Goal: Contribute content: Contribute content

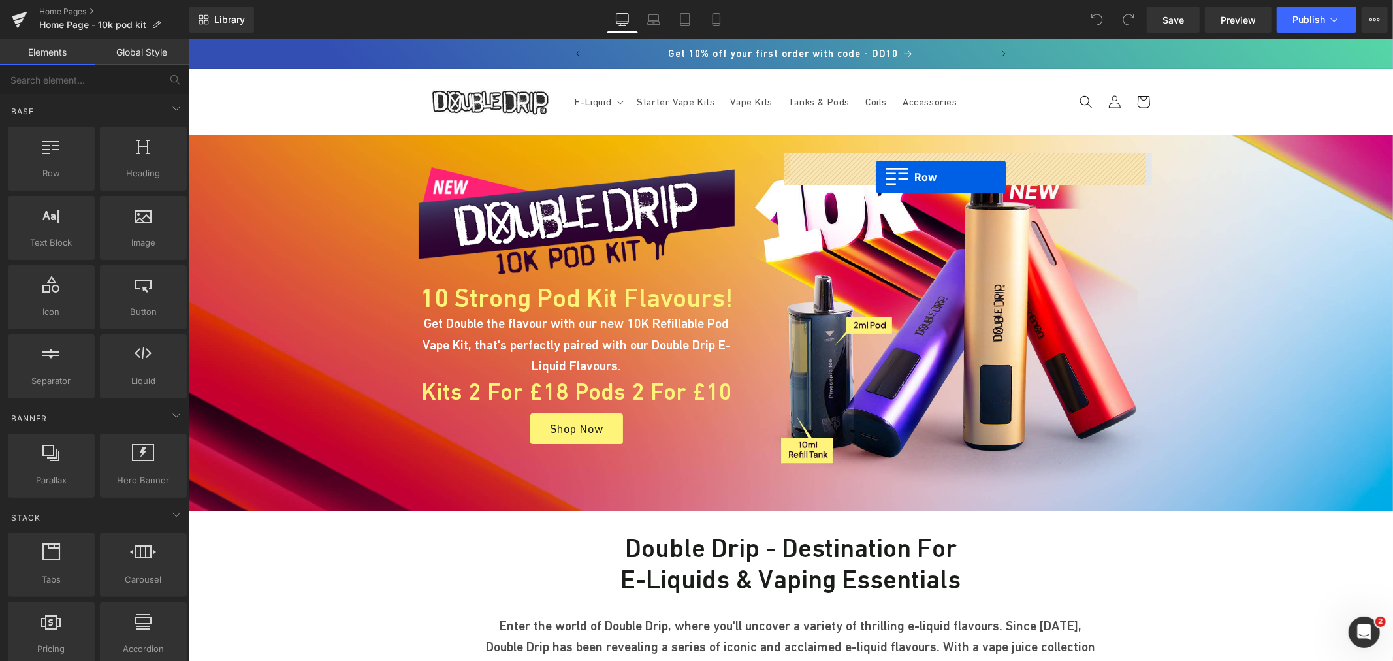
drag, startPoint x: 252, startPoint y: 204, endPoint x: 875, endPoint y: 176, distance: 623.7
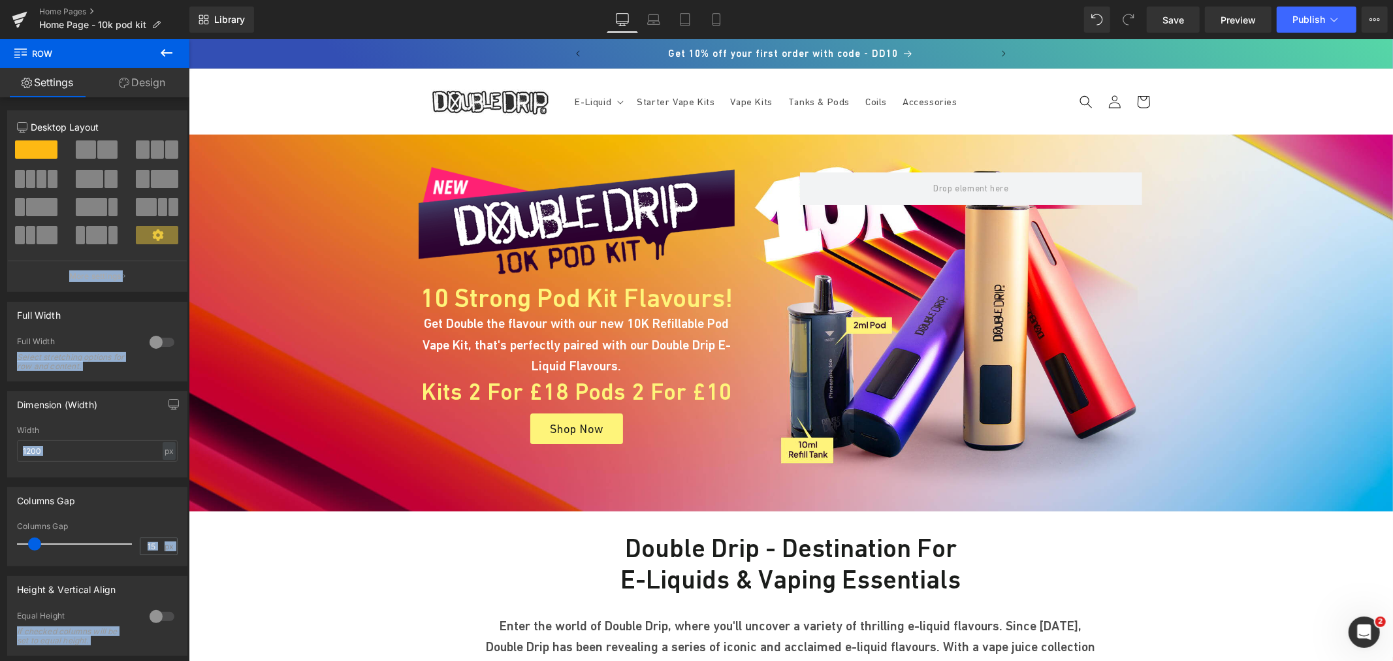
click at [165, 53] on icon at bounding box center [167, 53] width 12 height 8
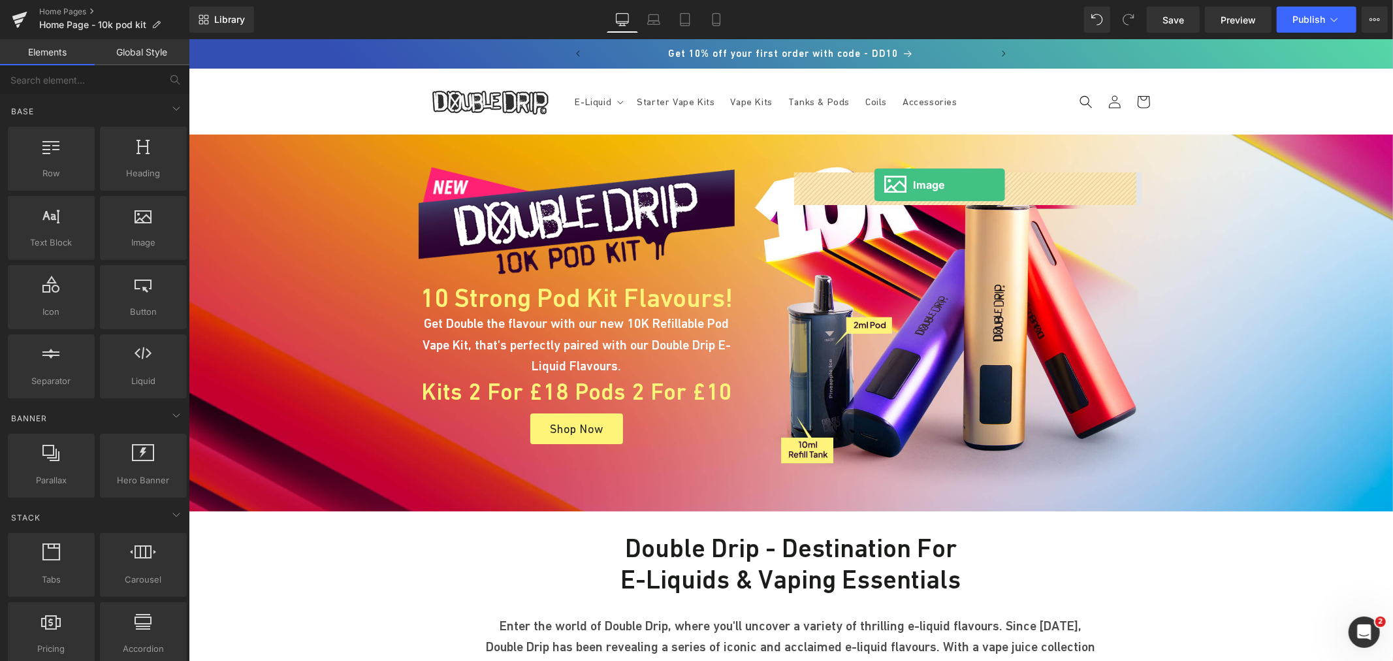
drag, startPoint x: 325, startPoint y: 274, endPoint x: 874, endPoint y: 184, distance: 556.0
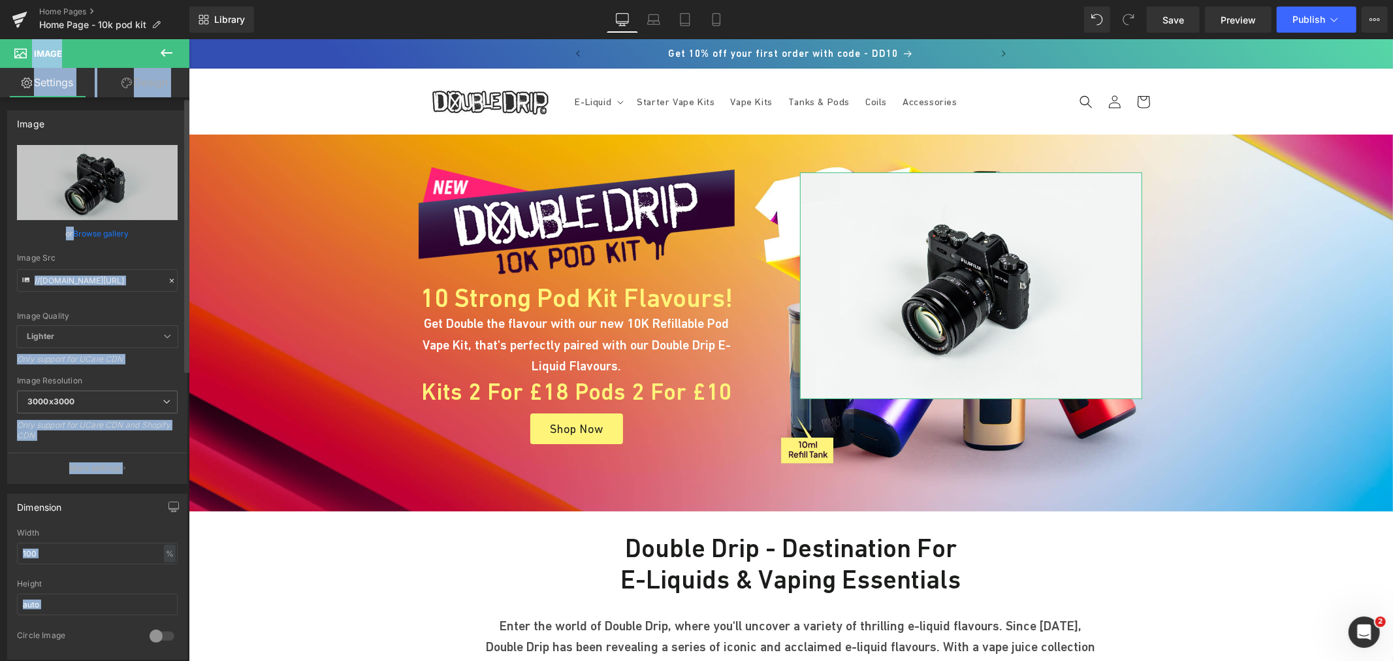
click at [89, 231] on link "Browse gallery" at bounding box center [102, 233] width 56 height 23
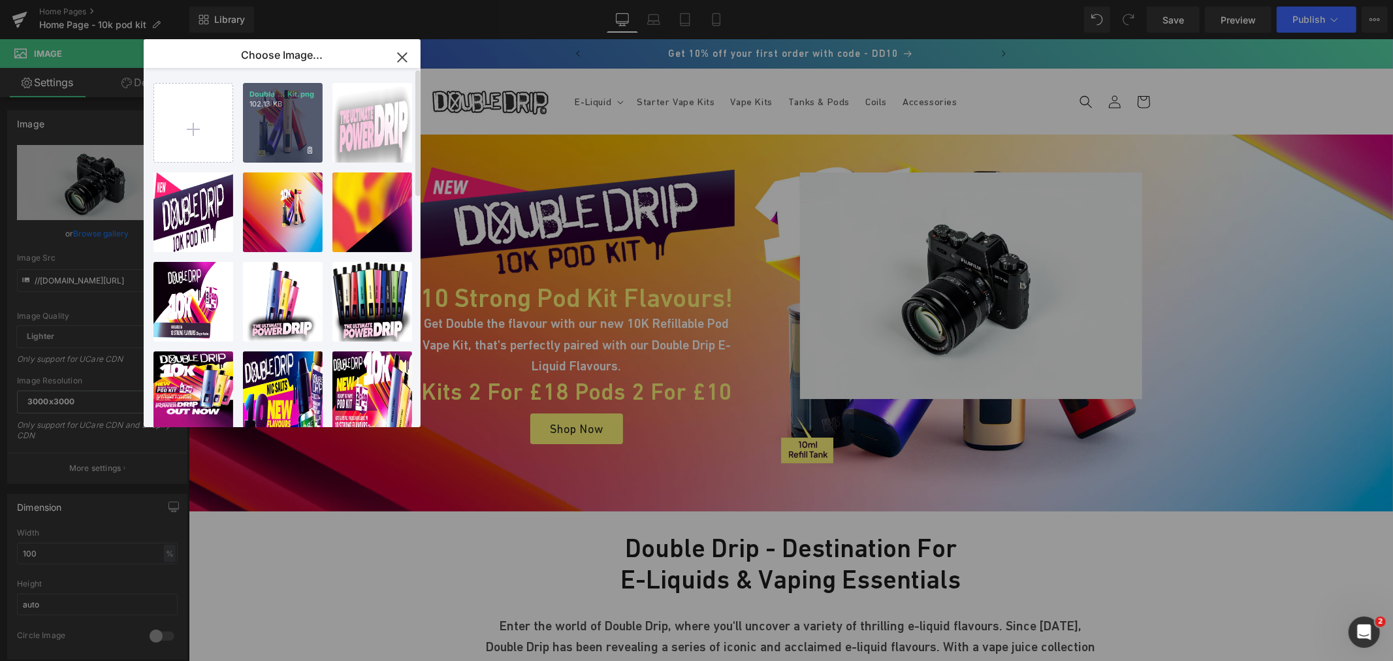
click at [285, 127] on div "Double ... Kit.png 102.13 KB" at bounding box center [283, 123] width 80 height 80
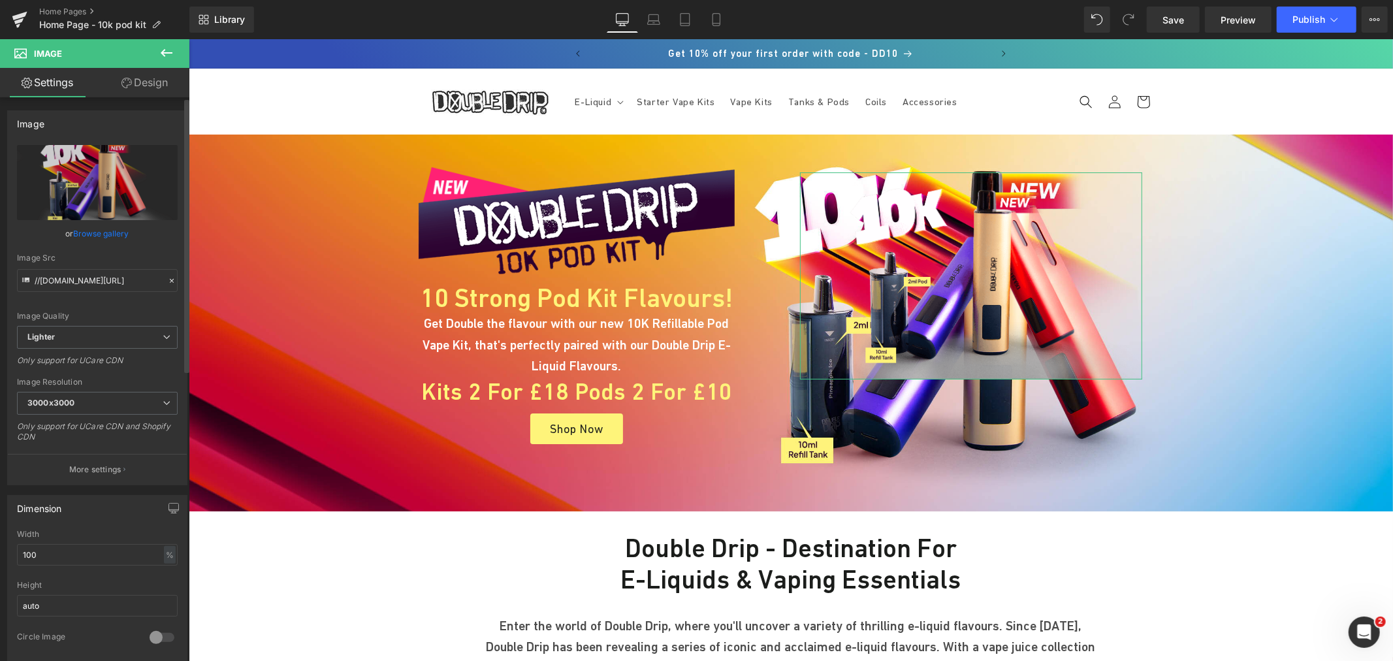
click at [99, 232] on link "Browse gallery" at bounding box center [102, 233] width 56 height 23
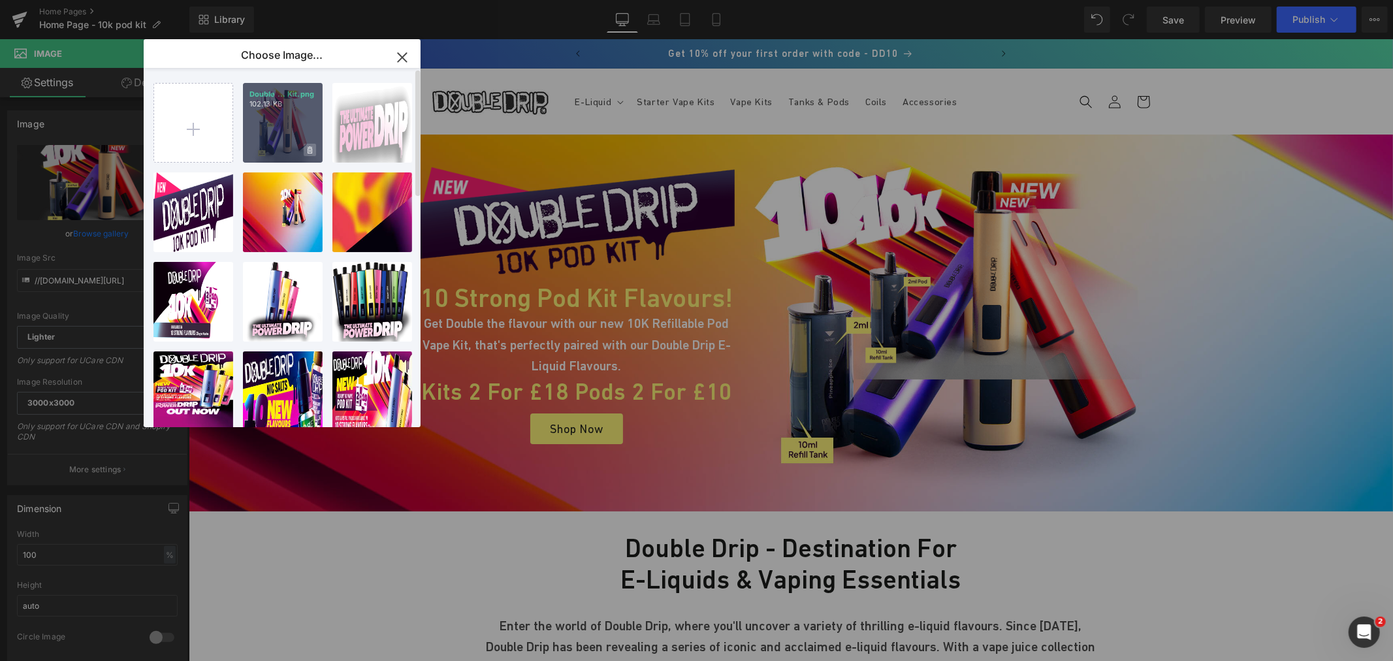
click at [308, 155] on span at bounding box center [310, 150] width 12 height 12
click at [272, 152] on span "Yes" at bounding box center [265, 150] width 33 height 14
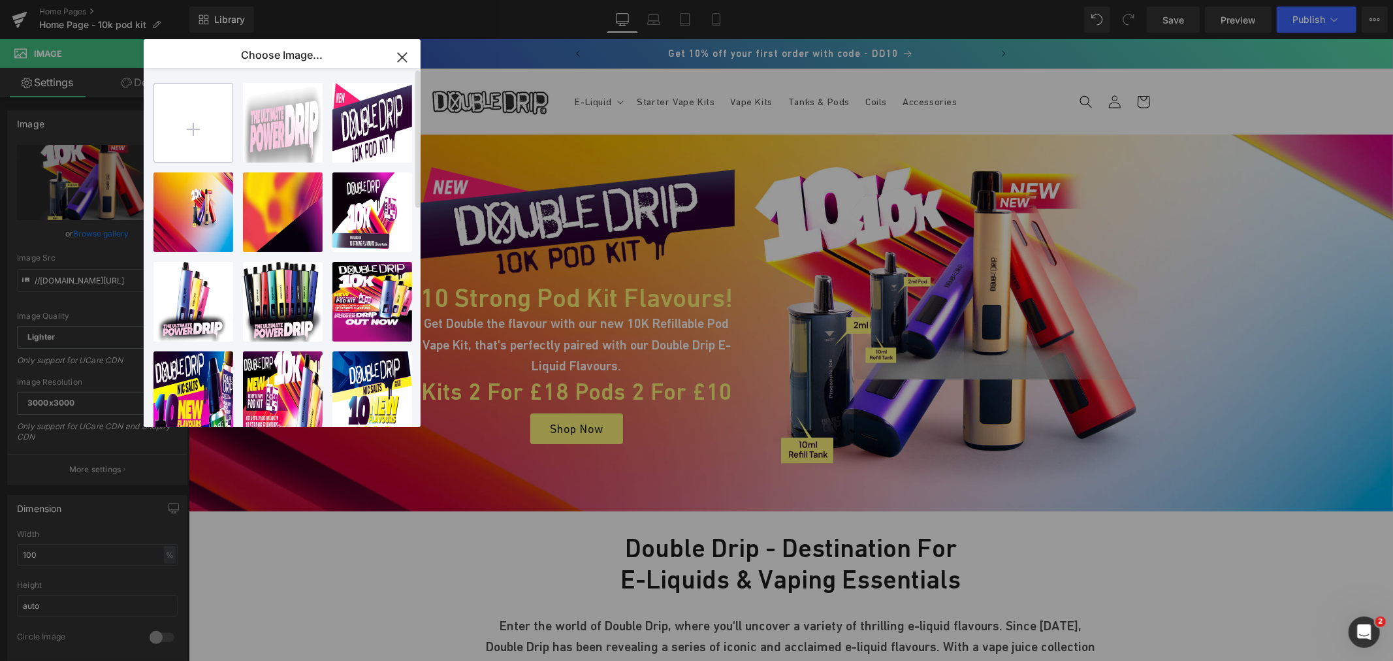
click at [210, 106] on input "file" at bounding box center [193, 123] width 78 height 78
type input "C:\fakepath\Double Drip 10k Vape Kit (1).png"
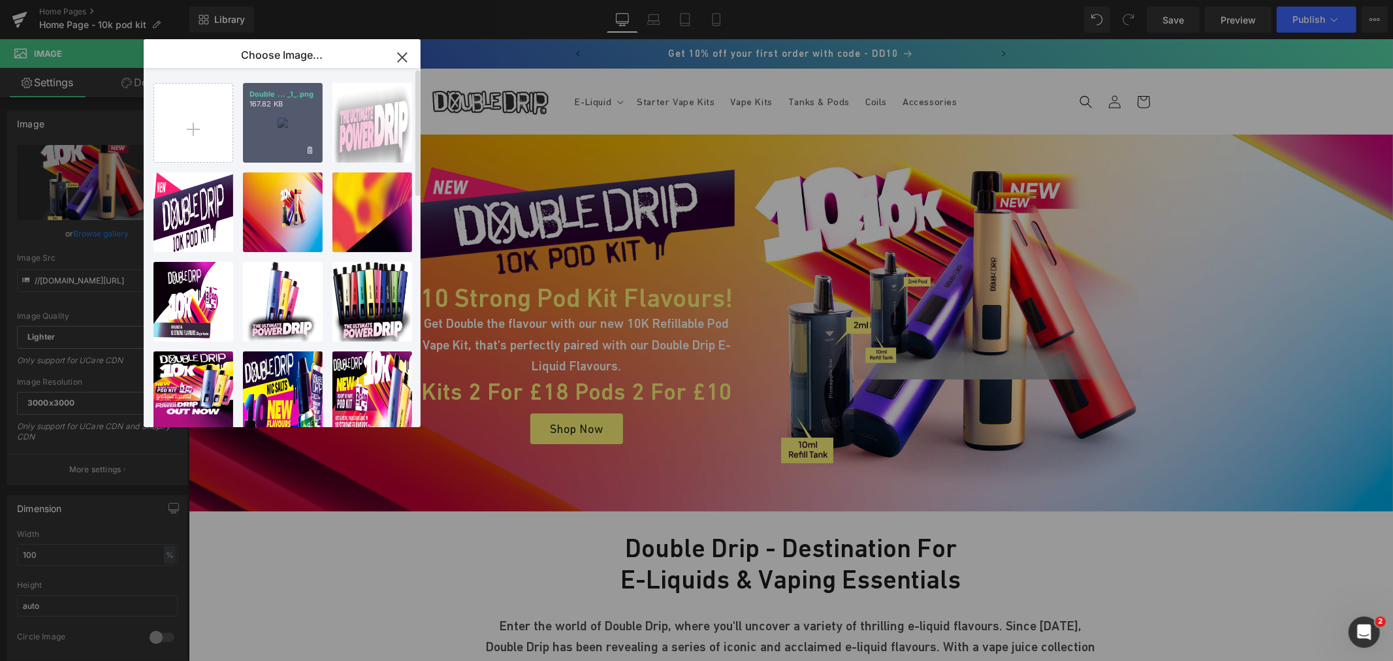
click at [291, 116] on div "Double ... _1_.png 167.82 KB" at bounding box center [283, 123] width 80 height 80
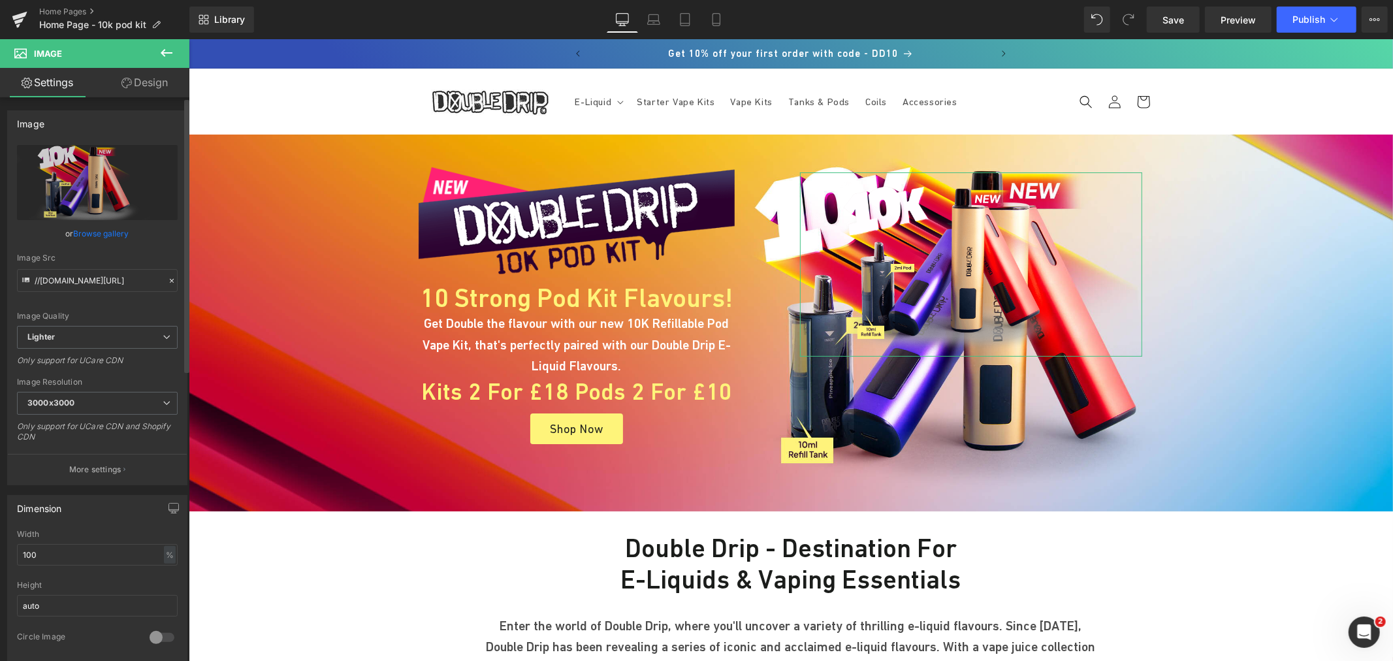
click at [74, 229] on link "Browse gallery" at bounding box center [102, 233] width 56 height 23
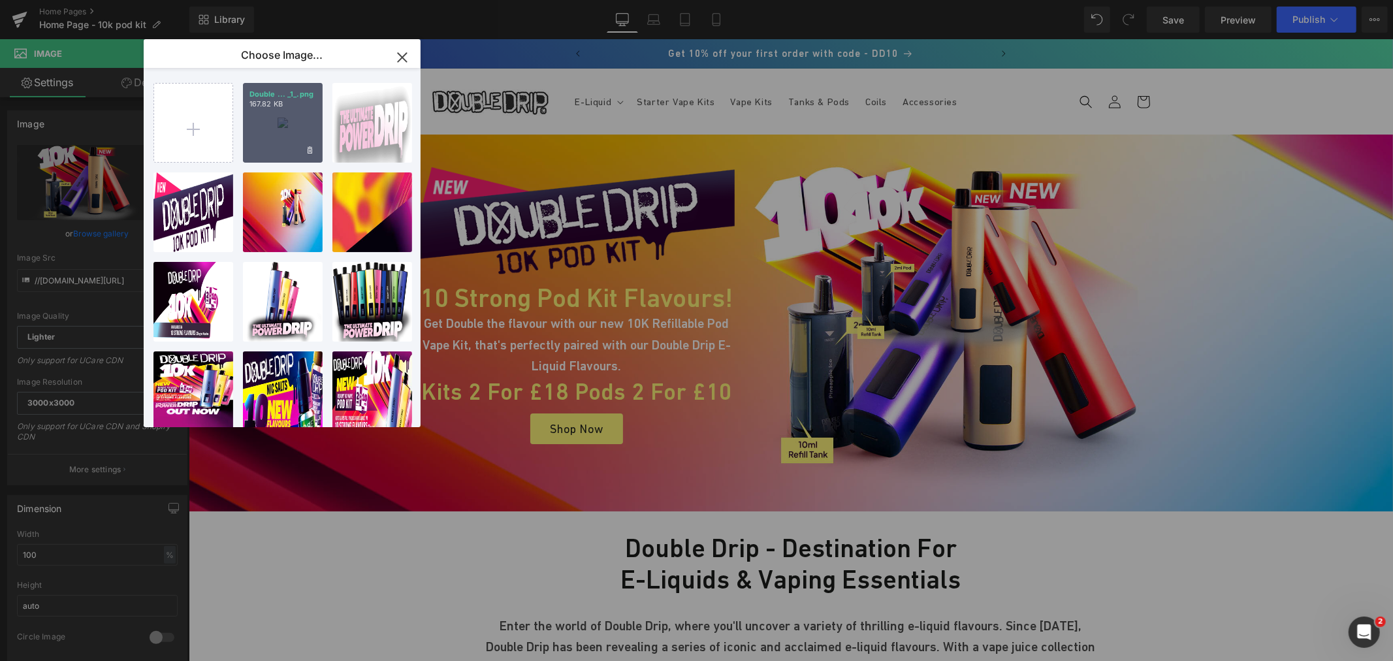
click at [266, 119] on div "Double ... _1_.png 167.82 KB" at bounding box center [283, 123] width 80 height 80
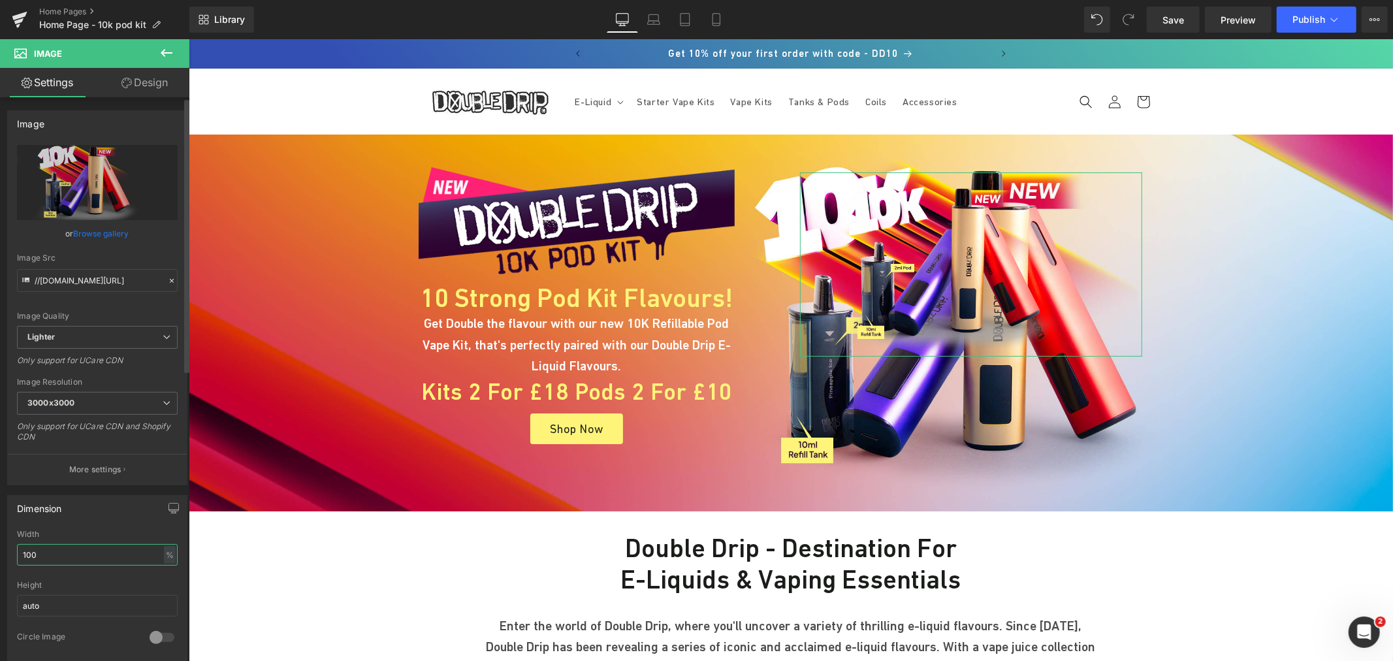
click at [66, 555] on input "100" at bounding box center [97, 555] width 161 height 22
click at [149, 96] on link "Design" at bounding box center [144, 82] width 95 height 29
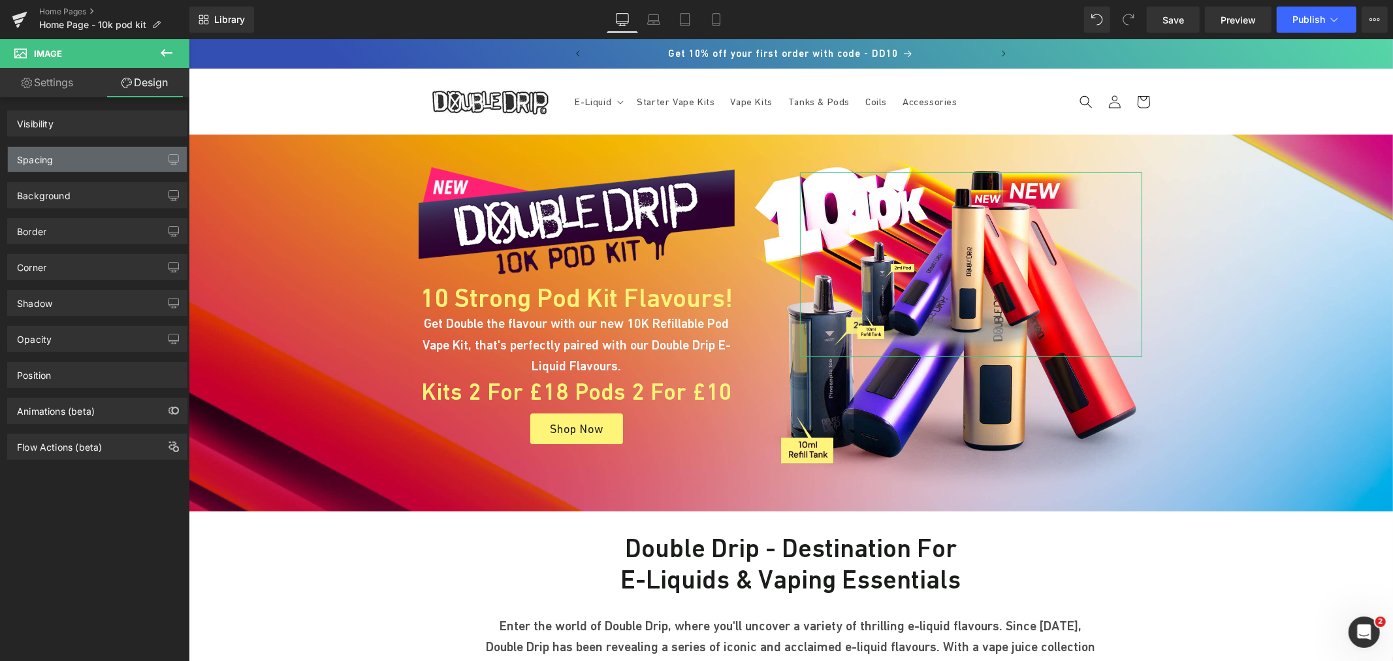
click at [85, 162] on div "Spacing" at bounding box center [97, 159] width 179 height 25
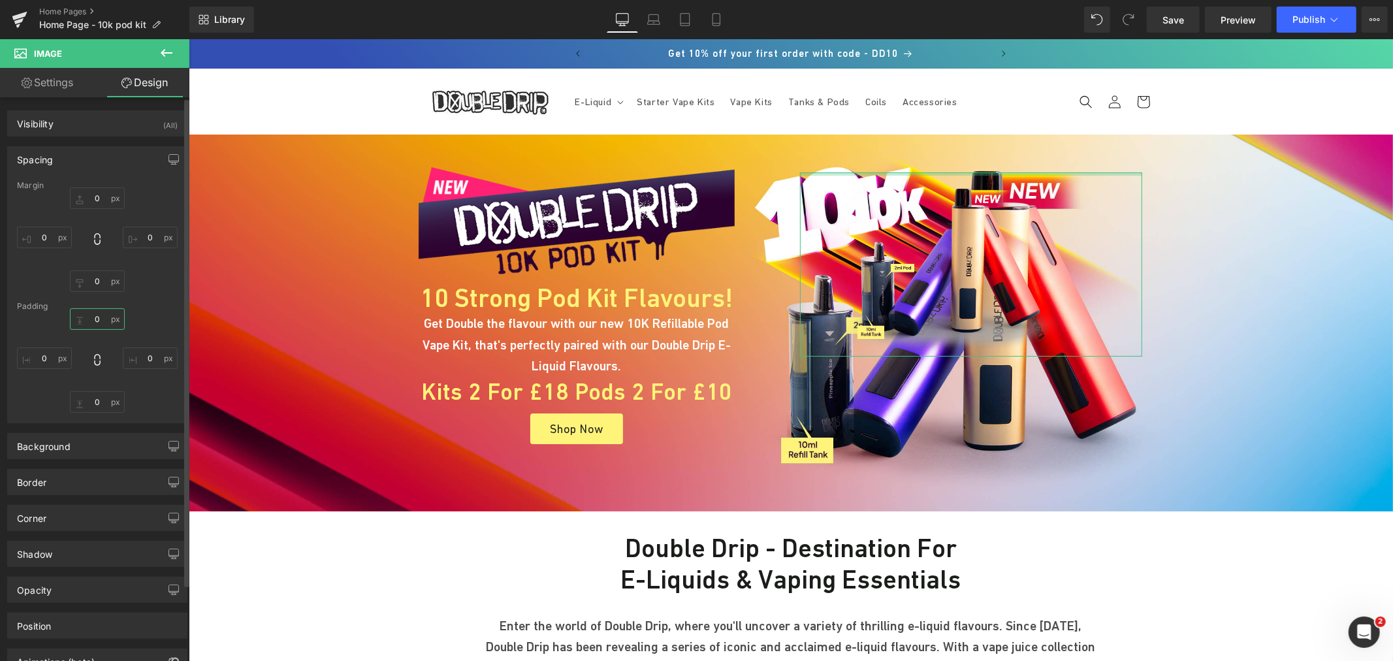
click at [94, 315] on input "text" at bounding box center [97, 319] width 55 height 22
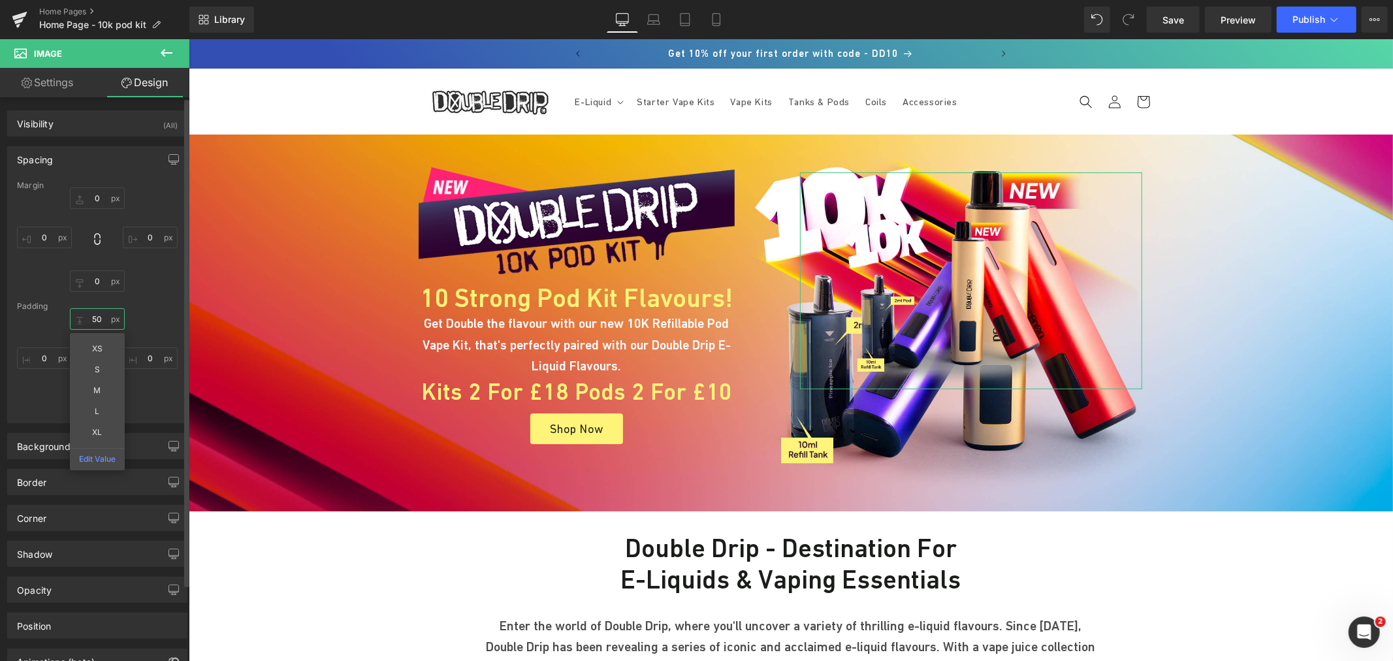
type input "5"
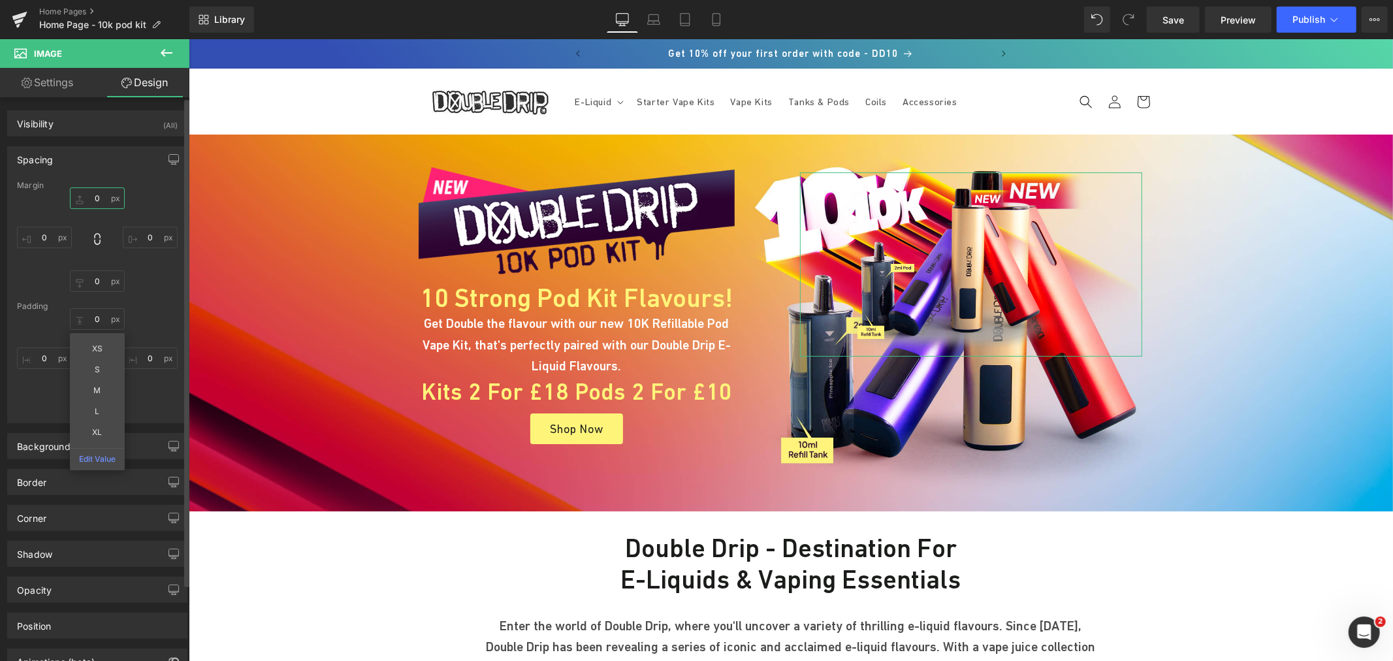
click at [101, 200] on input "text" at bounding box center [97, 198] width 55 height 22
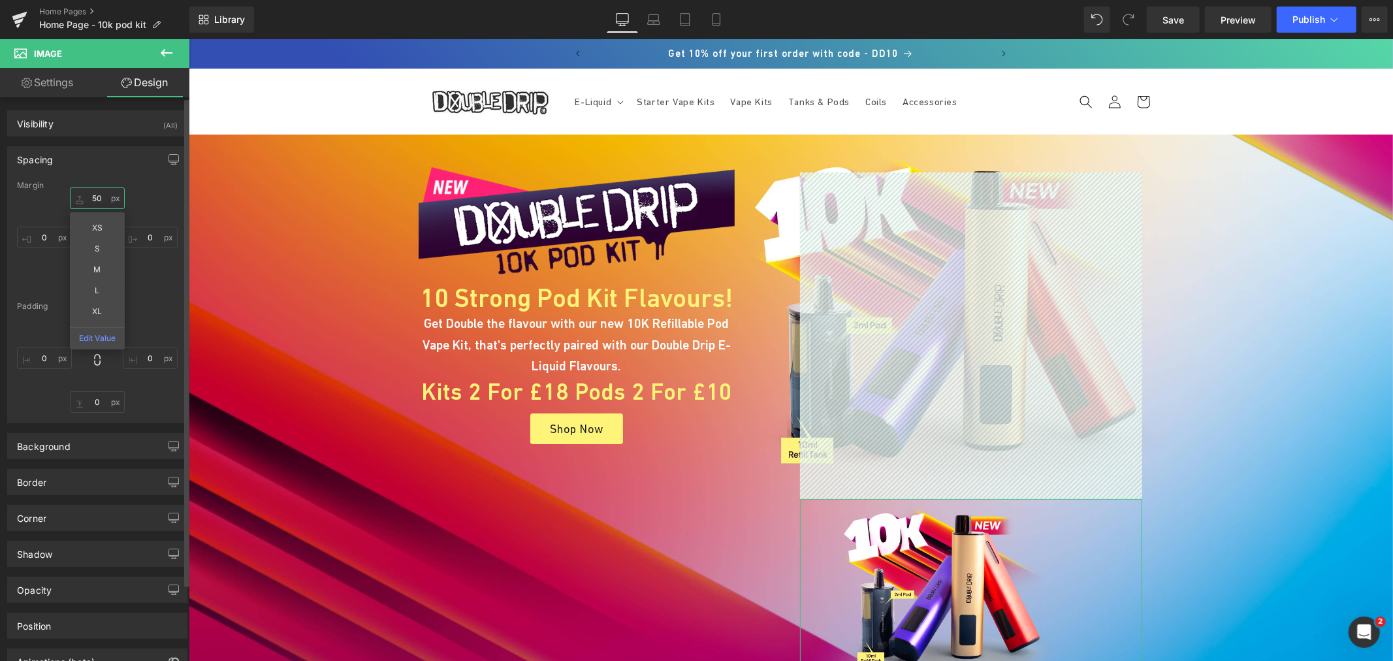
type input "5"
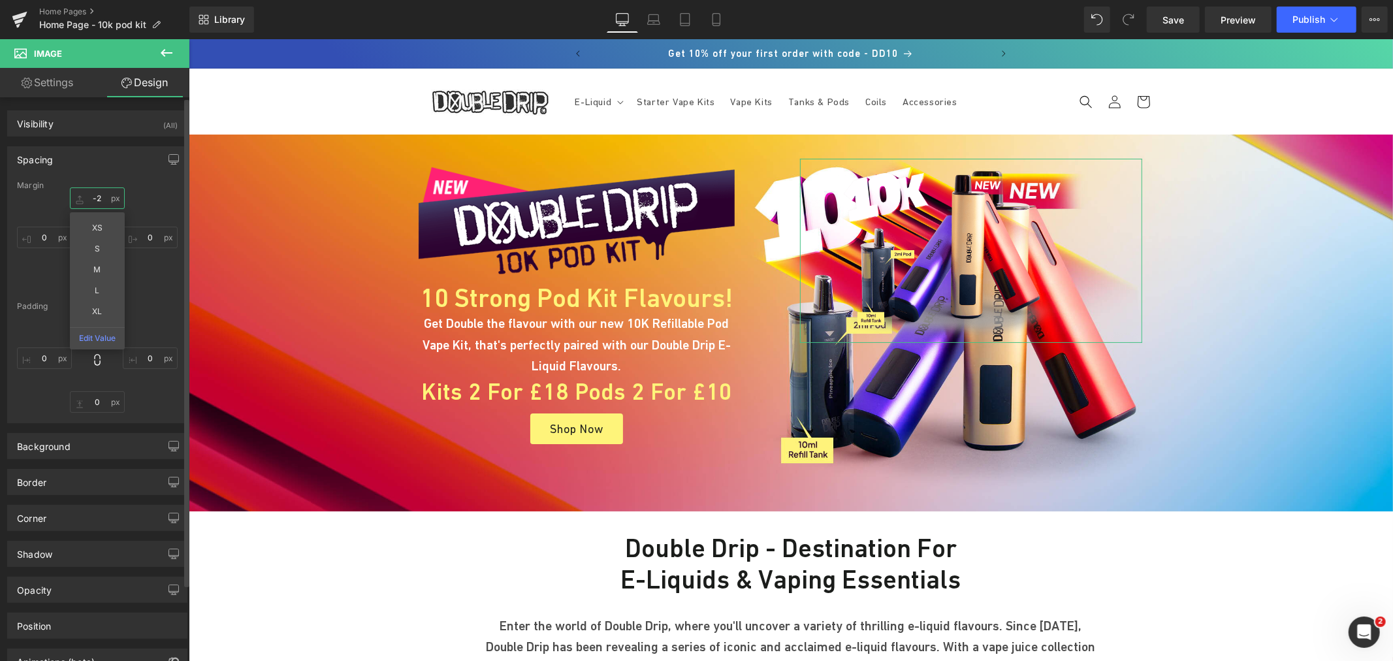
type input "-"
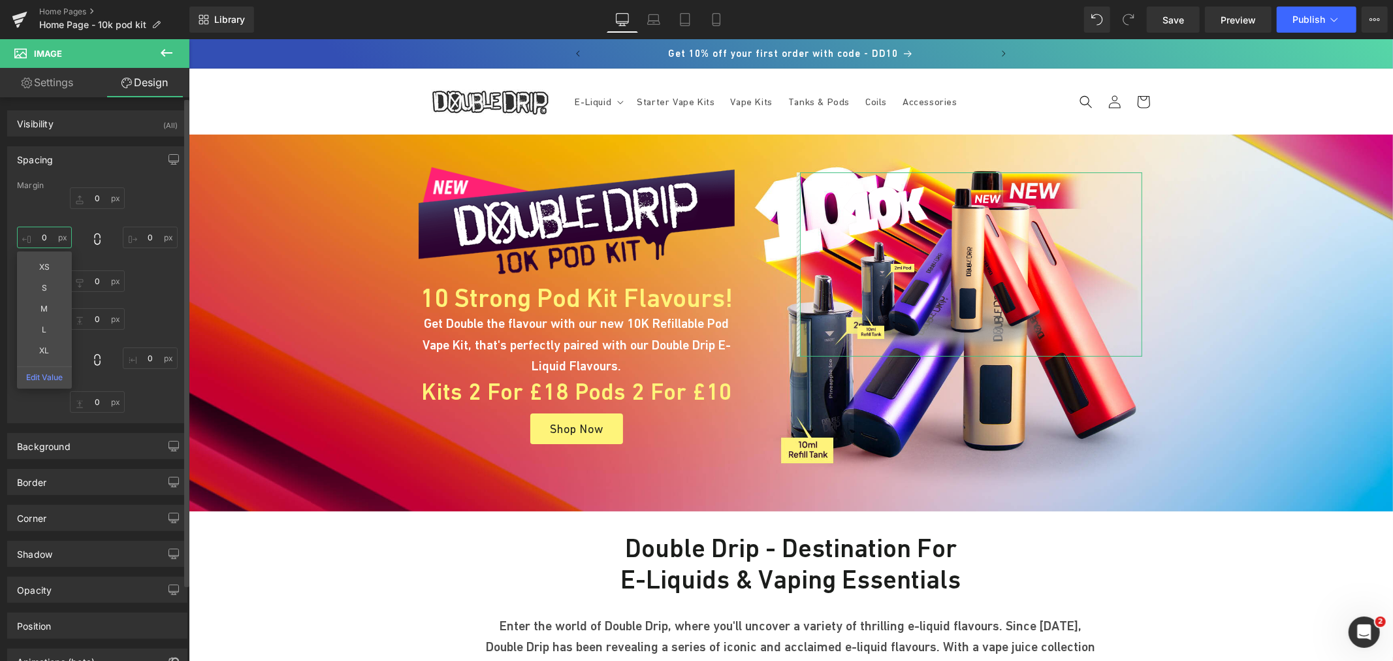
click at [50, 244] on input "text" at bounding box center [44, 238] width 55 height 22
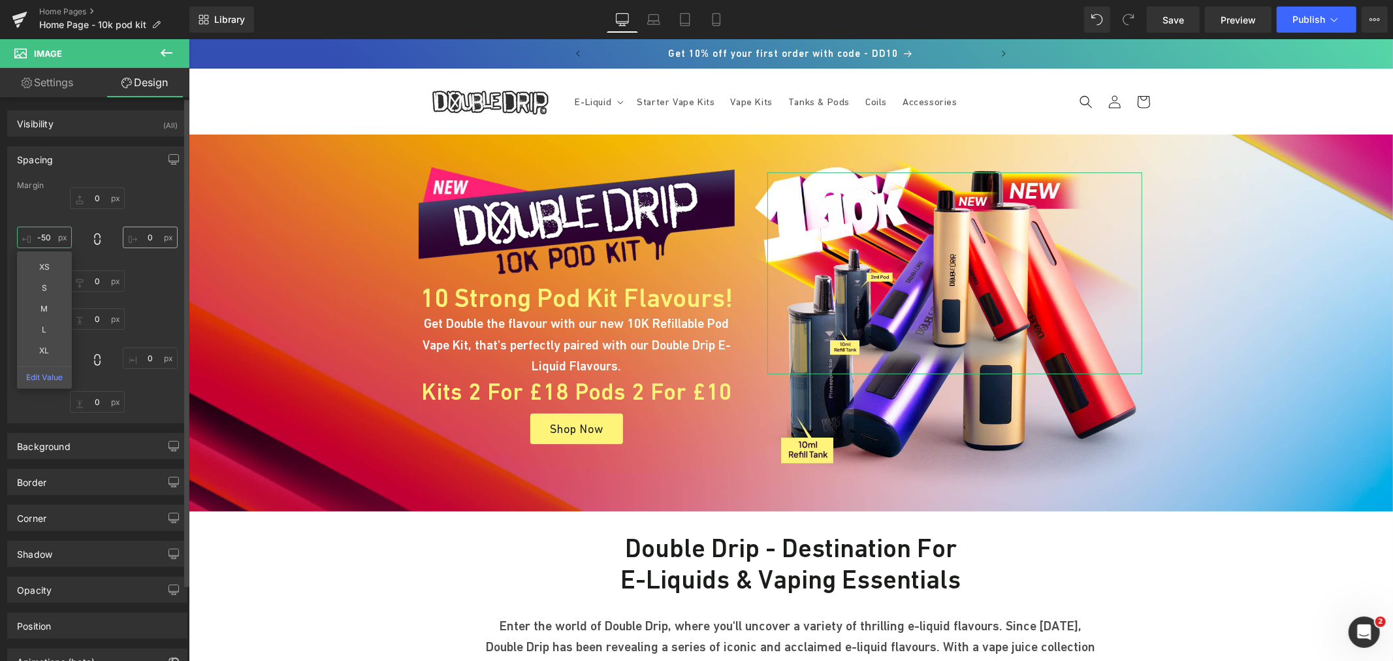
type input "-50"
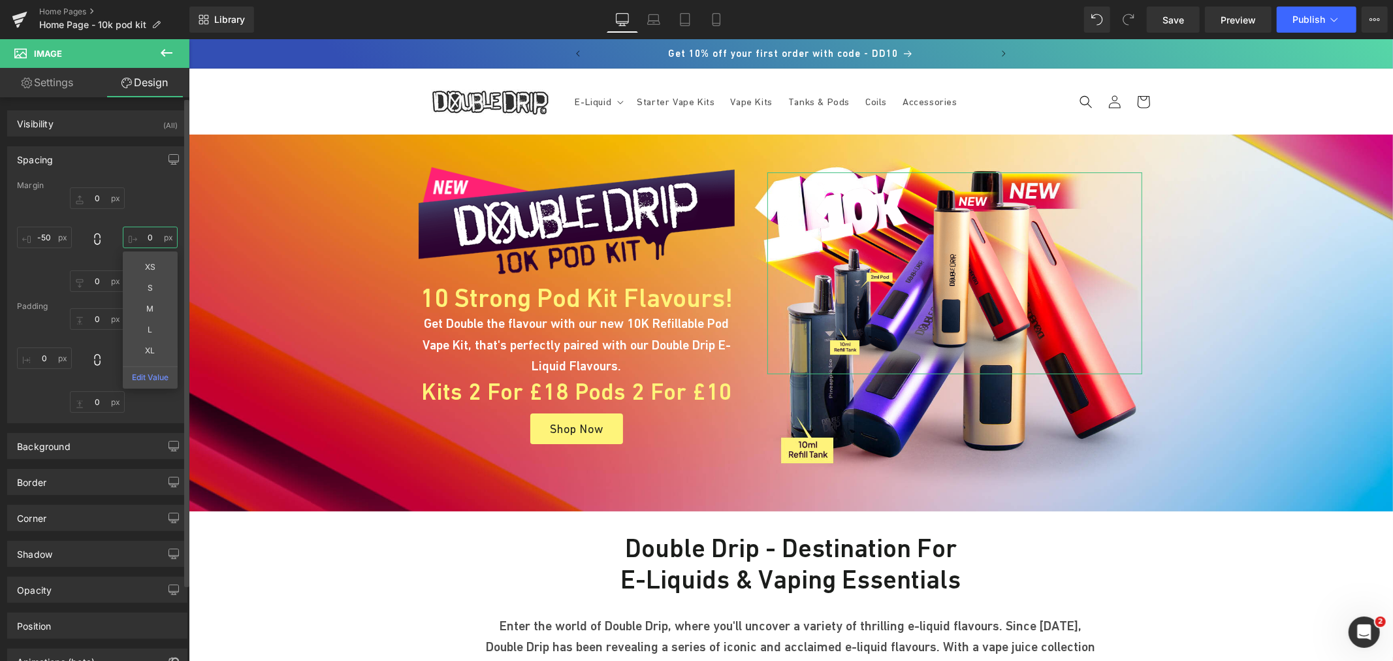
click at [145, 244] on input "text" at bounding box center [150, 238] width 55 height 22
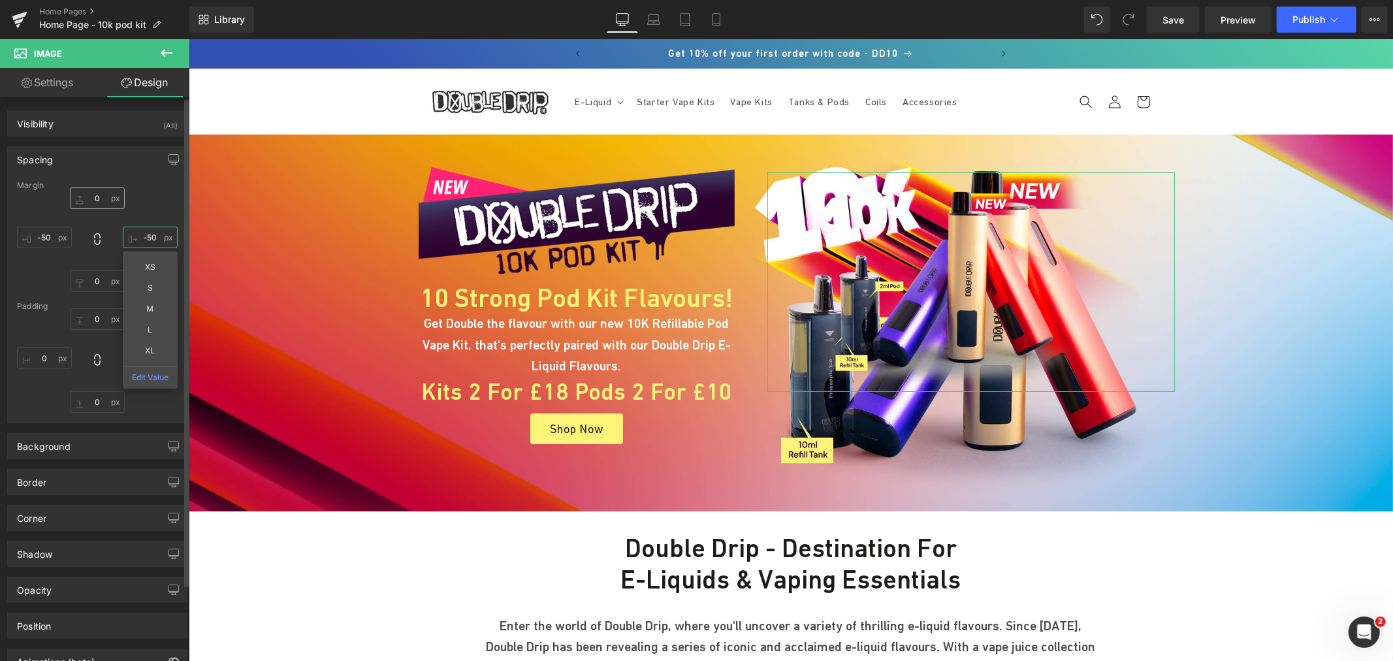
type input "-50"
click at [101, 201] on input "text" at bounding box center [97, 198] width 55 height 22
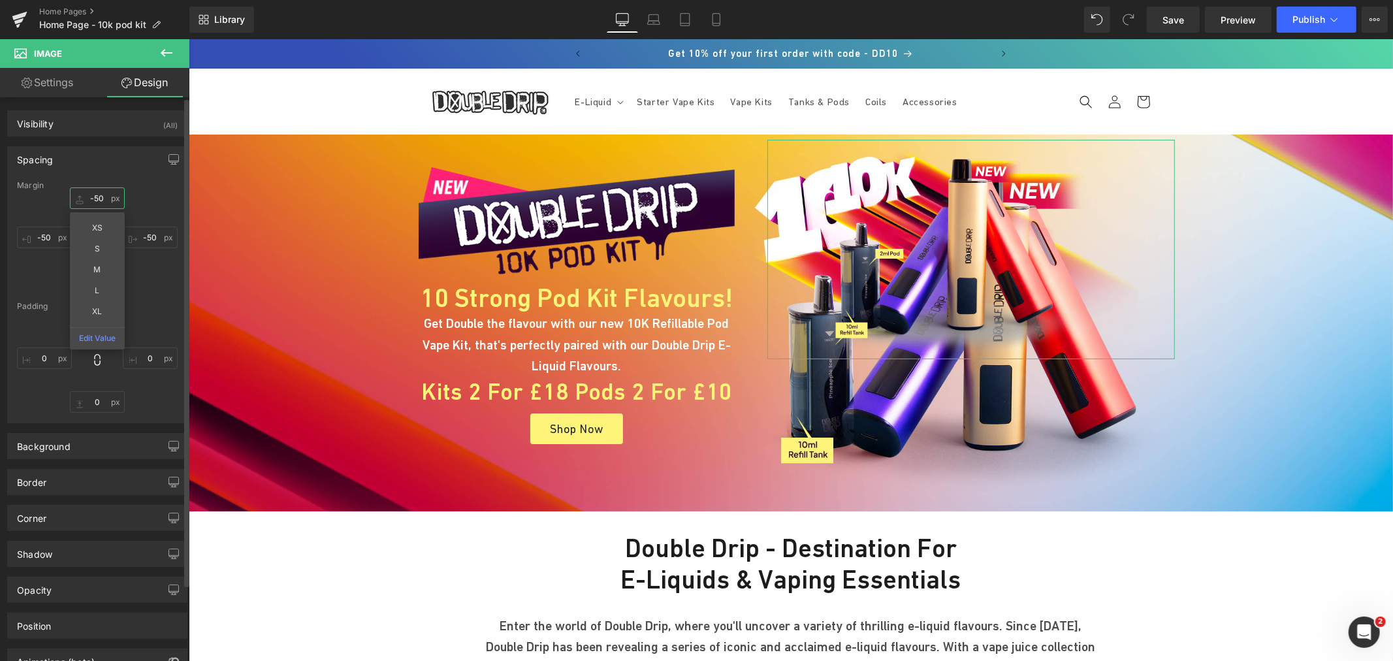
type input "-50"
click at [154, 288] on div "-50 XS S M L XL Edit Value -50 -50" at bounding box center [97, 239] width 161 height 104
click at [95, 279] on input "text" at bounding box center [97, 281] width 55 height 22
type input "-"
click at [107, 199] on input "-50" at bounding box center [97, 198] width 55 height 22
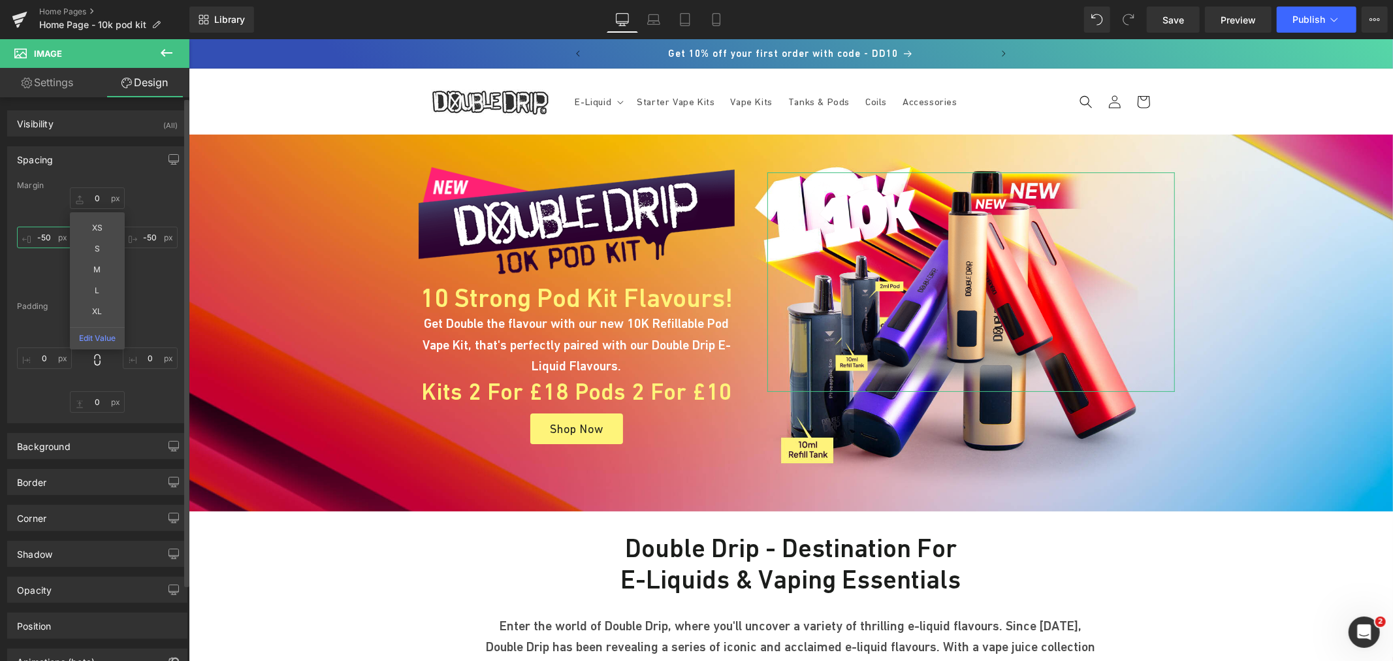
click at [44, 233] on input "-50" at bounding box center [44, 238] width 55 height 22
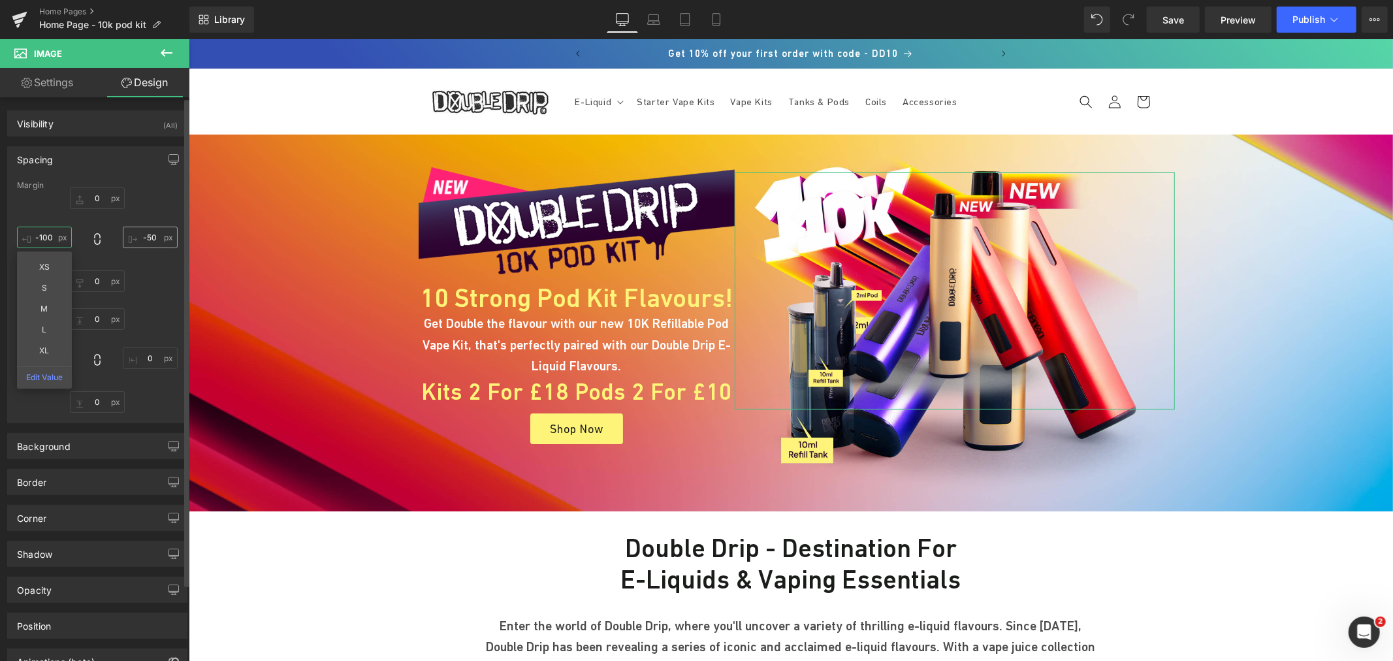
type input "-100"
click at [155, 238] on input "-50" at bounding box center [150, 238] width 55 height 22
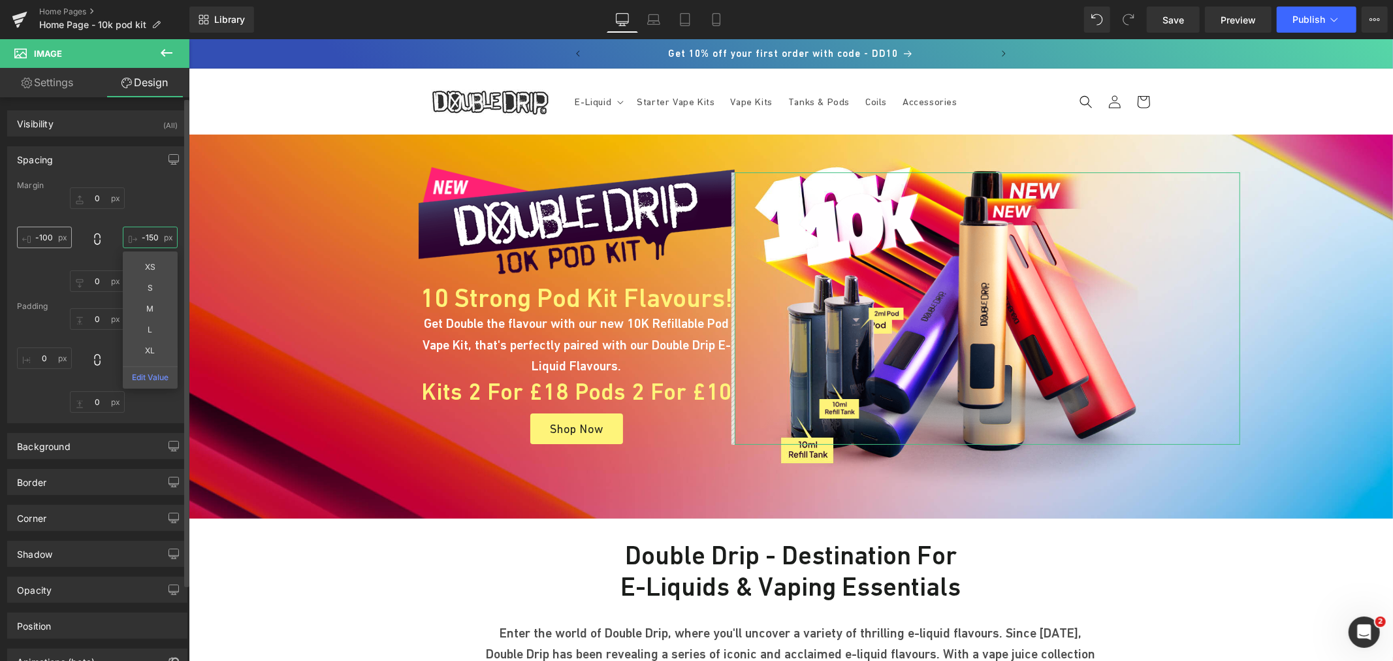
type input "-150"
click at [52, 239] on input "-100" at bounding box center [44, 238] width 55 height 22
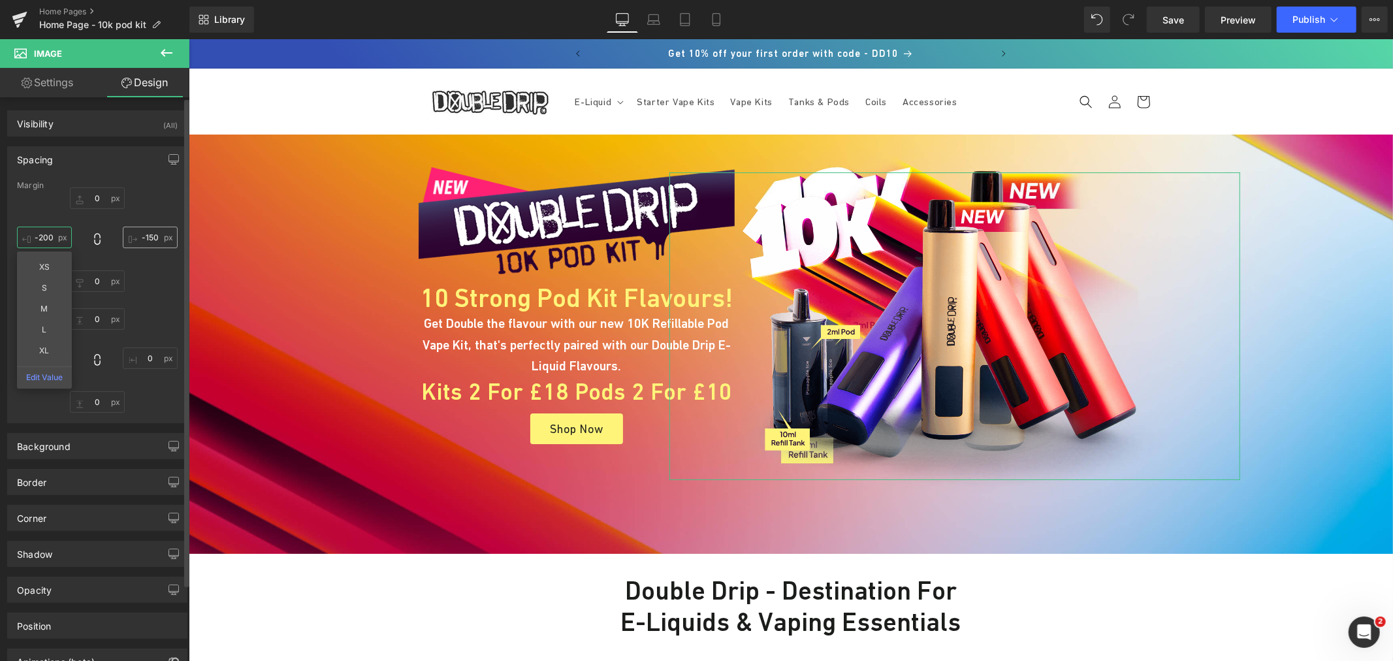
type input "-200"
click at [148, 238] on input "-150" at bounding box center [150, 238] width 55 height 22
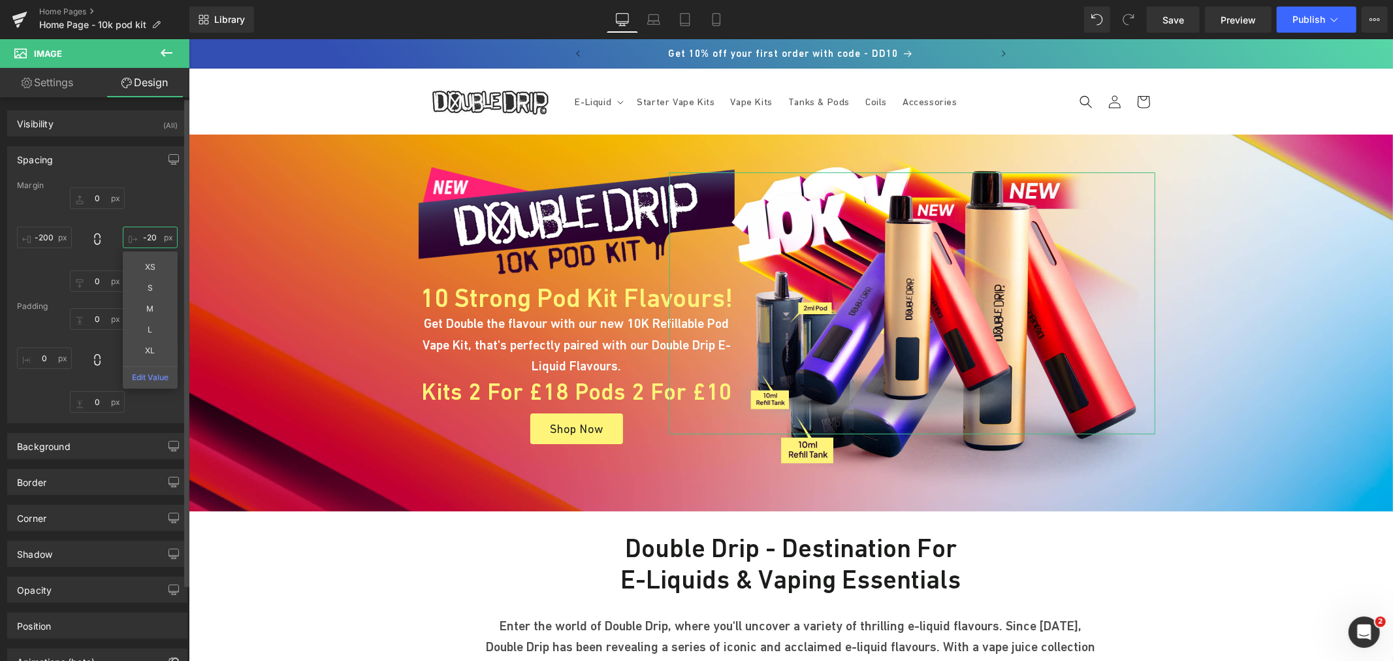
type input "-200"
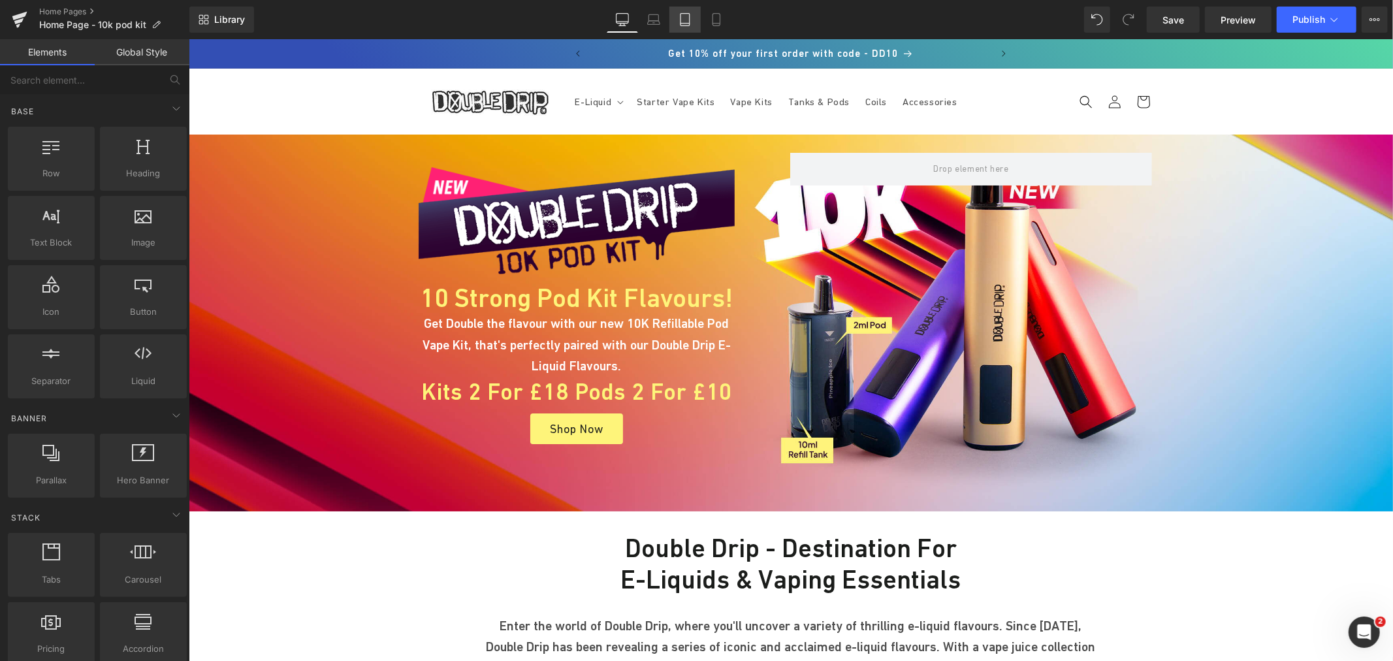
click at [686, 16] on icon at bounding box center [685, 19] width 13 height 13
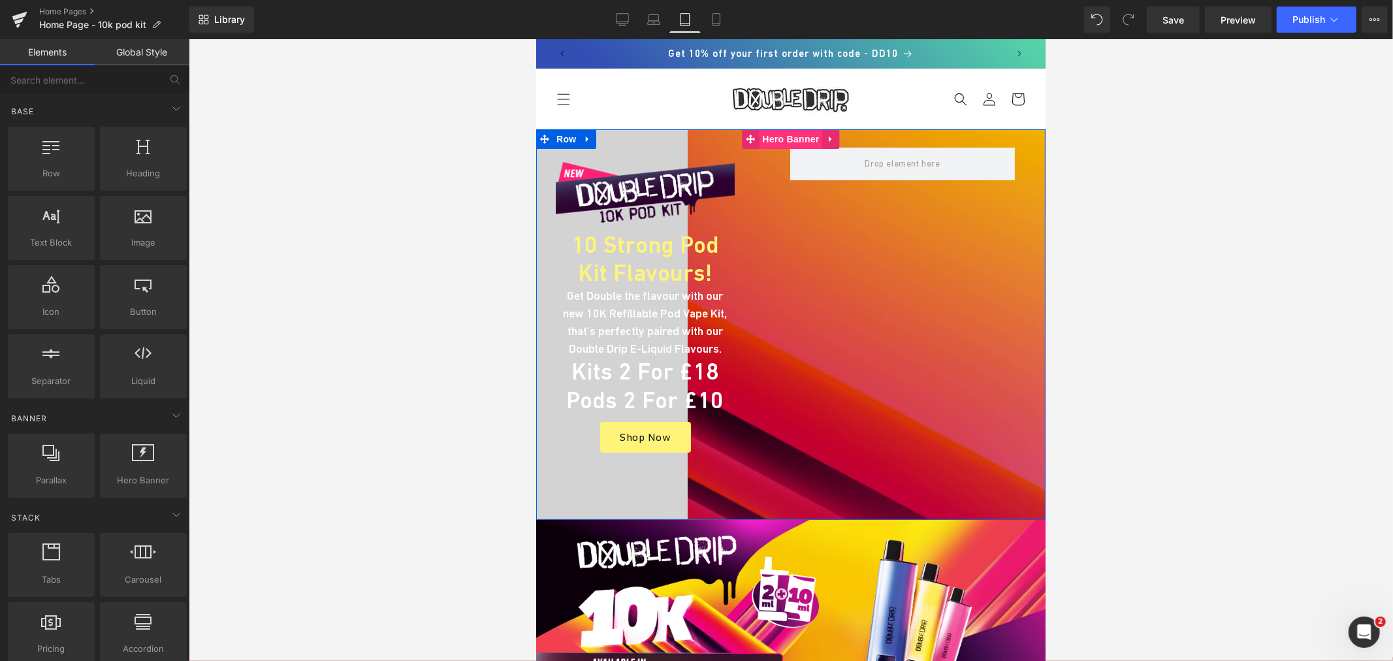
click at [775, 134] on span "Hero Banner" at bounding box center [789, 139] width 63 height 20
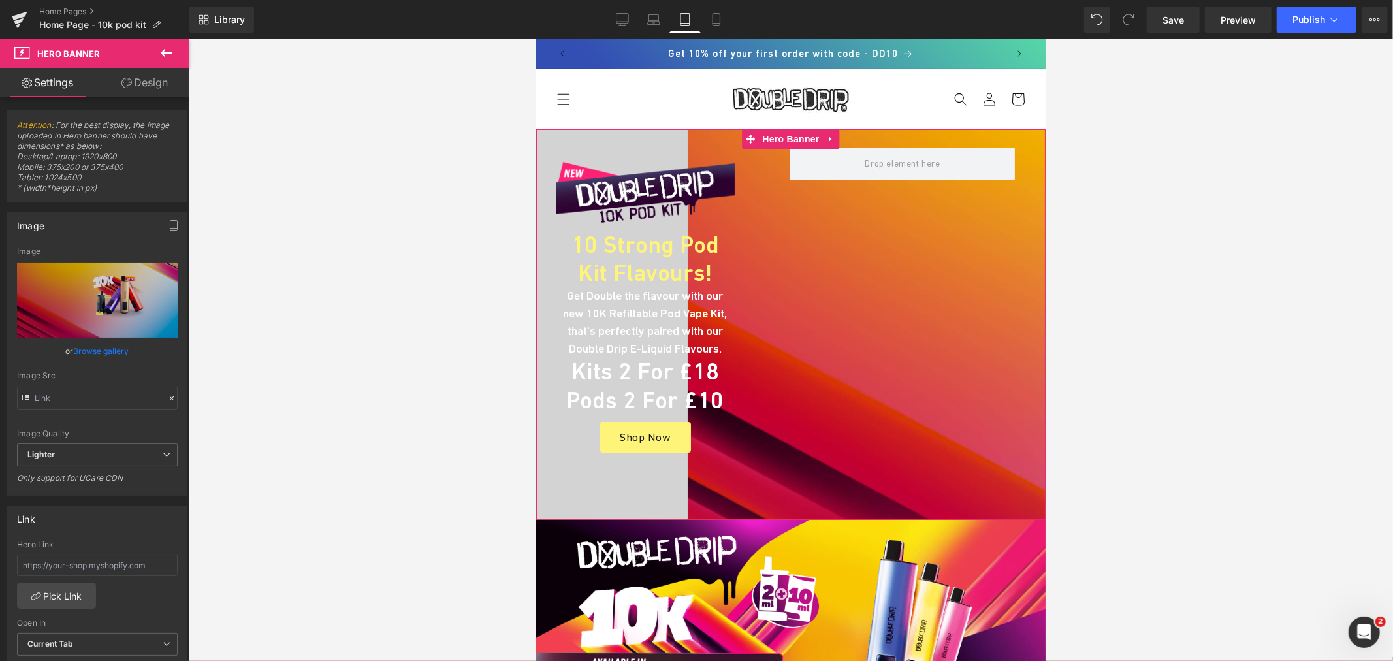
click at [141, 81] on link "Design" at bounding box center [144, 82] width 95 height 29
click at [0, 0] on div "Spacing" at bounding box center [0, 0] width 0 height 0
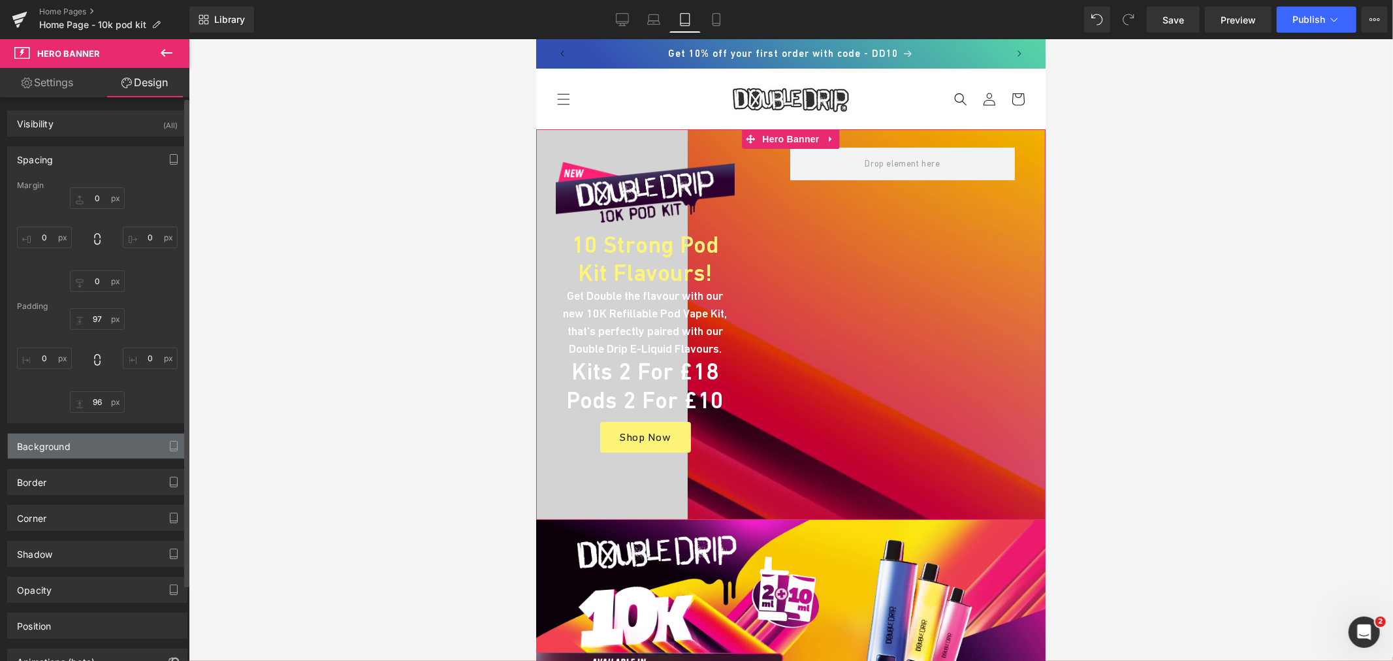
click at [88, 444] on div "Background" at bounding box center [97, 446] width 179 height 25
click at [168, 484] on icon at bounding box center [166, 480] width 24 height 17
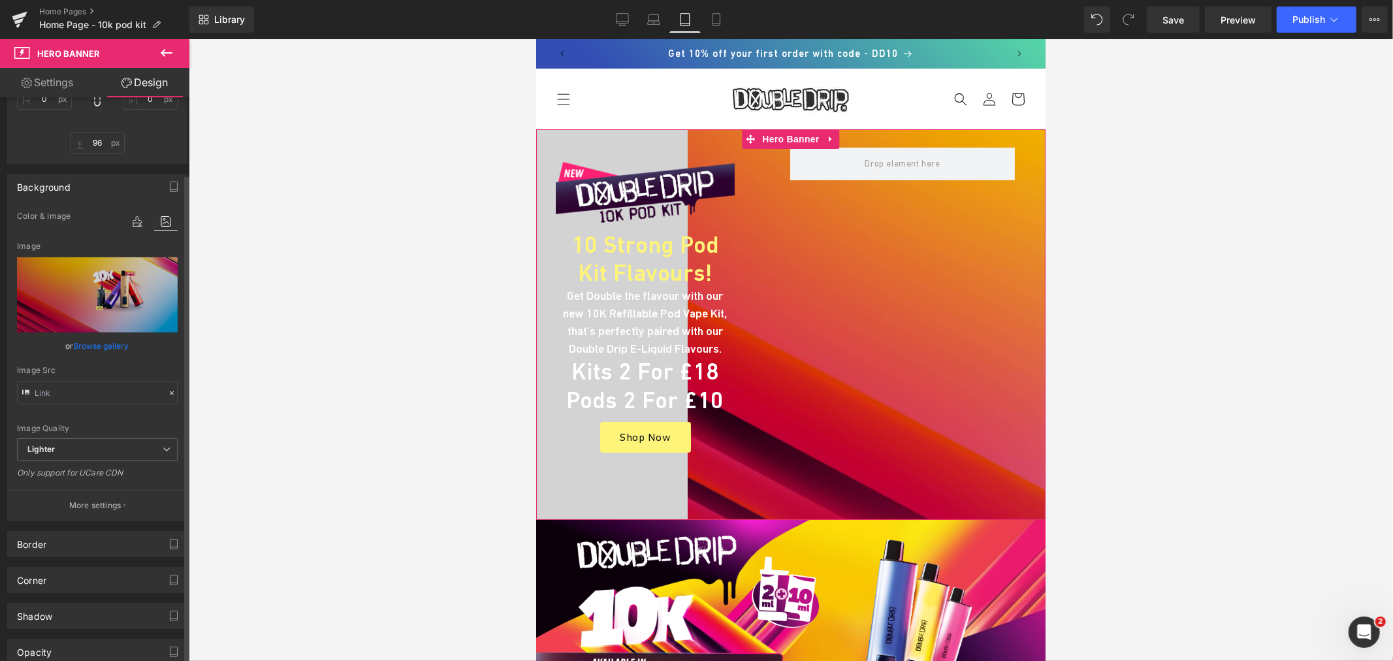
scroll to position [290, 0]
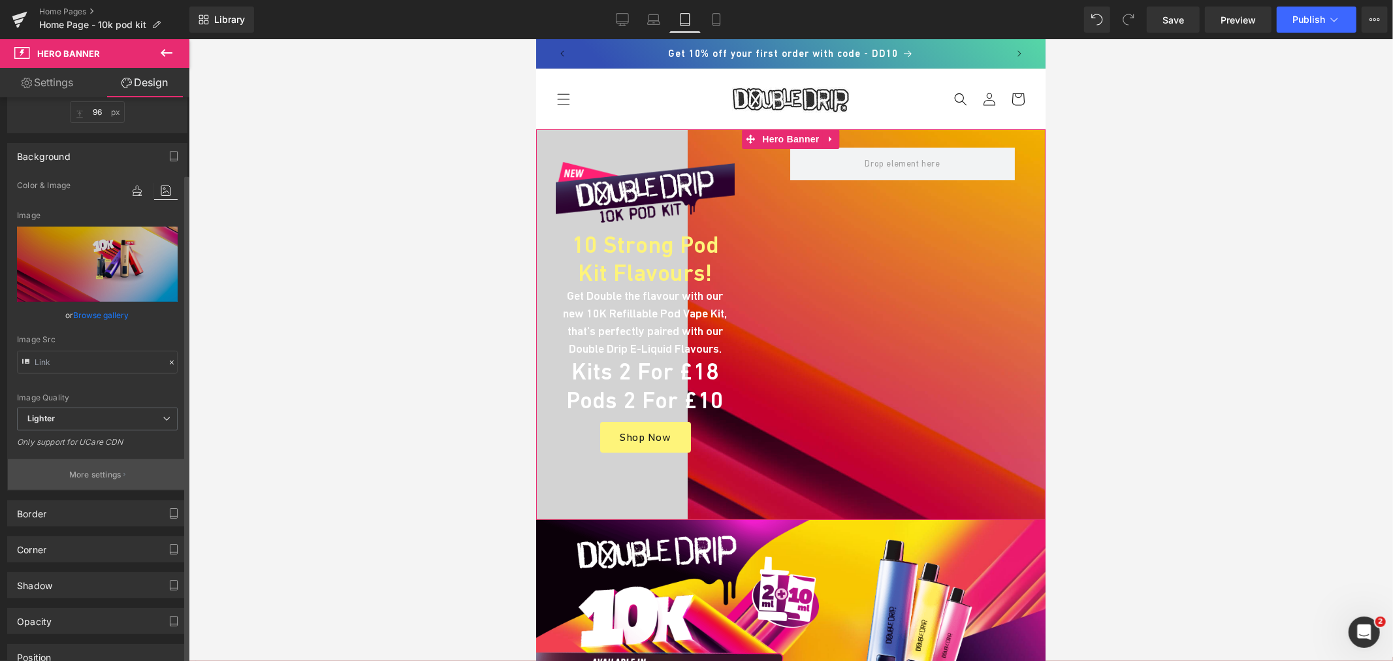
click at [112, 465] on button "More settings" at bounding box center [97, 474] width 179 height 31
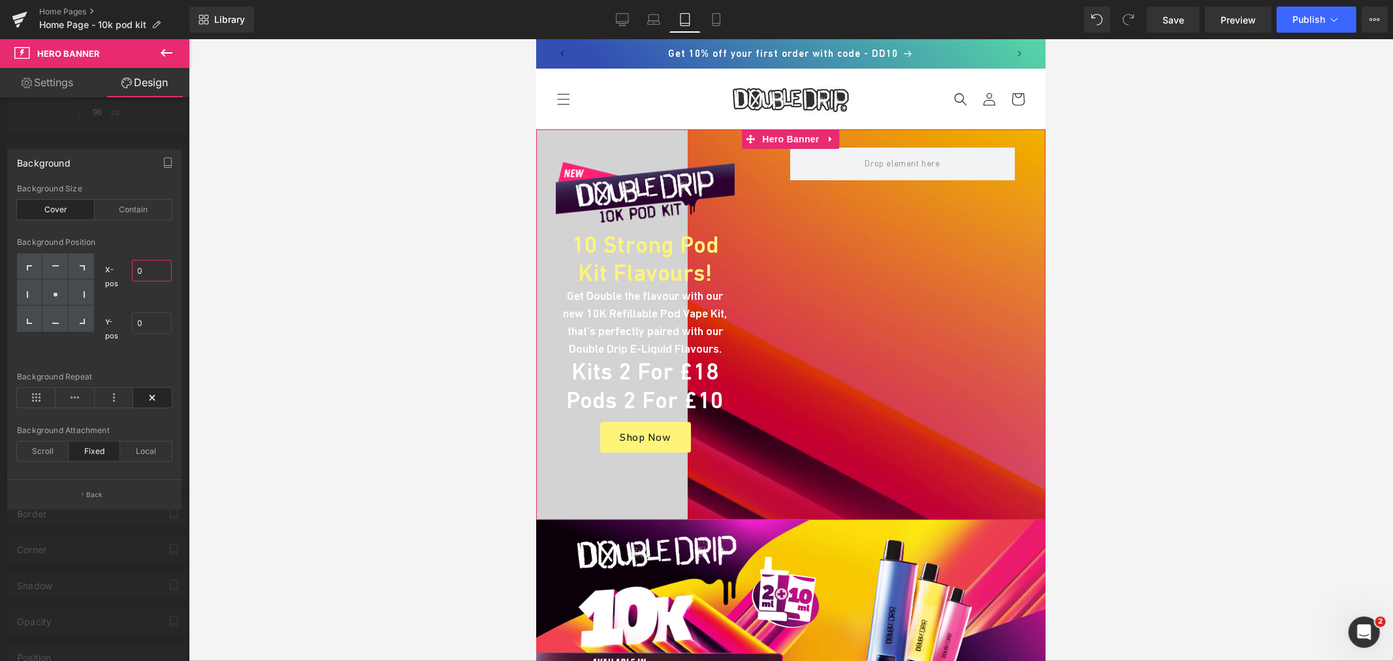
click at [155, 271] on input "0" at bounding box center [152, 271] width 40 height 22
type input "-22"
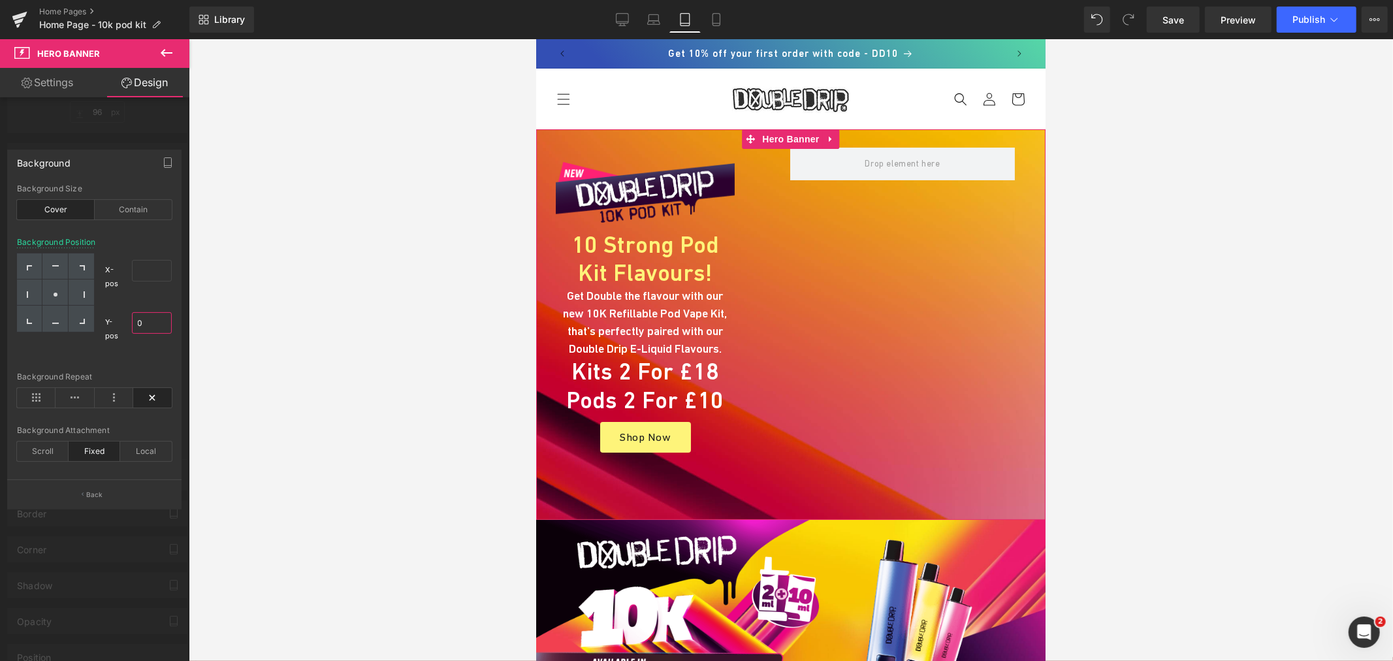
click at [157, 319] on input "0" at bounding box center [152, 323] width 40 height 22
type input "-22"
click at [63, 289] on div at bounding box center [54, 293] width 25 height 26
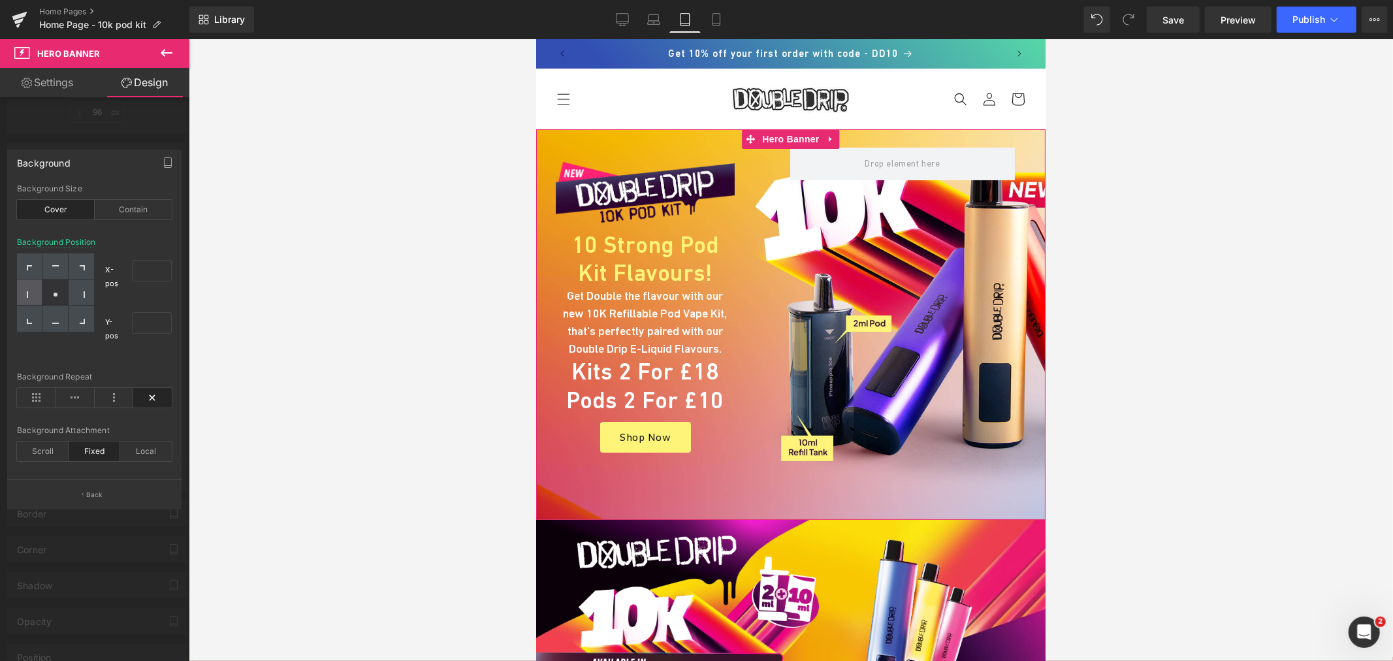
click at [23, 291] on div at bounding box center [29, 293] width 25 height 26
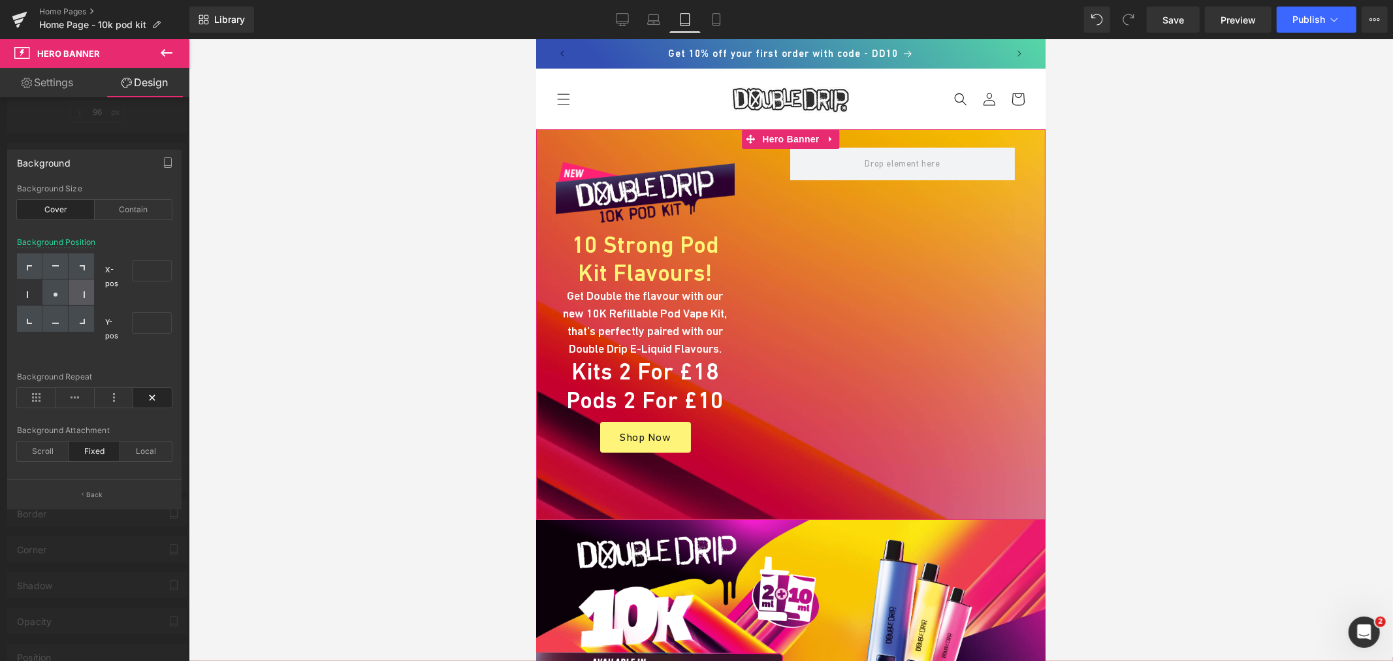
click at [76, 291] on div at bounding box center [81, 293] width 25 height 26
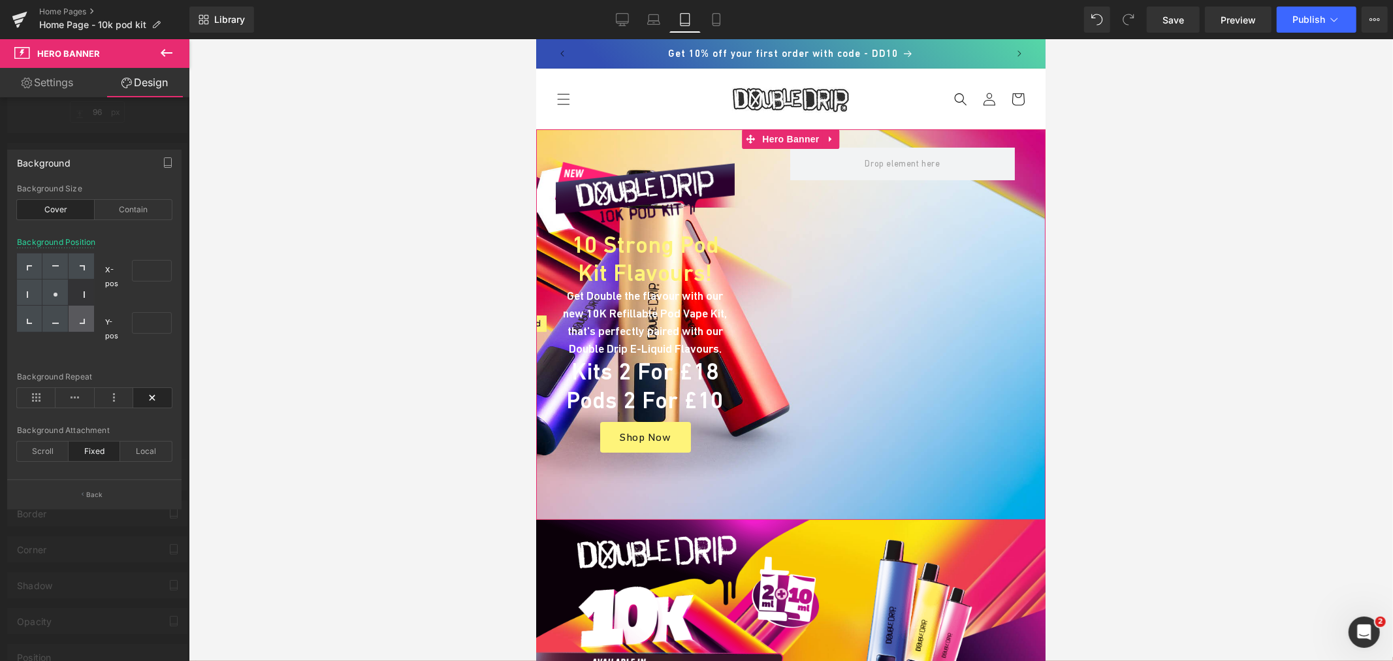
click at [75, 309] on div at bounding box center [81, 319] width 25 height 26
click at [46, 320] on div at bounding box center [54, 319] width 25 height 26
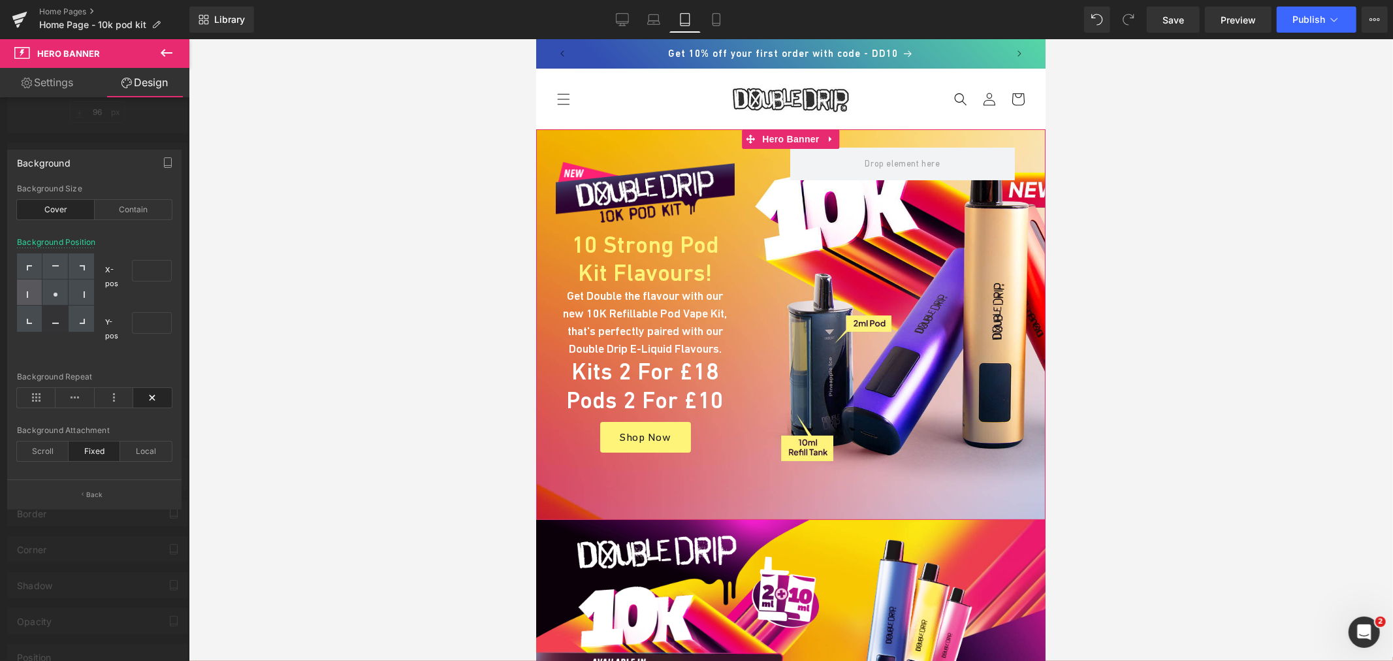
click at [35, 298] on div at bounding box center [29, 293] width 25 height 26
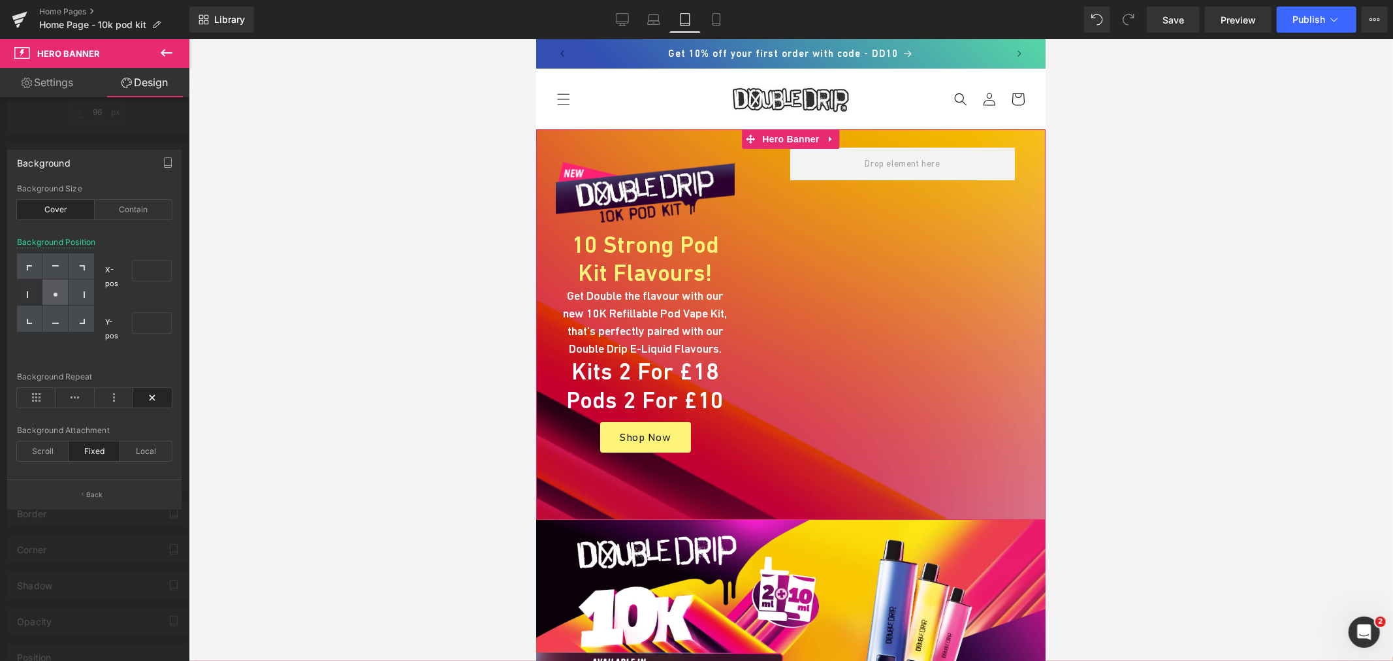
click at [63, 295] on div at bounding box center [54, 293] width 25 height 26
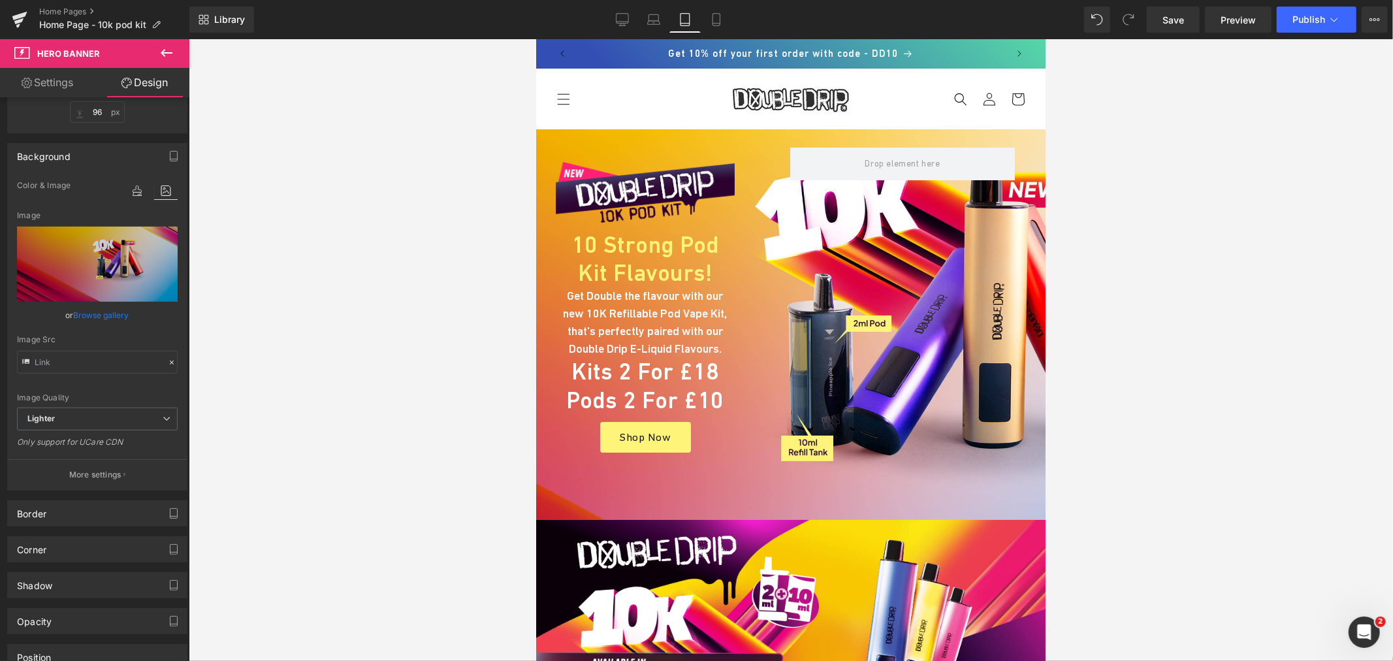
click at [165, 48] on icon at bounding box center [167, 53] width 16 height 16
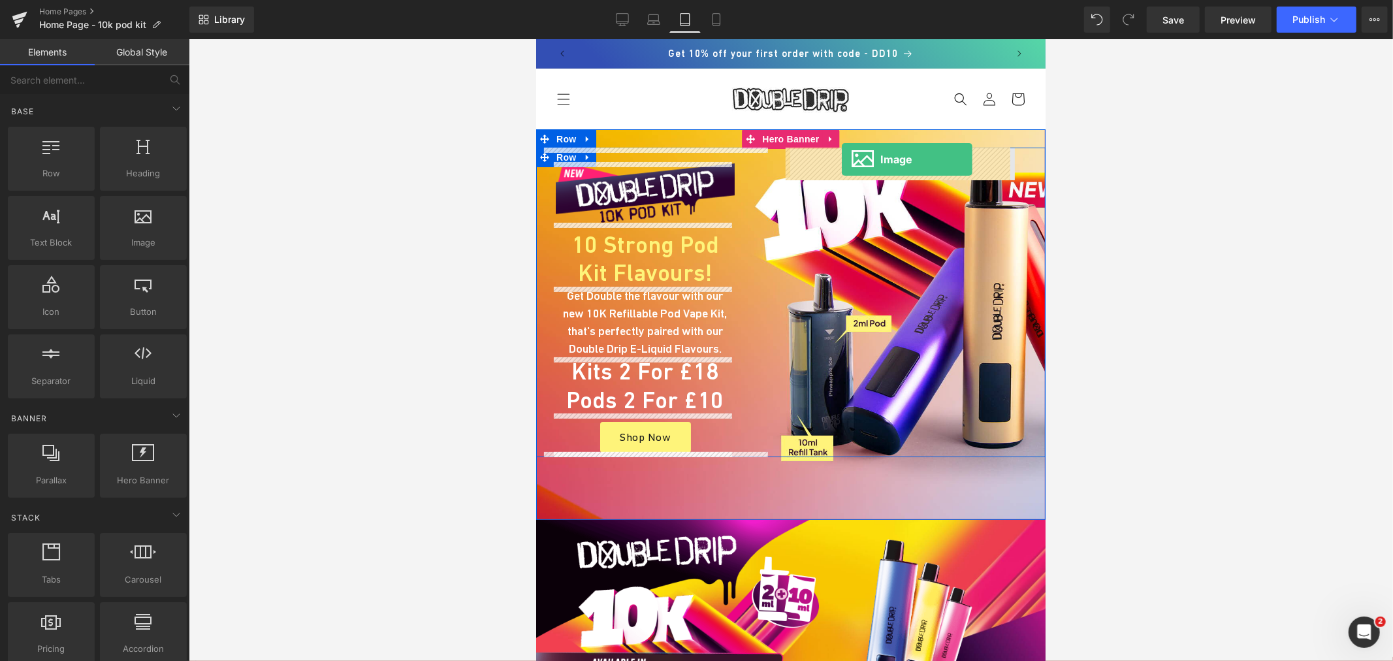
drag, startPoint x: 848, startPoint y: 210, endPoint x: 841, endPoint y: 159, distance: 52.0
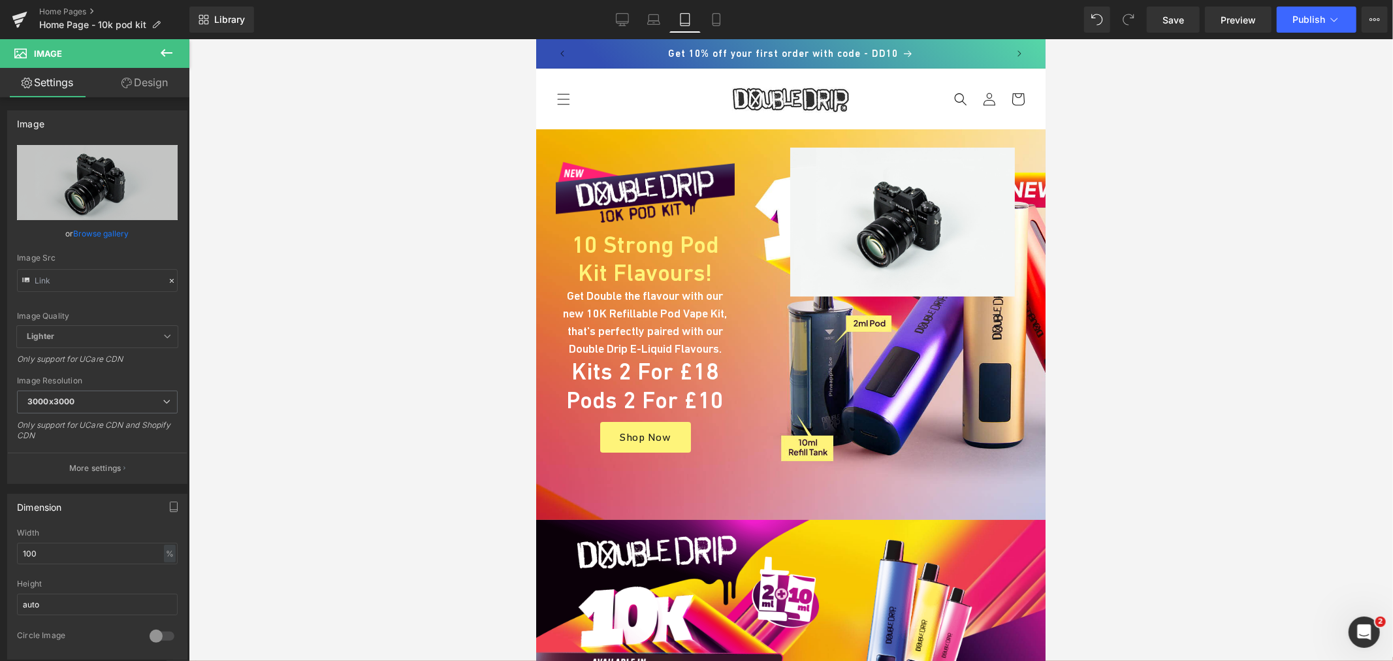
click at [1082, 18] on div "Library Tablet Desktop Laptop Tablet Mobile Save Preview Publish Scheduled View…" at bounding box center [791, 20] width 1204 height 26
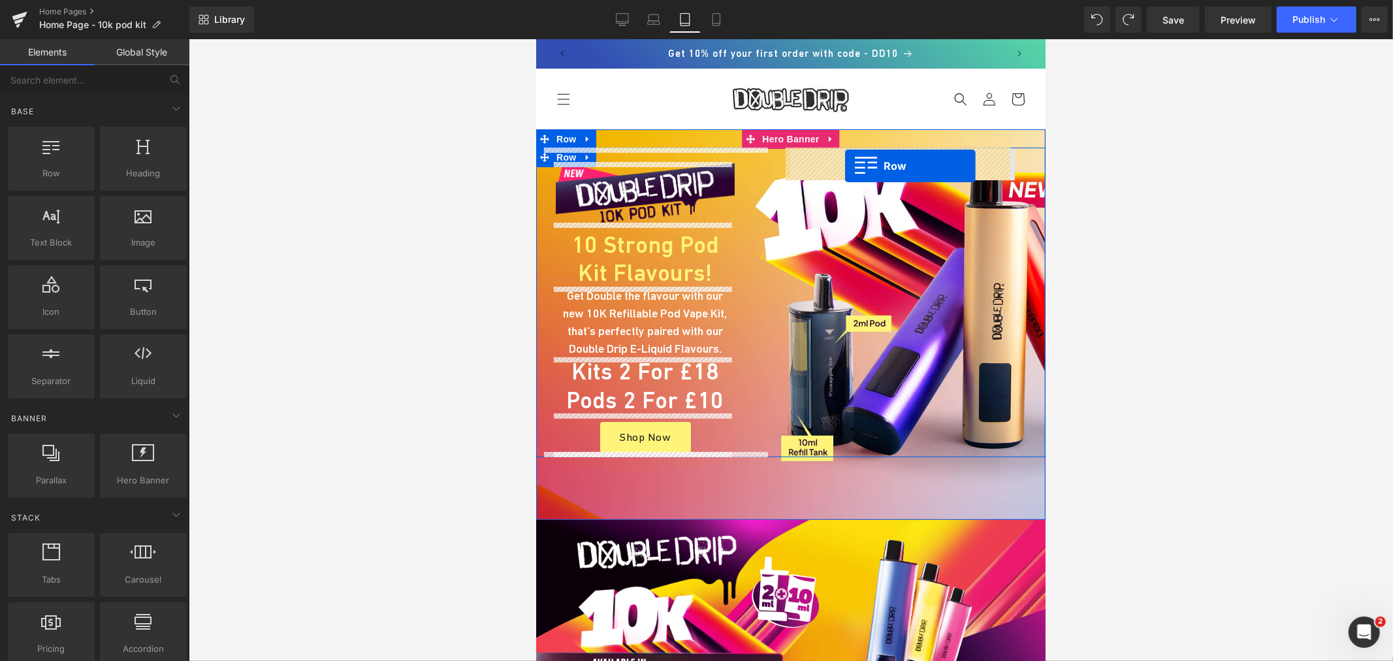
drag, startPoint x: 590, startPoint y: 189, endPoint x: 728, endPoint y: 238, distance: 145.4
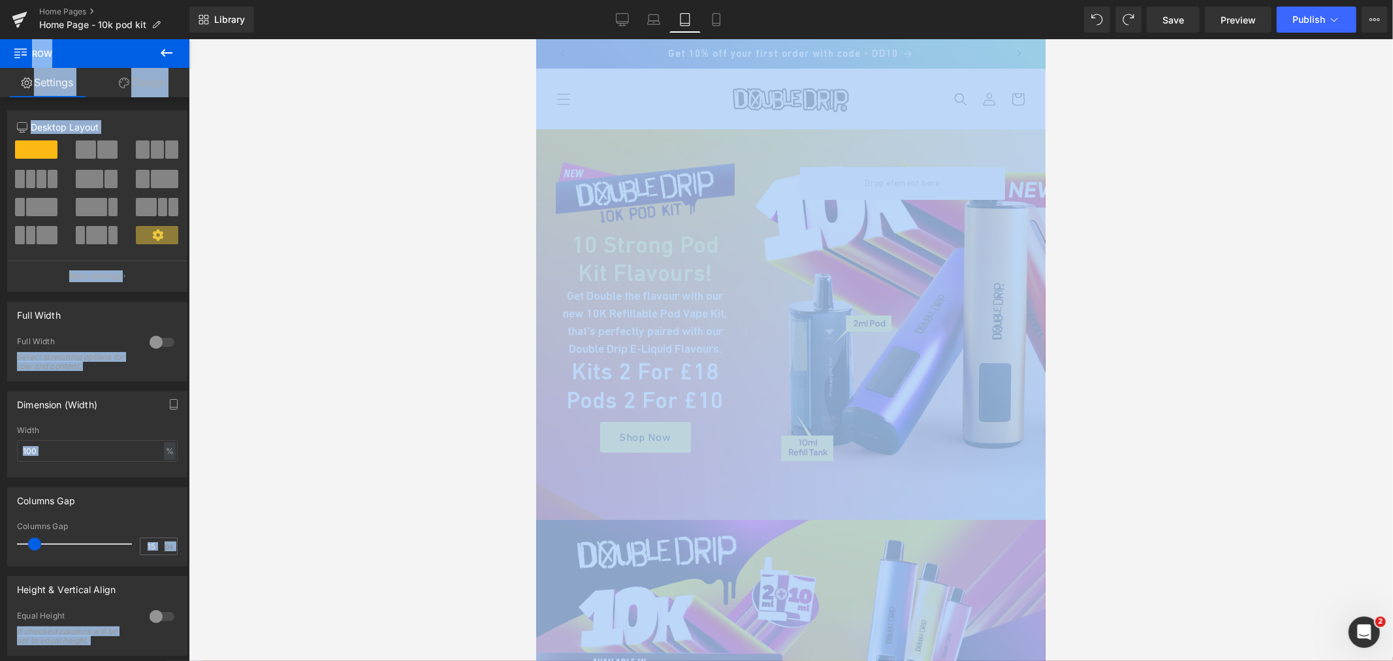
click at [260, 283] on div at bounding box center [791, 350] width 1204 height 622
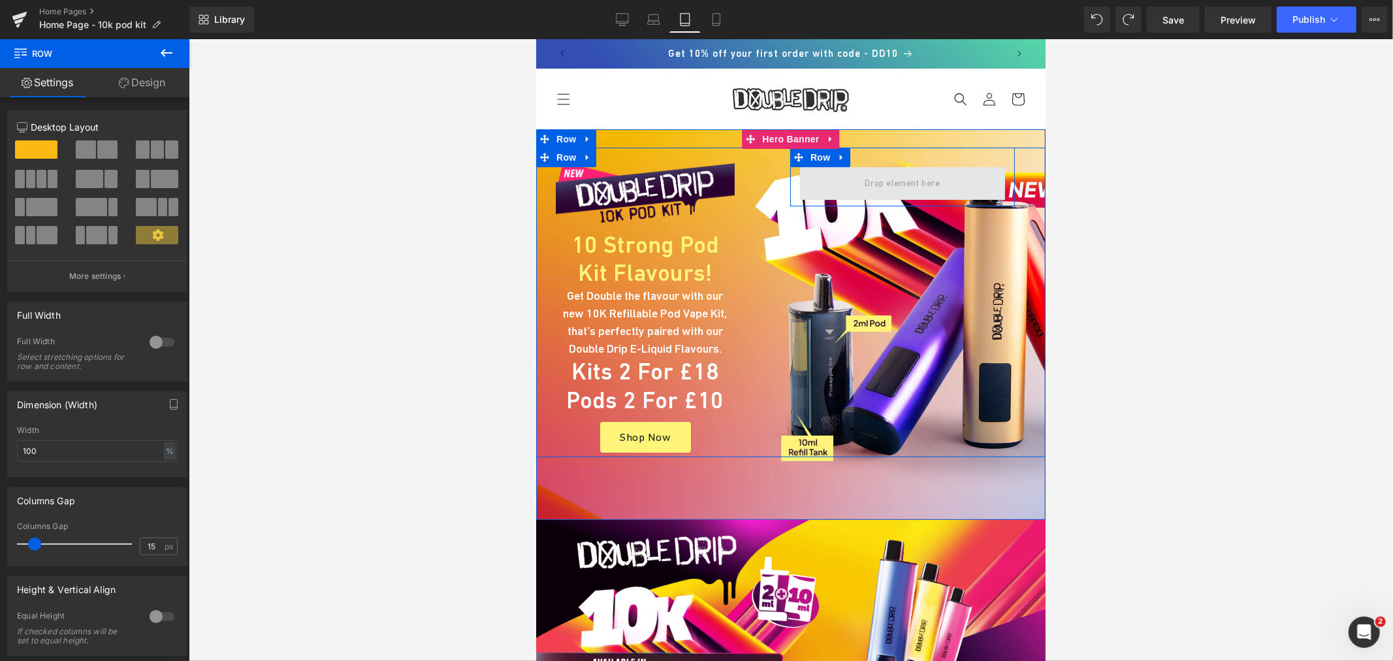
click at [865, 180] on span at bounding box center [901, 183] width 84 height 20
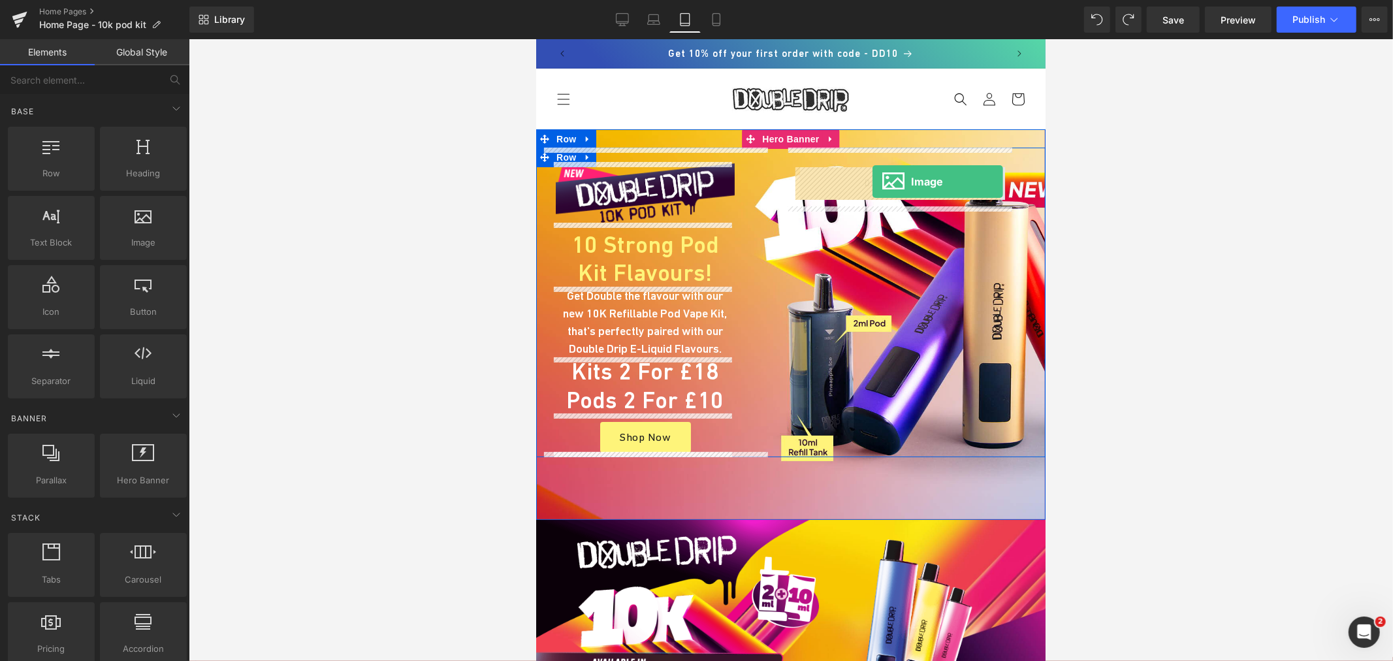
drag, startPoint x: 859, startPoint y: 228, endPoint x: 872, endPoint y: 181, distance: 48.8
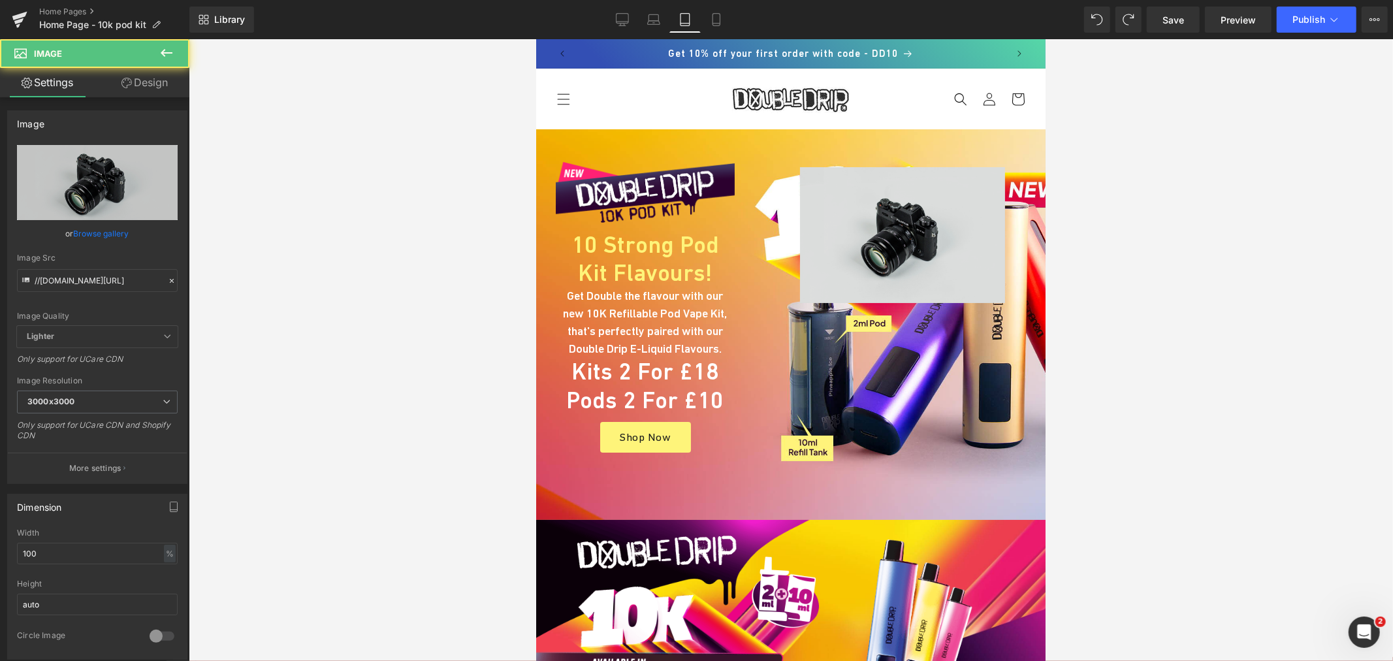
click at [879, 207] on img at bounding box center [901, 235] width 205 height 136
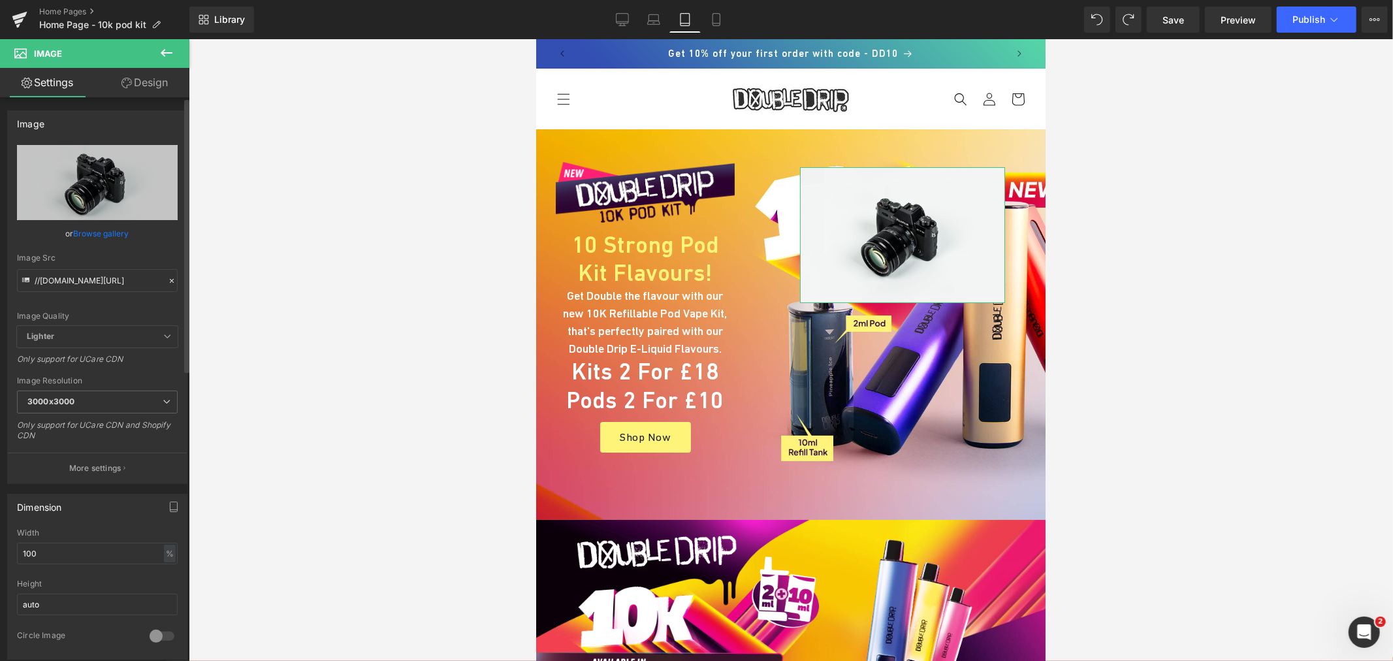
click at [125, 236] on link "Browse gallery" at bounding box center [102, 233] width 56 height 23
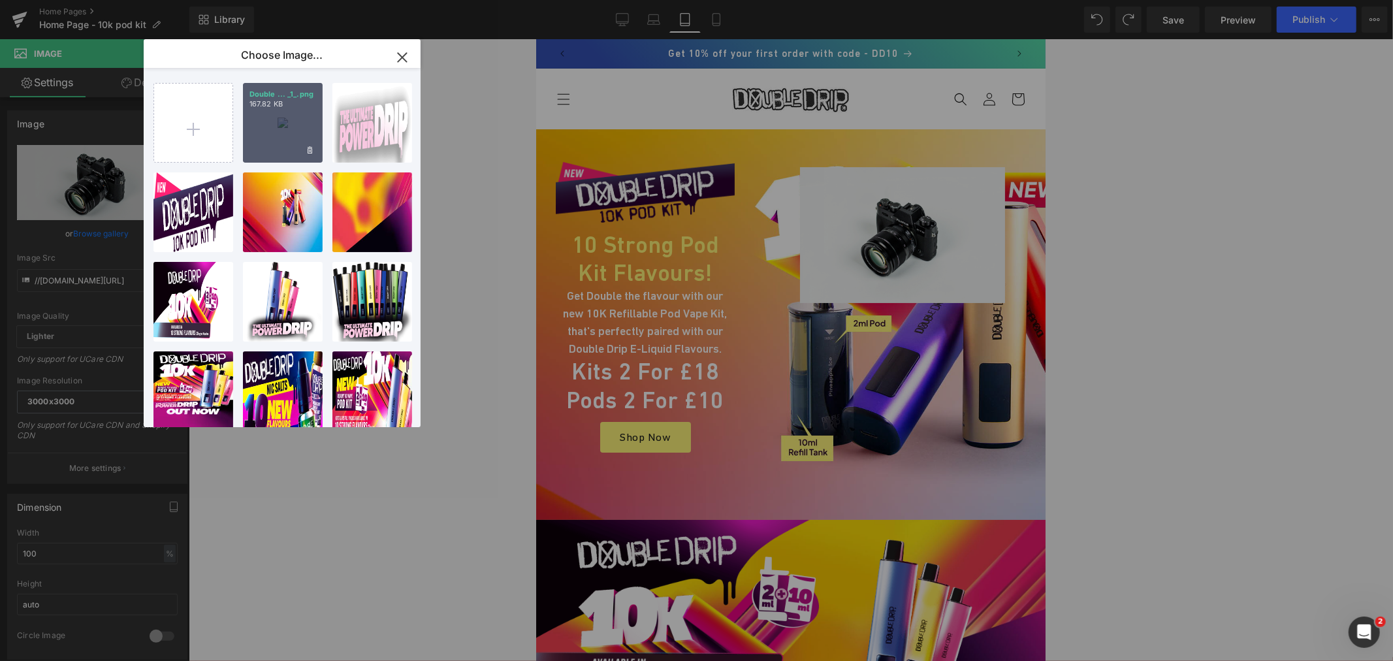
click at [278, 128] on div "Double ... _1_.png 167.82 KB" at bounding box center [283, 123] width 80 height 80
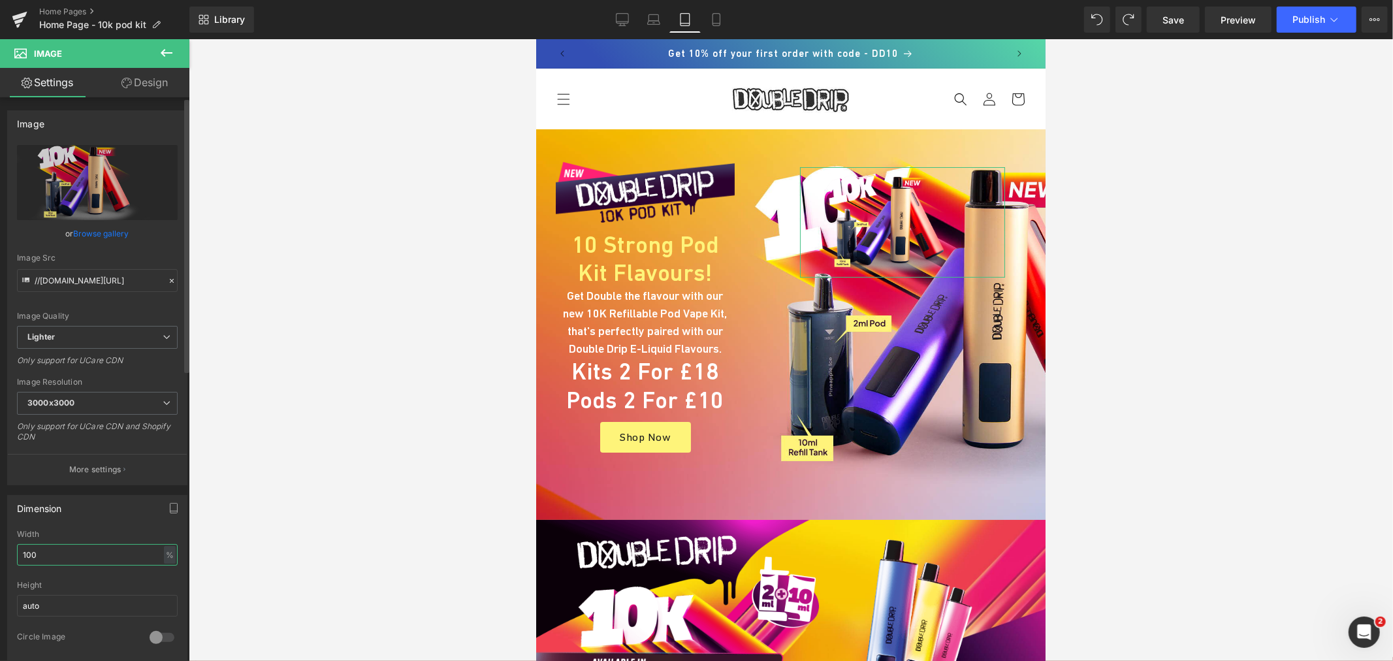
click at [72, 553] on input "100" at bounding box center [97, 555] width 161 height 22
type input "5"
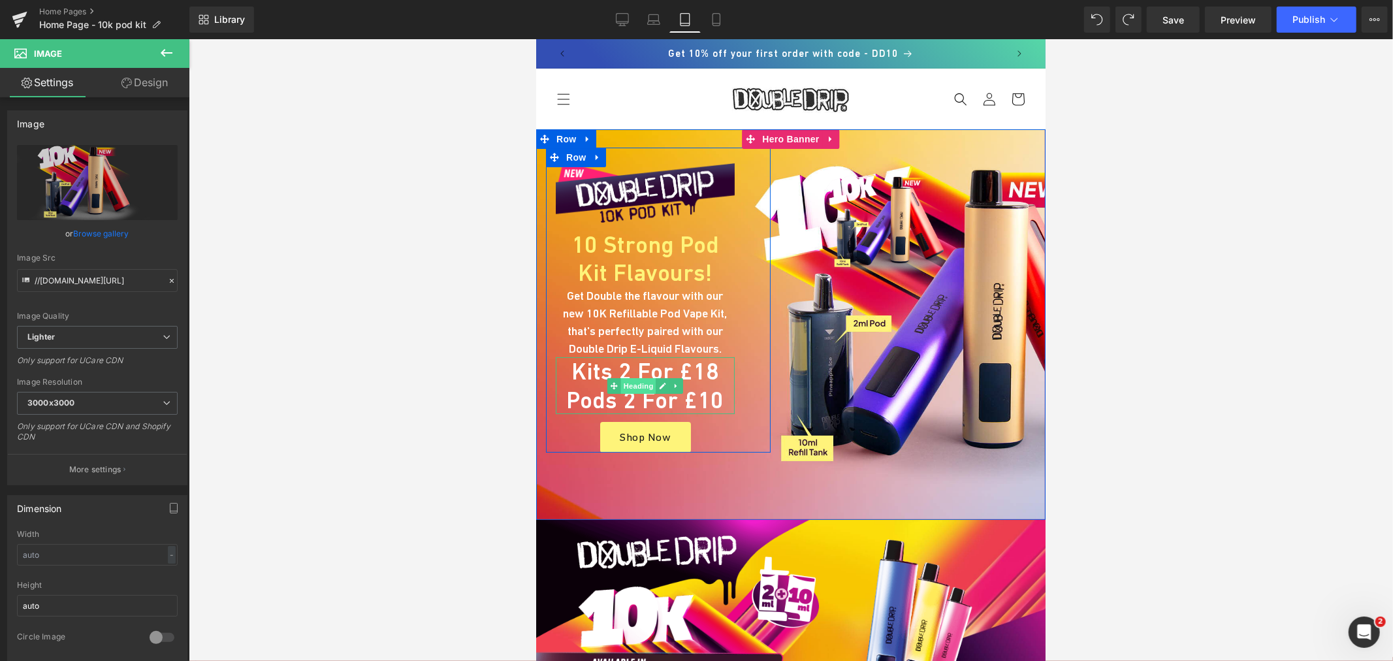
click at [635, 380] on span "Heading" at bounding box center [637, 385] width 35 height 16
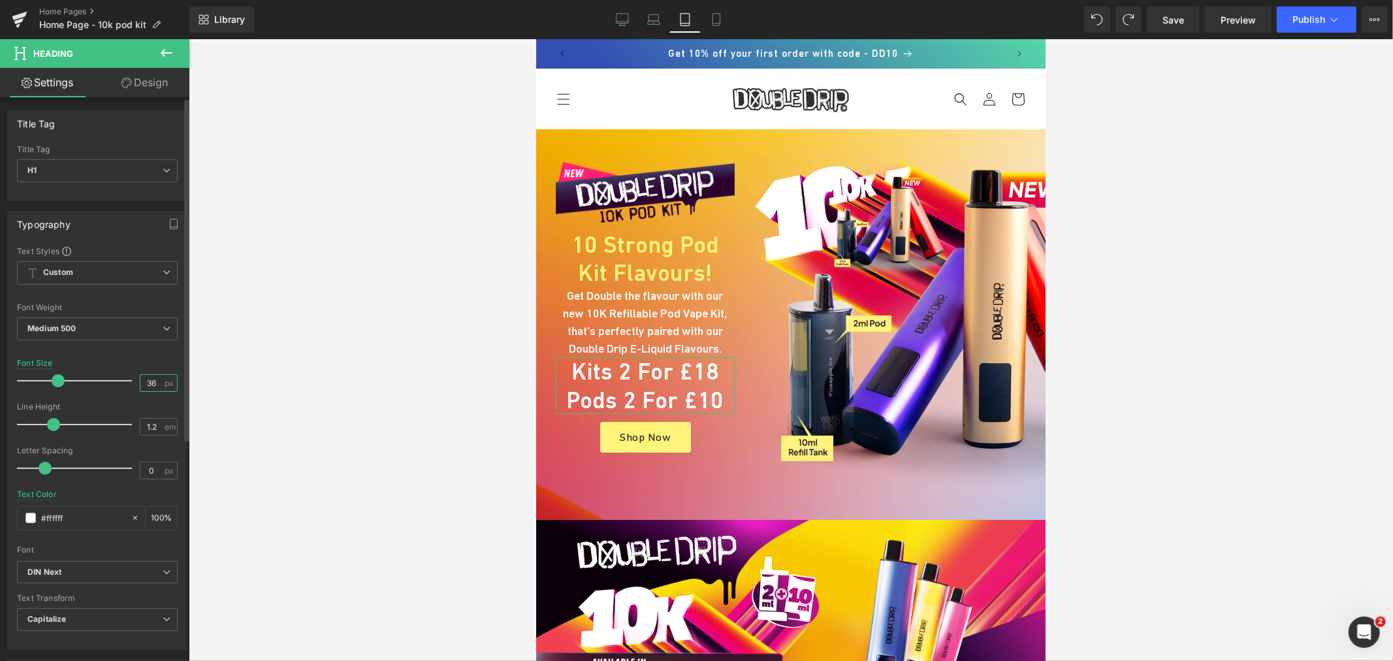
click at [157, 379] on input "36" at bounding box center [151, 383] width 23 height 16
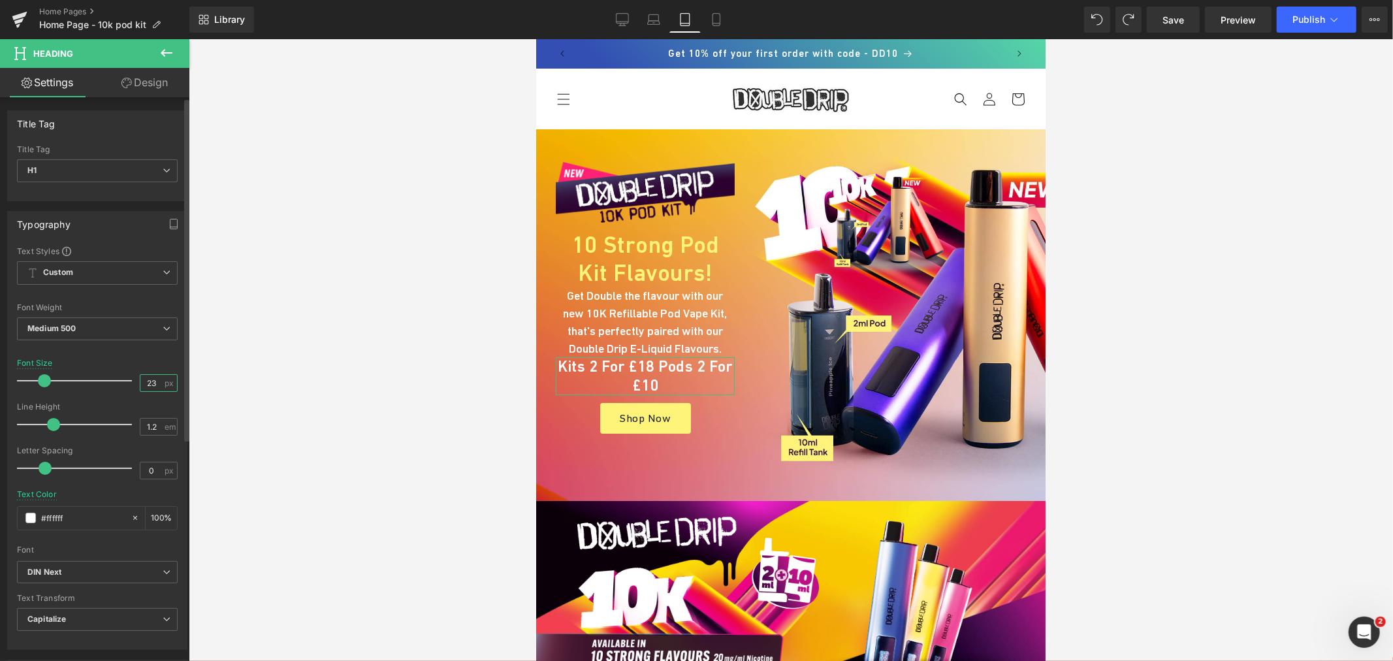
type input "22"
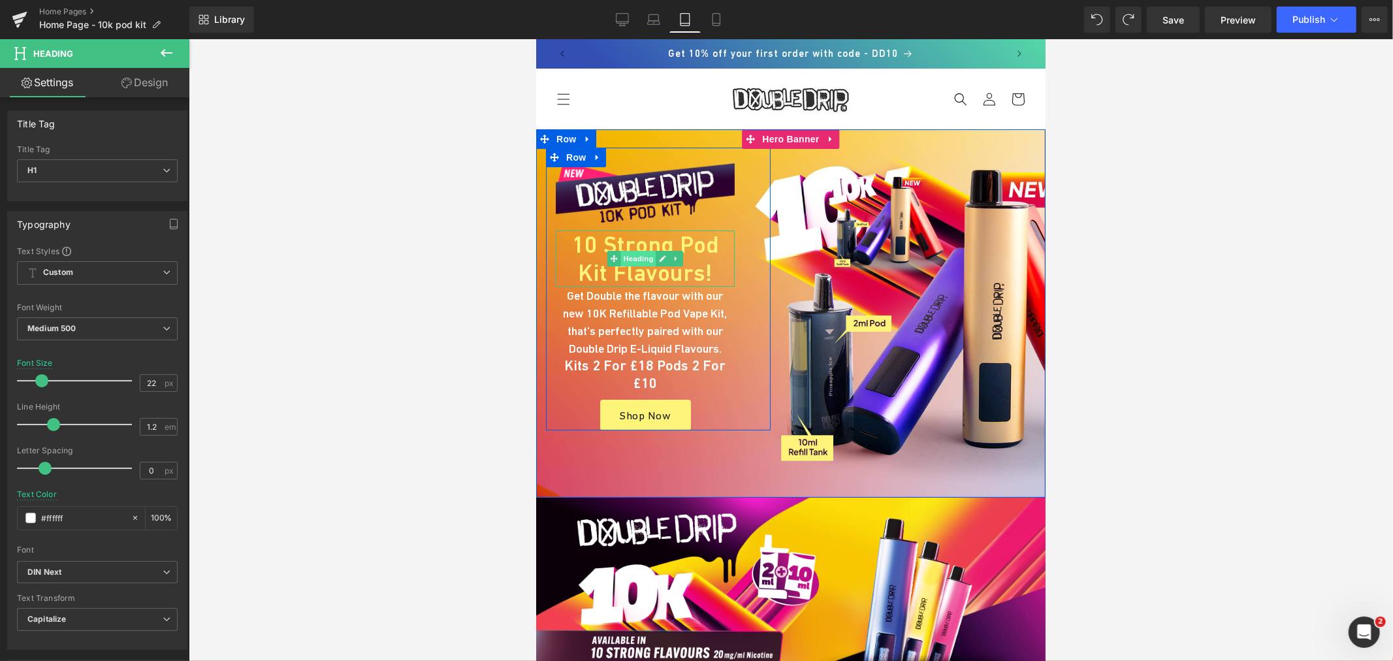
click at [625, 254] on span "Heading" at bounding box center [637, 258] width 35 height 16
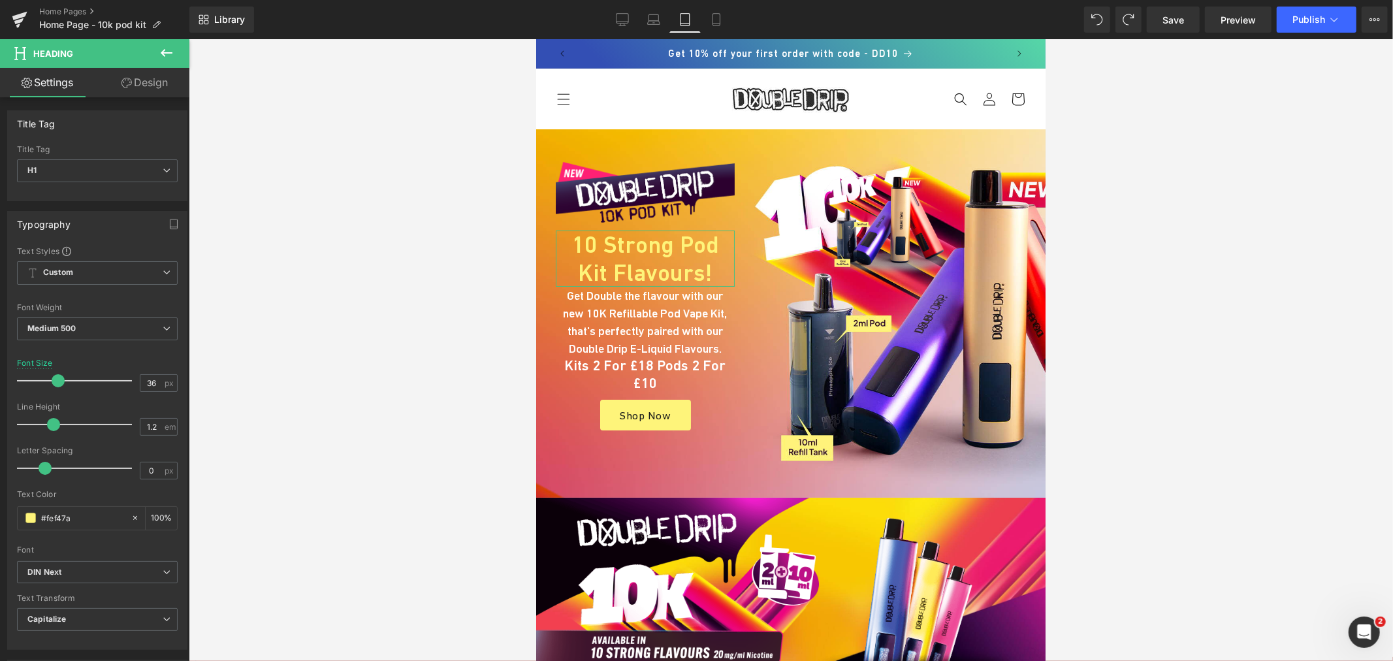
drag, startPoint x: 148, startPoint y: 86, endPoint x: 94, endPoint y: 210, distance: 135.2
click at [148, 86] on link "Design" at bounding box center [144, 82] width 95 height 29
click at [0, 0] on div "Spacing" at bounding box center [0, 0] width 0 height 0
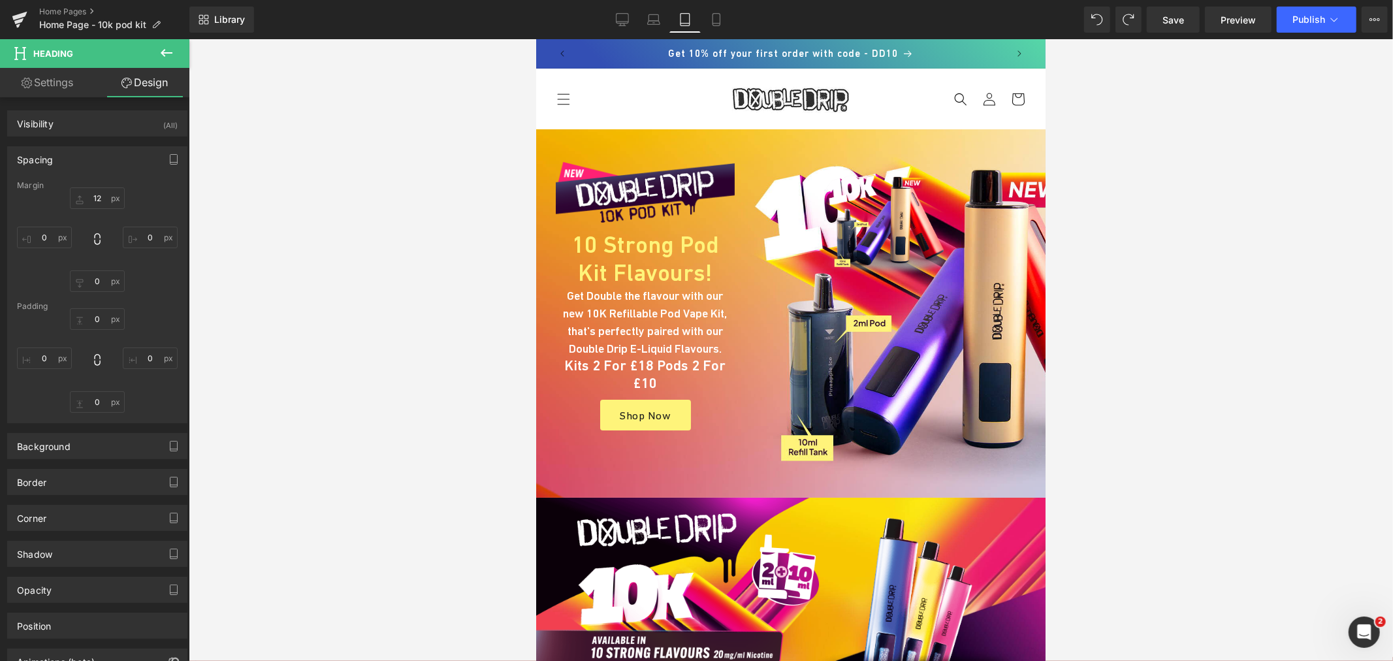
click at [591, 240] on h1 "10 Strong Pod Kit Flavours!" at bounding box center [644, 258] width 179 height 56
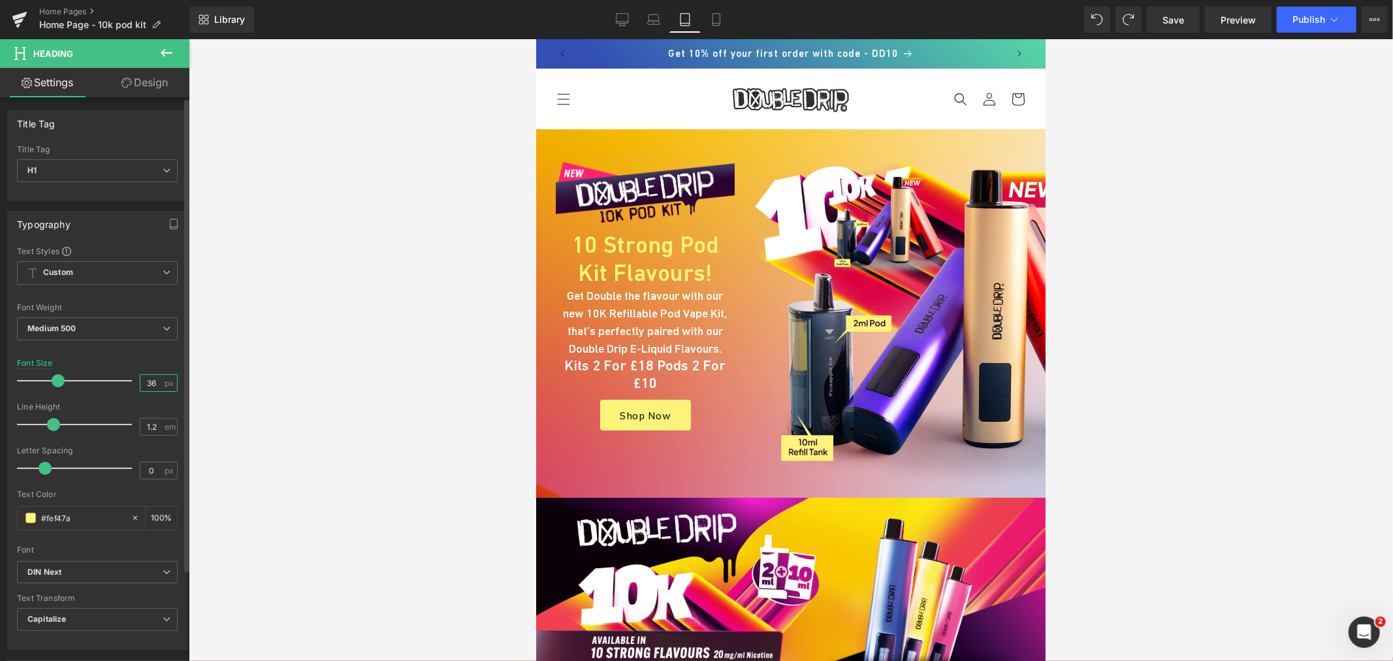
click at [152, 384] on input "36" at bounding box center [151, 383] width 23 height 16
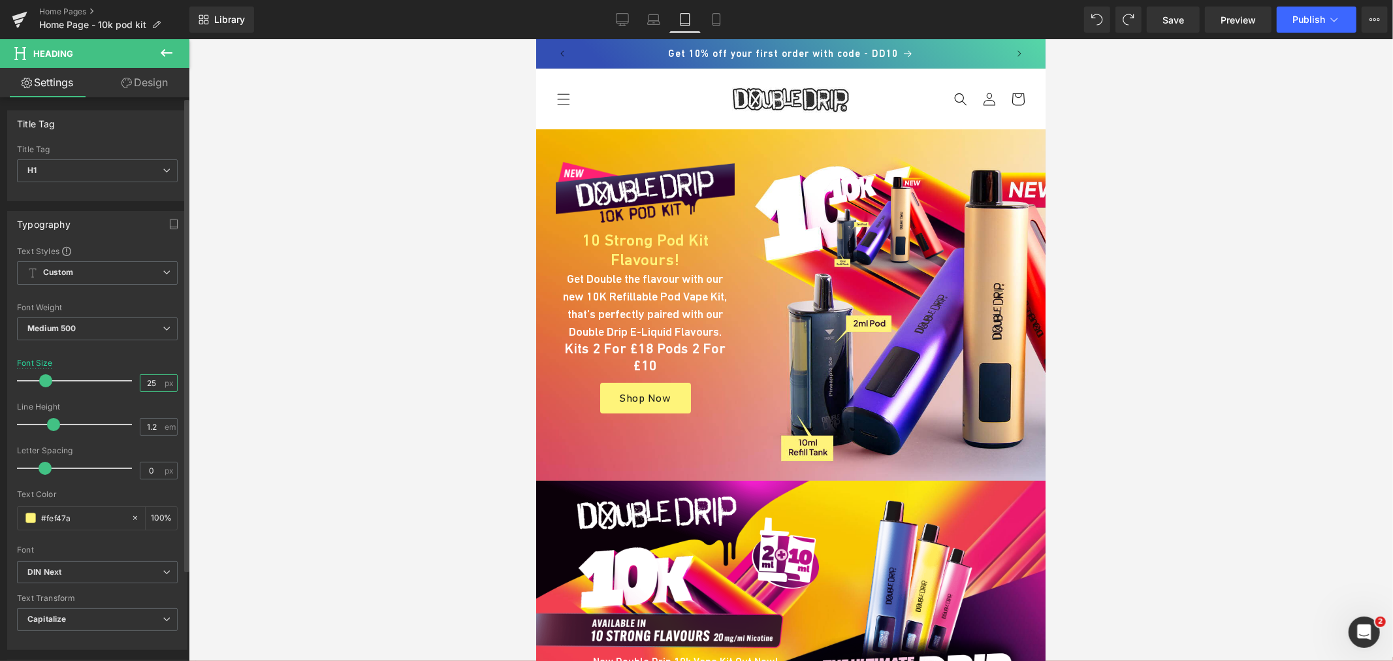
type input "26"
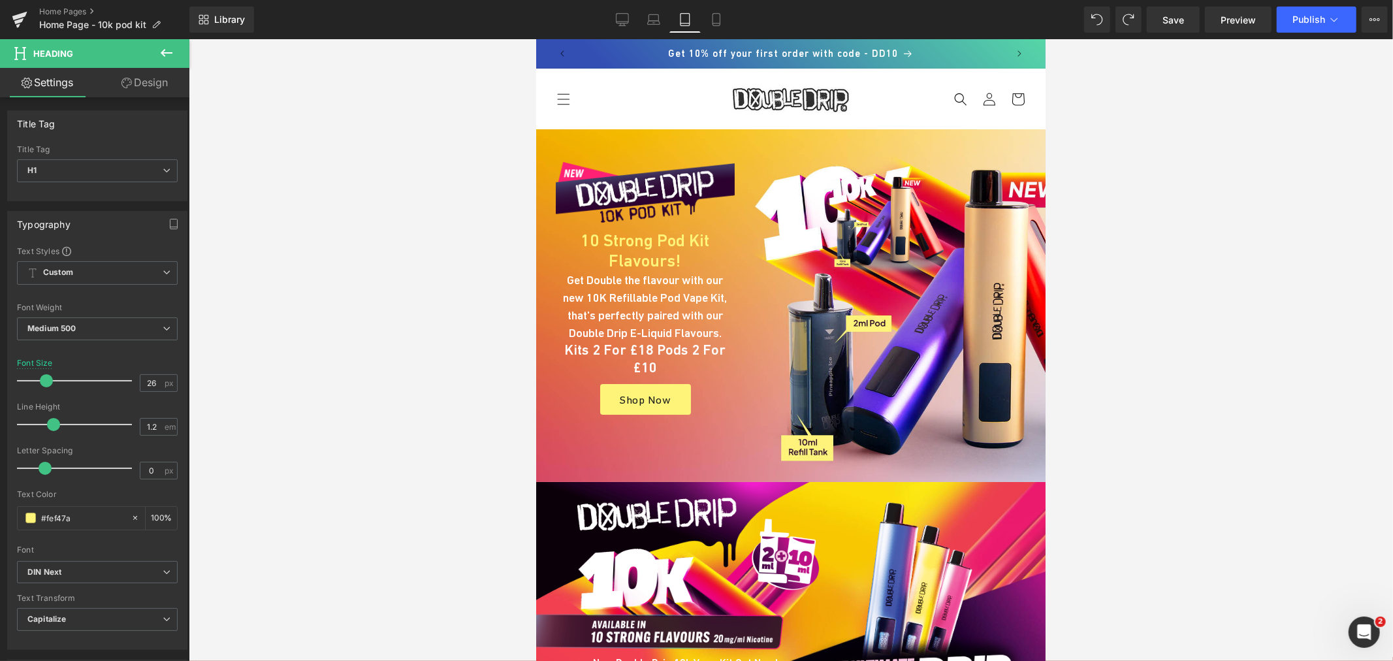
click at [609, 298] on span at bounding box center [610, 306] width 14 height 16
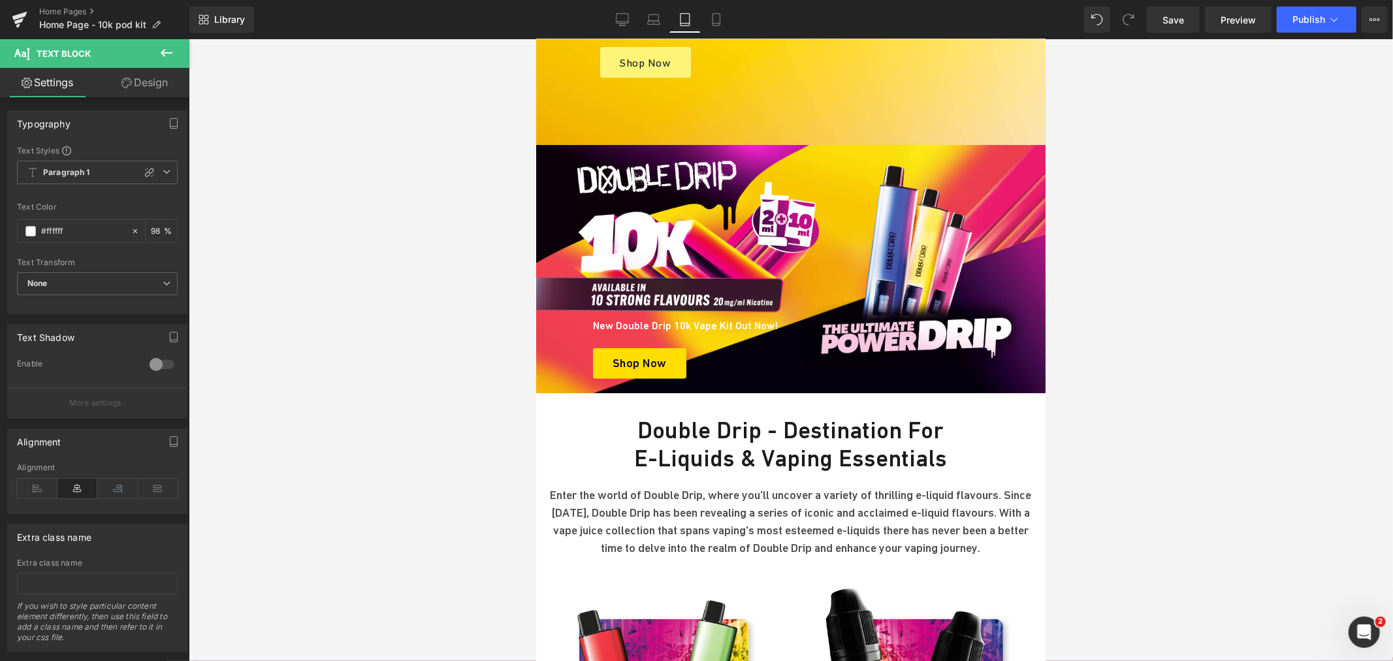
scroll to position [362, 0]
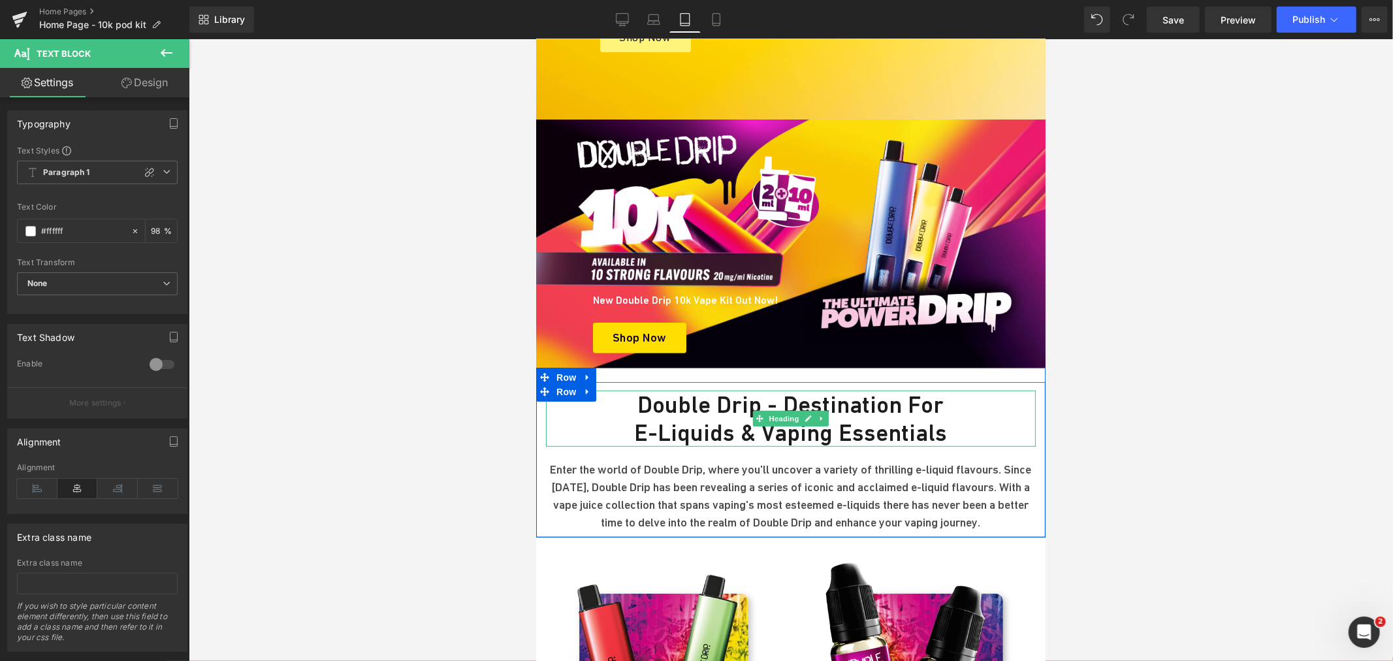
click at [706, 418] on h2 "E-Liquids & Vaping Essentials" at bounding box center [790, 432] width 490 height 28
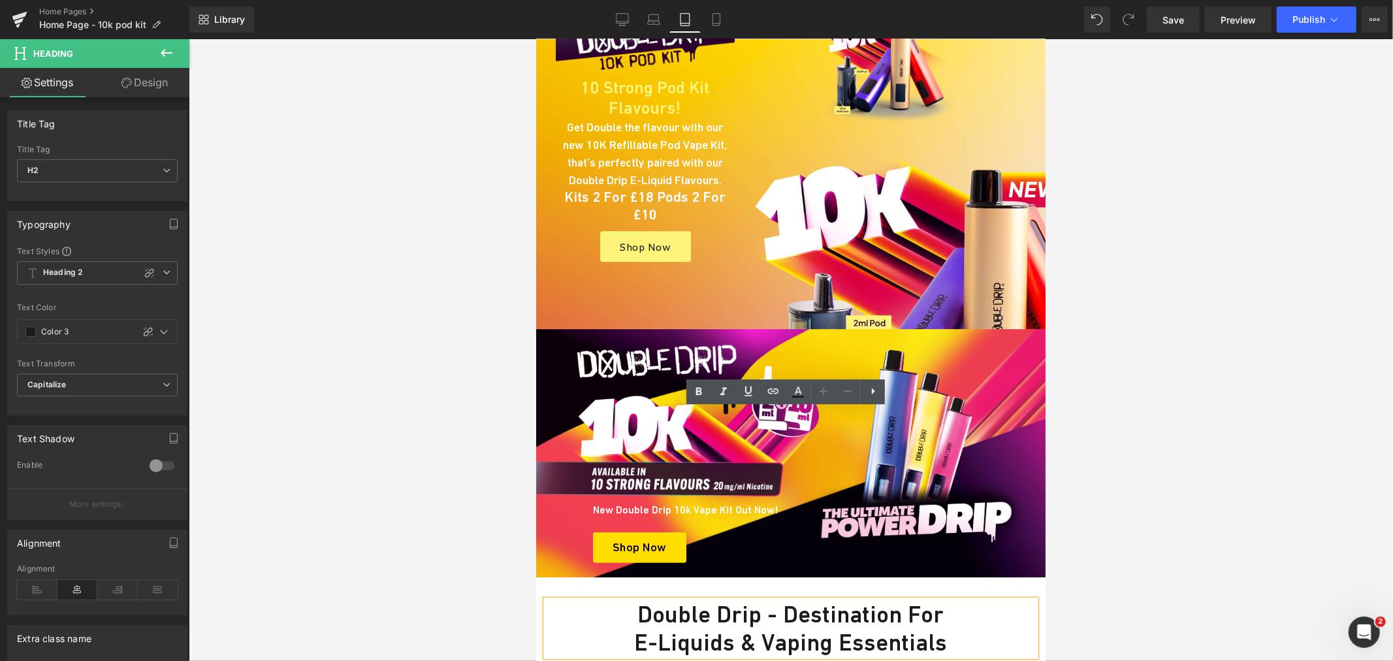
scroll to position [145, 0]
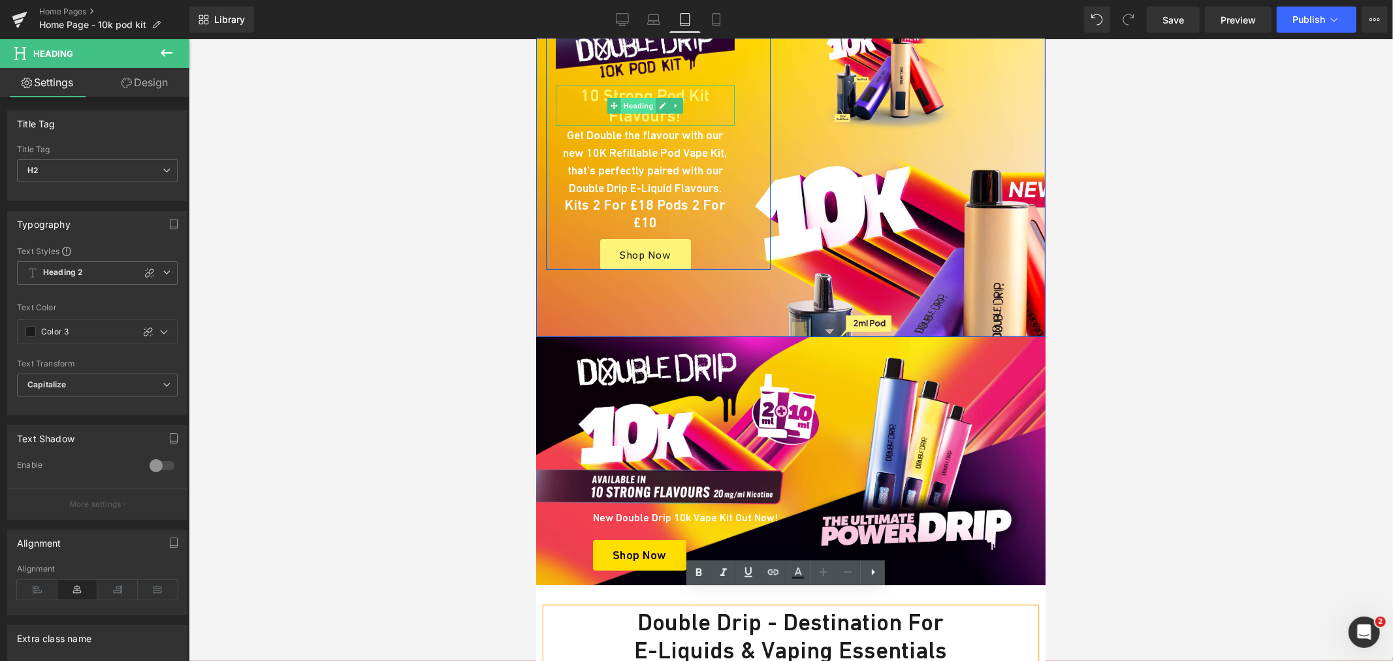
click at [631, 101] on span "Heading" at bounding box center [637, 105] width 35 height 16
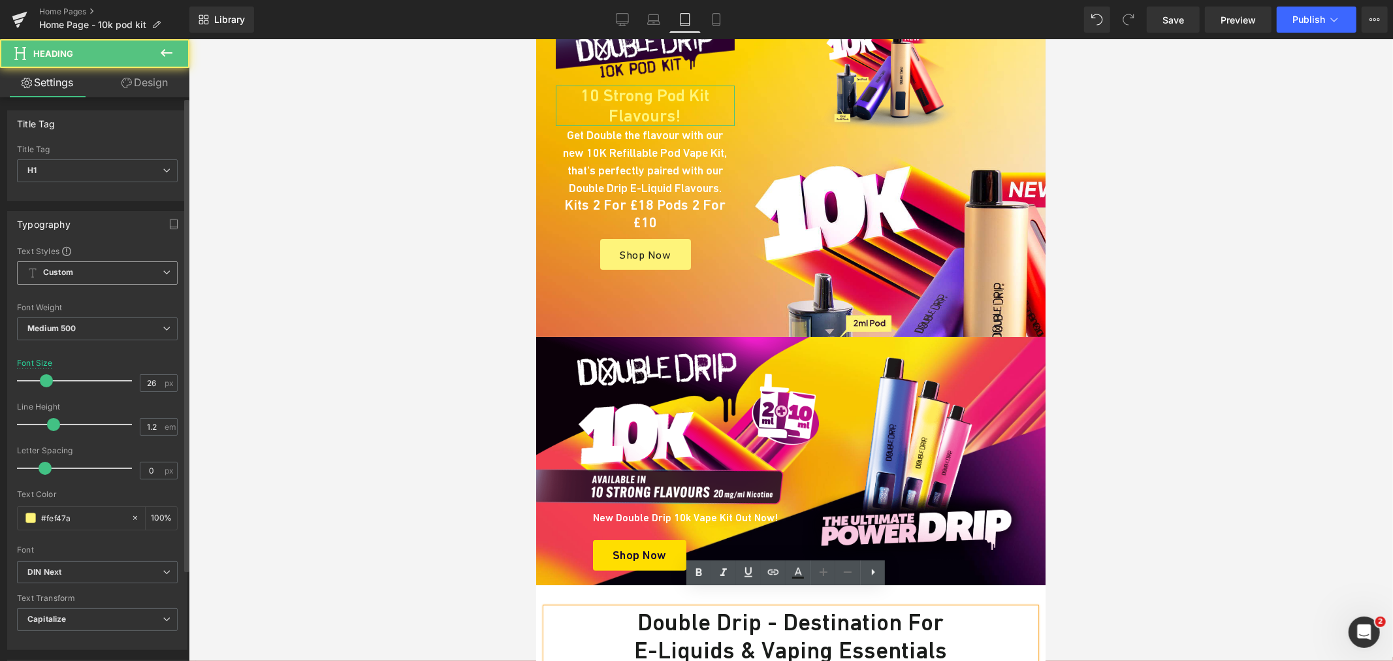
click at [164, 279] on span "Custom" at bounding box center [97, 273] width 161 height 24
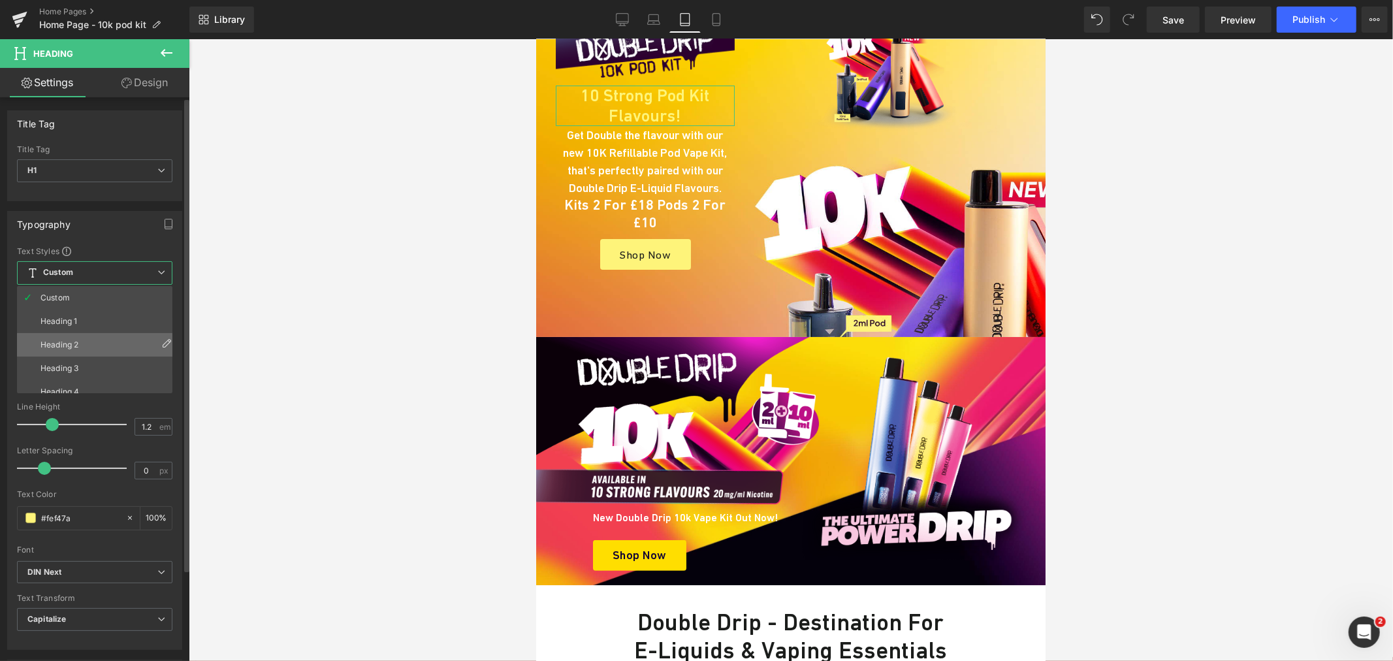
click at [92, 341] on li "Heading 2" at bounding box center [97, 345] width 161 height 24
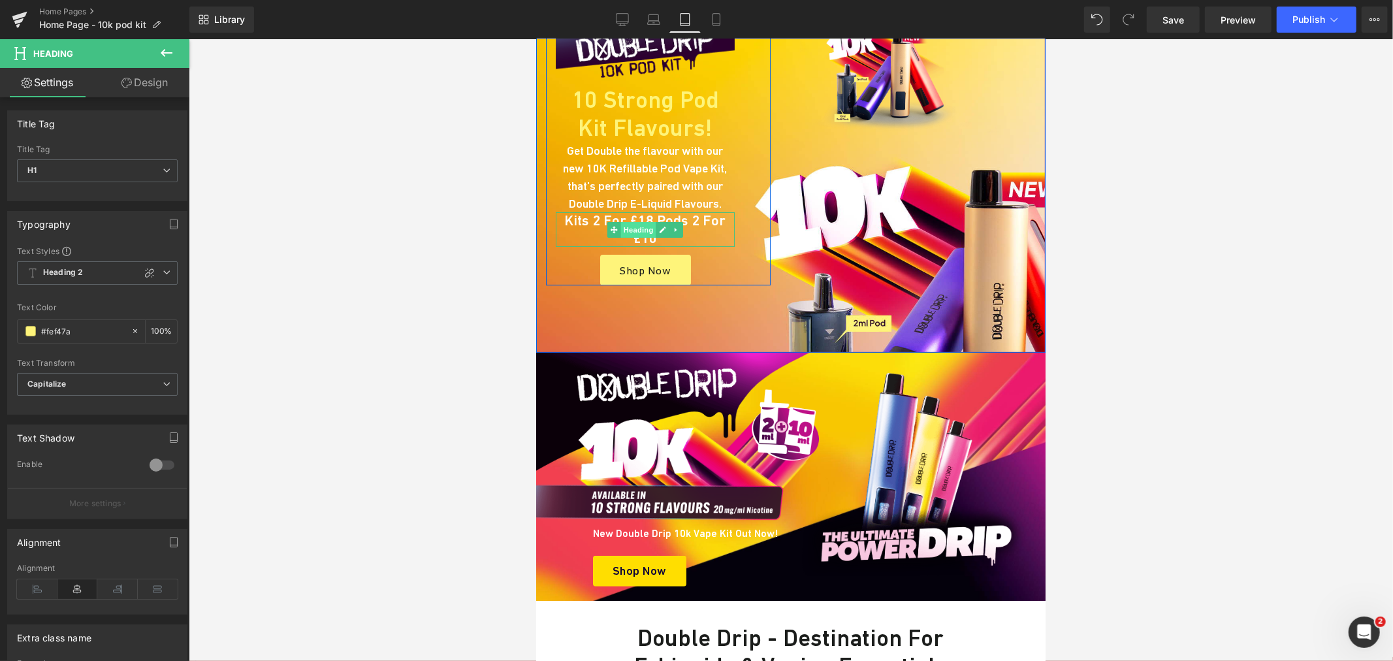
click at [634, 221] on span "Heading" at bounding box center [637, 229] width 35 height 16
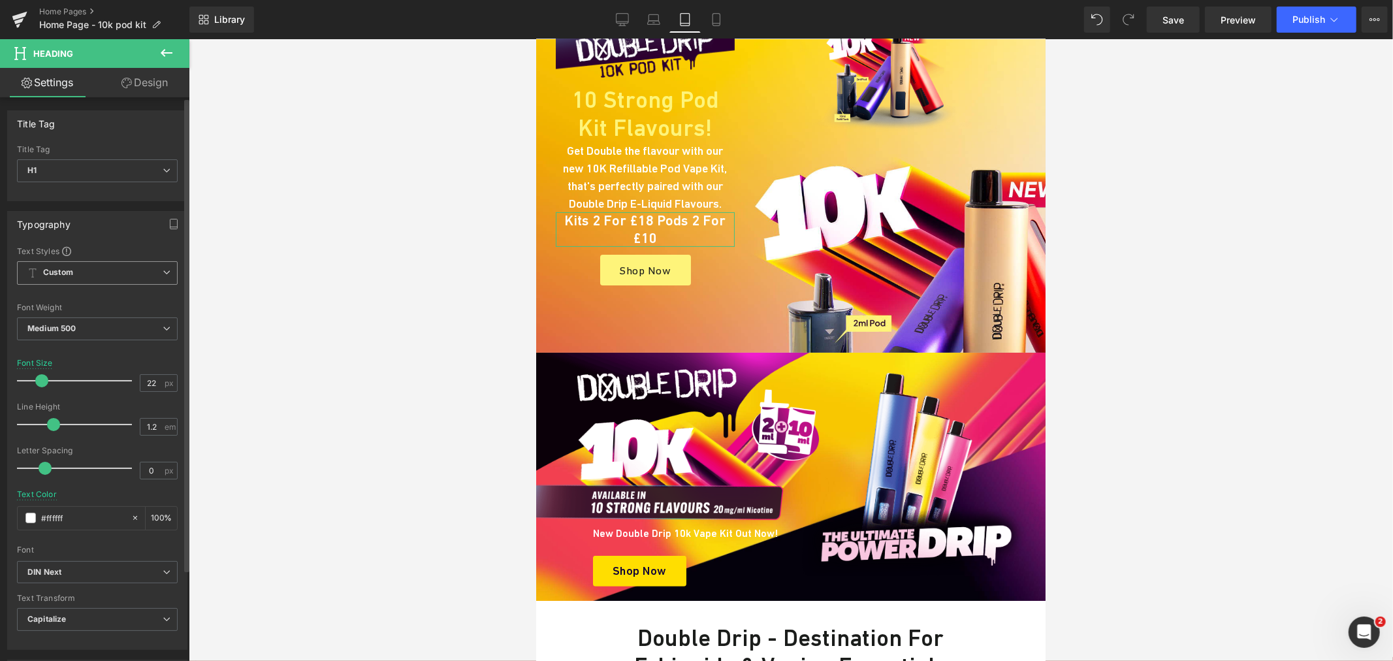
click at [163, 272] on icon at bounding box center [167, 272] width 8 height 8
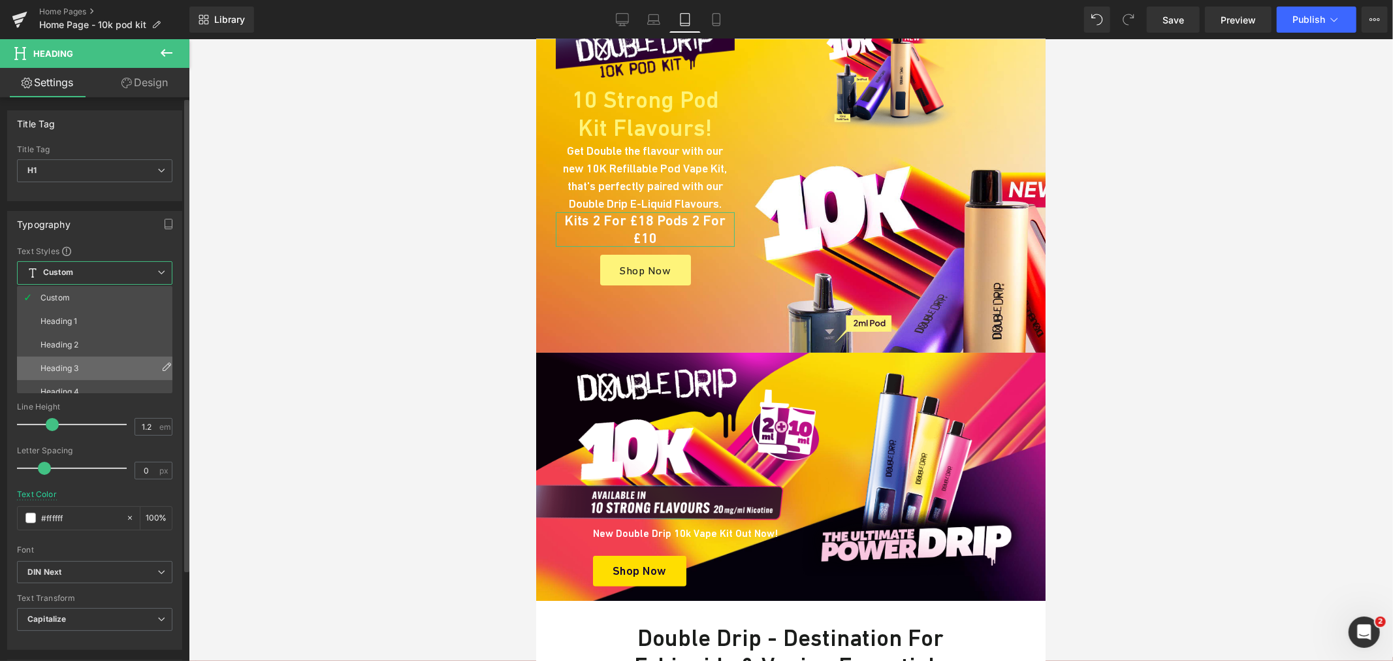
click at [106, 369] on li "Heading 3" at bounding box center [97, 369] width 161 height 24
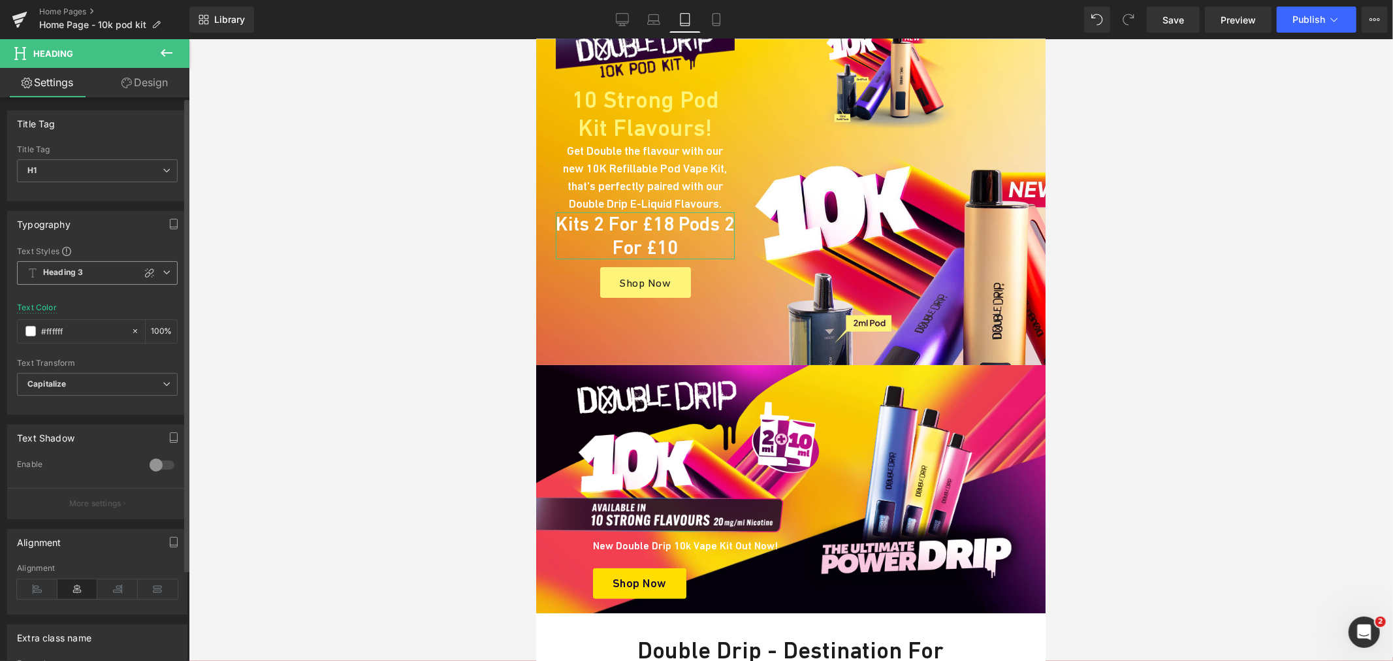
click at [164, 268] on icon at bounding box center [167, 272] width 8 height 8
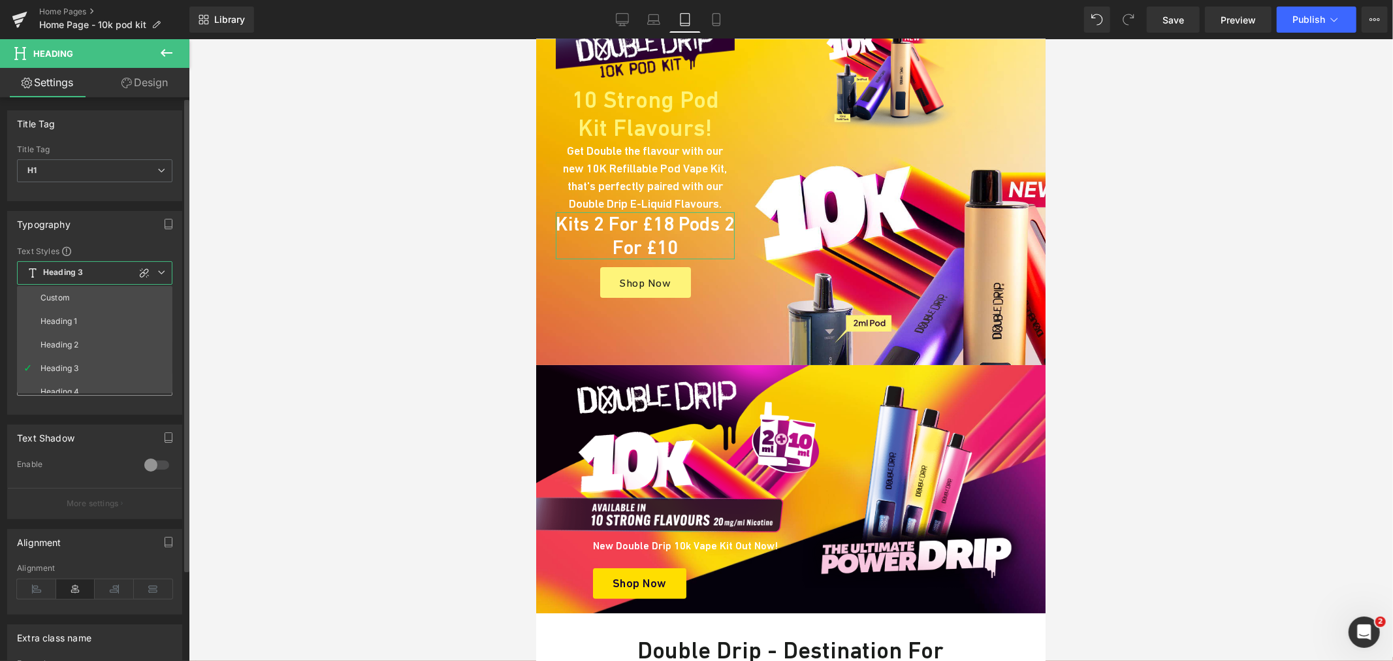
click at [89, 383] on li "Heading 4" at bounding box center [97, 392] width 161 height 24
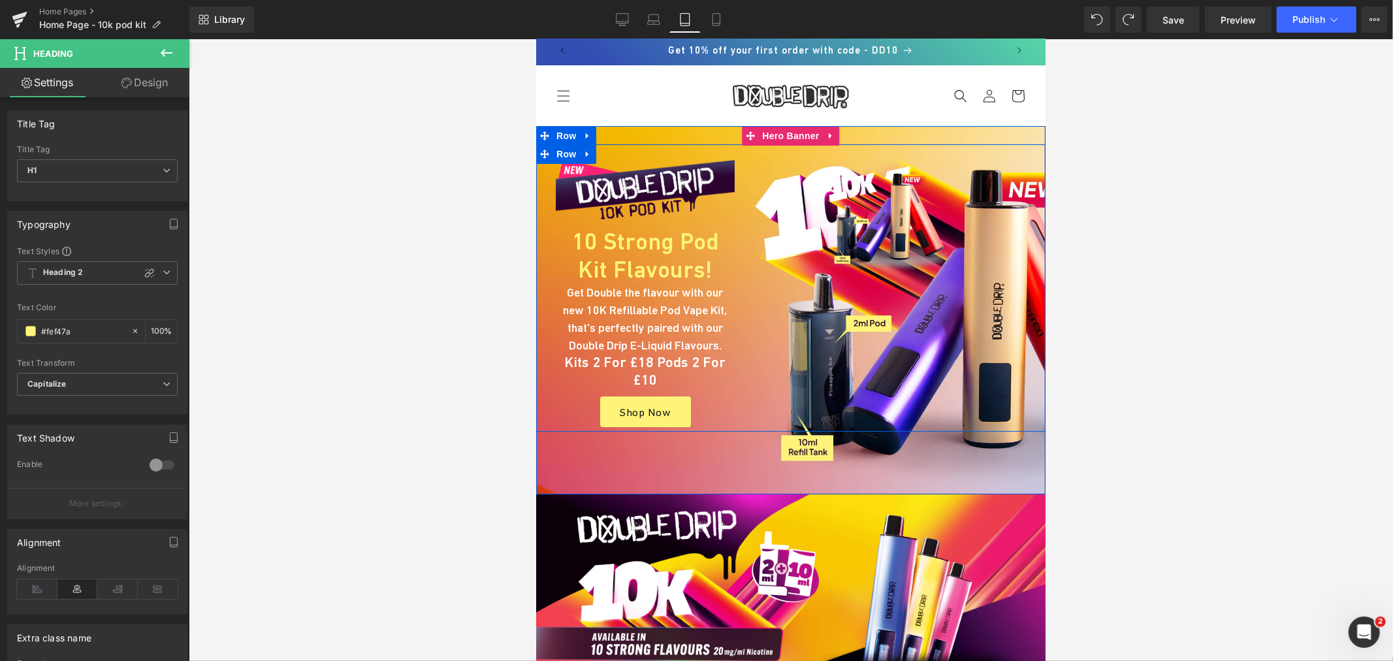
scroll to position [0, 0]
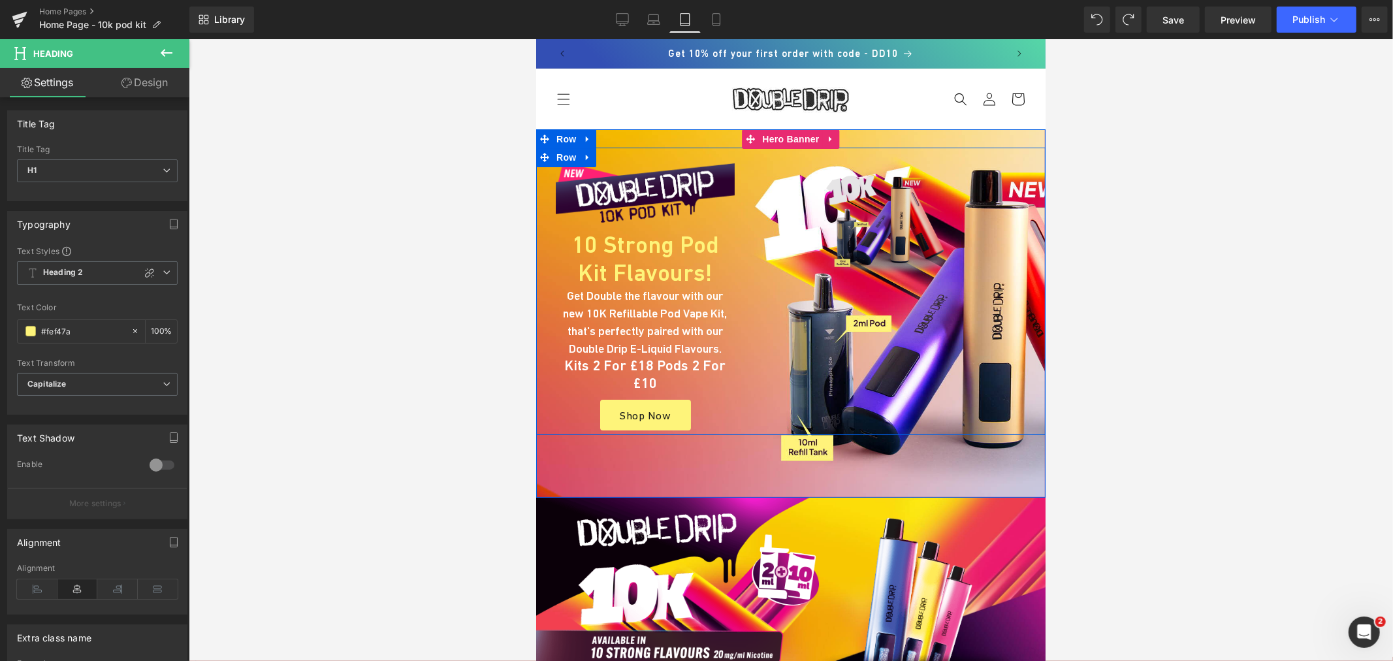
click at [858, 208] on img at bounding box center [901, 222] width 205 height 110
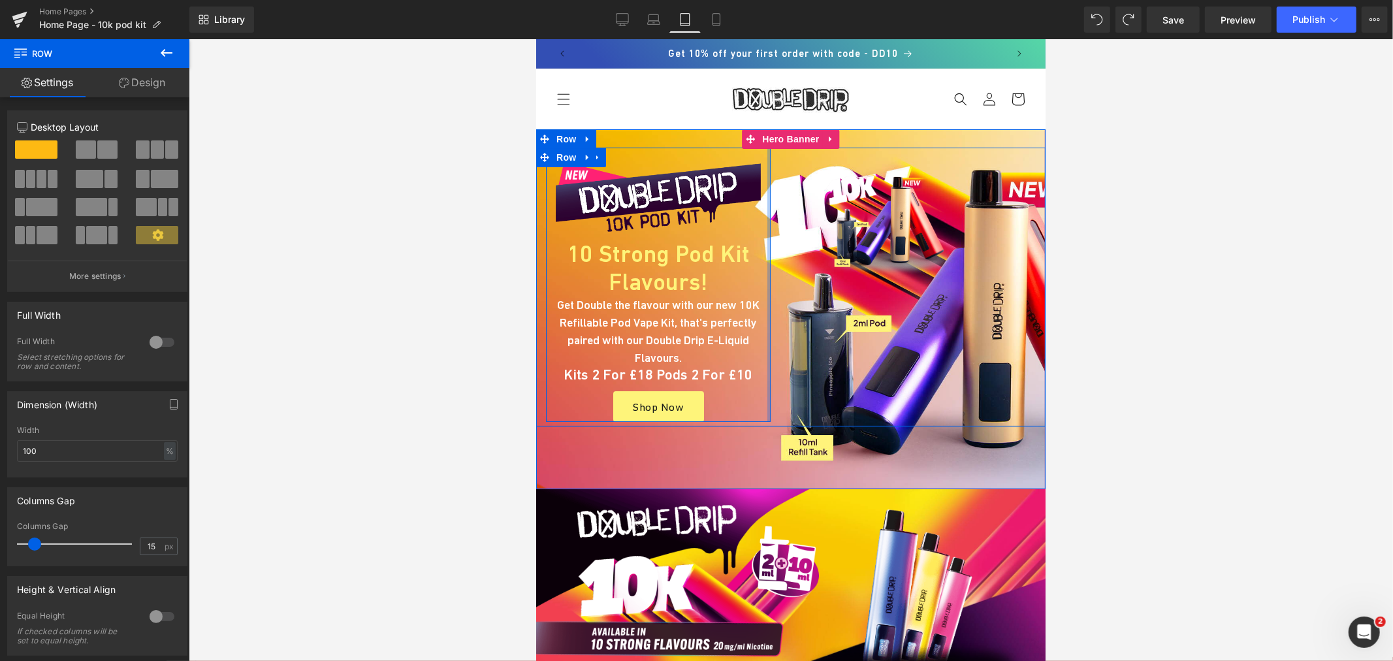
drag, startPoint x: 752, startPoint y: 196, endPoint x: 786, endPoint y: 202, distance: 34.5
click at [786, 202] on div "Image 10 Strong Pod Kit Flavours! Heading Get Double the flavour with our new 1…" at bounding box center [790, 286] width 509 height 279
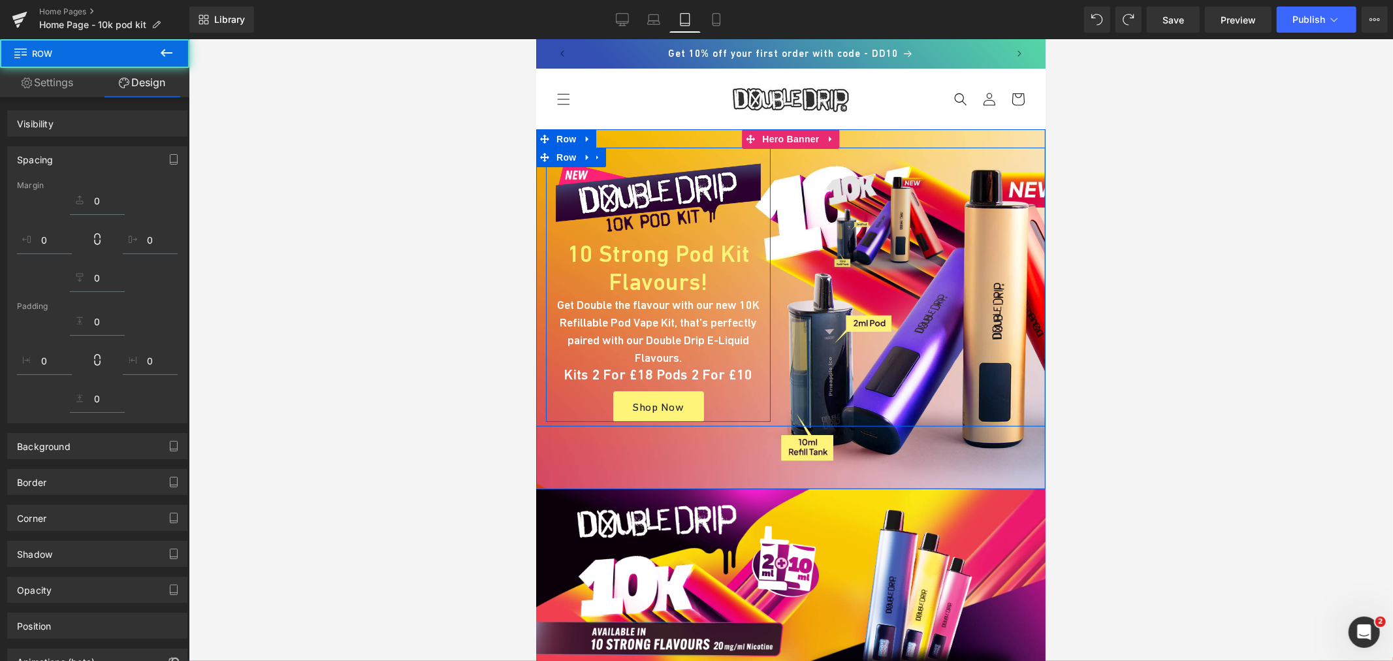
click at [882, 183] on img at bounding box center [901, 222] width 205 height 110
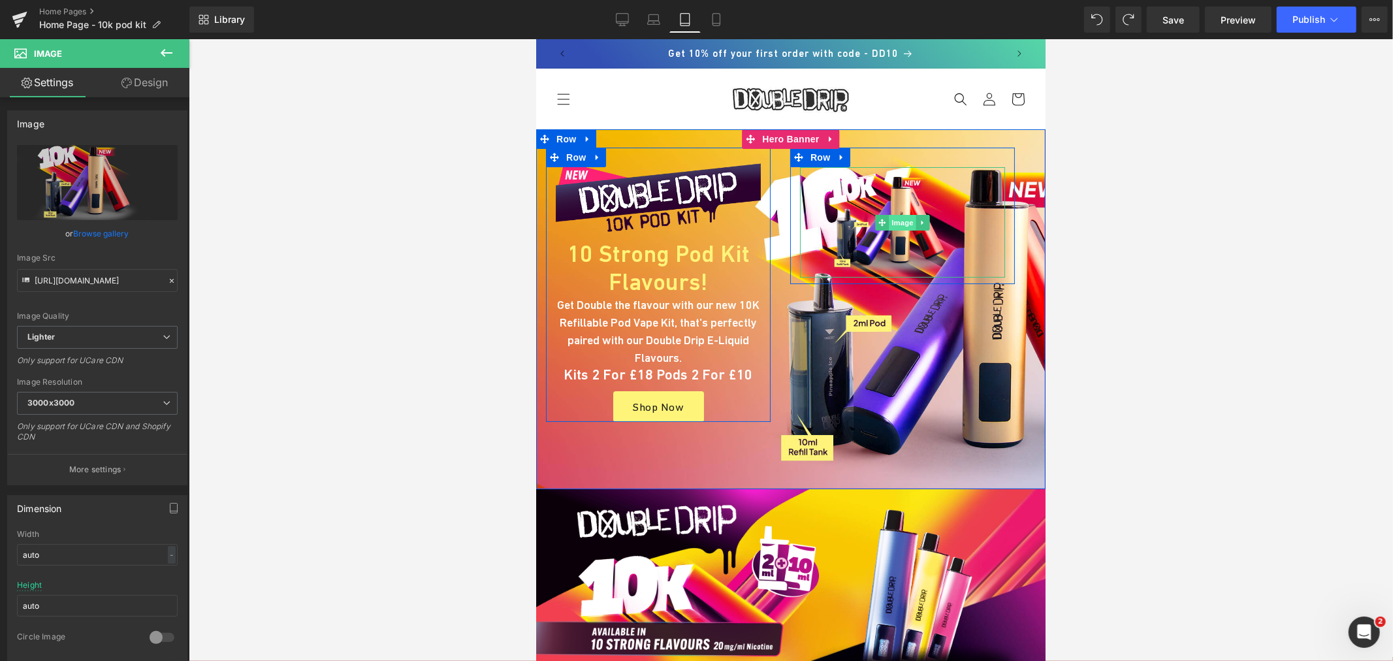
click at [895, 225] on span "Image" at bounding box center [901, 222] width 27 height 16
click at [810, 158] on span "Row" at bounding box center [820, 157] width 26 height 20
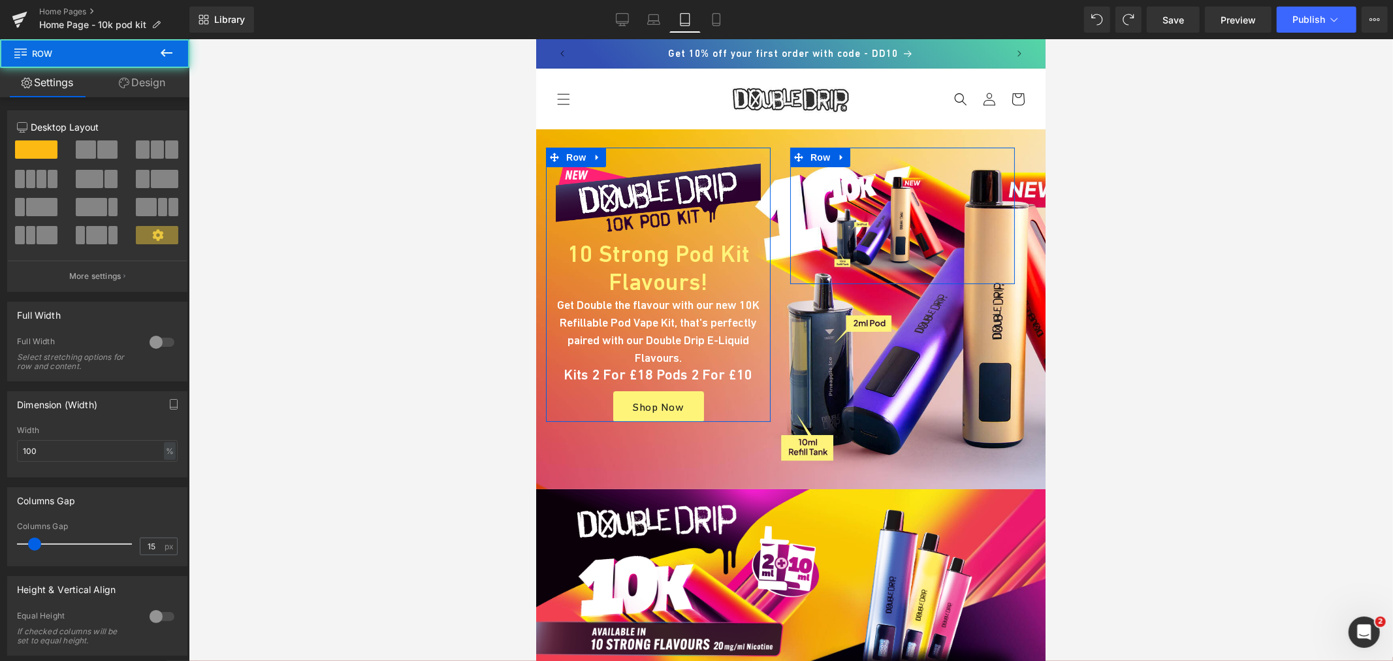
drag, startPoint x: 275, startPoint y: 120, endPoint x: 142, endPoint y: 85, distance: 137.7
click at [142, 80] on link "Design" at bounding box center [142, 82] width 95 height 29
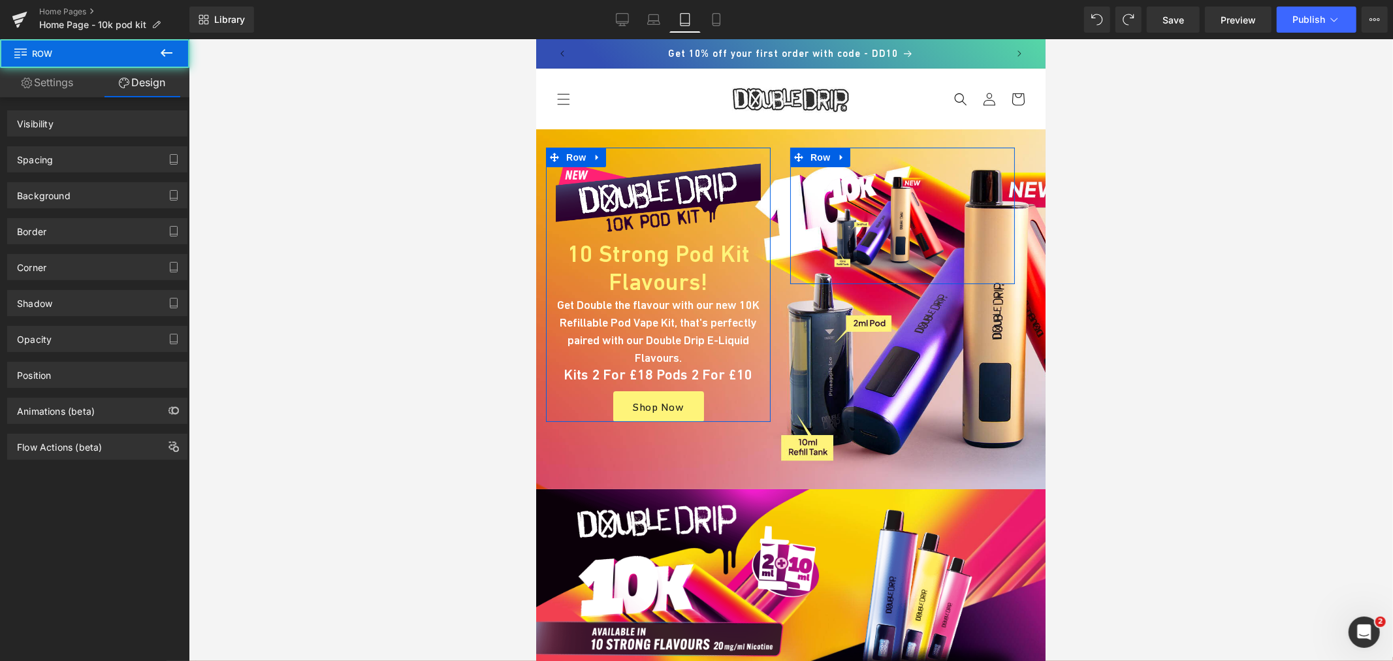
click at [57, 157] on div "Spacing" at bounding box center [97, 159] width 179 height 25
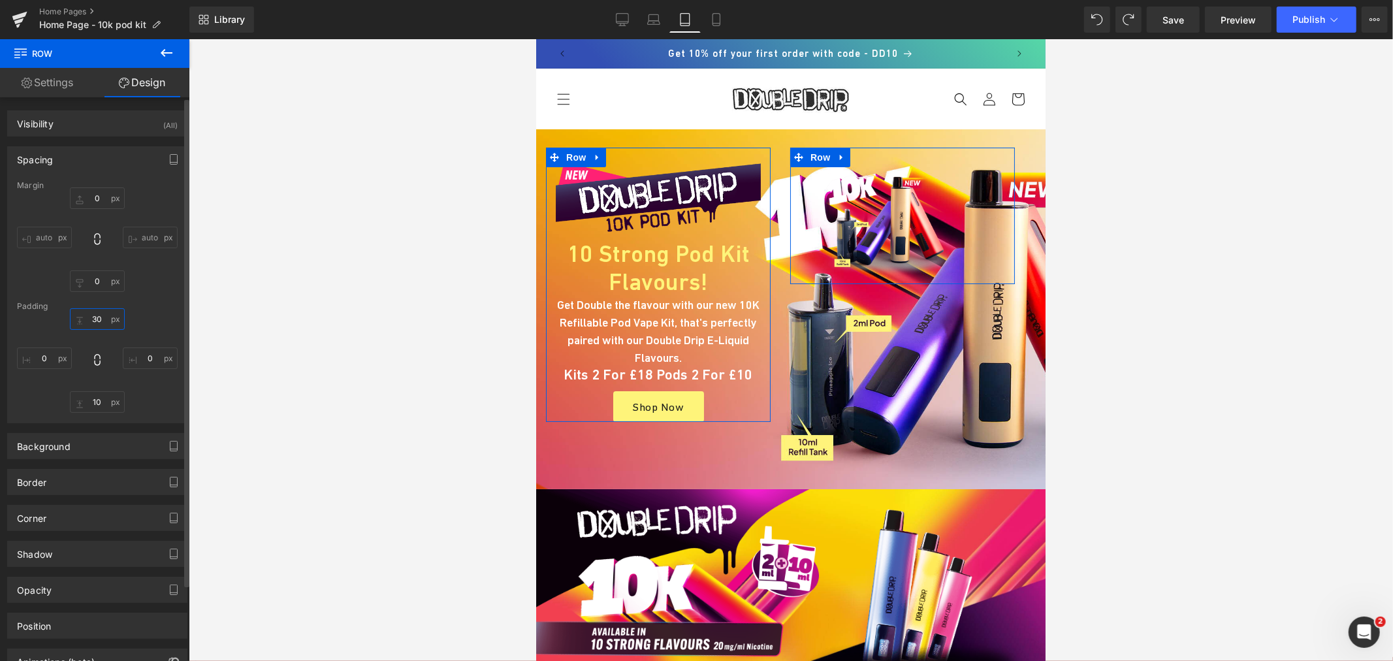
click at [96, 317] on input "text" at bounding box center [97, 319] width 55 height 22
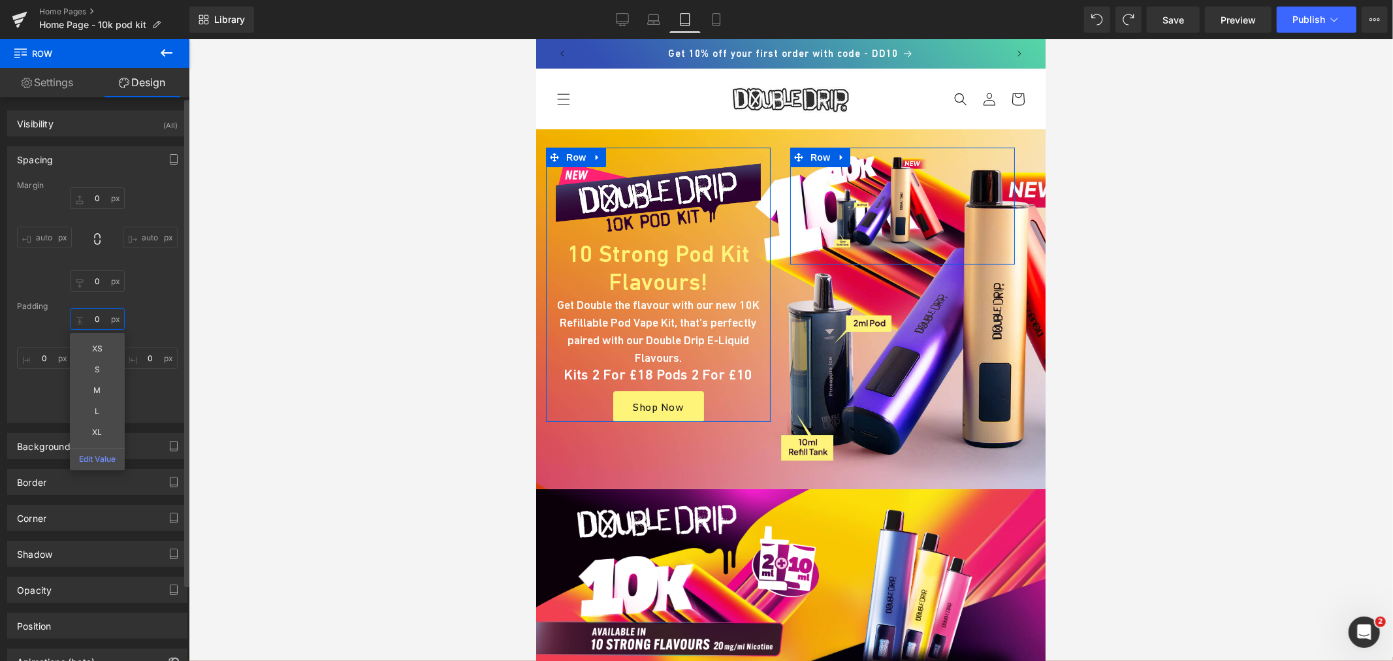
type input "0"
click at [160, 399] on div "0 XS S M L XL Edit Value" at bounding box center [97, 360] width 161 height 104
click at [95, 403] on input "text" at bounding box center [97, 402] width 55 height 22
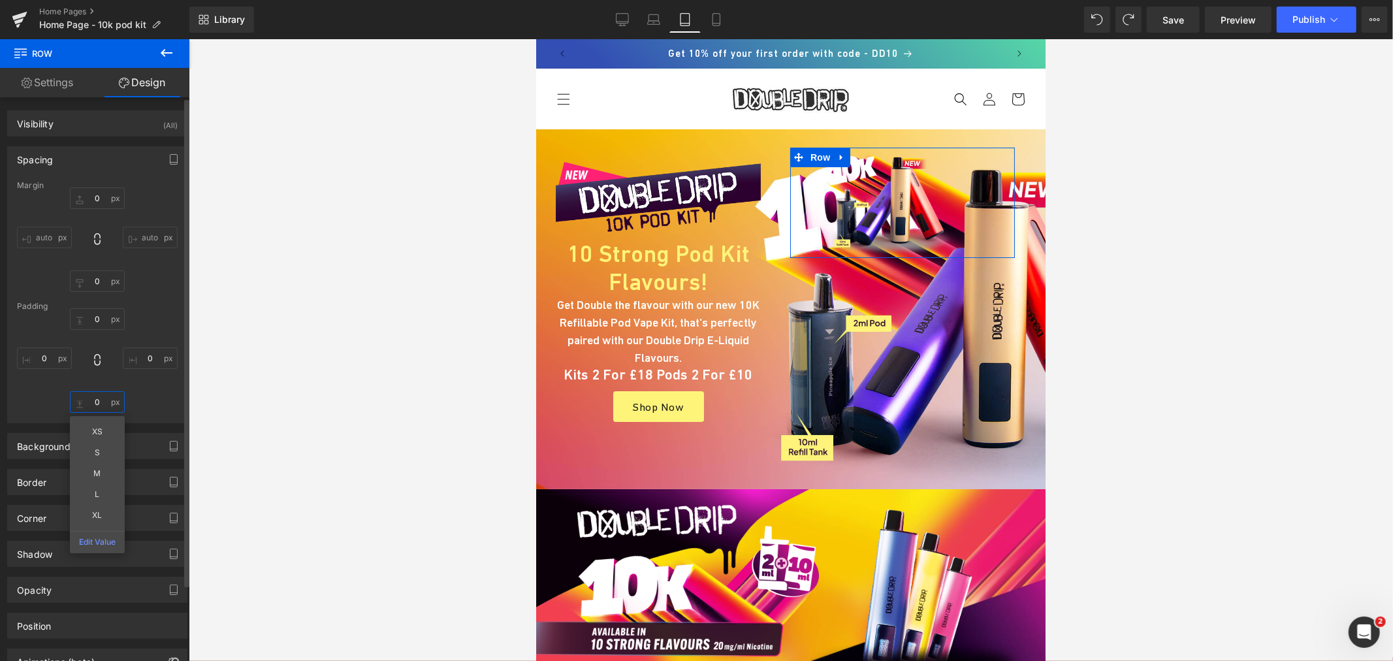
type input "0"
click at [162, 400] on div "0 0 XS S M L XL Edit Value" at bounding box center [97, 360] width 161 height 104
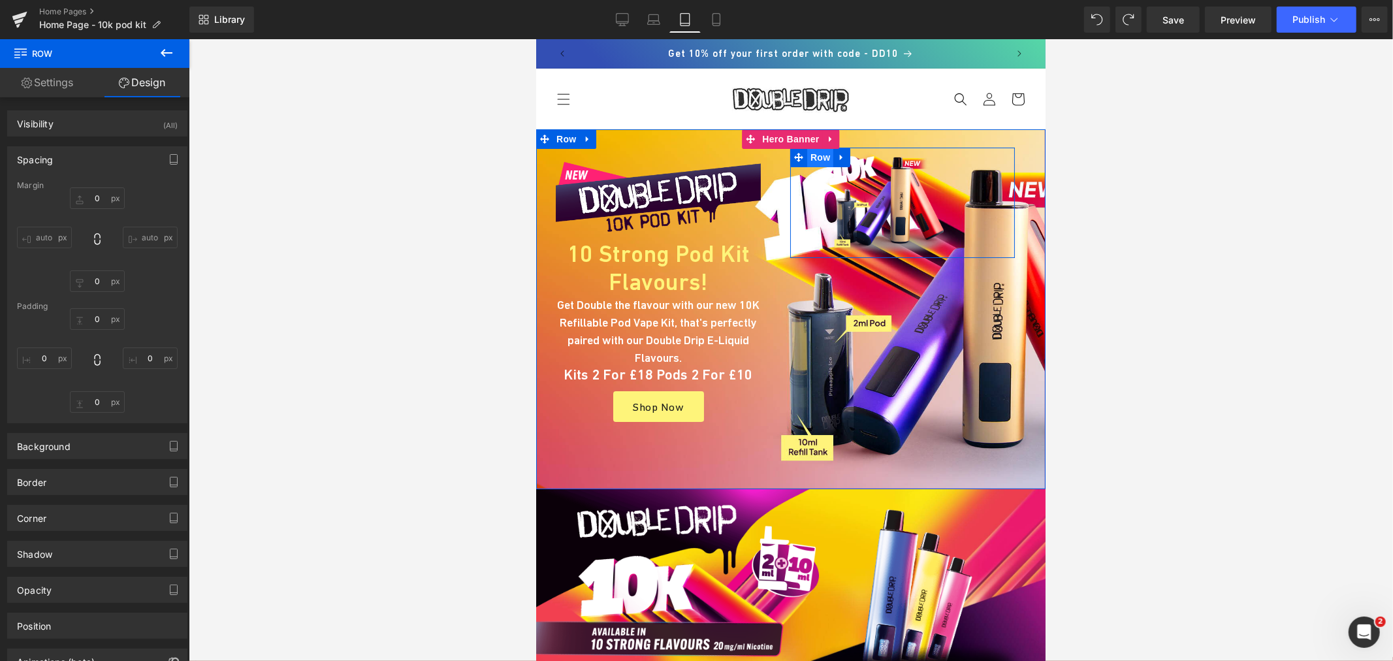
click at [807, 160] on span "Row" at bounding box center [820, 157] width 26 height 20
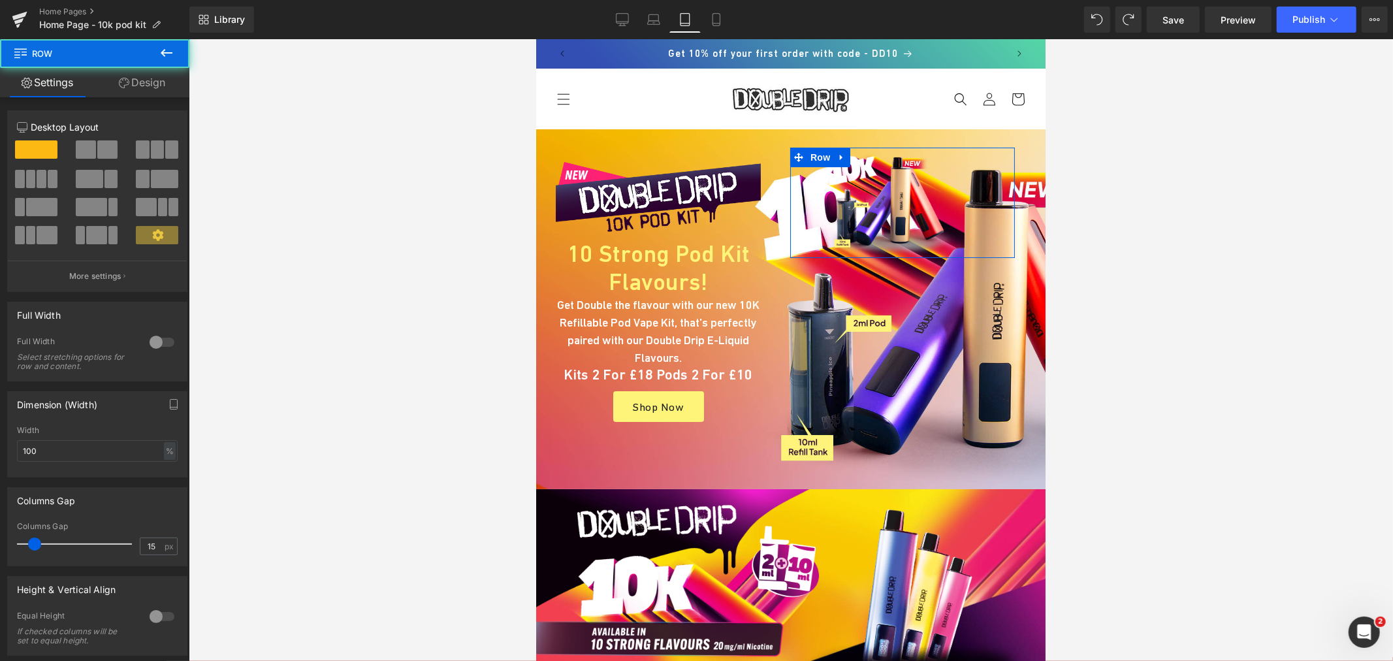
click at [152, 93] on link "Design" at bounding box center [142, 82] width 95 height 29
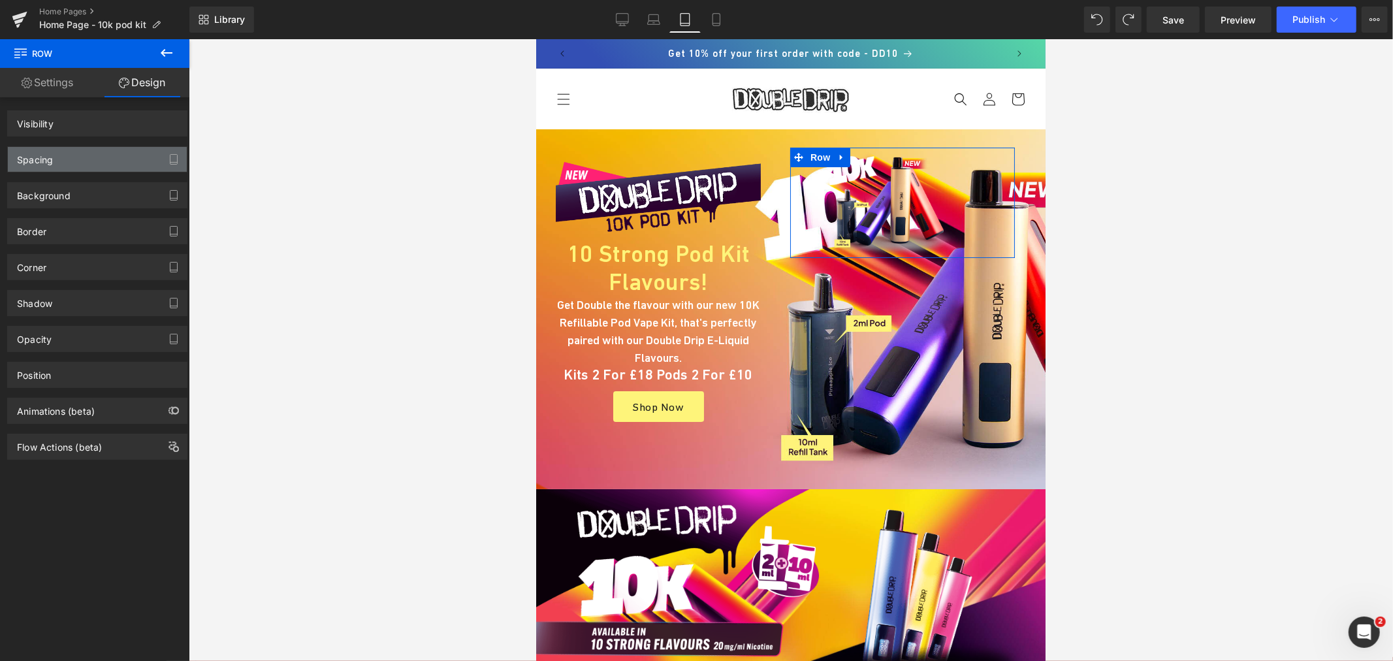
click at [53, 165] on div "Spacing" at bounding box center [35, 156] width 36 height 18
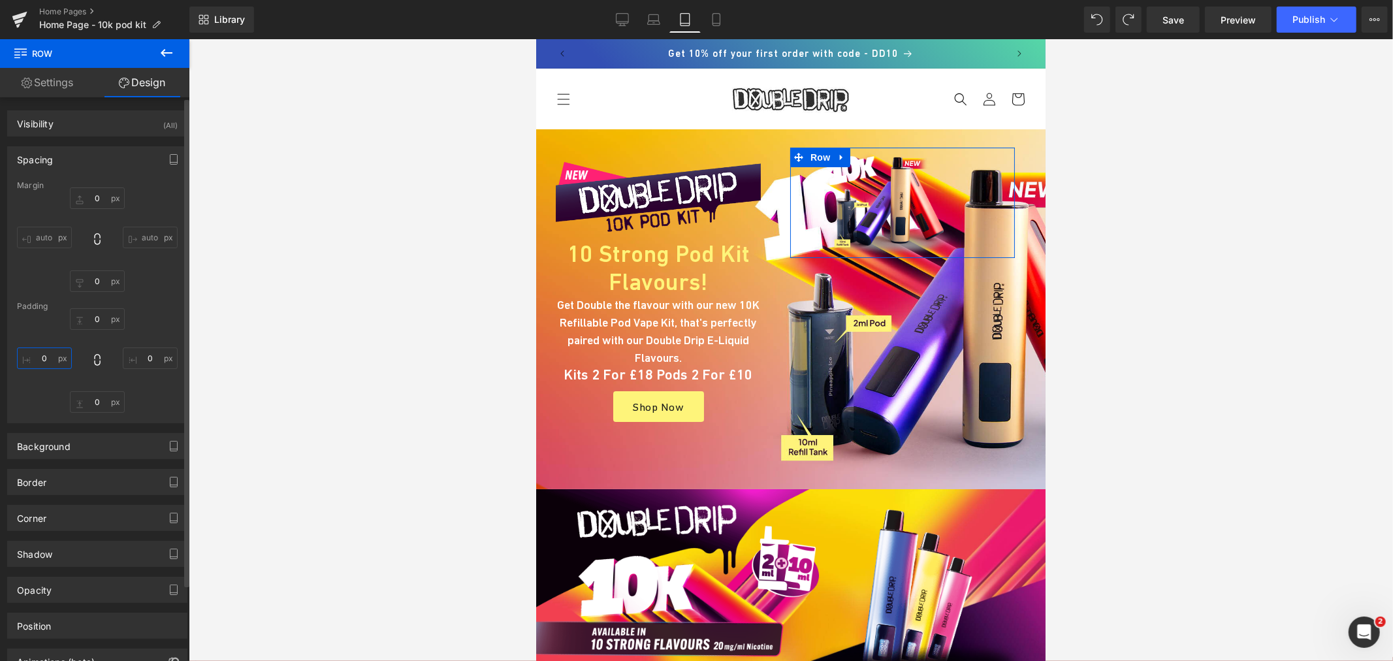
click at [40, 357] on input "text" at bounding box center [44, 358] width 55 height 22
type input "0"
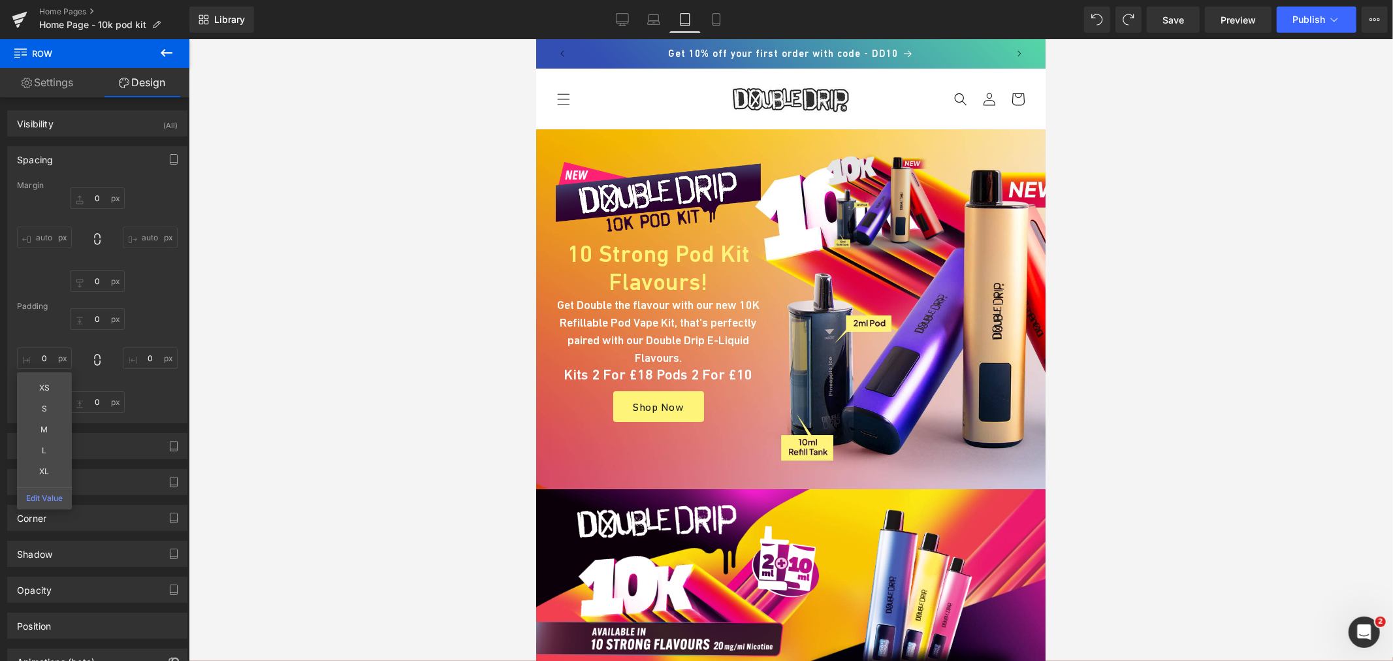
click at [867, 204] on img at bounding box center [901, 202] width 205 height 110
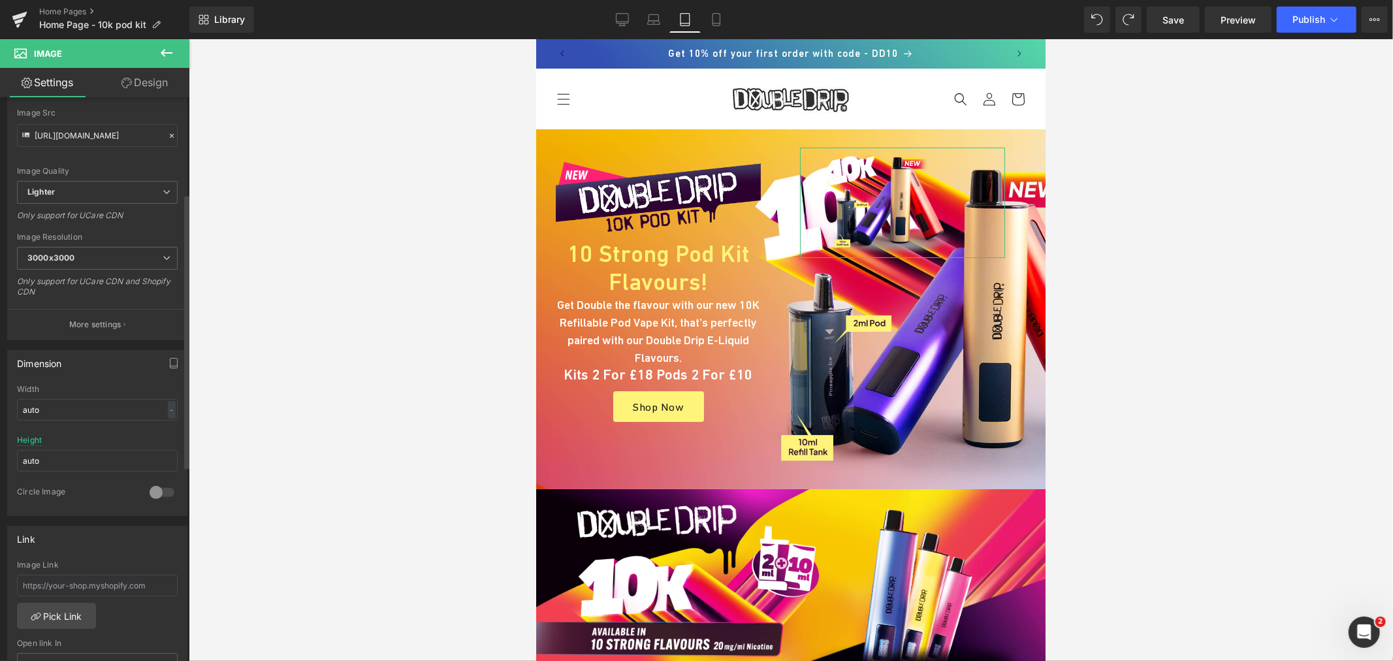
scroll to position [507, 0]
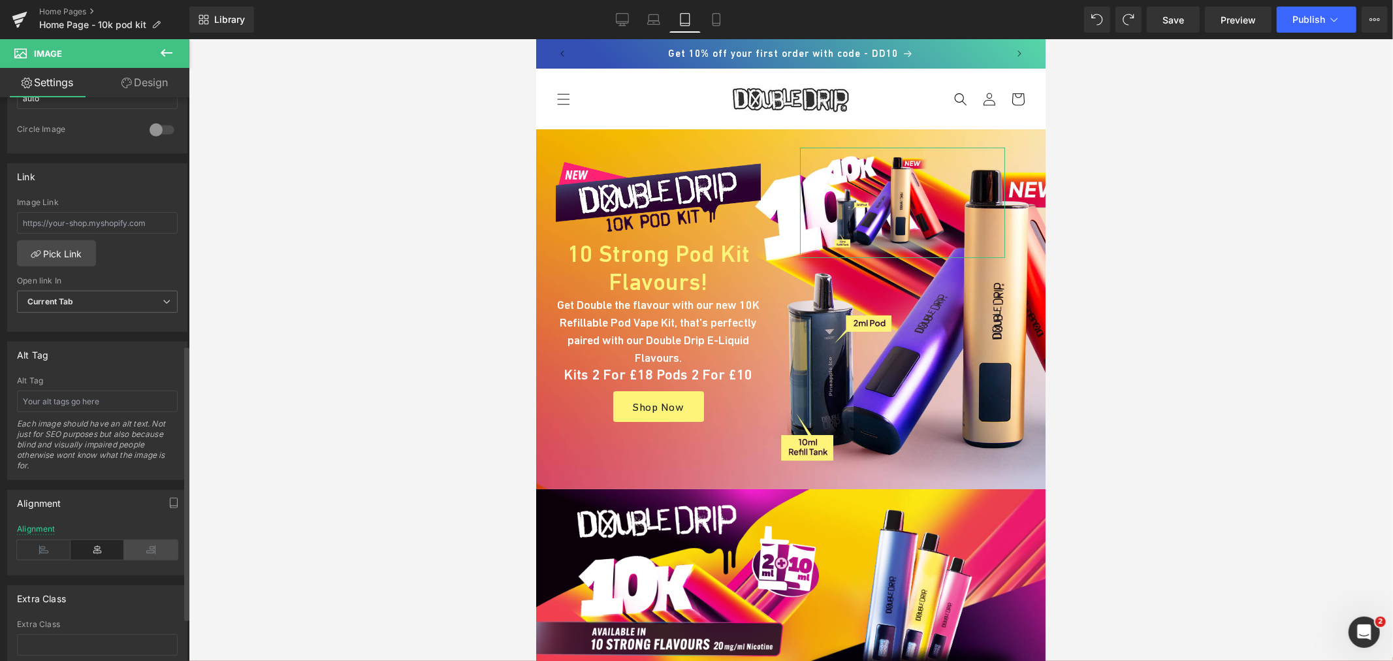
click at [138, 551] on icon at bounding box center [151, 550] width 54 height 20
click at [75, 552] on icon at bounding box center [98, 550] width 54 height 20
click at [99, 551] on icon at bounding box center [98, 550] width 54 height 20
click at [140, 74] on link "Design" at bounding box center [144, 82] width 95 height 29
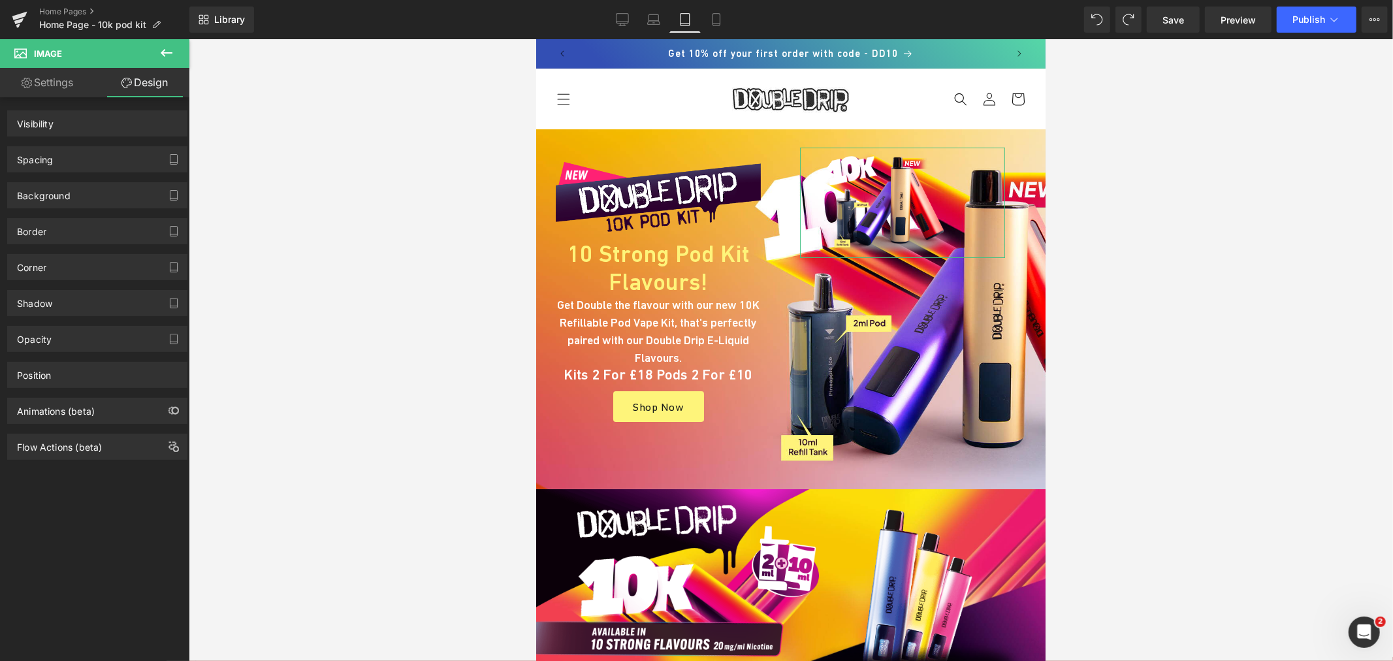
click at [69, 153] on div "Spacing" at bounding box center [97, 159] width 179 height 25
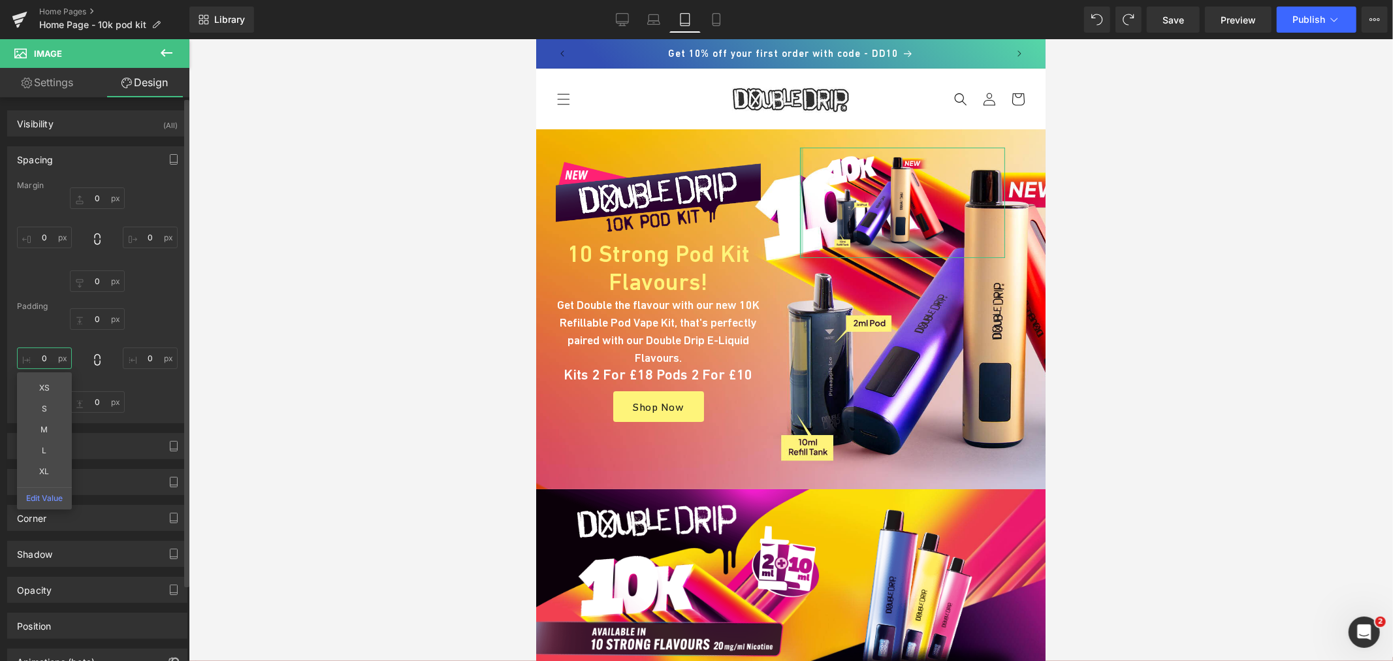
click at [49, 359] on input "text" at bounding box center [44, 358] width 55 height 22
type input "-"
click at [51, 232] on input "text" at bounding box center [44, 238] width 55 height 22
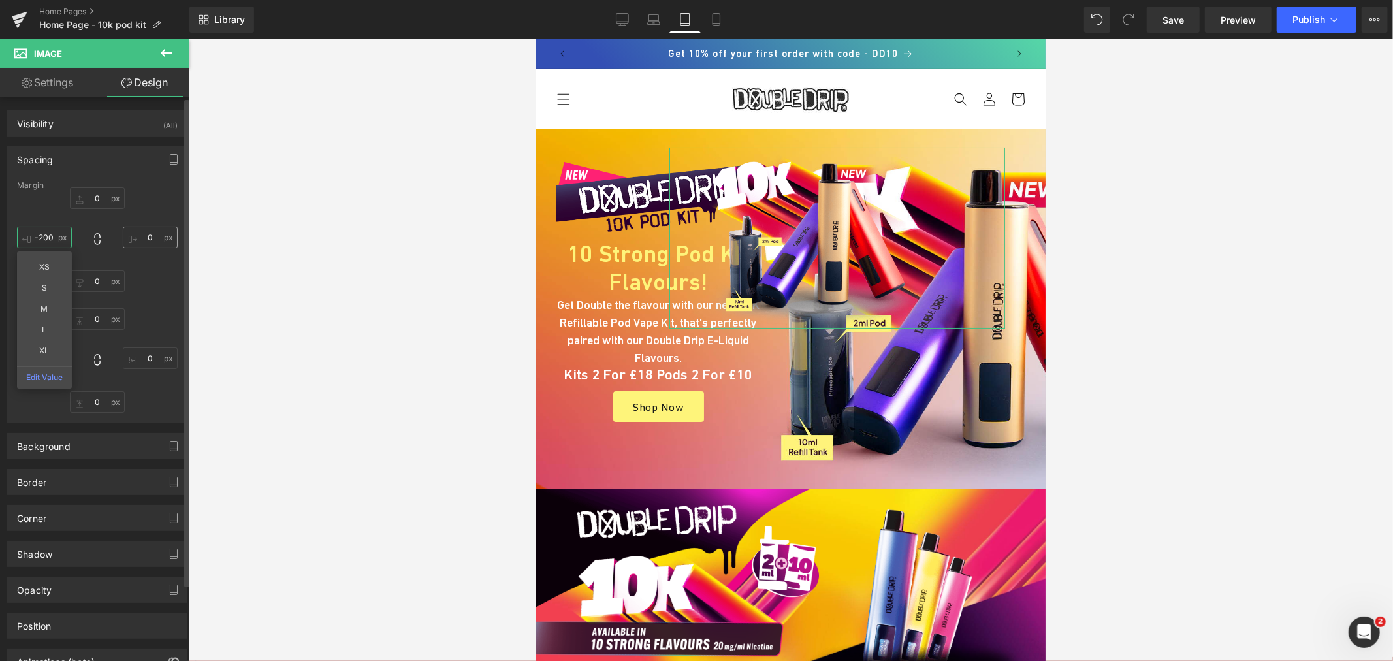
type input "-200"
click at [155, 236] on input "text" at bounding box center [150, 238] width 55 height 22
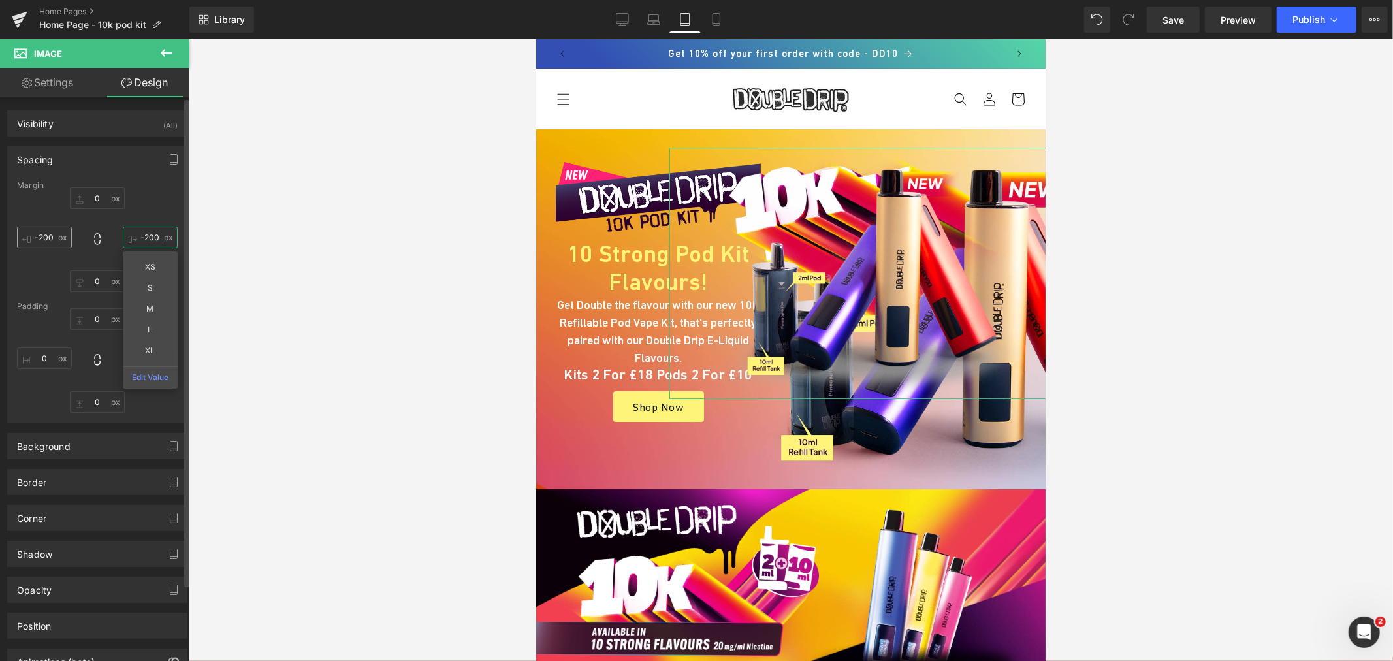
type input "-200"
click at [54, 239] on input "-200" at bounding box center [44, 238] width 55 height 22
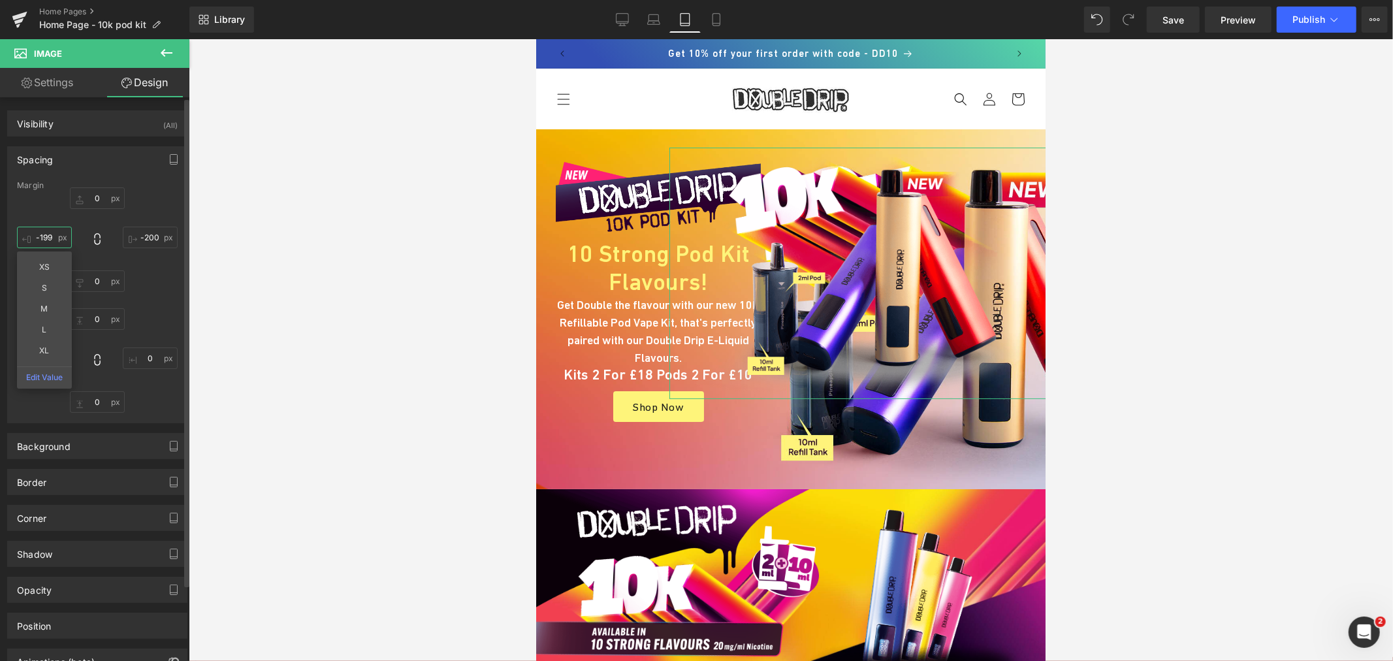
type input "-200"
click at [154, 240] on input "-200" at bounding box center [150, 238] width 55 height 22
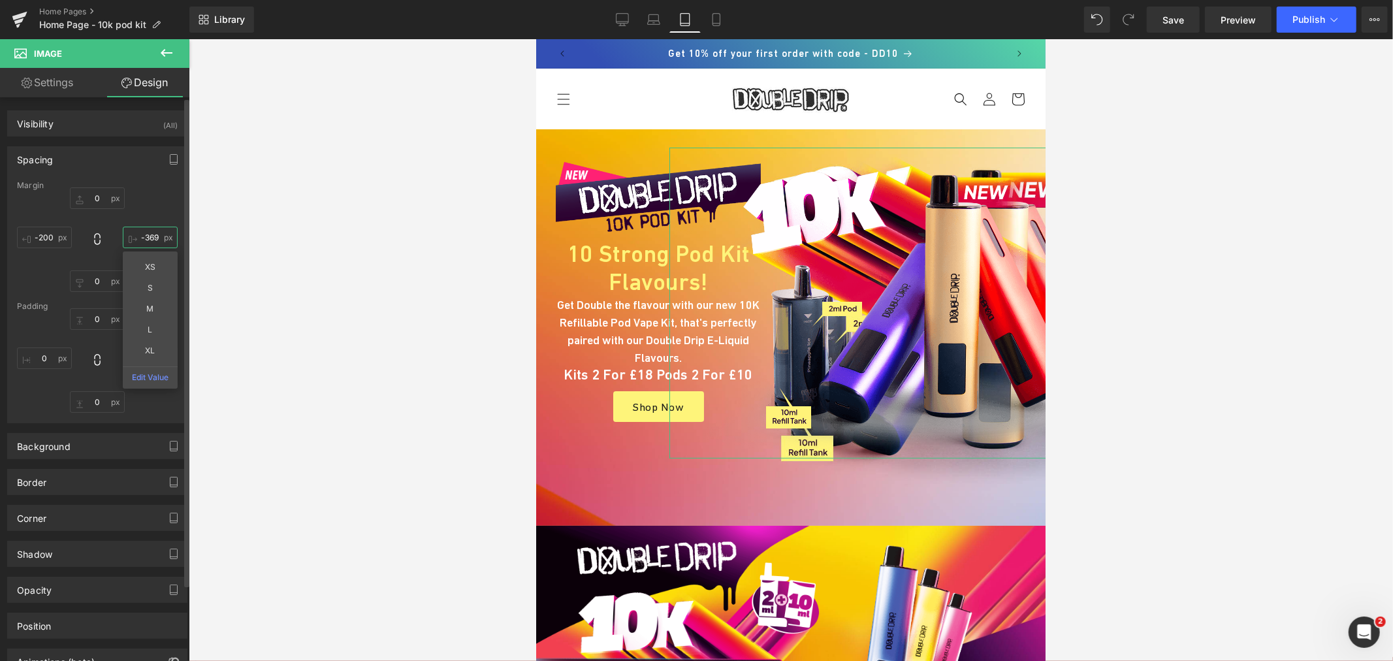
type input "-370"
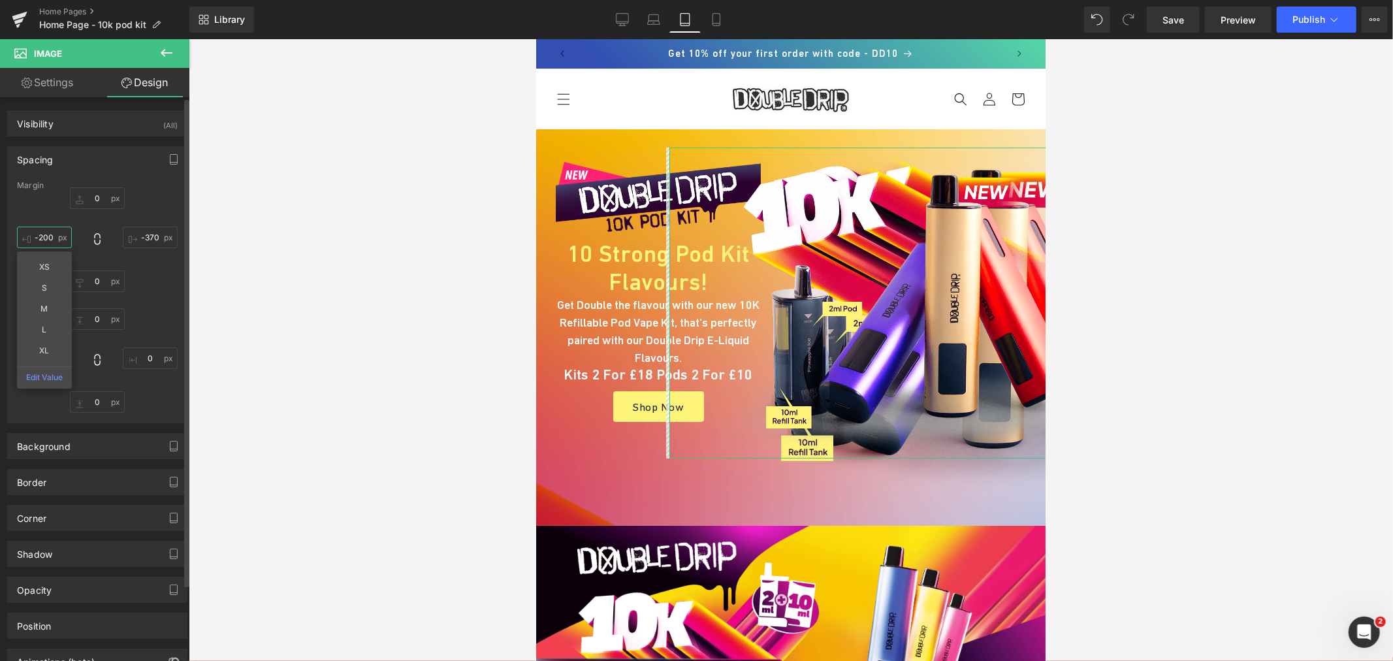
click at [37, 235] on input "-200" at bounding box center [44, 238] width 55 height 22
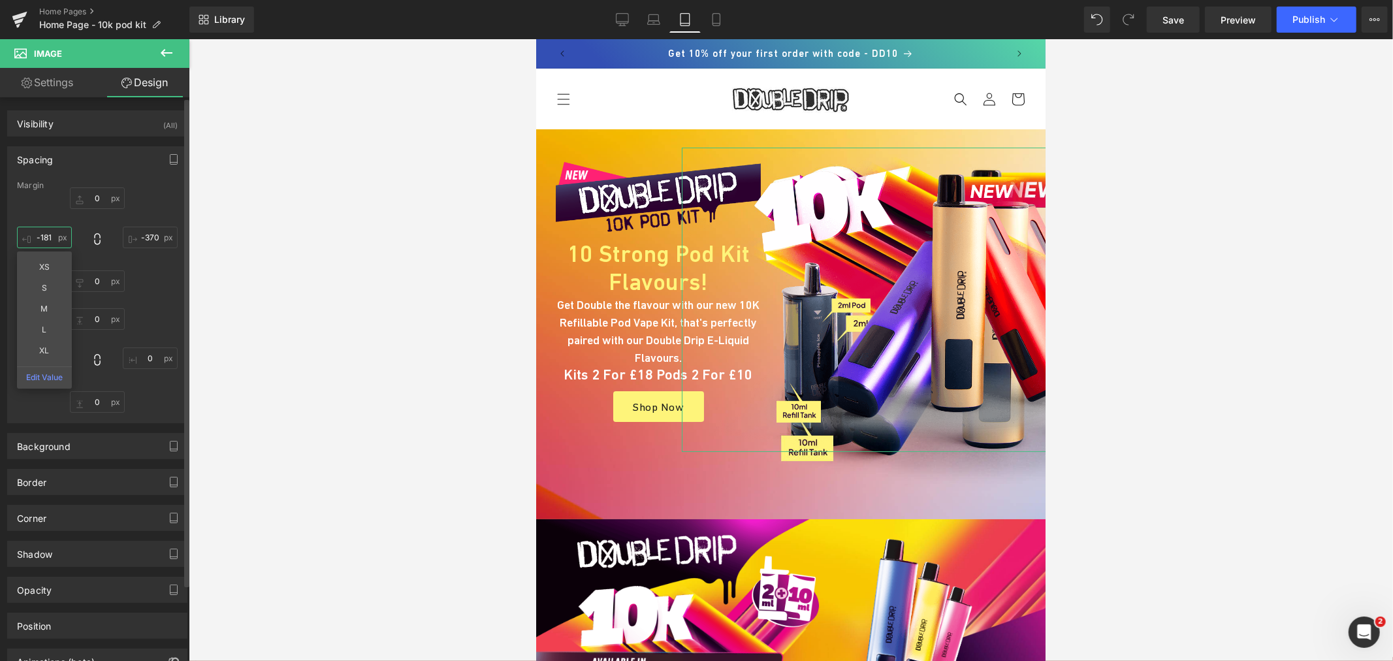
type input "-182"
click at [95, 283] on input "text" at bounding box center [97, 281] width 55 height 22
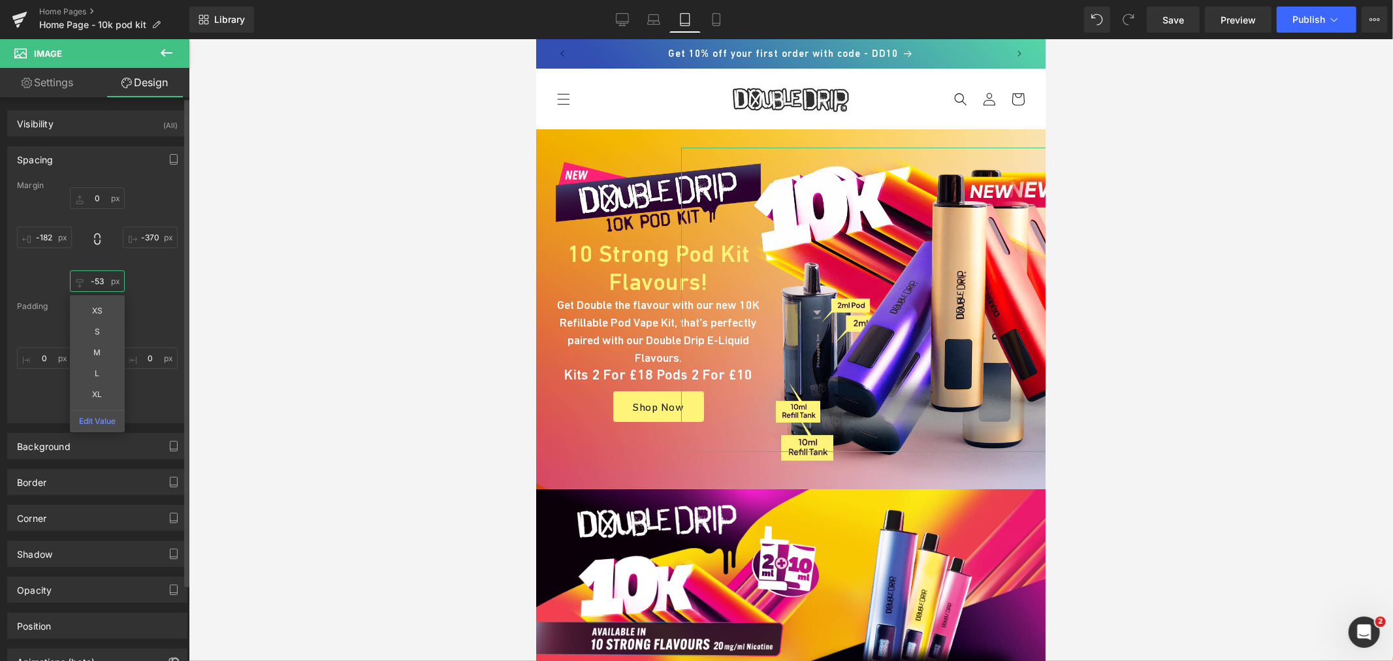
type input "-54"
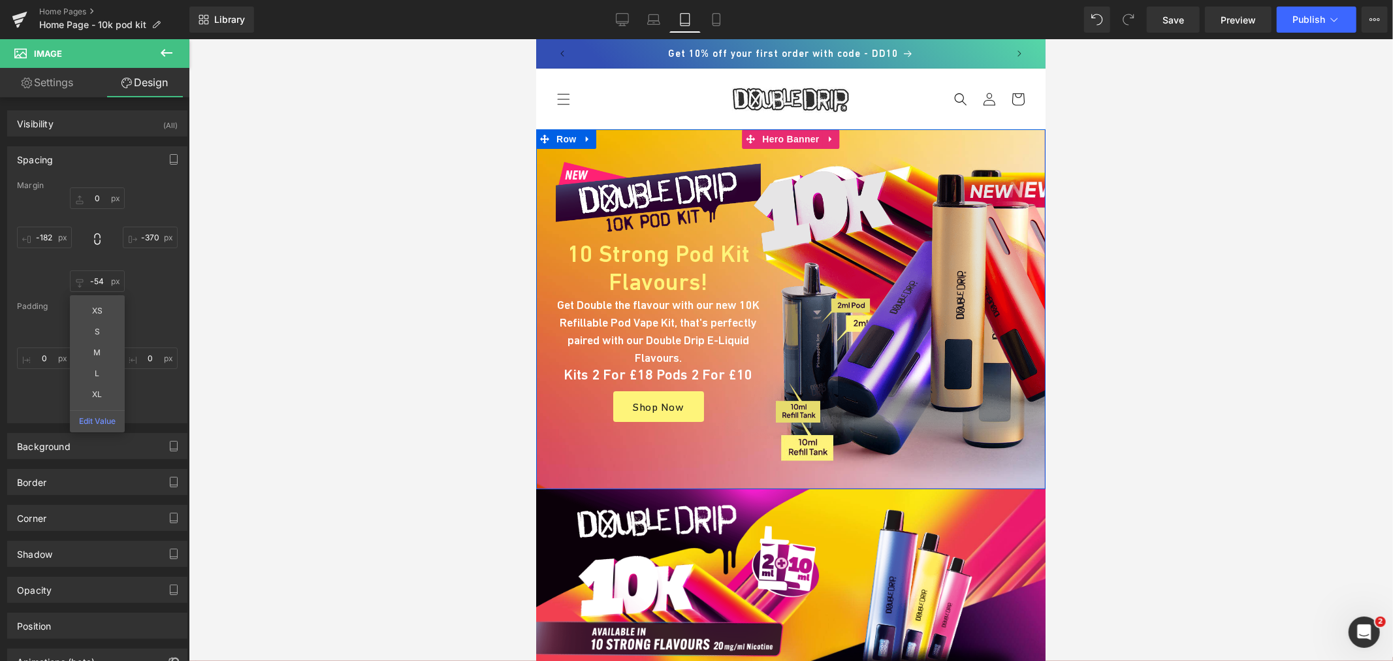
click at [741, 468] on div at bounding box center [790, 309] width 509 height 360
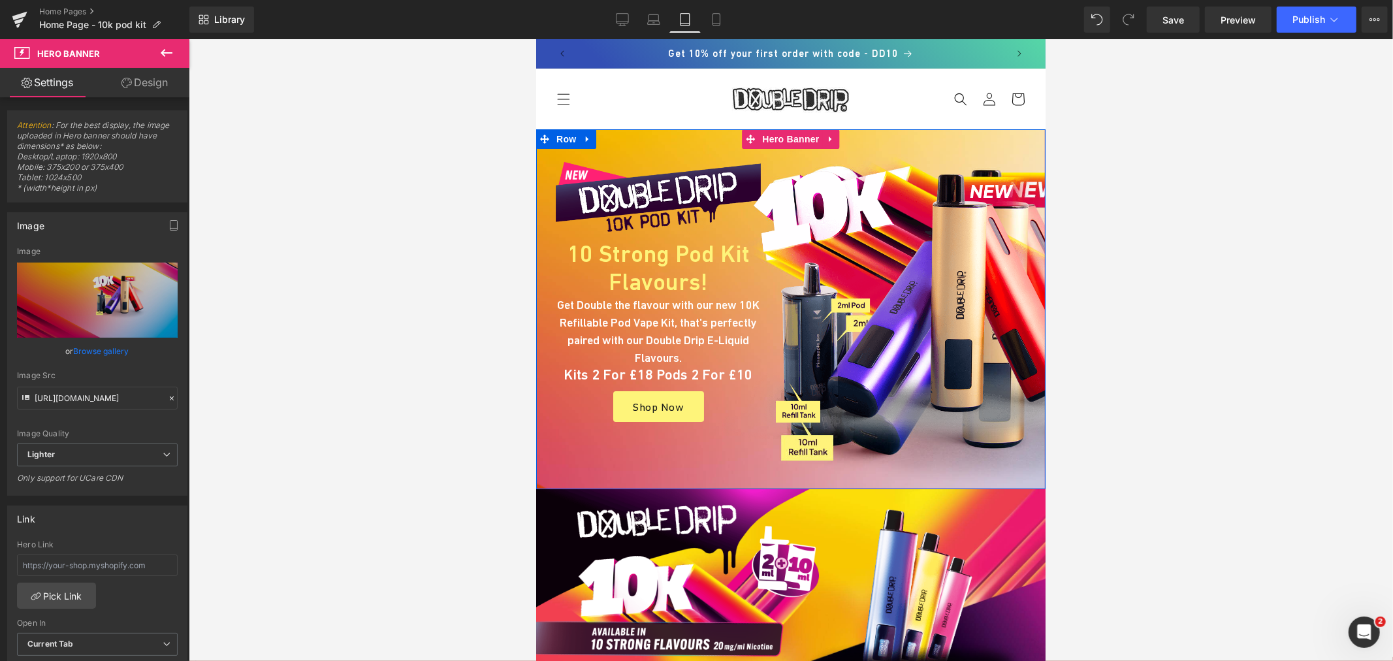
click at [577, 448] on div at bounding box center [790, 309] width 509 height 360
click at [146, 68] on link "Design" at bounding box center [144, 82] width 95 height 29
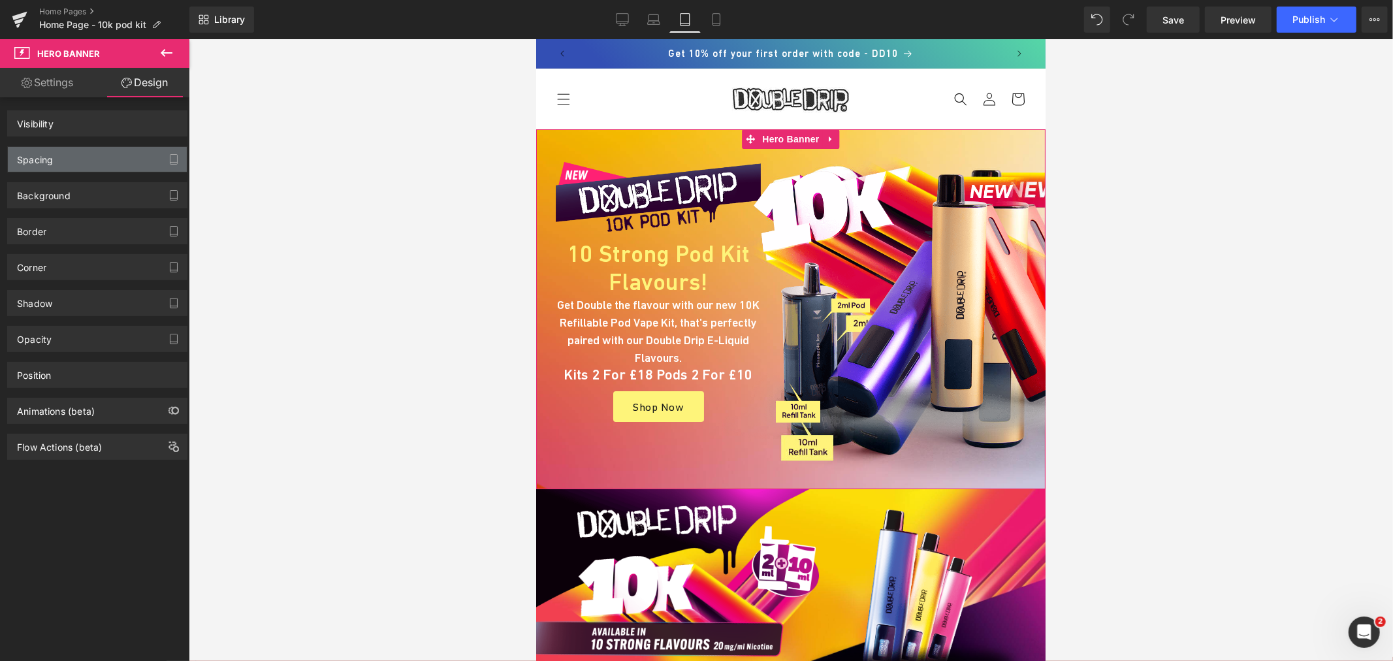
click at [69, 170] on div "Spacing" at bounding box center [97, 159] width 179 height 25
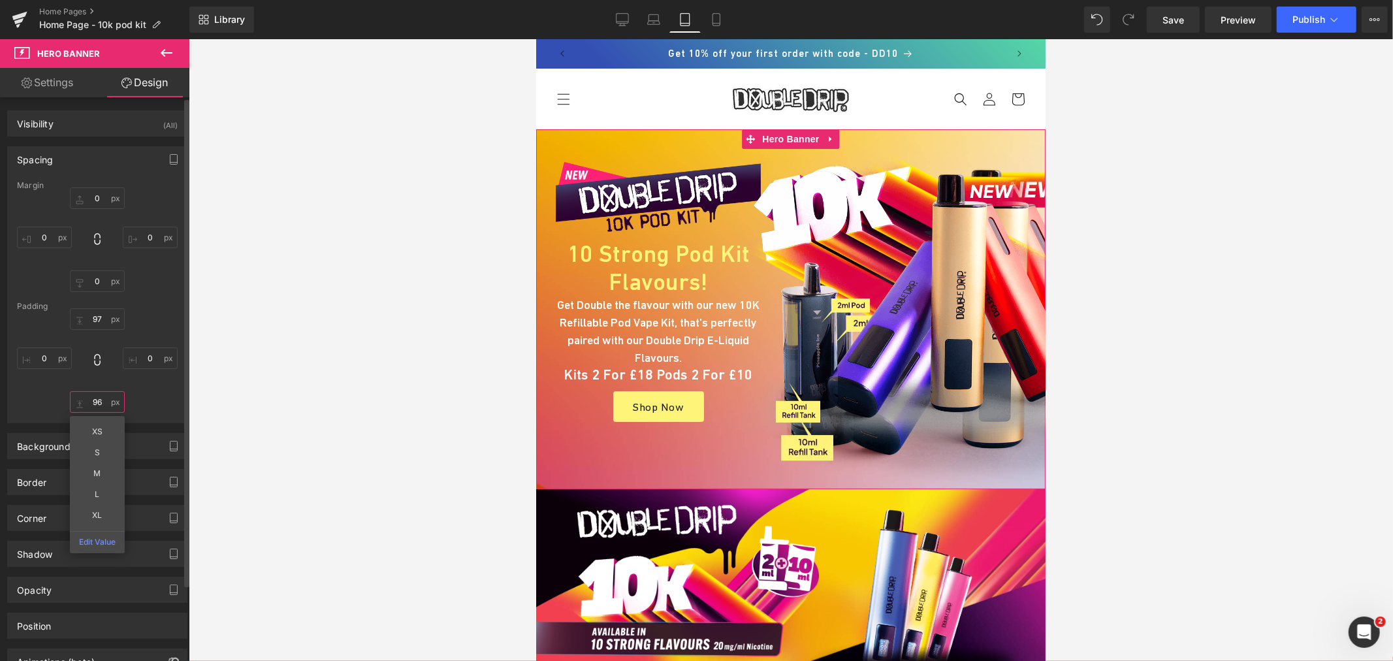
click at [98, 394] on input "96" at bounding box center [97, 402] width 55 height 22
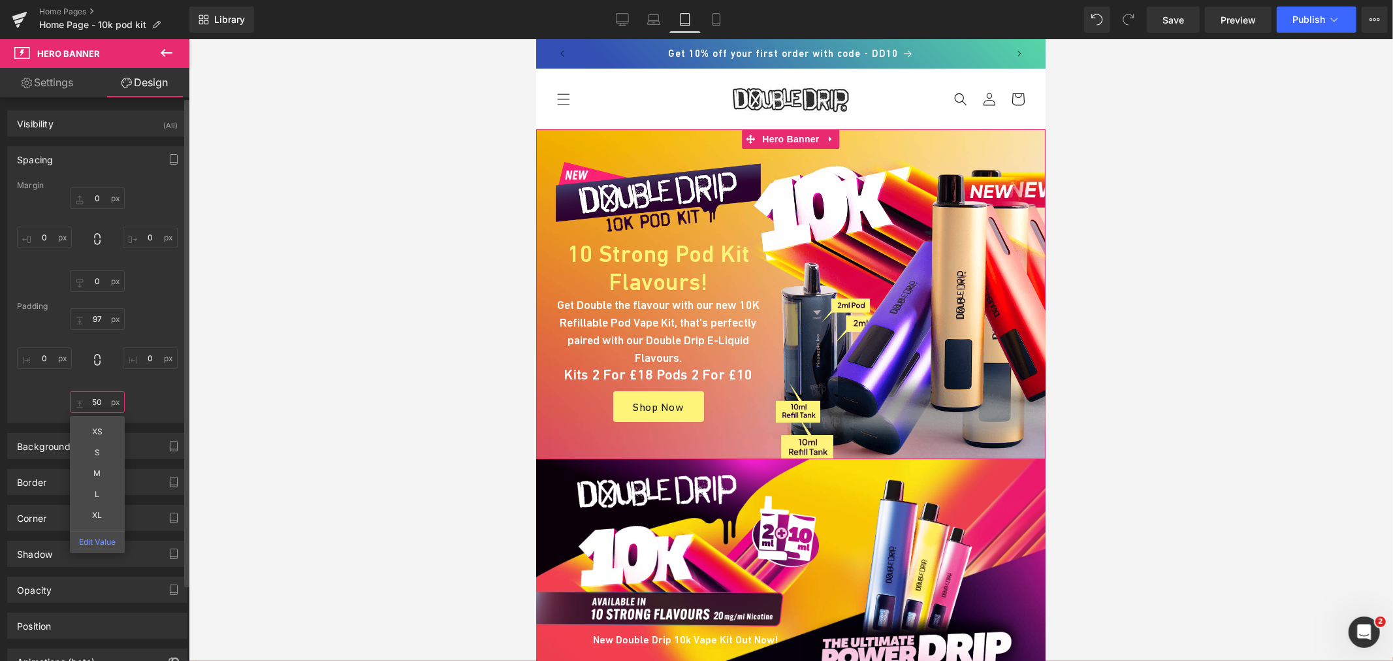
type input "5"
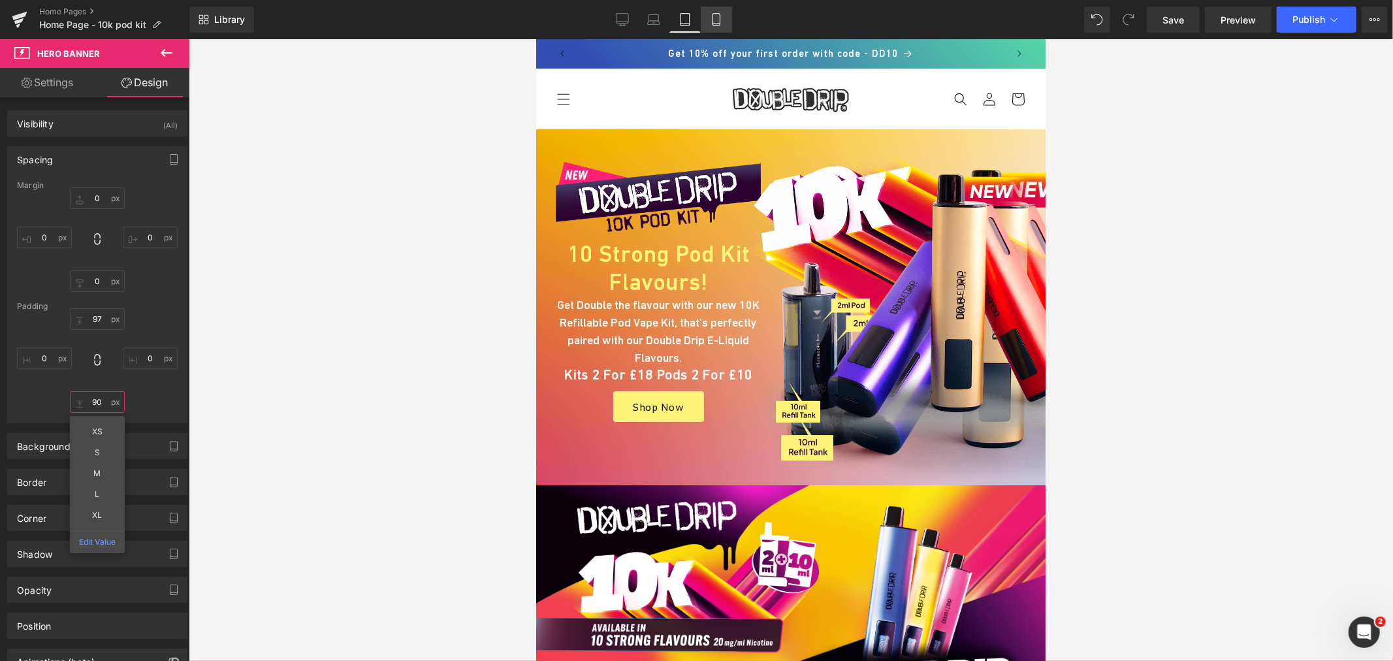
type input "90"
click at [713, 20] on icon at bounding box center [716, 19] width 13 height 13
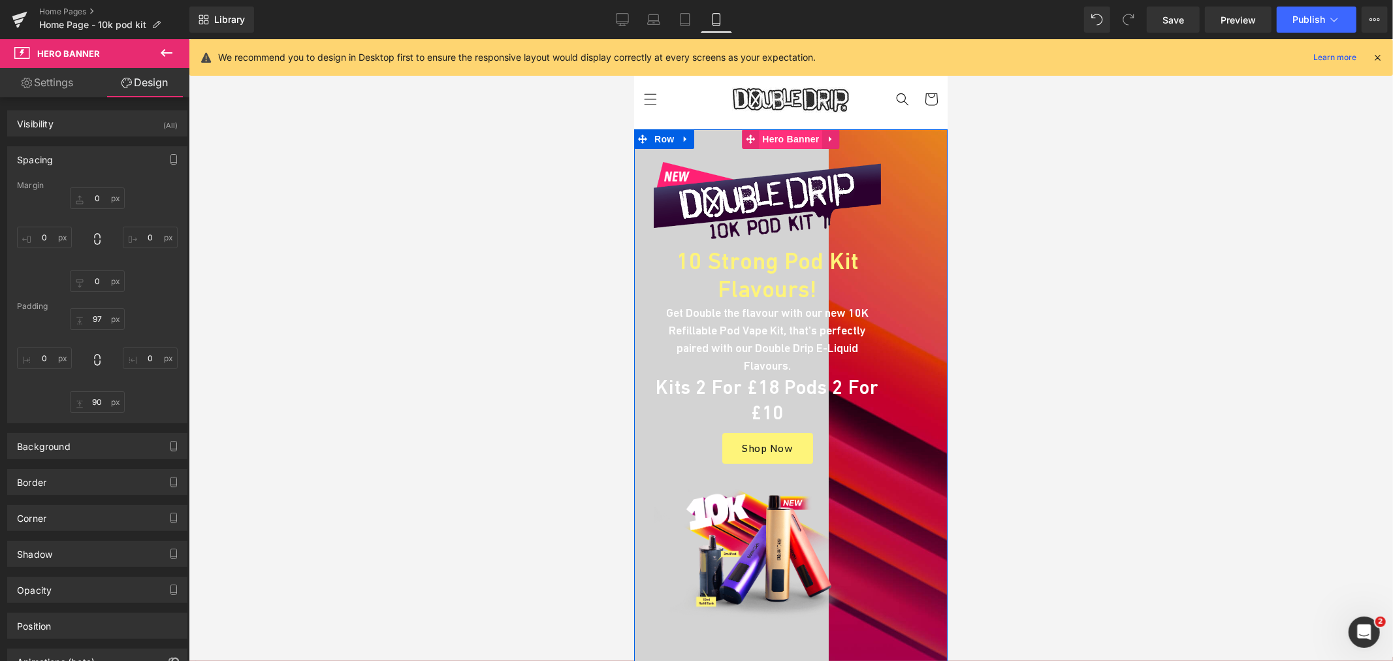
click at [782, 140] on span "Hero Banner" at bounding box center [789, 139] width 63 height 20
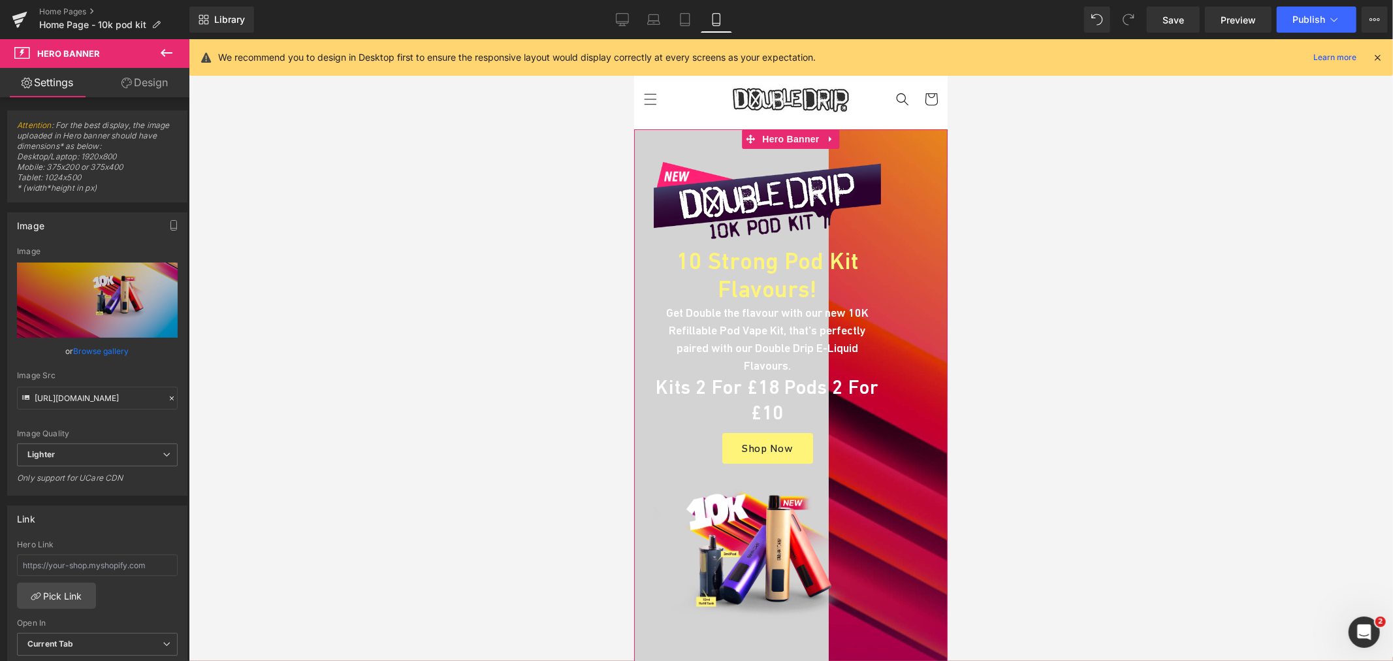
click at [151, 85] on link "Design" at bounding box center [144, 82] width 95 height 29
click at [0, 0] on div "Spacing" at bounding box center [0, 0] width 0 height 0
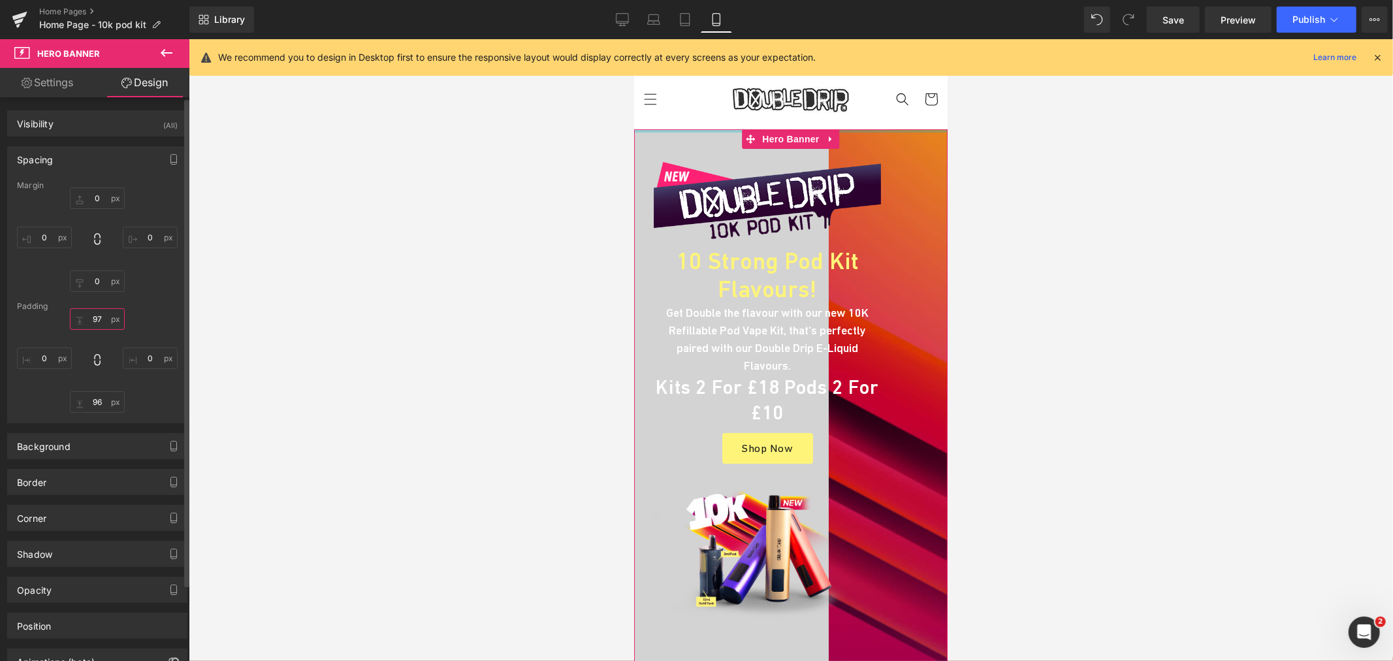
click at [112, 327] on input "text" at bounding box center [97, 319] width 55 height 22
click at [150, 291] on div at bounding box center [97, 239] width 161 height 104
click at [88, 466] on div "Border Border Style Custom Border Solid Border Dashed Border Dotted Border - Se…" at bounding box center [97, 477] width 195 height 36
click at [95, 449] on div "Background" at bounding box center [97, 446] width 179 height 25
click at [155, 478] on icon at bounding box center [166, 480] width 24 height 17
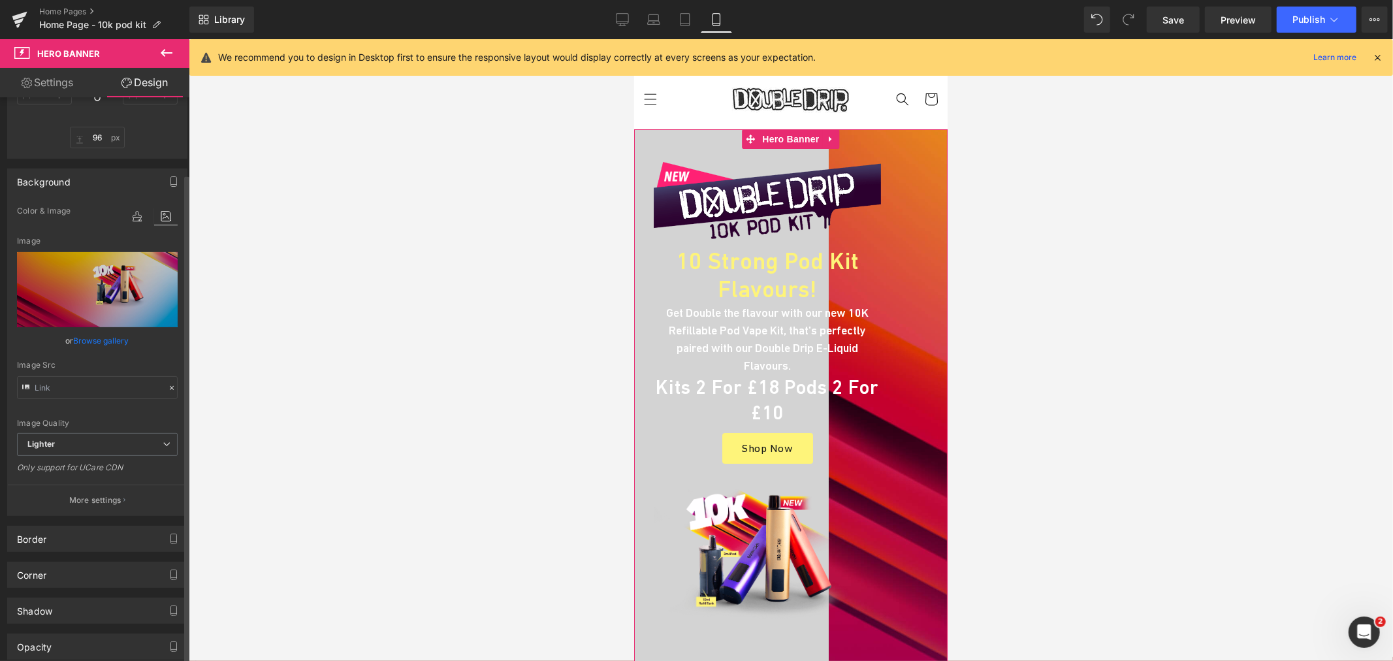
scroll to position [290, 0]
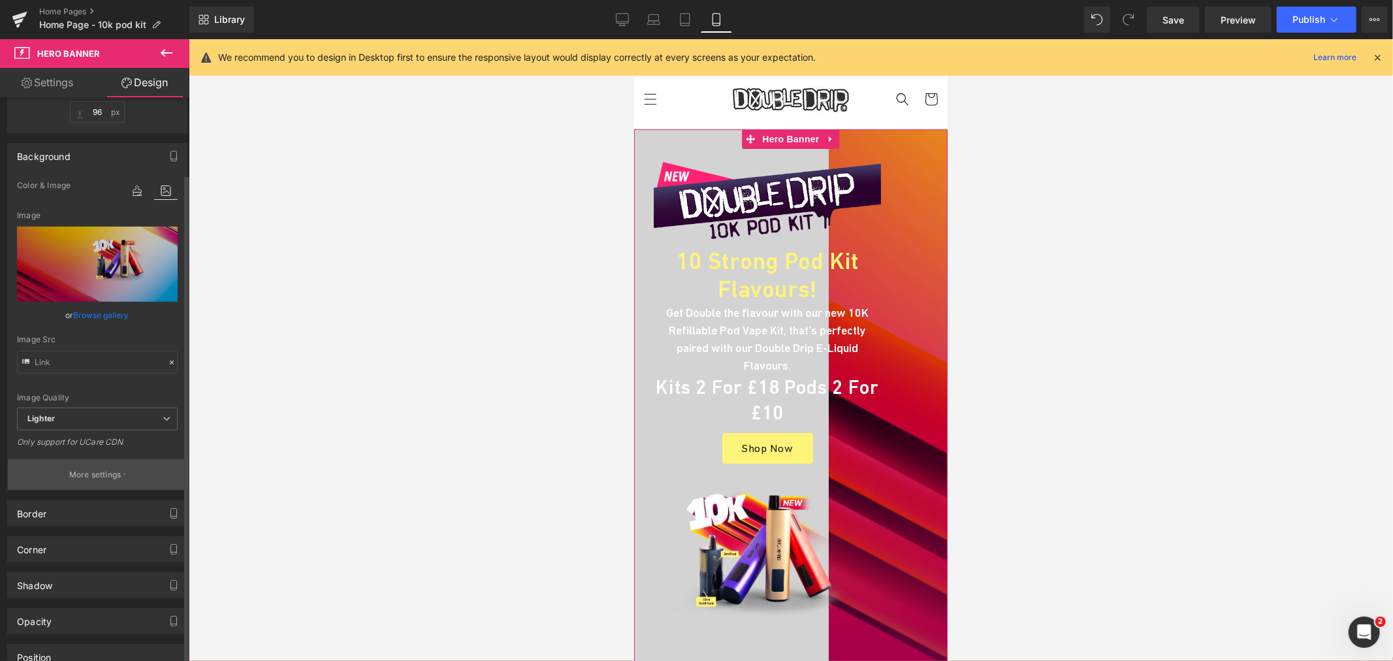
click at [101, 478] on p "More settings" at bounding box center [95, 475] width 52 height 12
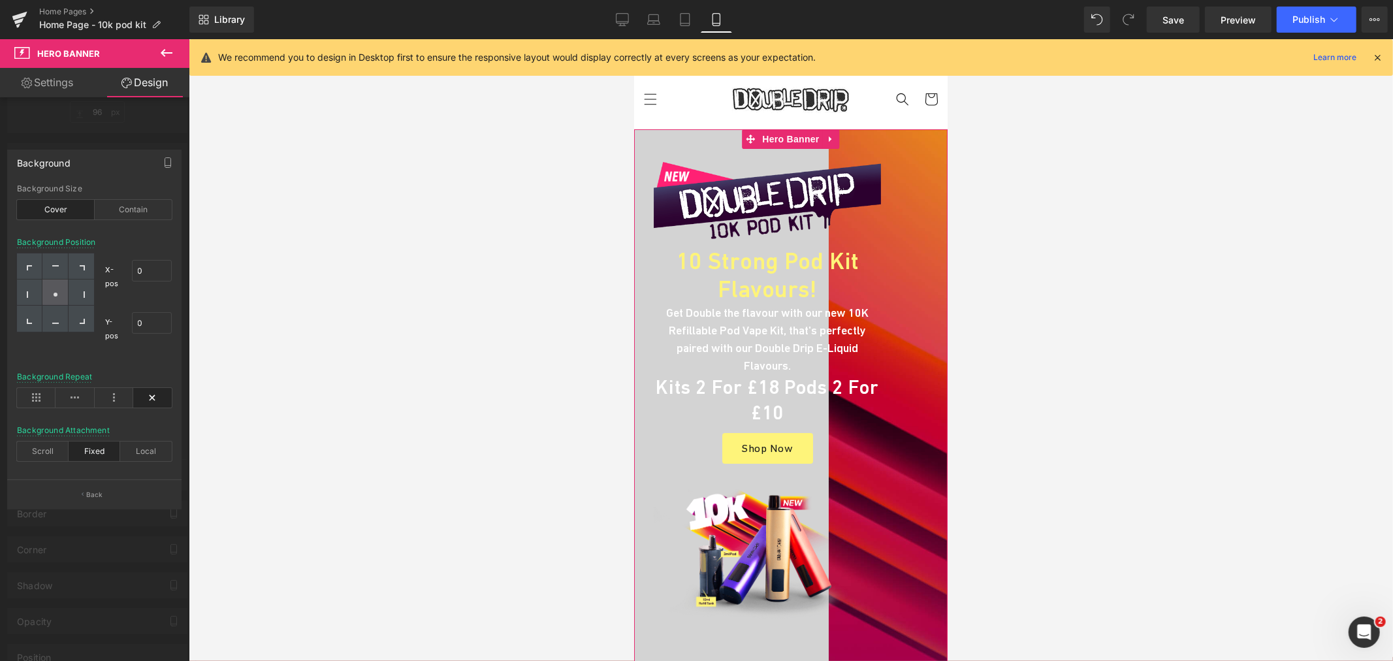
click at [53, 291] on icon at bounding box center [55, 294] width 7 height 7
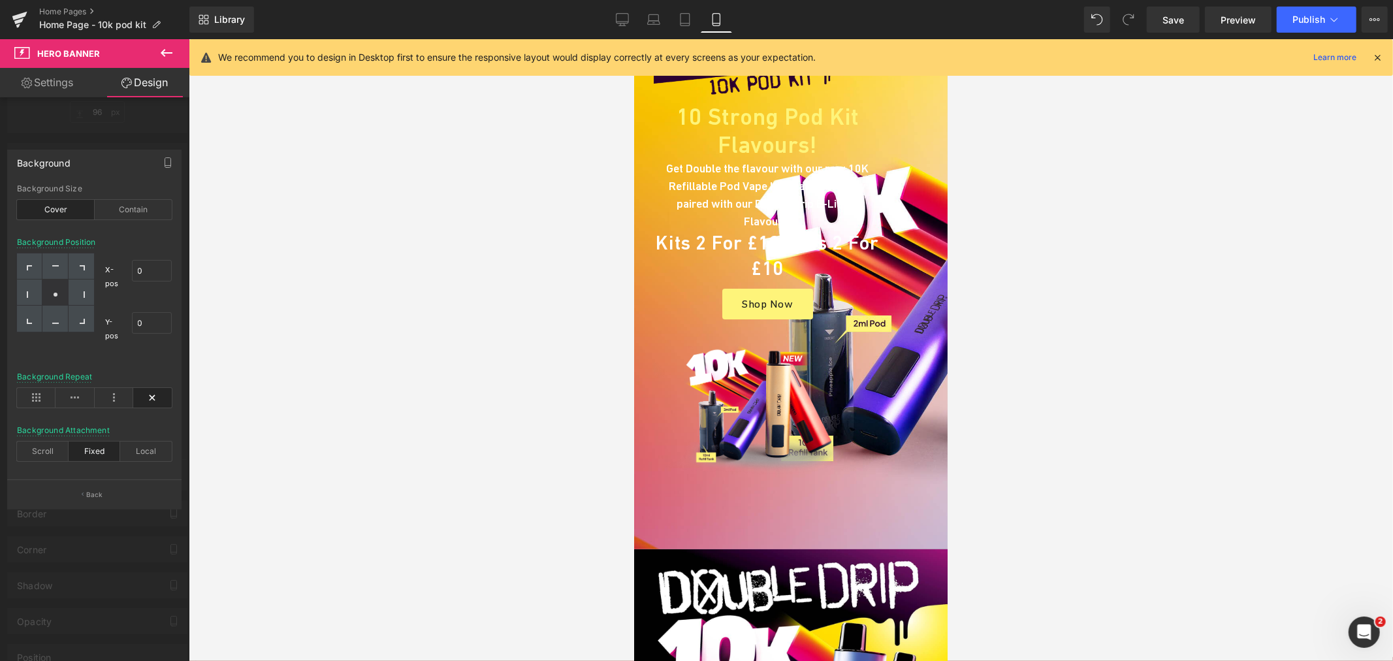
scroll to position [145, 0]
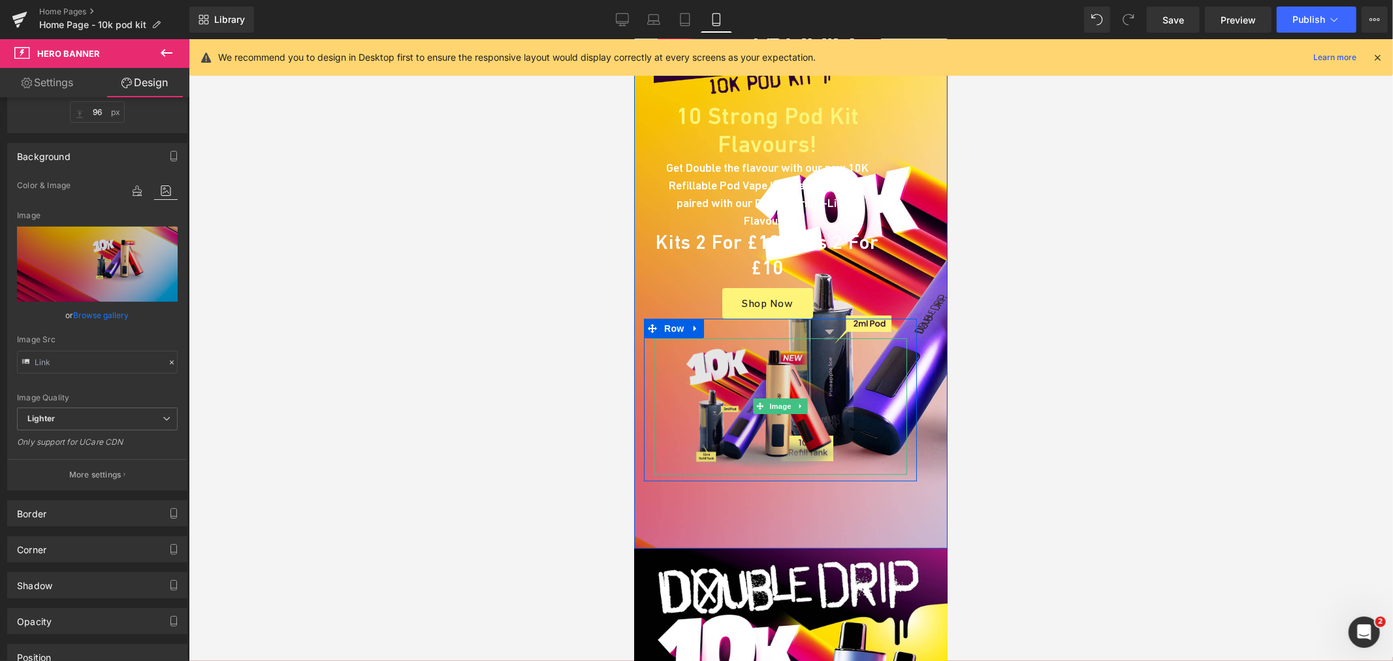
click at [718, 375] on img at bounding box center [779, 406] width 253 height 136
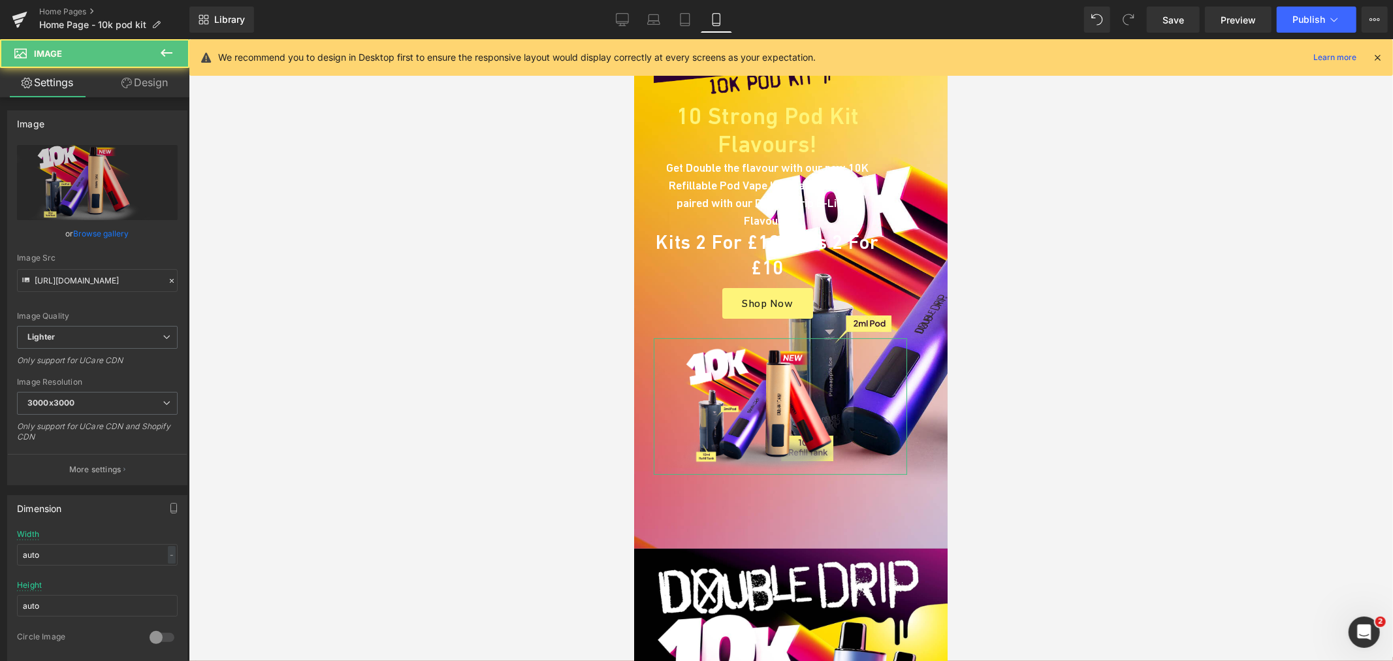
drag, startPoint x: 146, startPoint y: 88, endPoint x: 65, endPoint y: 153, distance: 104.4
click at [146, 88] on link "Design" at bounding box center [144, 82] width 95 height 29
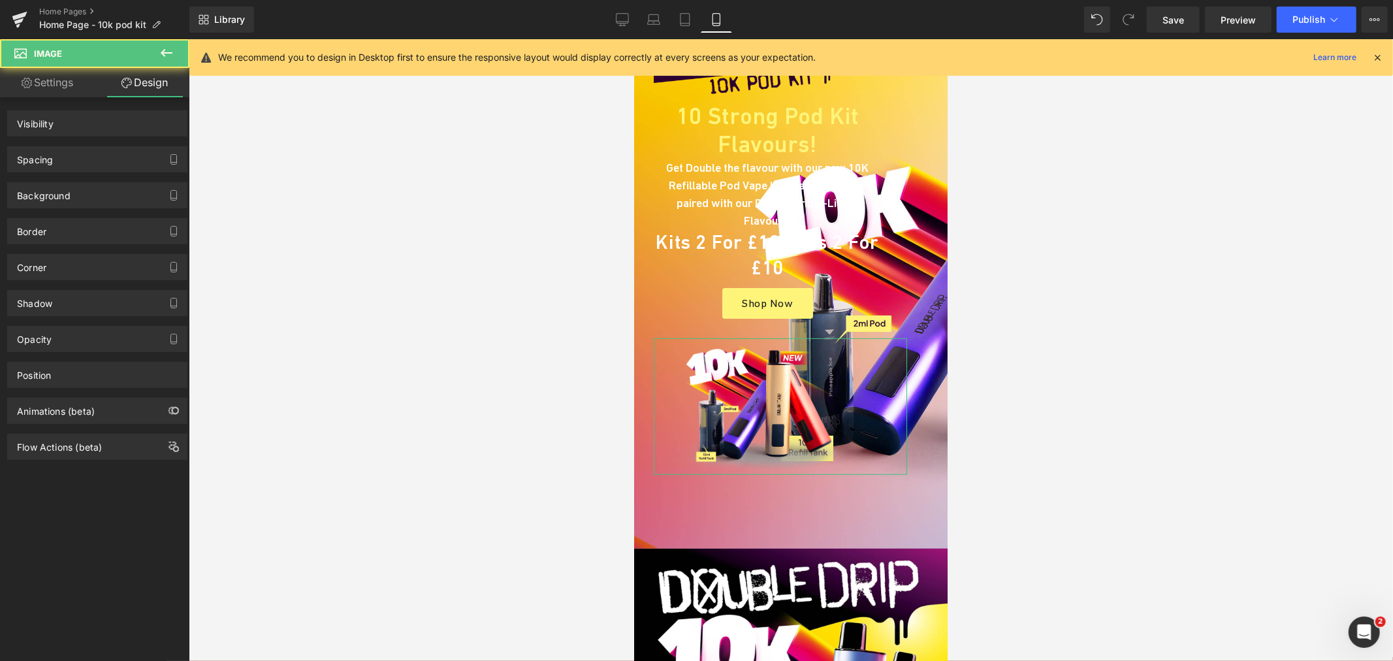
click at [61, 168] on div "Spacing" at bounding box center [97, 159] width 179 height 25
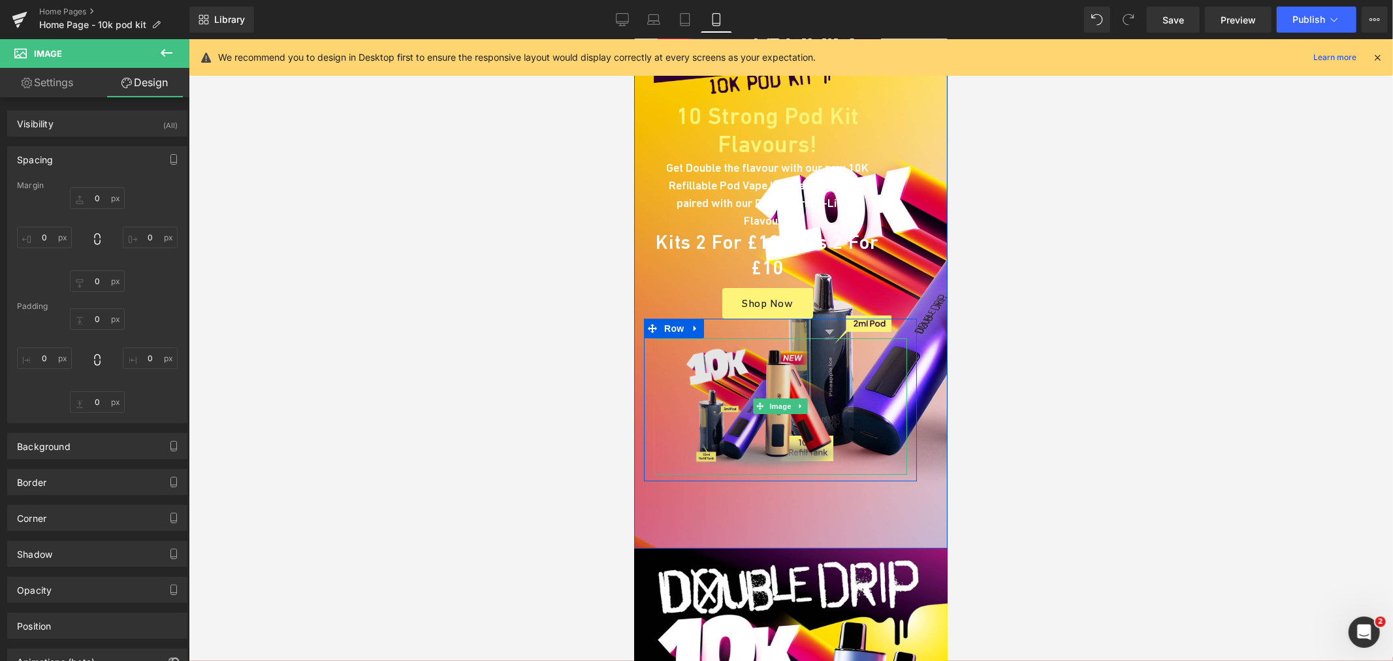
click at [715, 359] on img at bounding box center [779, 406] width 253 height 136
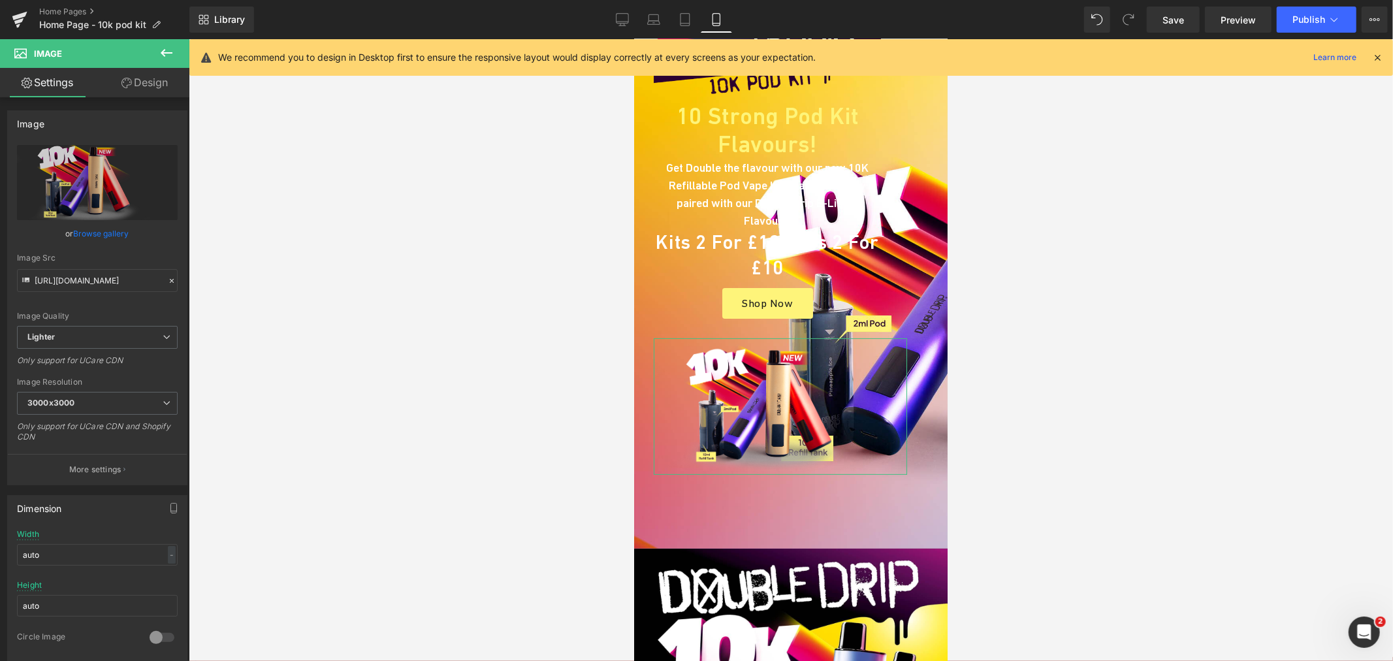
click at [152, 88] on link "Design" at bounding box center [144, 82] width 95 height 29
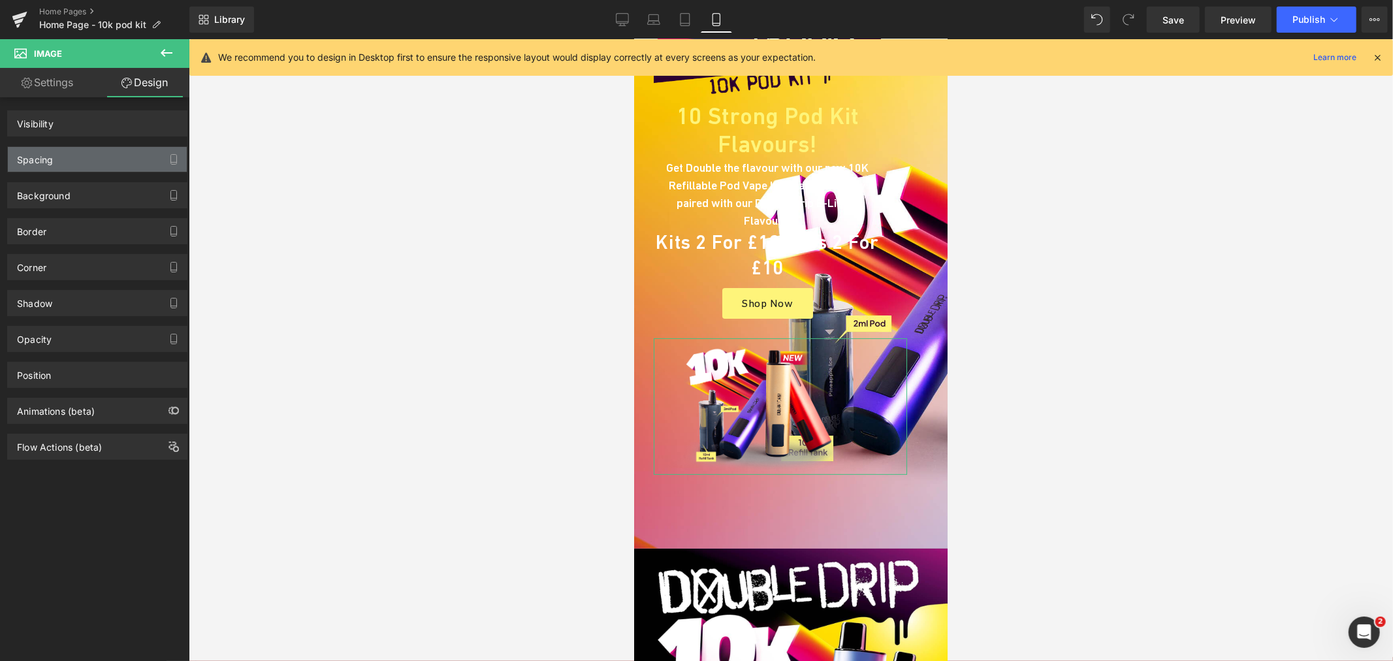
click at [76, 158] on div "Spacing" at bounding box center [97, 159] width 179 height 25
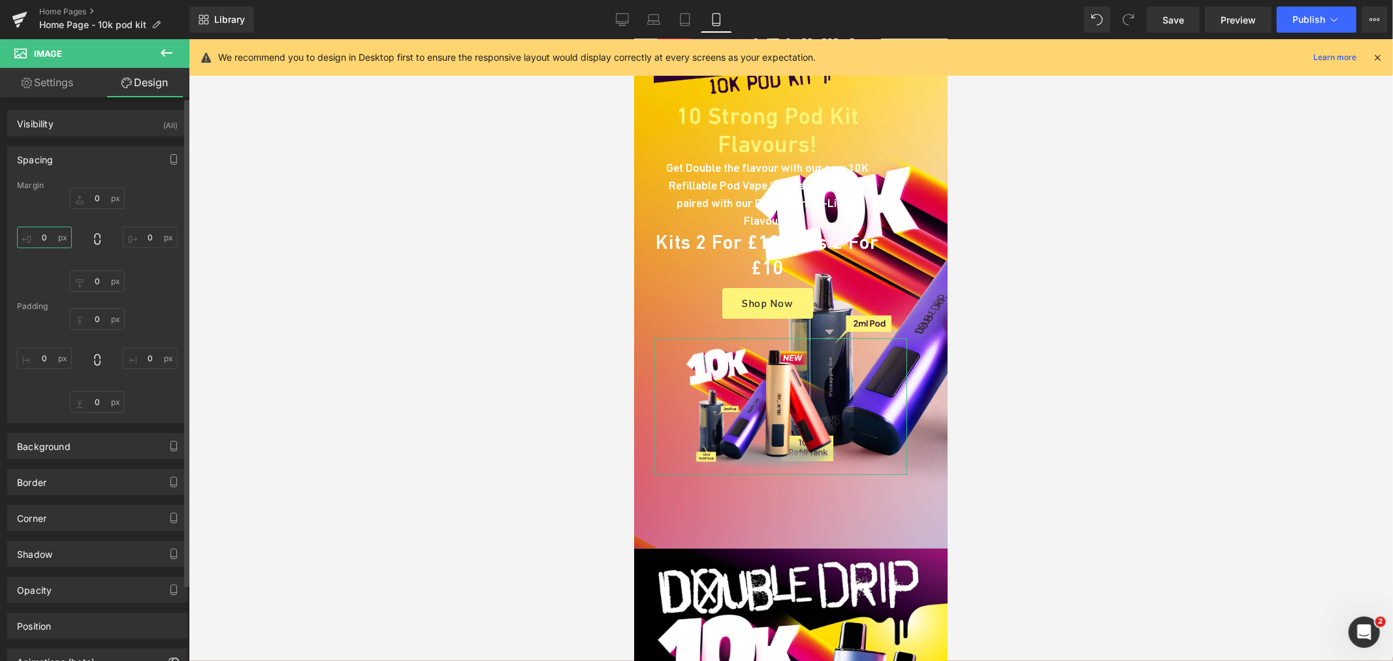
click at [43, 236] on input "text" at bounding box center [44, 238] width 55 height 22
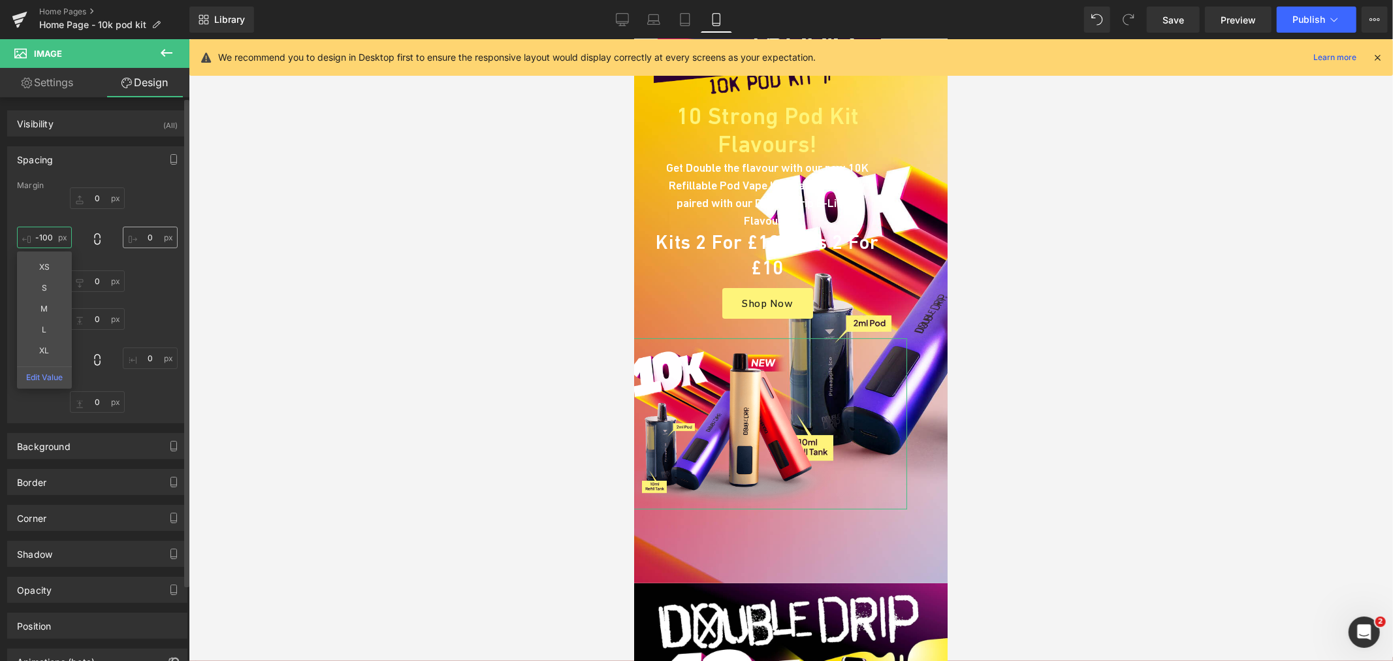
type input "-100"
click at [144, 235] on input "text" at bounding box center [150, 238] width 55 height 22
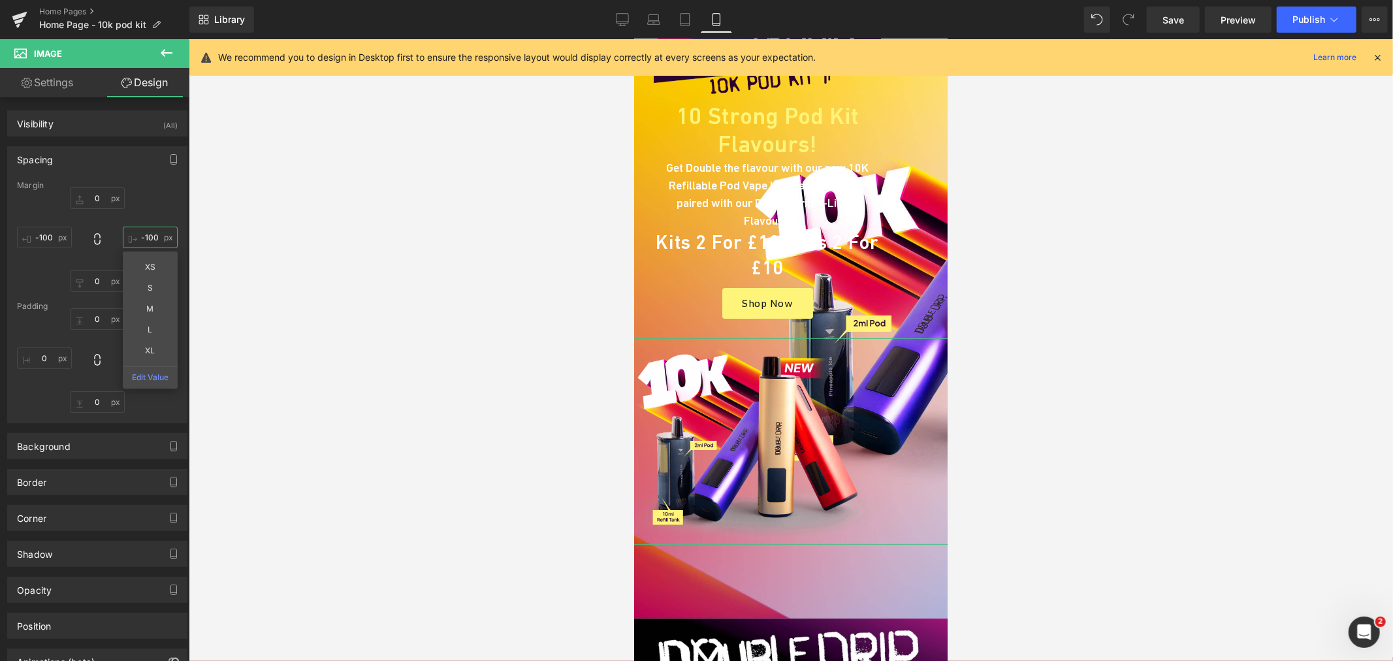
type input "-100"
click at [60, 80] on link "Settings" at bounding box center [47, 82] width 95 height 29
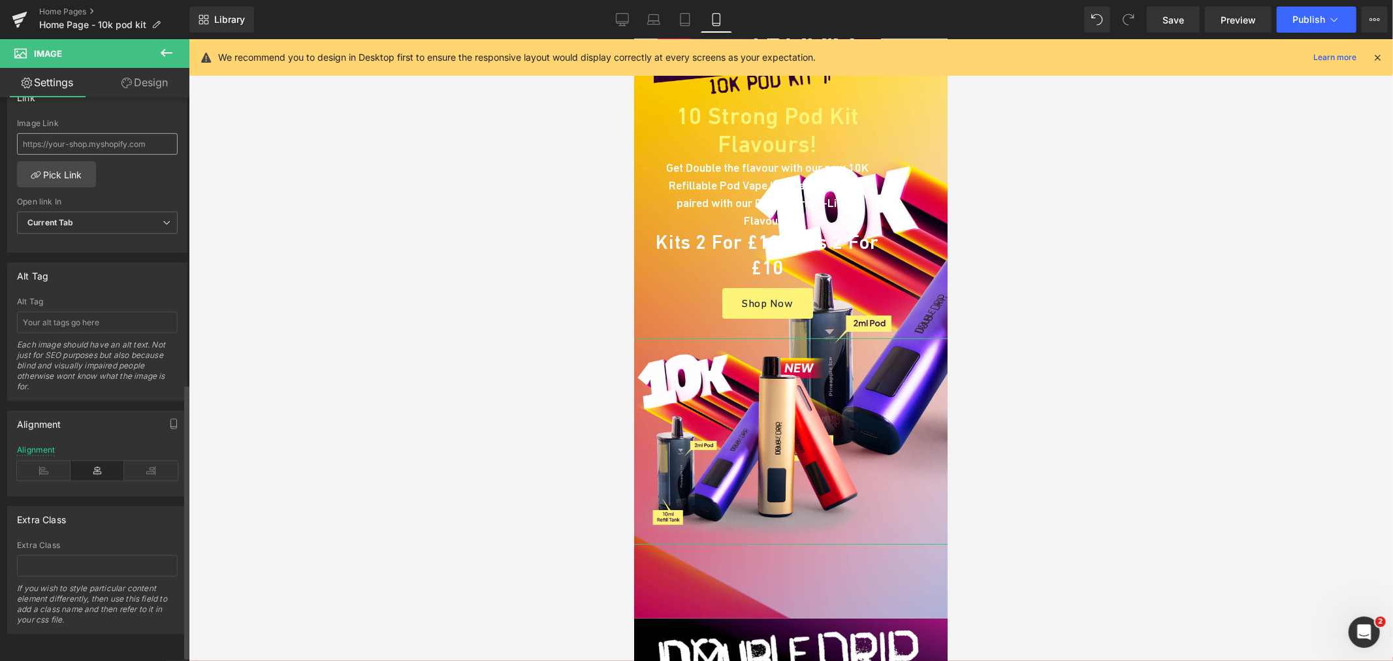
scroll to position [597, 0]
click at [55, 461] on icon at bounding box center [44, 471] width 54 height 20
click at [83, 461] on icon at bounding box center [98, 471] width 54 height 20
click at [662, 318] on span "Row" at bounding box center [673, 328] width 26 height 20
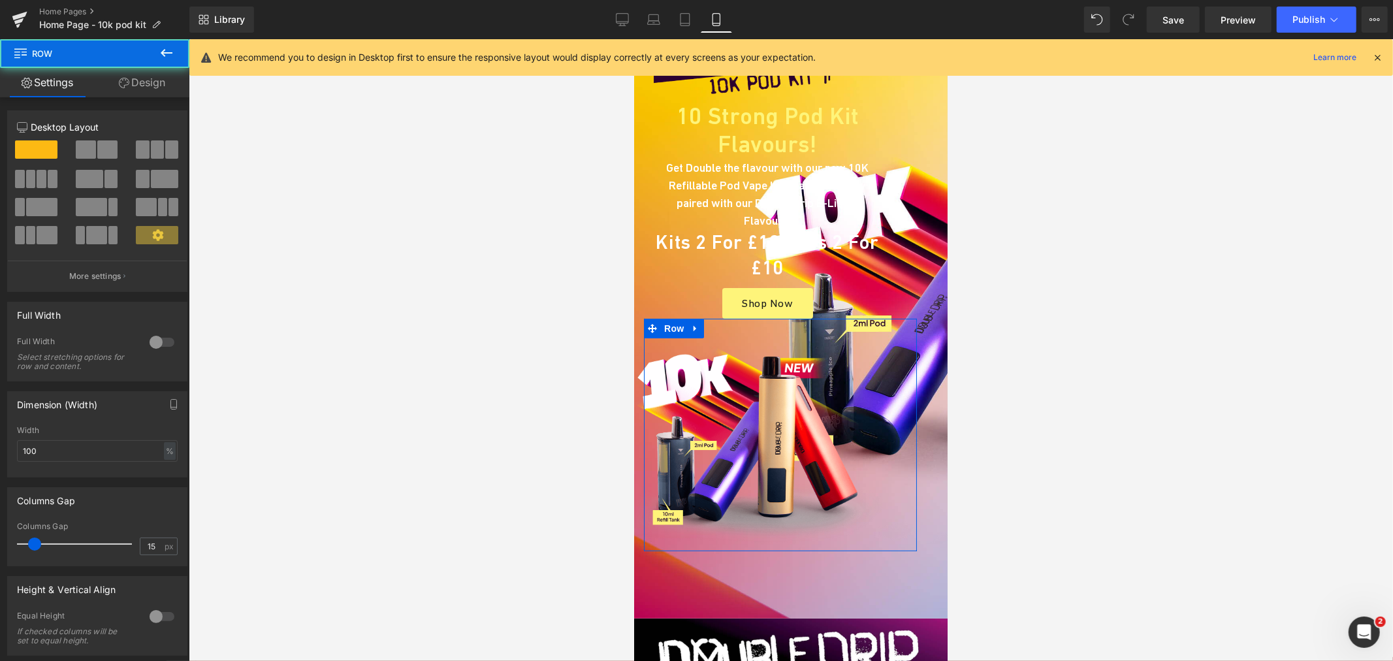
click at [135, 97] on link "Design" at bounding box center [142, 82] width 95 height 29
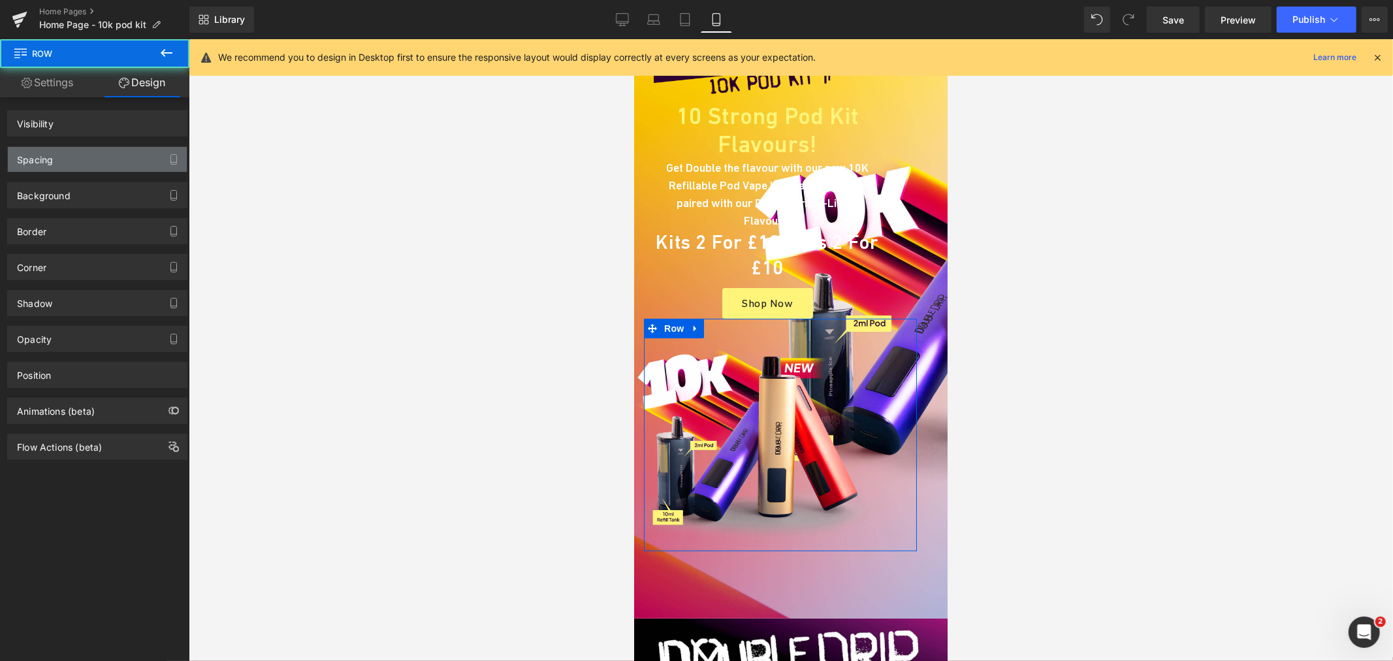
click at [63, 167] on div "Spacing" at bounding box center [97, 159] width 179 height 25
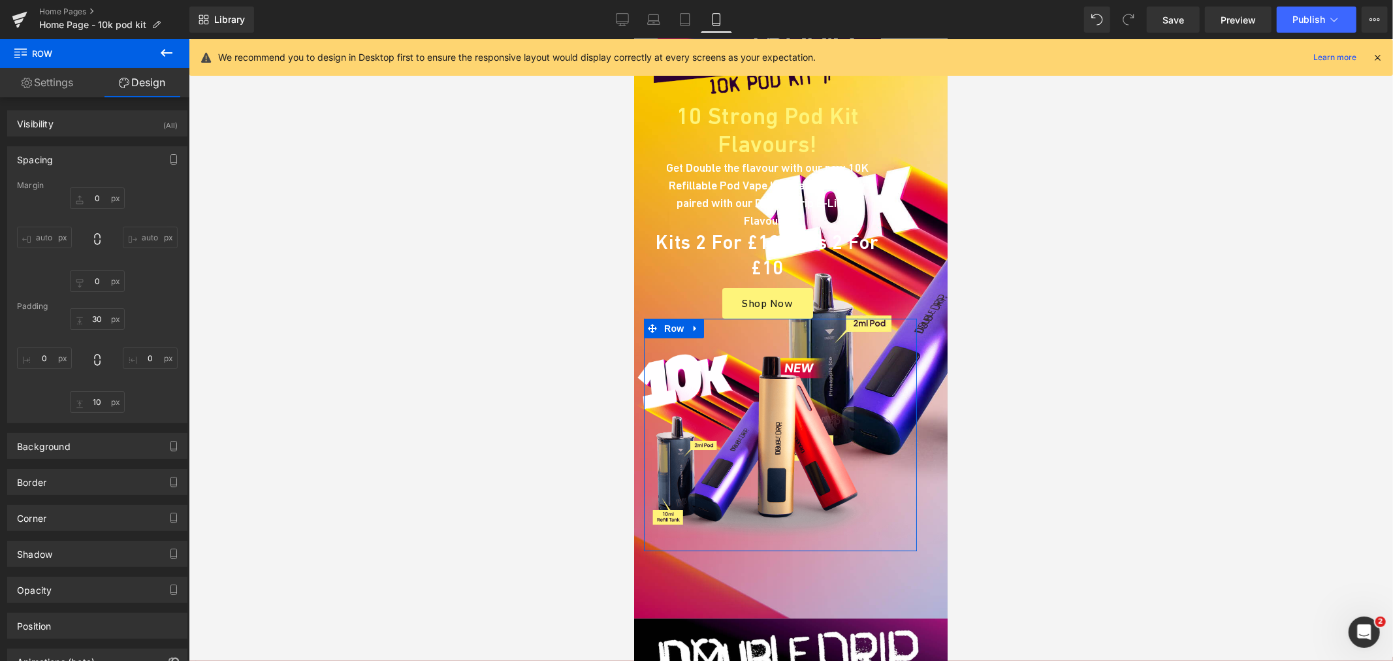
click at [41, 90] on link "Settings" at bounding box center [47, 82] width 95 height 29
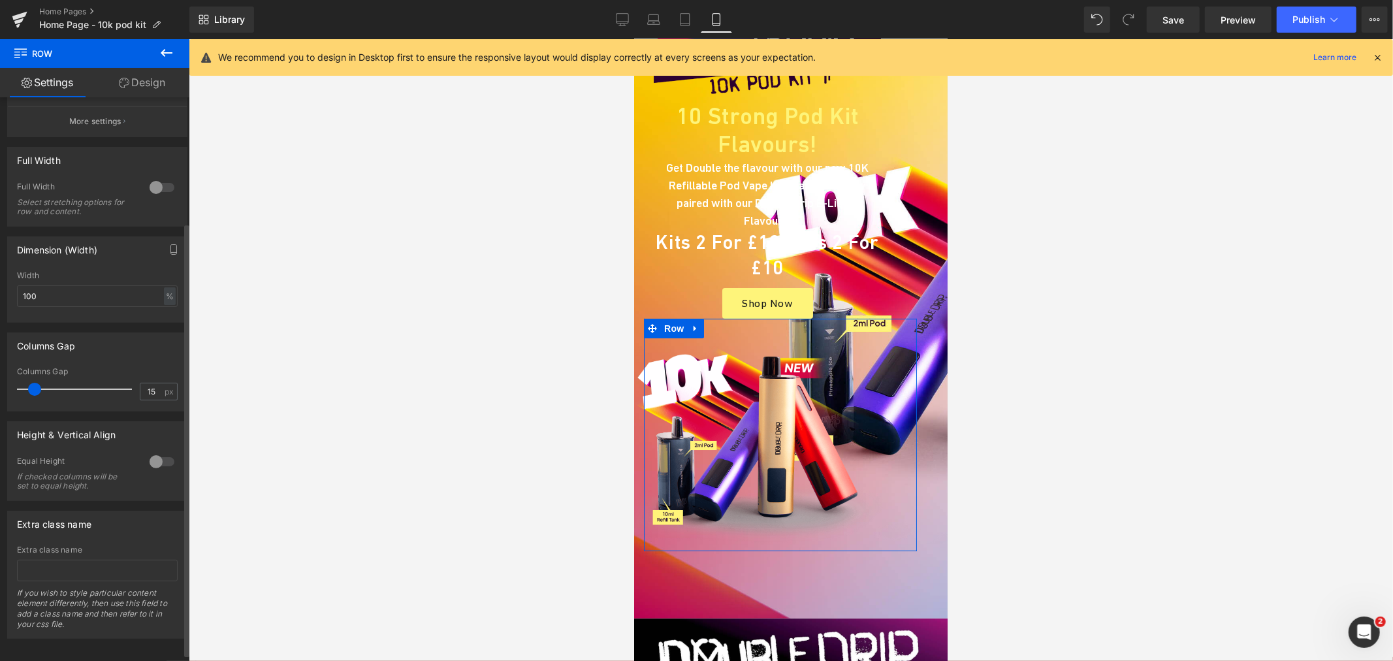
scroll to position [172, 0]
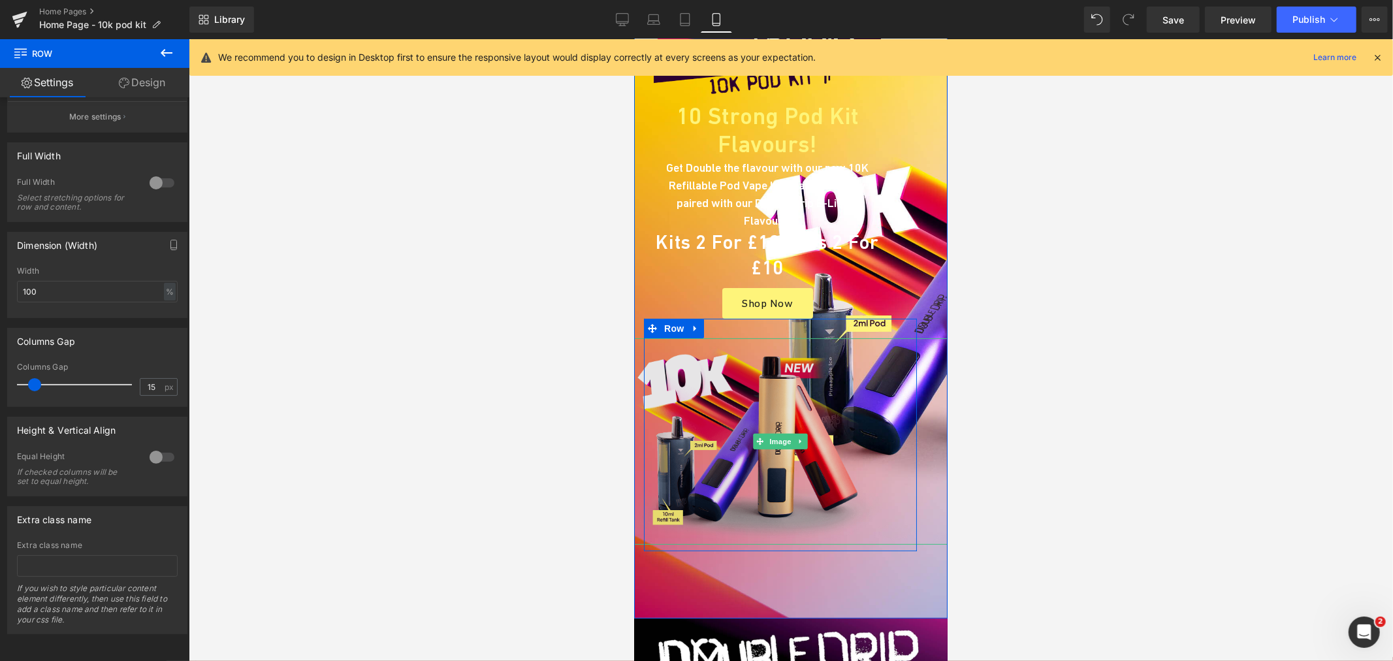
click at [714, 368] on img at bounding box center [780, 441] width 384 height 207
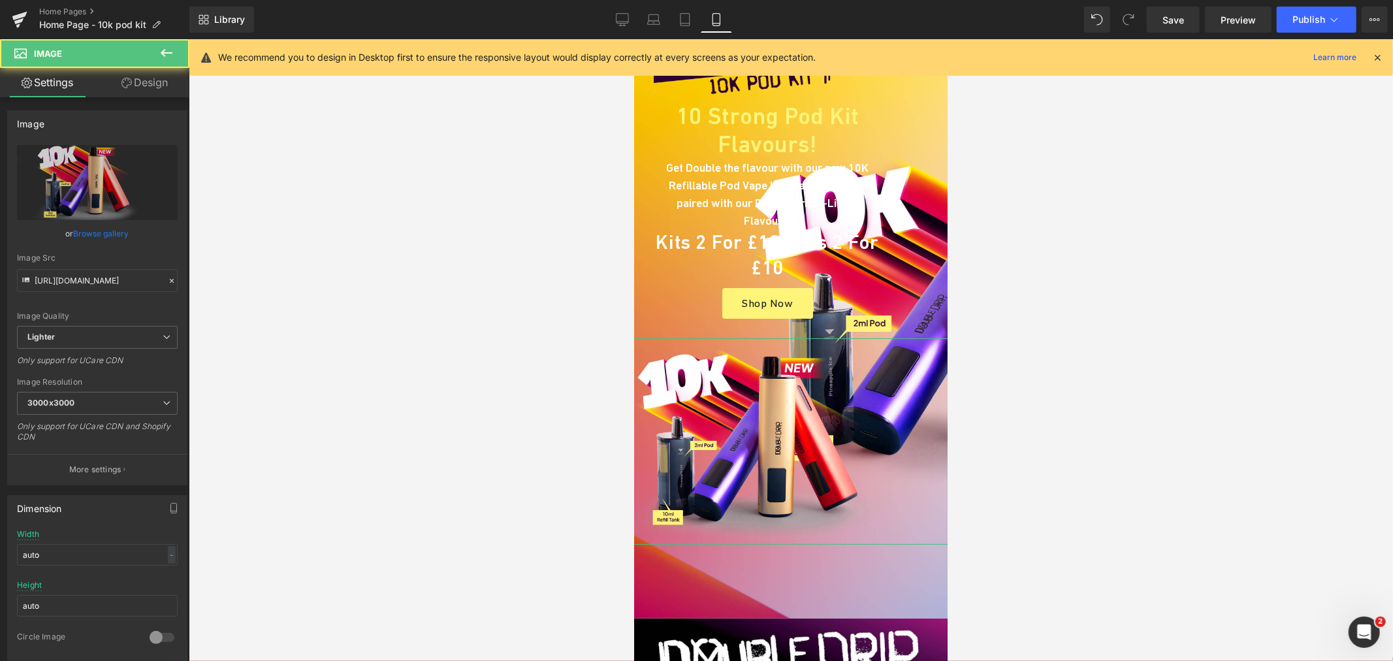
click at [167, 97] on link "Design" at bounding box center [144, 82] width 95 height 29
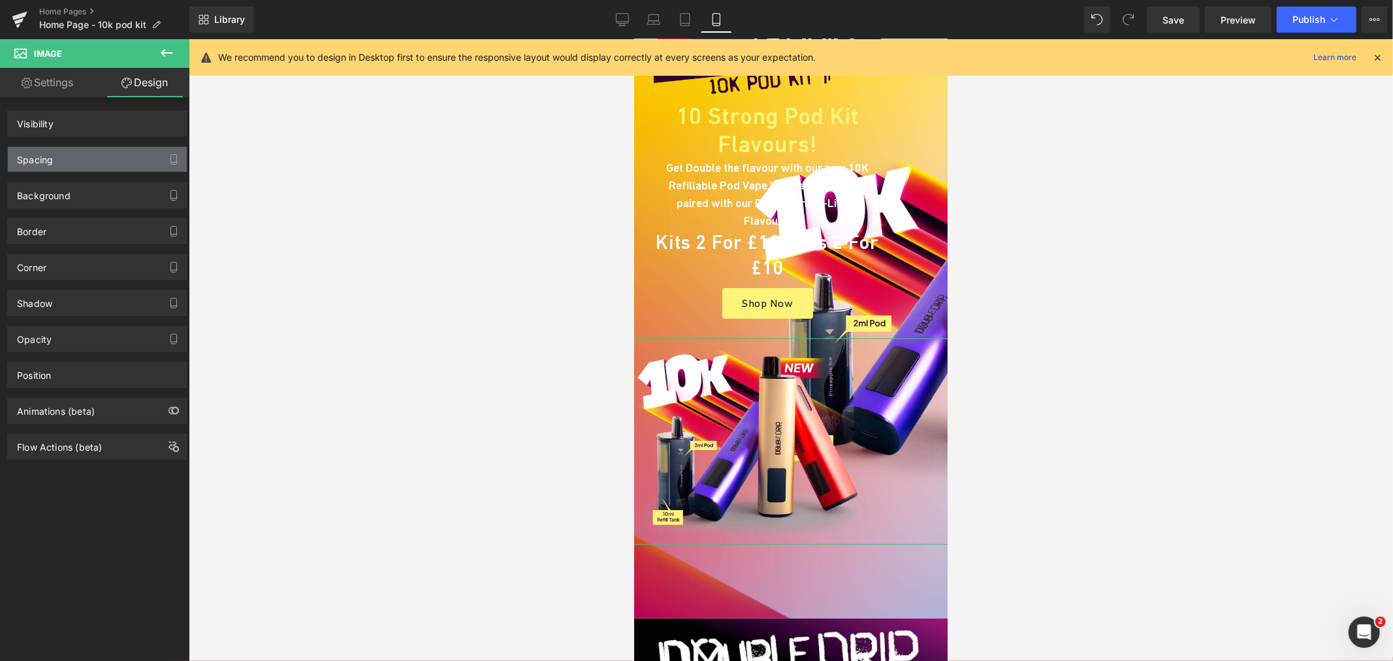
click at [48, 157] on div "Spacing" at bounding box center [35, 156] width 36 height 18
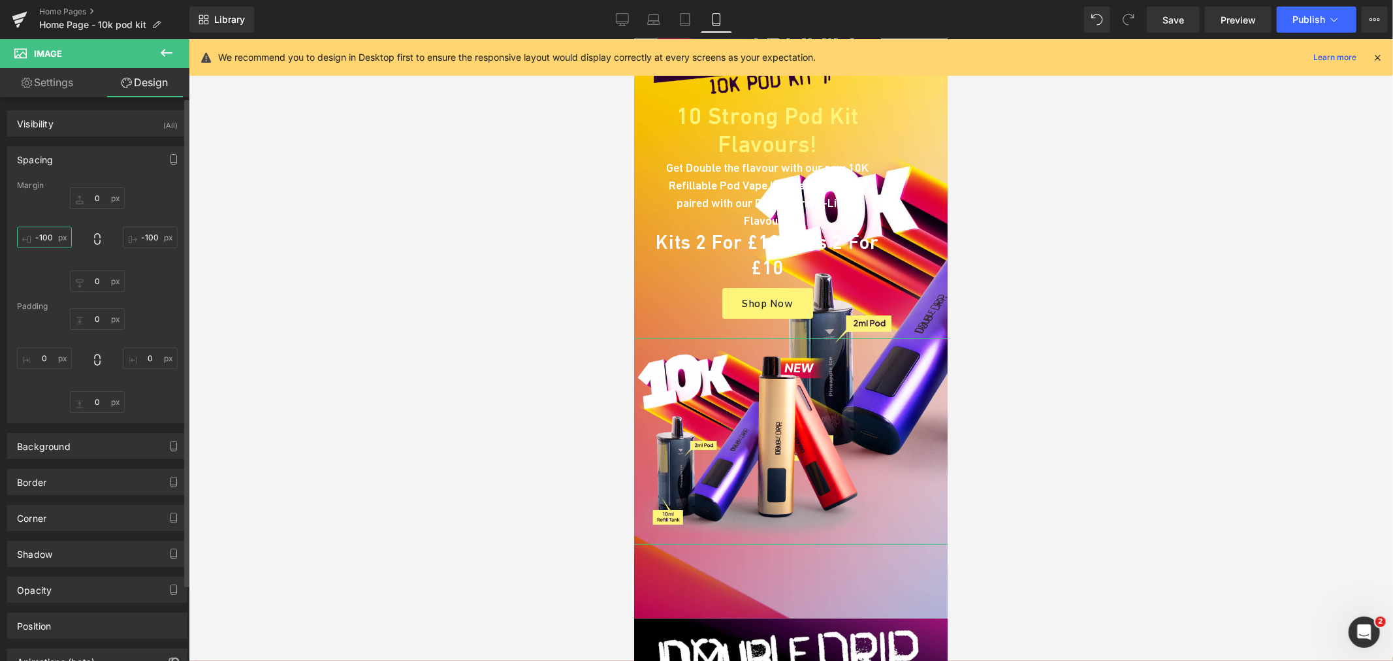
click at [51, 236] on input "text" at bounding box center [44, 238] width 55 height 22
type input "-101"
click at [147, 237] on input "text" at bounding box center [150, 238] width 55 height 22
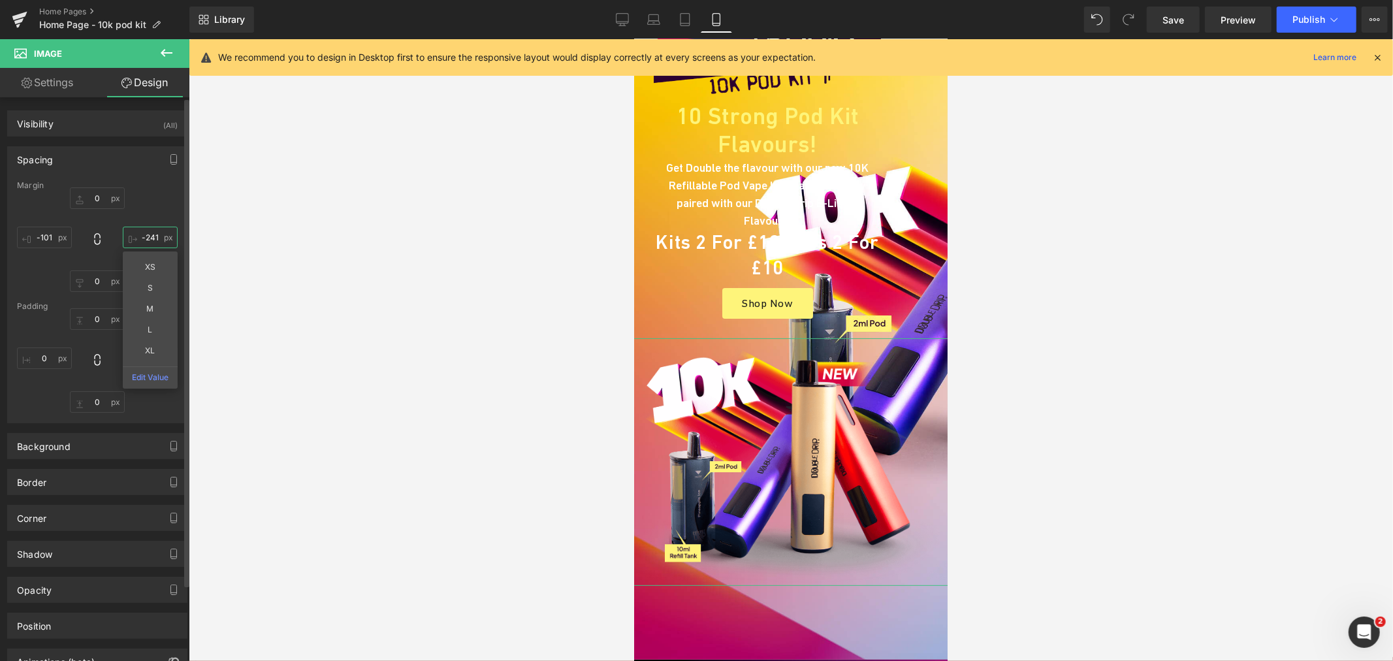
type input "-242"
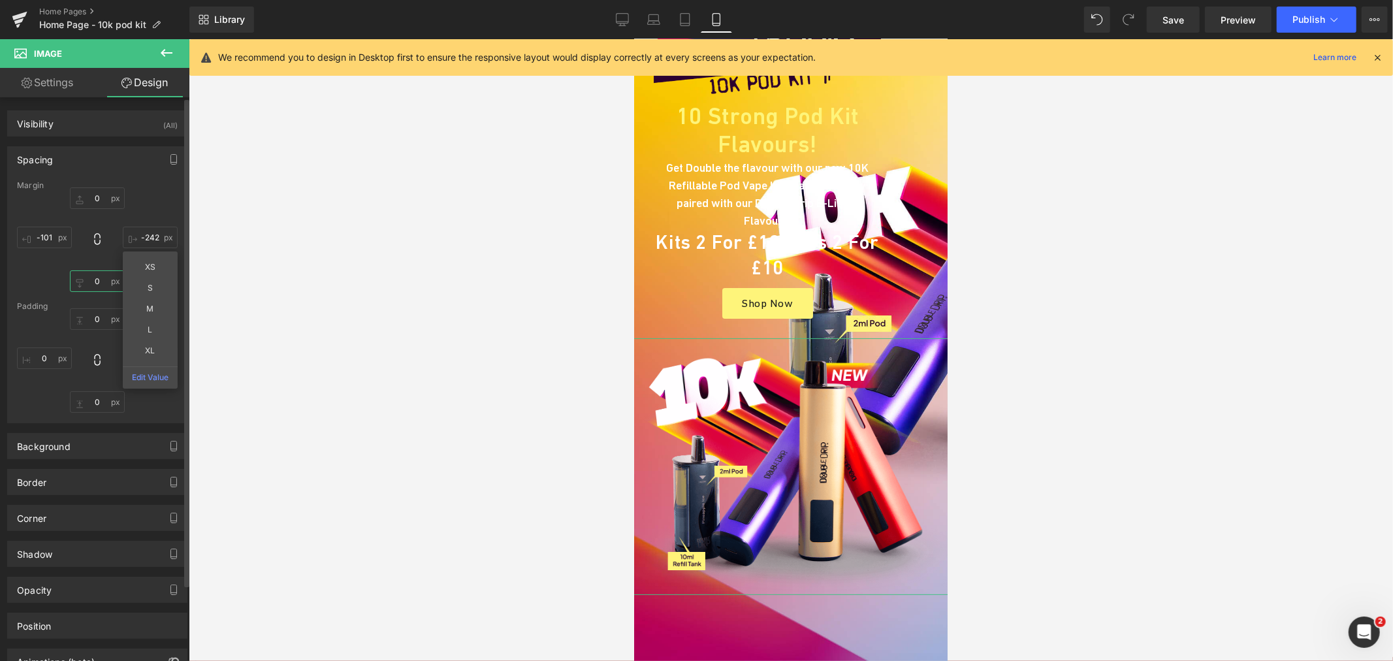
click at [108, 283] on input "text" at bounding box center [97, 281] width 55 height 22
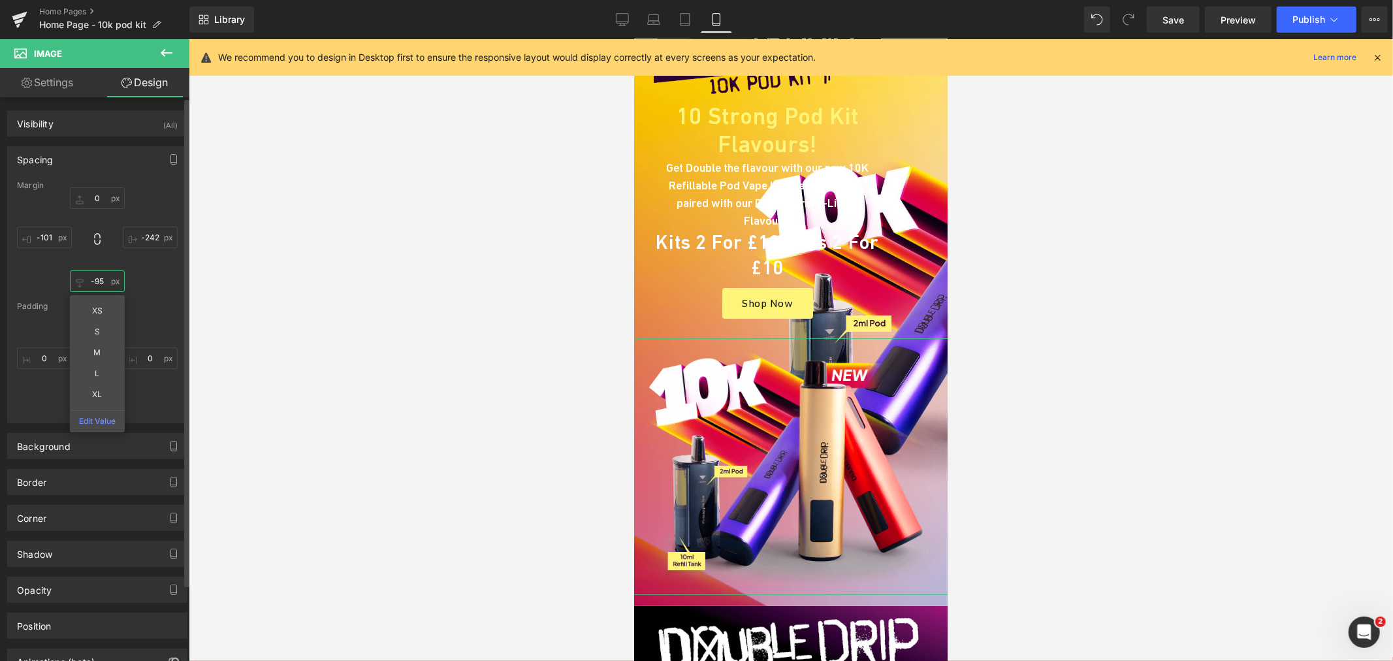
type input "-96"
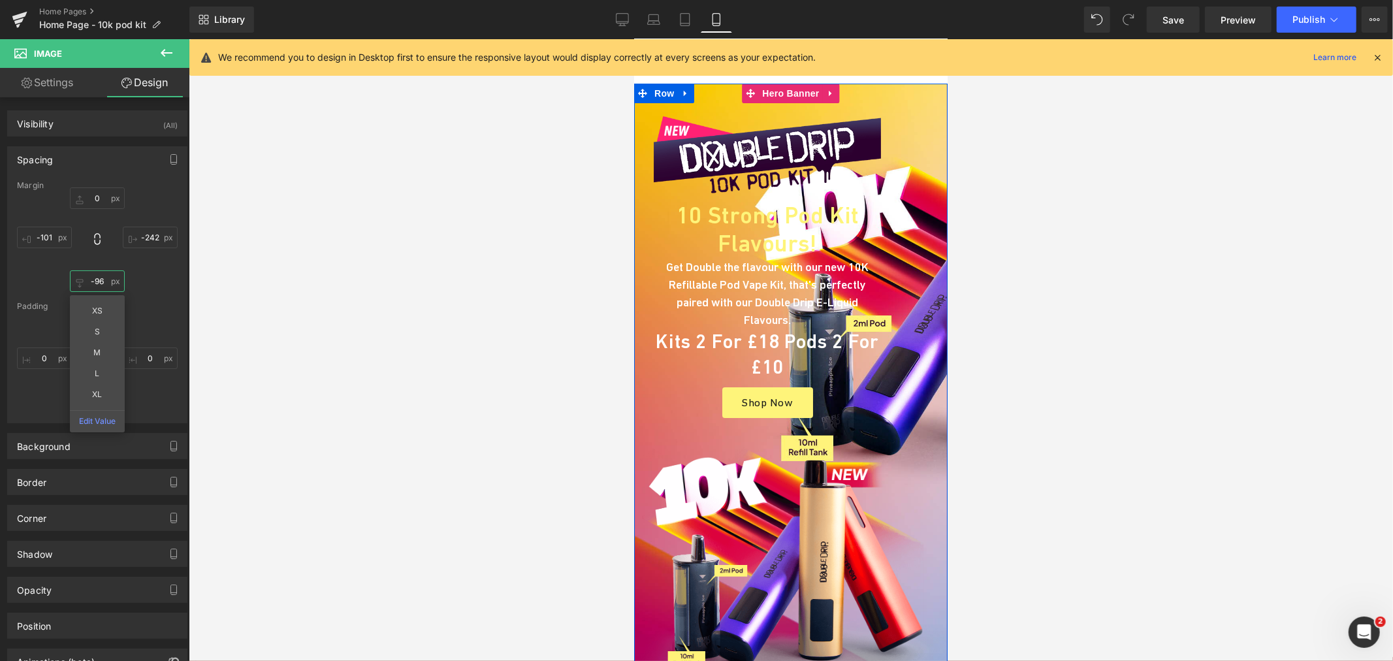
scroll to position [0, 0]
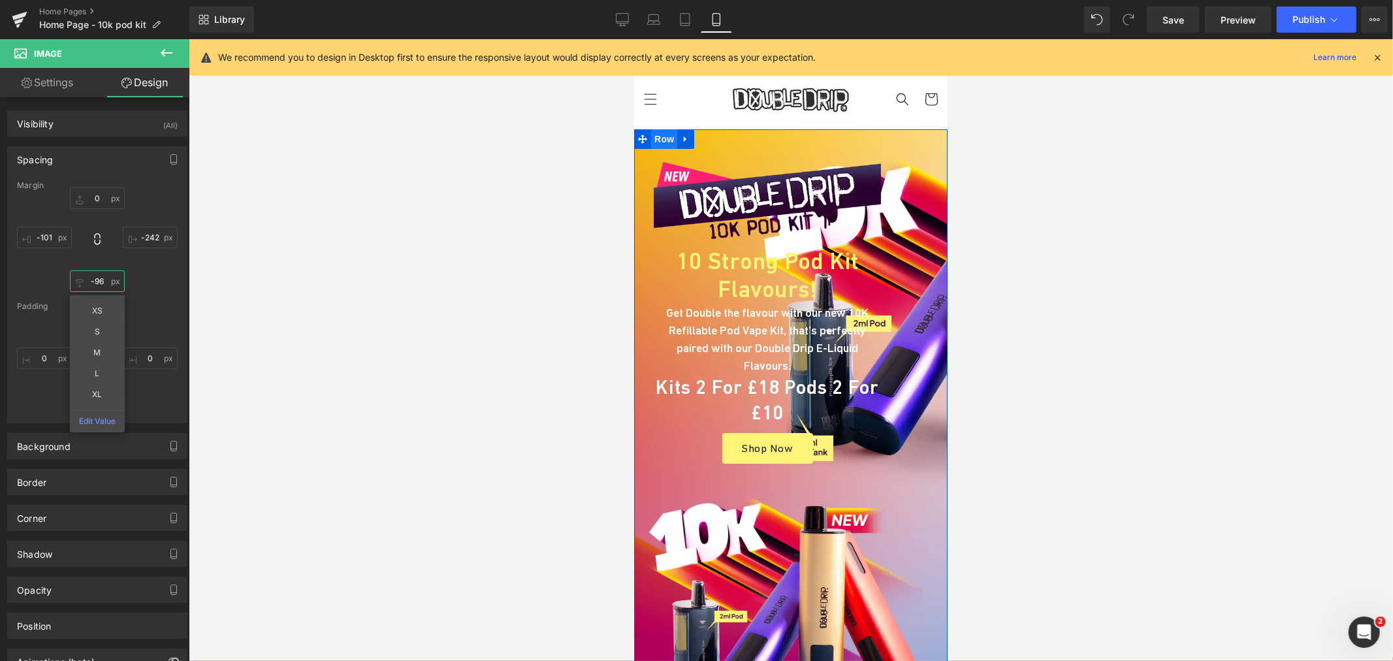
drag, startPoint x: 1076, startPoint y: 217, endPoint x: 652, endPoint y: 143, distance: 430.2
click at [652, 143] on span "Row" at bounding box center [663, 139] width 26 height 20
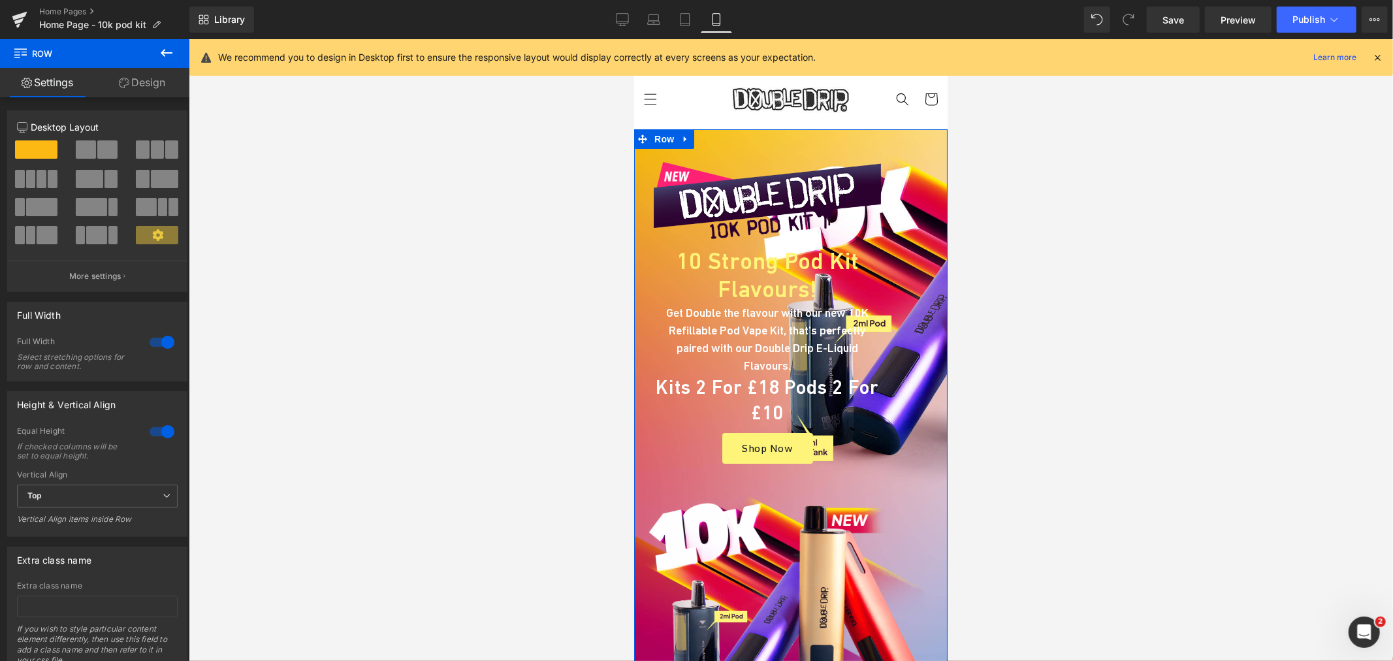
click at [161, 342] on div at bounding box center [161, 342] width 31 height 21
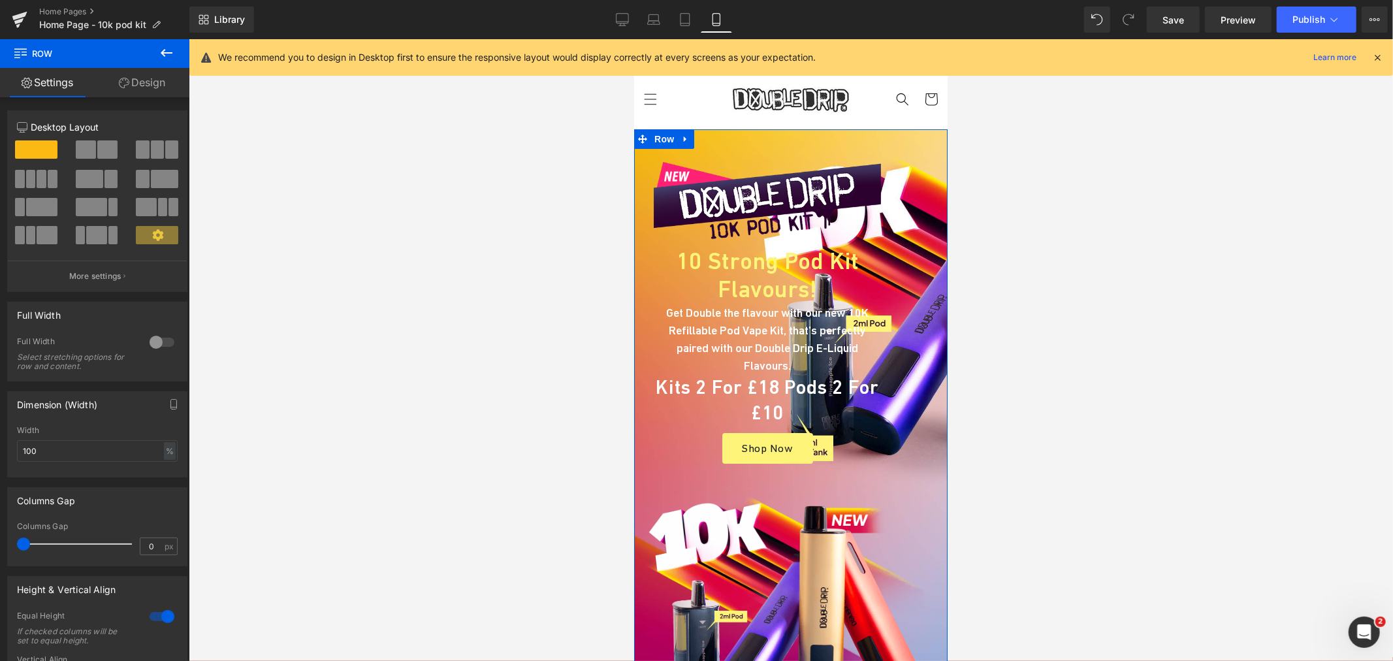
click at [158, 343] on div at bounding box center [161, 342] width 31 height 21
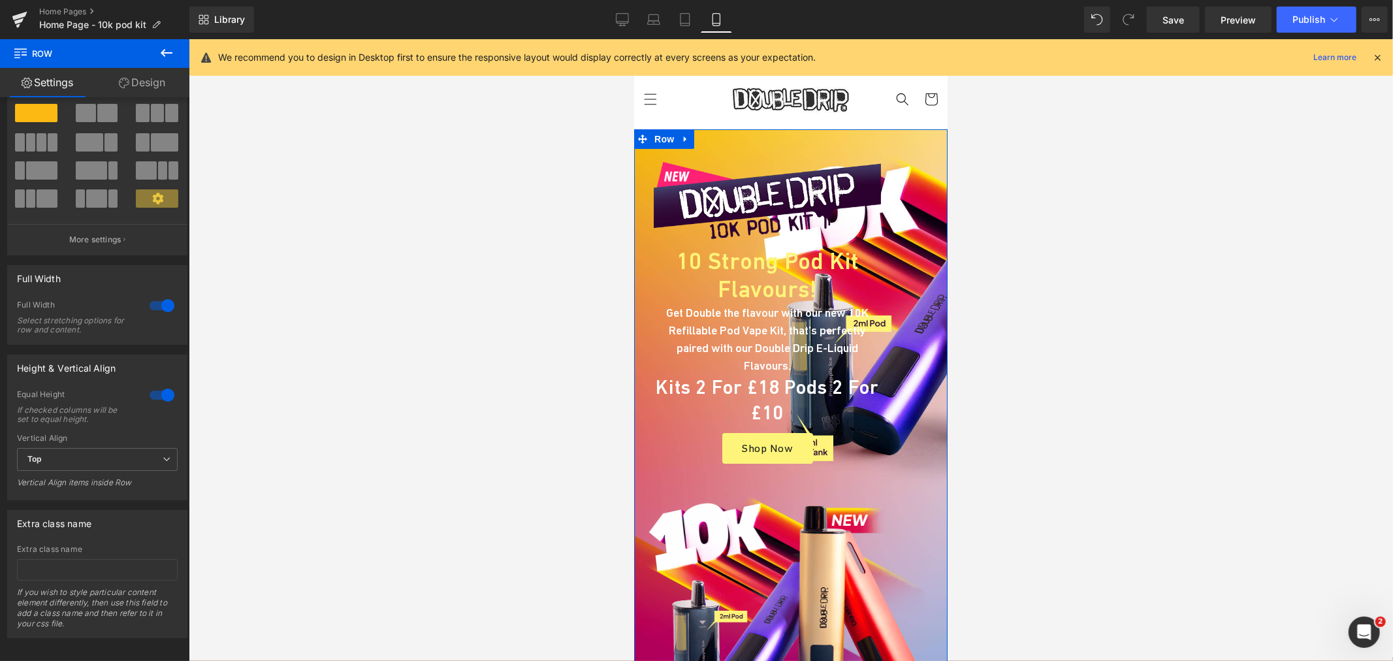
scroll to position [53, 0]
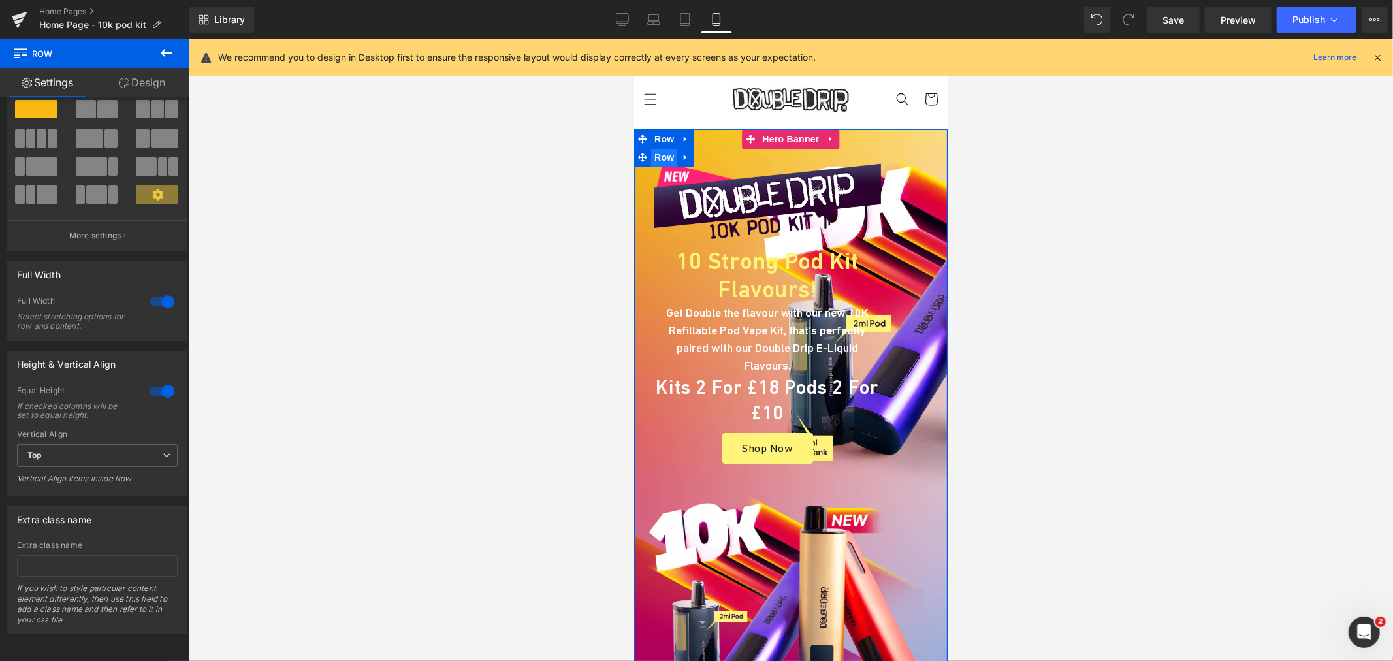
click at [658, 158] on span "Row" at bounding box center [663, 157] width 26 height 20
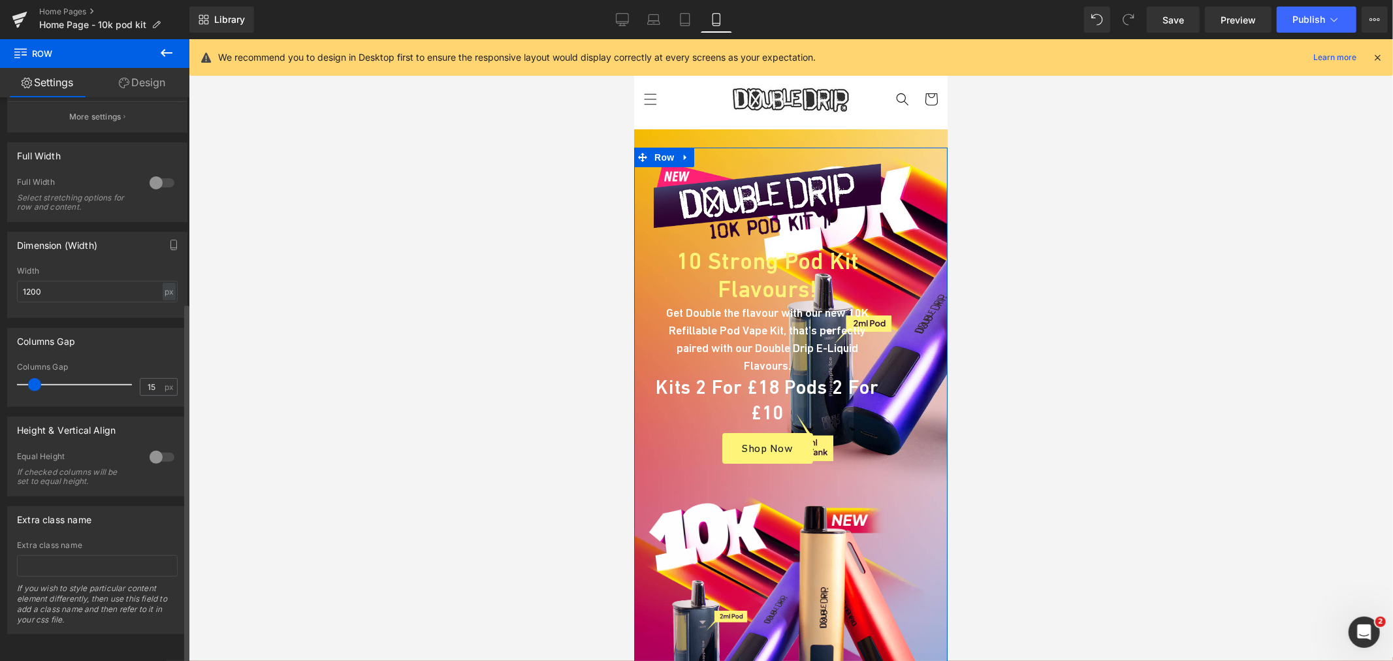
scroll to position [321, 0]
click at [660, 157] on span "Row" at bounding box center [663, 157] width 26 height 20
click at [645, 199] on div "Image 10 Strong Pod Kit Flavours! Heading Get Double the flavour with our new 1…" at bounding box center [766, 312] width 247 height 302
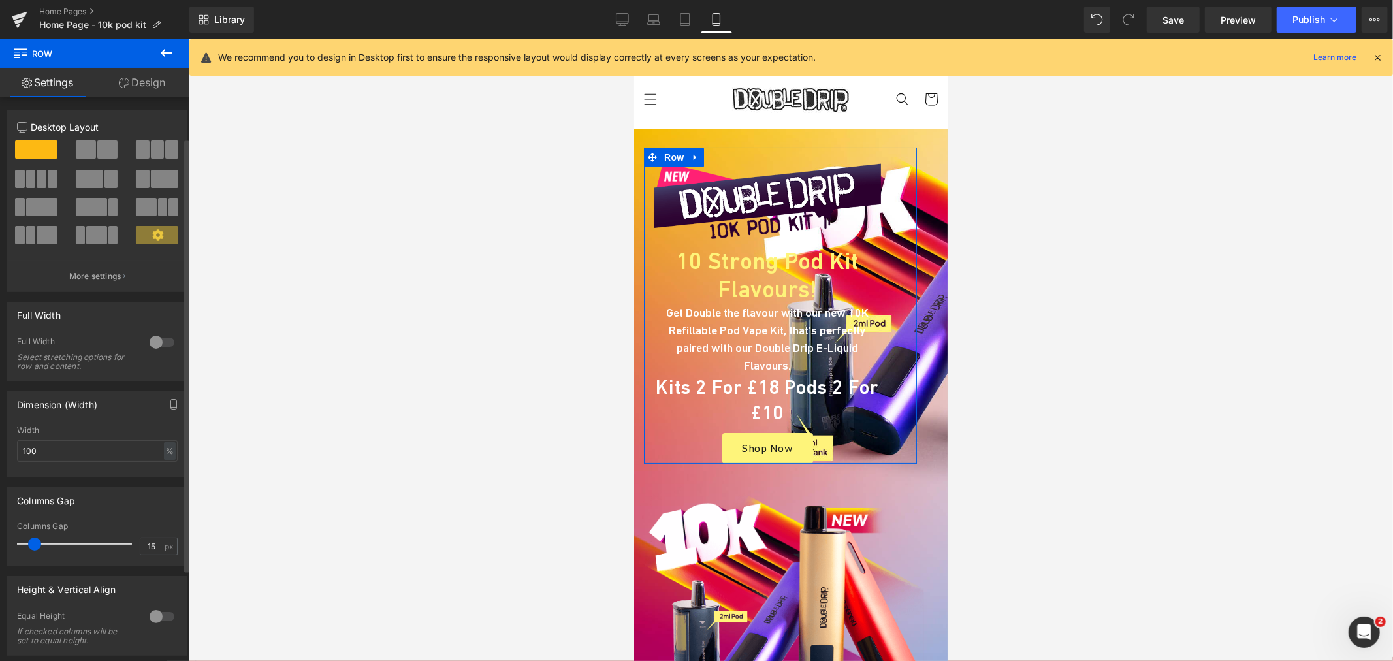
scroll to position [172, 0]
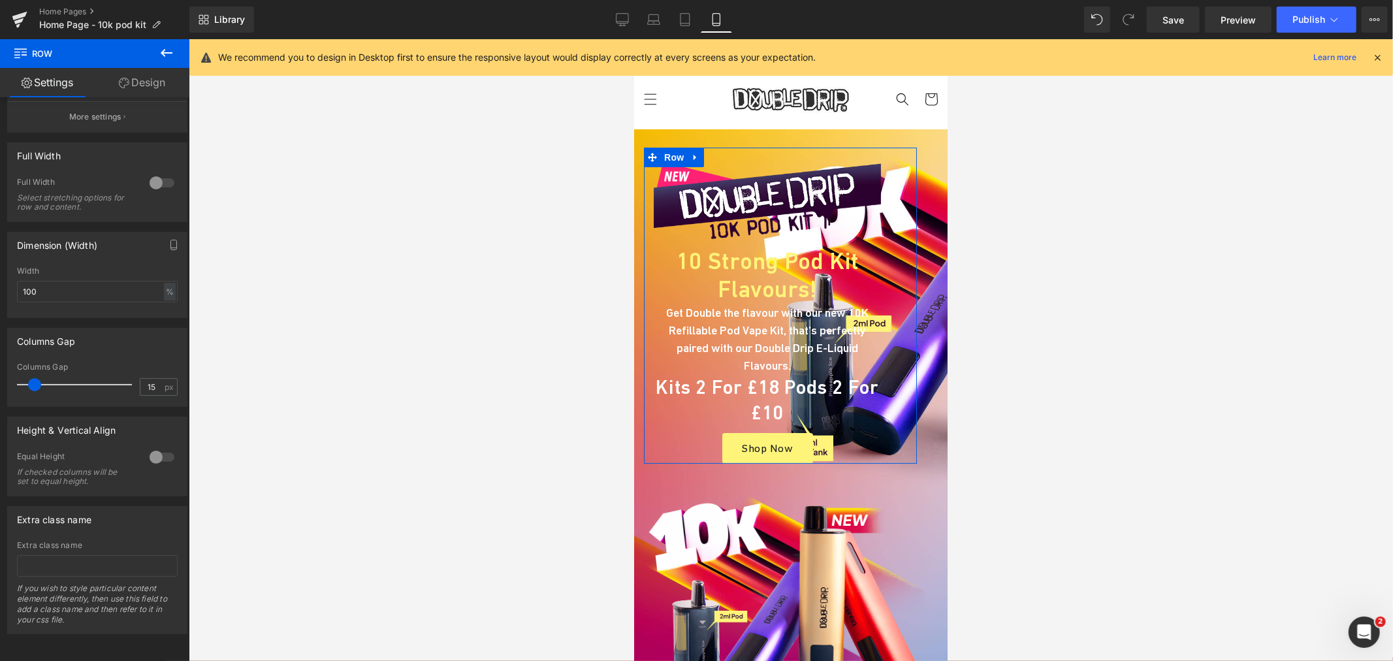
drag, startPoint x: 168, startPoint y: 89, endPoint x: 99, endPoint y: 126, distance: 78.3
click at [168, 89] on link "Design" at bounding box center [142, 82] width 95 height 29
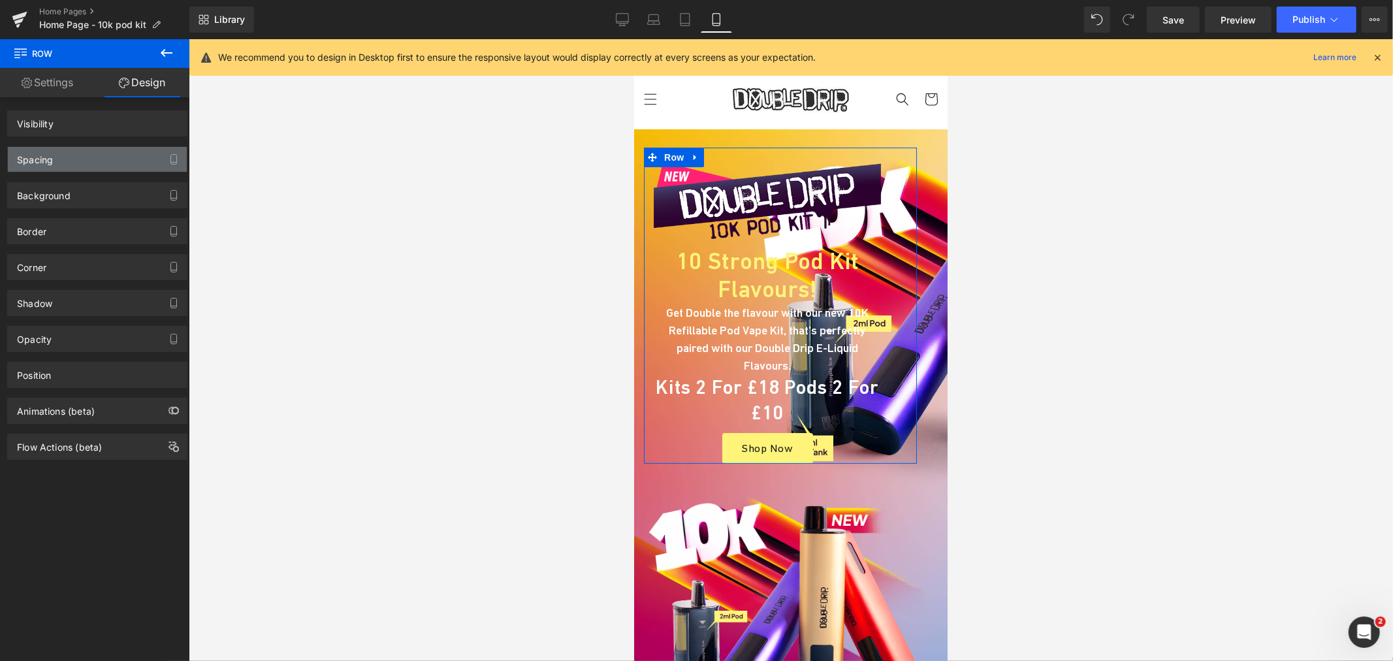
click at [61, 155] on div "Spacing" at bounding box center [97, 159] width 179 height 25
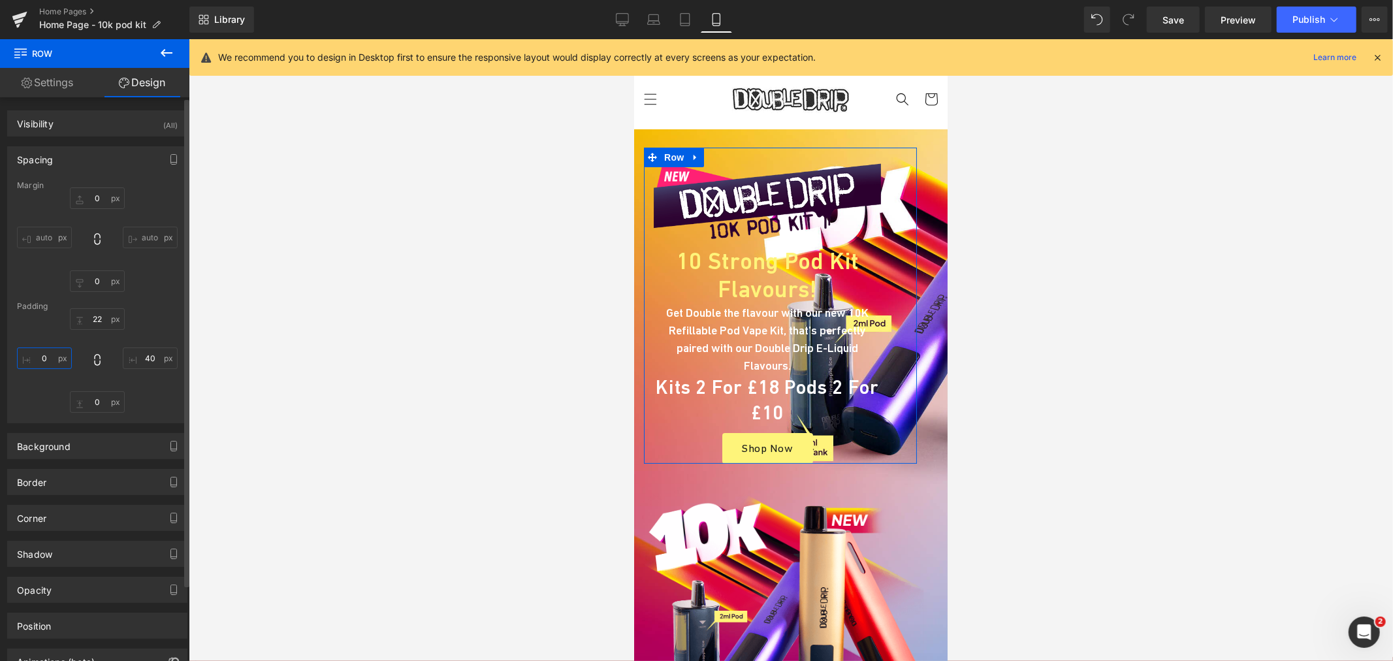
click at [53, 353] on input "text" at bounding box center [44, 358] width 55 height 22
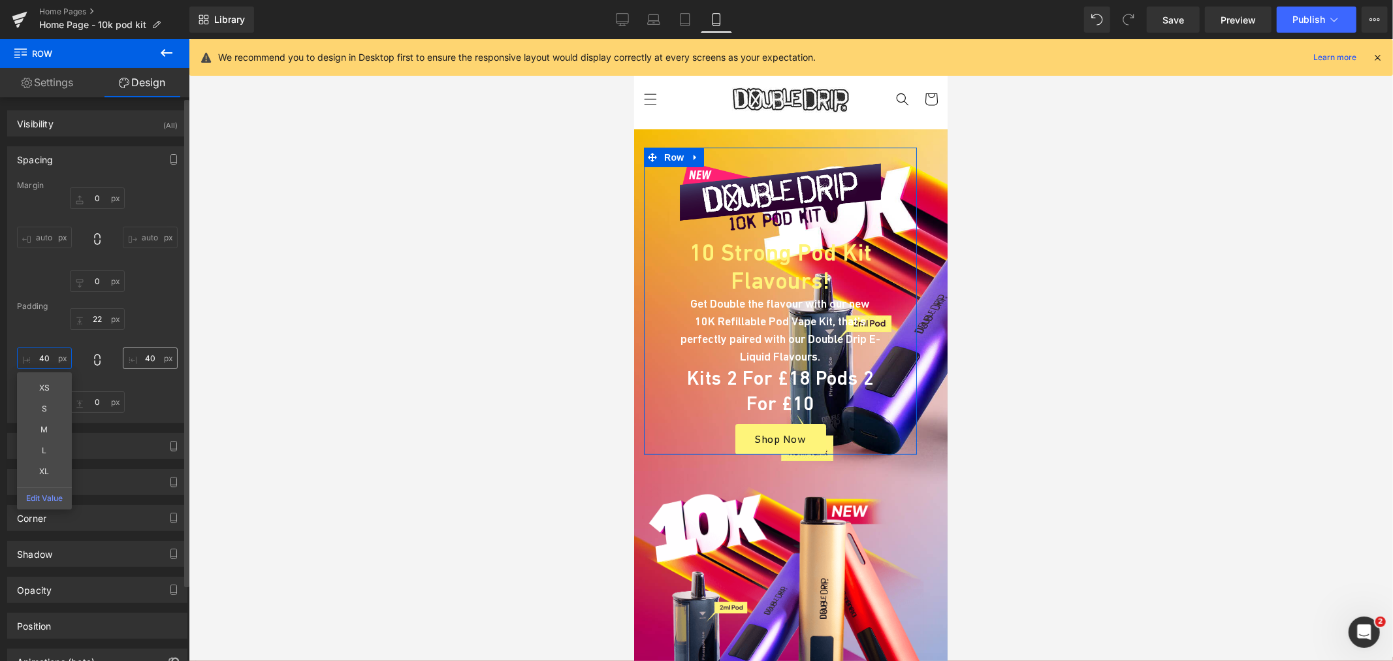
type input "4"
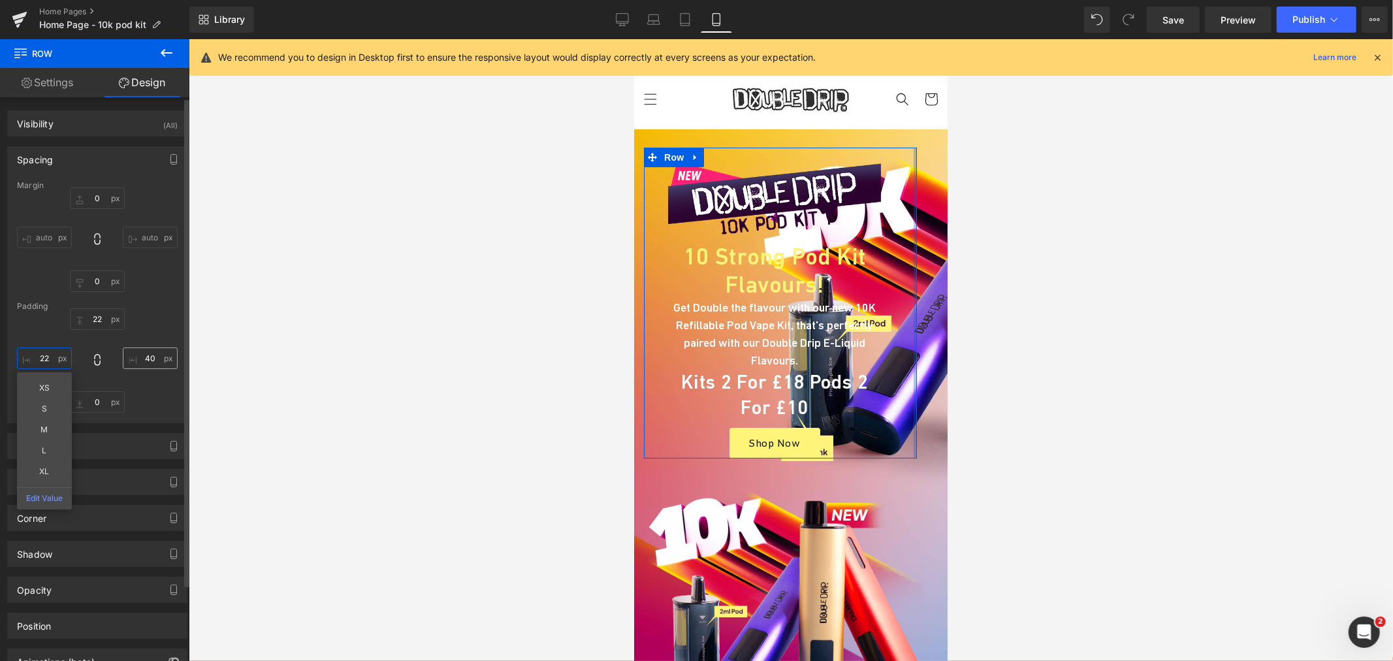
type input "2"
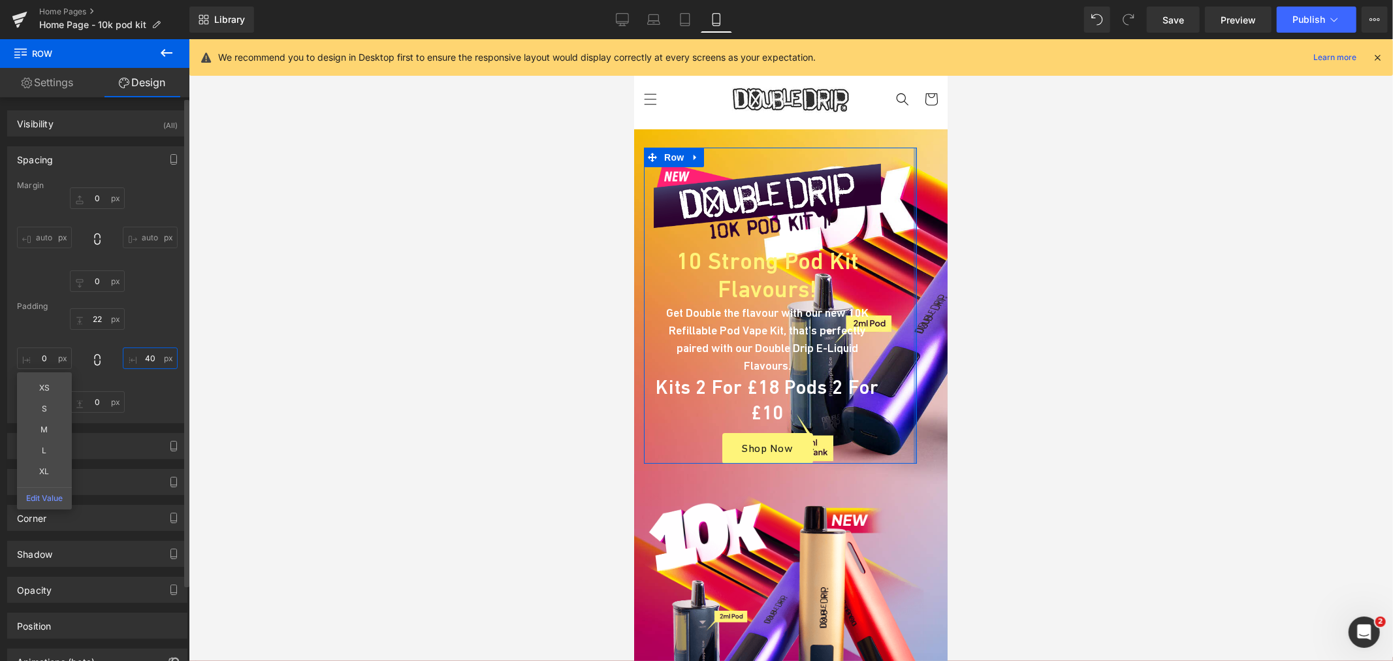
click at [144, 351] on input "text" at bounding box center [150, 358] width 55 height 22
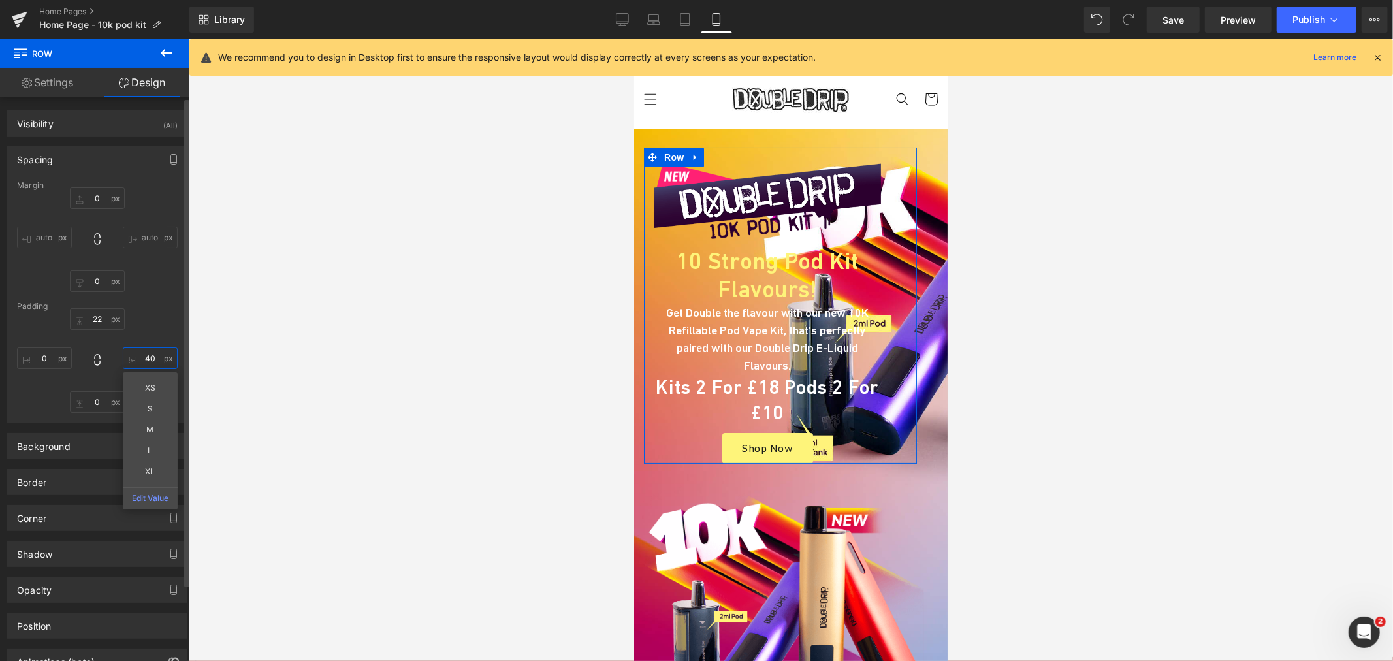
type input "40"
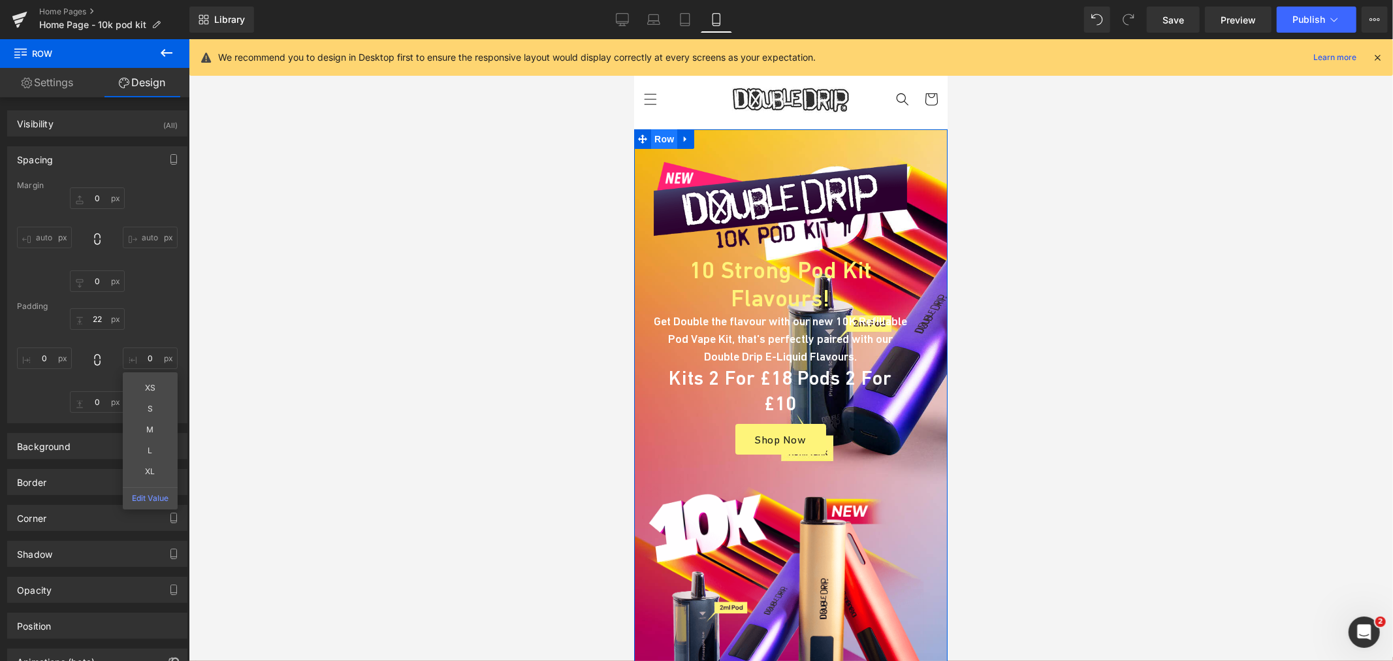
click at [653, 141] on span "Row" at bounding box center [663, 139] width 26 height 20
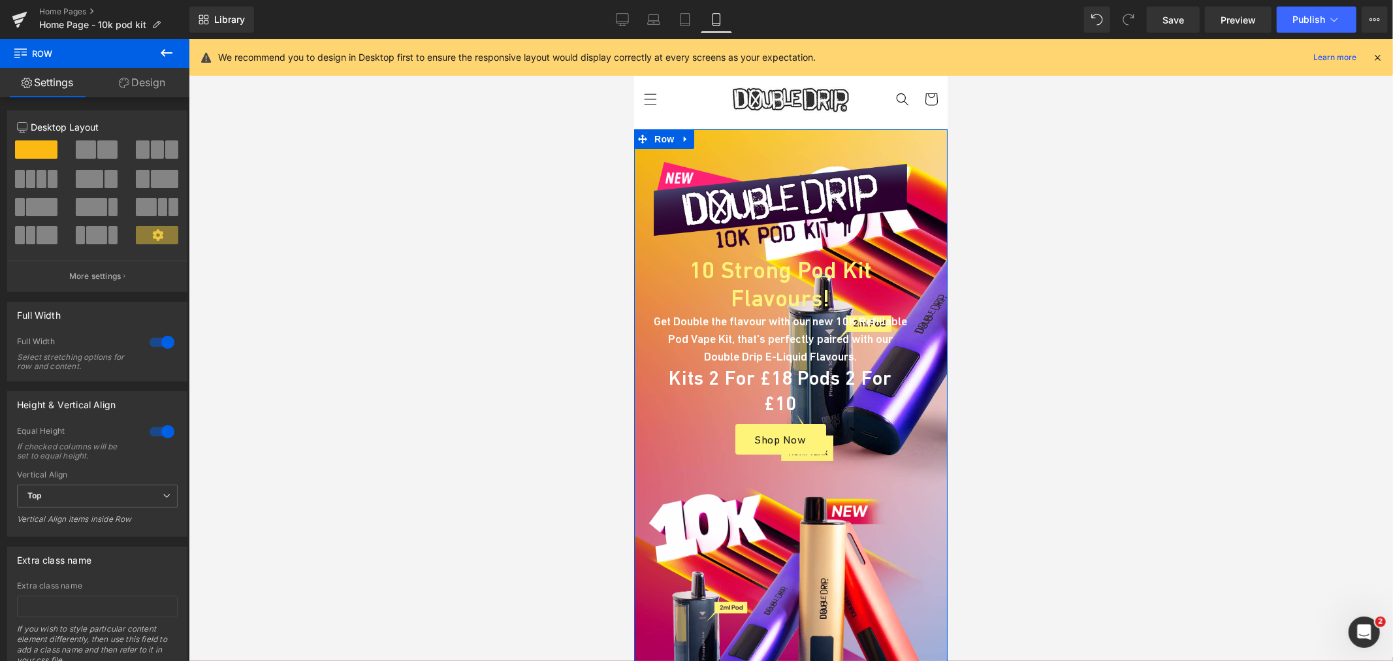
click at [159, 341] on div at bounding box center [161, 342] width 31 height 21
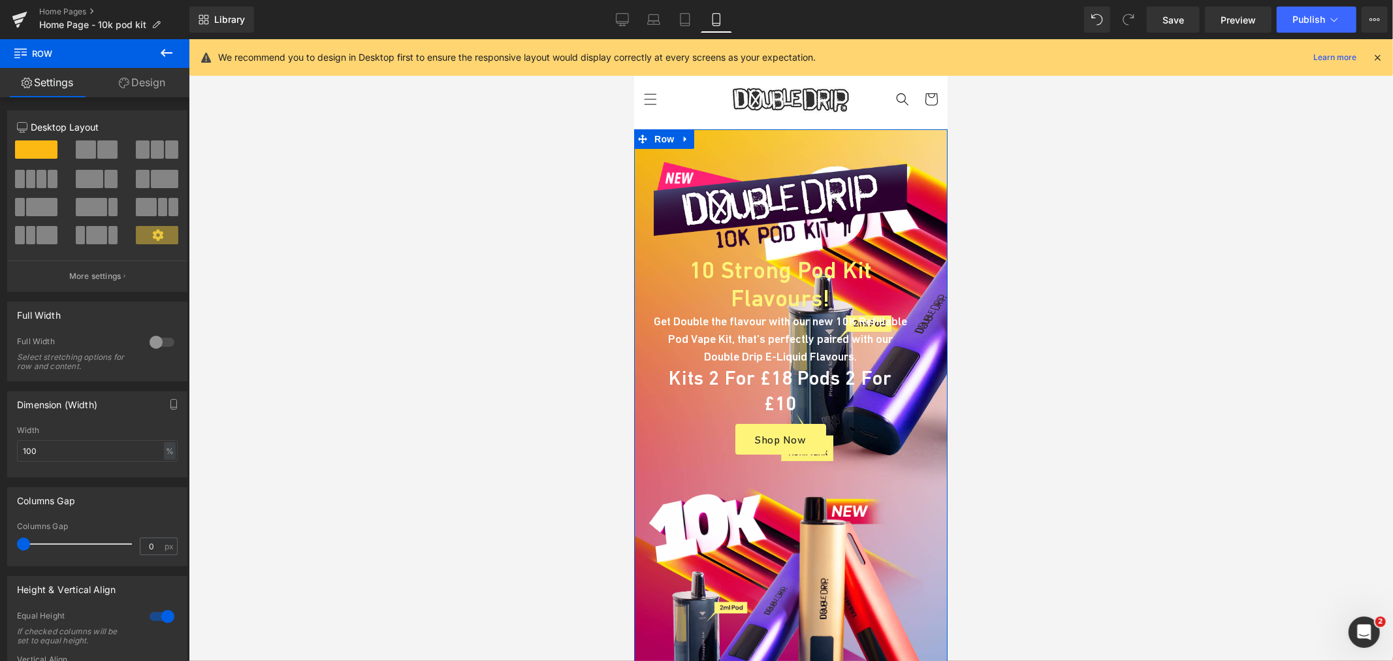
click at [159, 341] on div at bounding box center [161, 342] width 31 height 21
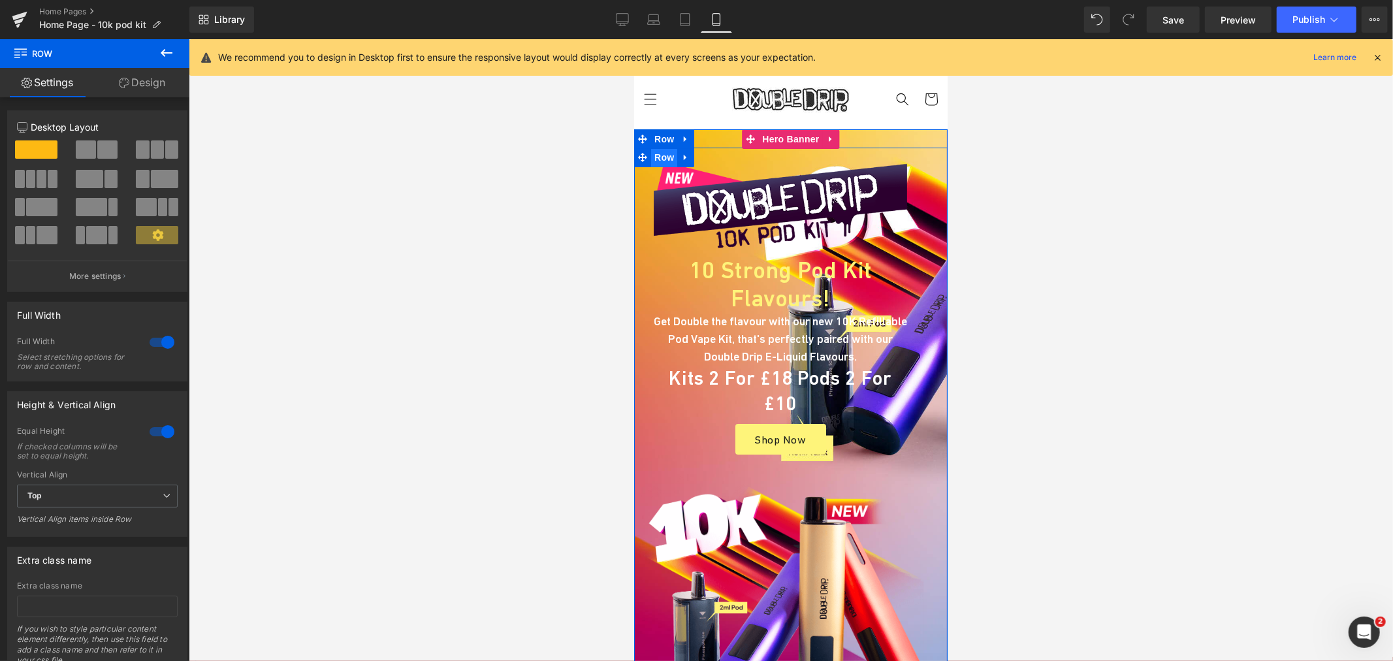
click at [662, 154] on span "Row" at bounding box center [663, 157] width 26 height 20
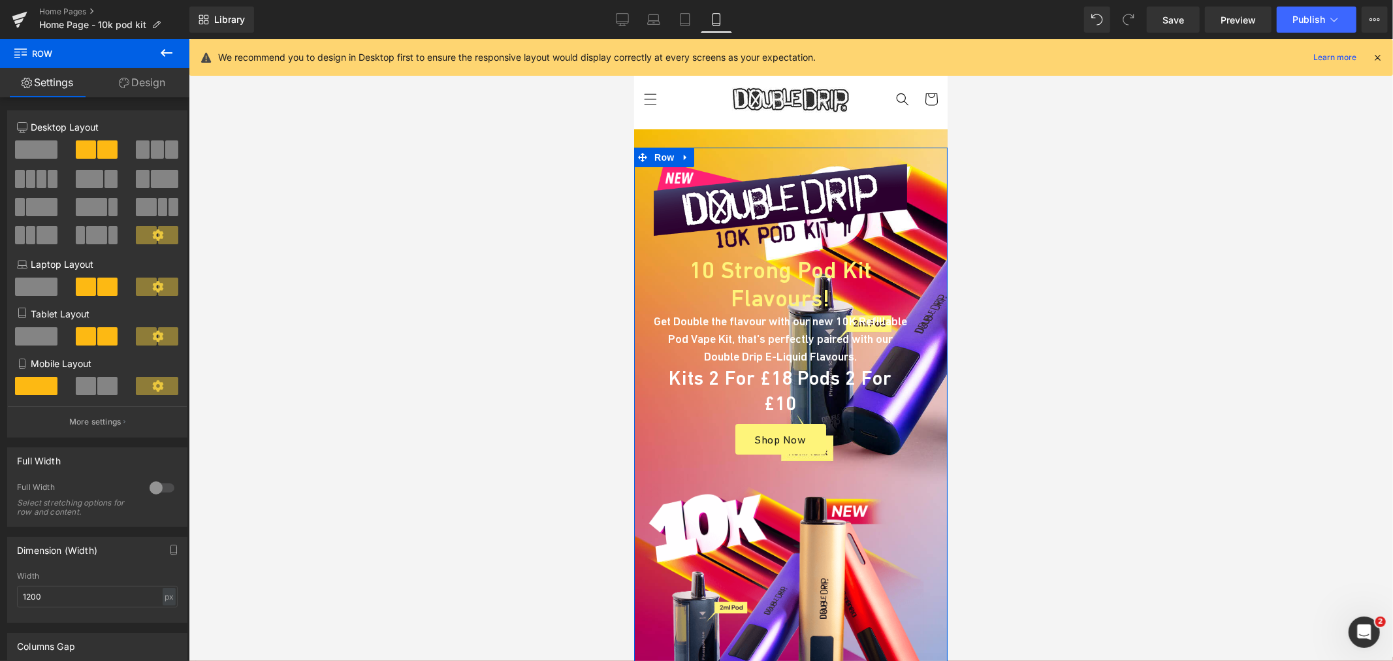
click at [154, 93] on link "Design" at bounding box center [142, 82] width 95 height 29
click at [0, 0] on div "Spacing" at bounding box center [0, 0] width 0 height 0
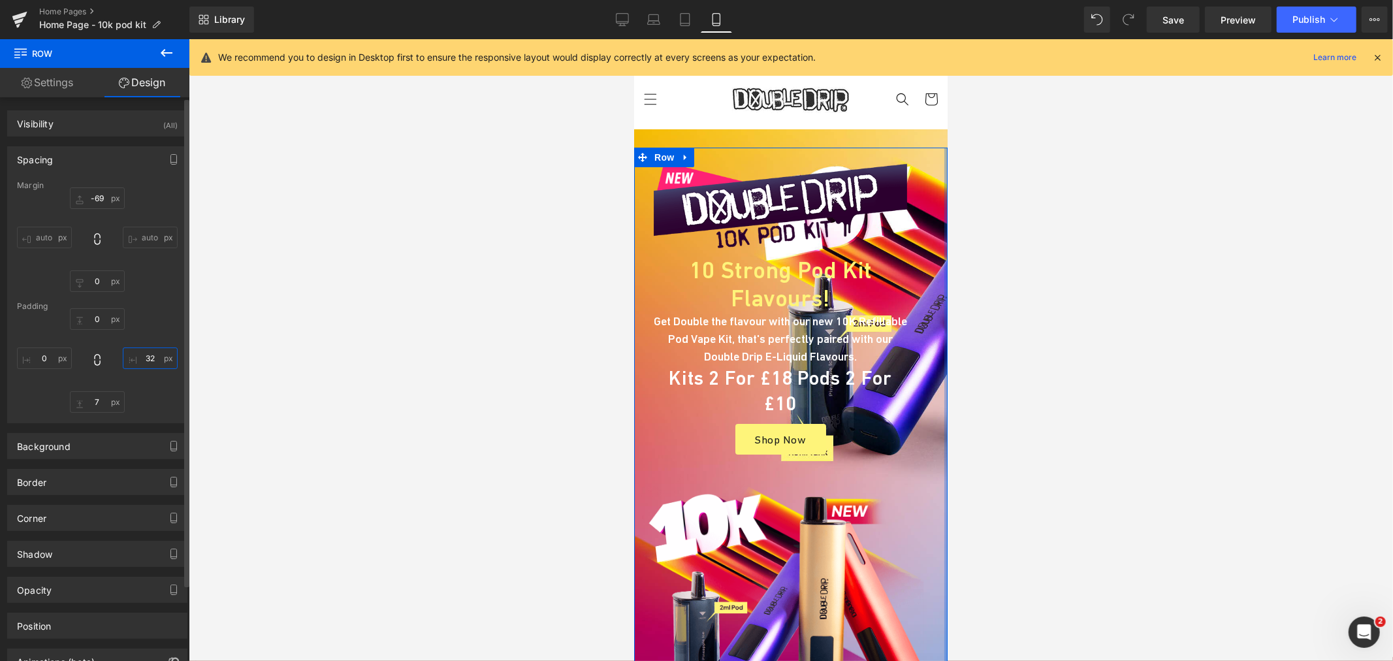
click at [158, 354] on input "text" at bounding box center [150, 358] width 55 height 22
type input "32"
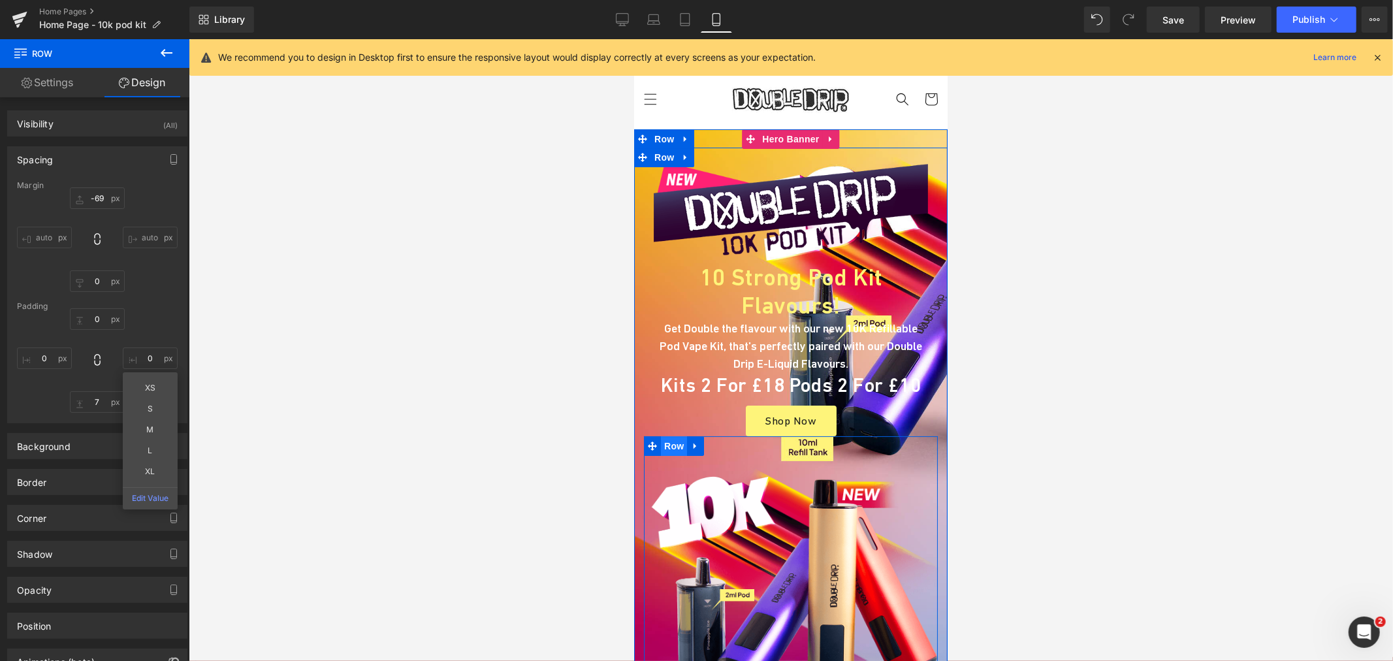
click at [664, 436] on span "Row" at bounding box center [673, 446] width 26 height 20
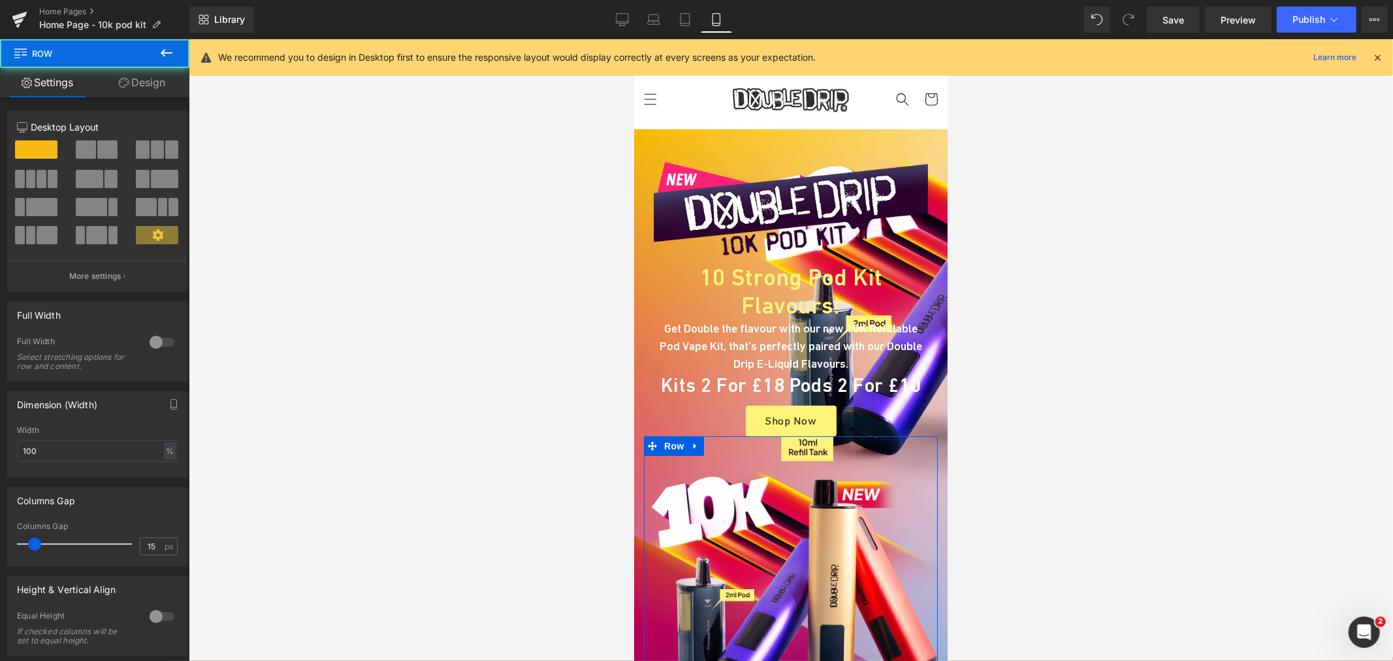
click at [139, 79] on link "Design" at bounding box center [142, 82] width 95 height 29
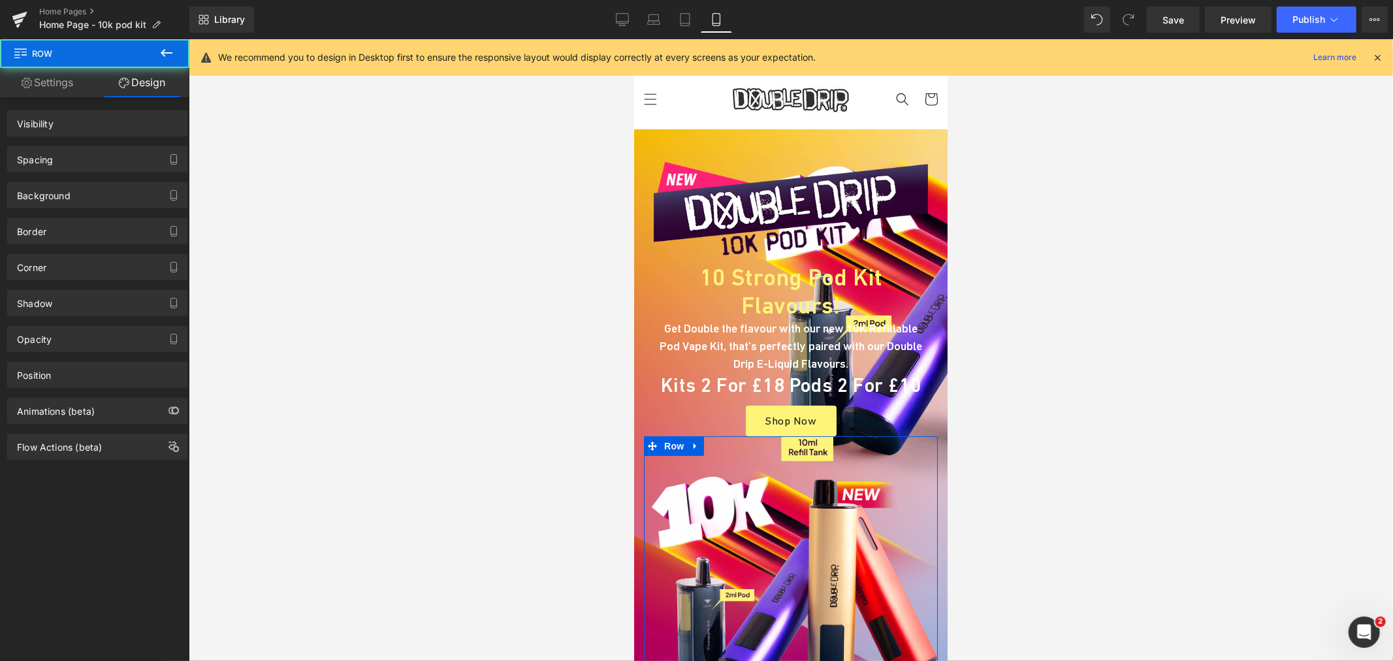
click at [68, 160] on div "Spacing" at bounding box center [97, 159] width 179 height 25
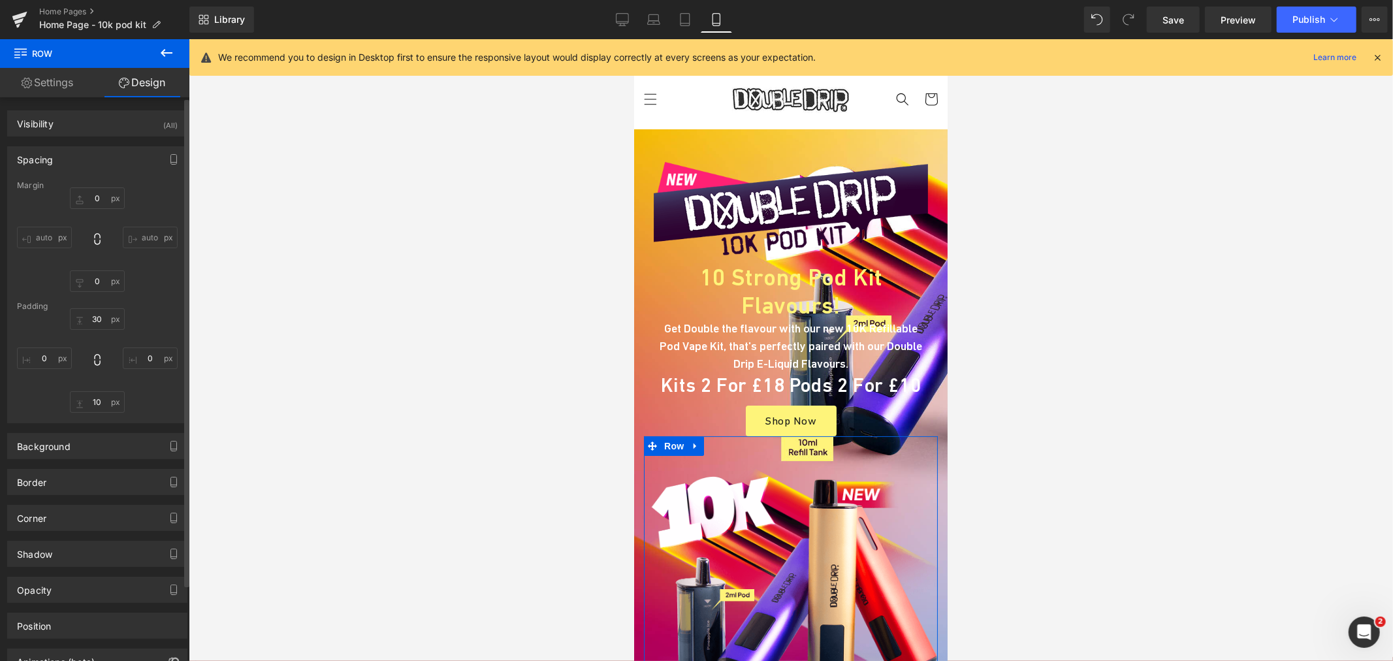
click at [95, 310] on div "Padding" at bounding box center [97, 306] width 161 height 9
click at [108, 199] on input "text" at bounding box center [97, 198] width 55 height 22
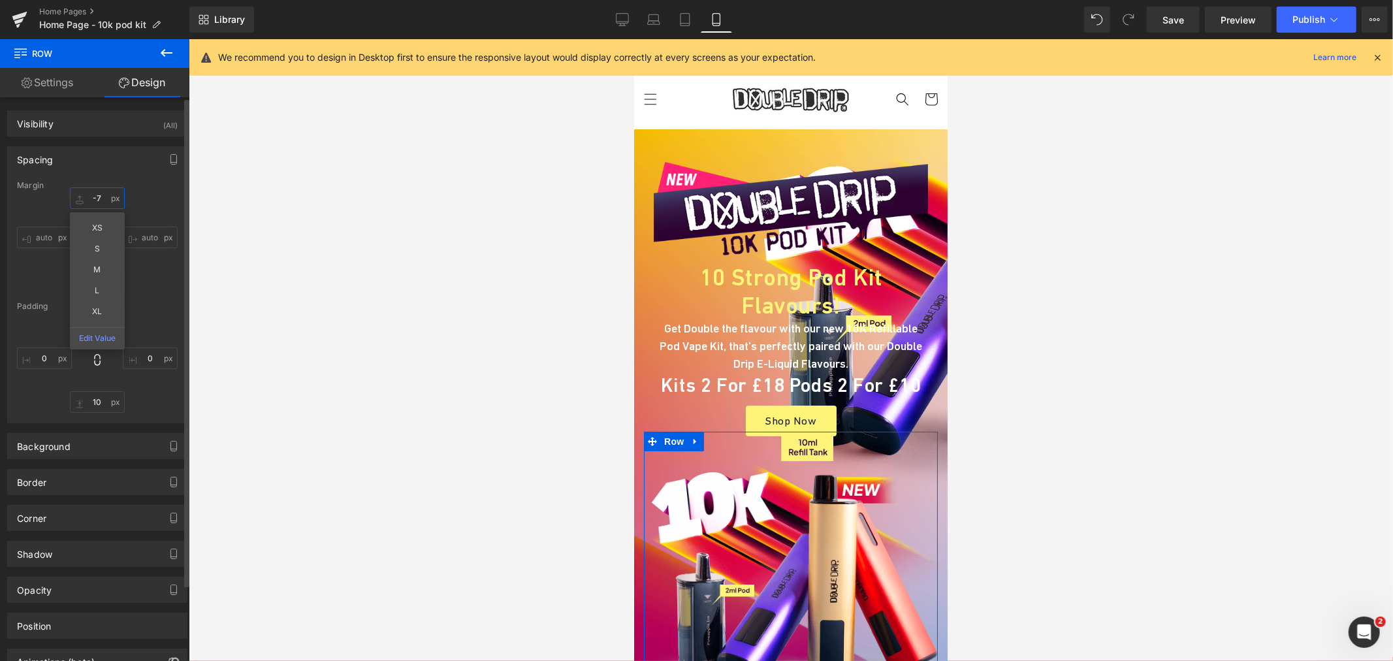
type input "-"
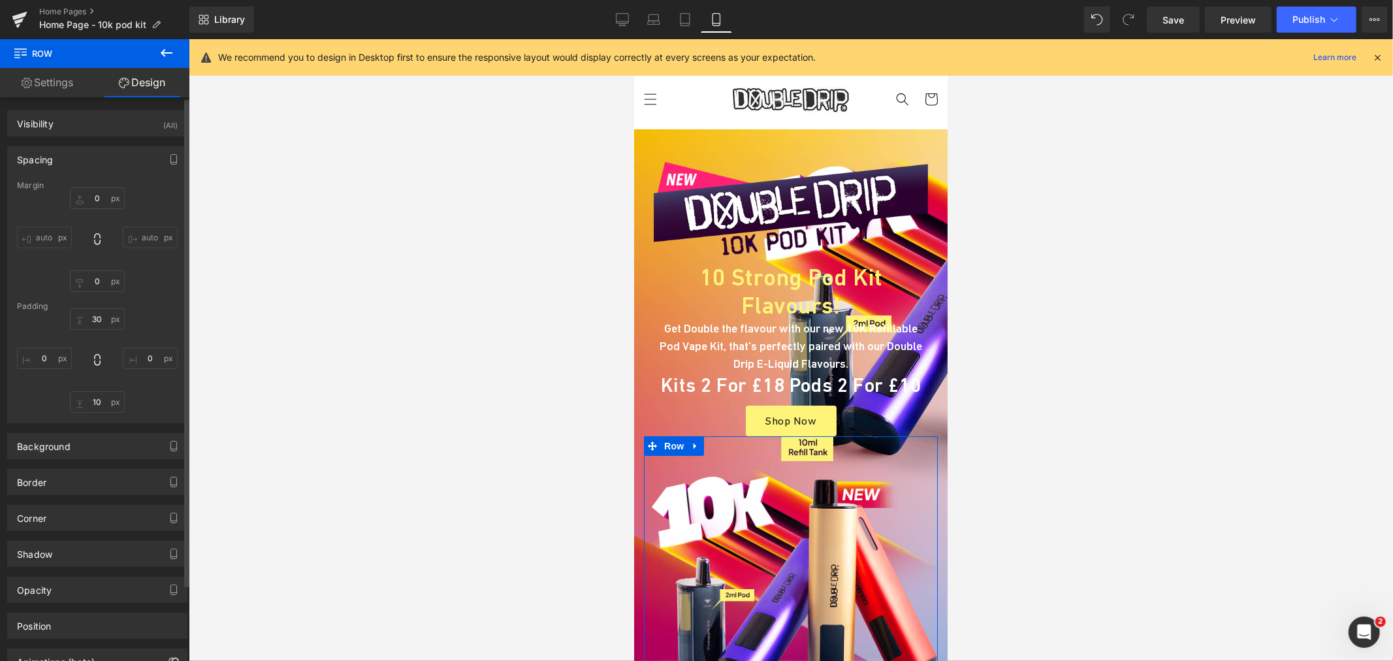
drag, startPoint x: 141, startPoint y: 298, endPoint x: 127, endPoint y: 304, distance: 15.3
click at [141, 300] on div "Margin auto auto Padding" at bounding box center [97, 302] width 179 height 242
click at [93, 312] on input "text" at bounding box center [97, 319] width 55 height 22
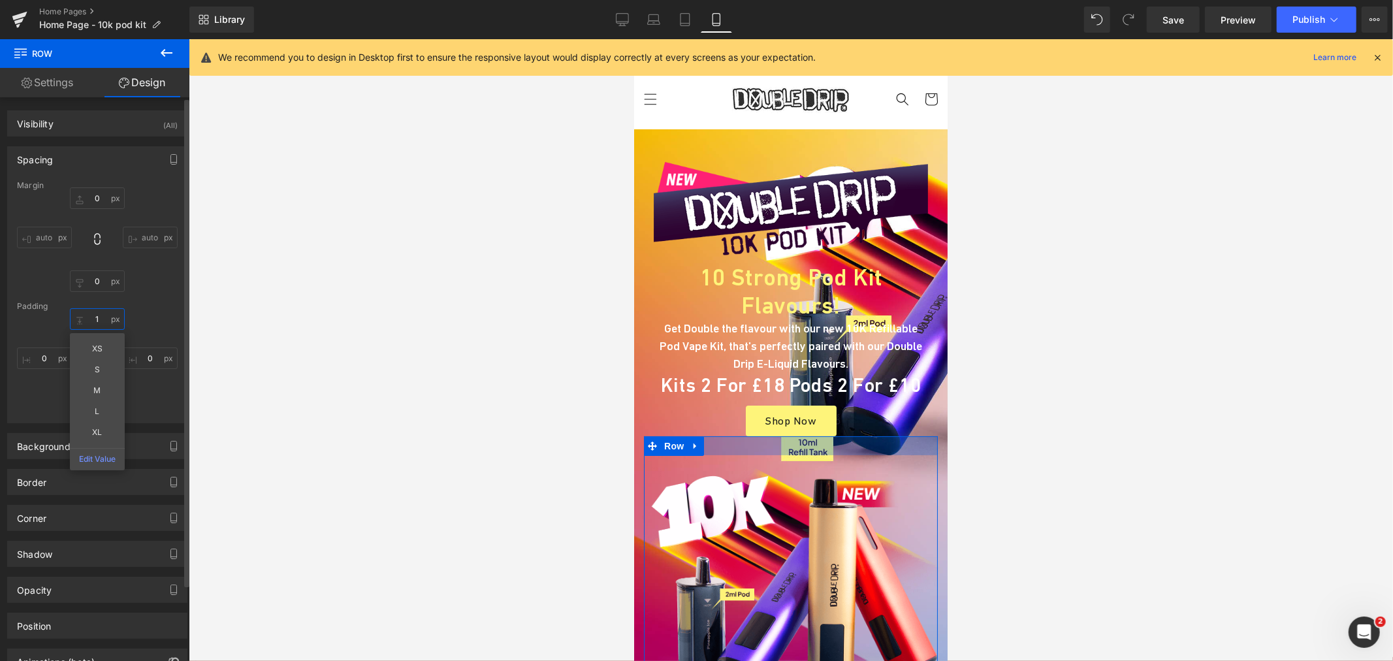
type input "0"
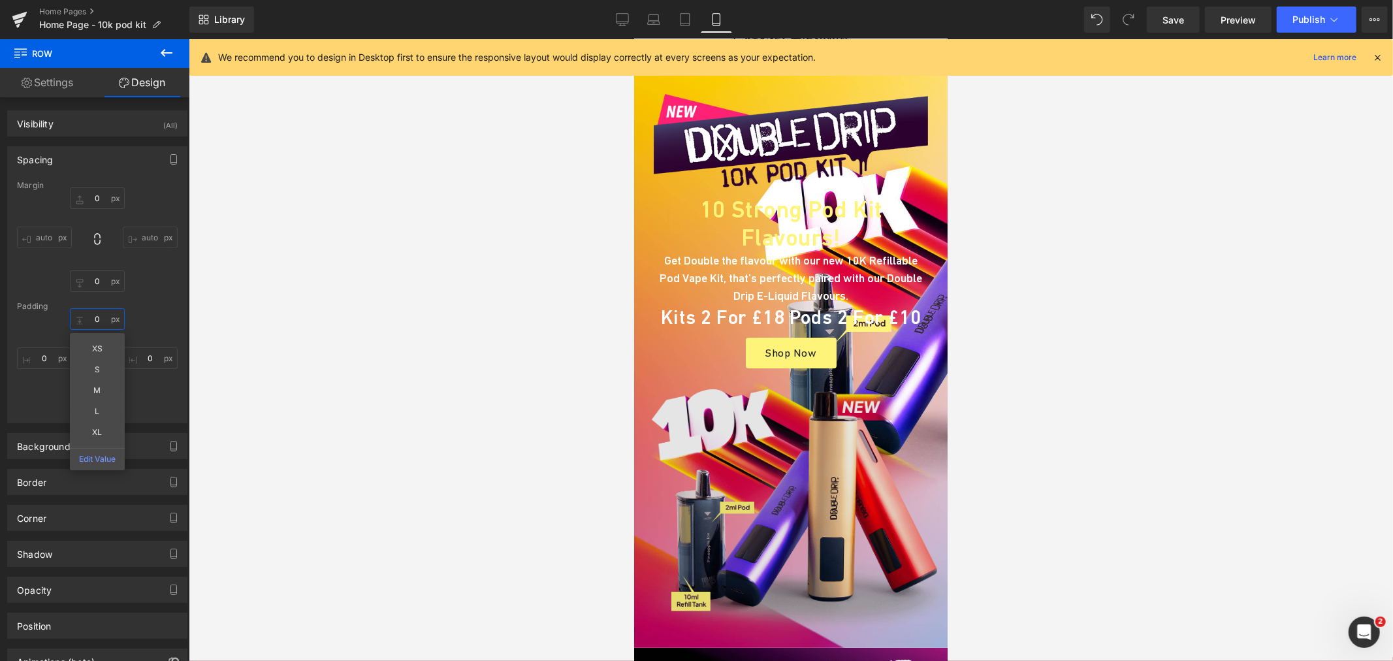
scroll to position [0, 0]
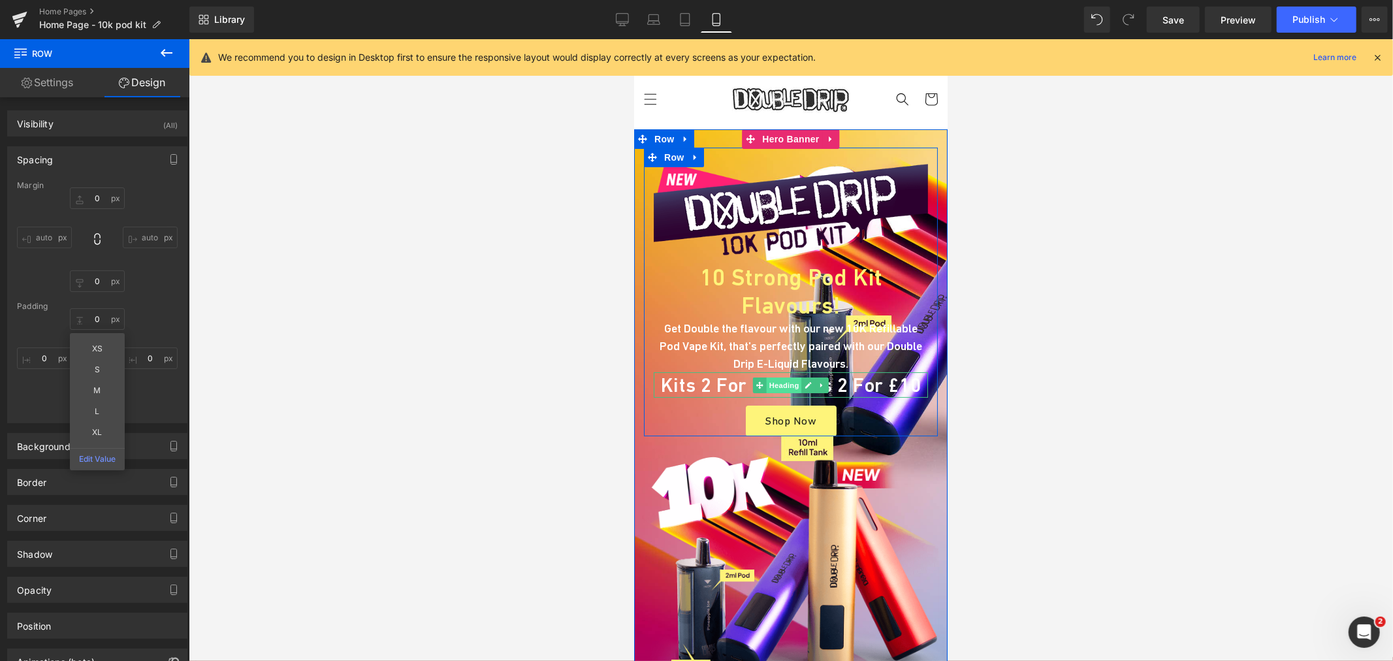
click at [786, 377] on span "Heading" at bounding box center [783, 385] width 35 height 16
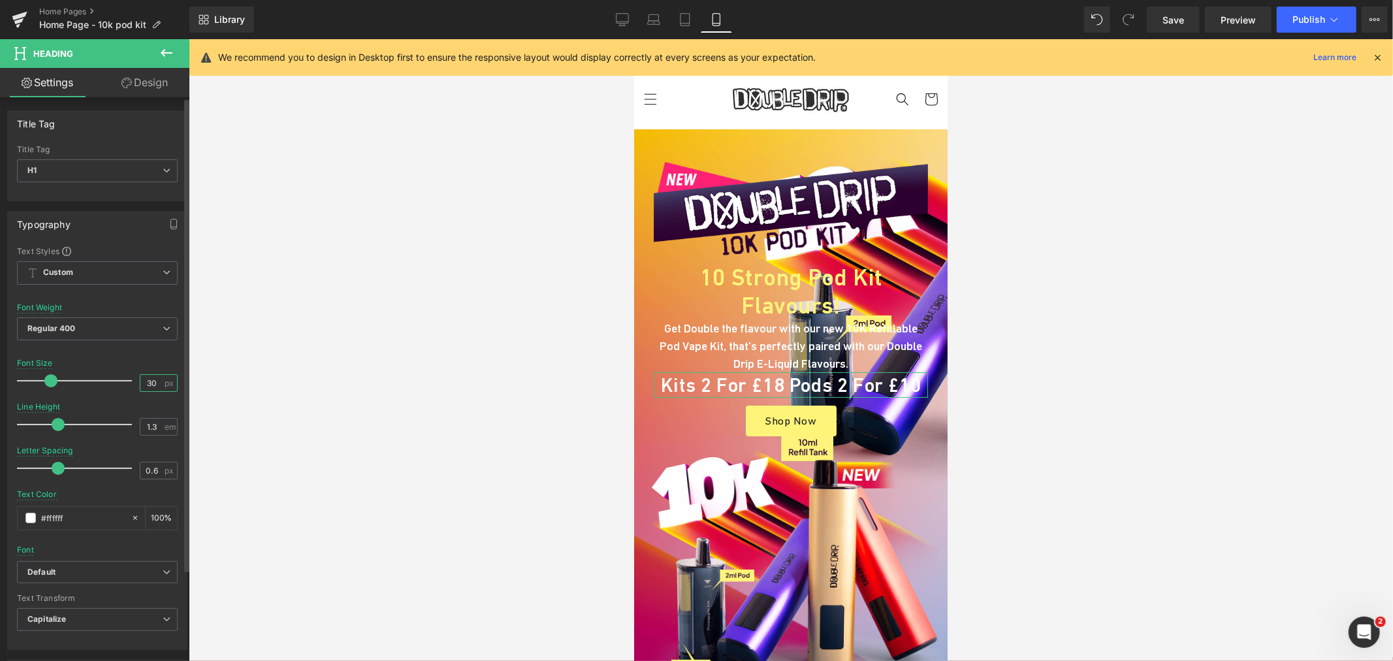
click at [152, 379] on input "30" at bounding box center [151, 383] width 23 height 16
type input "26"
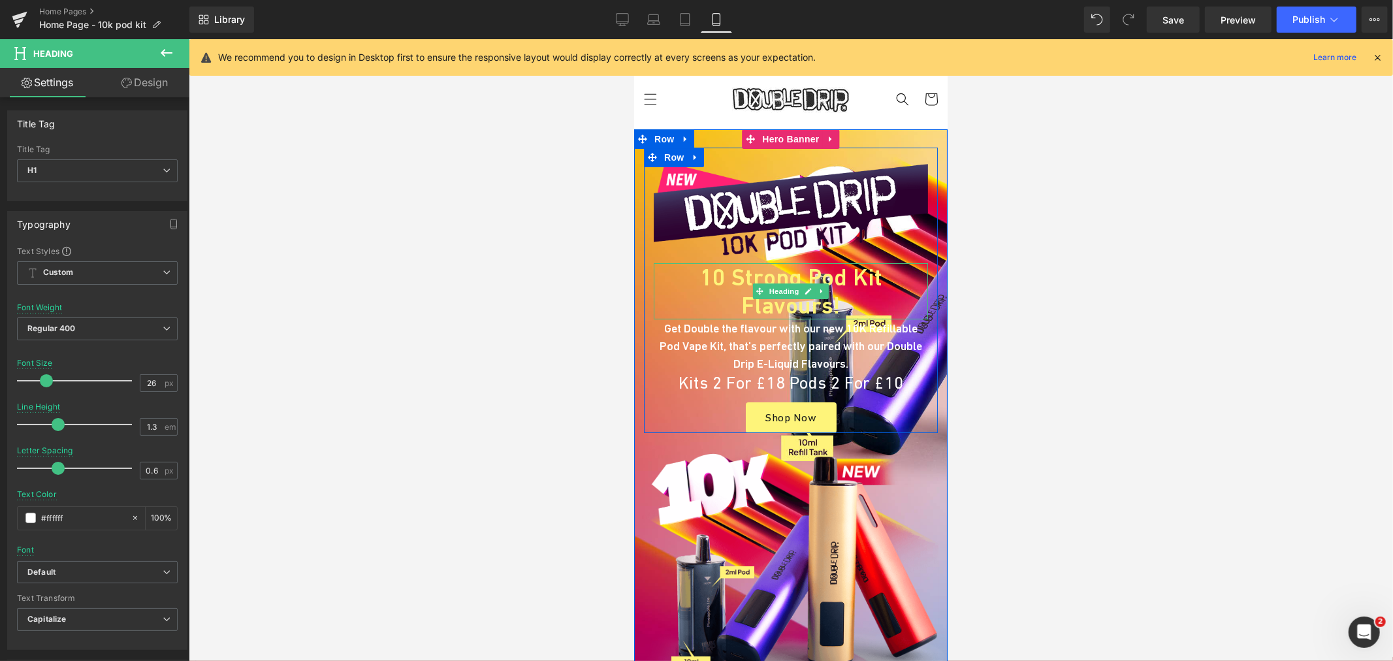
drag, startPoint x: 722, startPoint y: 276, endPoint x: 645, endPoint y: 306, distance: 82.7
click at [722, 276] on h1 "10 Strong Pod Kit Flavours!" at bounding box center [790, 291] width 274 height 56
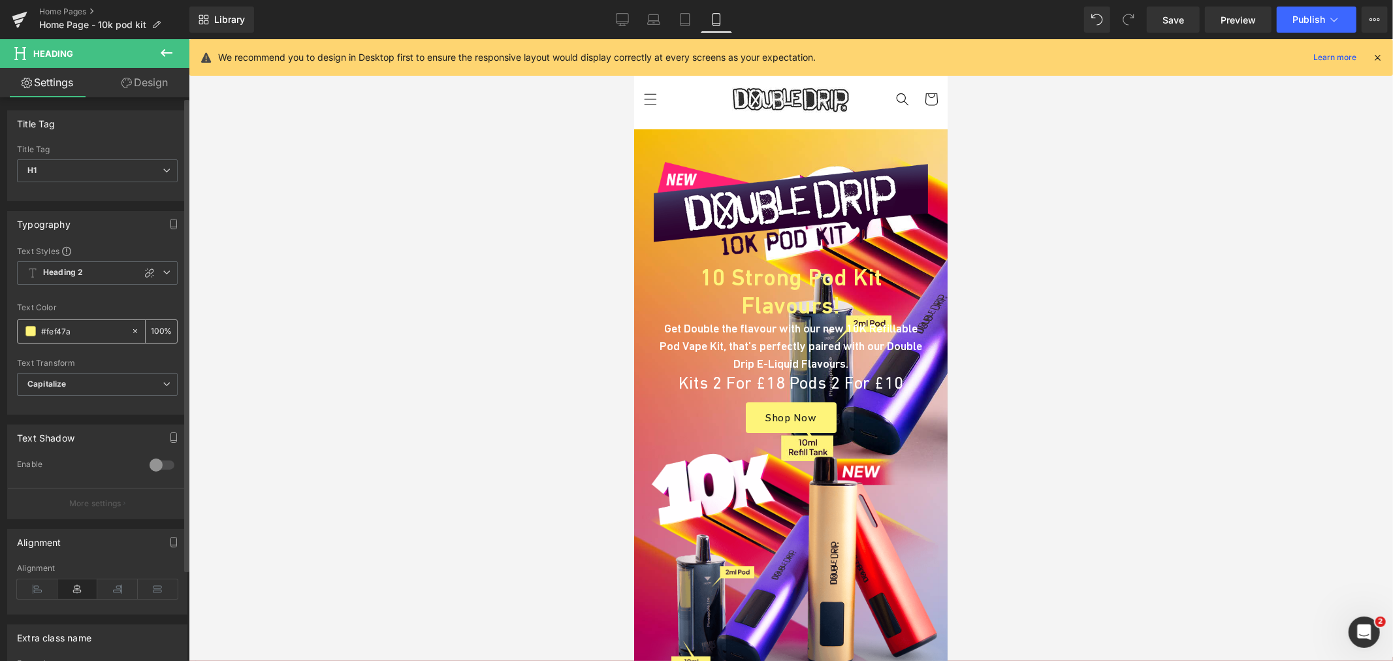
click at [99, 327] on input "#fef47a" at bounding box center [83, 331] width 84 height 14
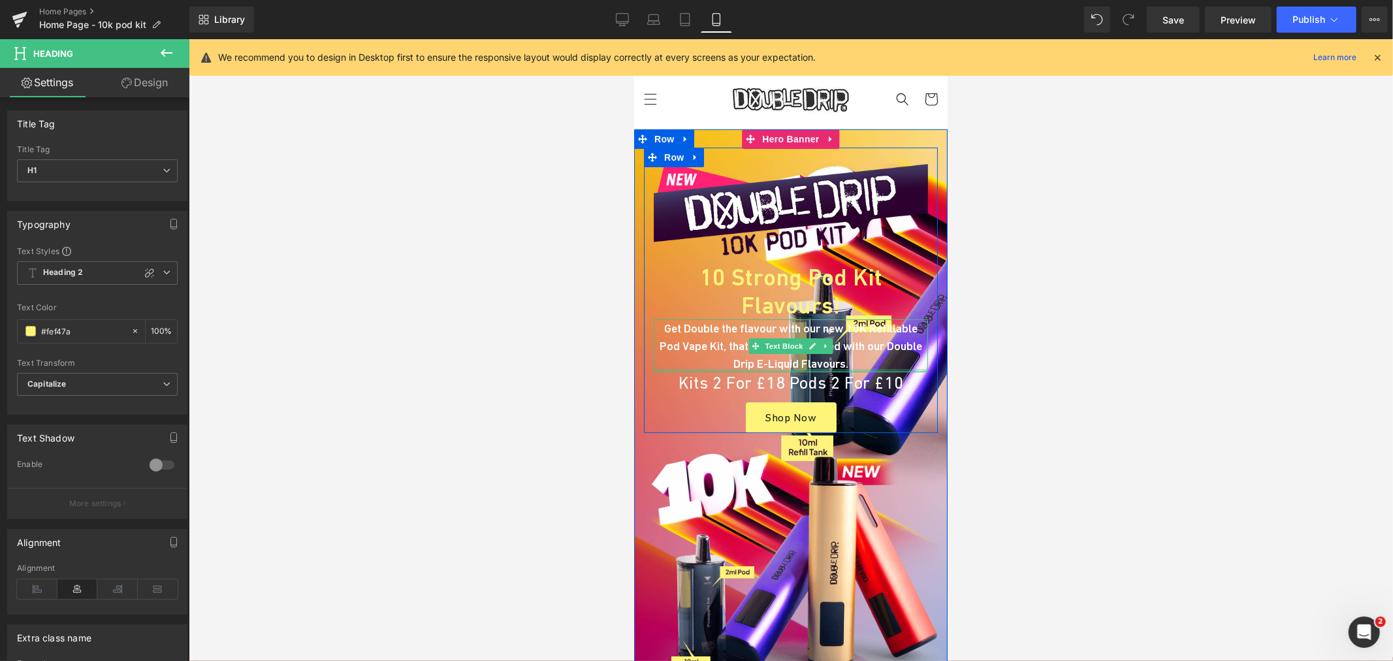
click at [698, 372] on h1 "Kits 2 for £18 Pods 2 for £10" at bounding box center [790, 383] width 274 height 22
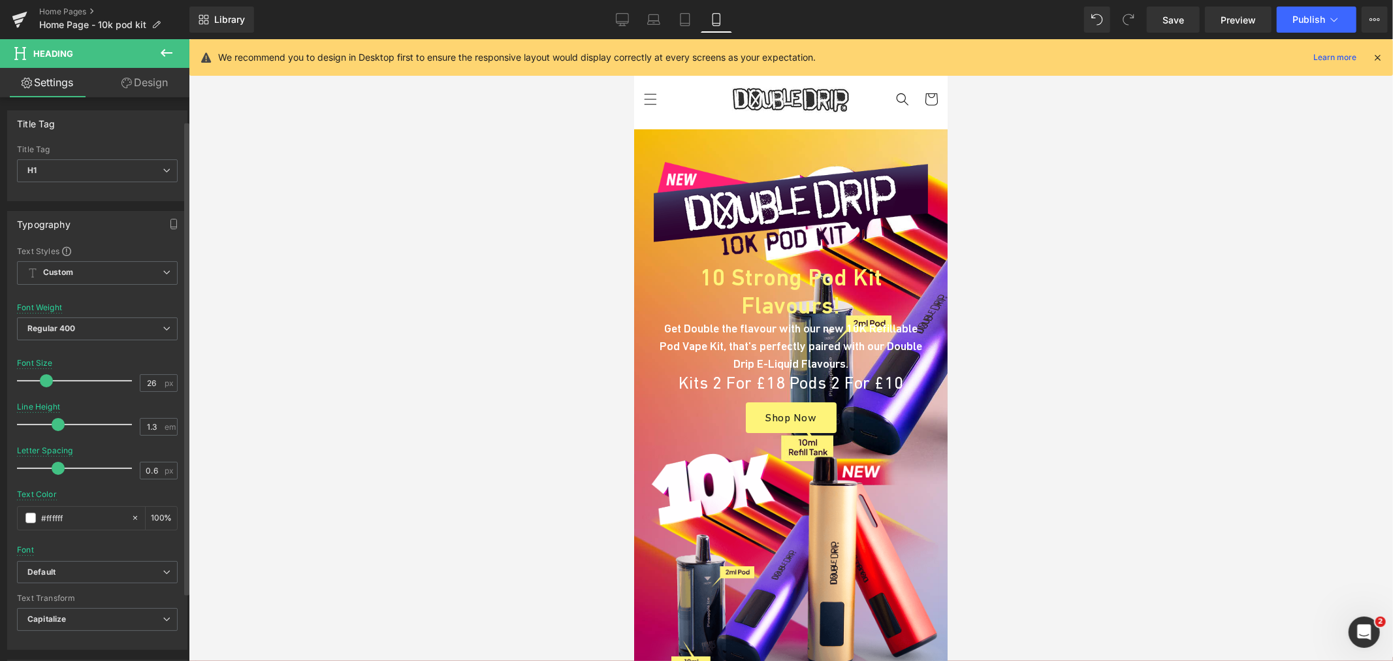
scroll to position [217, 0]
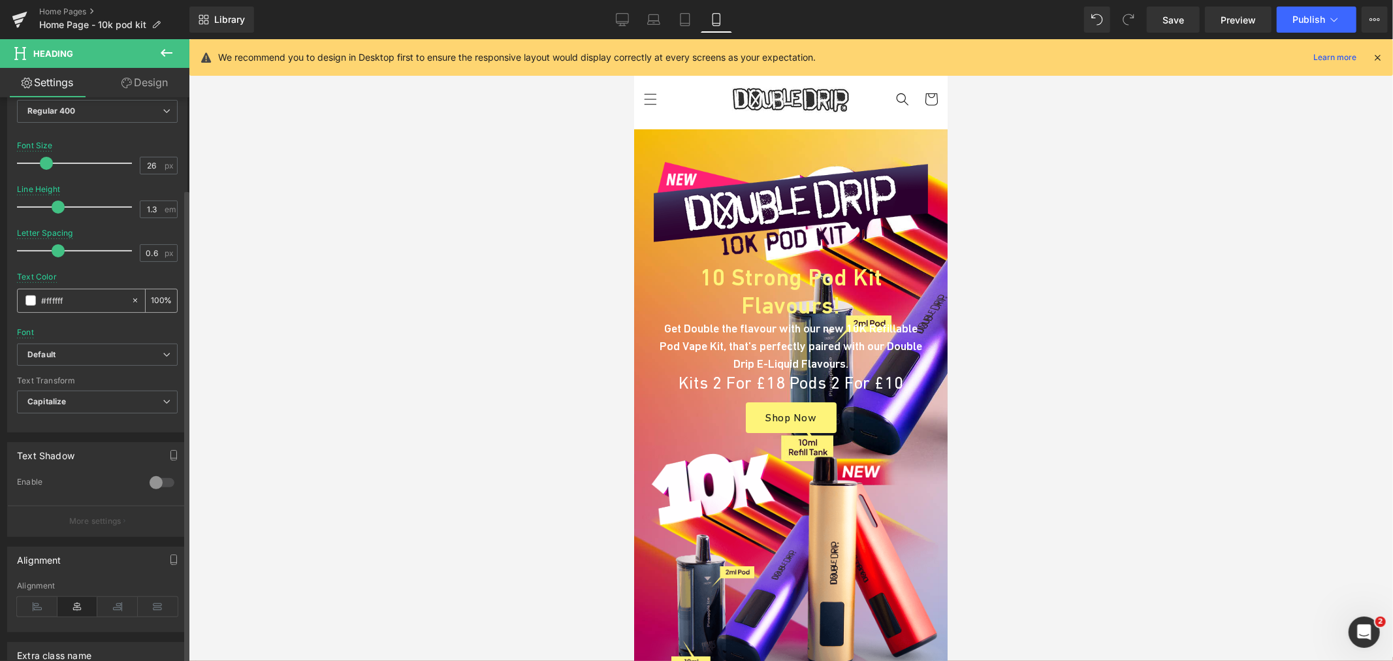
click at [82, 302] on input "#ffffff" at bounding box center [83, 300] width 84 height 14
click at [677, 25] on link "Tablet" at bounding box center [684, 20] width 31 height 26
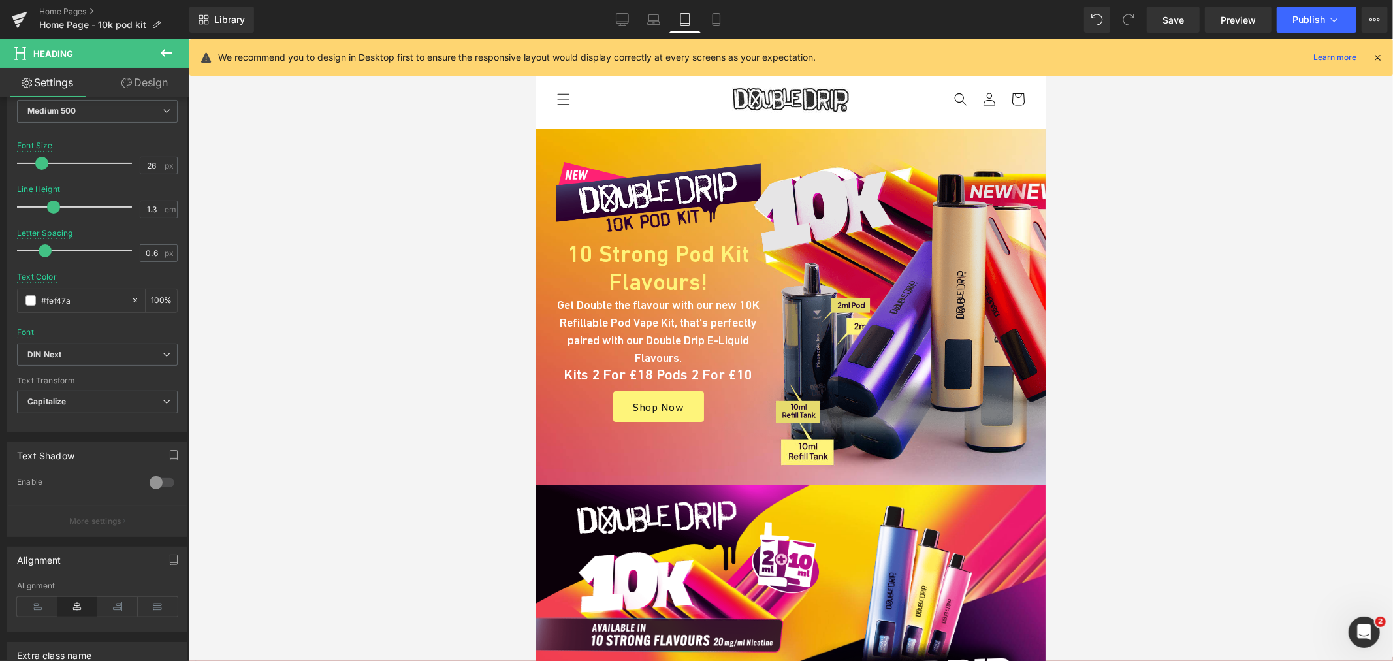
scroll to position [22, 0]
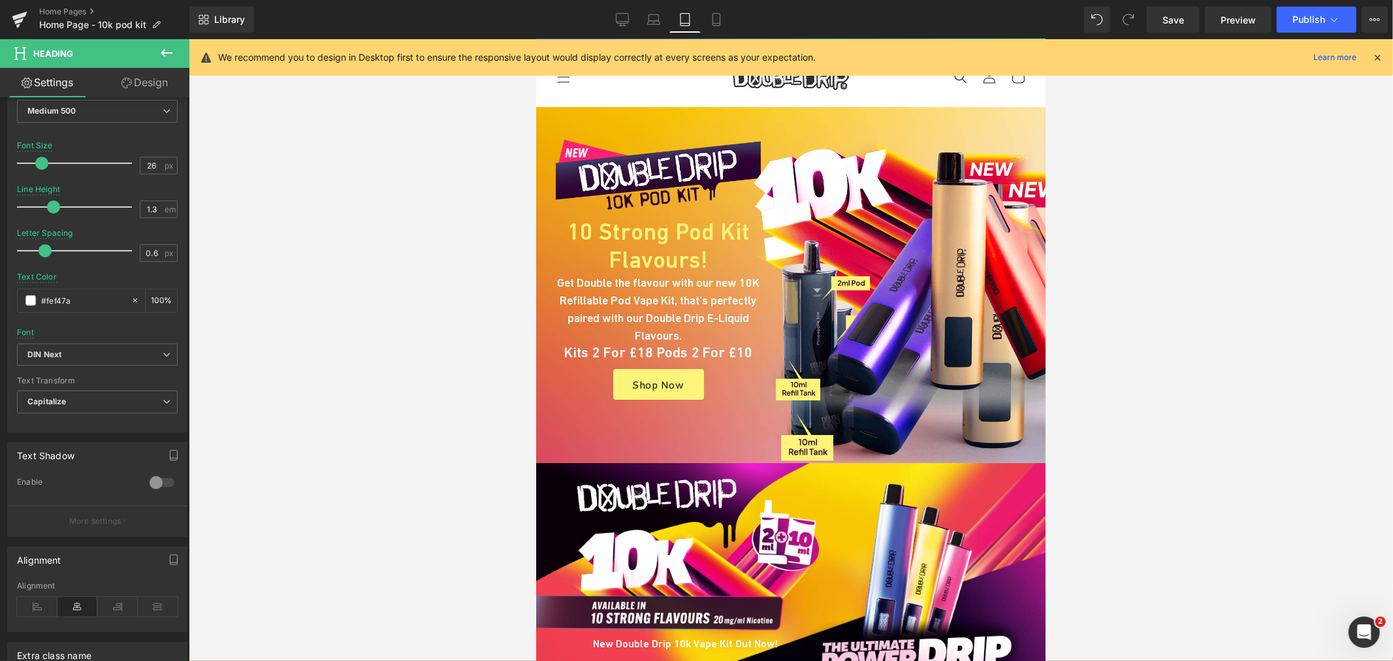
click at [581, 355] on h1 "Kits 2 for £18 Pods 2 for £10" at bounding box center [657, 352] width 205 height 17
click at [89, 302] on input "#ffffff" at bounding box center [83, 300] width 84 height 14
type input "#fef47a"
click at [665, 21] on link "Laptop" at bounding box center [653, 20] width 31 height 26
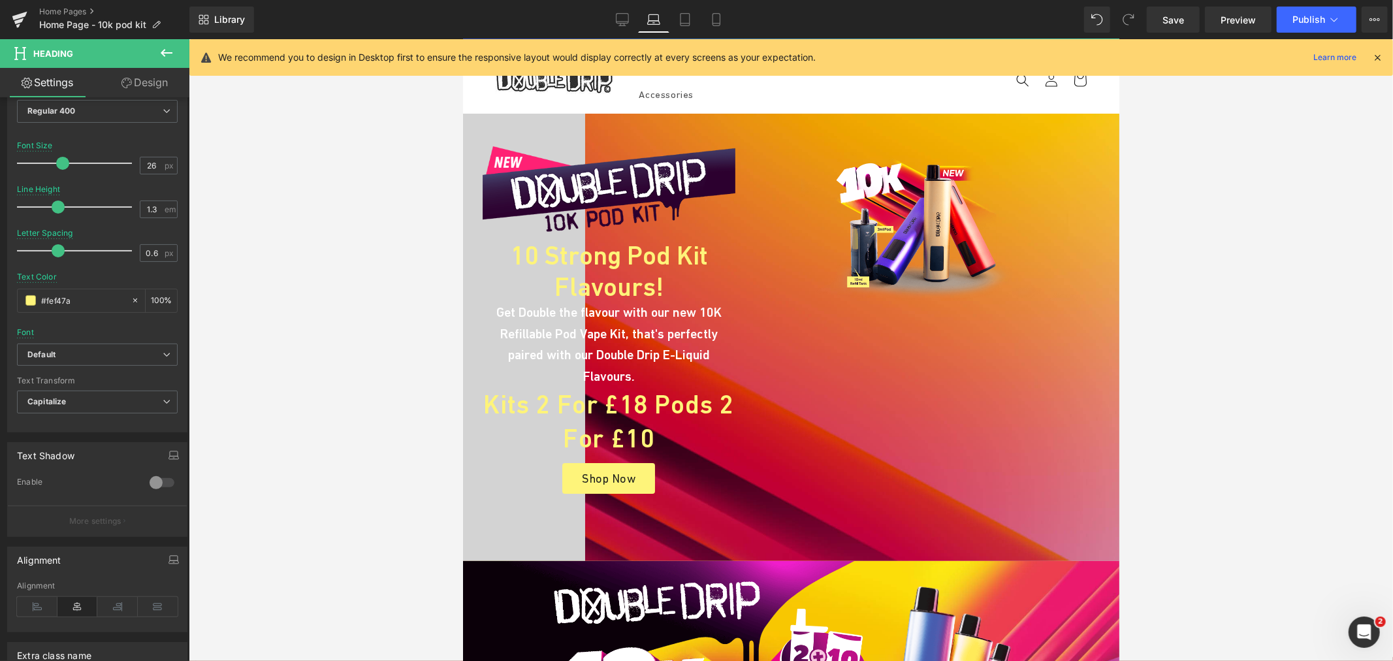
scroll to position [44, 0]
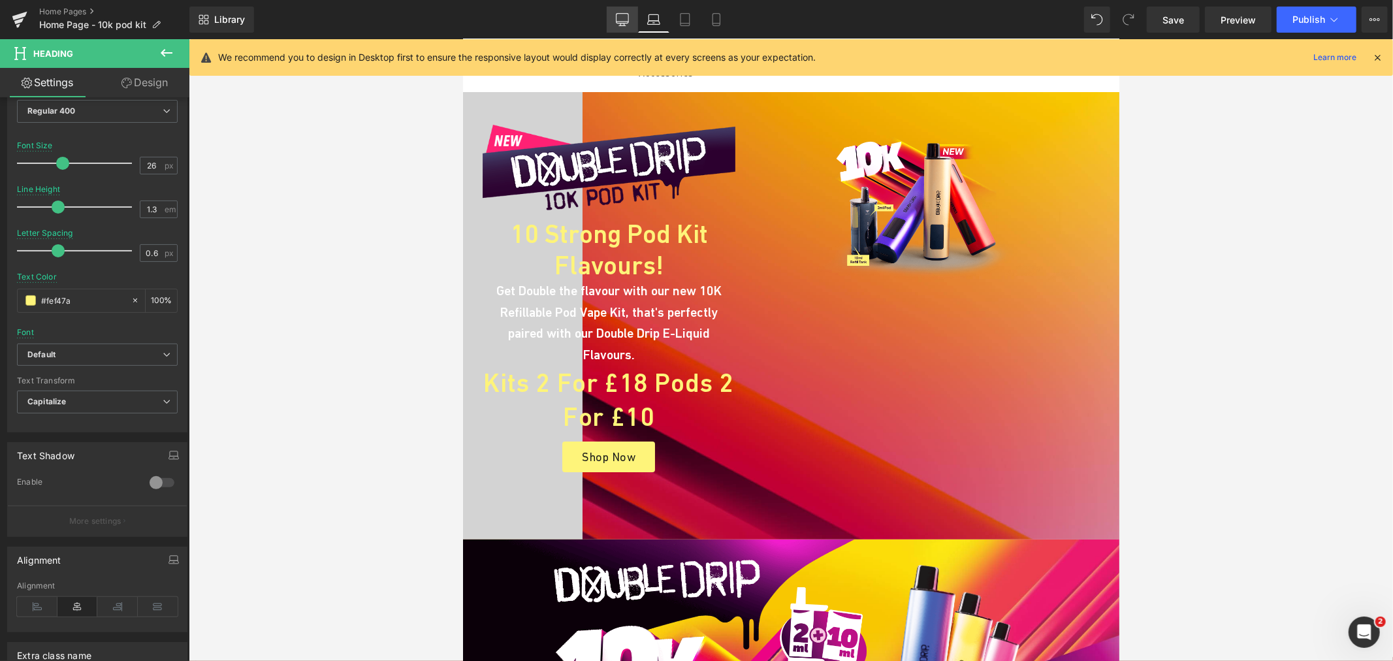
click at [628, 12] on link "Desktop" at bounding box center [622, 20] width 31 height 26
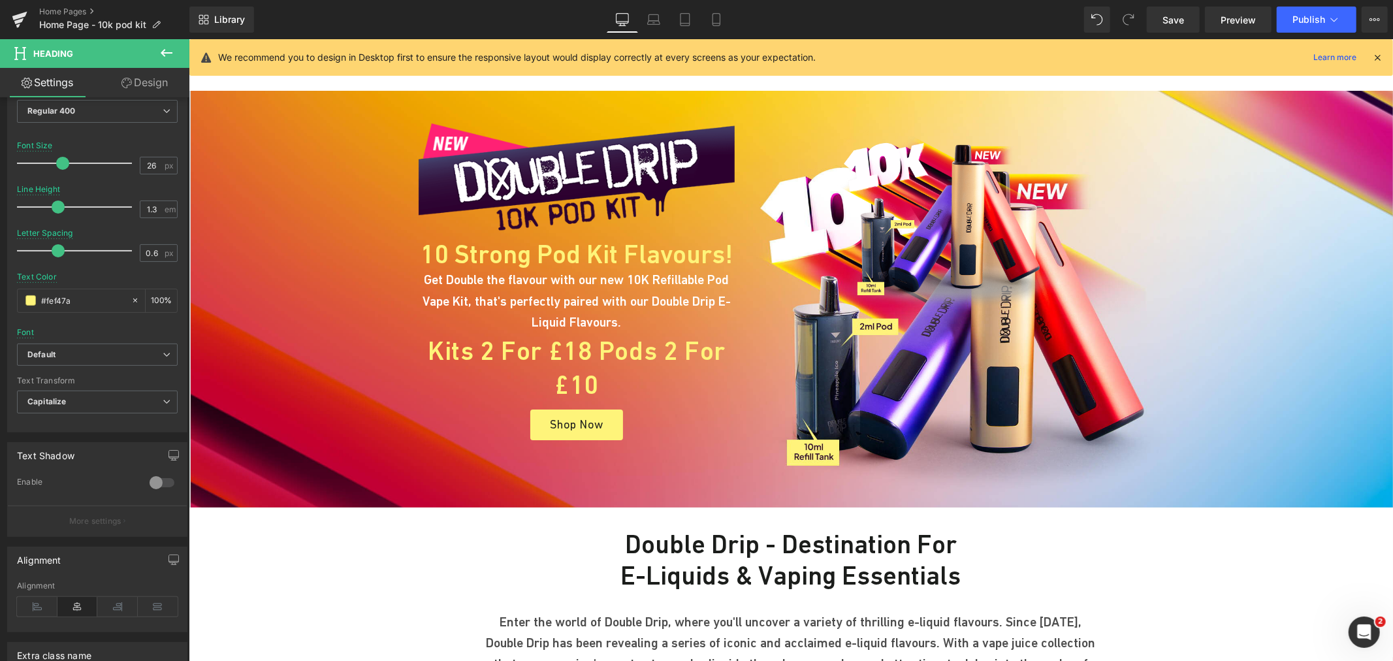
scroll to position [33, 0]
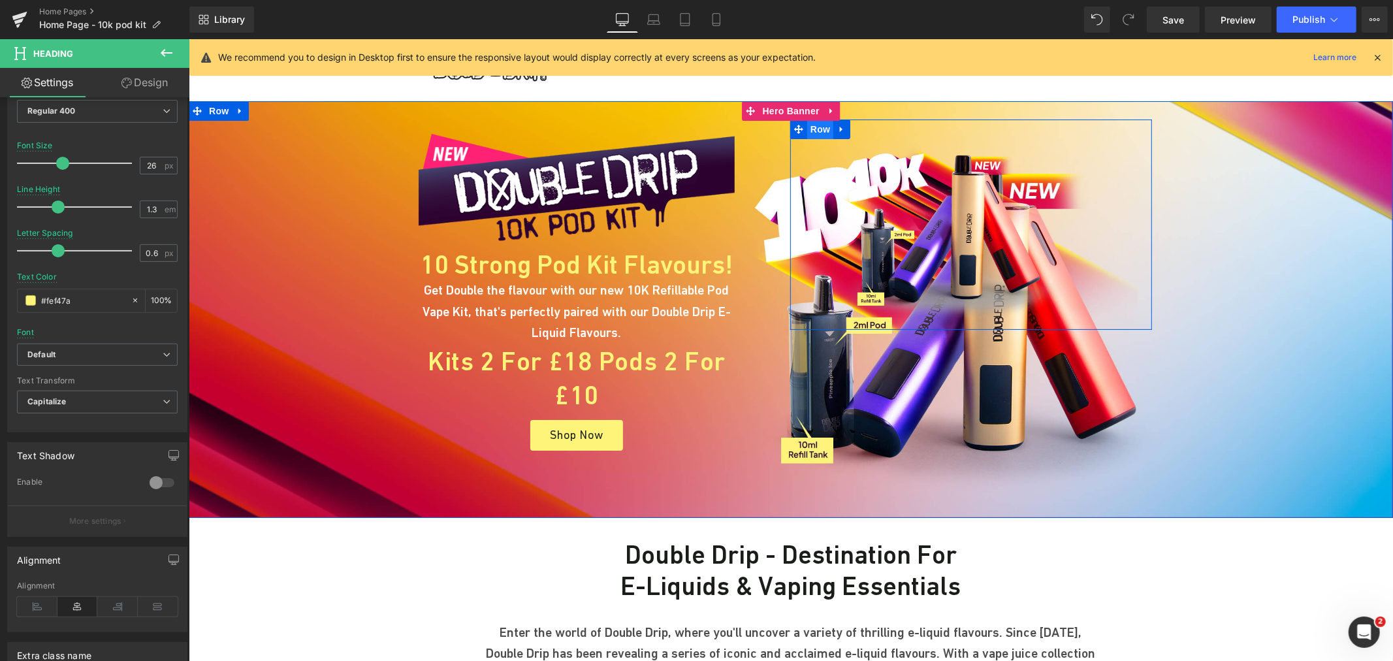
click at [819, 129] on span "Row" at bounding box center [820, 129] width 26 height 20
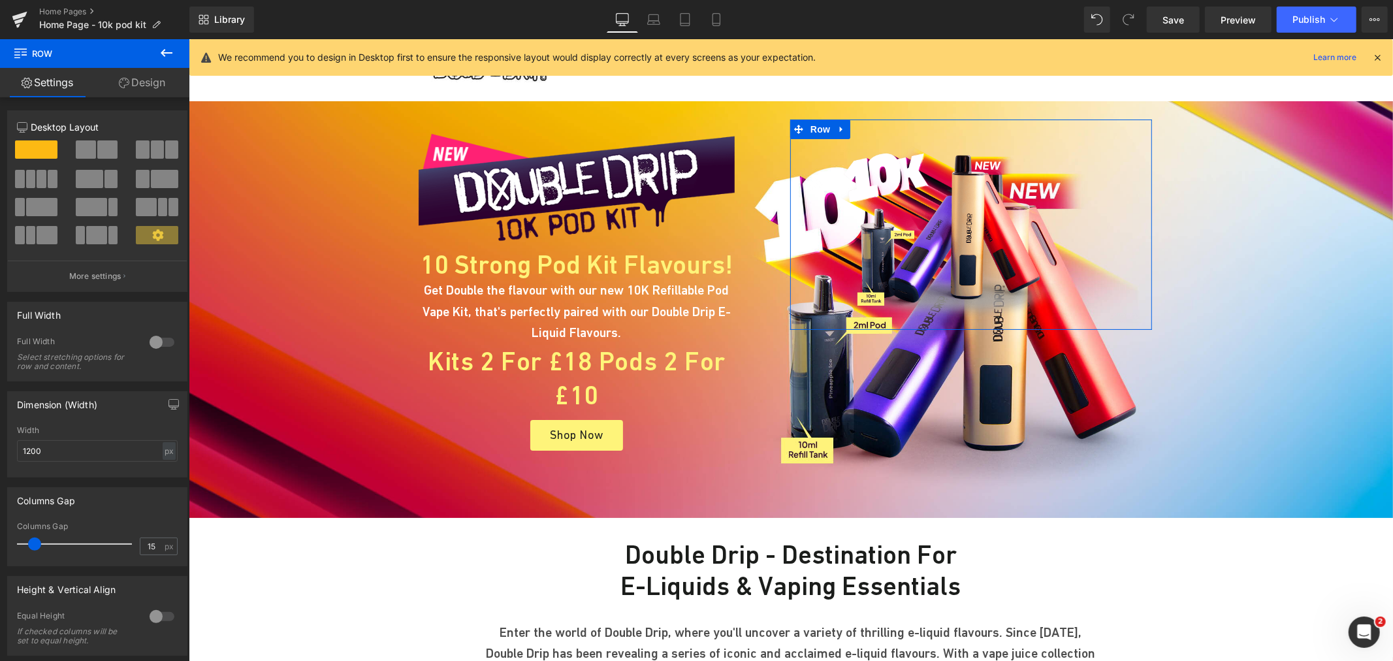
click at [141, 79] on link "Design" at bounding box center [142, 82] width 95 height 29
click at [0, 0] on div "Visibility" at bounding box center [0, 0] width 0 height 0
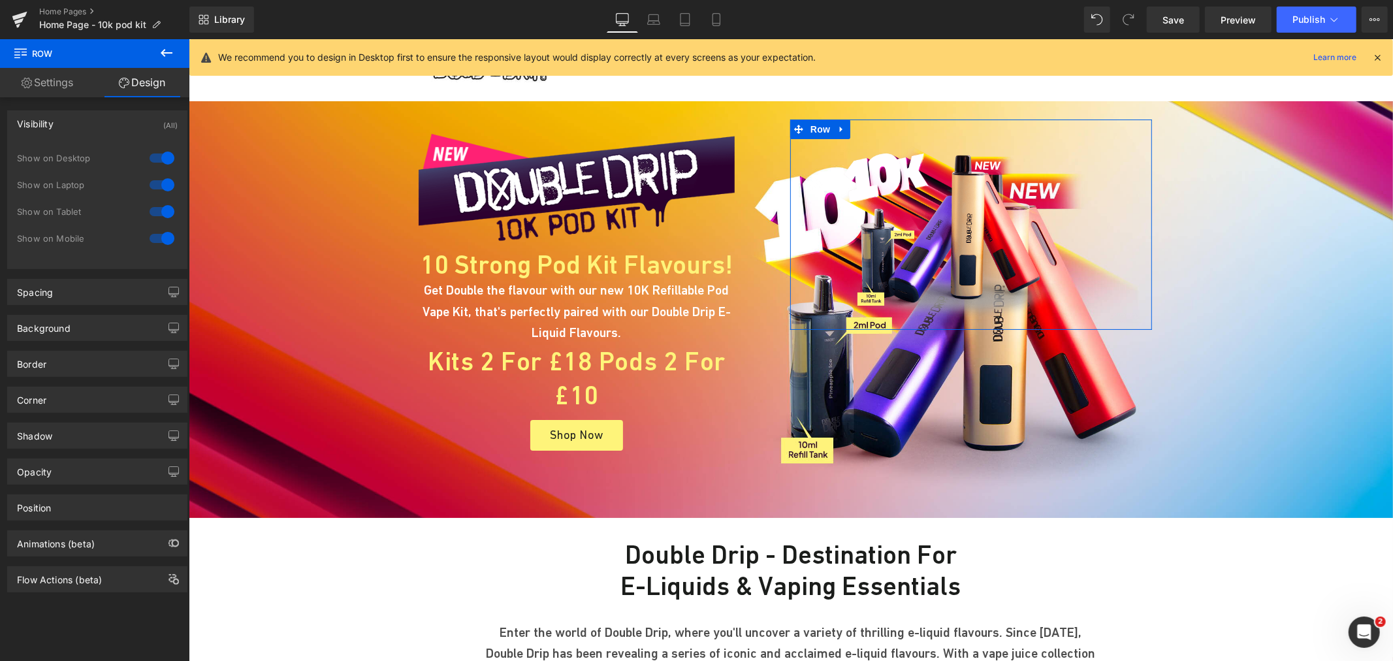
click at [155, 184] on div at bounding box center [161, 184] width 31 height 21
click at [157, 158] on div at bounding box center [161, 158] width 31 height 21
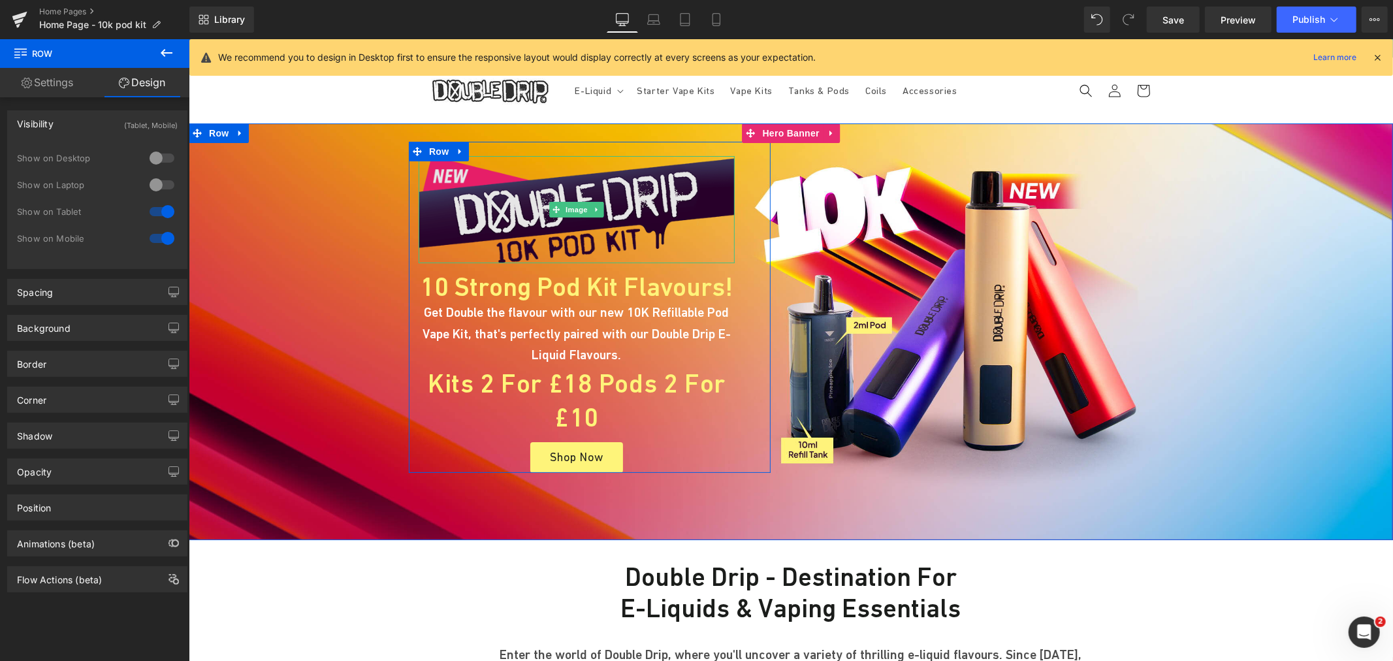
scroll to position [0, 0]
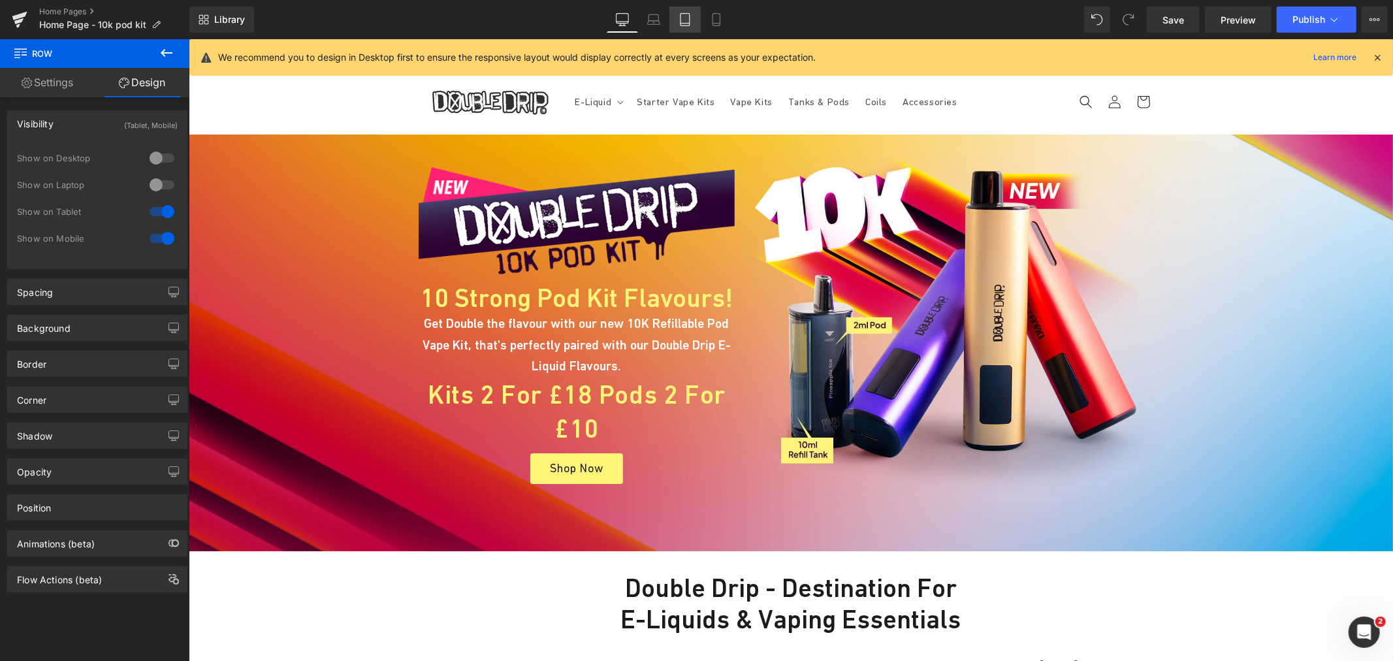
click at [671, 17] on link "Tablet" at bounding box center [684, 20] width 31 height 26
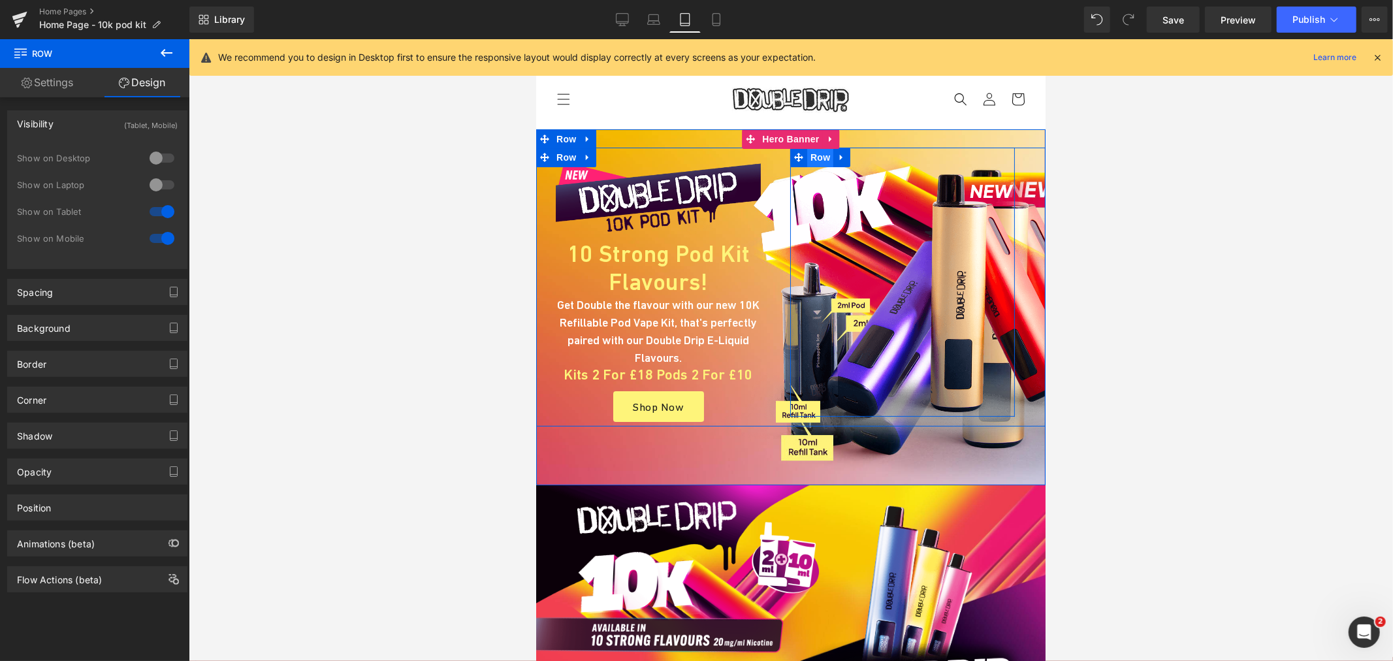
click at [809, 160] on span "Row" at bounding box center [820, 157] width 26 height 20
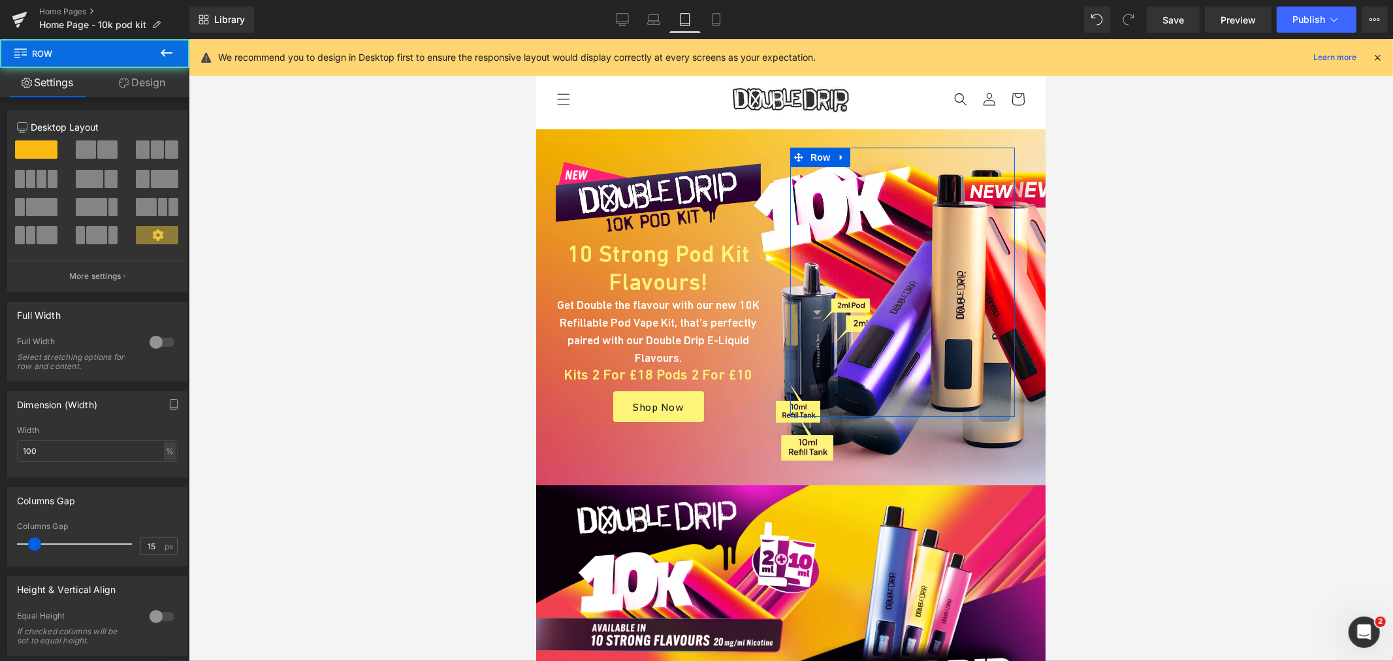
click at [148, 85] on link "Design" at bounding box center [142, 82] width 95 height 29
click at [0, 0] on div "Background" at bounding box center [0, 0] width 0 height 0
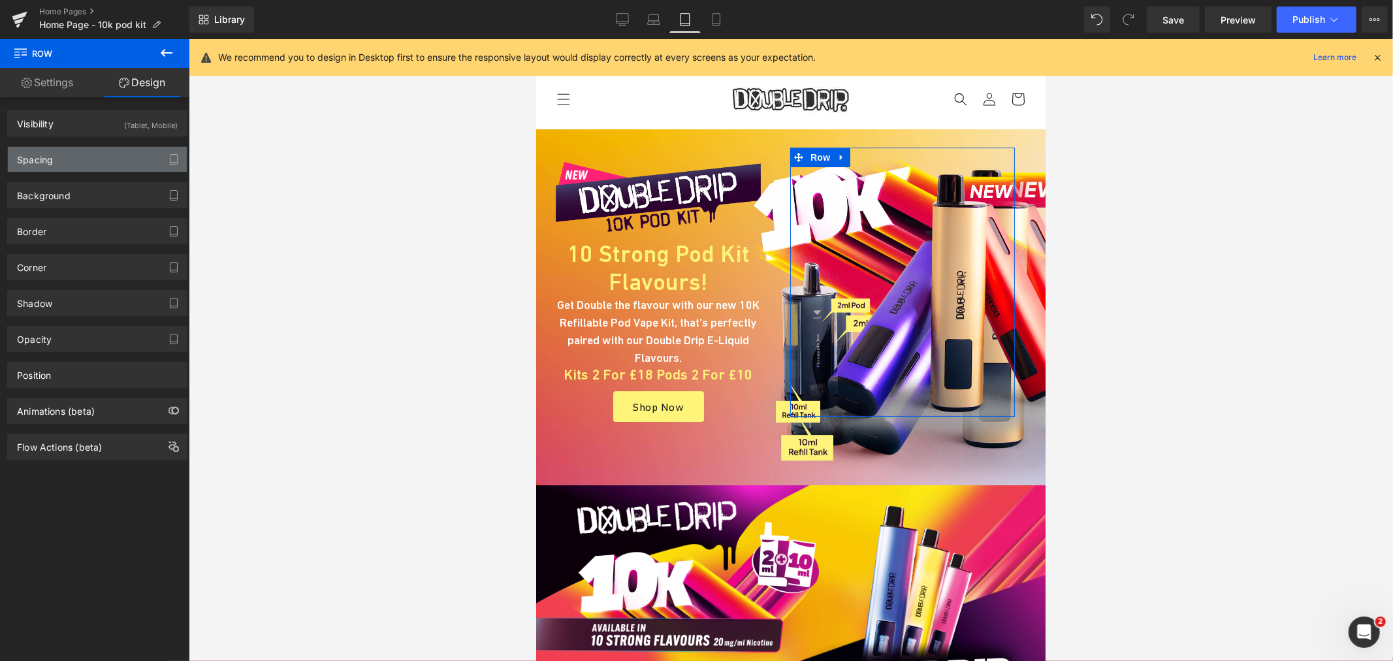
click at [70, 170] on div "Spacing" at bounding box center [97, 159] width 179 height 25
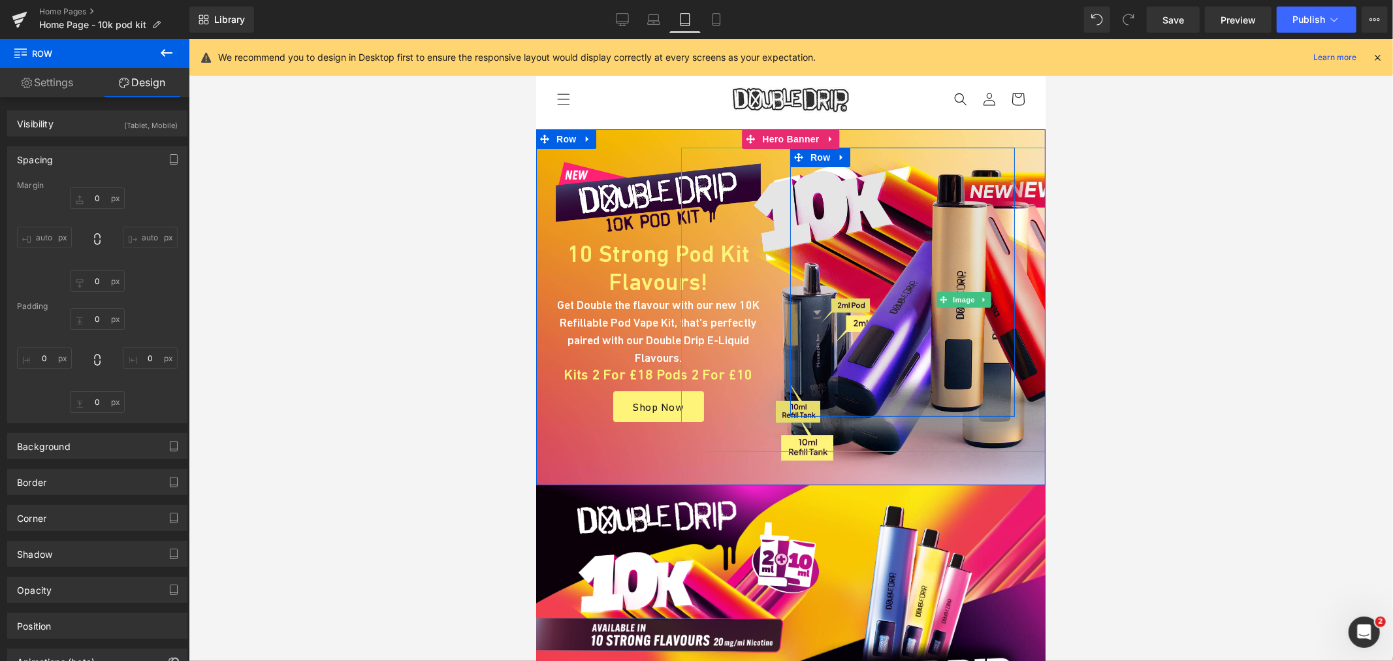
click at [833, 229] on img at bounding box center [964, 299] width 566 height 304
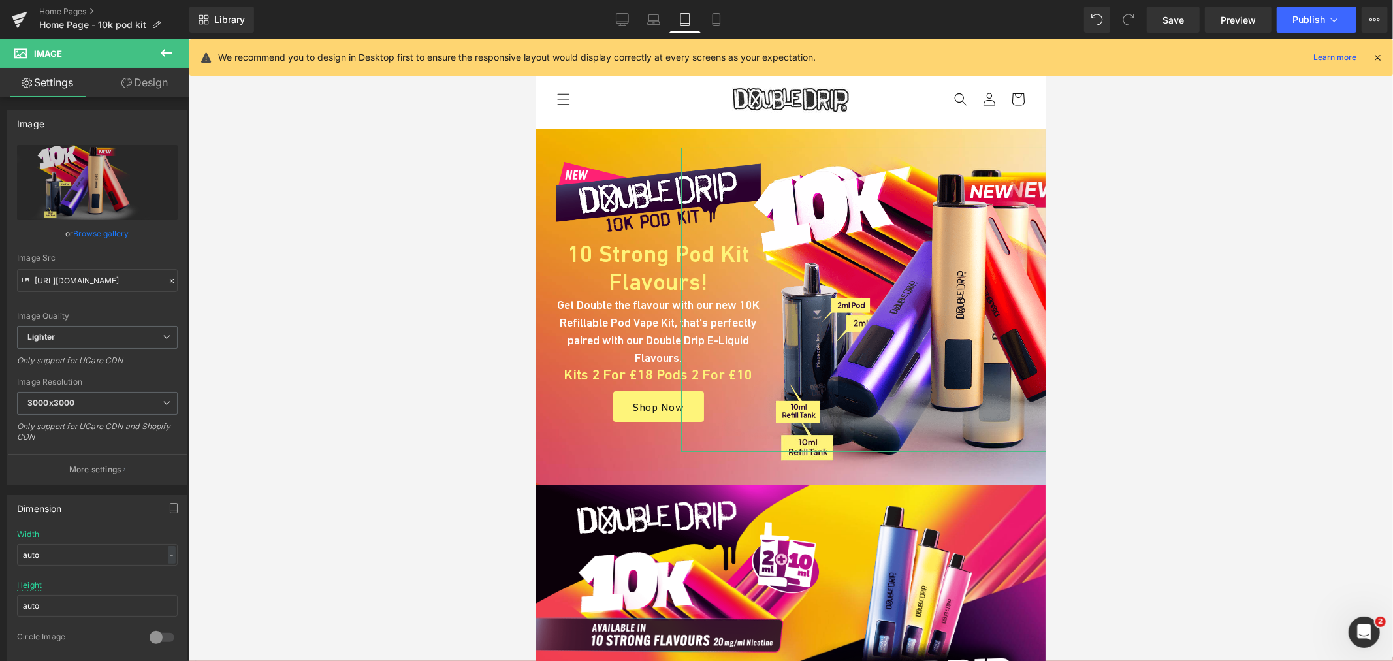
click at [165, 86] on link "Design" at bounding box center [144, 82] width 95 height 29
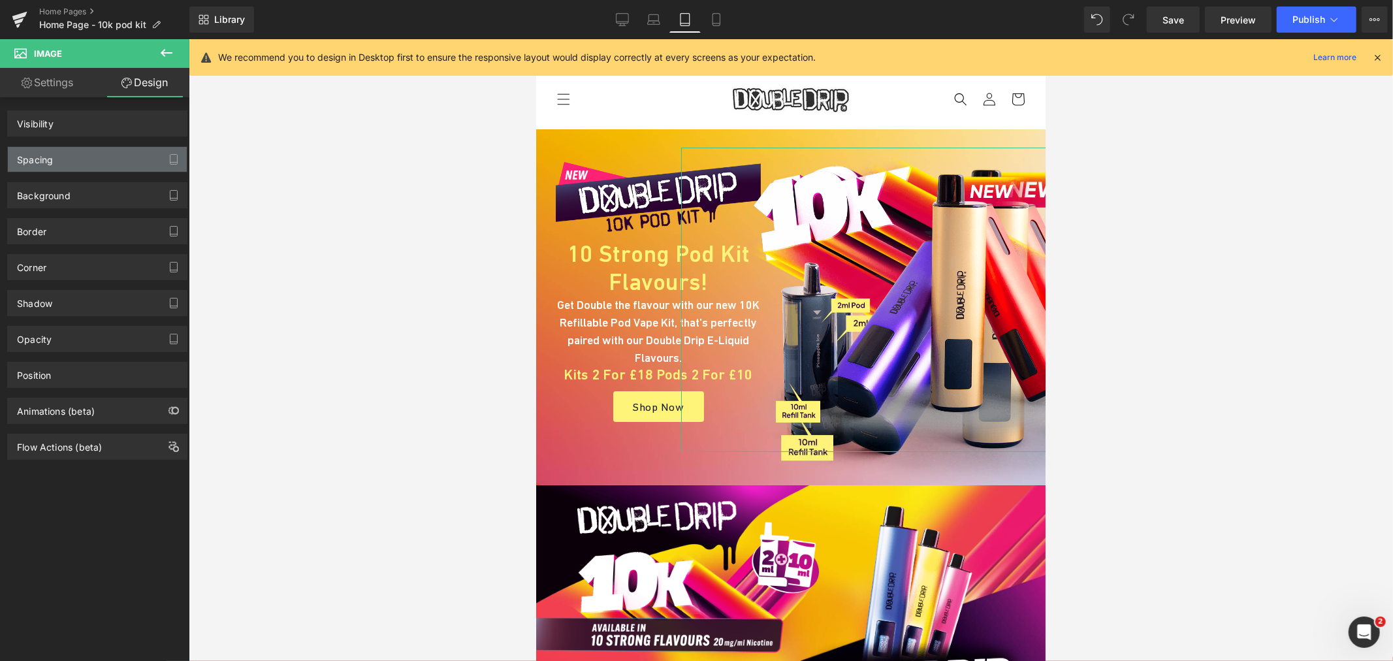
click at [87, 163] on div "Spacing" at bounding box center [97, 159] width 179 height 25
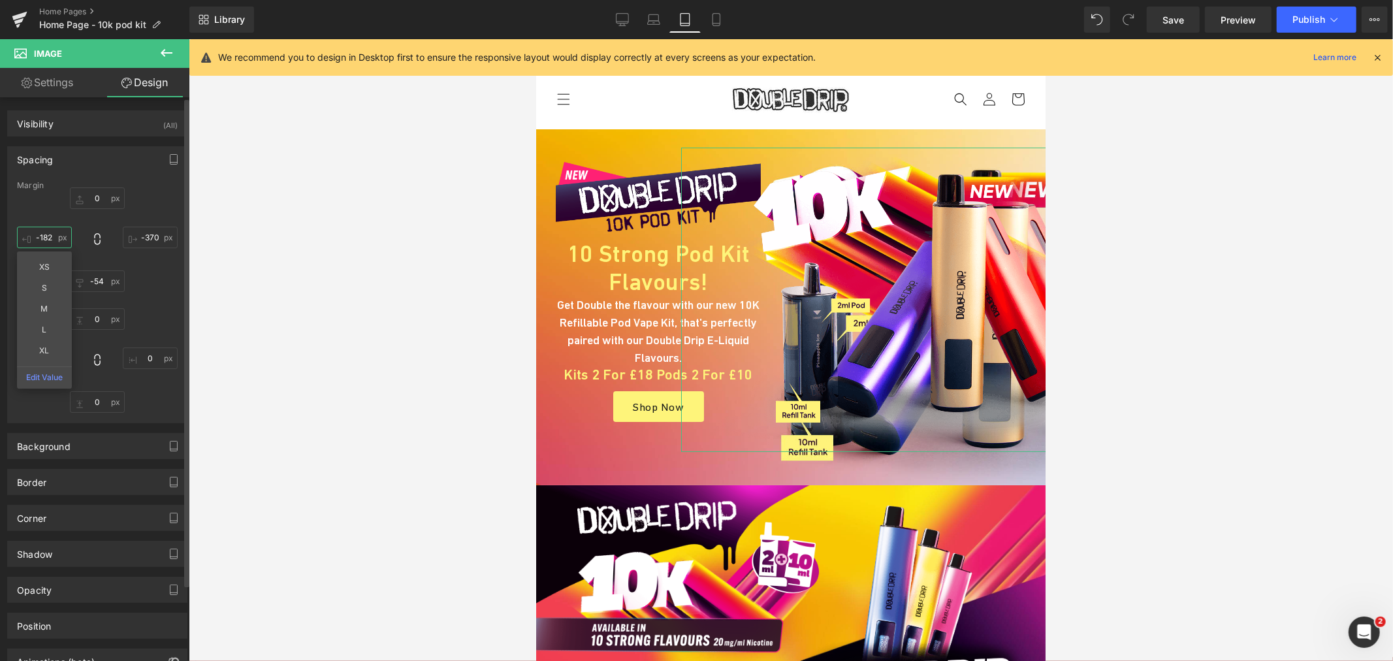
click at [49, 235] on input "-182" at bounding box center [44, 238] width 55 height 22
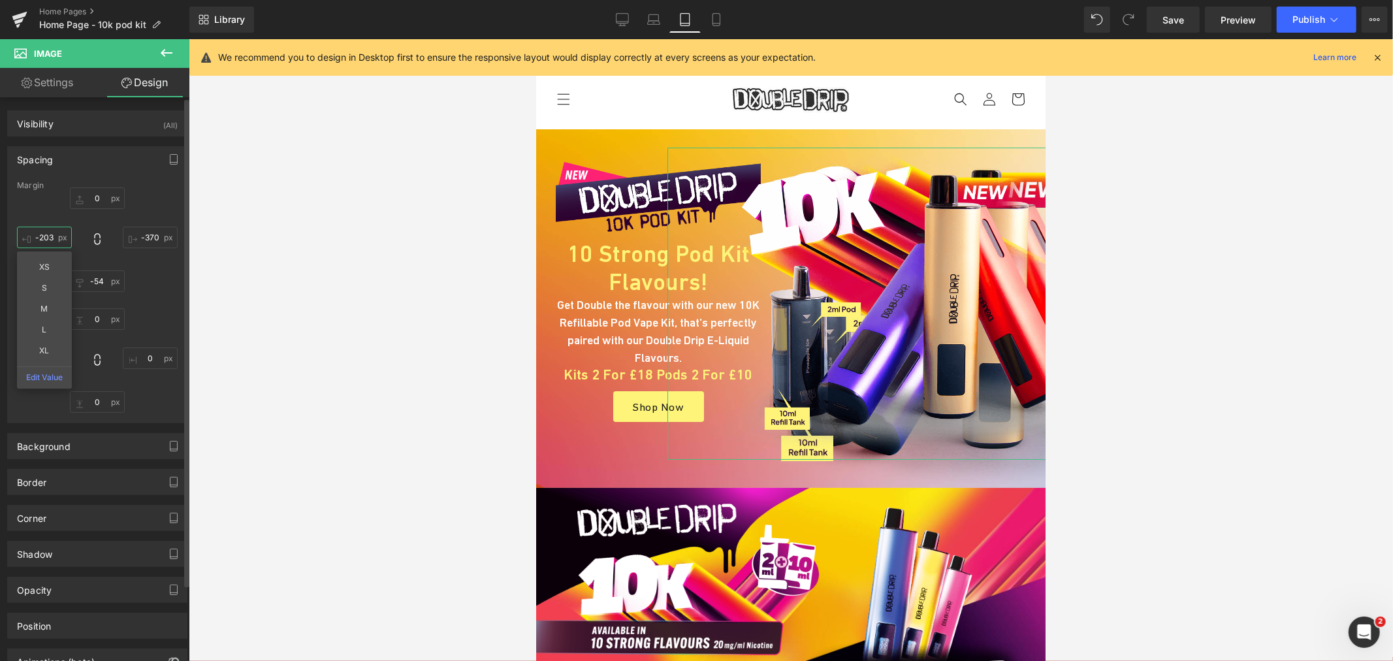
type input "-204"
click at [654, 23] on icon at bounding box center [653, 23] width 2 height 0
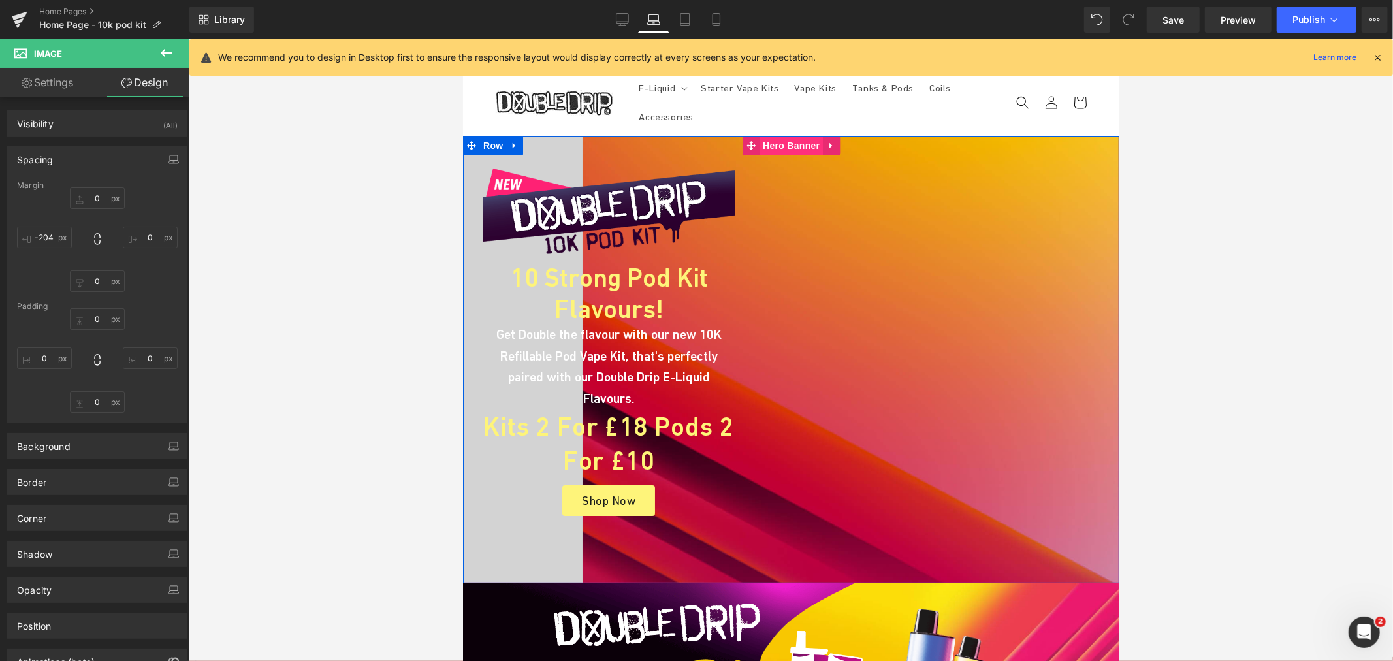
drag, startPoint x: 662, startPoint y: 315, endPoint x: 790, endPoint y: 142, distance: 215.8
click at [790, 142] on span "Hero Banner" at bounding box center [790, 145] width 63 height 20
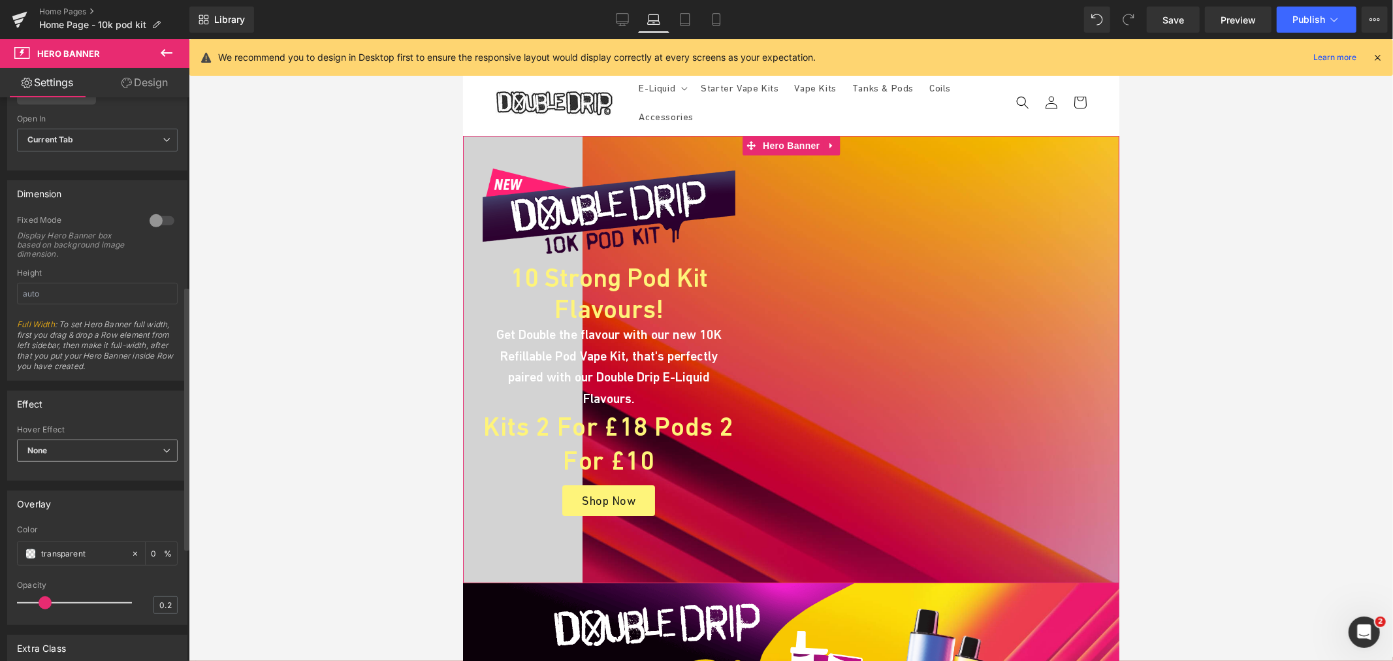
scroll to position [507, 0]
click at [142, 85] on link "Design" at bounding box center [144, 82] width 95 height 29
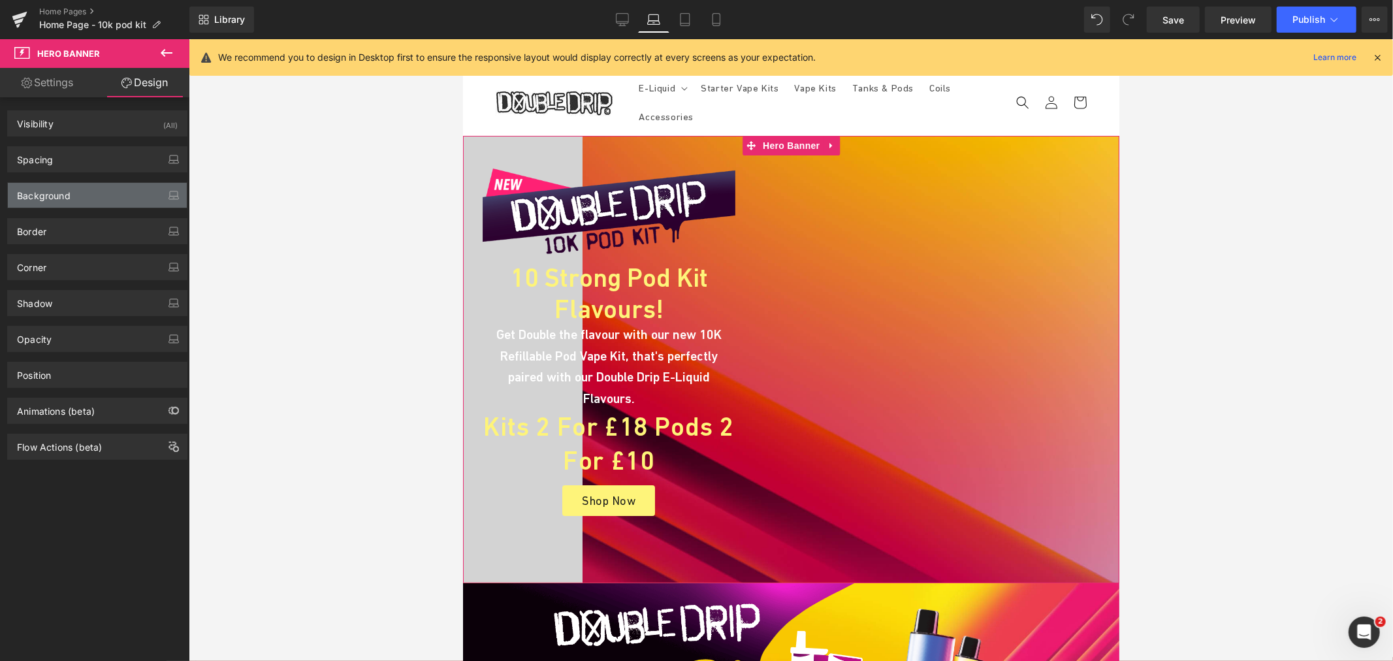
click at [79, 191] on div "Background" at bounding box center [97, 195] width 179 height 25
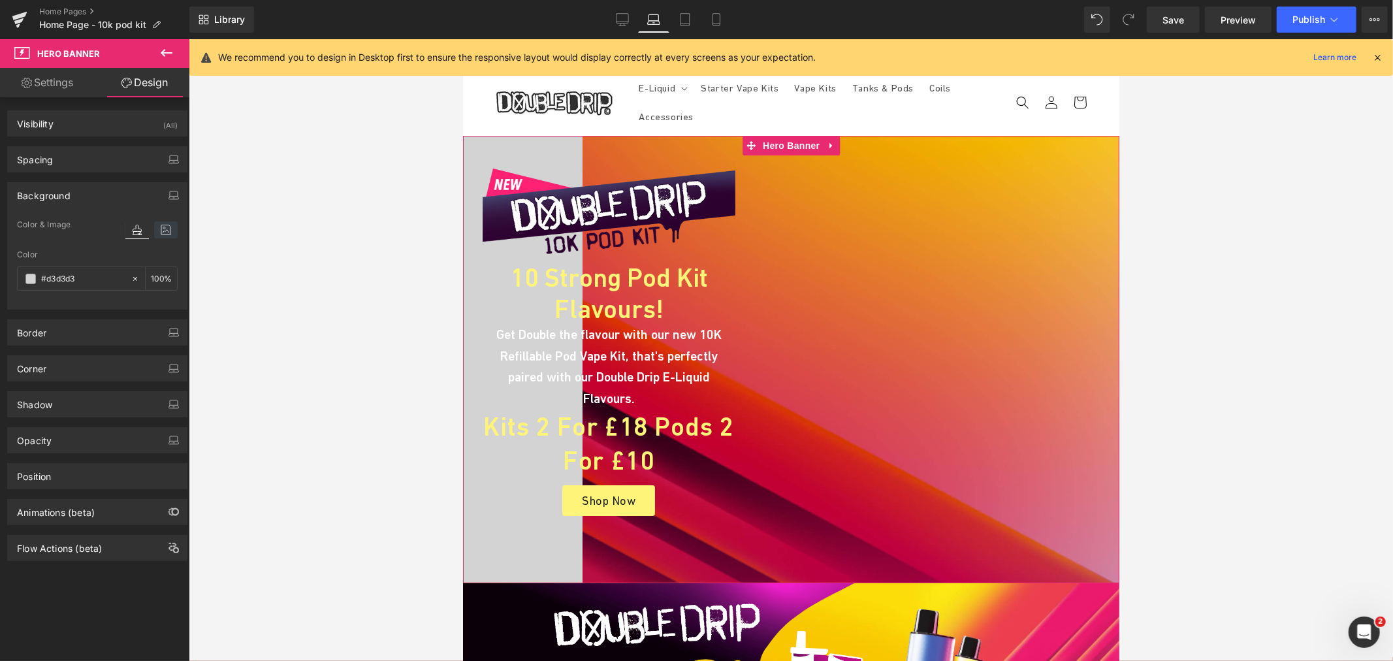
click at [157, 233] on icon at bounding box center [166, 229] width 24 height 17
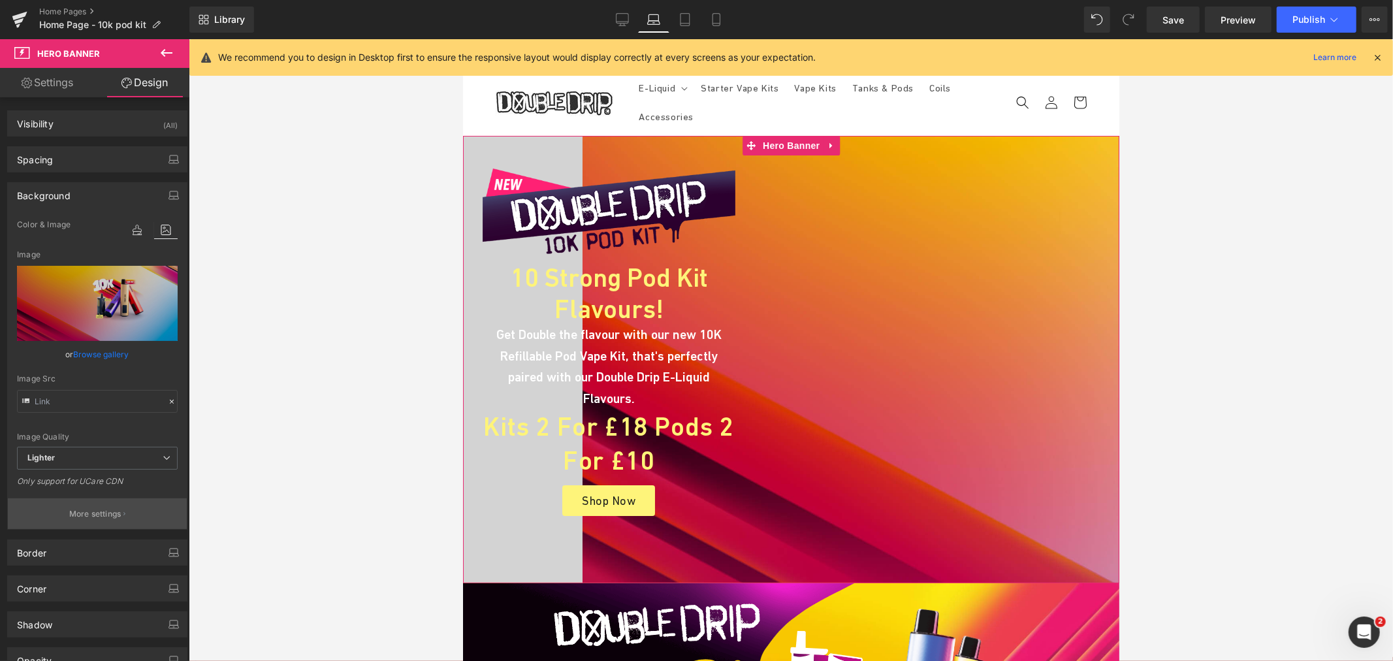
click at [98, 508] on p "More settings" at bounding box center [95, 514] width 52 height 12
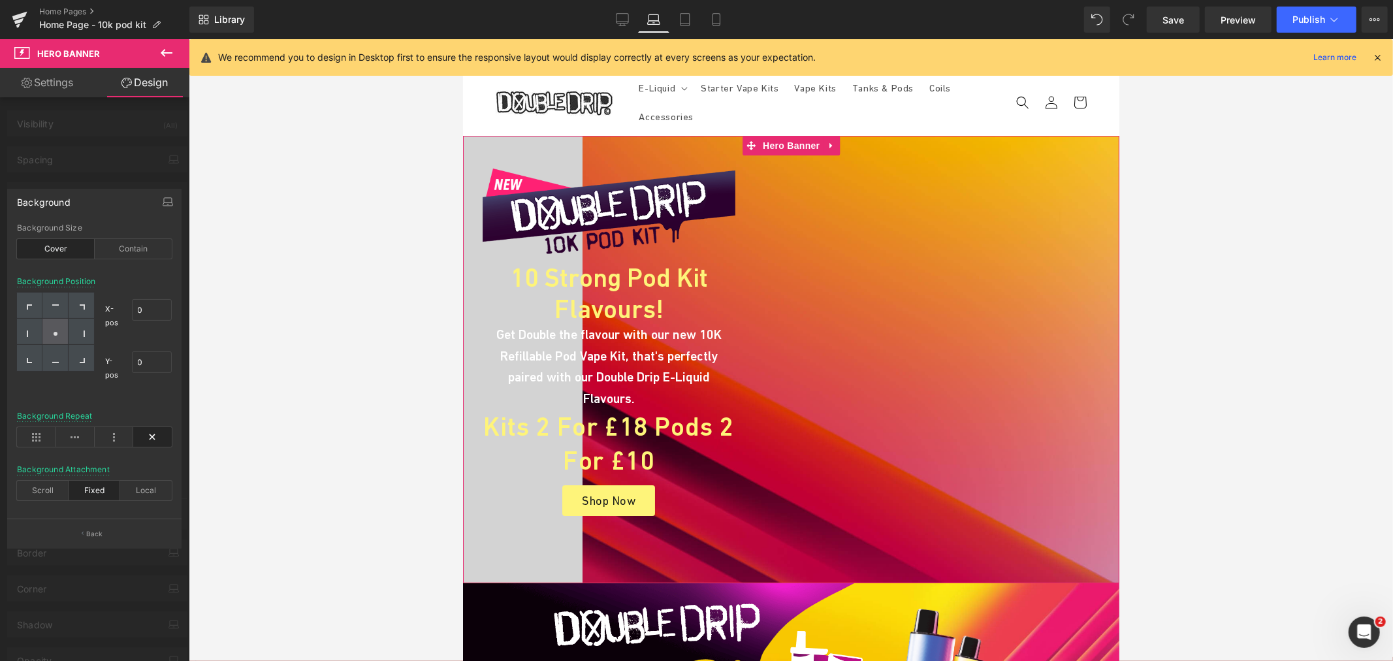
click at [56, 329] on div at bounding box center [54, 332] width 25 height 26
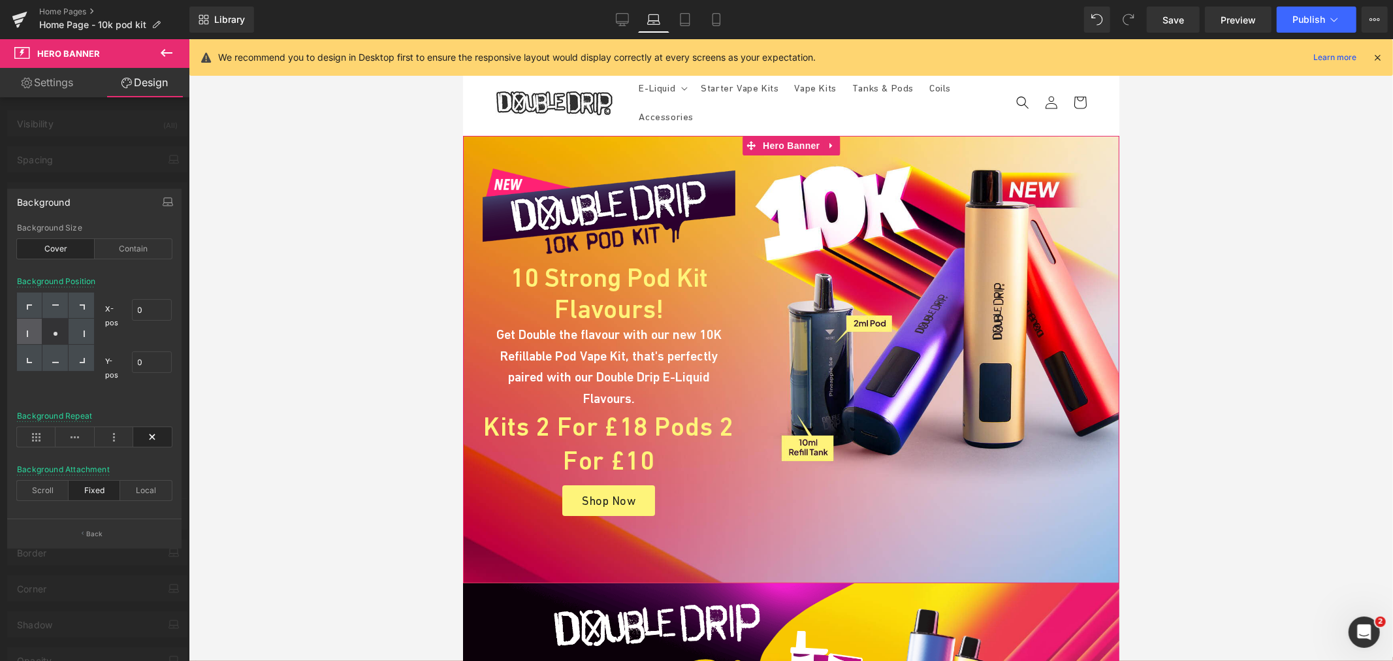
click at [41, 331] on div at bounding box center [29, 332] width 25 height 26
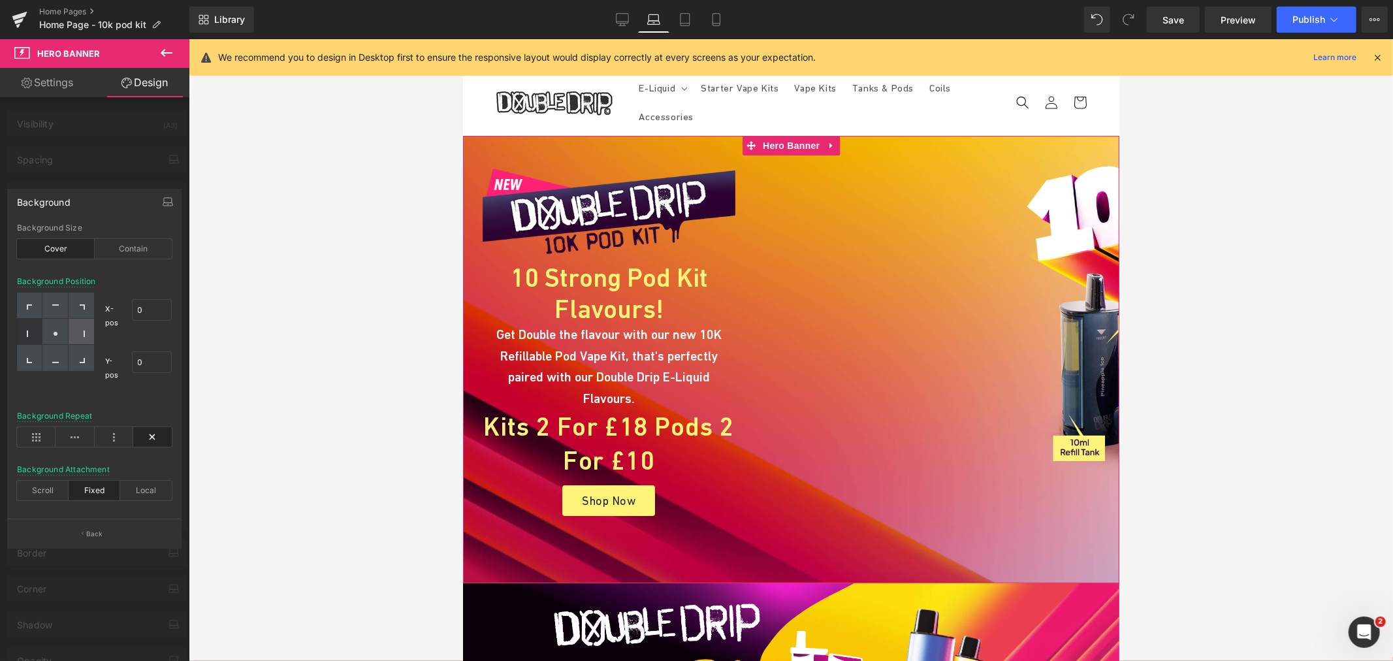
click at [74, 336] on div at bounding box center [81, 332] width 25 height 26
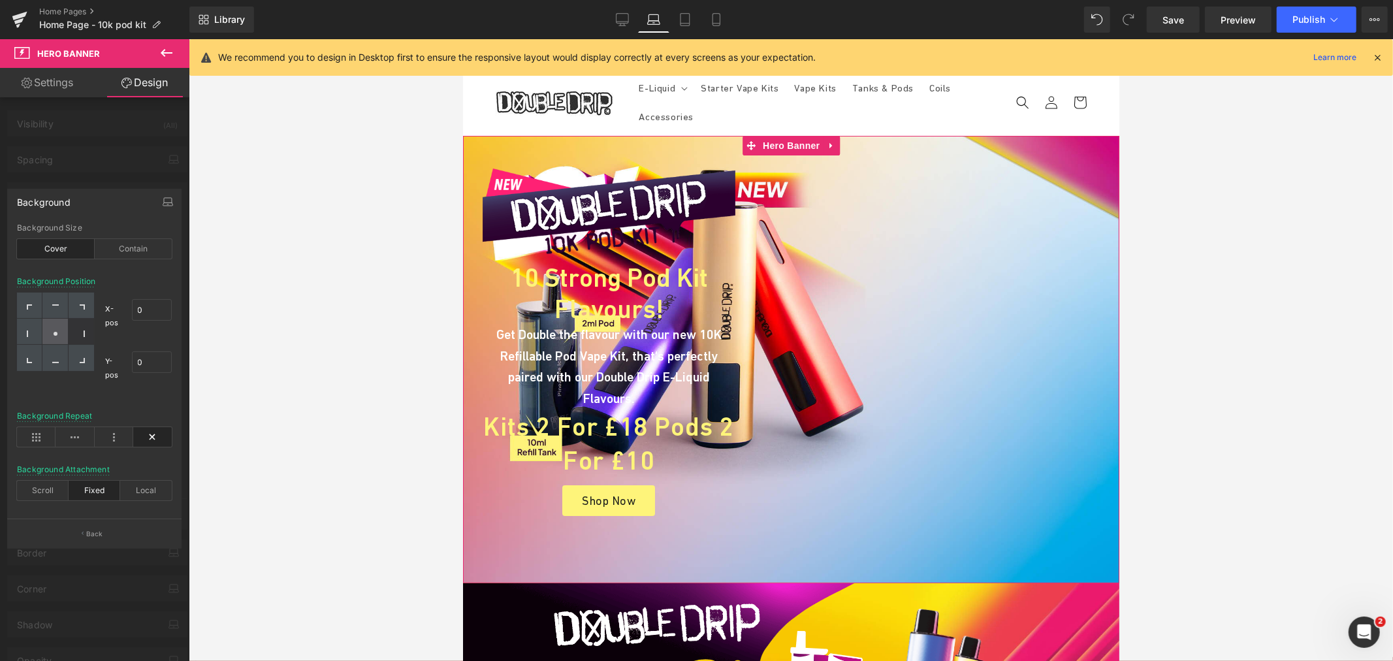
click at [57, 334] on icon at bounding box center [55, 333] width 7 height 7
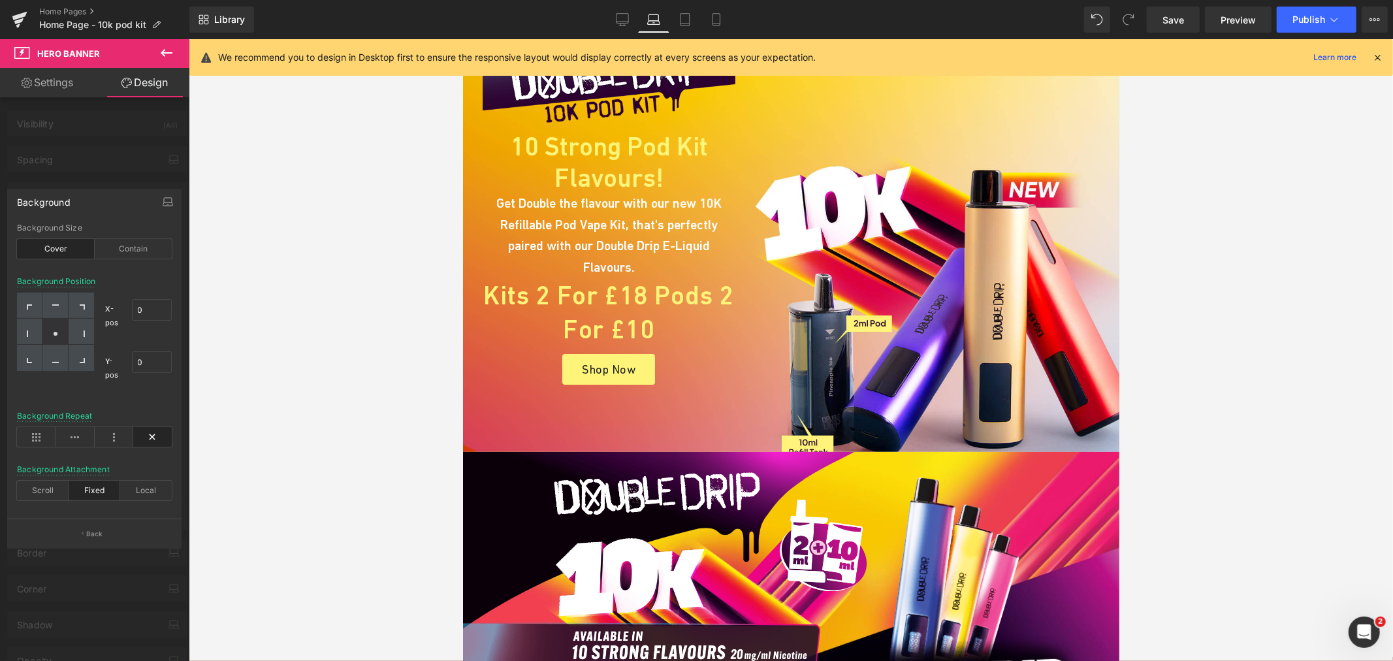
scroll to position [0, 0]
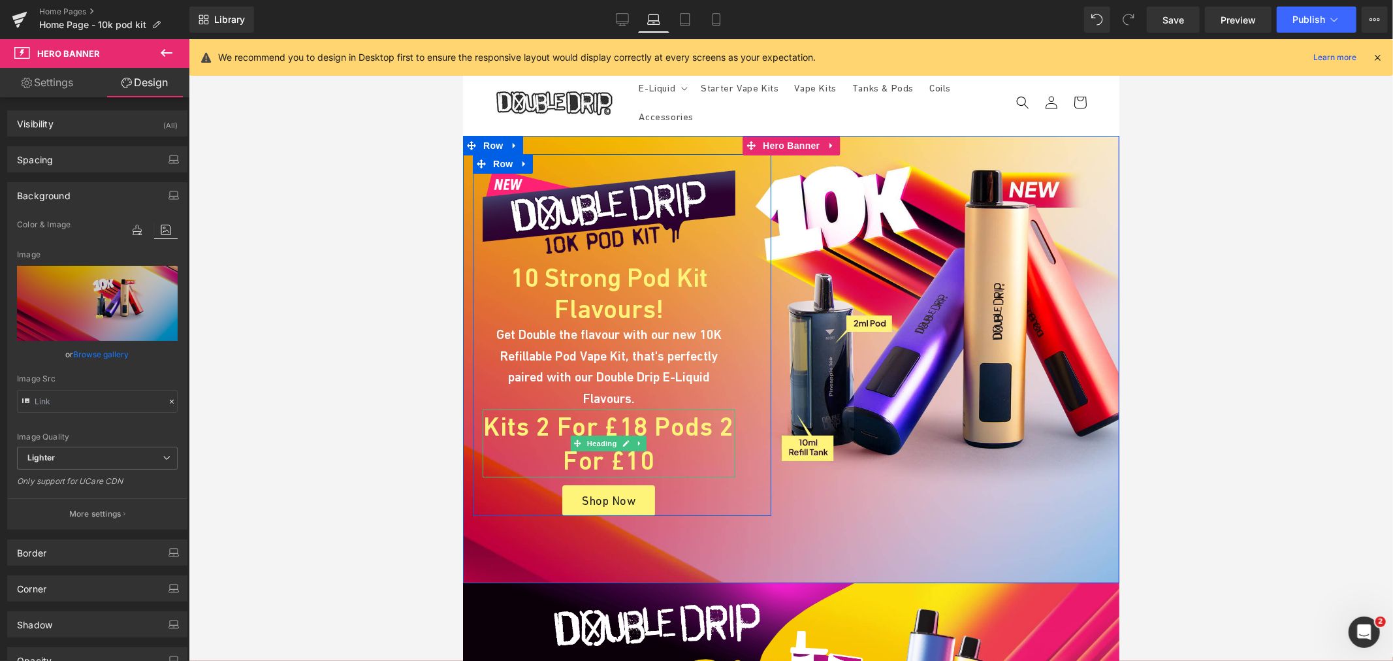
click at [567, 409] on h1 "Kits 2 for £18 Pods 2 for £10" at bounding box center [608, 443] width 253 height 68
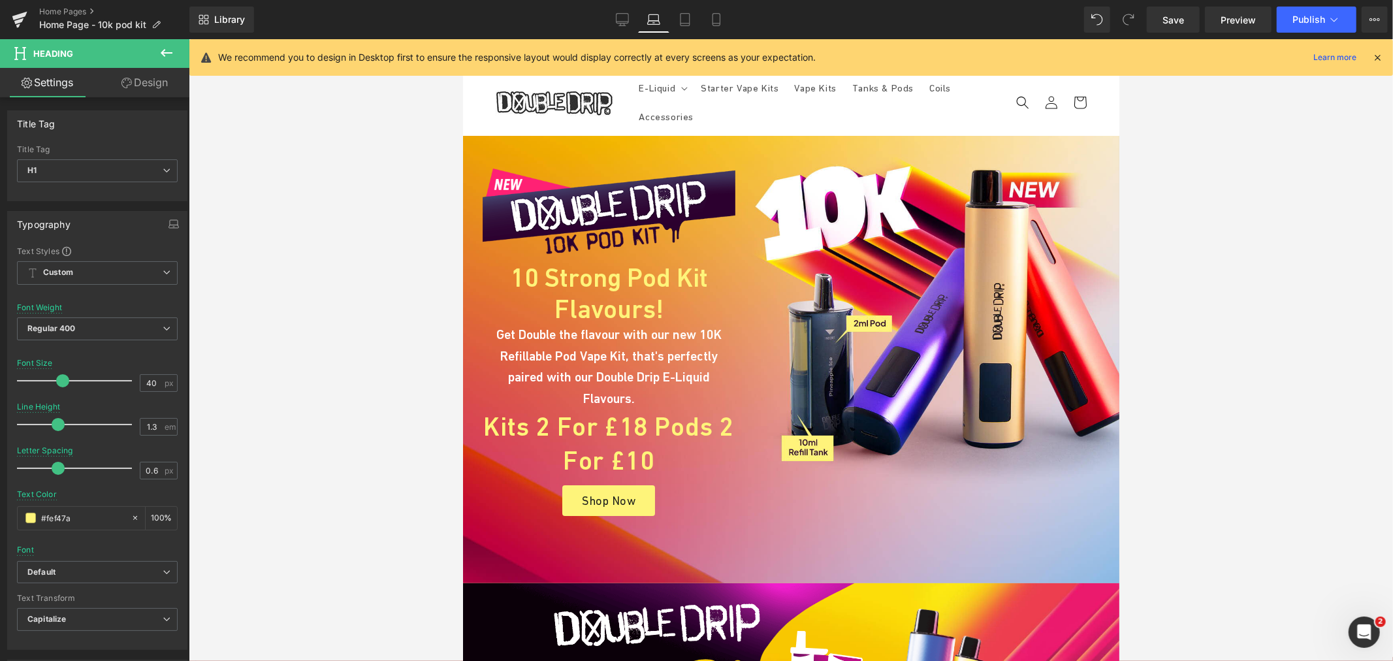
click at [137, 86] on link "Design" at bounding box center [144, 82] width 95 height 29
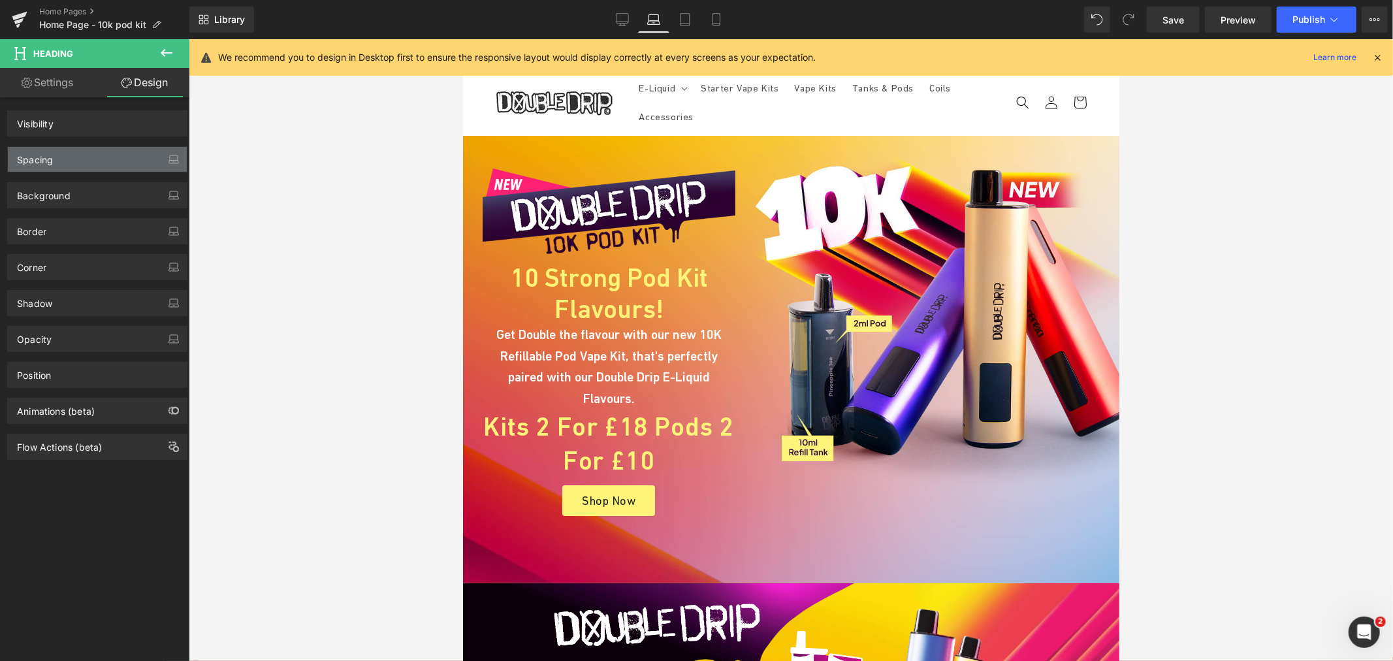
click at [69, 157] on div "Spacing" at bounding box center [97, 159] width 179 height 25
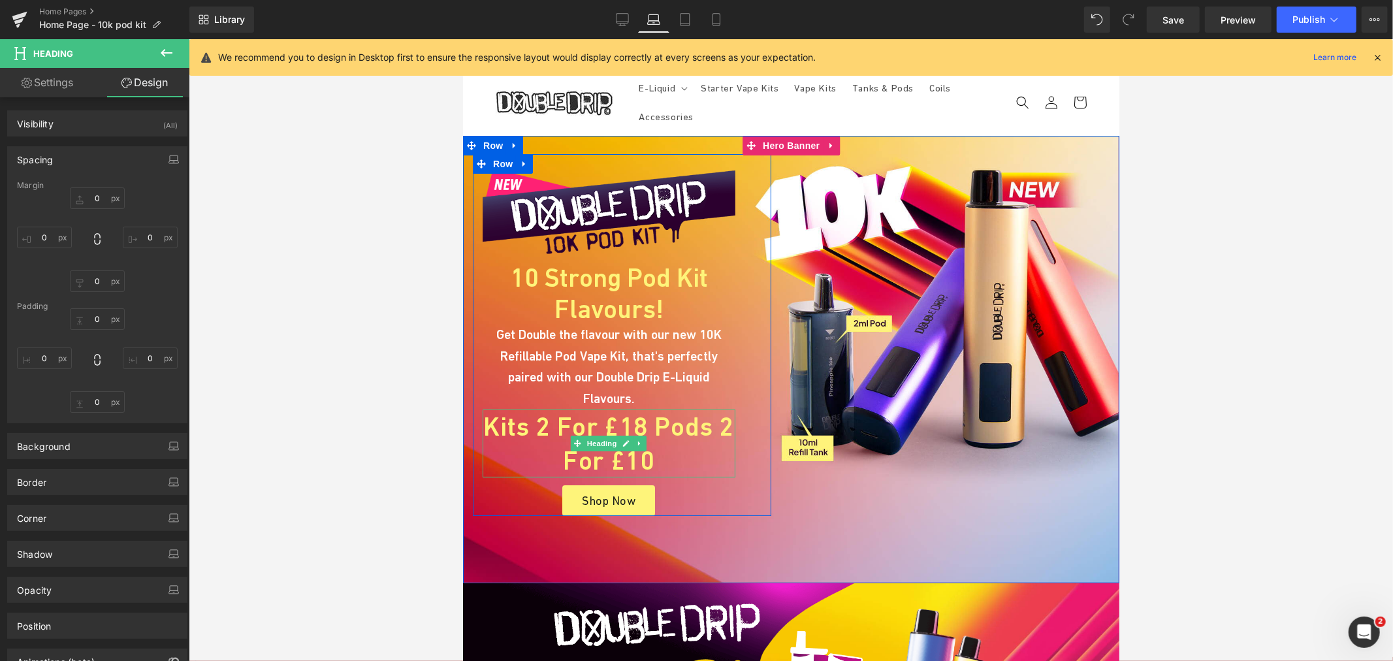
click at [506, 430] on h1 "Kits 2 for £18 Pods 2 for £10" at bounding box center [608, 443] width 253 height 68
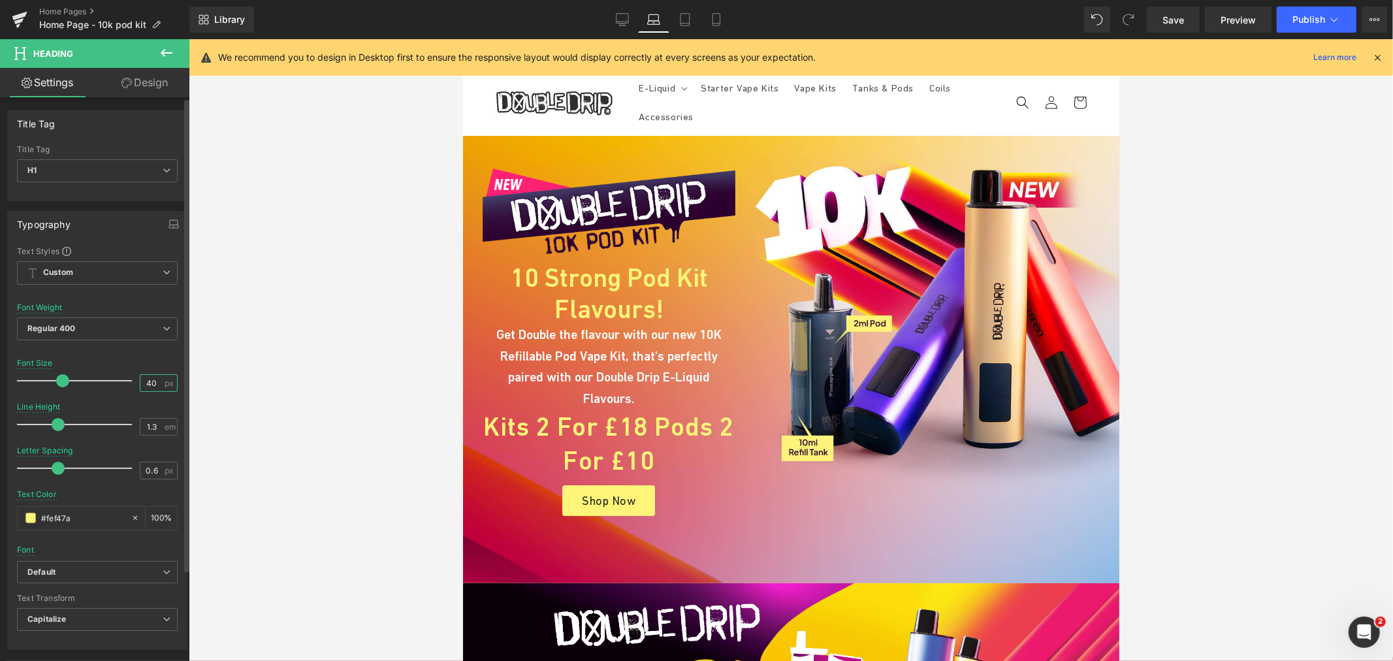
click at [148, 379] on input "40" at bounding box center [151, 383] width 23 height 16
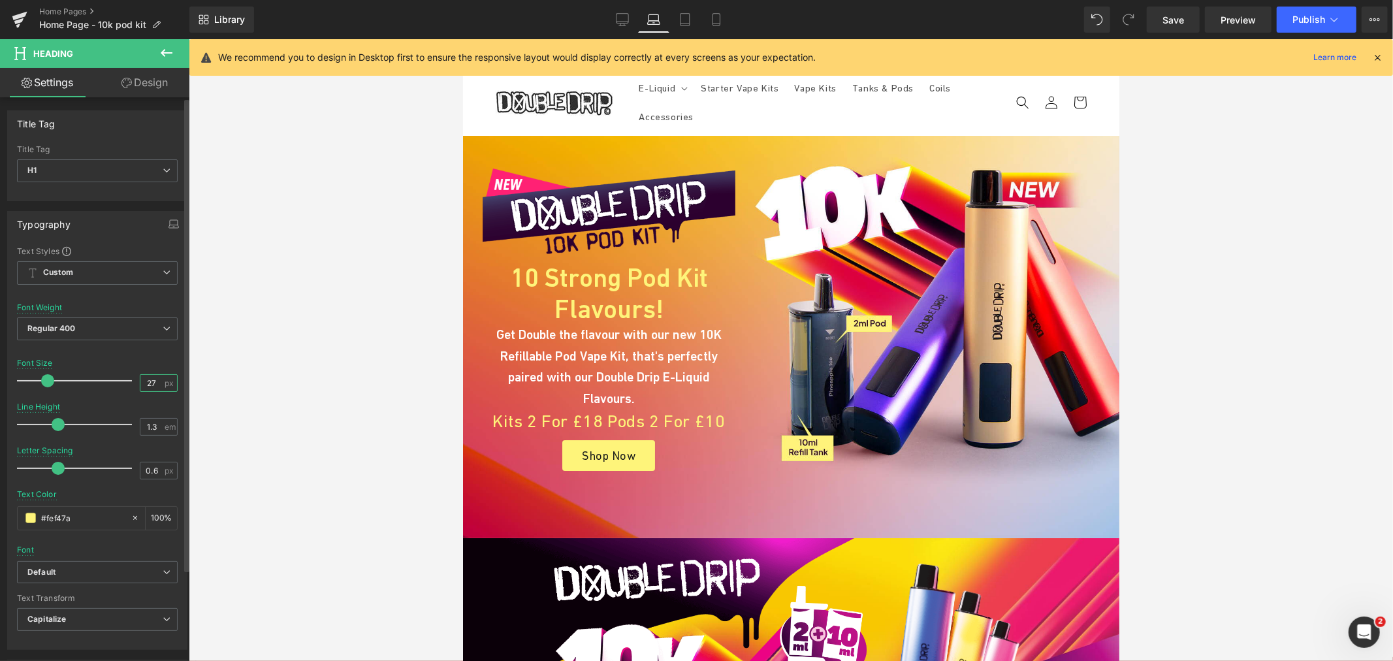
type input "26"
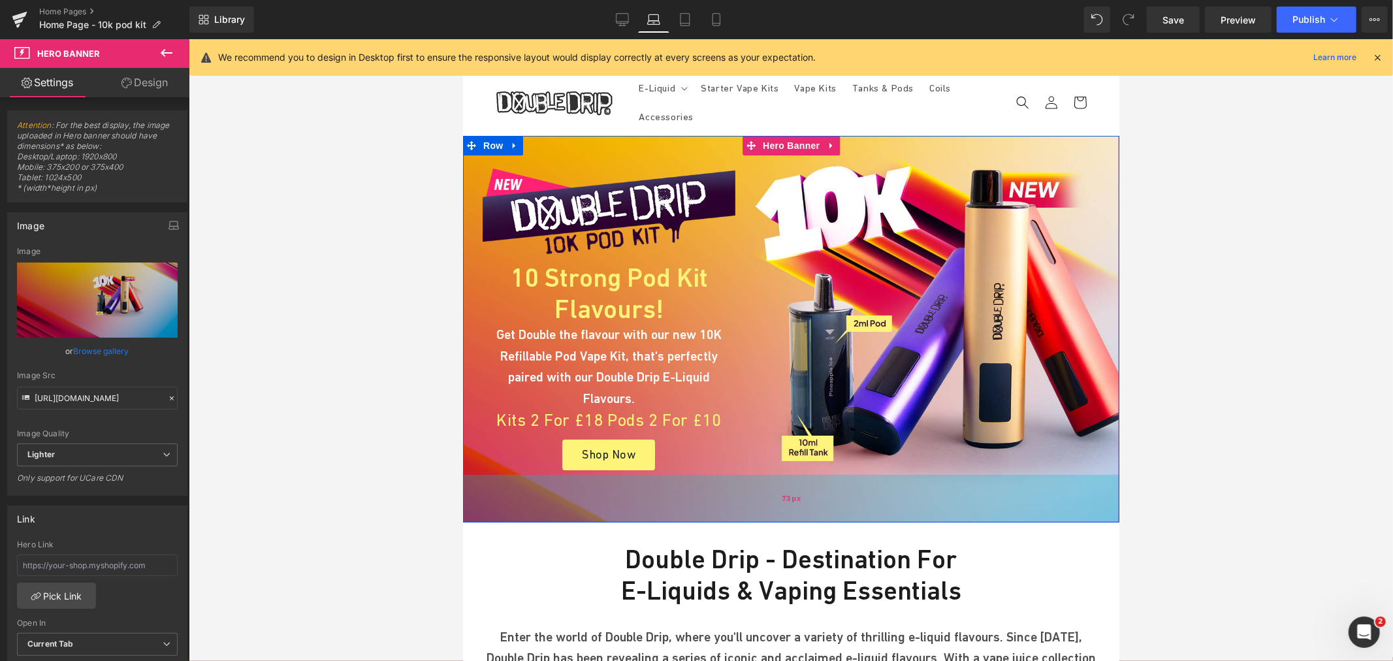
drag, startPoint x: 751, startPoint y: 500, endPoint x: 754, endPoint y: 484, distance: 16.0
click at [754, 484] on div "73px" at bounding box center [790, 498] width 656 height 48
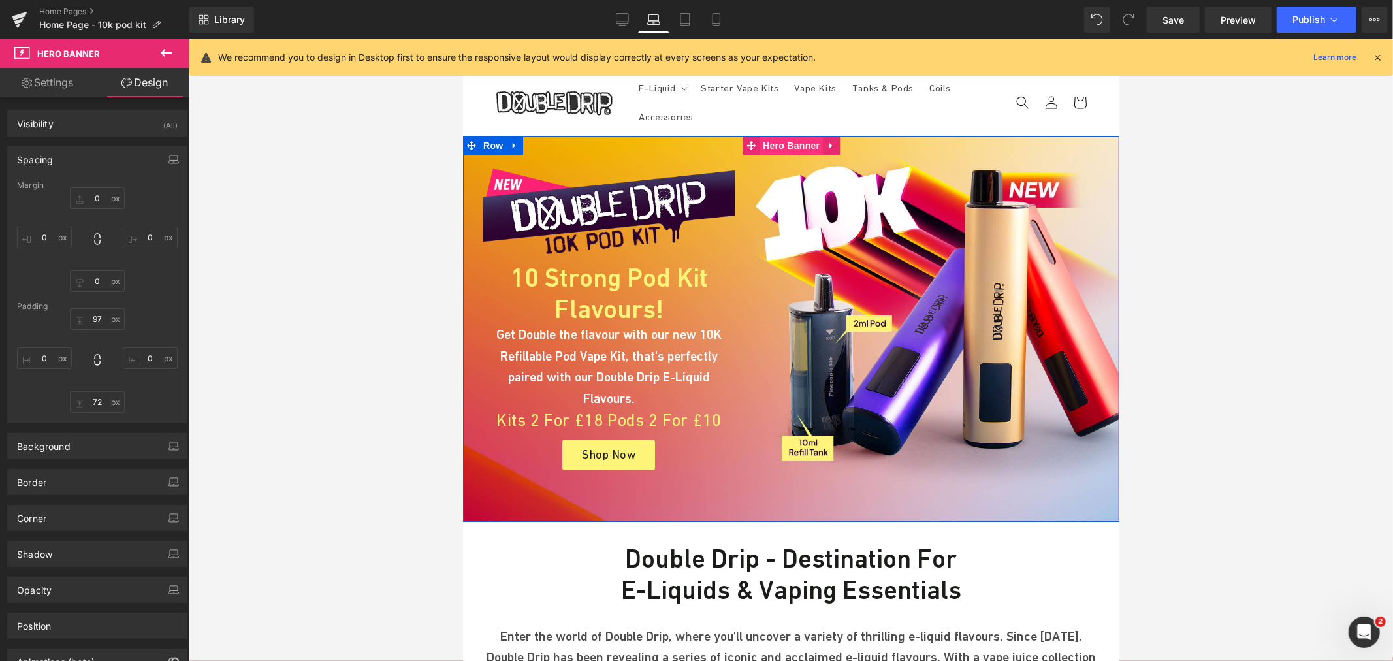
click at [789, 145] on span "Hero Banner" at bounding box center [790, 145] width 63 height 20
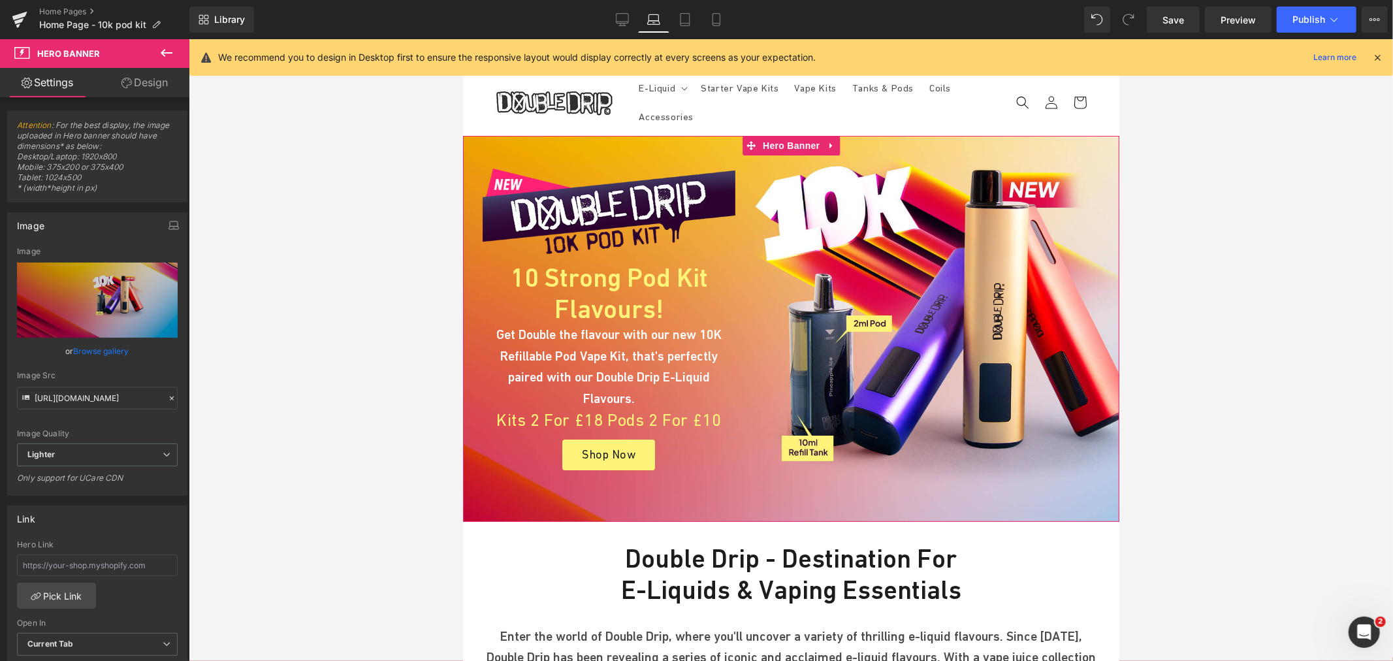
click at [149, 88] on link "Design" at bounding box center [144, 82] width 95 height 29
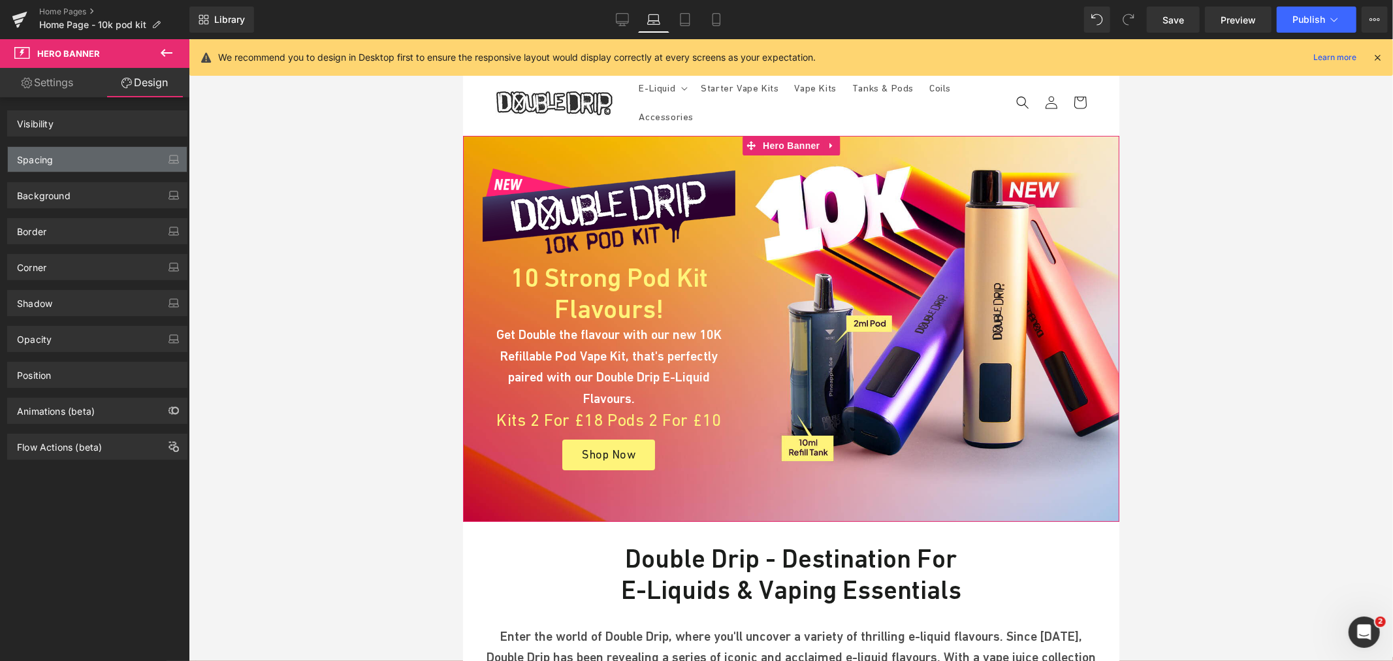
click at [88, 166] on div "Spacing" at bounding box center [97, 159] width 179 height 25
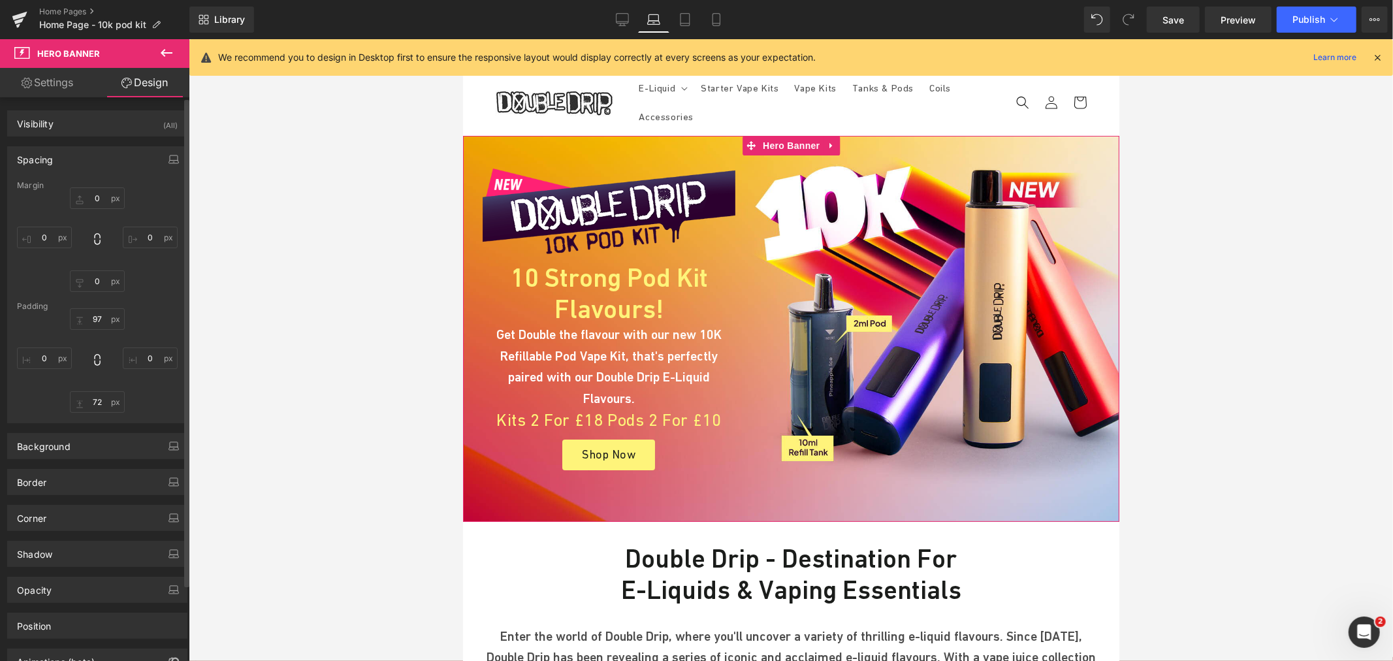
click at [88, 165] on div "Spacing" at bounding box center [97, 159] width 179 height 25
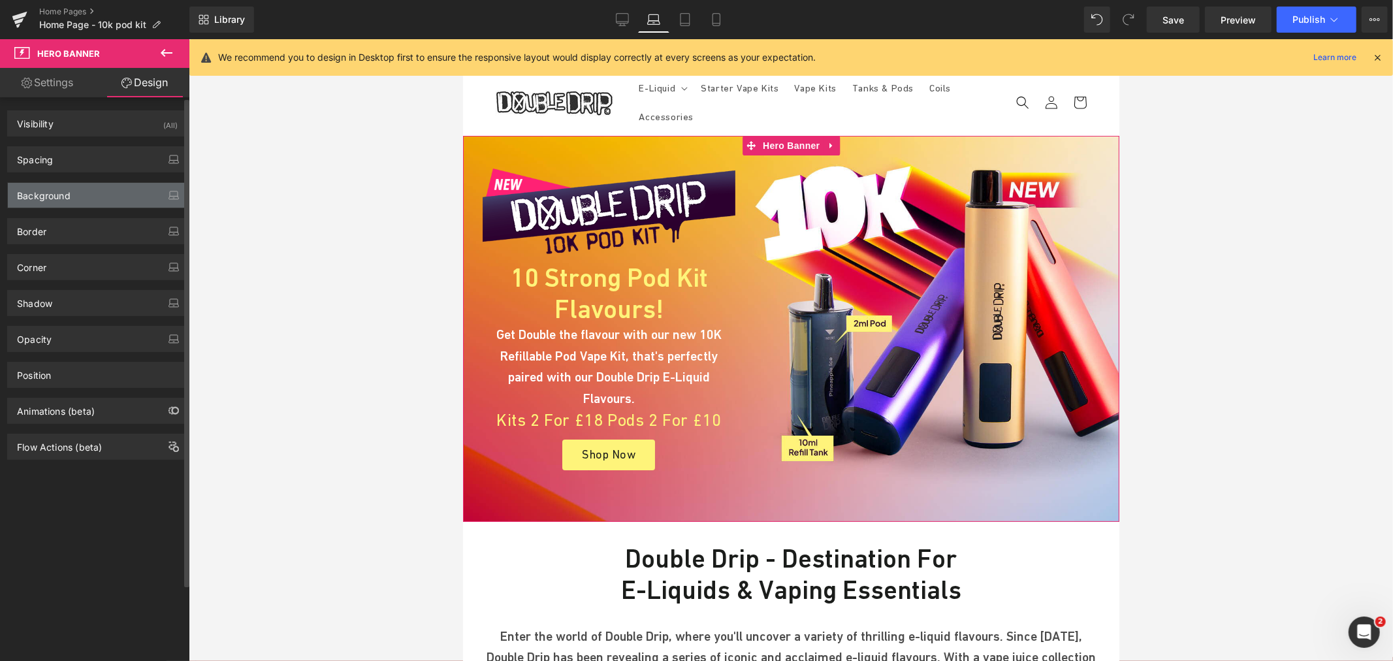
click at [82, 197] on div "Background" at bounding box center [97, 195] width 179 height 25
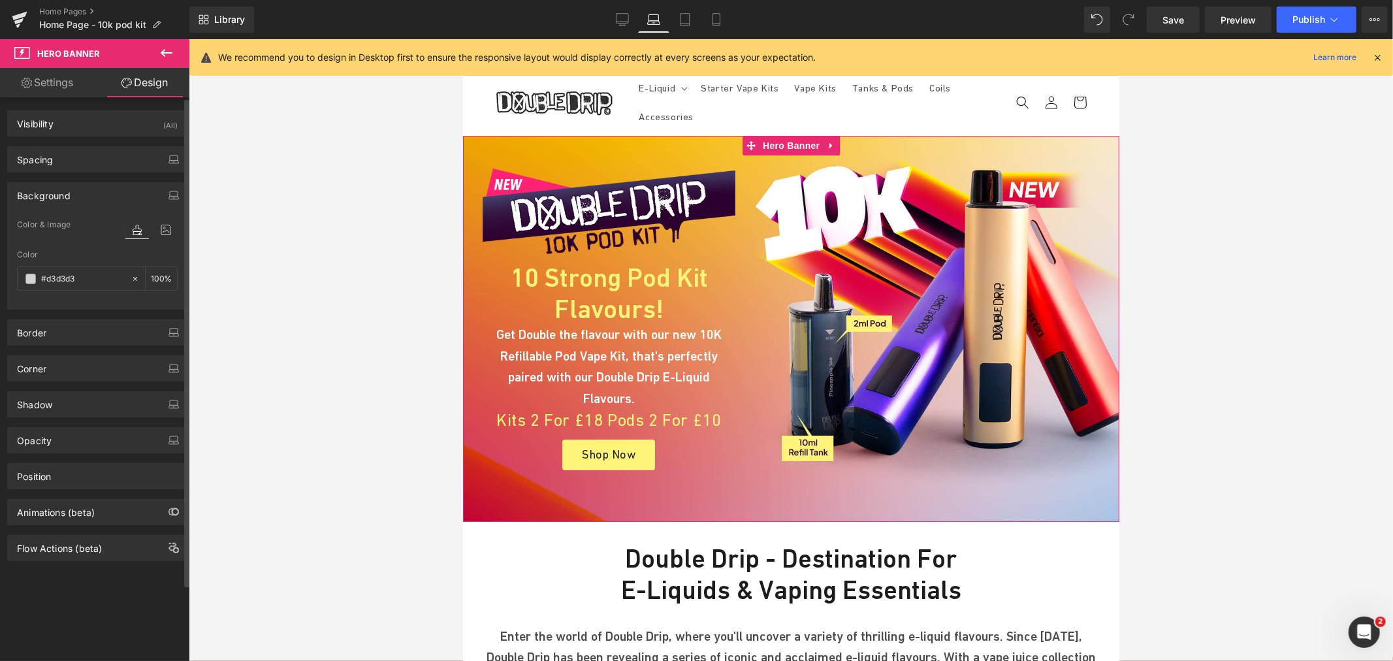
click at [170, 219] on div at bounding box center [151, 229] width 52 height 35
click at [170, 225] on icon at bounding box center [166, 229] width 24 height 17
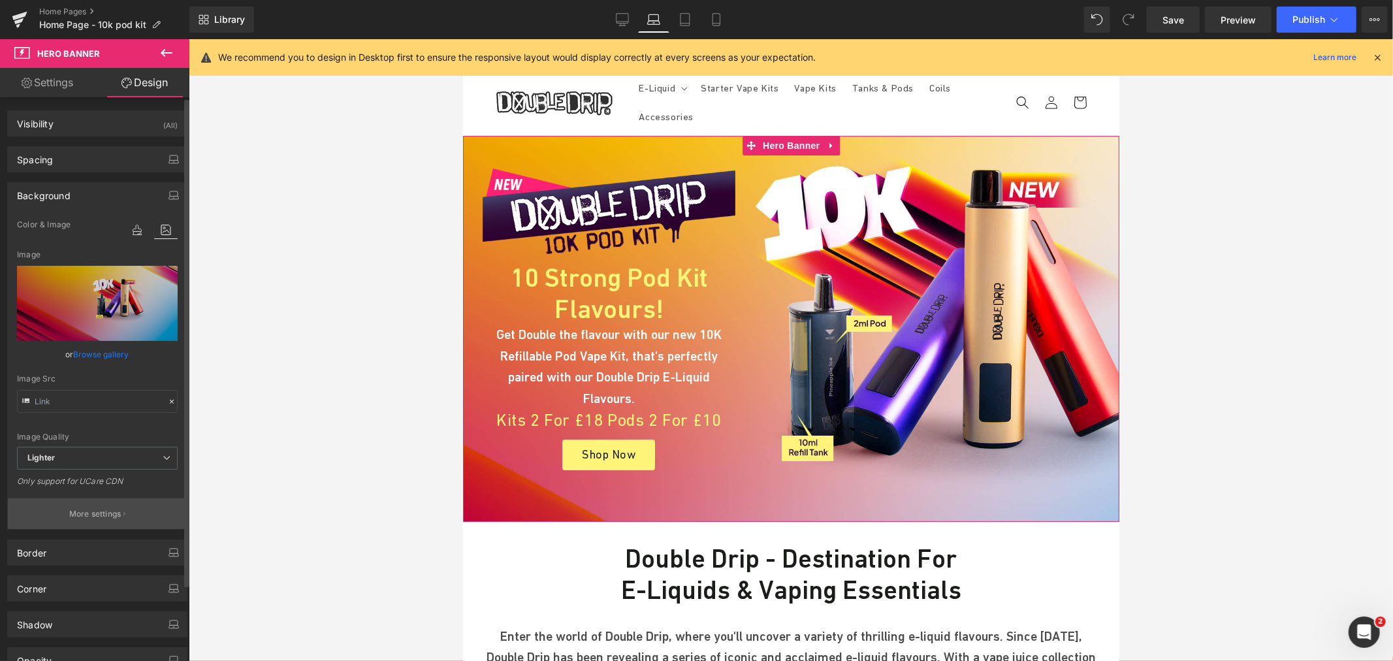
click at [96, 507] on button "More settings" at bounding box center [97, 513] width 179 height 31
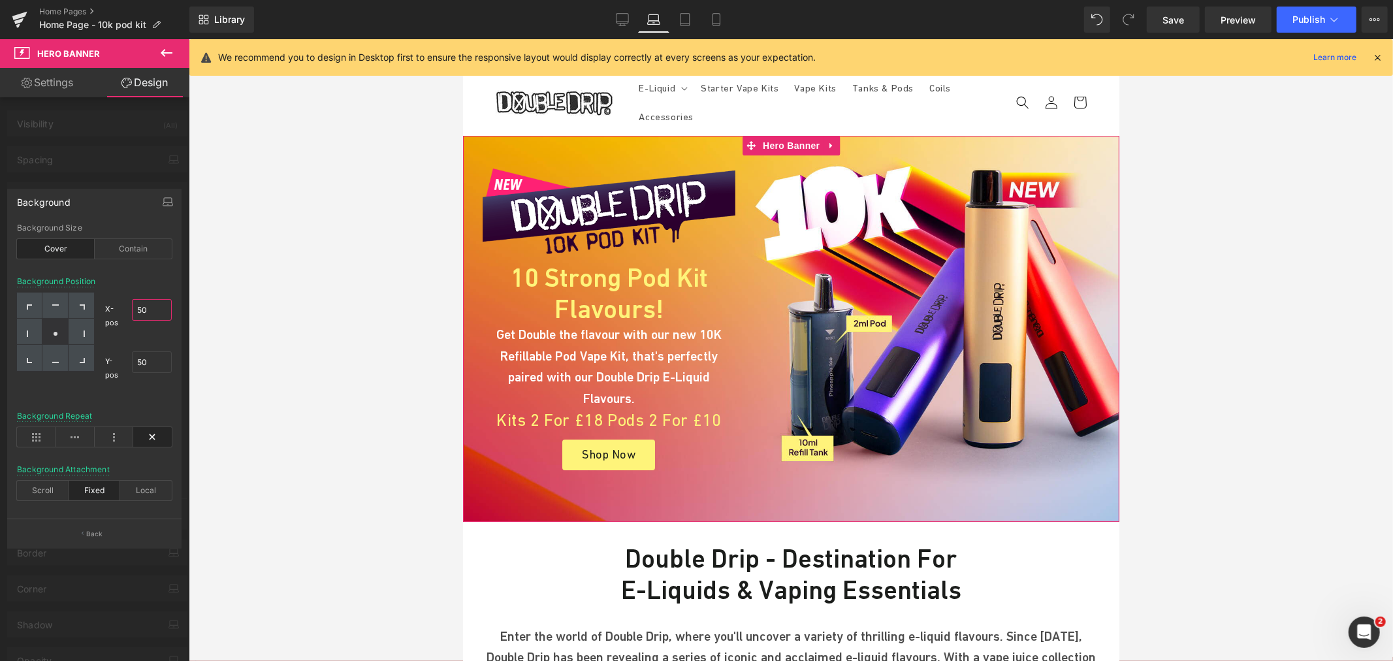
click at [151, 311] on input "50" at bounding box center [152, 310] width 40 height 22
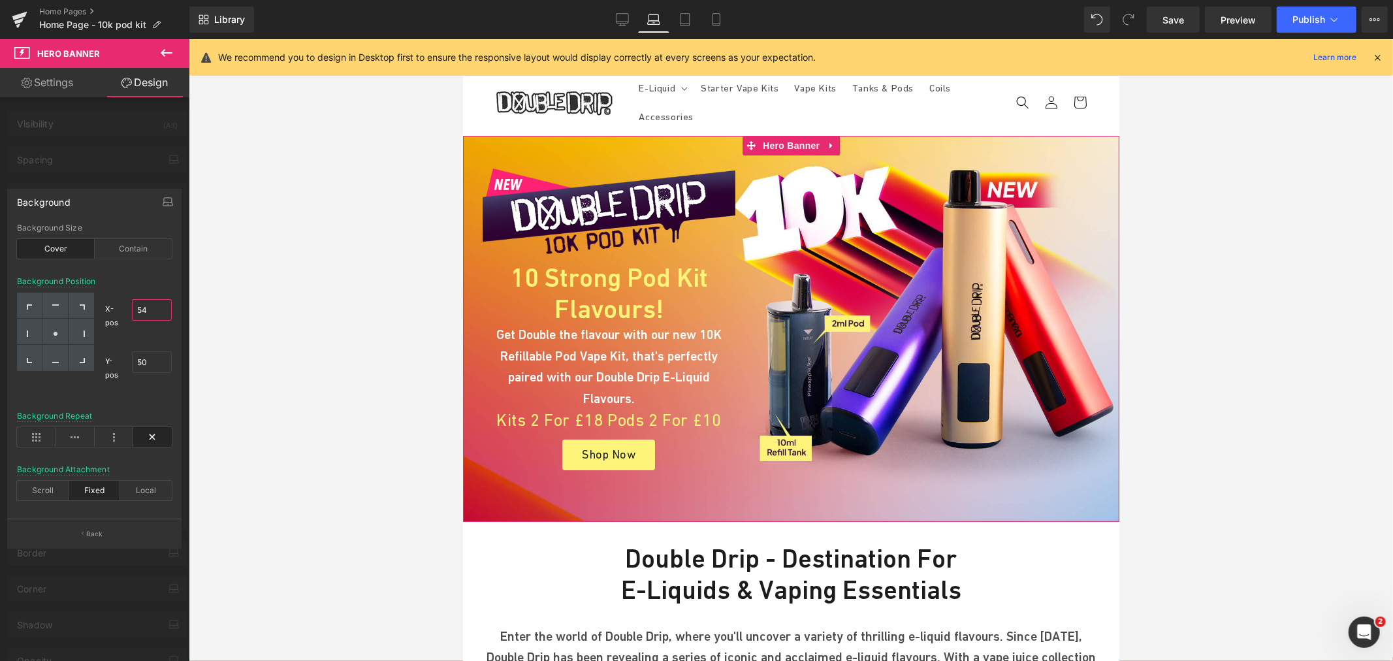
type input "53"
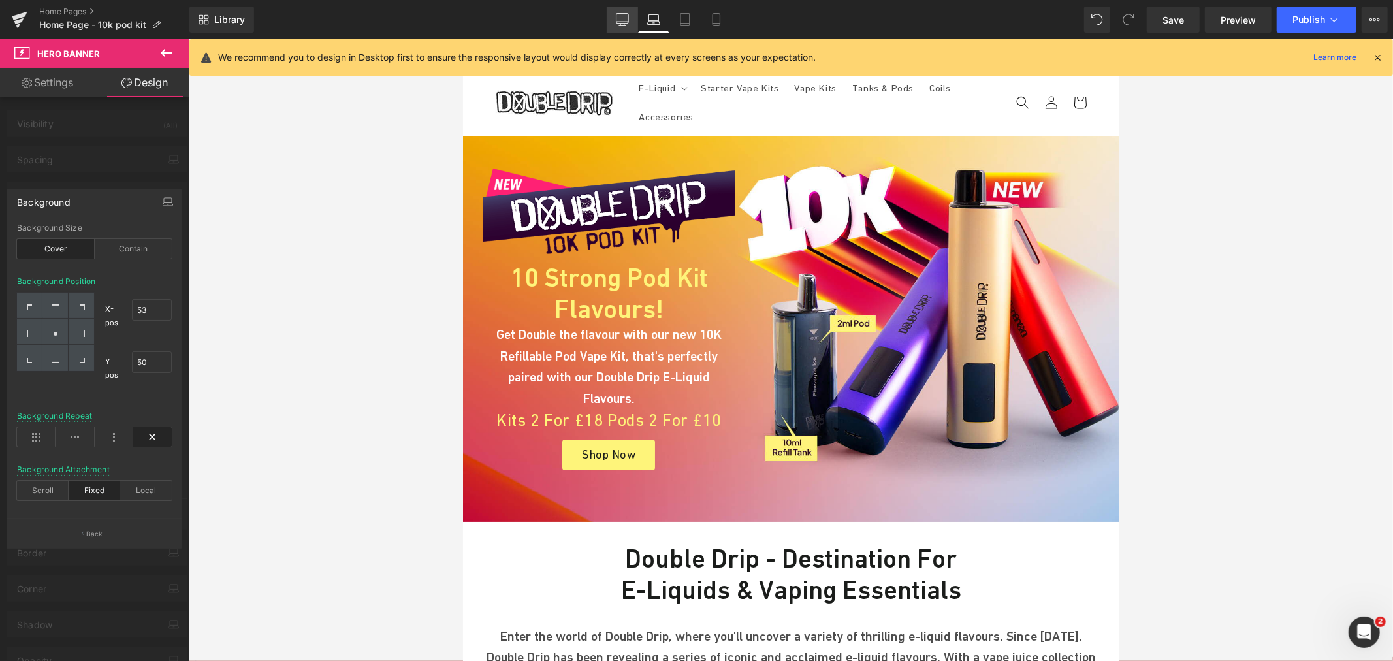
click at [624, 18] on icon at bounding box center [622, 19] width 13 height 13
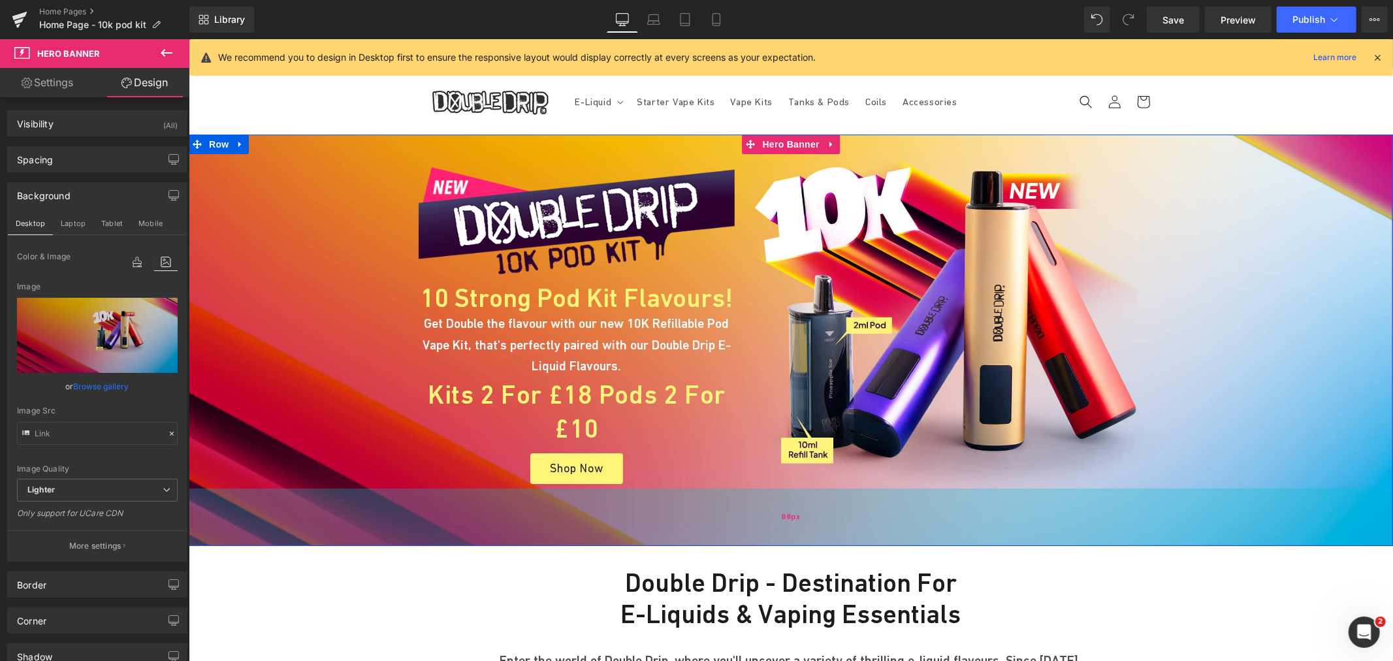
click at [611, 523] on div "88px" at bounding box center [790, 516] width 1204 height 57
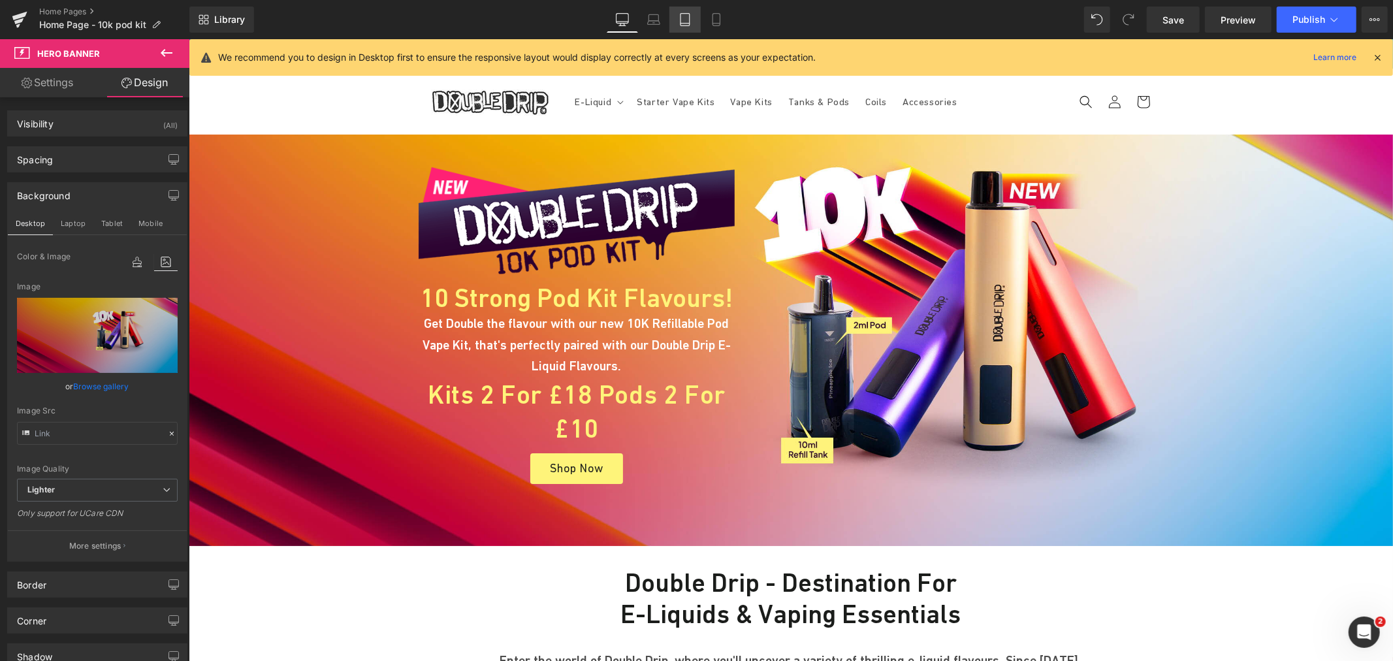
click at [680, 20] on icon at bounding box center [685, 19] width 13 height 13
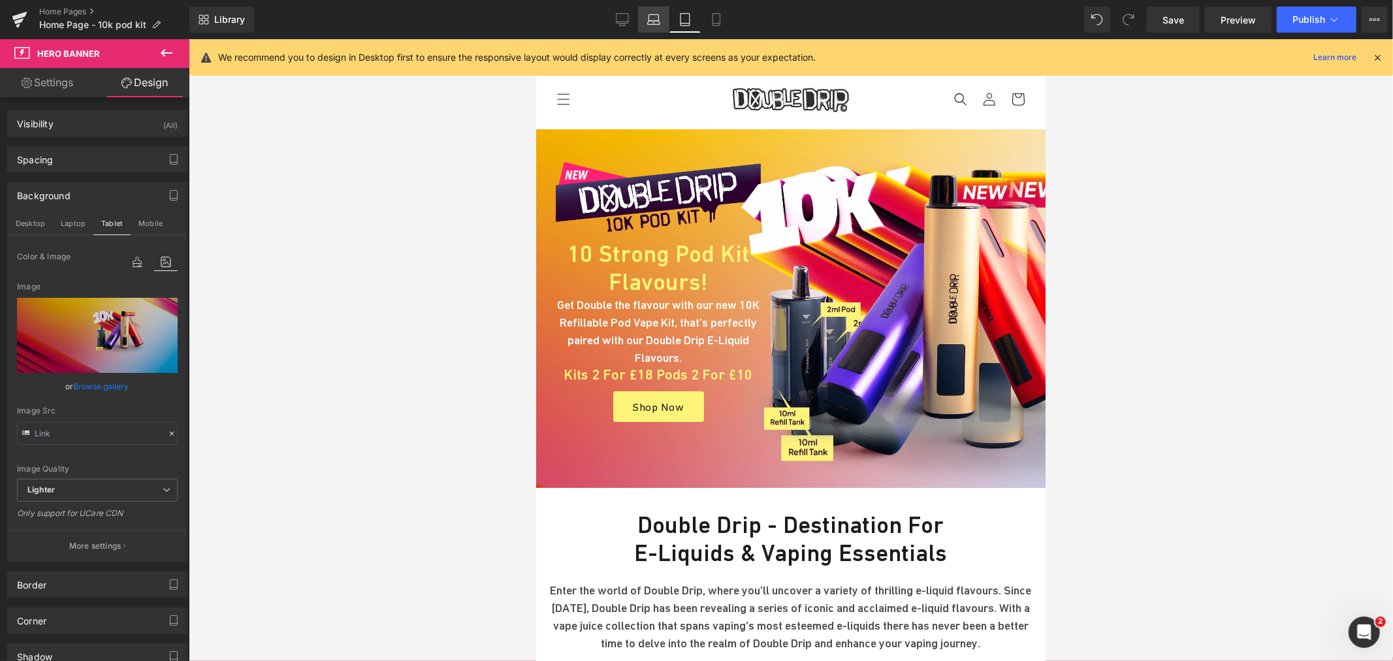
click at [654, 22] on icon at bounding box center [653, 19] width 13 height 13
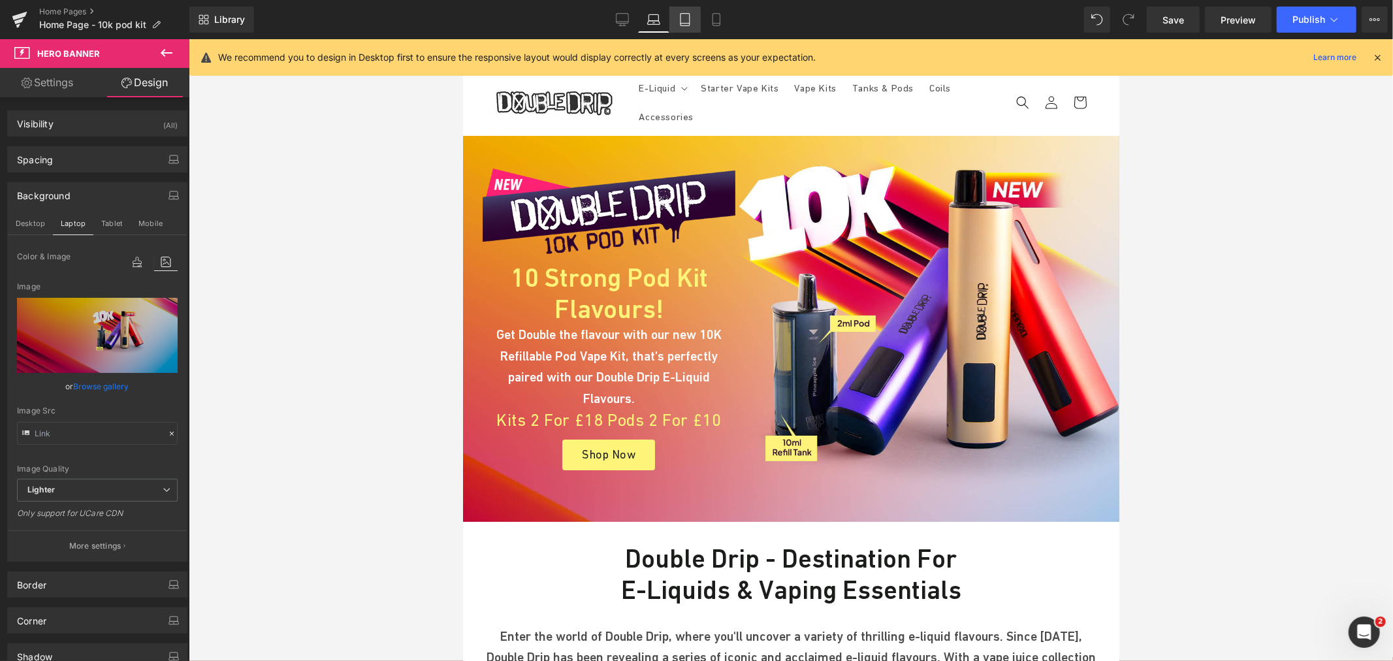
scroll to position [7, 0]
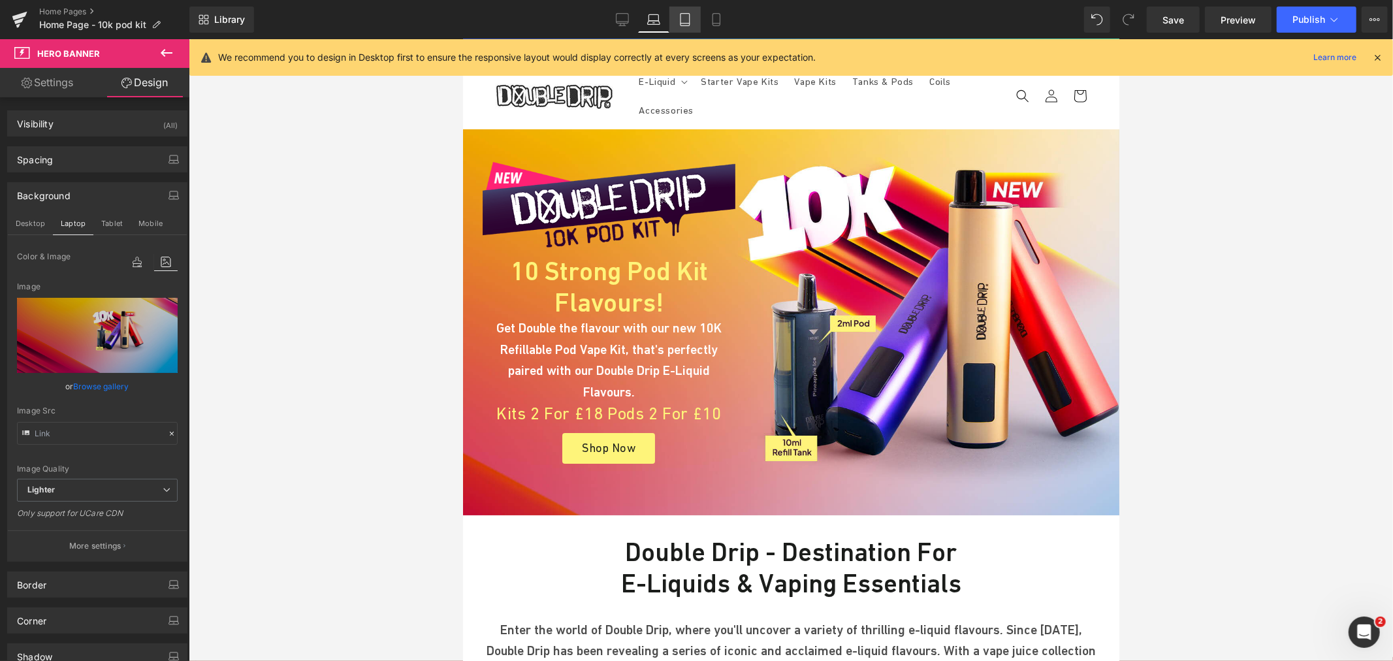
click at [683, 22] on icon at bounding box center [685, 19] width 13 height 13
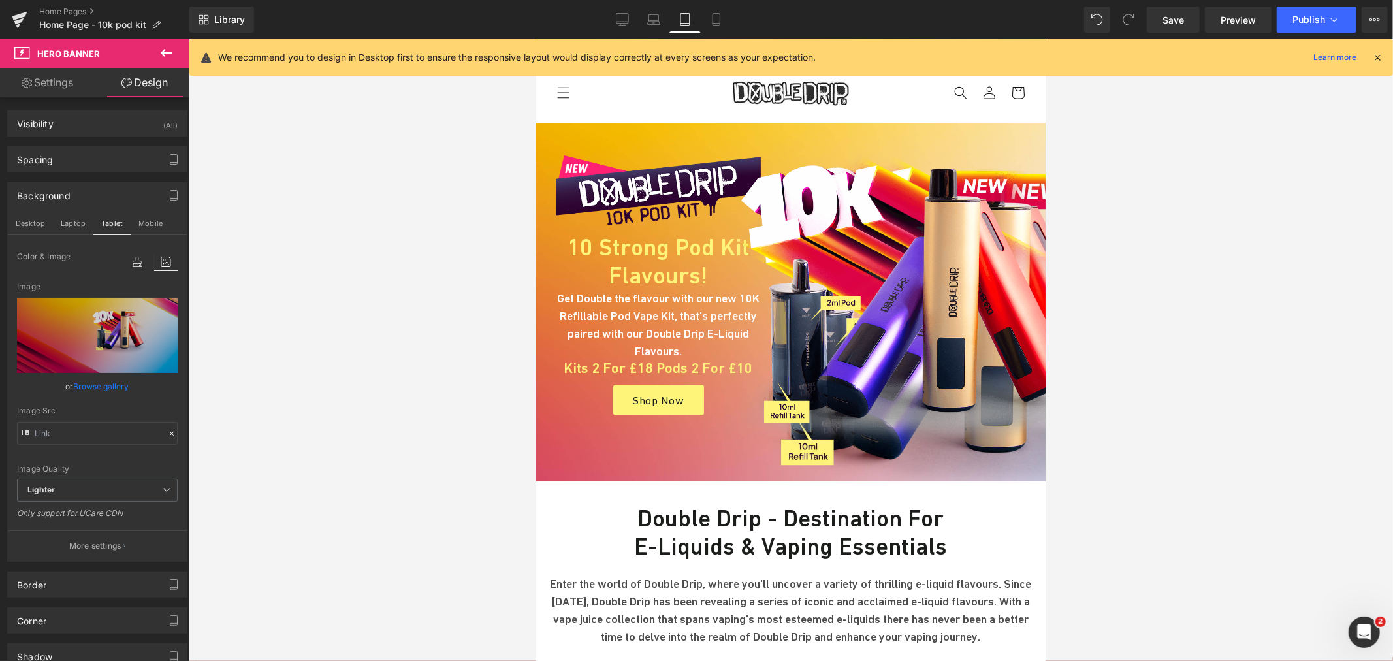
scroll to position [0, 0]
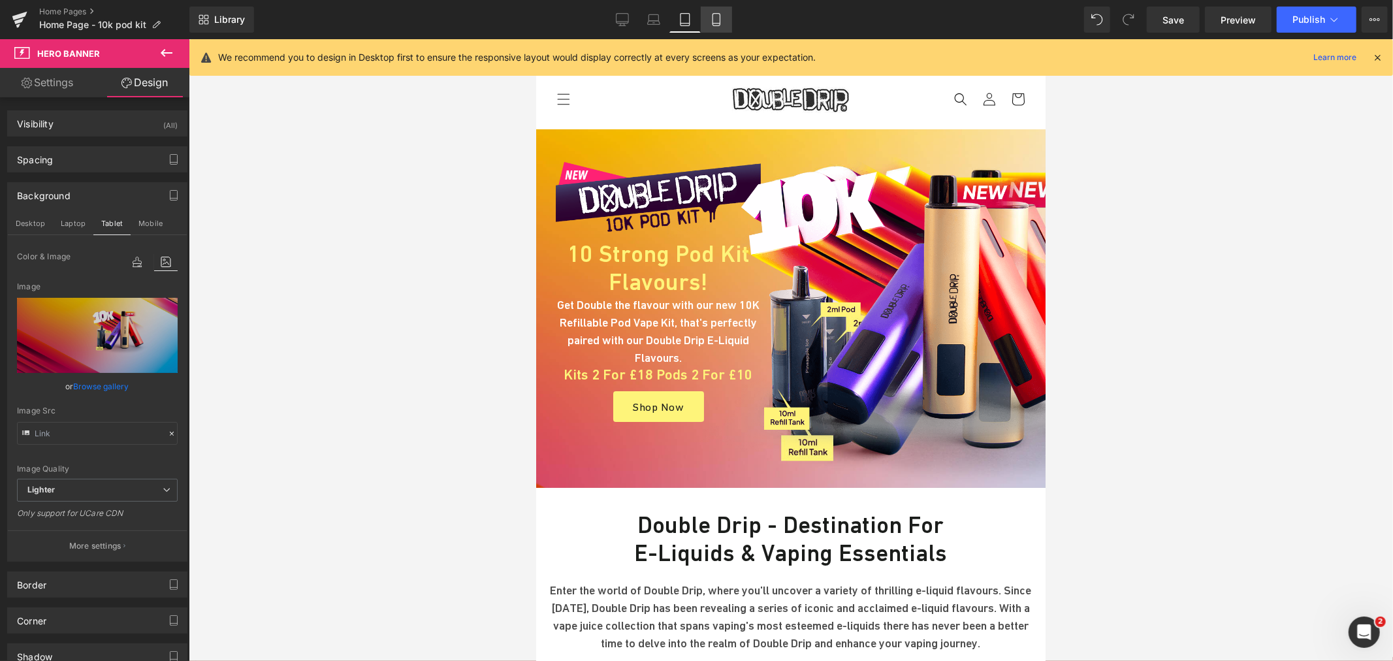
click at [715, 24] on icon at bounding box center [716, 19] width 13 height 13
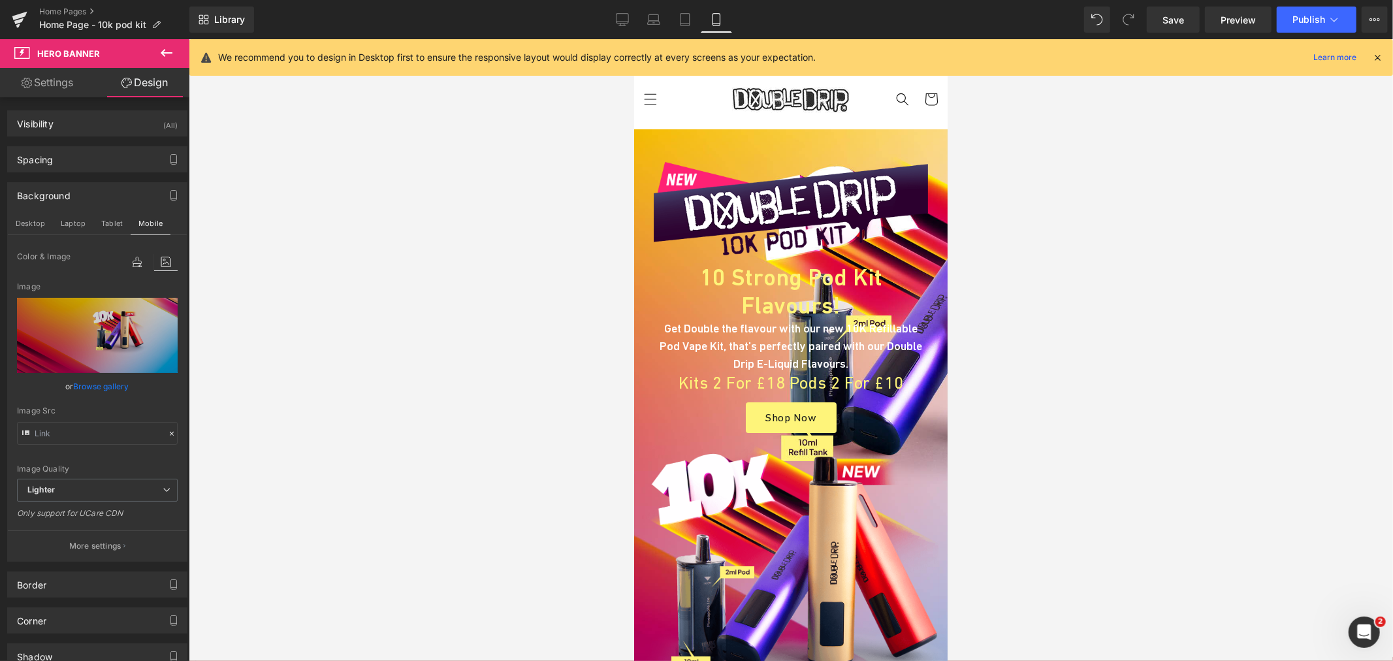
click at [621, 22] on icon at bounding box center [622, 19] width 13 height 13
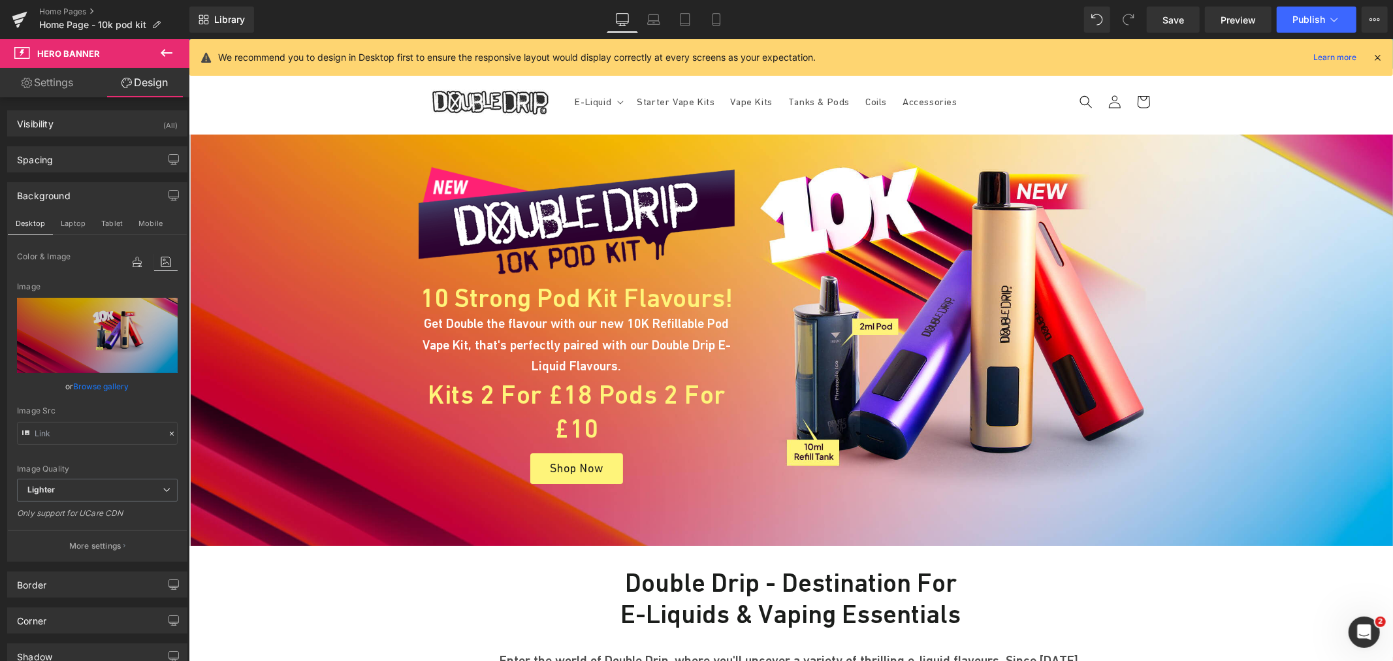
scroll to position [5, 0]
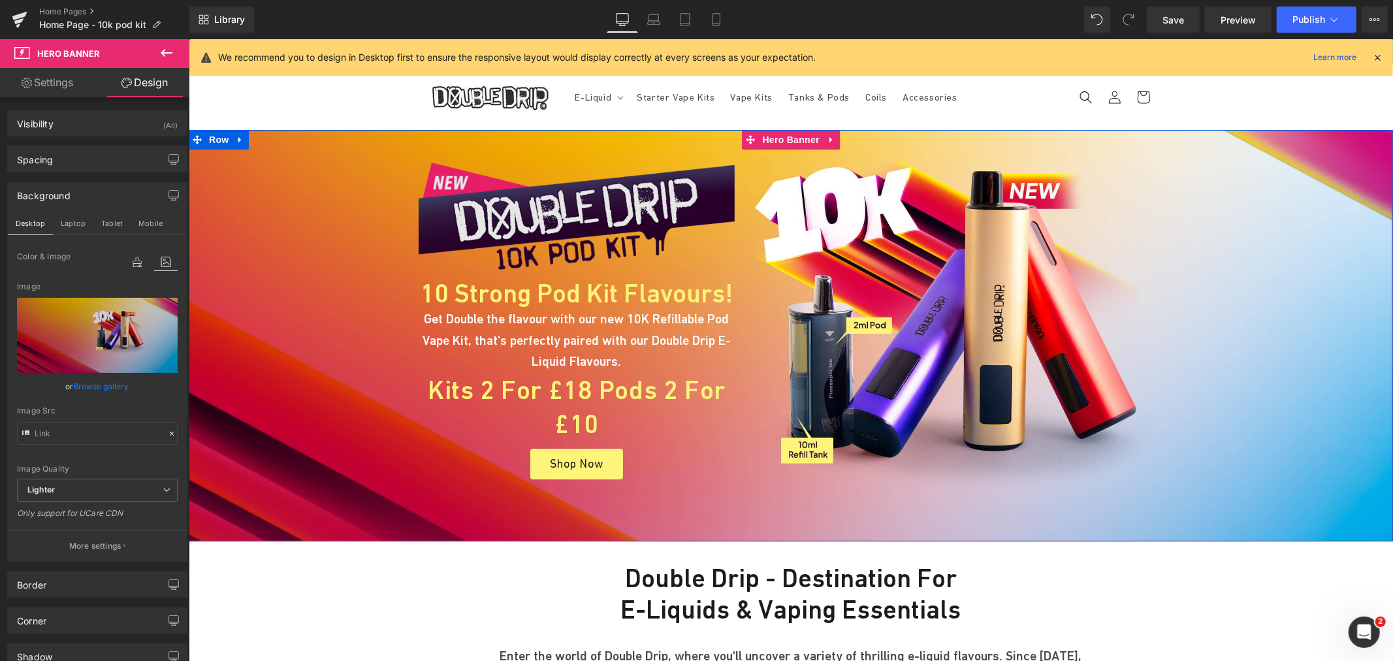
drag, startPoint x: 763, startPoint y: 135, endPoint x: 643, endPoint y: 167, distance: 125.0
click at [763, 135] on span "Hero Banner" at bounding box center [790, 139] width 63 height 20
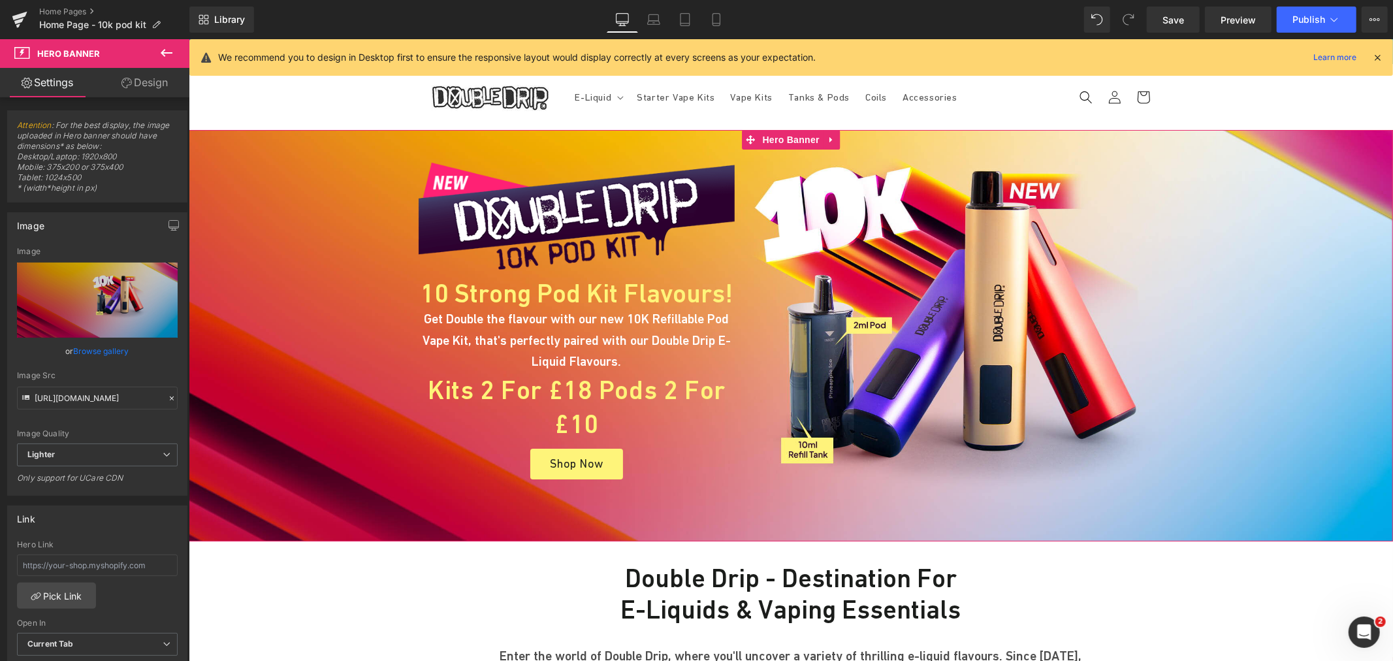
click at [103, 347] on link "Browse gallery" at bounding box center [102, 351] width 56 height 23
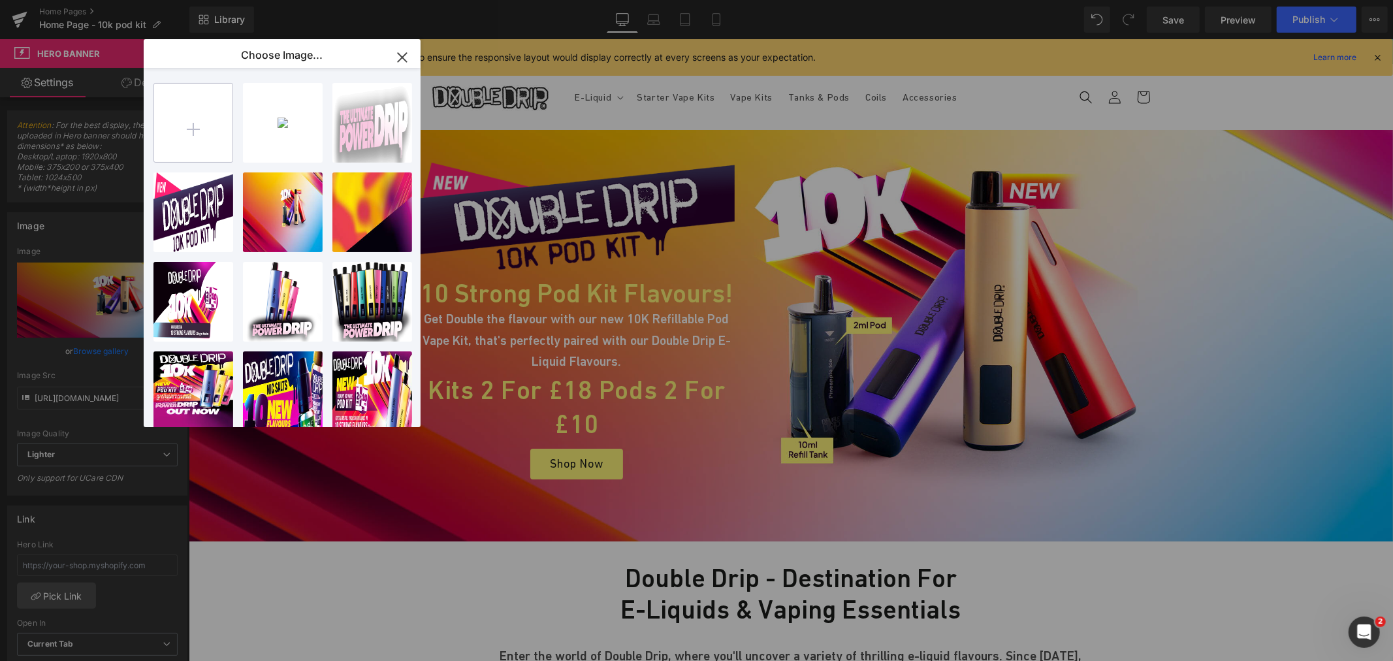
click at [179, 119] on input "file" at bounding box center [193, 123] width 78 height 78
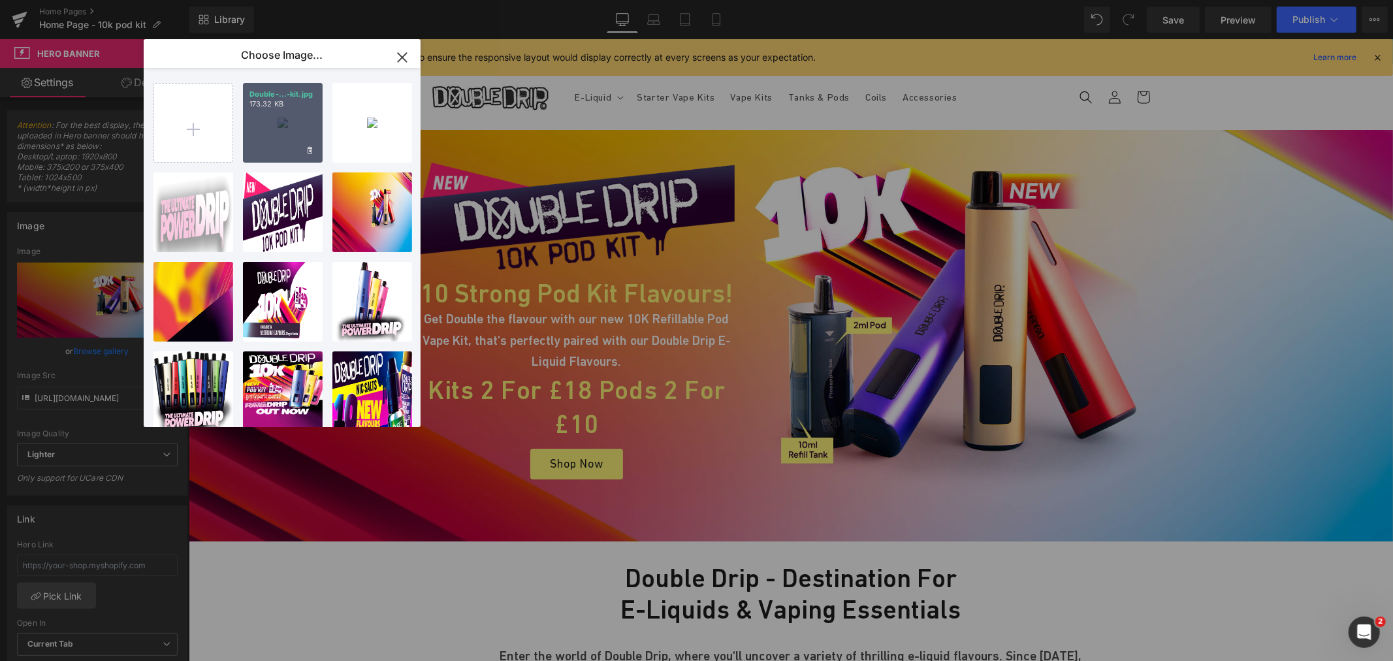
click at [285, 134] on div "Double-...-kit.jpg 173.32 KB" at bounding box center [283, 123] width 80 height 80
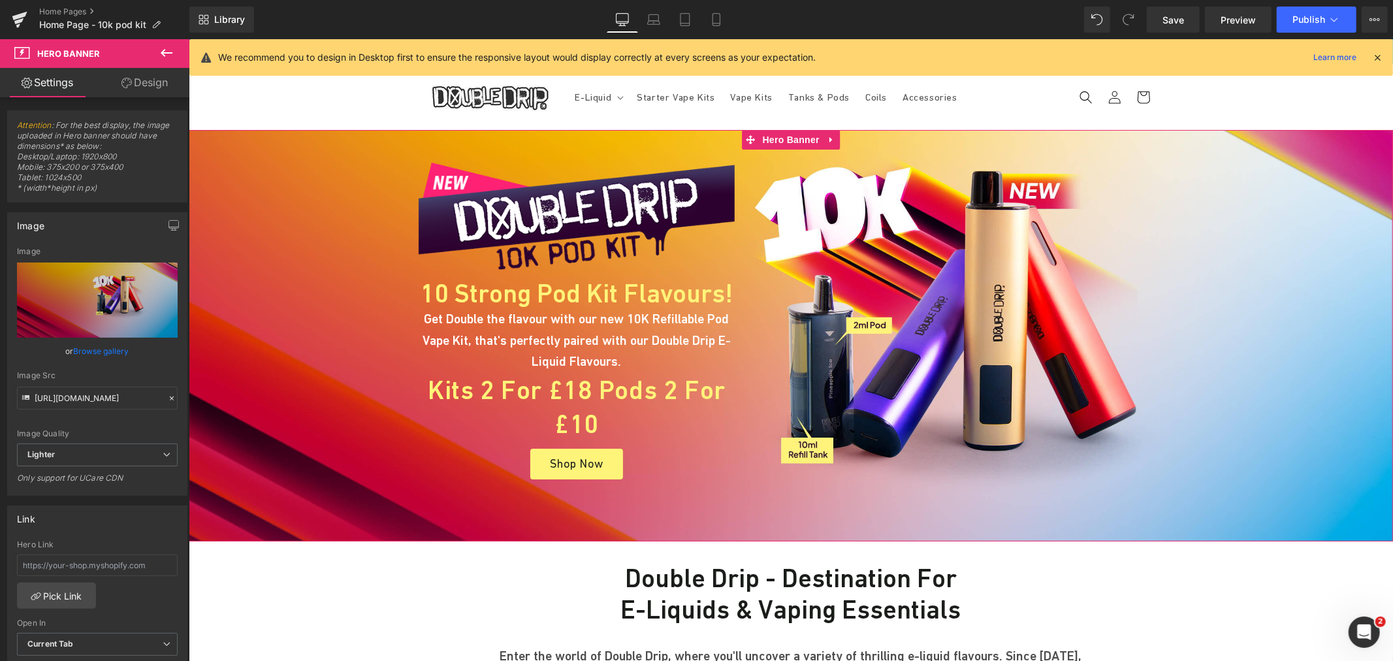
click at [101, 347] on link "Browse gallery" at bounding box center [102, 351] width 56 height 23
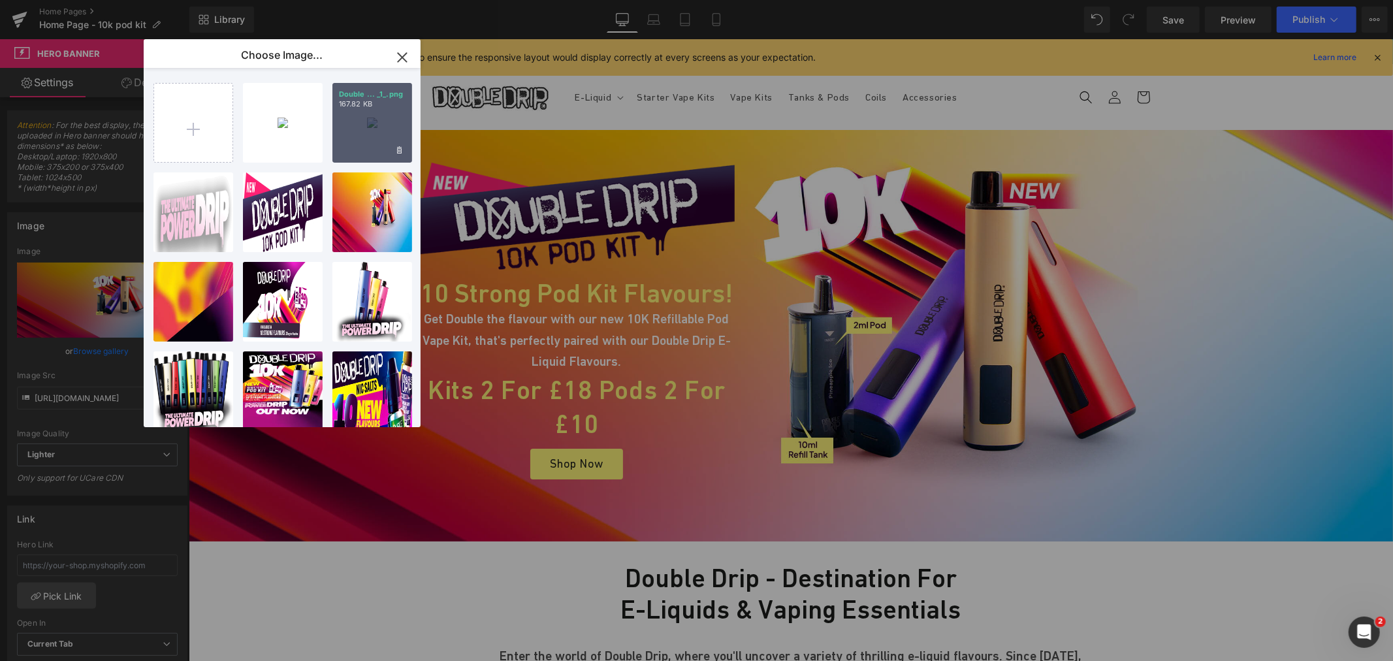
click at [379, 138] on div "Double ... _1_.png 167.82 KB" at bounding box center [372, 123] width 80 height 80
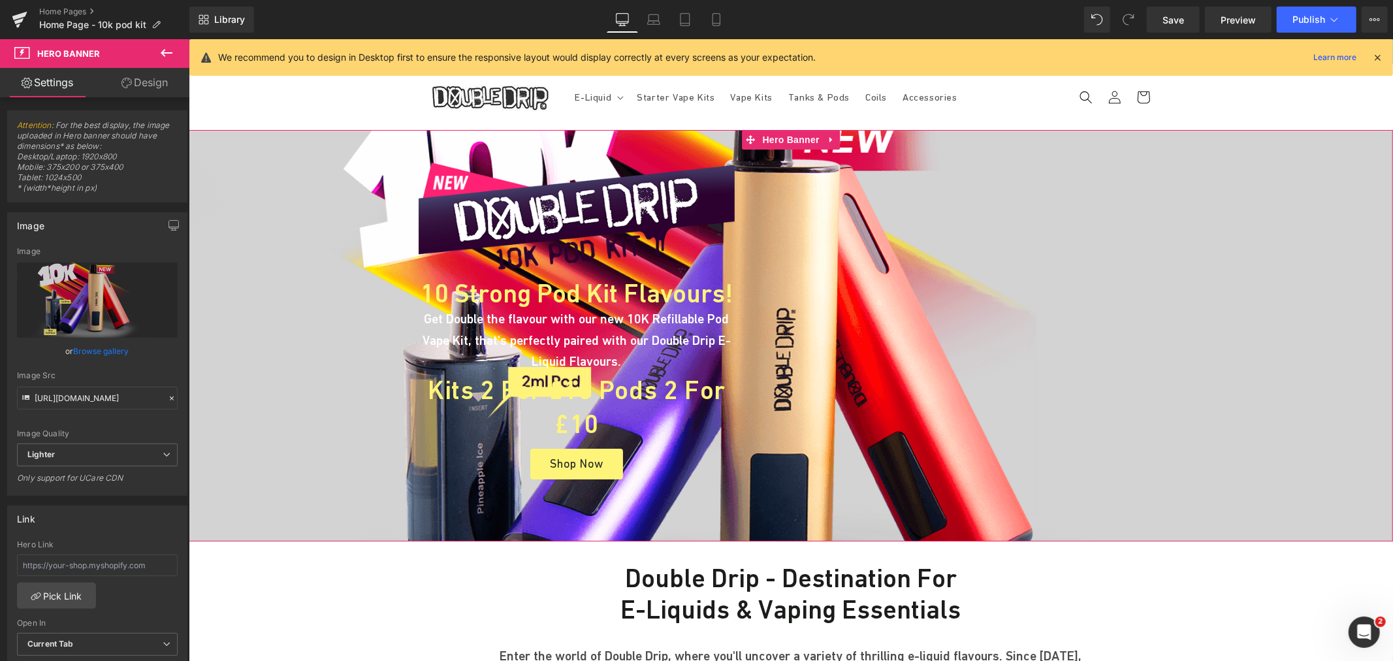
click at [101, 350] on link "Browse gallery" at bounding box center [102, 351] width 56 height 23
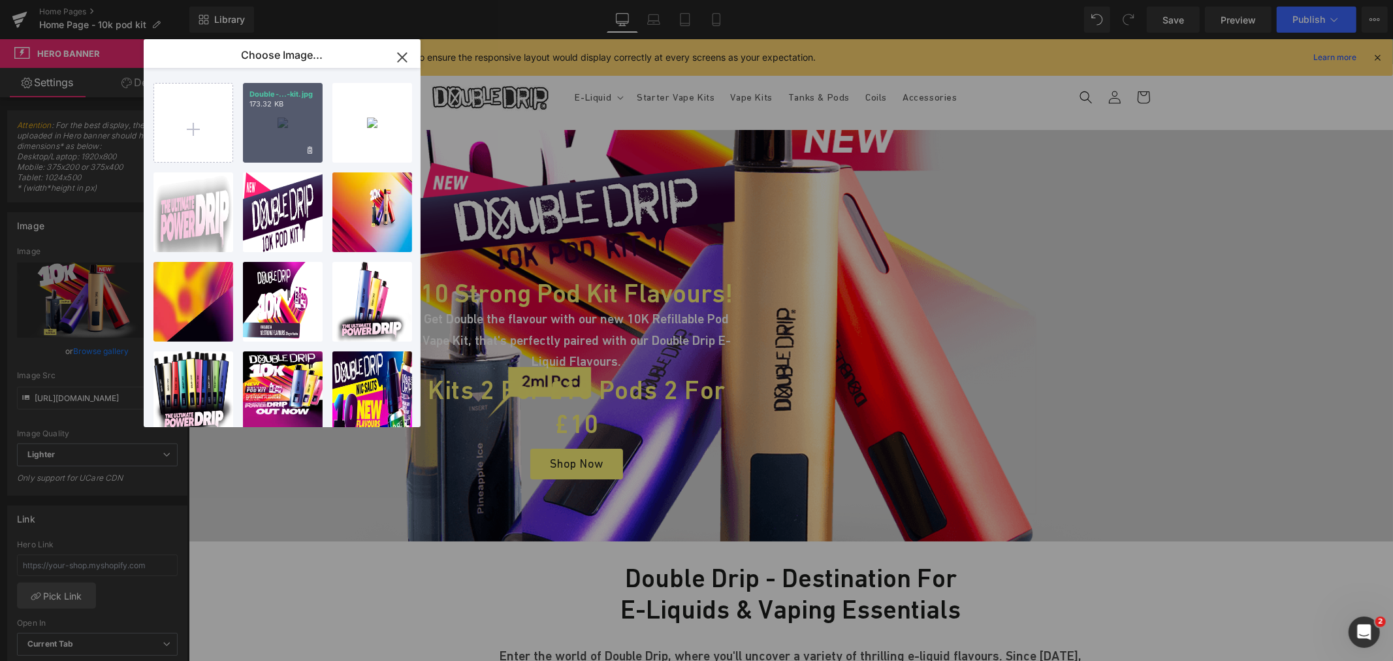
click at [293, 119] on div "Double-...-kit.jpg 173.32 KB" at bounding box center [283, 123] width 80 height 80
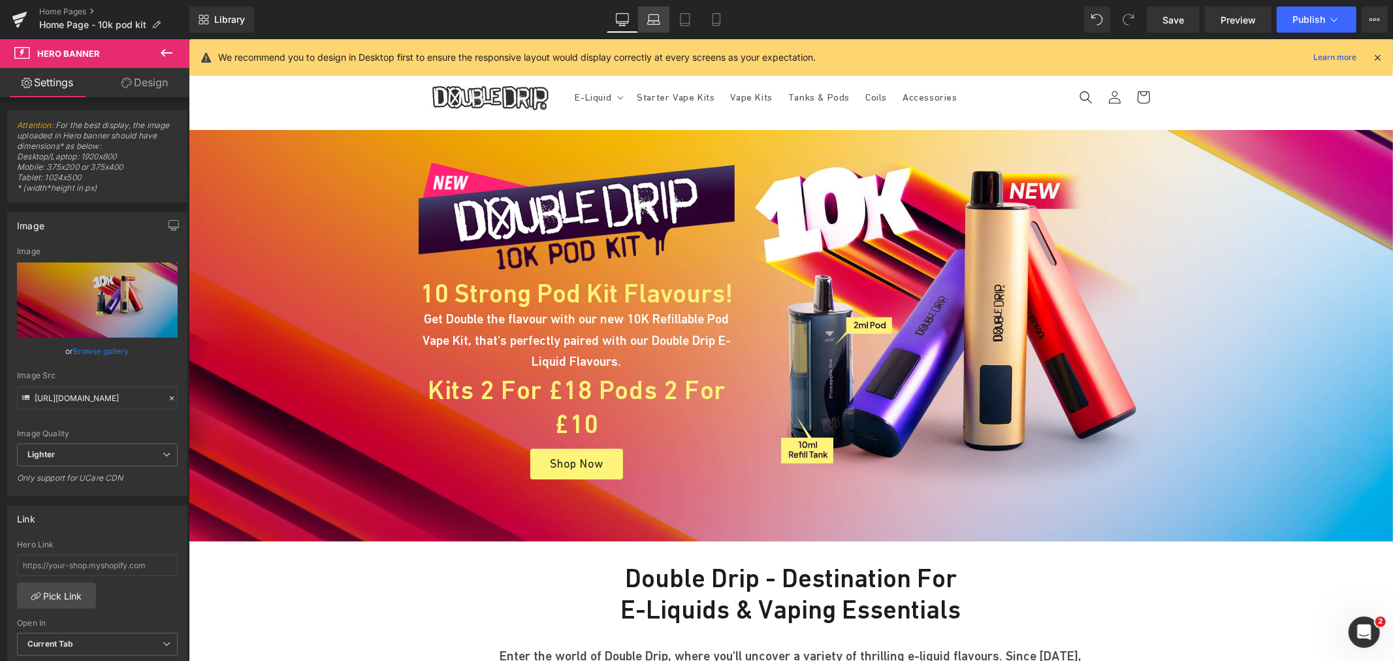
click at [651, 22] on icon at bounding box center [653, 19] width 13 height 13
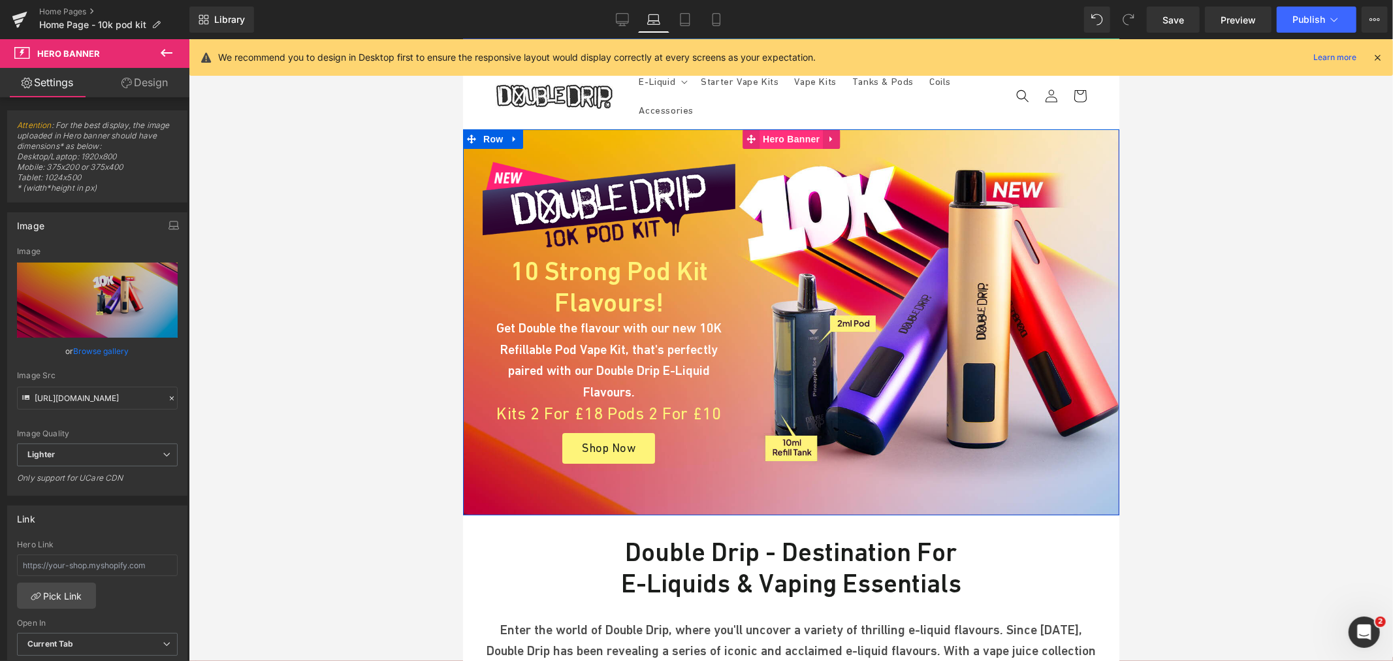
click at [779, 147] on span "Hero Banner" at bounding box center [790, 139] width 63 height 20
click at [108, 354] on link "Browse gallery" at bounding box center [102, 351] width 56 height 23
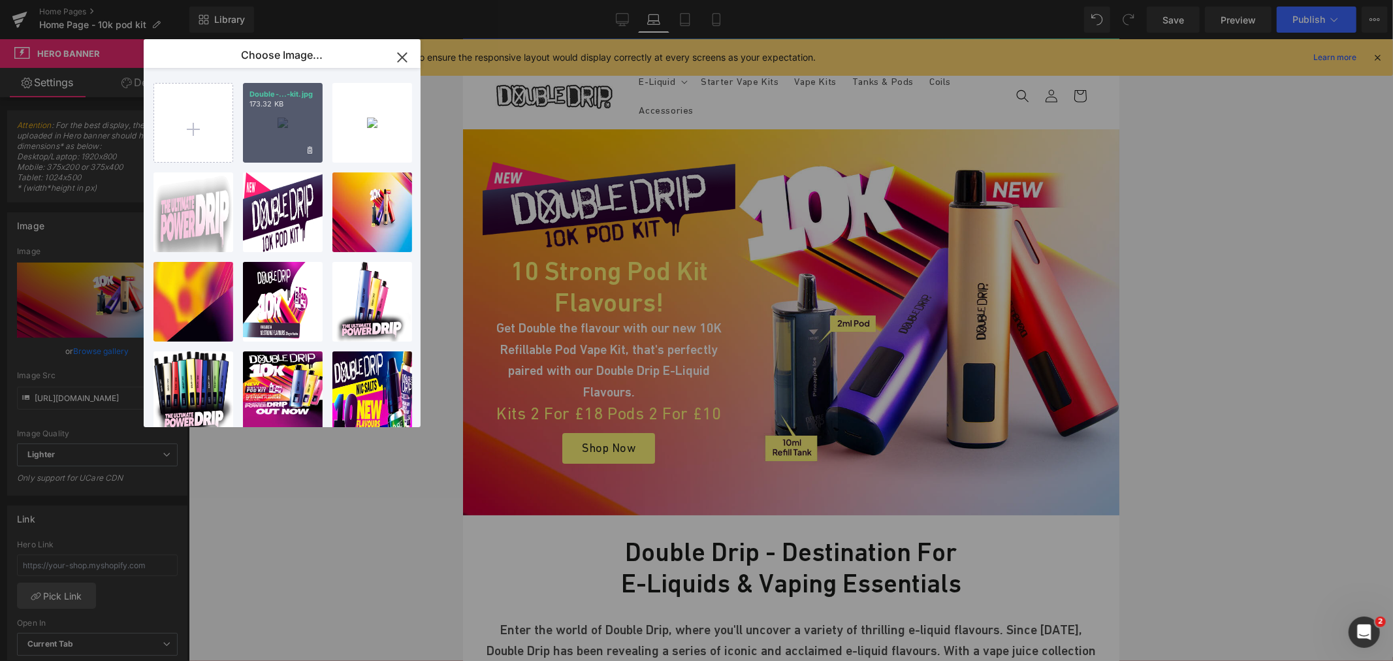
click at [283, 120] on div "Double-...-kit.jpg 173.32 KB" at bounding box center [283, 123] width 80 height 80
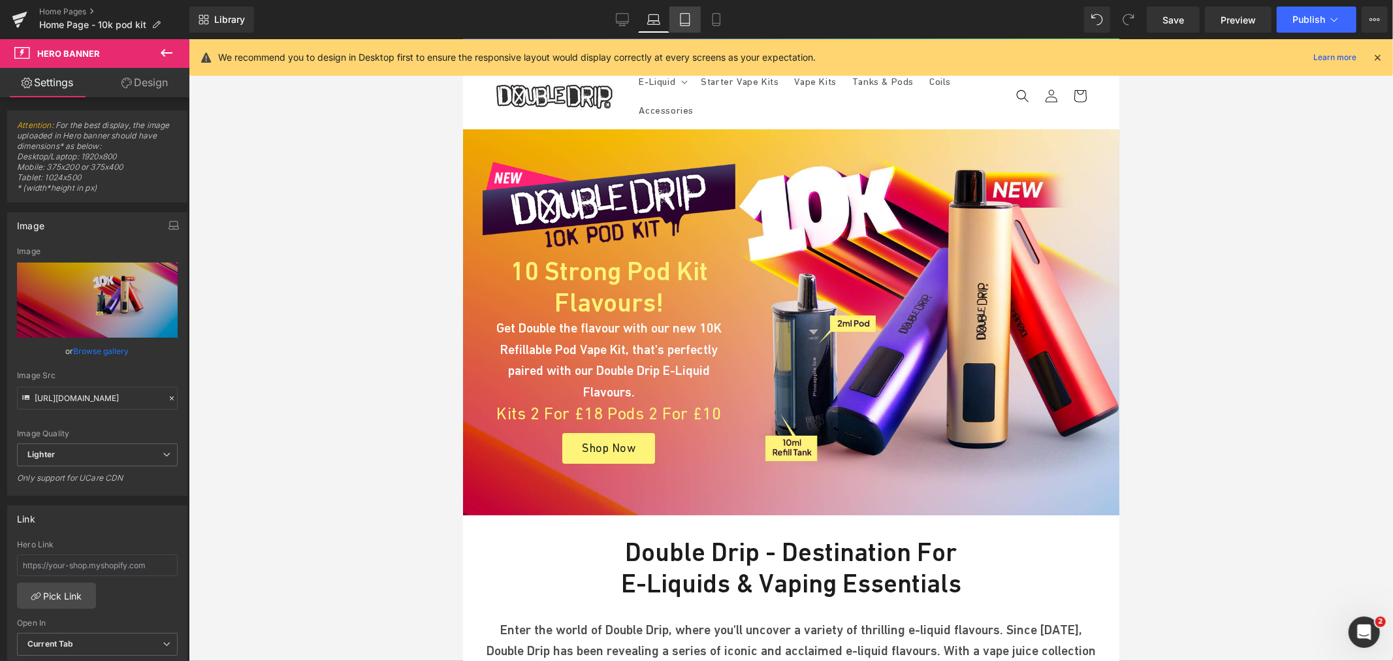
click at [688, 20] on icon at bounding box center [685, 19] width 13 height 13
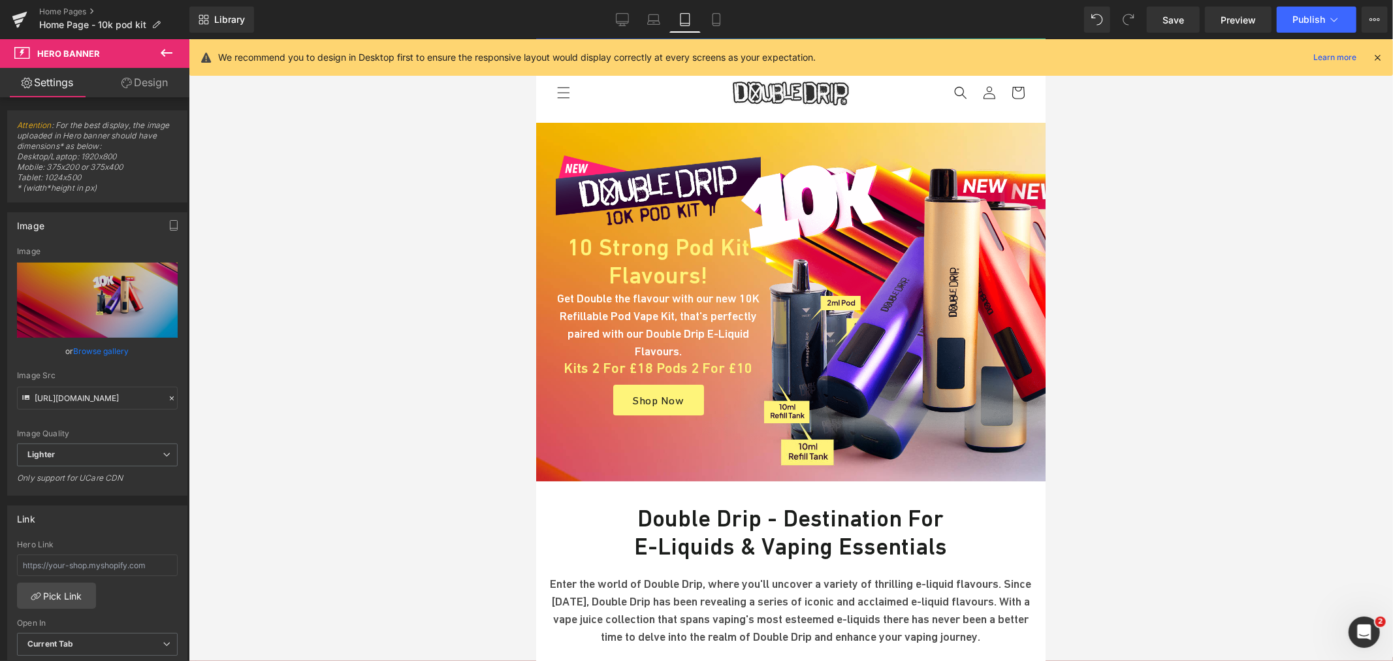
scroll to position [0, 0]
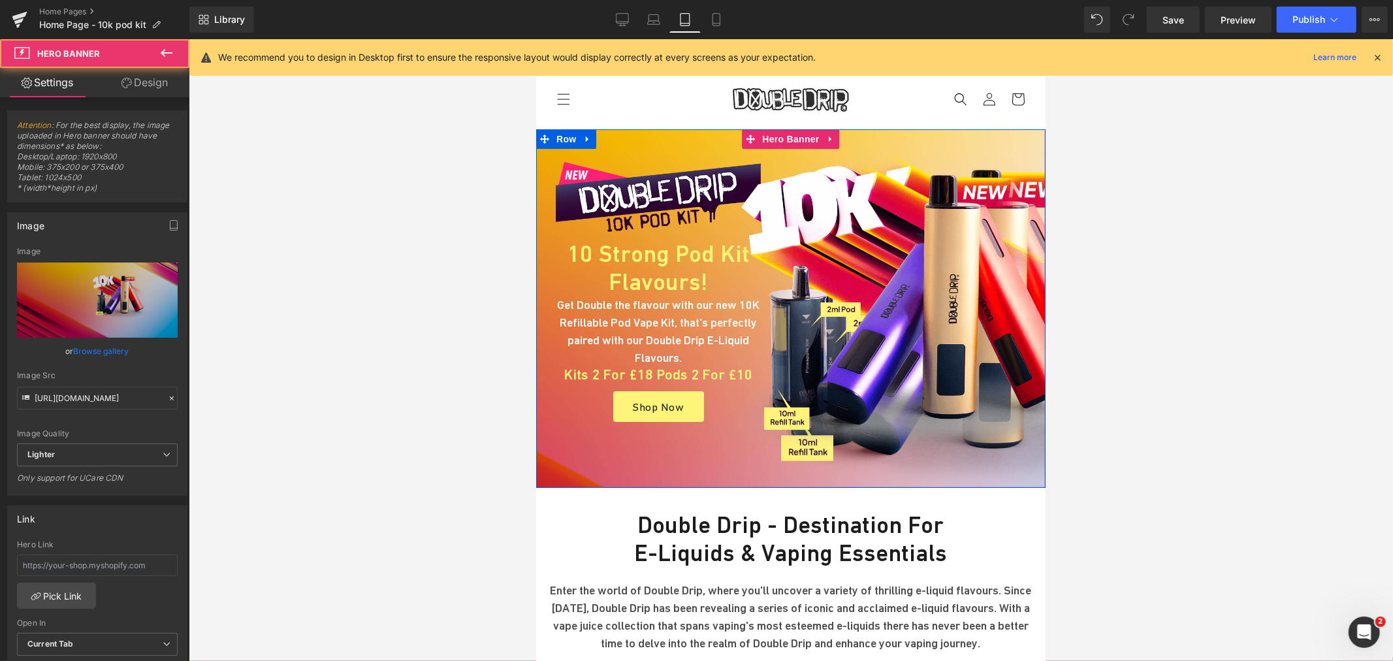
click at [792, 138] on div "Image 10 Strong Pod Kit Flavours! Heading Get Double the flavour with our new 1…" at bounding box center [790, 308] width 509 height 359
click at [792, 138] on span "Hero Banner" at bounding box center [789, 139] width 63 height 20
click at [782, 140] on span "Hero Banner" at bounding box center [789, 139] width 63 height 20
click at [95, 347] on link "Browse gallery" at bounding box center [102, 351] width 56 height 23
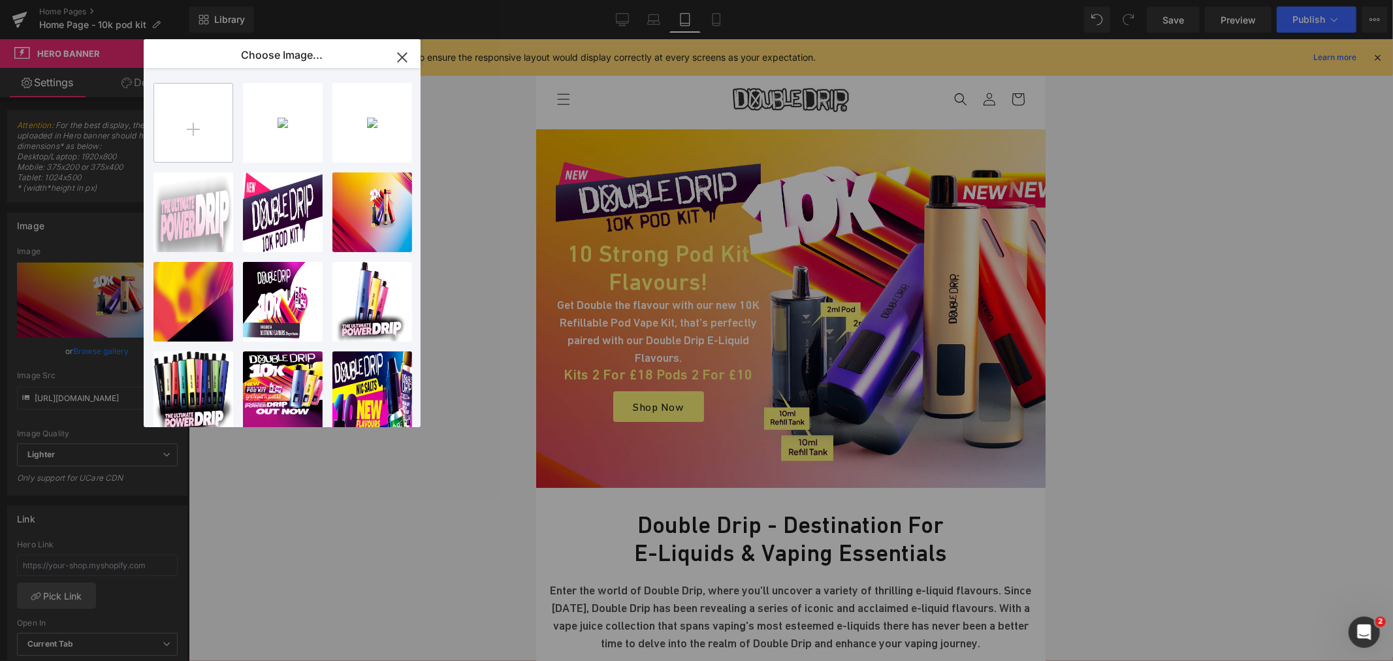
click at [197, 131] on input "file" at bounding box center [193, 123] width 78 height 78
type input "C:\fakepath\Double-Drip-10k-vape-pod-kit-bg.jpg"
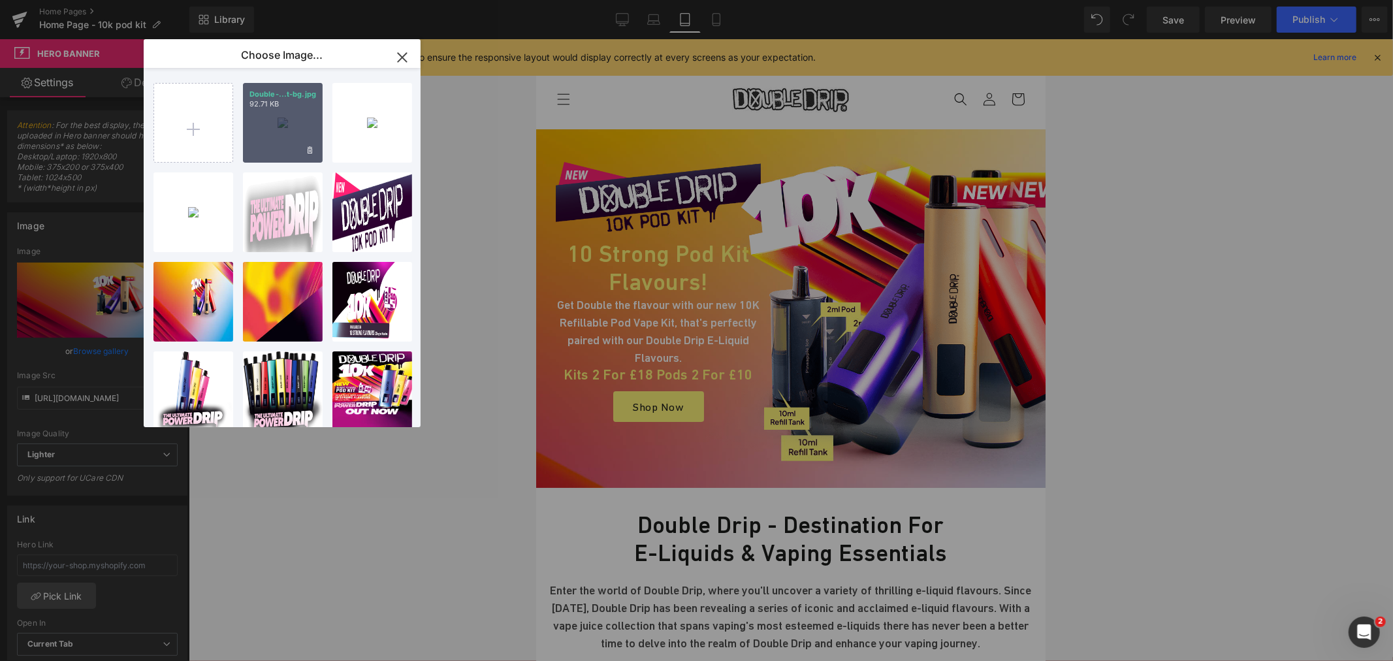
click at [276, 126] on div "Double-...t-bg.jpg 92.71 KB" at bounding box center [283, 123] width 80 height 80
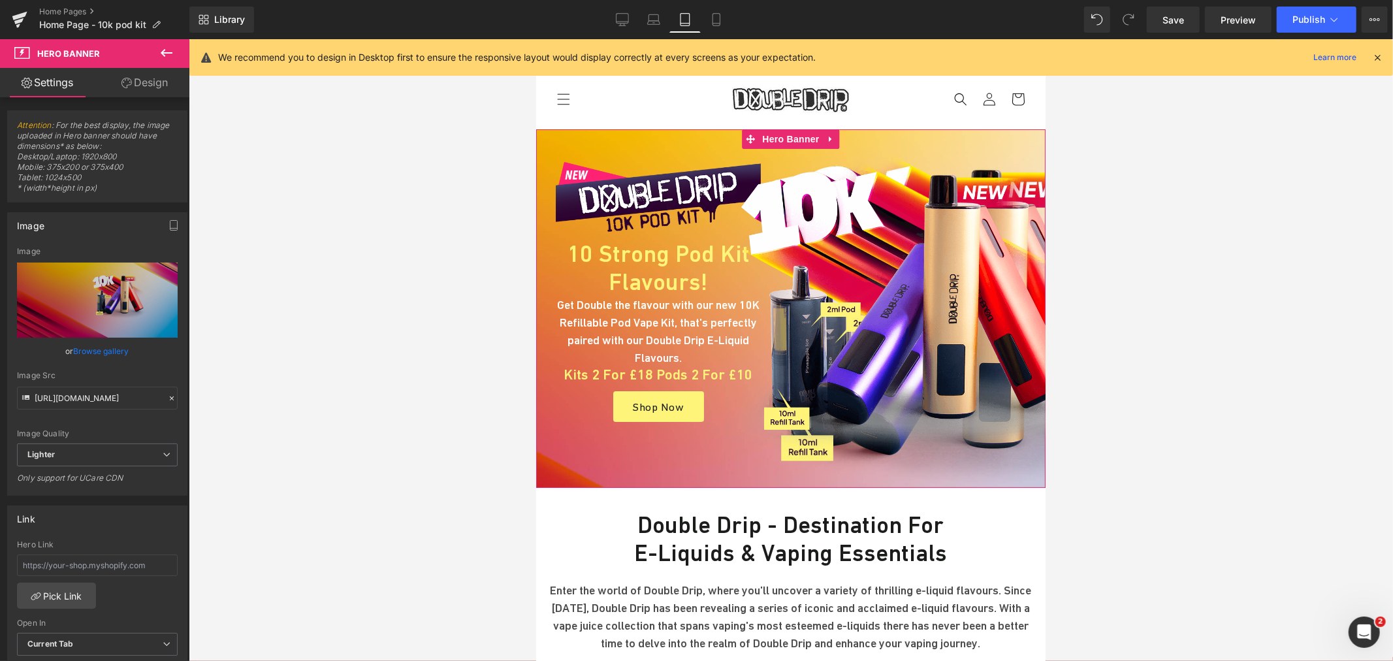
click at [96, 343] on link "Browse gallery" at bounding box center [102, 351] width 56 height 23
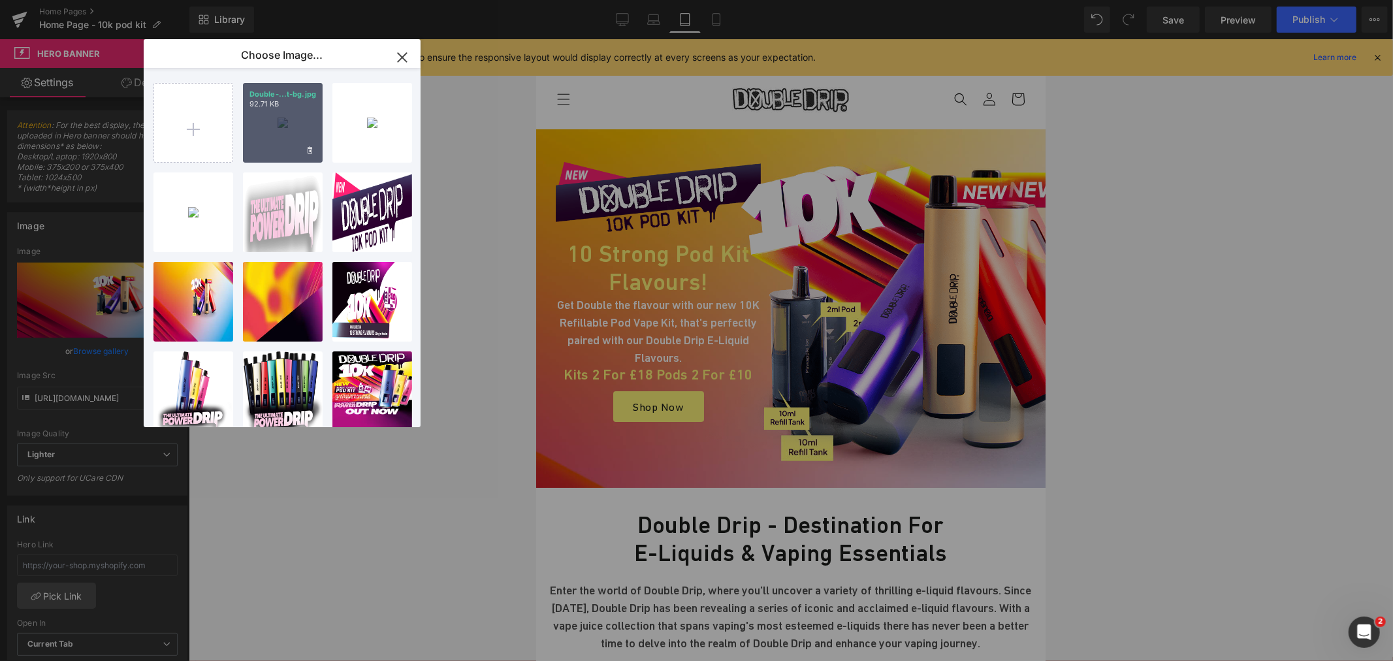
click at [295, 118] on div "Double-...t-bg.jpg 92.71 KB" at bounding box center [283, 123] width 80 height 80
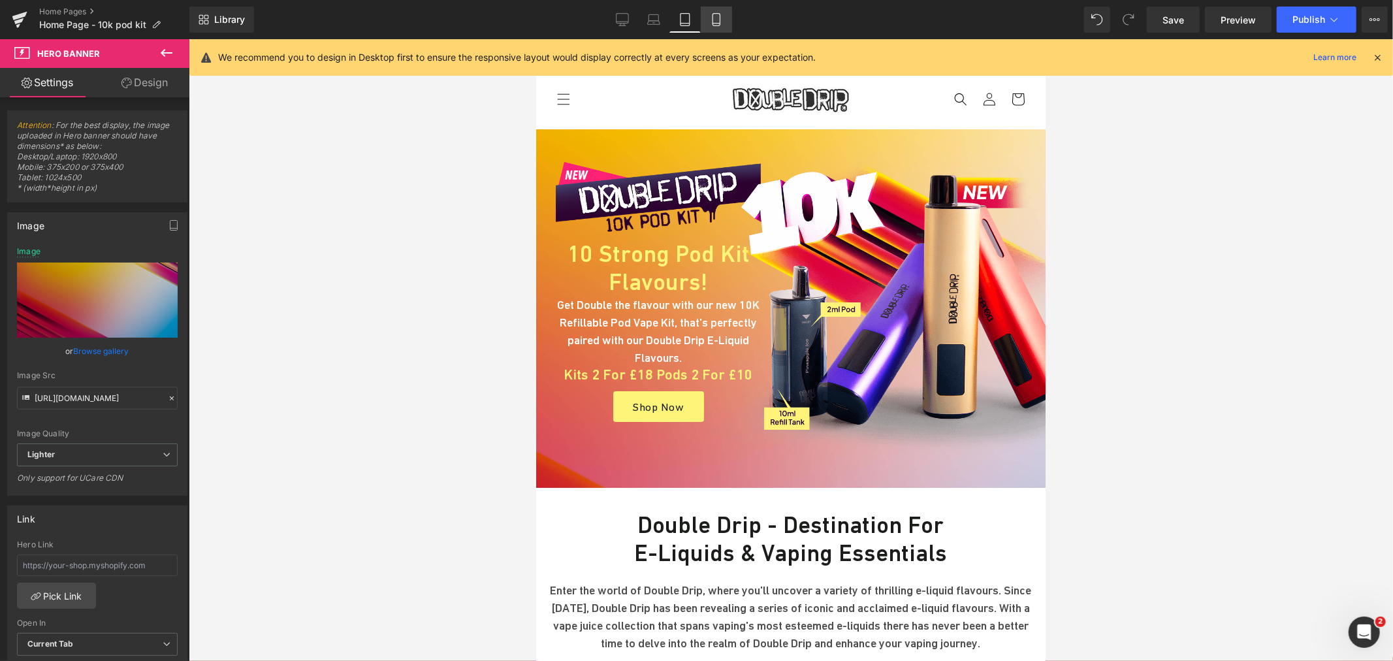
drag, startPoint x: 711, startPoint y: 18, endPoint x: 717, endPoint y: 22, distance: 7.3
click at [713, 18] on icon at bounding box center [716, 20] width 7 height 12
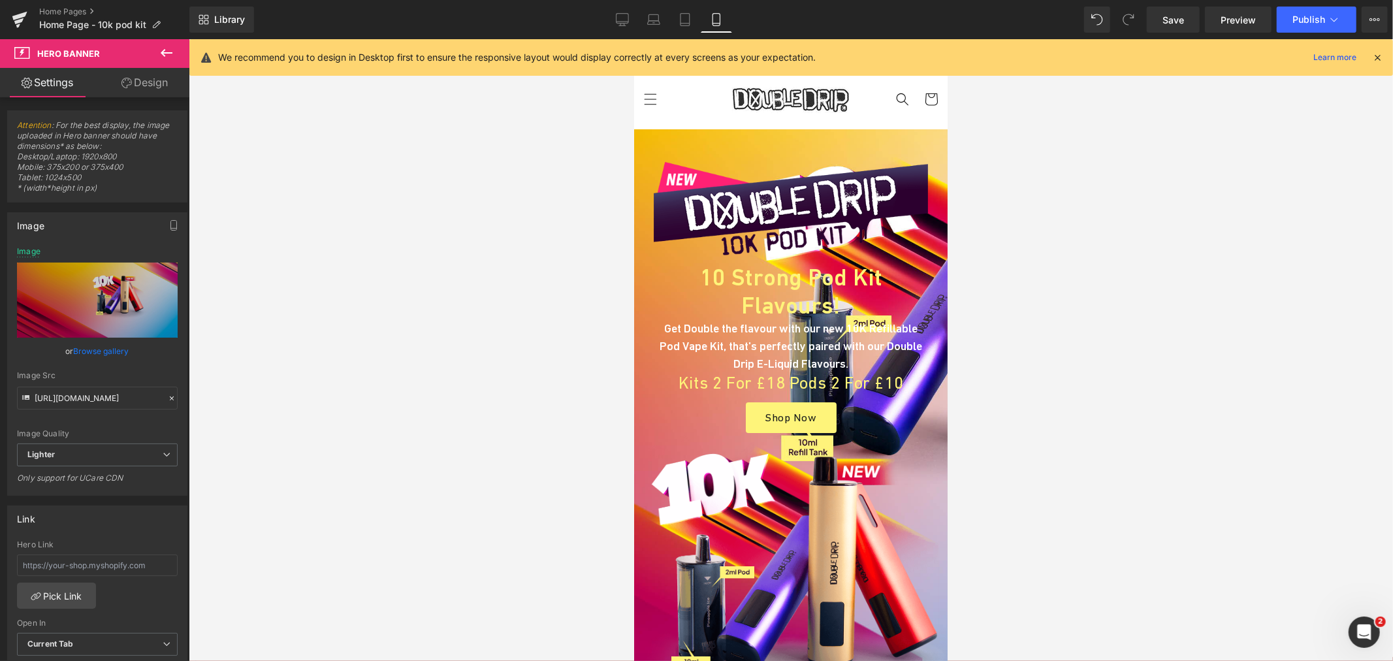
click at [775, 140] on div "Image 10 Strong Pod Kit Flavours! Heading Get Double the flavour with our new 1…" at bounding box center [790, 420] width 313 height 583
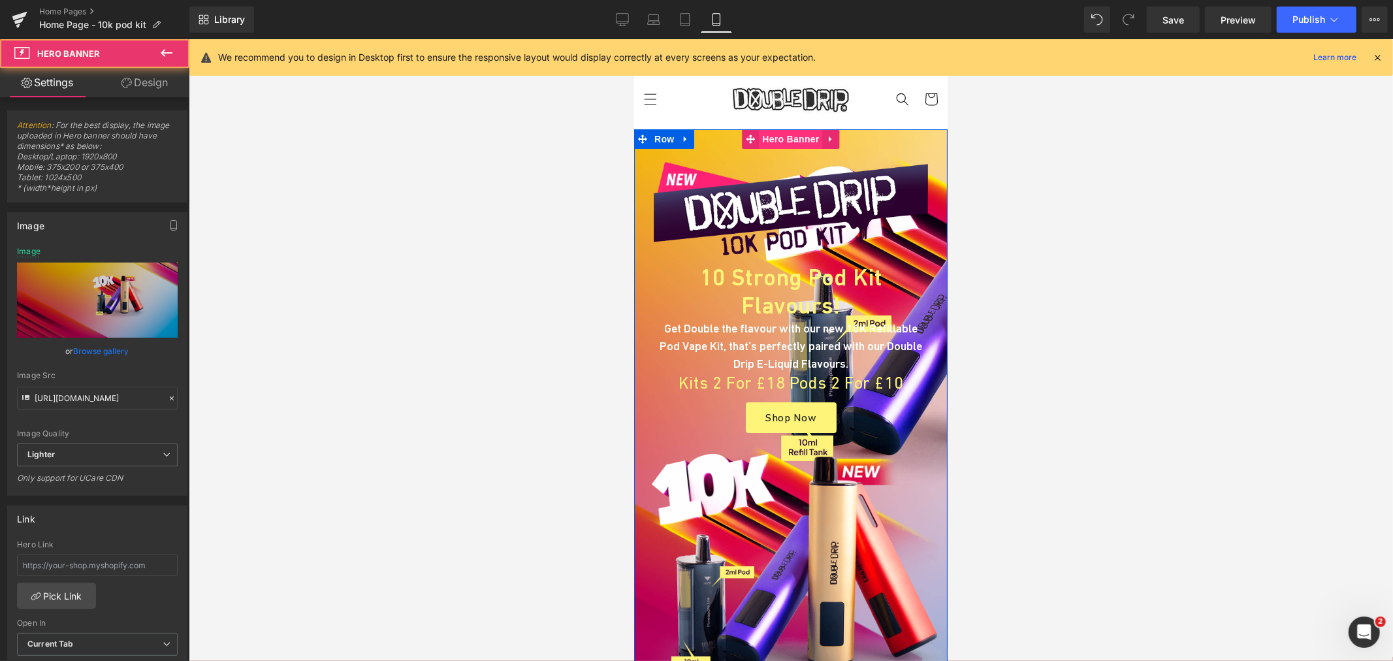
click at [776, 140] on span "Hero Banner" at bounding box center [789, 139] width 63 height 20
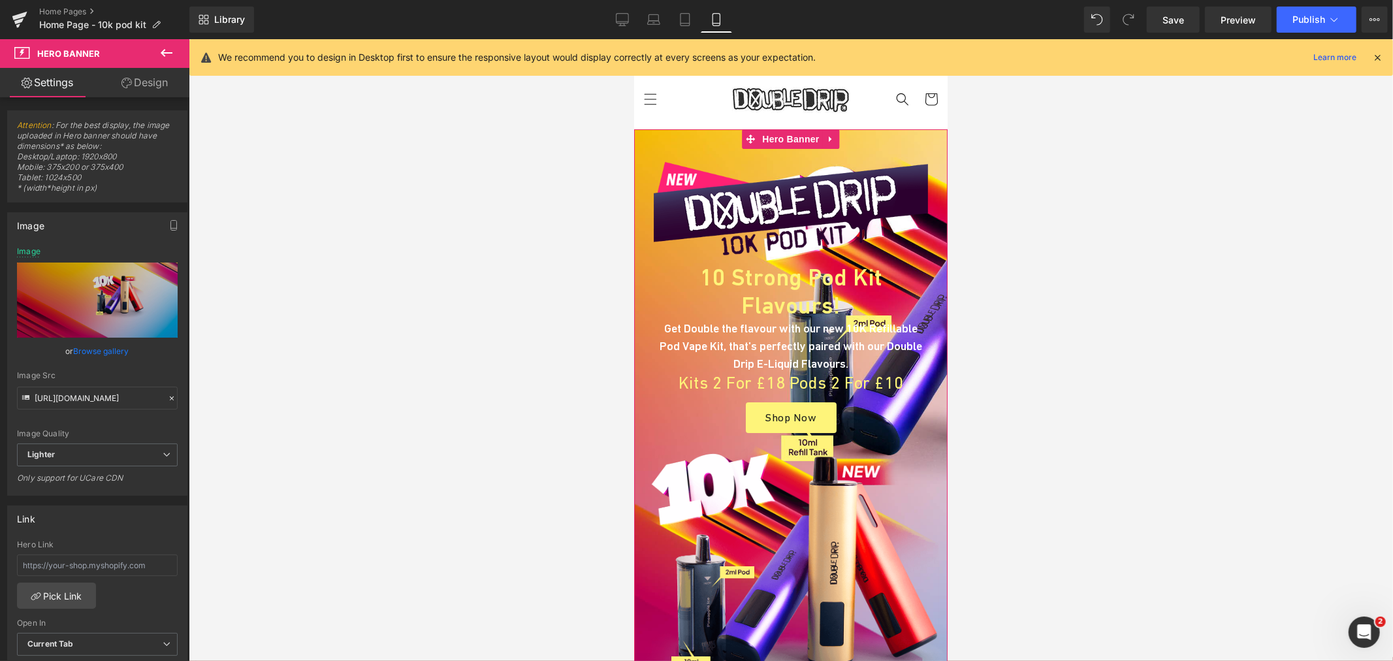
click at [101, 347] on link "Browse gallery" at bounding box center [102, 351] width 56 height 23
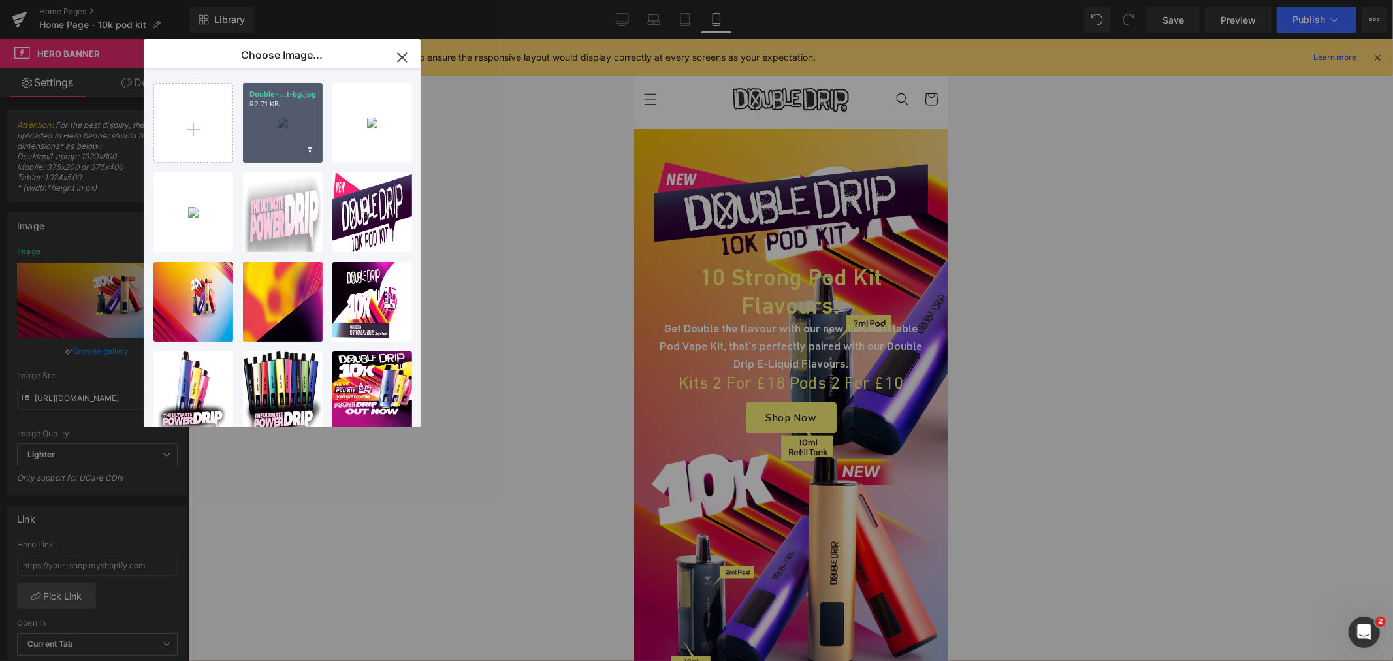
click at [286, 127] on div "Double-...t-bg.jpg 92.71 KB" at bounding box center [283, 123] width 80 height 80
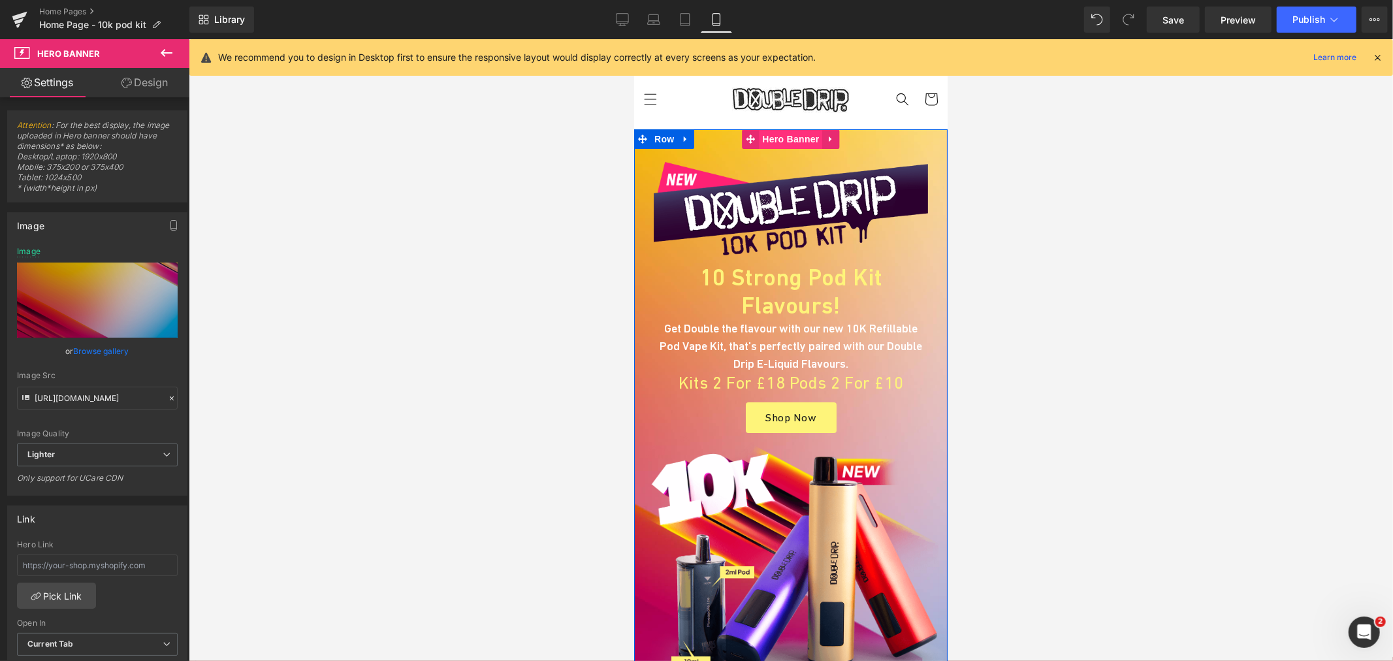
click at [763, 137] on span "Hero Banner" at bounding box center [789, 139] width 63 height 20
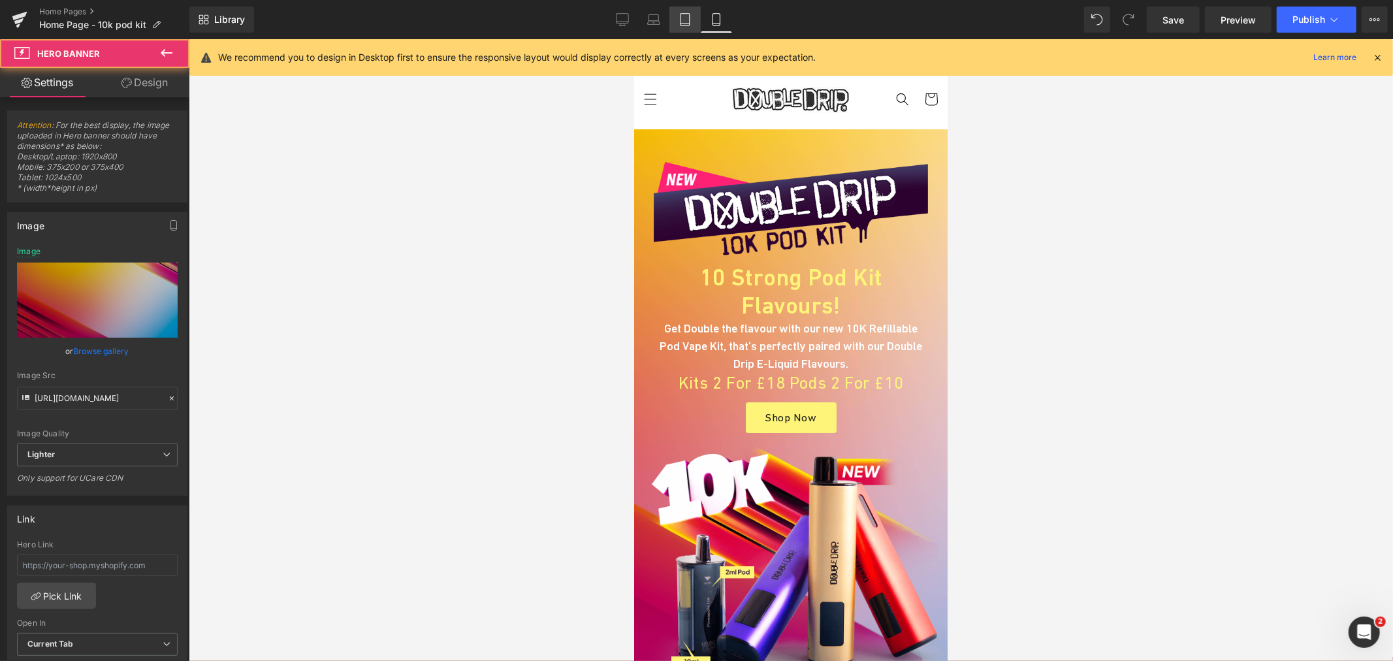
click at [691, 14] on link "Tablet" at bounding box center [684, 20] width 31 height 26
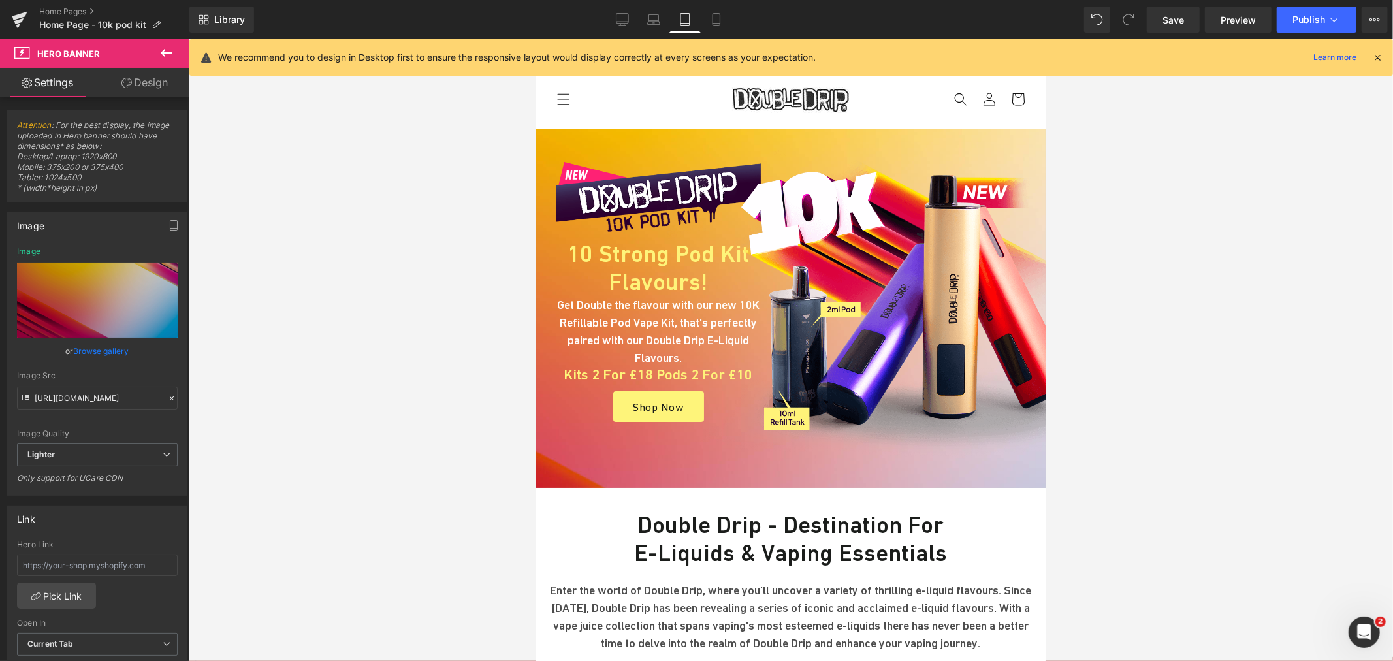
click at [718, 138] on span "Hero Banner" at bounding box center [692, 139] width 51 height 16
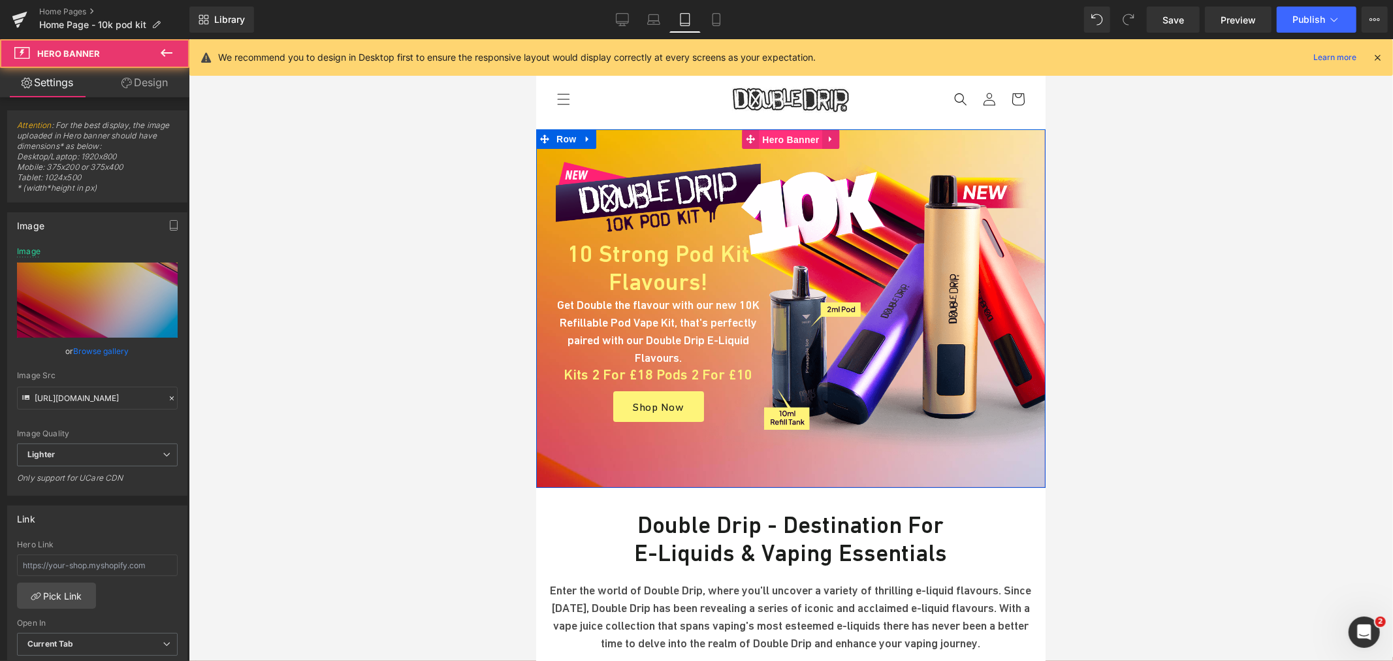
click at [781, 137] on span "Hero Banner" at bounding box center [789, 139] width 63 height 20
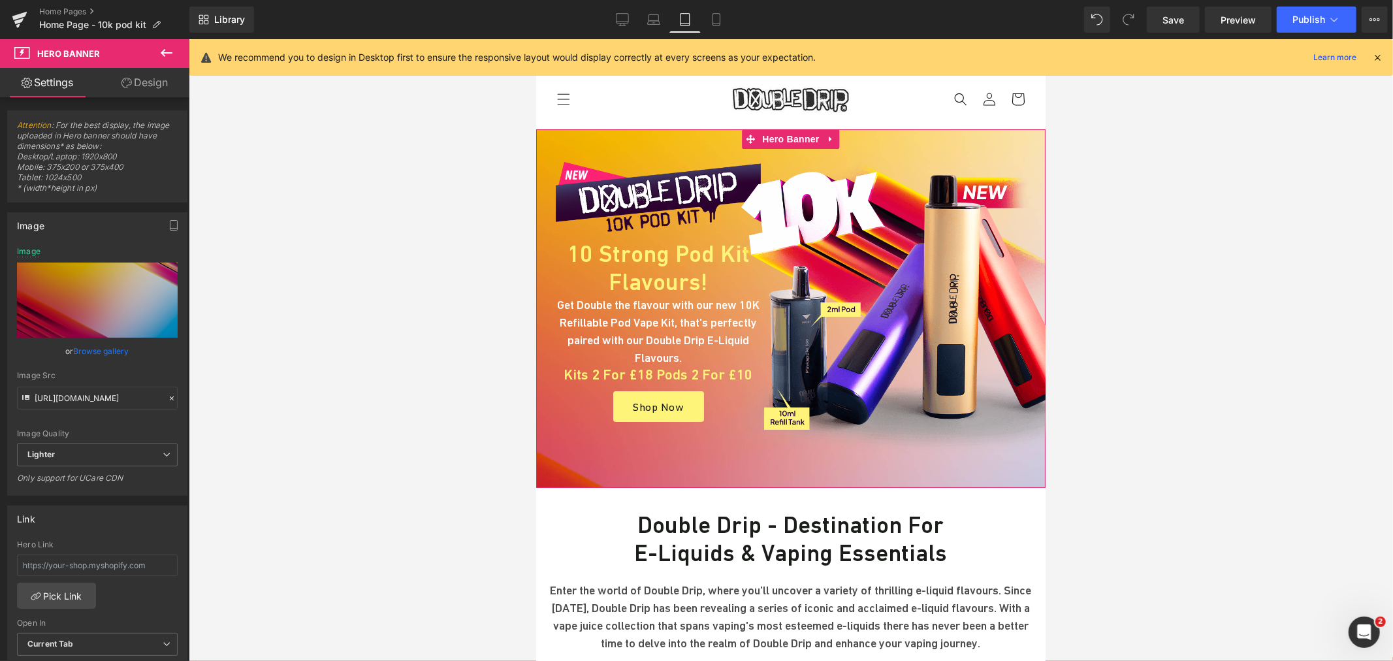
click at [136, 77] on link "Design" at bounding box center [144, 82] width 95 height 29
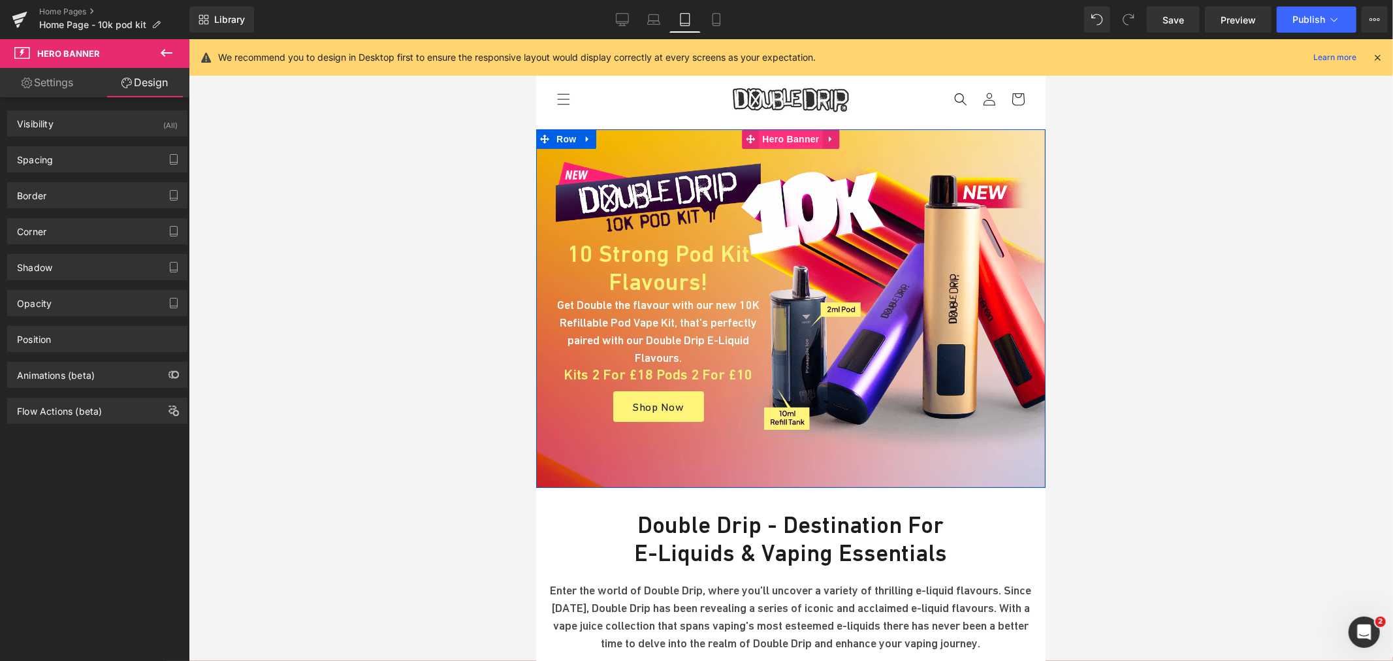
click at [788, 138] on span "Hero Banner" at bounding box center [789, 139] width 63 height 20
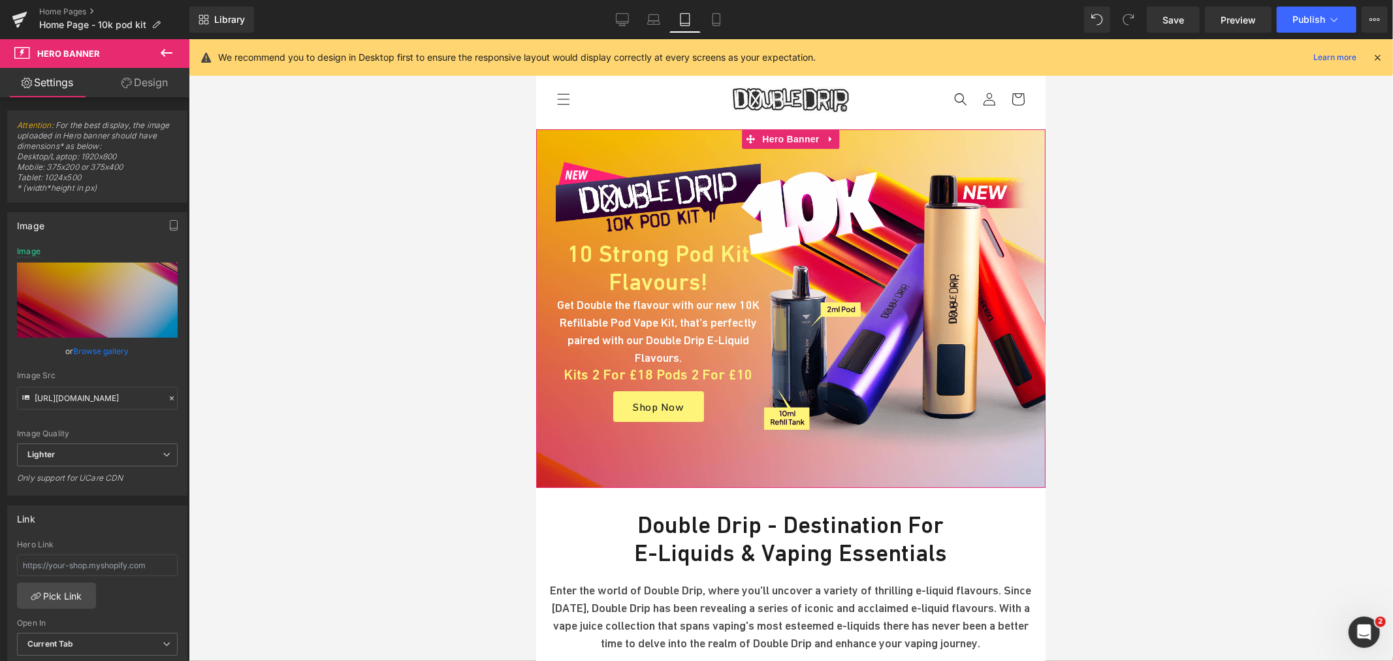
click at [146, 72] on link "Design" at bounding box center [144, 82] width 95 height 29
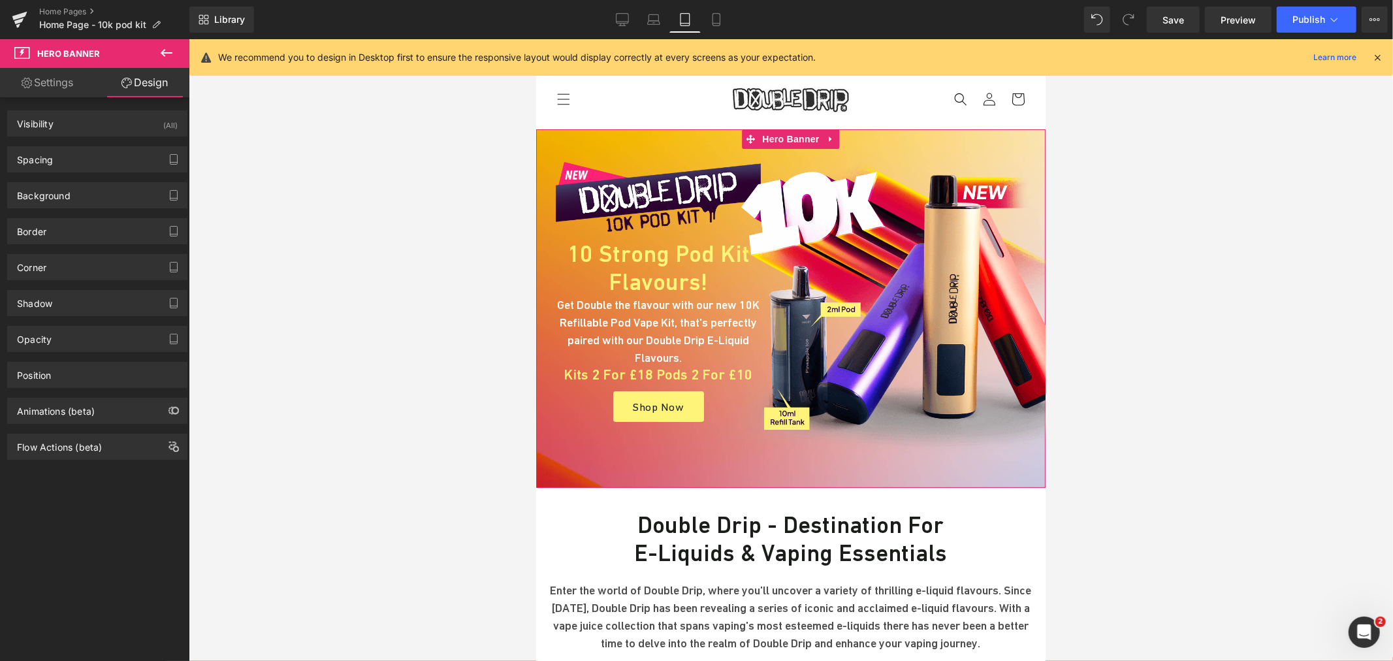
click at [94, 180] on div "Background Color & Image color Color % Image Replace Image Upload image or Brow…" at bounding box center [97, 190] width 195 height 36
click at [93, 192] on div "Background" at bounding box center [97, 195] width 179 height 25
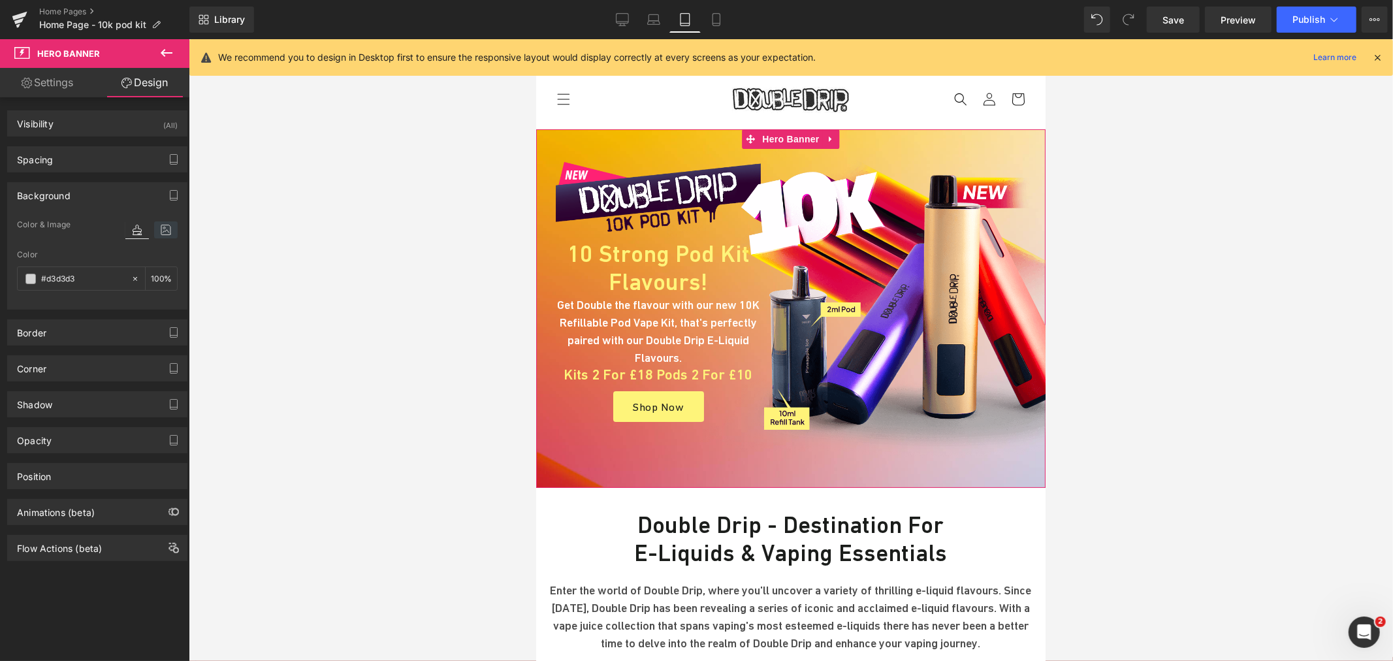
click at [157, 238] on icon at bounding box center [166, 229] width 24 height 17
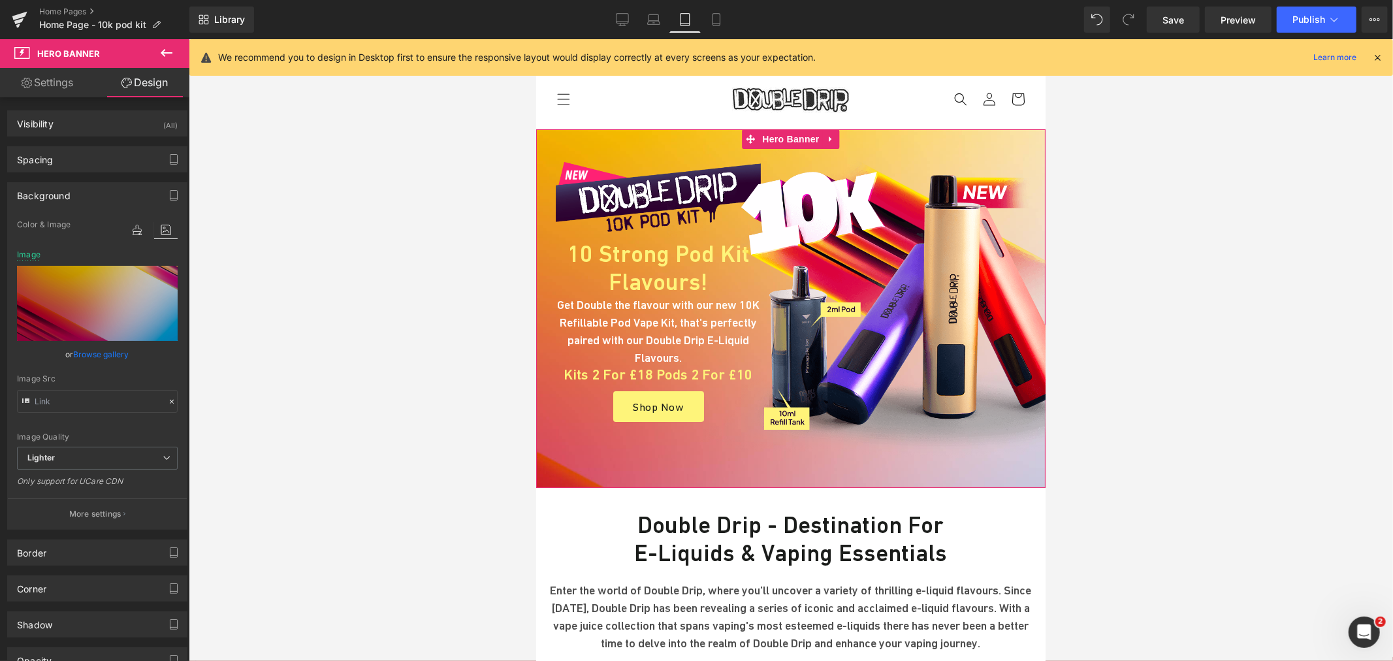
click at [103, 355] on link "Browse gallery" at bounding box center [102, 354] width 56 height 23
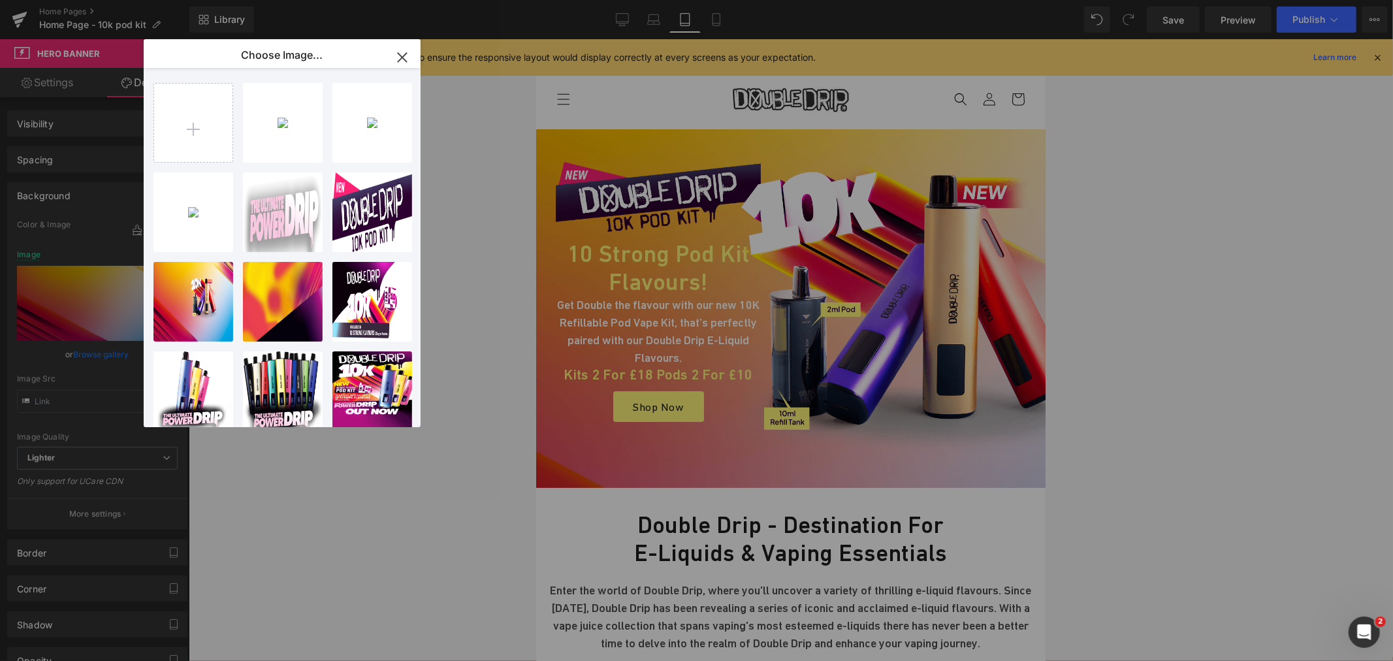
click at [80, 0] on div "Hero Banner You are previewing how the will restyle your page. You can not edit…" at bounding box center [696, 0] width 1393 height 0
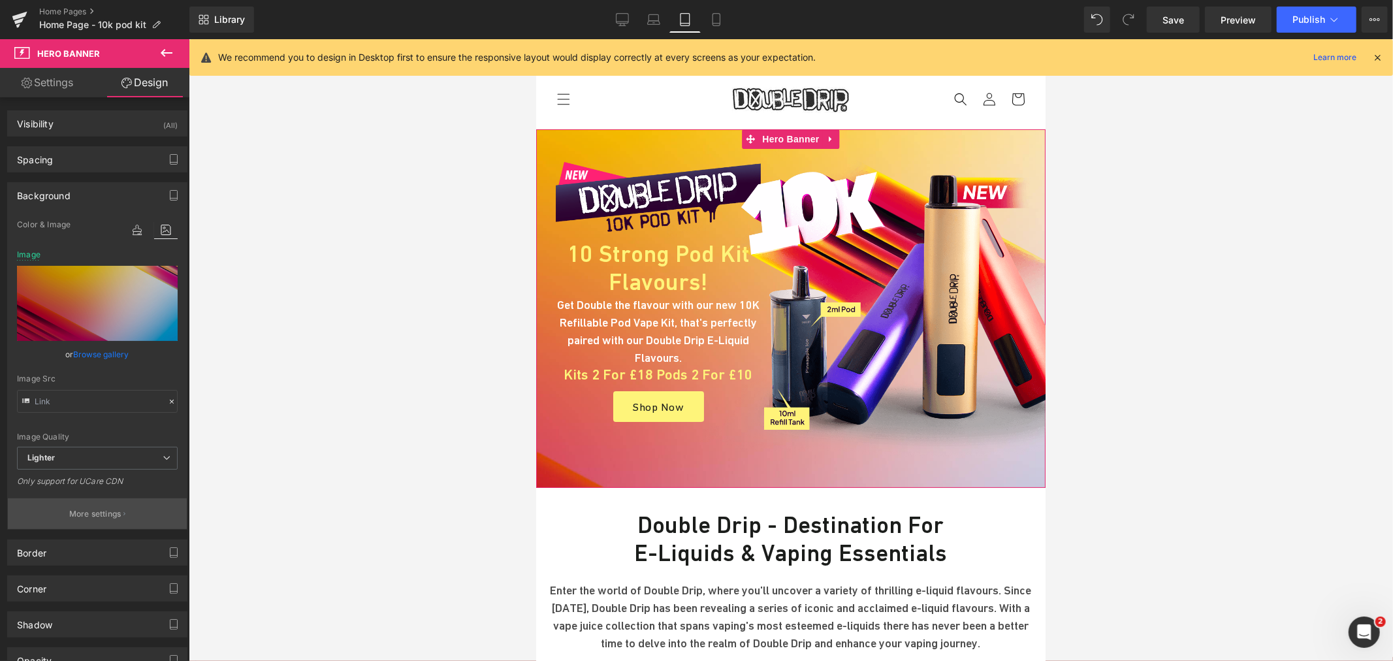
click at [115, 514] on p "More settings" at bounding box center [95, 514] width 52 height 12
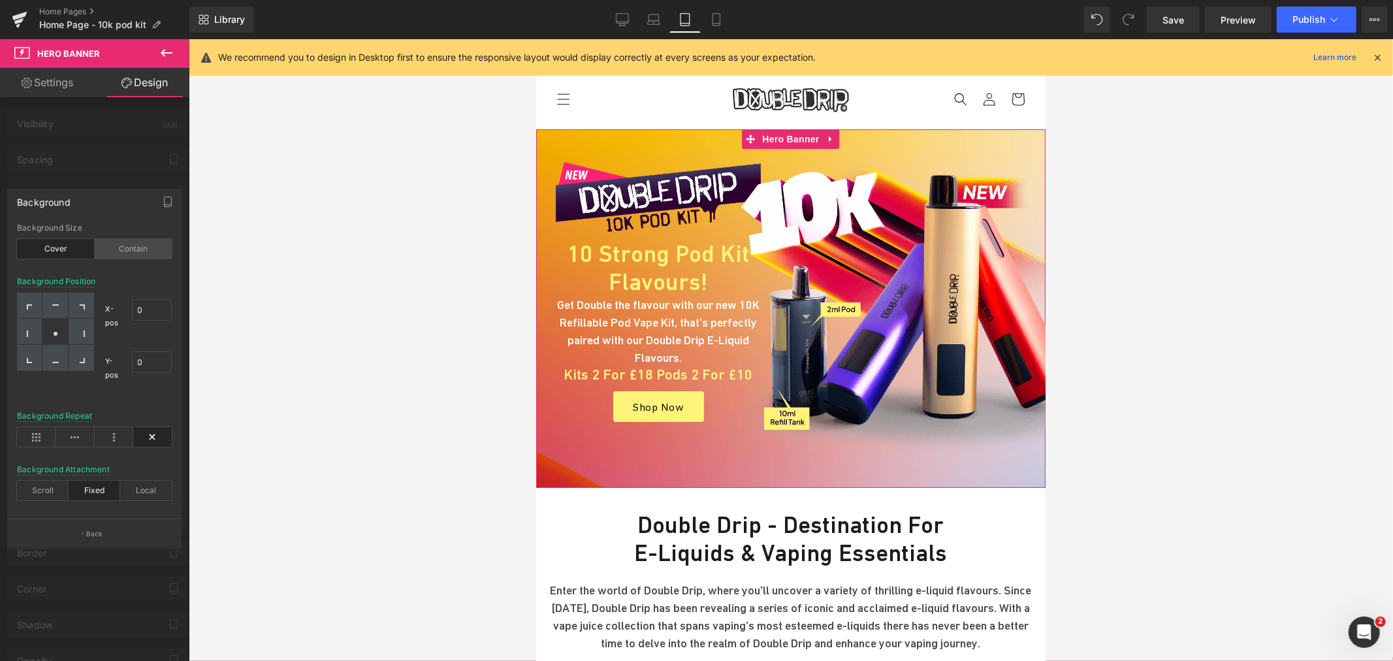
click at [114, 250] on div "Contain" at bounding box center [134, 249] width 78 height 20
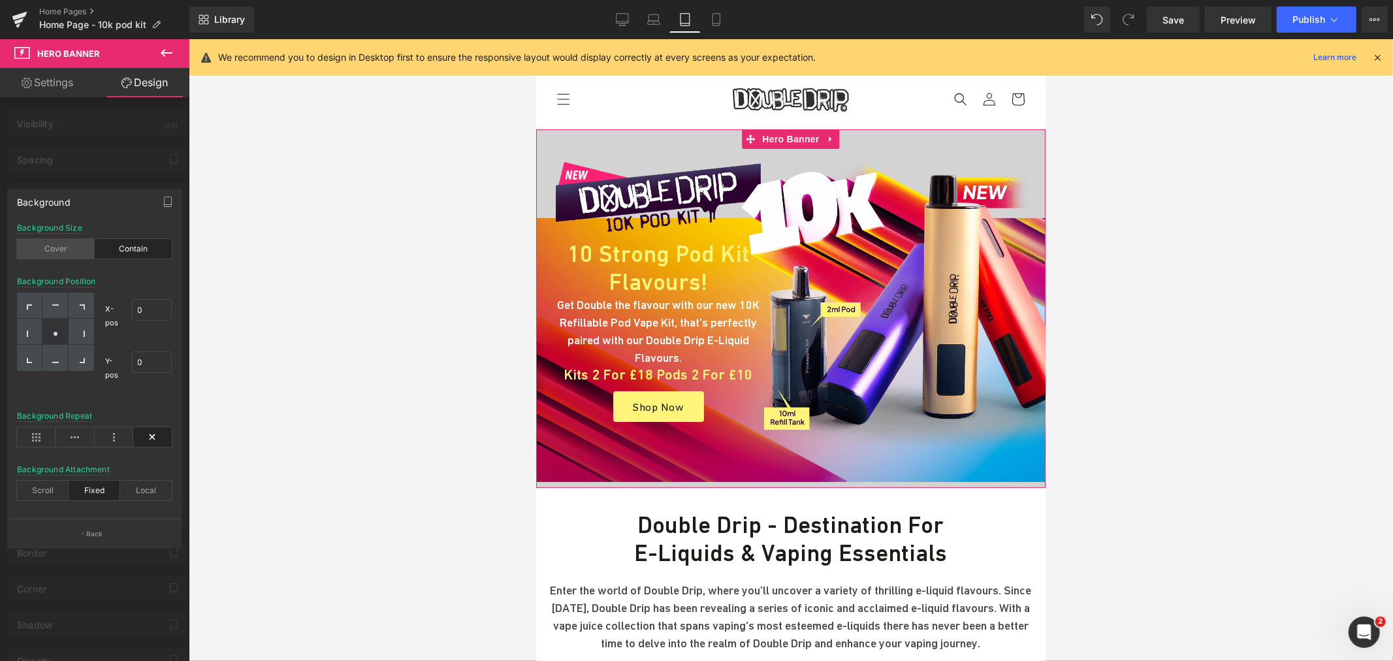
click at [59, 251] on div "Cover" at bounding box center [56, 249] width 78 height 20
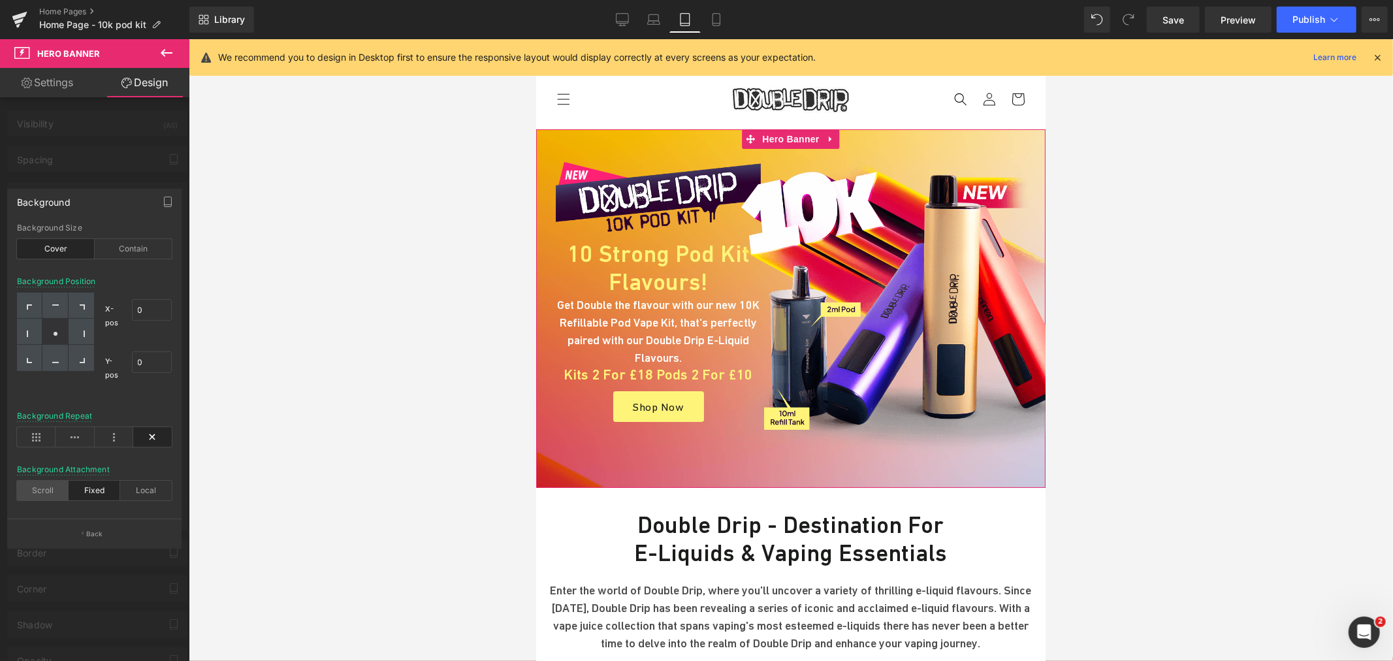
click at [34, 490] on div "Scroll" at bounding box center [43, 491] width 52 height 20
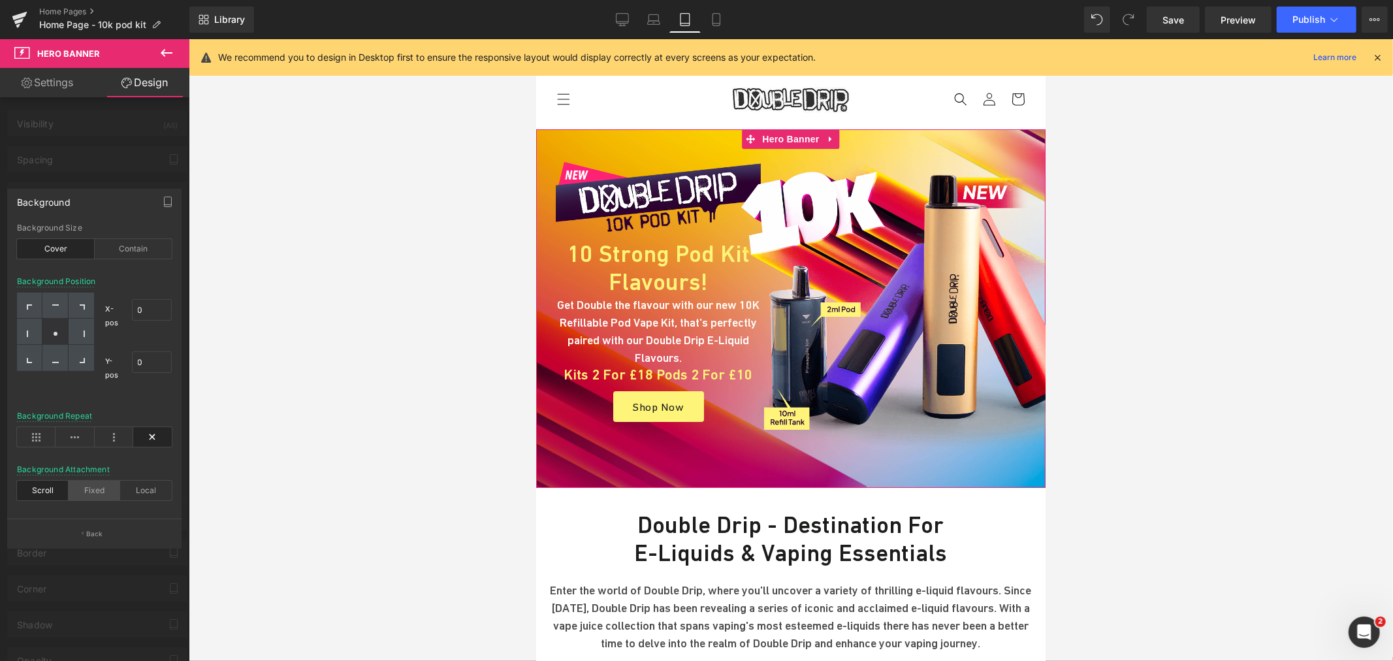
click at [101, 487] on div "Fixed" at bounding box center [95, 491] width 52 height 20
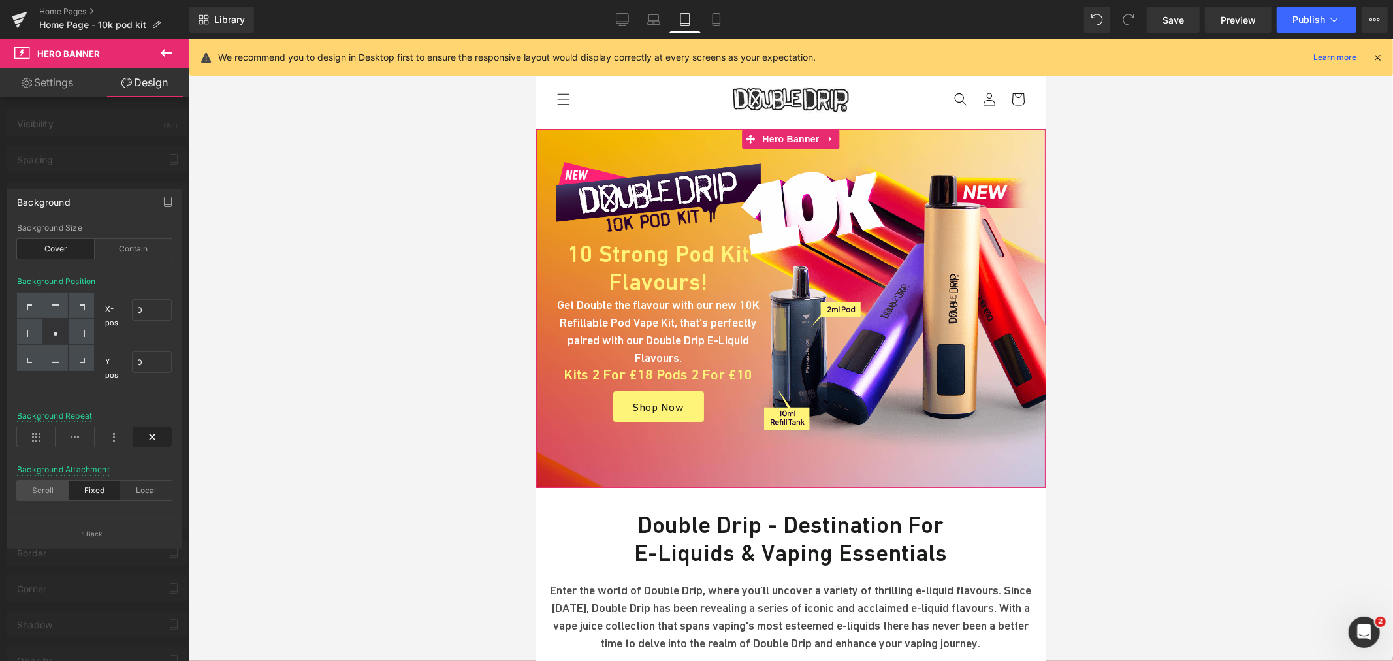
click at [37, 489] on div "Scroll" at bounding box center [43, 491] width 52 height 20
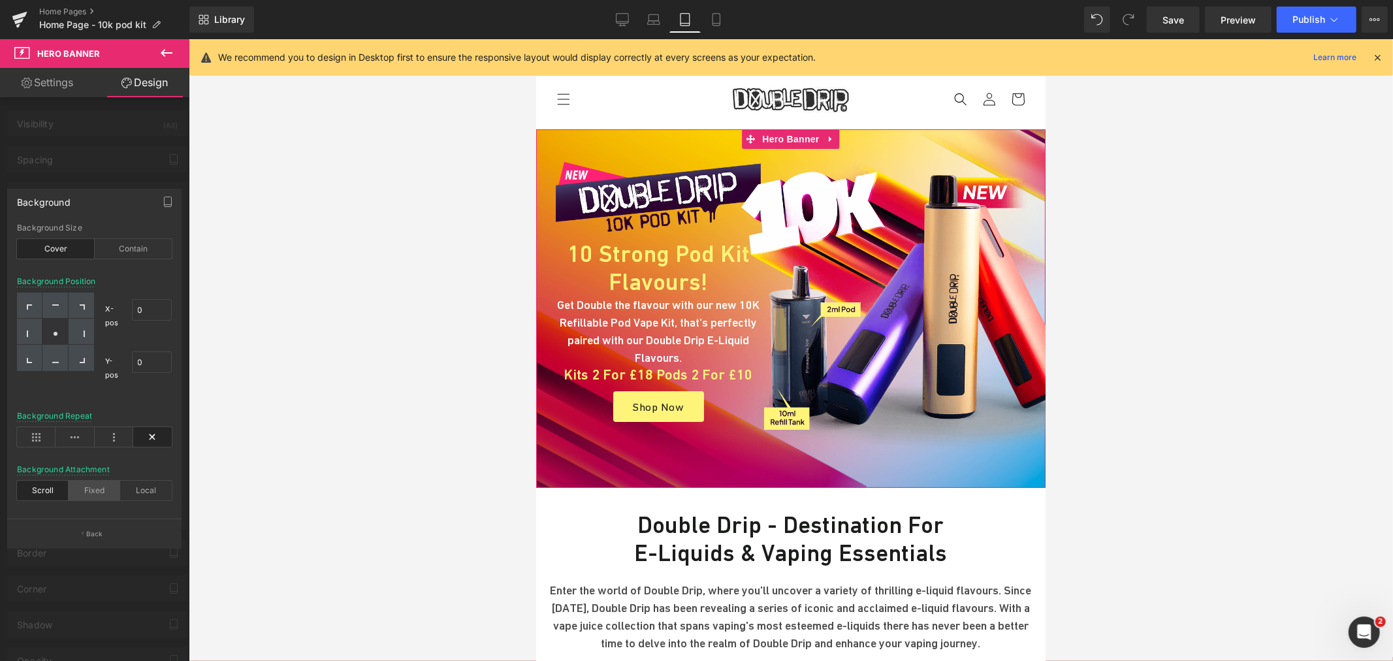
click at [103, 492] on div "Fixed" at bounding box center [95, 491] width 52 height 20
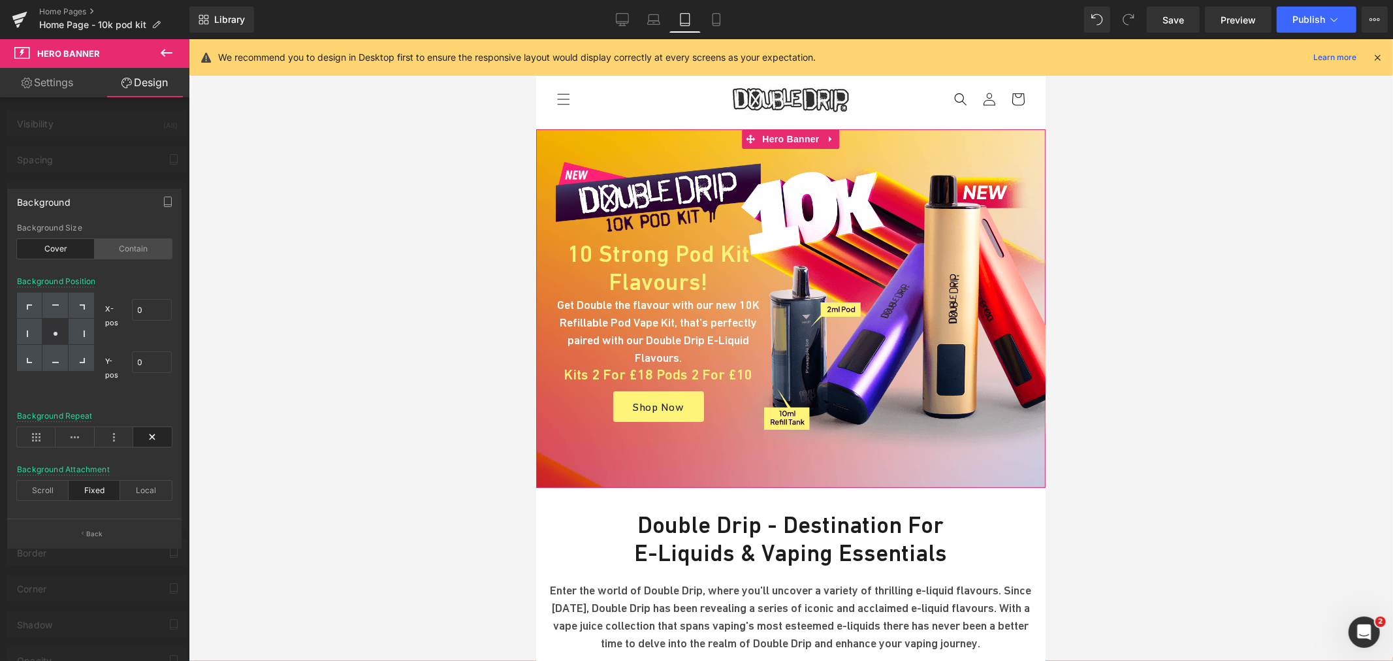
click at [140, 250] on div "Contain" at bounding box center [134, 249] width 78 height 20
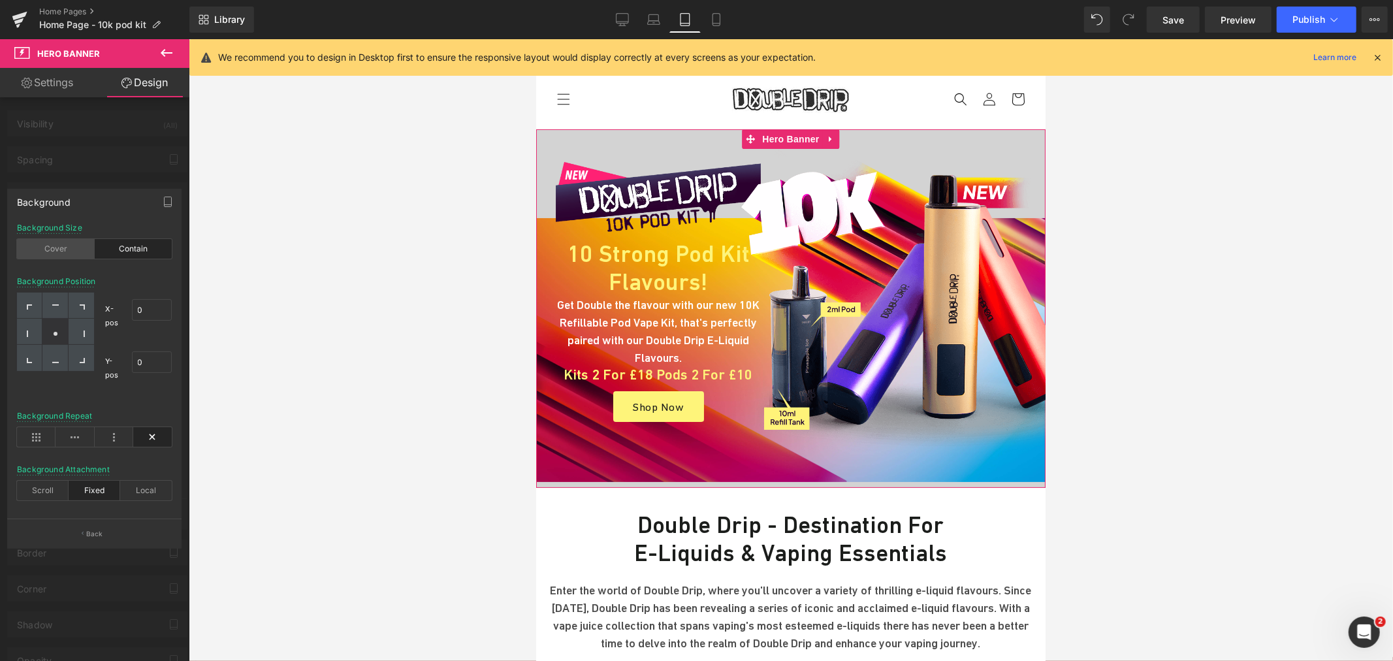
click at [59, 258] on div "Cover" at bounding box center [56, 249] width 78 height 20
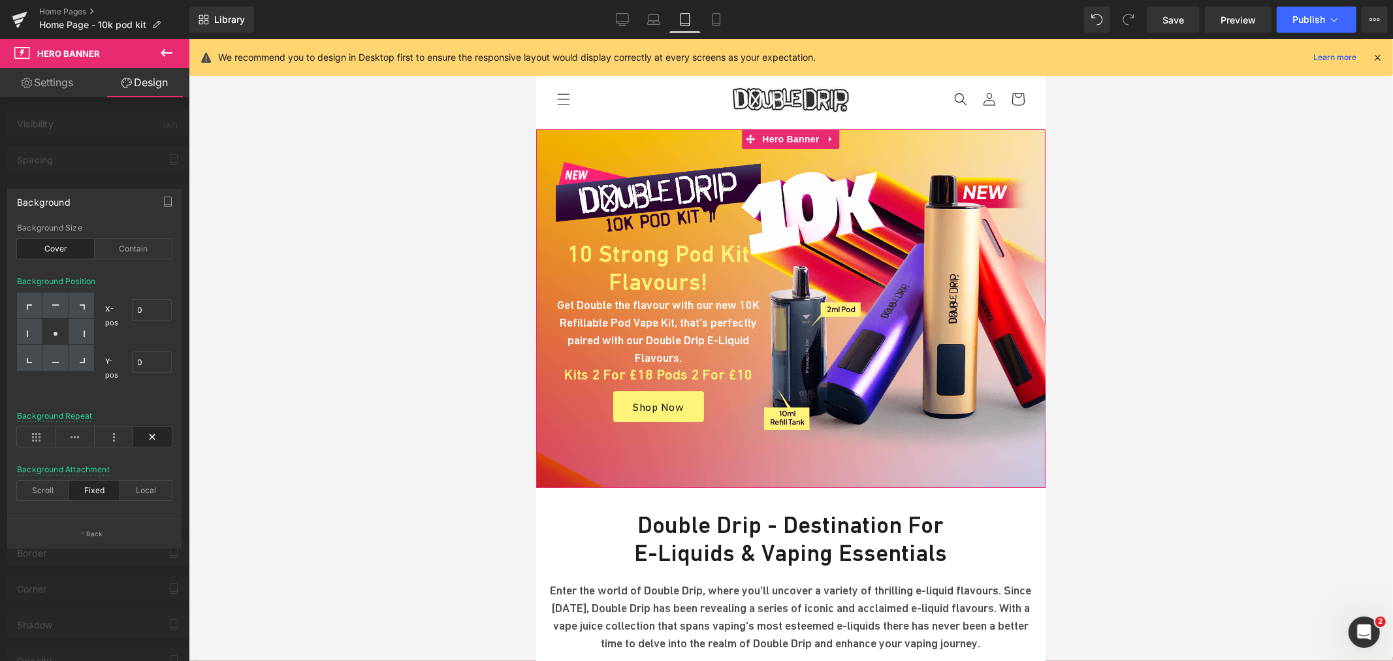
click at [112, 172] on div at bounding box center [94, 353] width 189 height 628
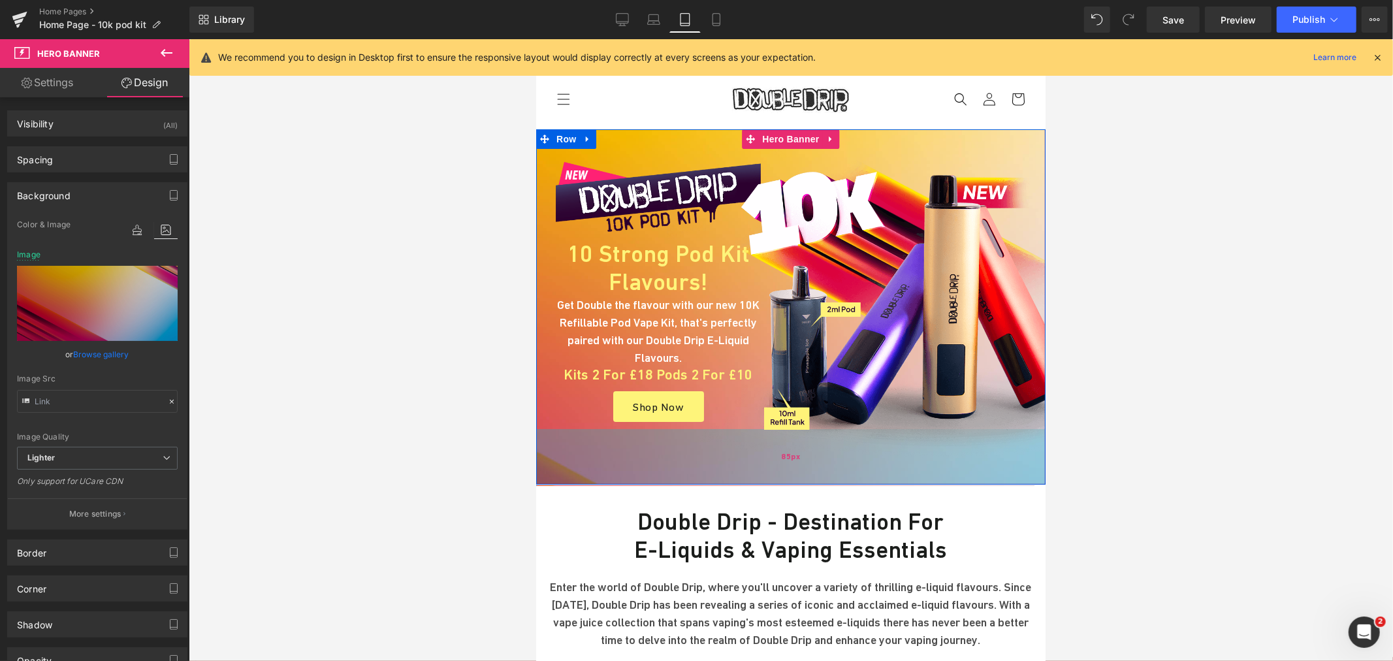
click at [775, 462] on div "85px" at bounding box center [790, 456] width 509 height 56
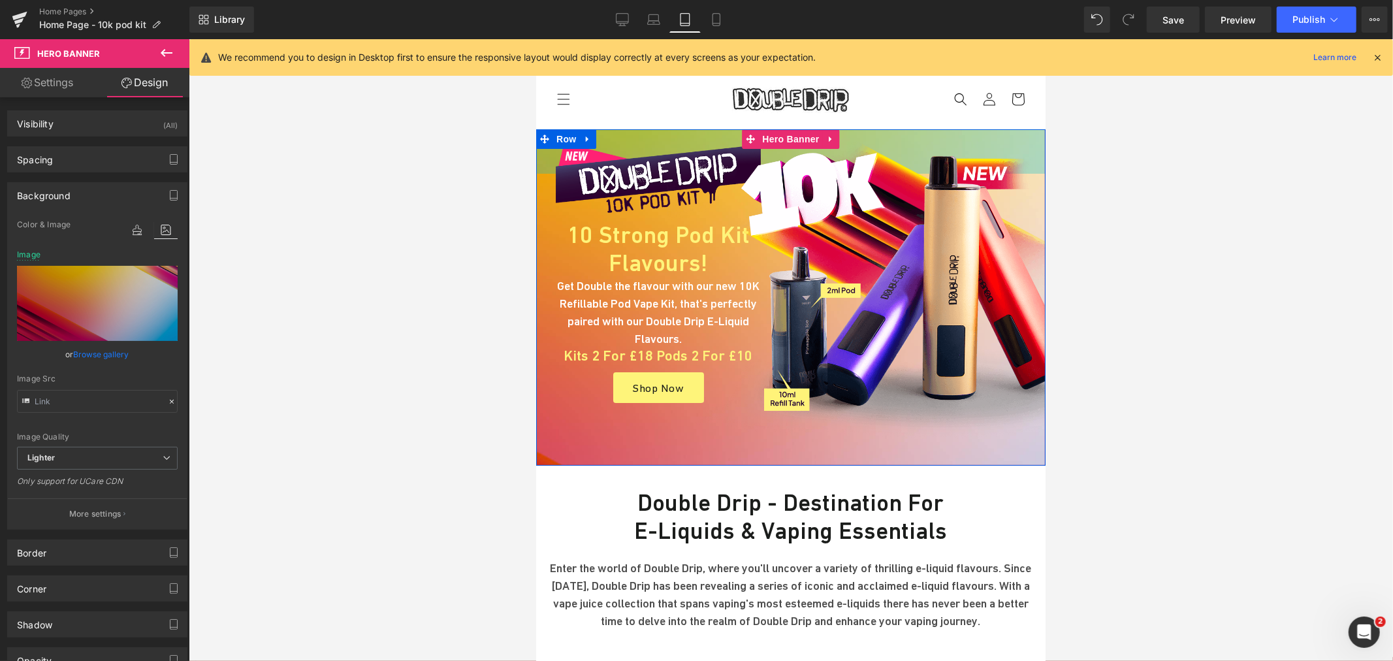
drag, startPoint x: 691, startPoint y: 144, endPoint x: 690, endPoint y: 125, distance: 19.0
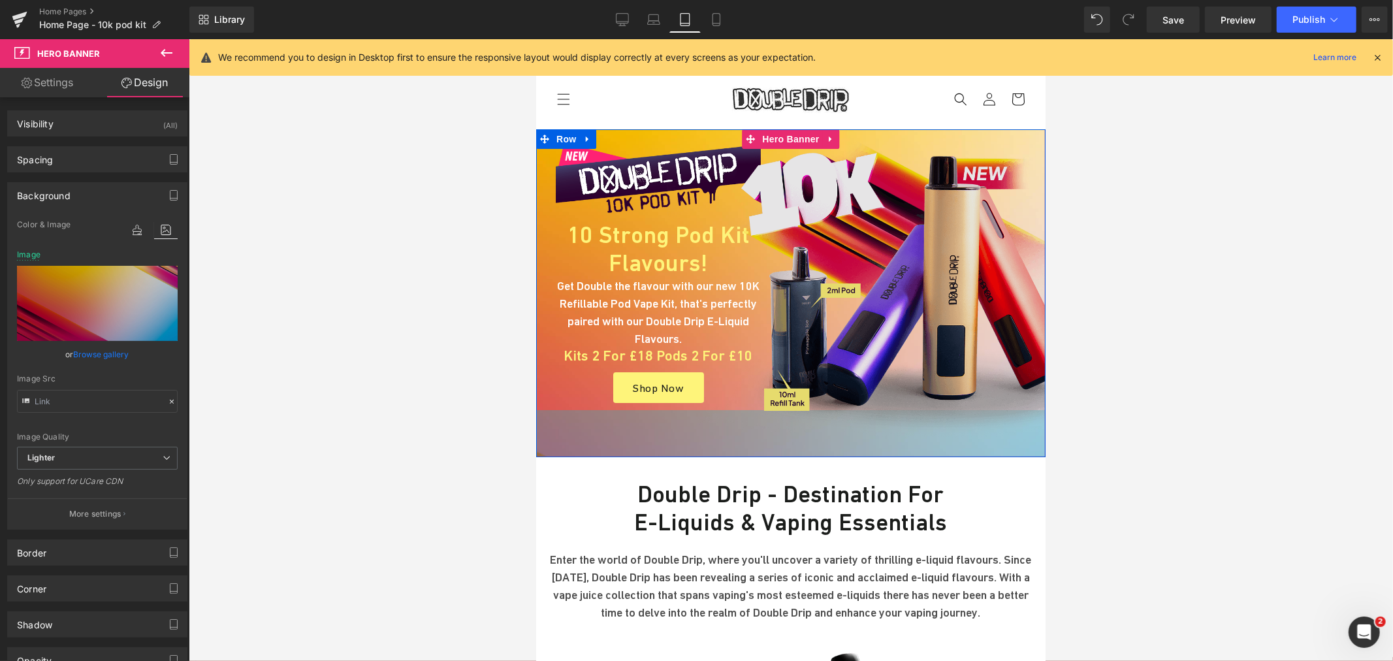
drag, startPoint x: 735, startPoint y: 447, endPoint x: 737, endPoint y: 437, distance: 10.6
click at [737, 437] on div "Image 10 Strong Pod Kit Flavours! Heading Get Double the flavour with our new 1…" at bounding box center [790, 293] width 509 height 328
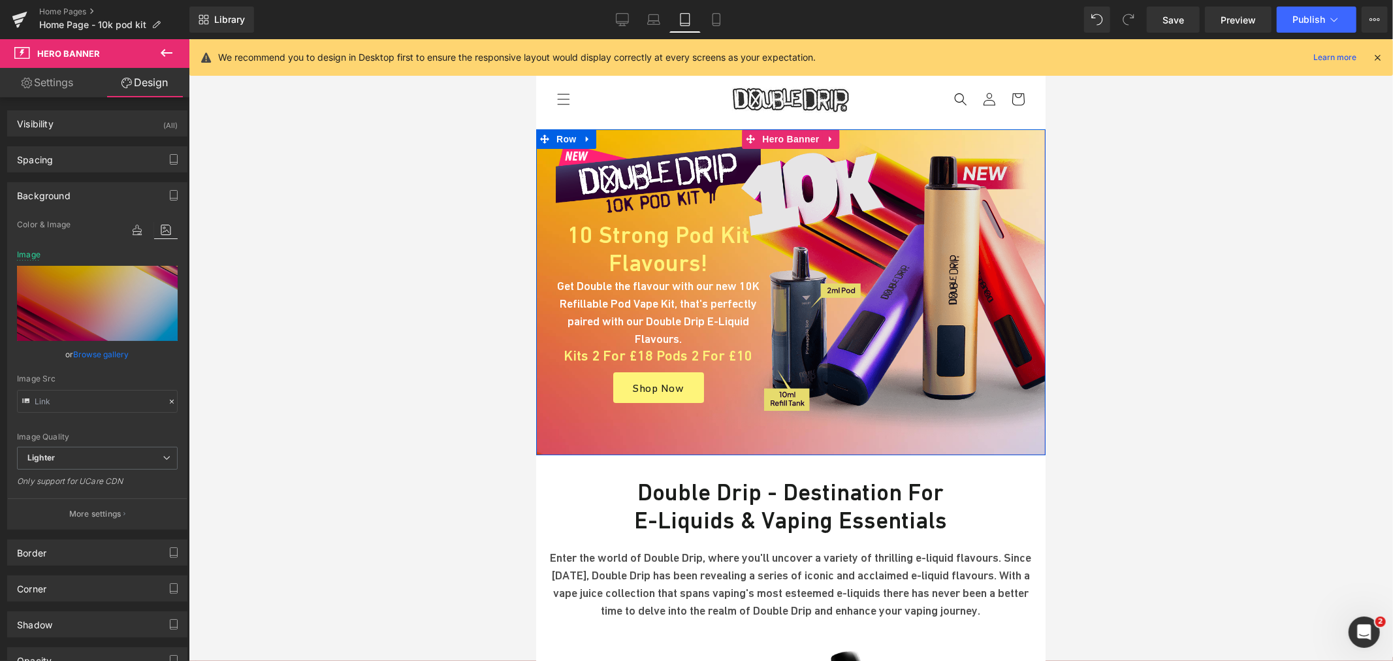
click at [898, 271] on img at bounding box center [956, 284] width 580 height 312
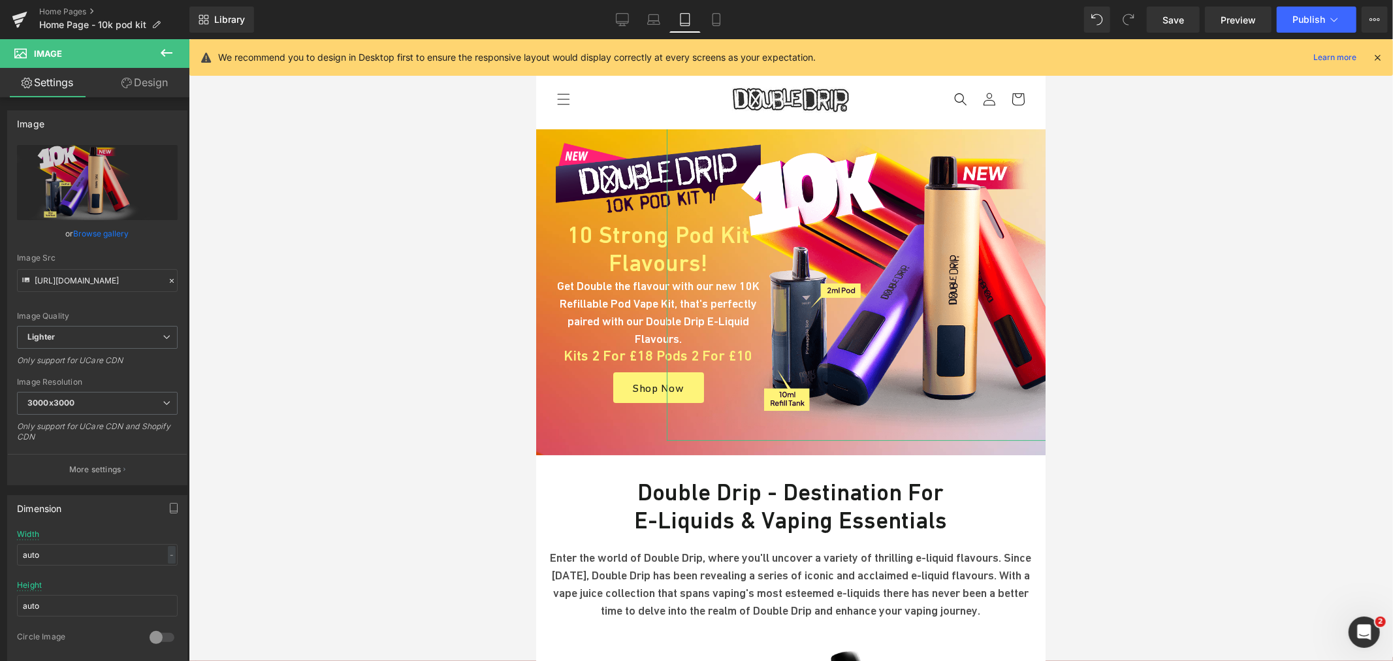
click at [149, 87] on link "Design" at bounding box center [144, 82] width 95 height 29
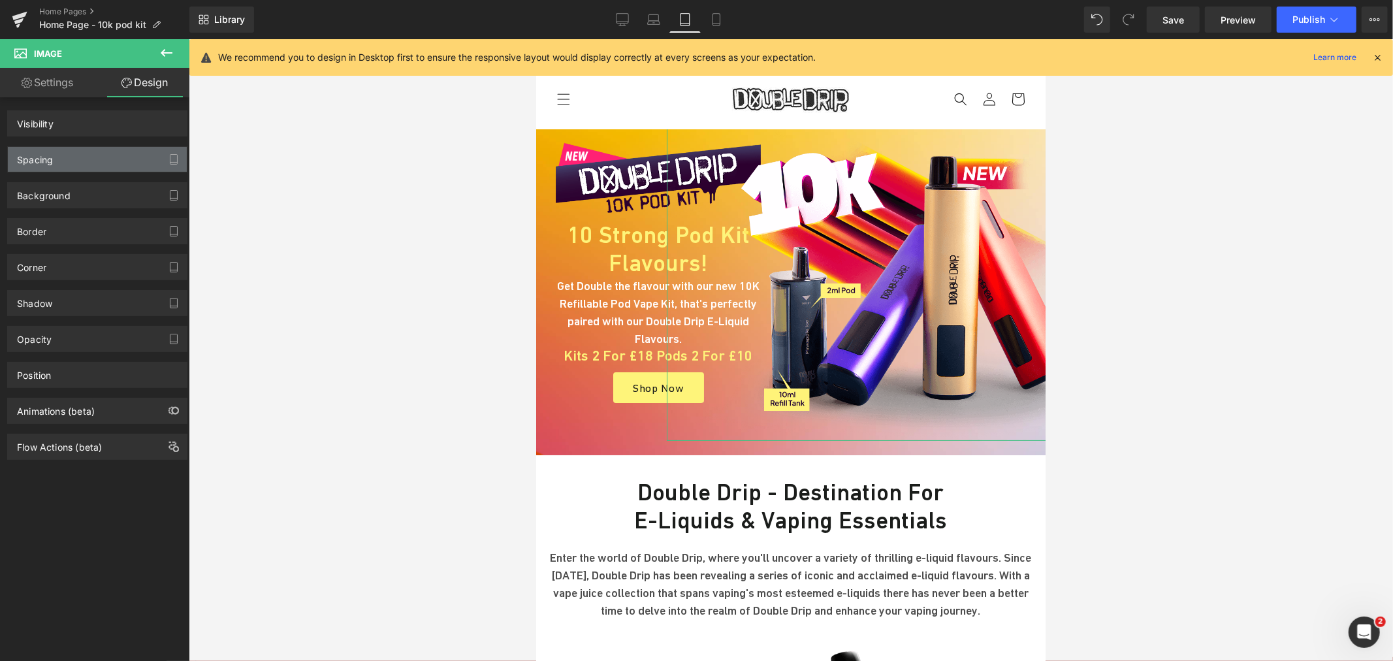
click at [80, 165] on div "Spacing" at bounding box center [97, 159] width 179 height 25
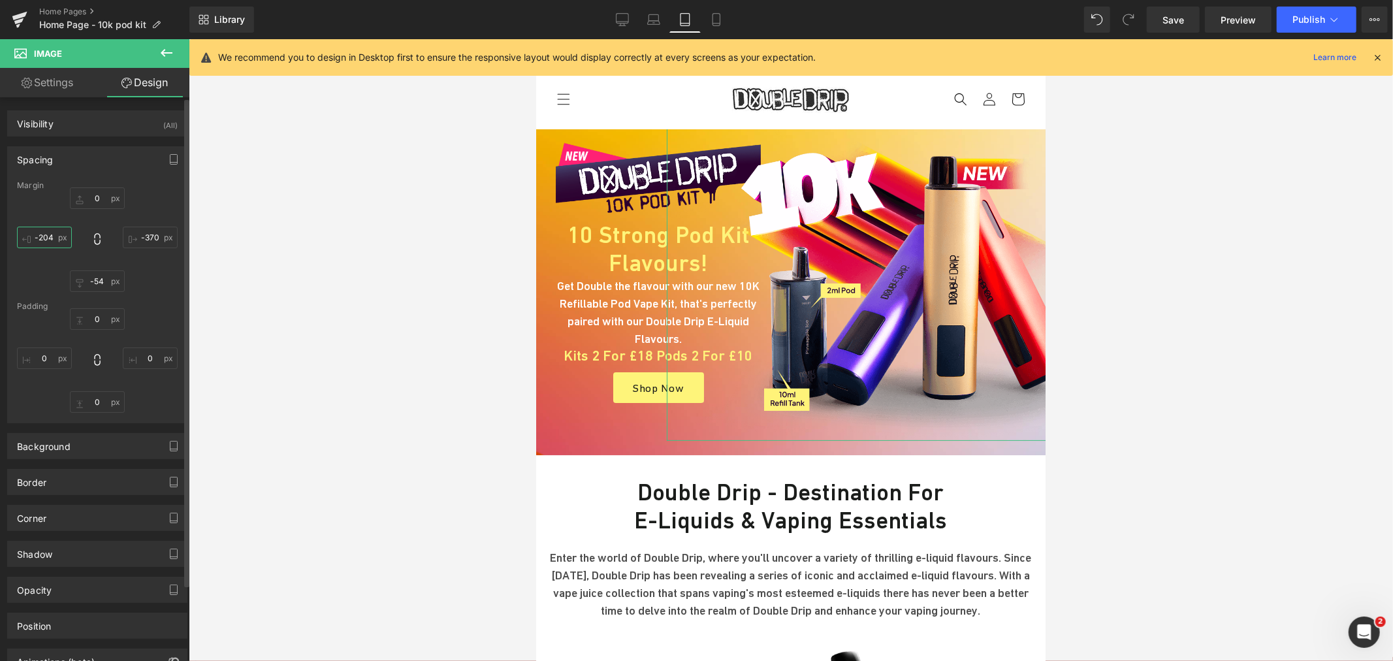
click at [46, 231] on input "-204" at bounding box center [44, 238] width 55 height 22
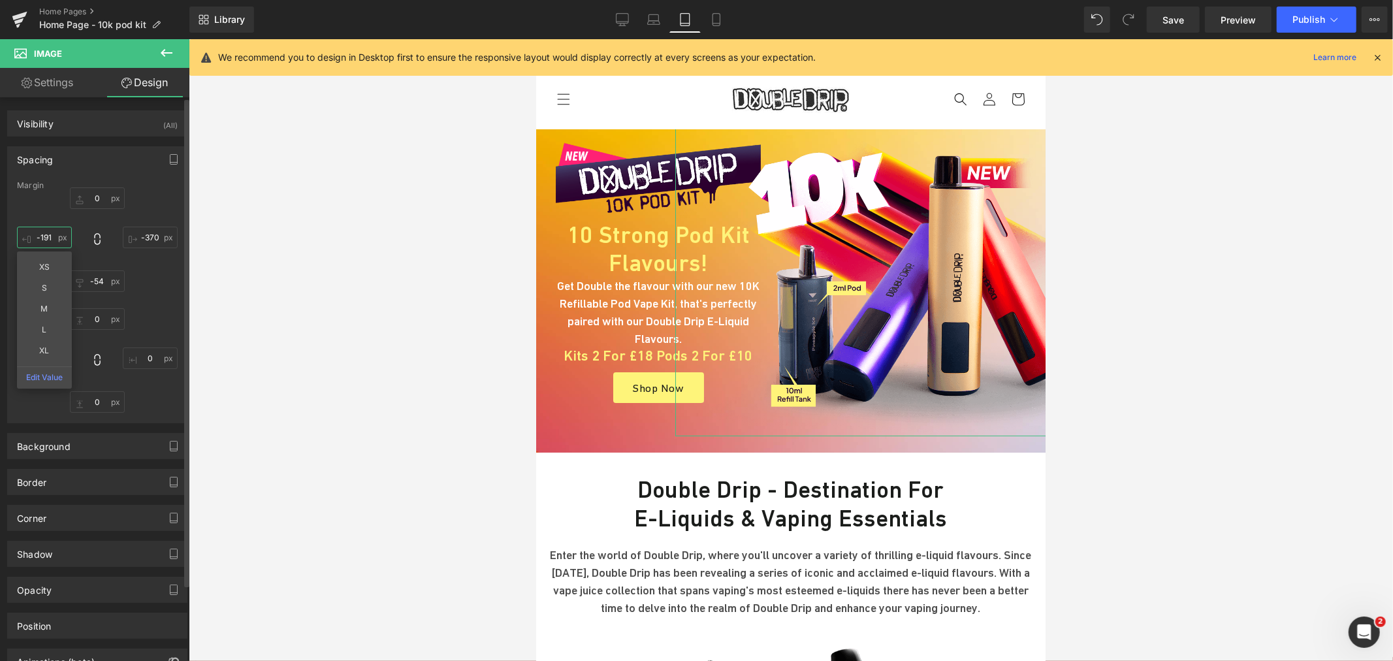
type input "-190"
click at [155, 233] on input "-370" at bounding box center [150, 238] width 55 height 22
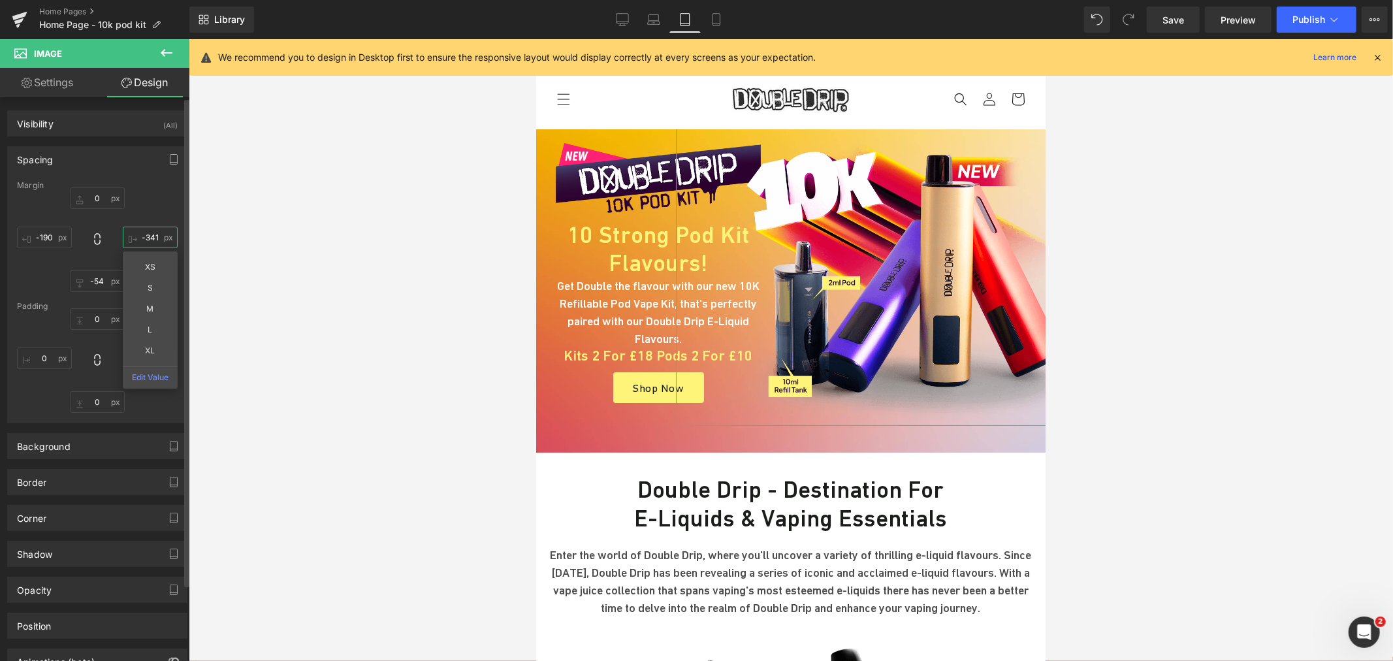
type input "-340"
click at [48, 231] on input "-190" at bounding box center [44, 238] width 55 height 22
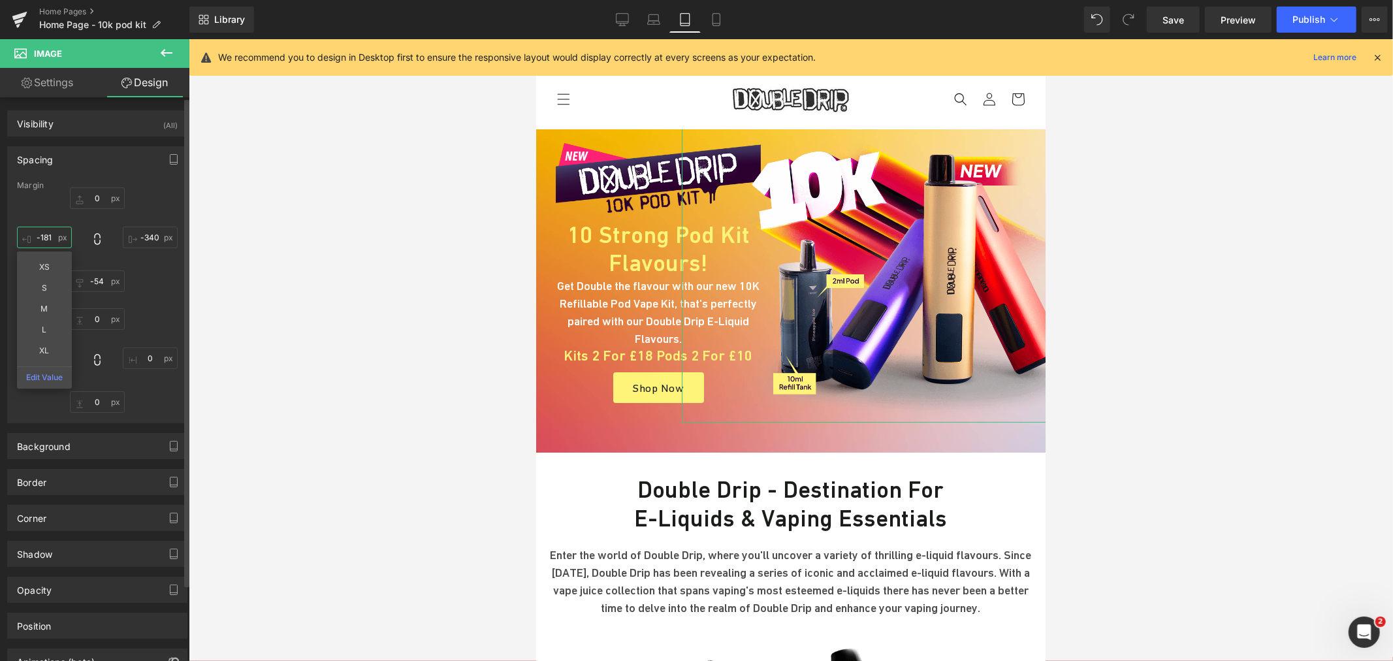
type input "-180"
click at [101, 194] on input "0" at bounding box center [97, 198] width 55 height 22
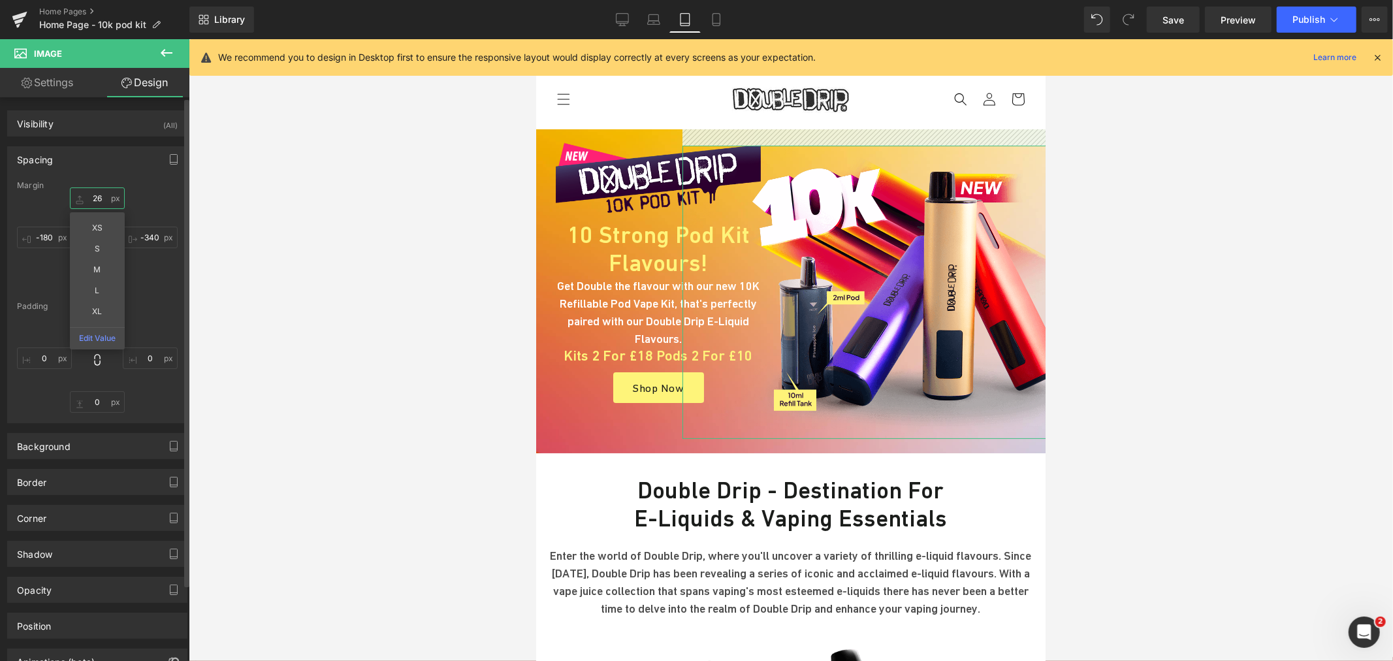
type input "27"
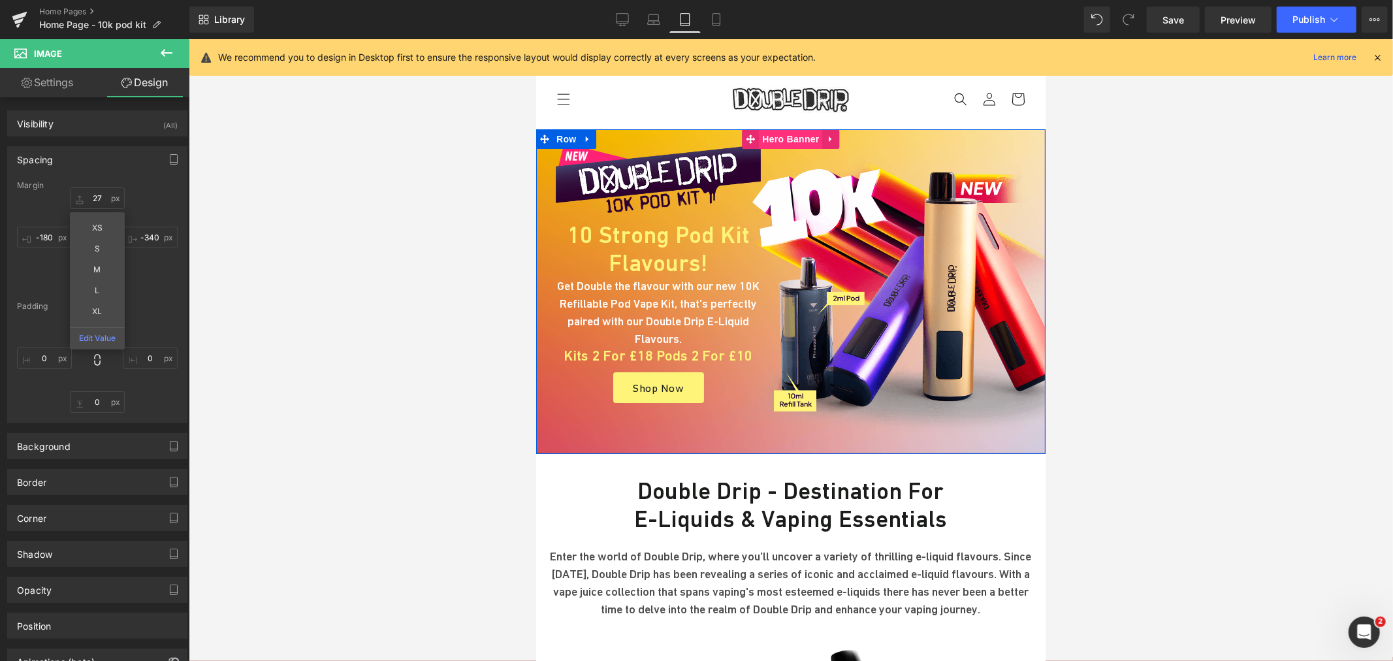
click at [780, 135] on span "Hero Banner" at bounding box center [789, 139] width 63 height 20
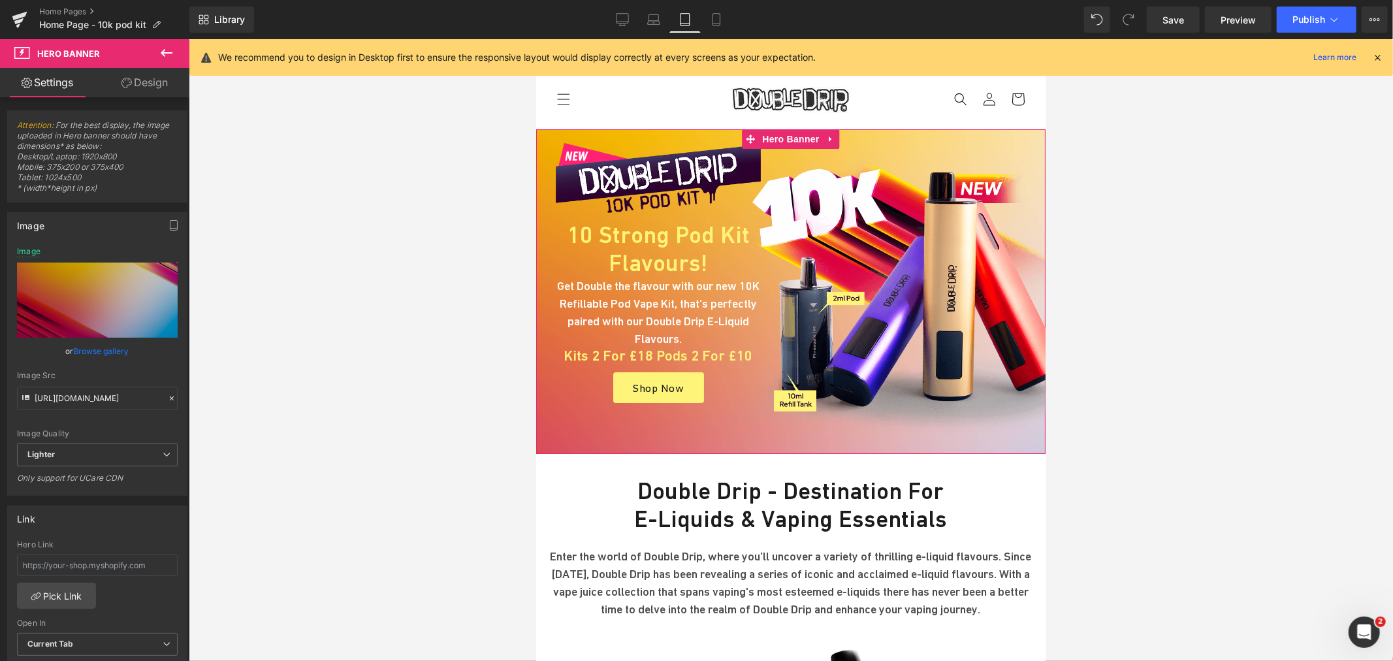
click at [99, 348] on link "Browse gallery" at bounding box center [102, 351] width 56 height 23
click at [116, 0] on div "Hero Banner You are previewing how the will restyle your page. You can not edit…" at bounding box center [696, 0] width 1393 height 0
click at [167, 76] on link "Design" at bounding box center [144, 82] width 95 height 29
click at [0, 0] on div "Background" at bounding box center [0, 0] width 0 height 0
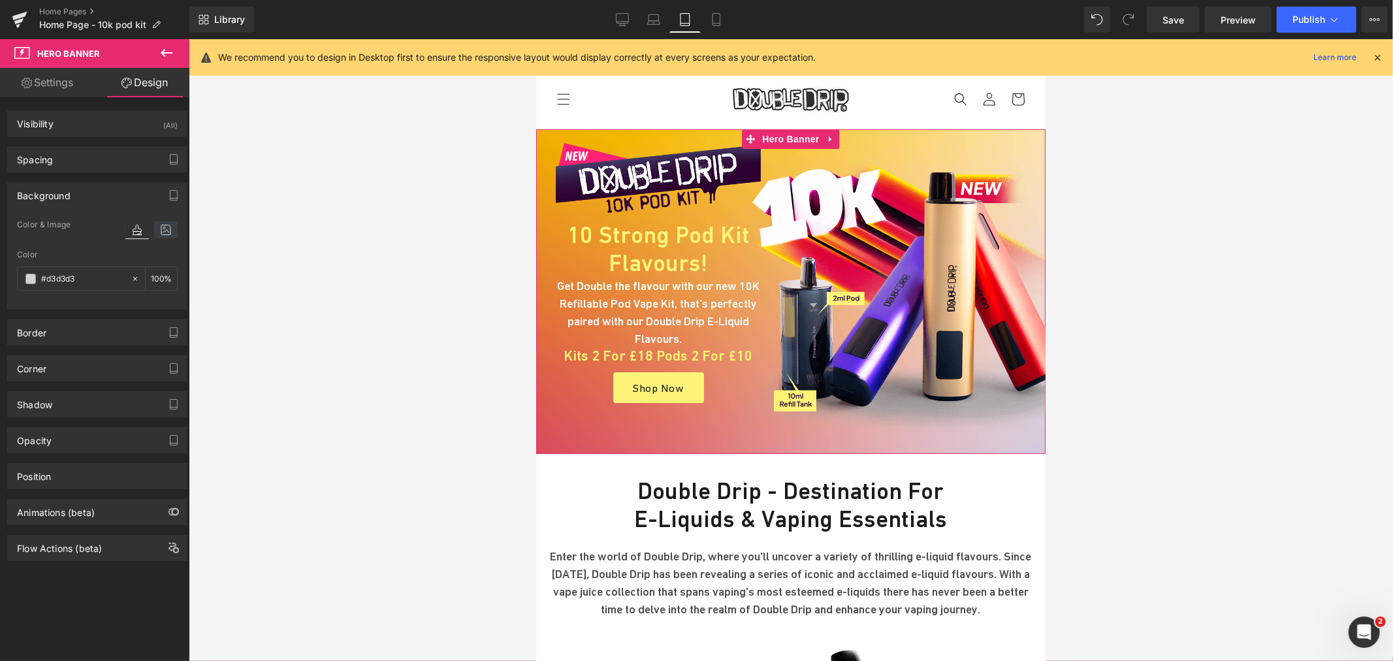
click at [166, 232] on icon at bounding box center [166, 229] width 24 height 17
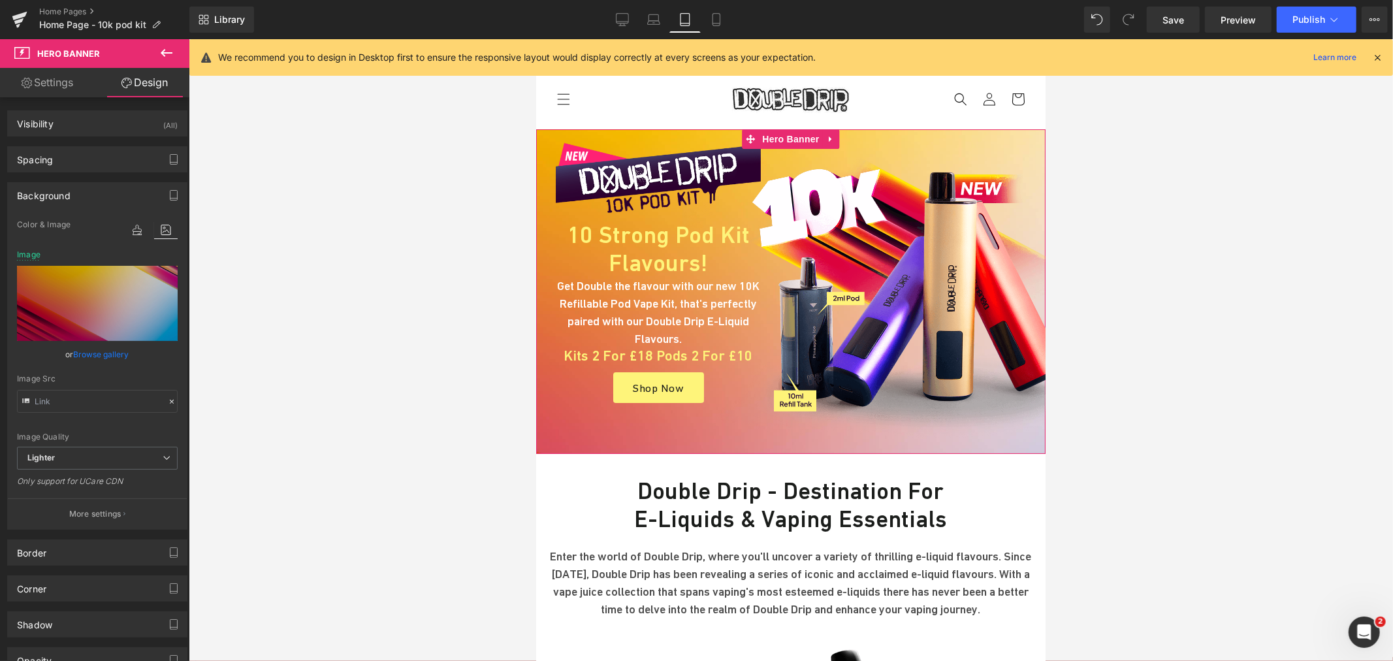
click at [93, 512] on p "More settings" at bounding box center [95, 514] width 52 height 12
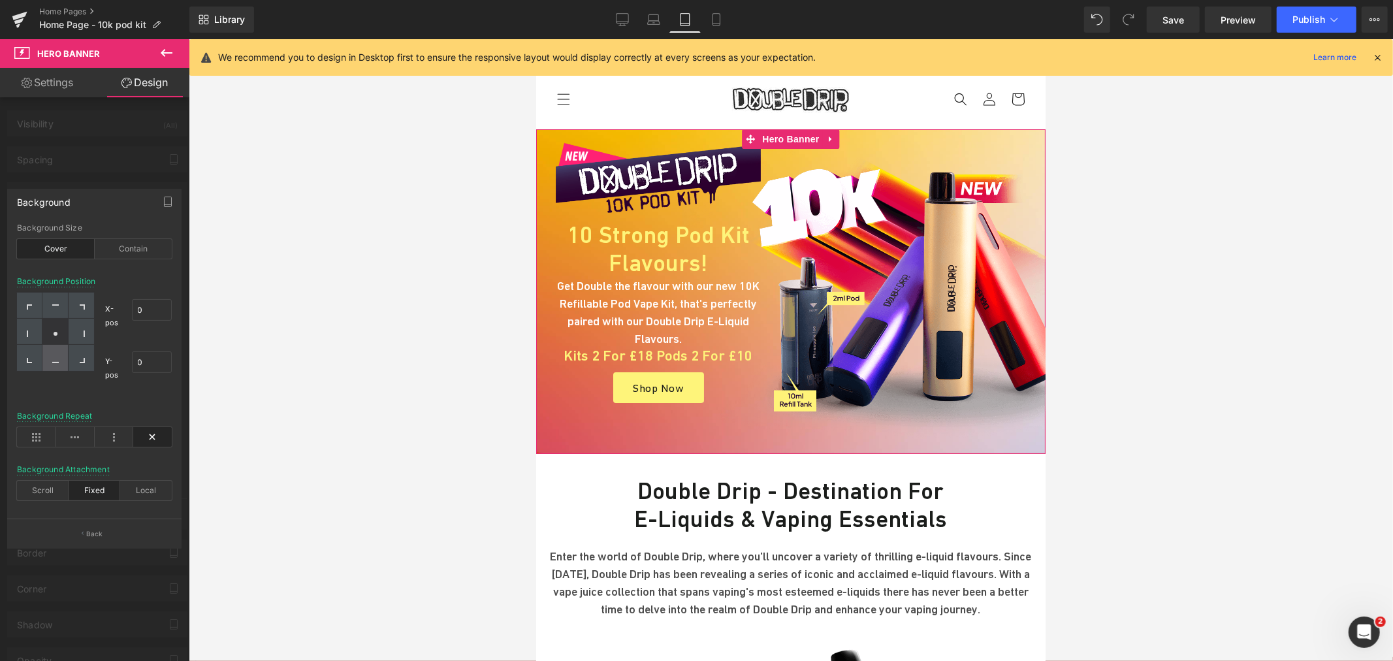
click at [67, 361] on div at bounding box center [54, 358] width 25 height 26
click at [60, 293] on div at bounding box center [54, 306] width 25 height 26
click at [90, 337] on div at bounding box center [81, 332] width 25 height 26
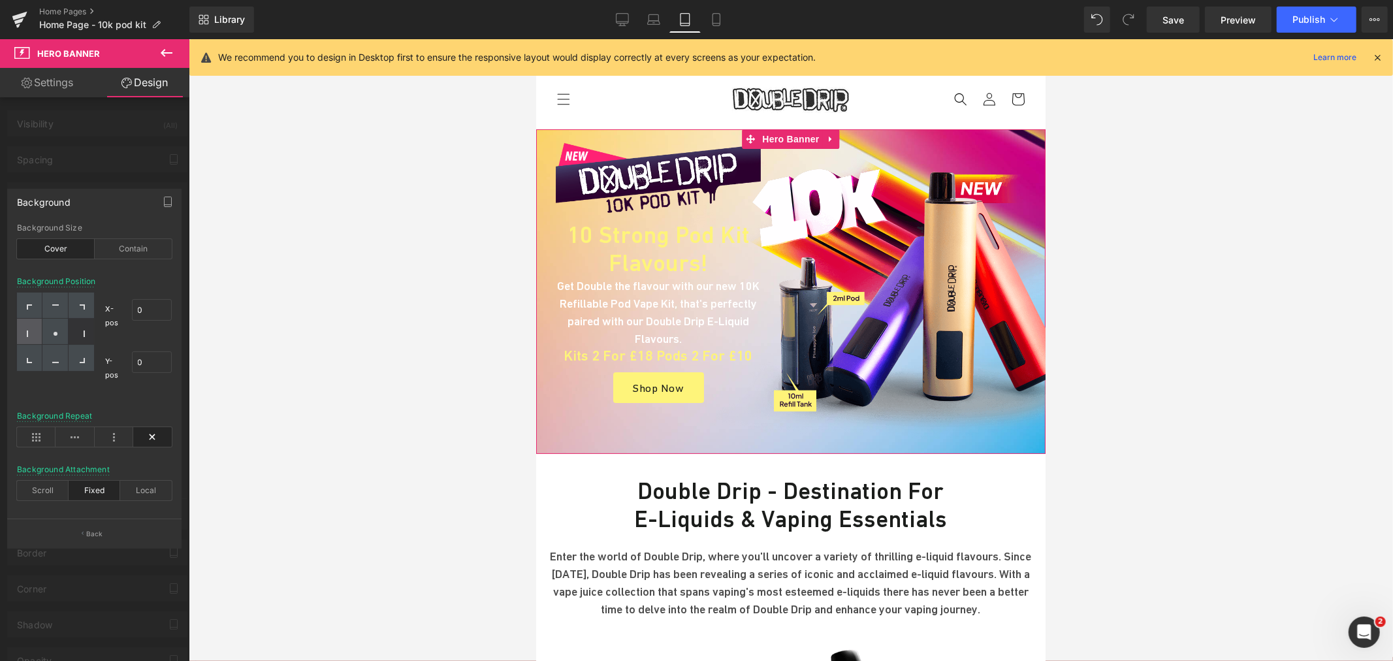
click at [37, 334] on div at bounding box center [29, 332] width 25 height 26
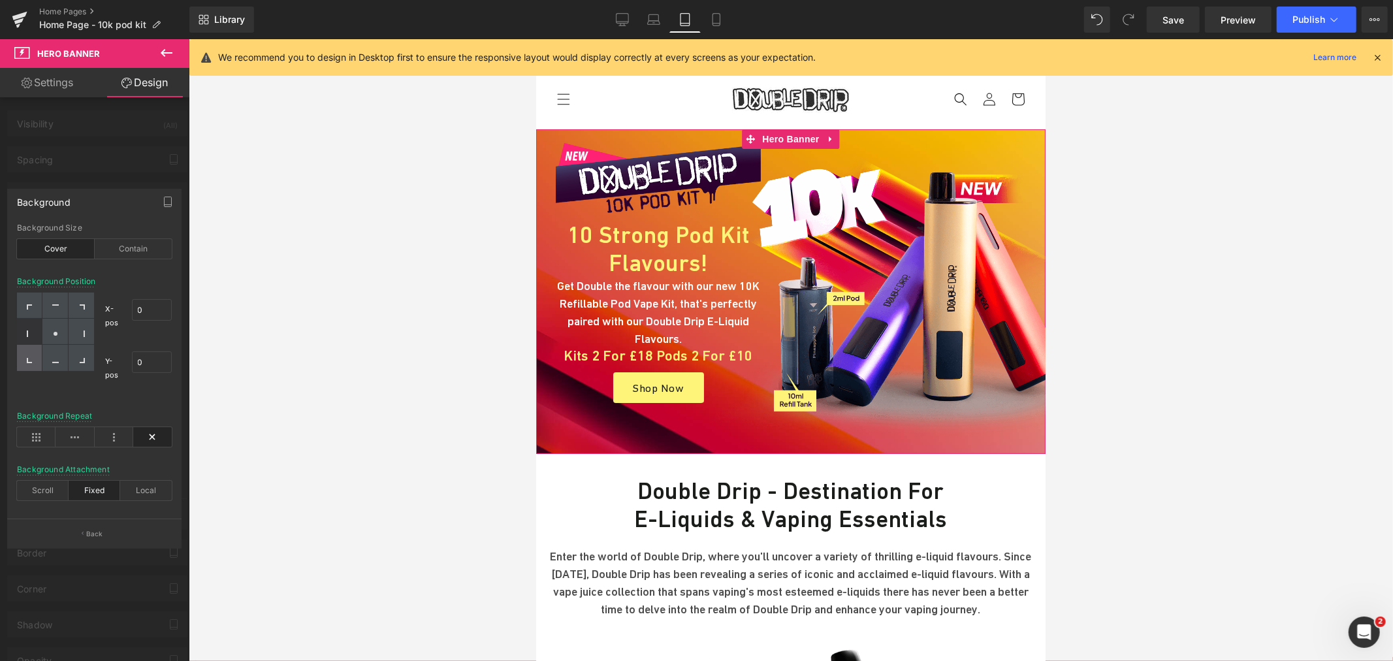
click at [33, 357] on icon at bounding box center [30, 360] width 7 height 7
click at [88, 321] on div at bounding box center [81, 332] width 25 height 26
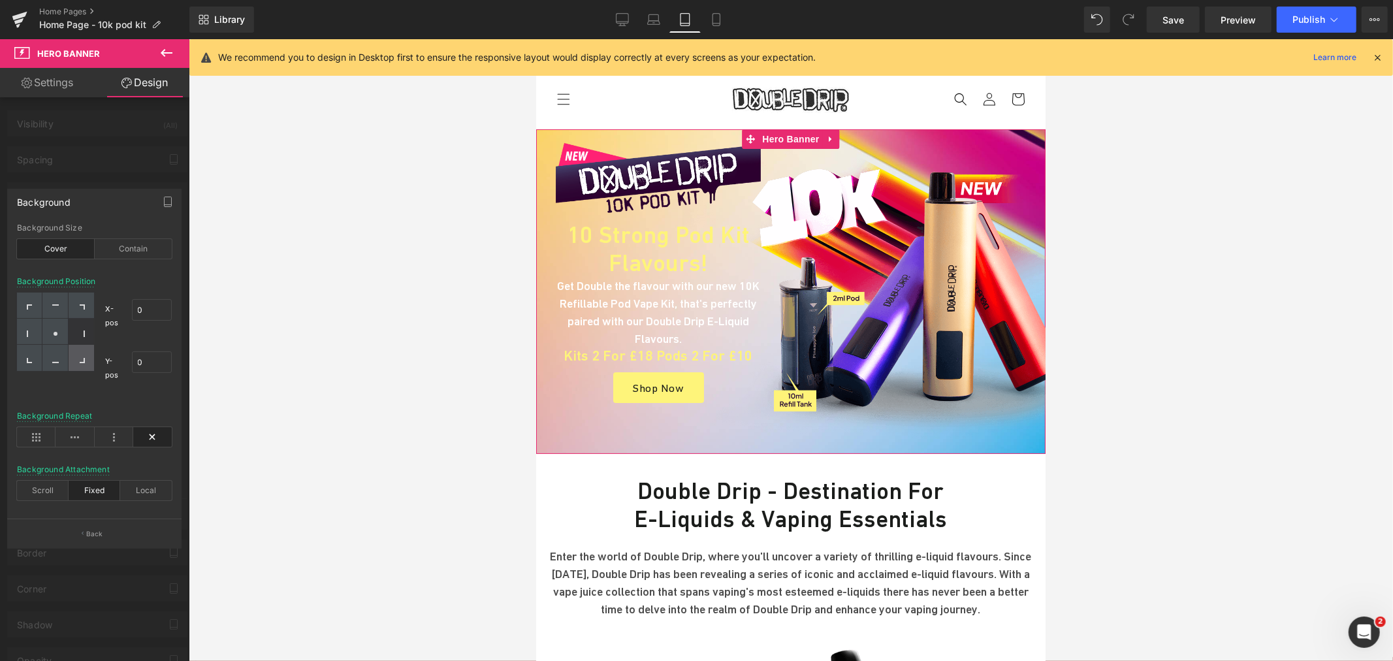
click at [86, 351] on div at bounding box center [81, 358] width 25 height 26
click at [86, 305] on div at bounding box center [81, 306] width 25 height 26
click at [39, 327] on div at bounding box center [29, 332] width 25 height 26
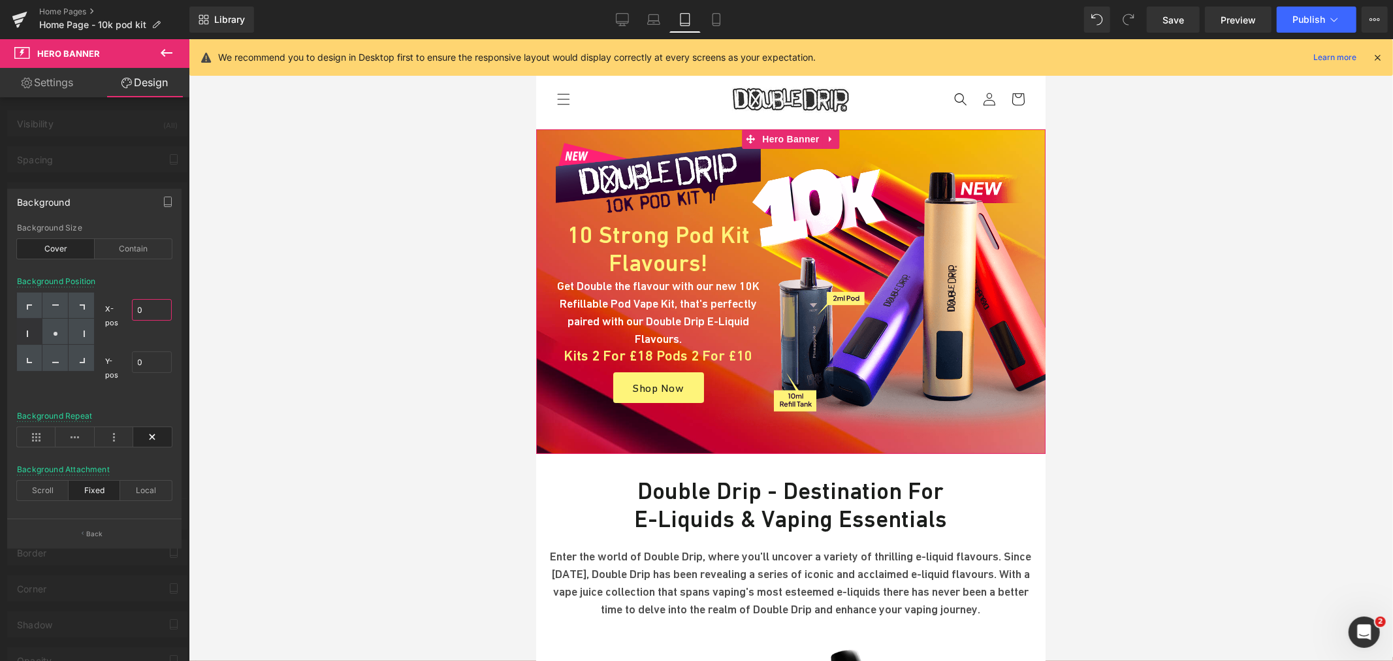
click at [150, 300] on input "0" at bounding box center [152, 310] width 40 height 22
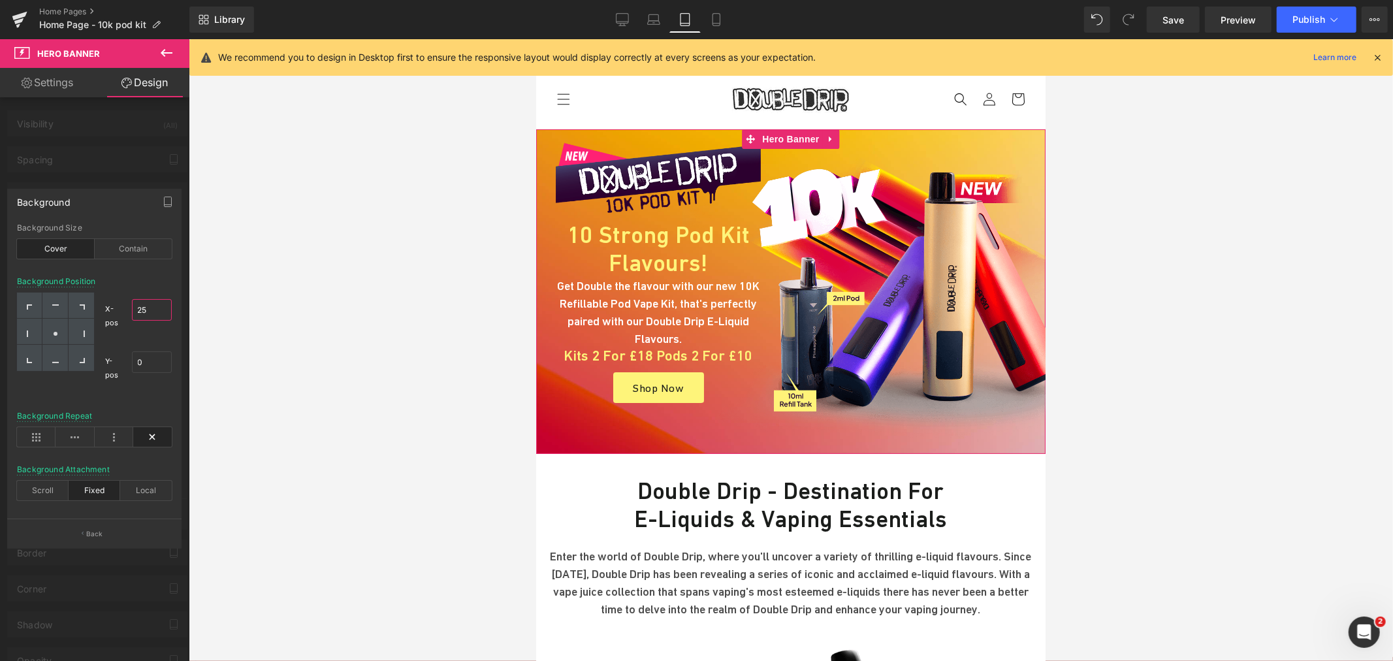
type input "26"
click at [147, 362] on input "0" at bounding box center [152, 362] width 40 height 22
type input "42"
click at [57, 334] on circle at bounding box center [56, 334] width 4 height 4
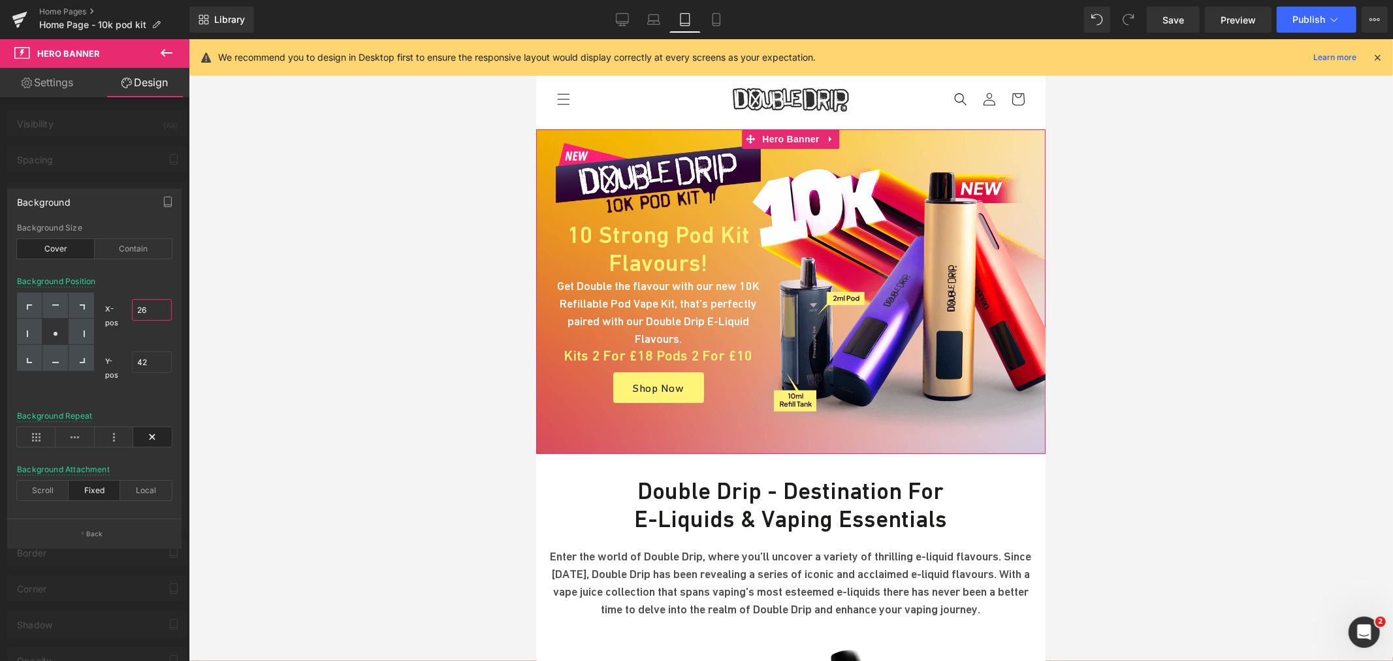
click at [135, 315] on input "26" at bounding box center [152, 310] width 40 height 22
type input "47"
click at [145, 363] on input "42" at bounding box center [152, 362] width 40 height 22
type input "3"
type input "70"
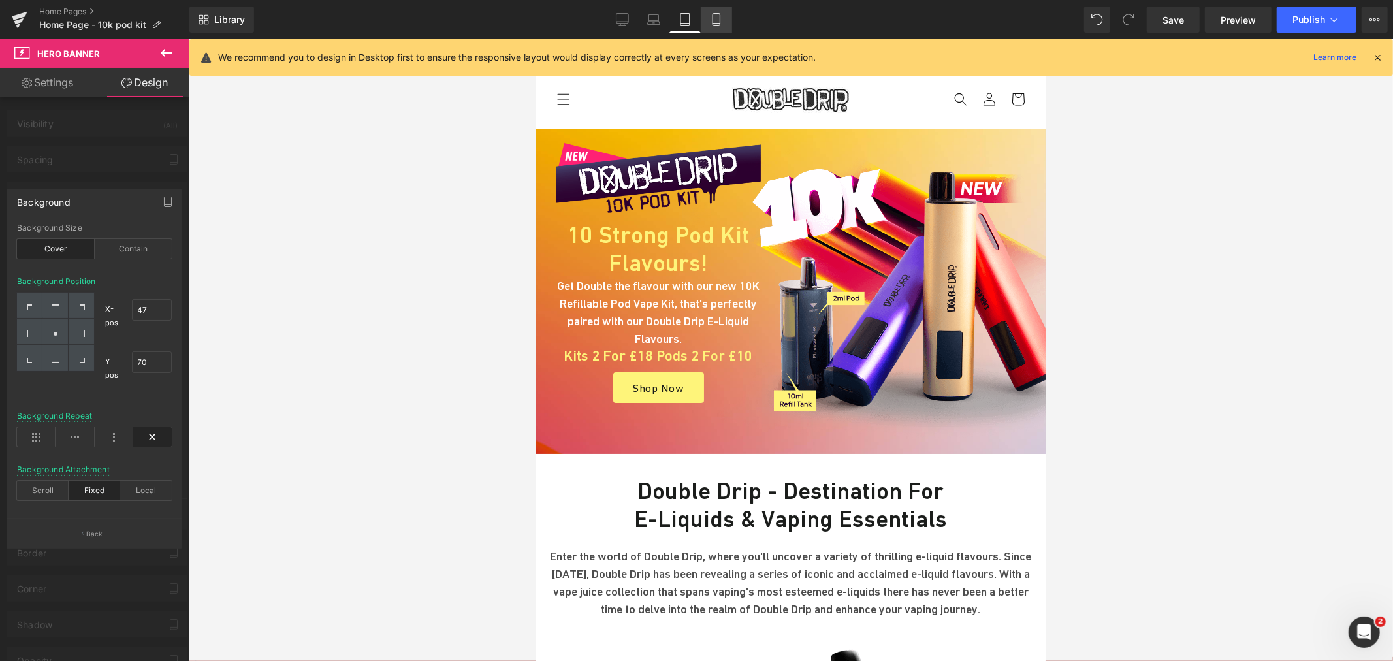
drag, startPoint x: 716, startPoint y: 17, endPoint x: 306, endPoint y: 40, distance: 410.8
click at [716, 17] on icon at bounding box center [716, 19] width 13 height 13
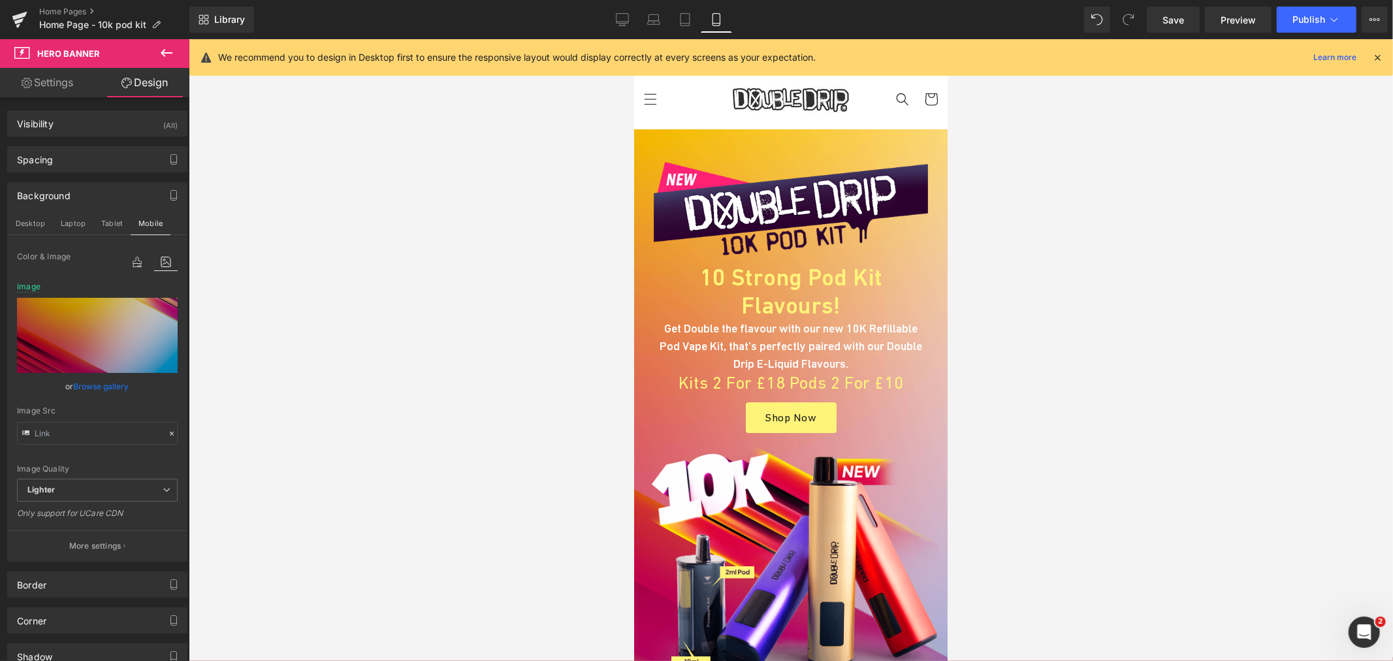
click at [780, 138] on span "Hero Banner" at bounding box center [789, 139] width 63 height 20
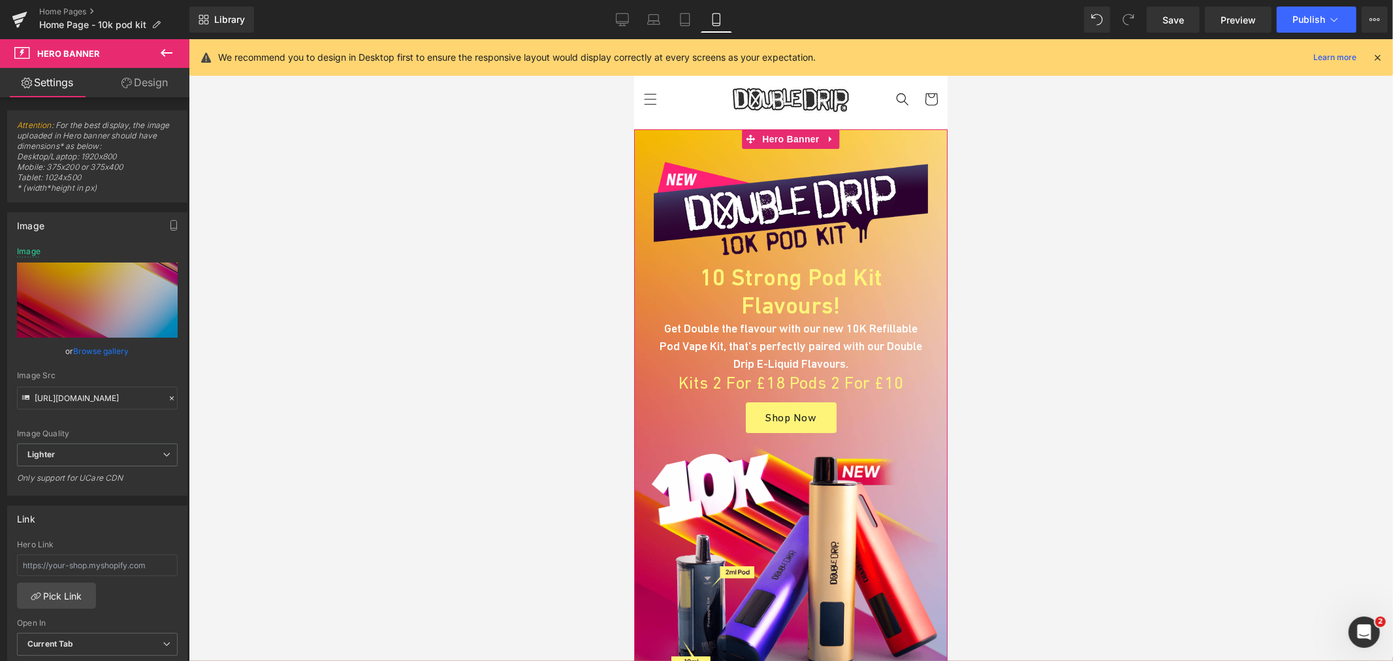
click at [149, 86] on link "Design" at bounding box center [144, 82] width 95 height 29
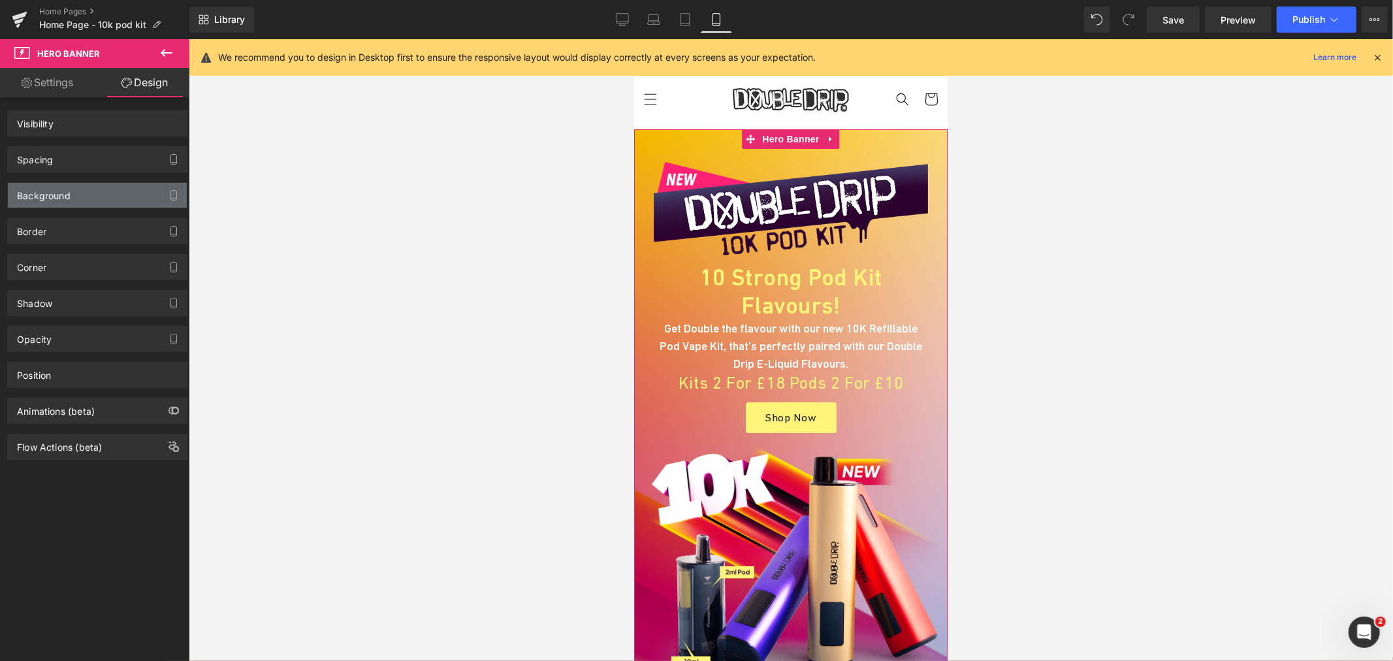
click at [97, 189] on div "Background" at bounding box center [97, 195] width 179 height 25
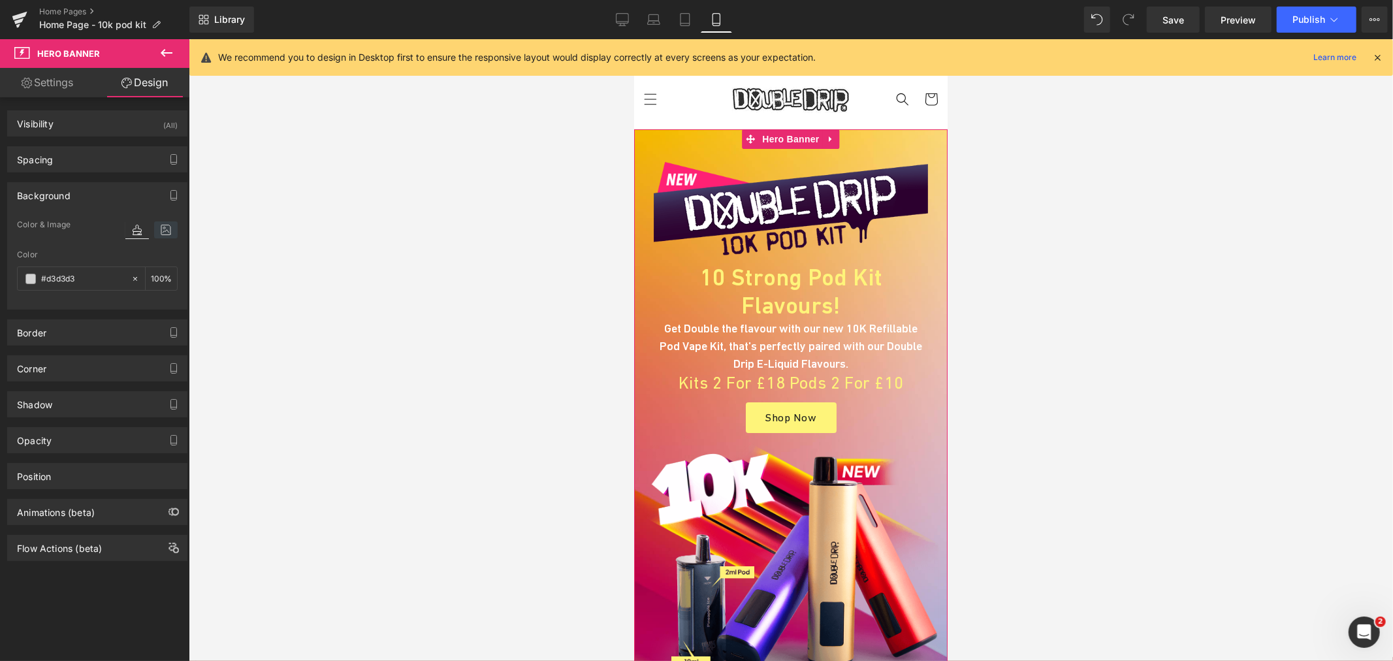
click at [154, 236] on icon at bounding box center [166, 229] width 24 height 17
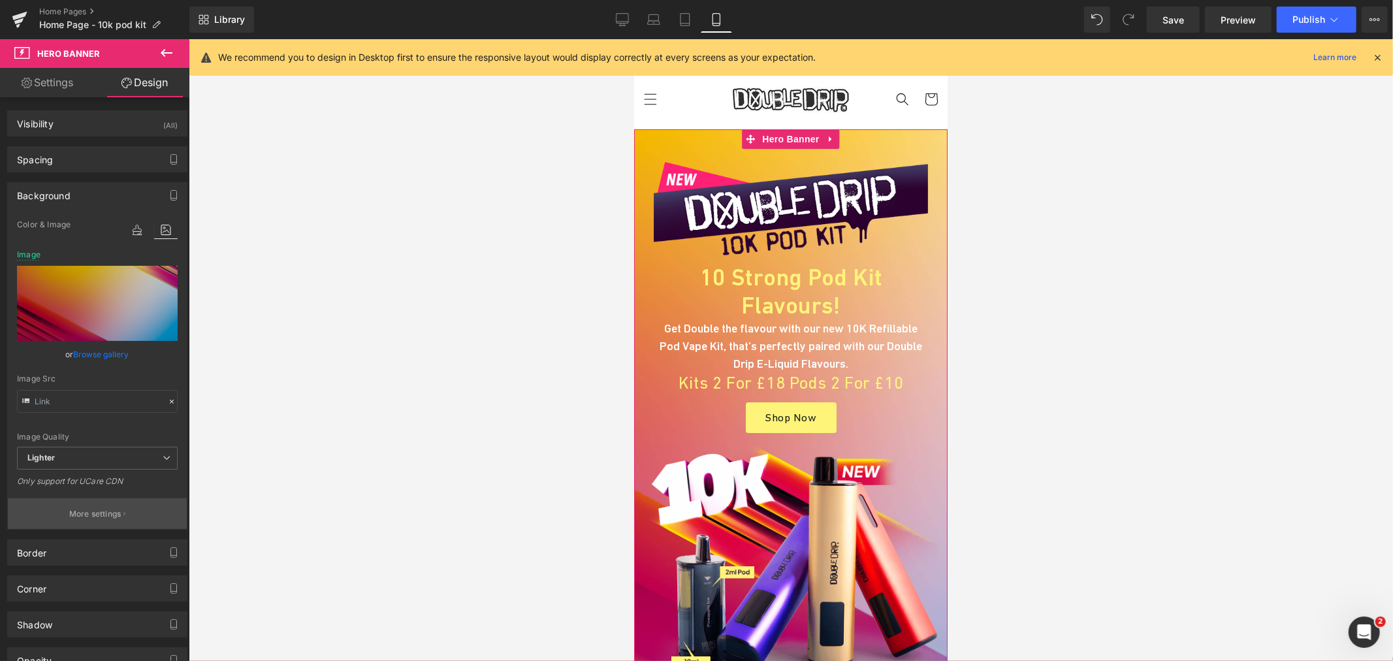
click at [92, 523] on button "More settings" at bounding box center [97, 513] width 179 height 31
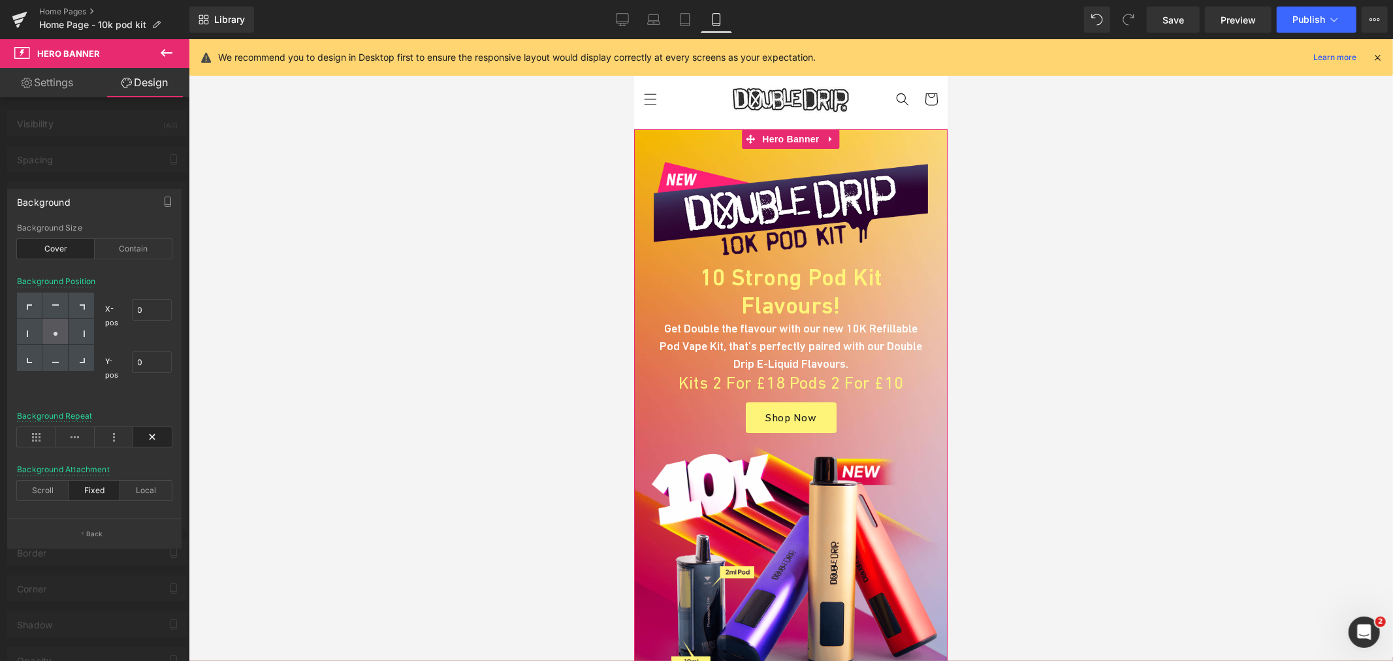
click at [59, 333] on icon at bounding box center [55, 333] width 7 height 7
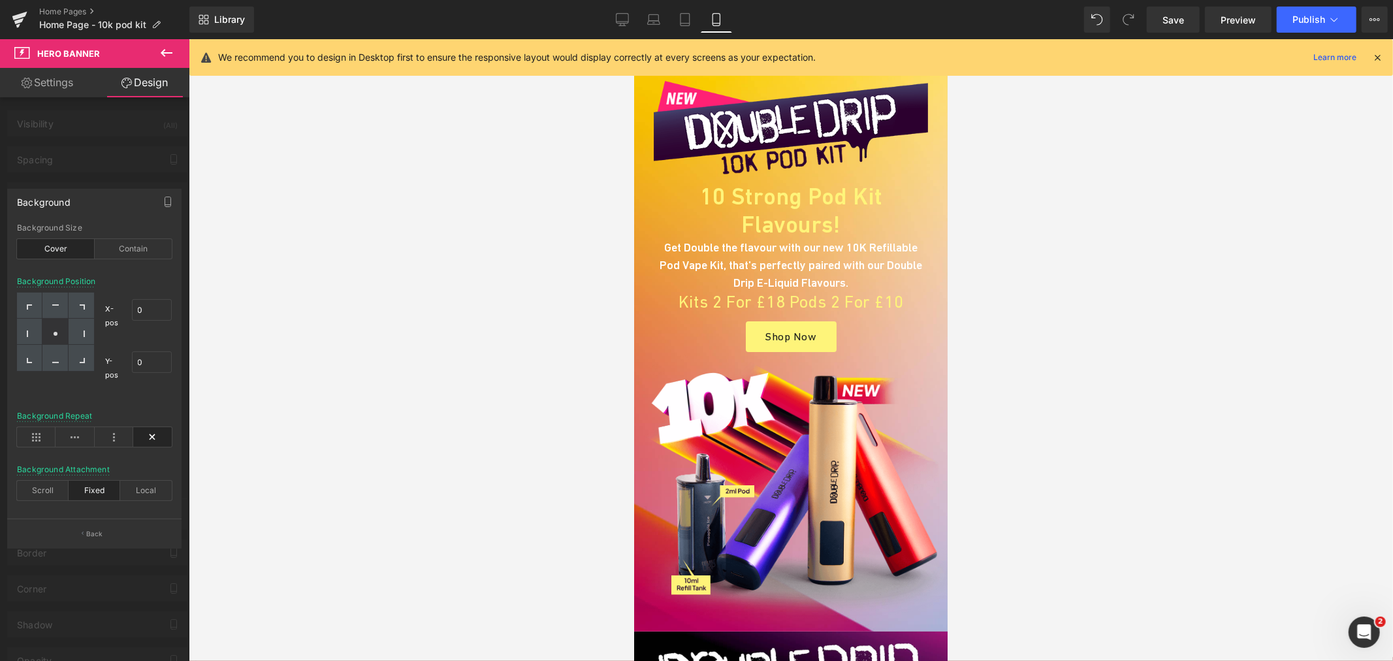
scroll to position [145, 0]
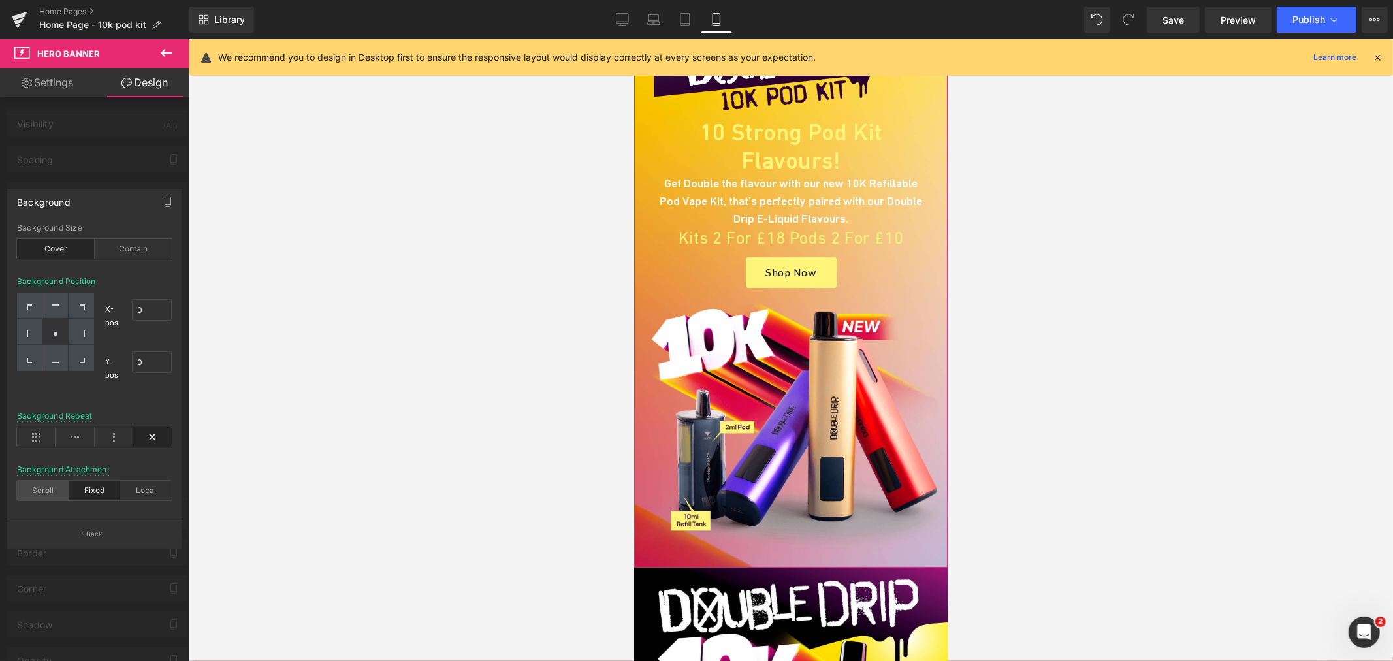
click at [46, 489] on div "Scroll" at bounding box center [43, 491] width 52 height 20
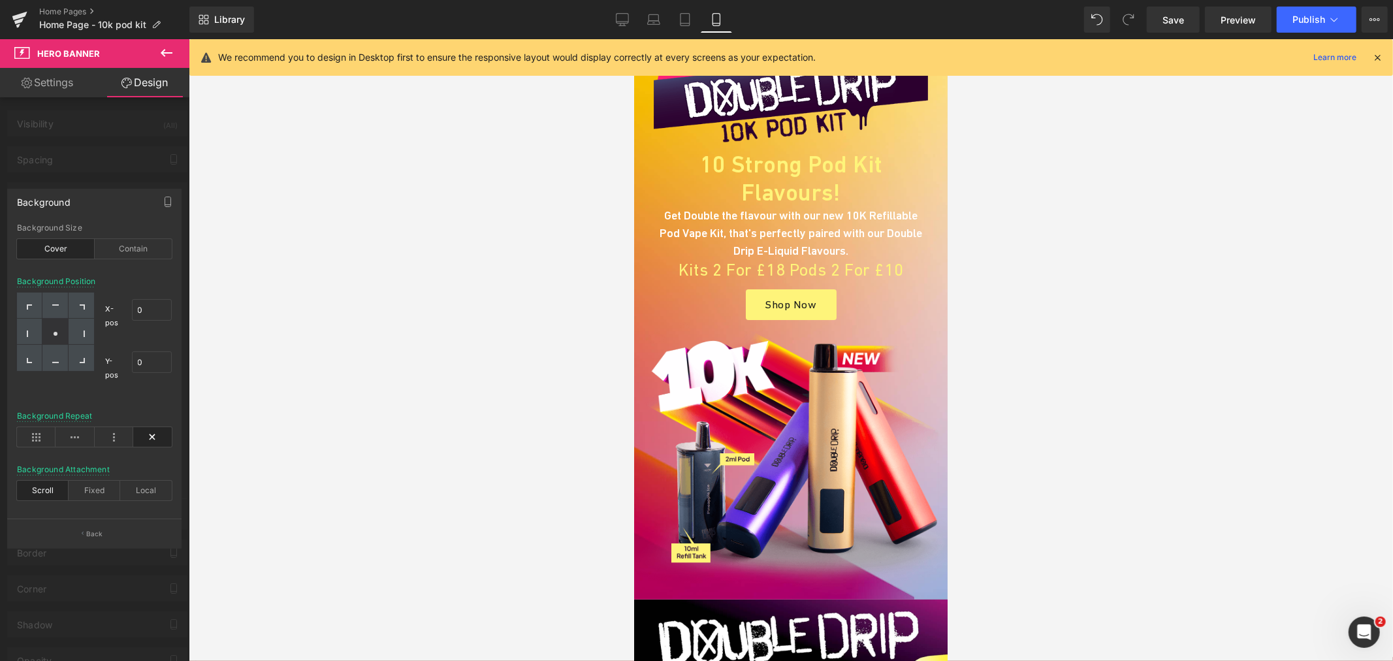
scroll to position [217, 0]
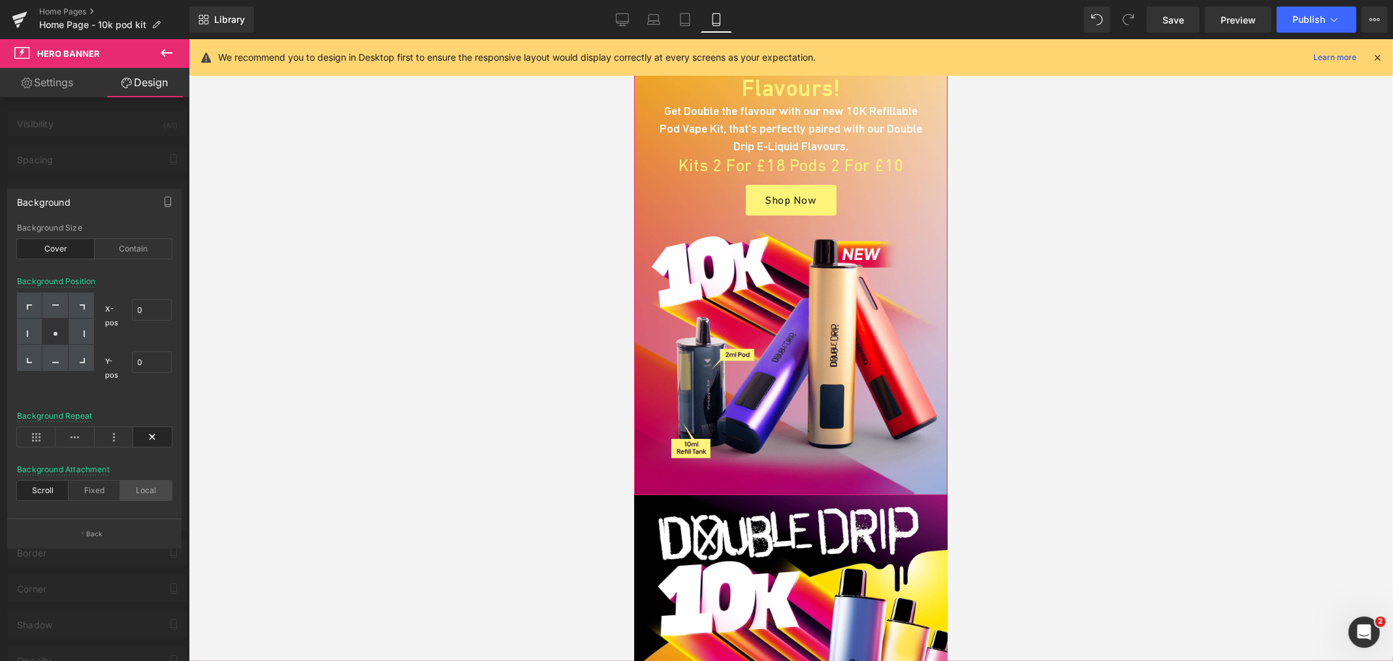
click at [144, 487] on div "Local" at bounding box center [146, 491] width 52 height 20
click at [87, 497] on div "Fixed" at bounding box center [95, 491] width 52 height 20
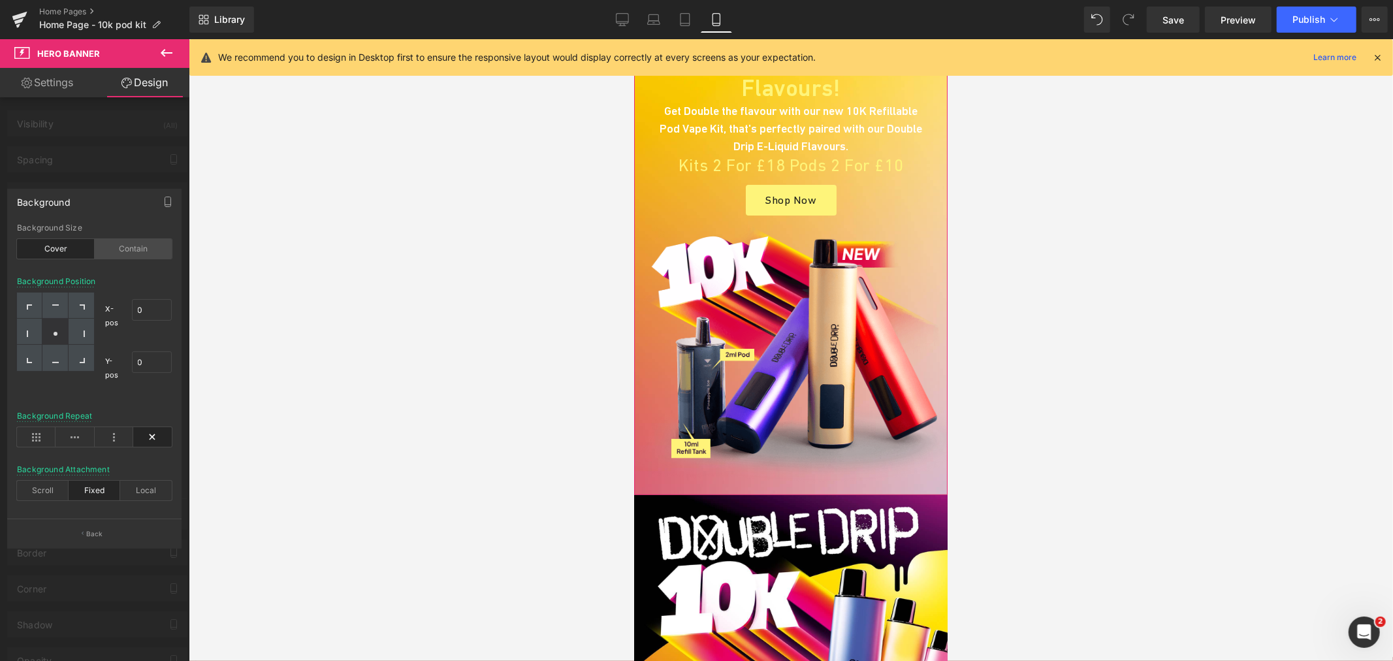
click at [140, 258] on div "Contain" at bounding box center [134, 249] width 78 height 20
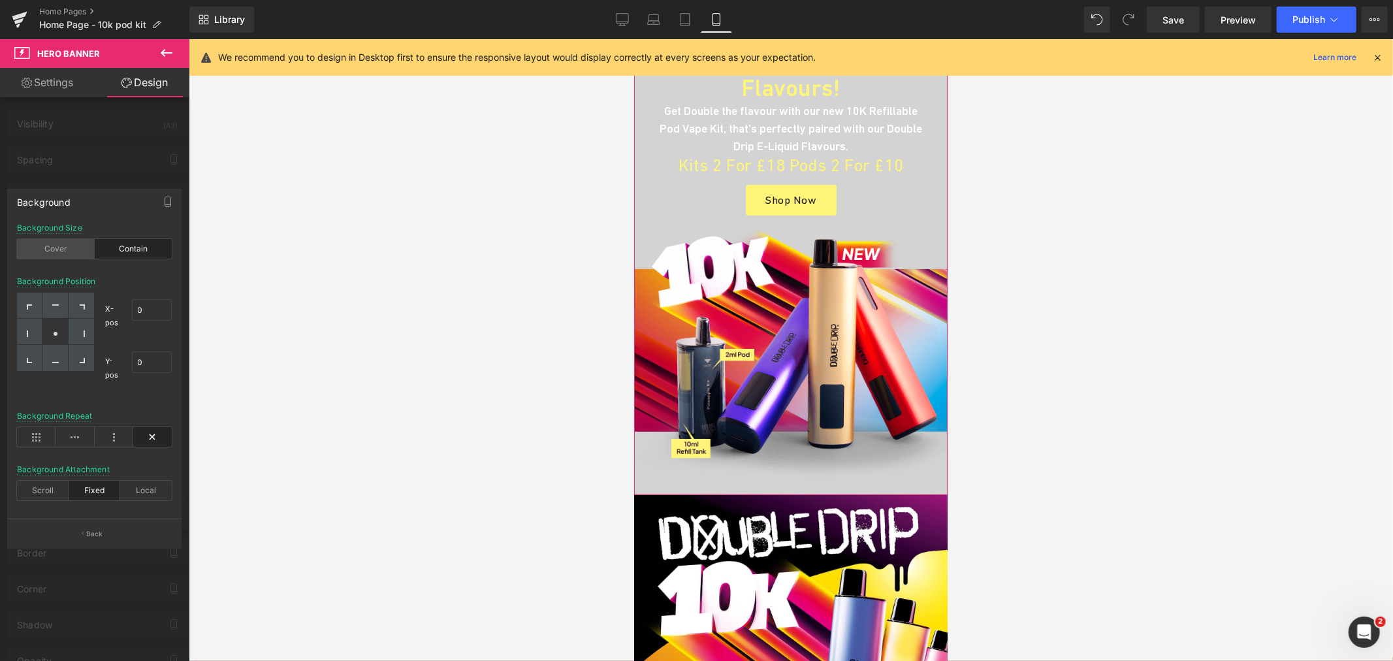
click at [59, 253] on div "Cover" at bounding box center [56, 249] width 78 height 20
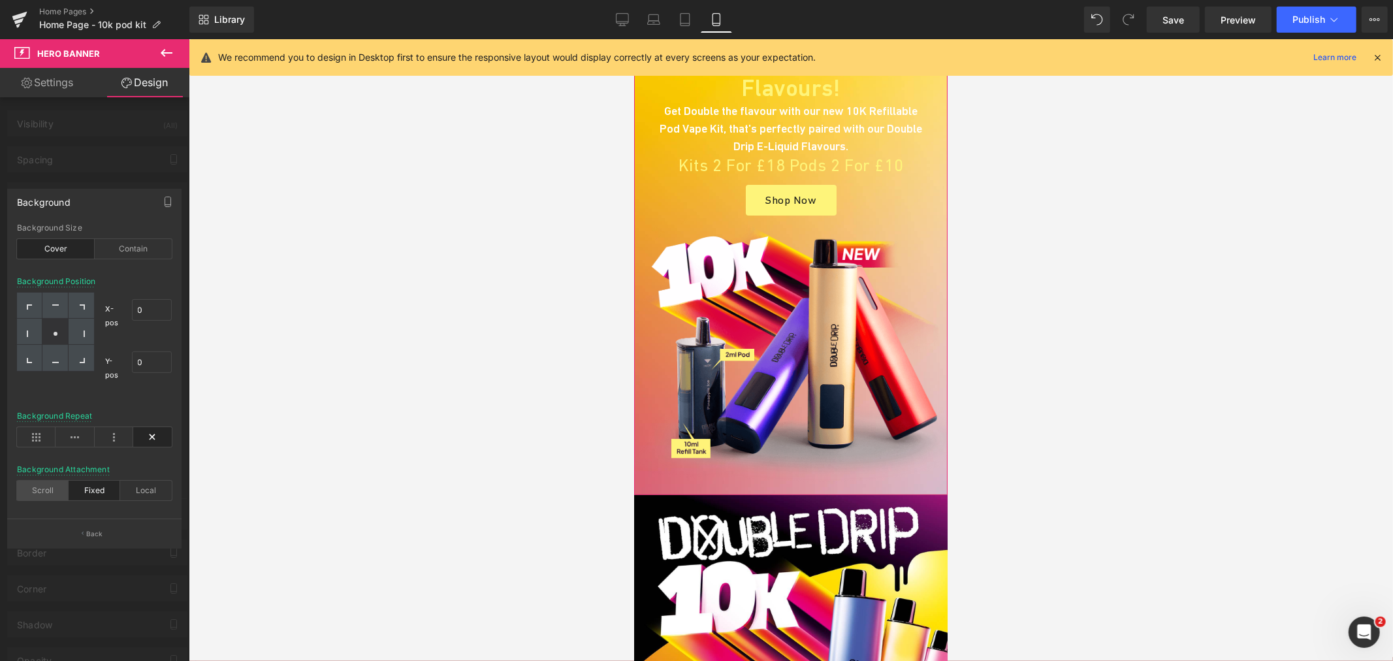
click at [43, 486] on div "Scroll" at bounding box center [43, 491] width 52 height 20
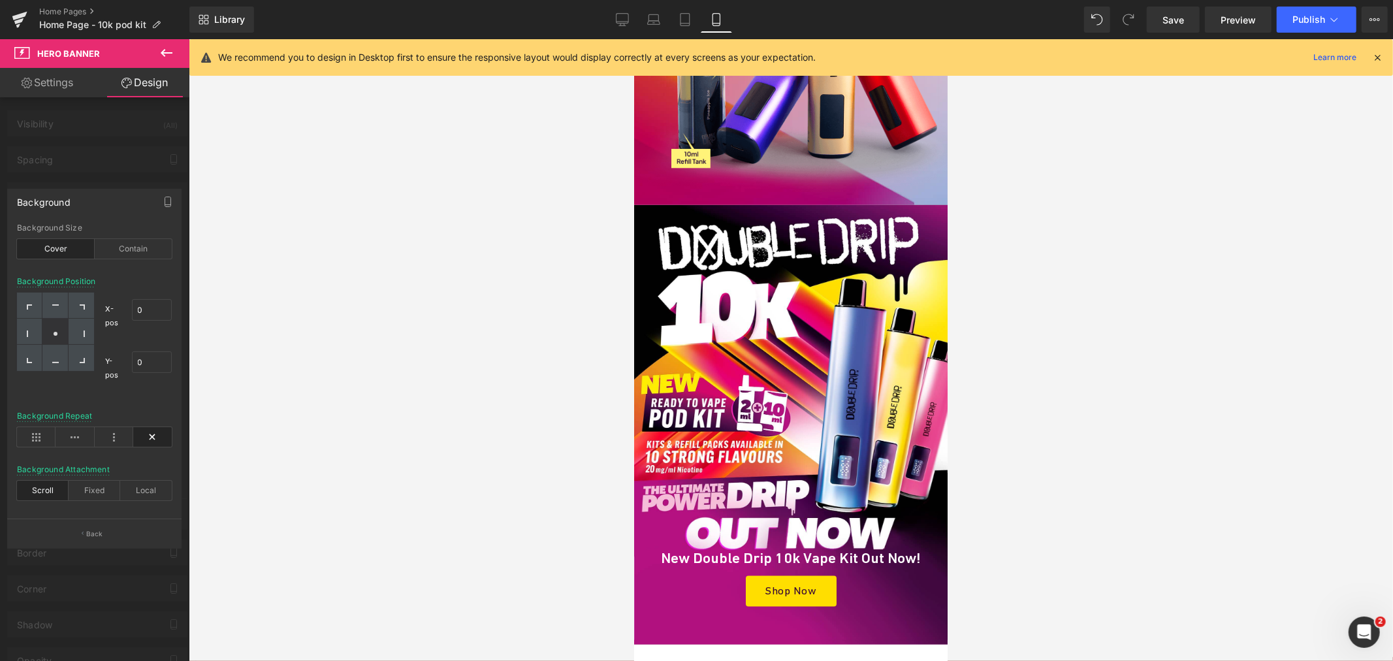
scroll to position [145, 0]
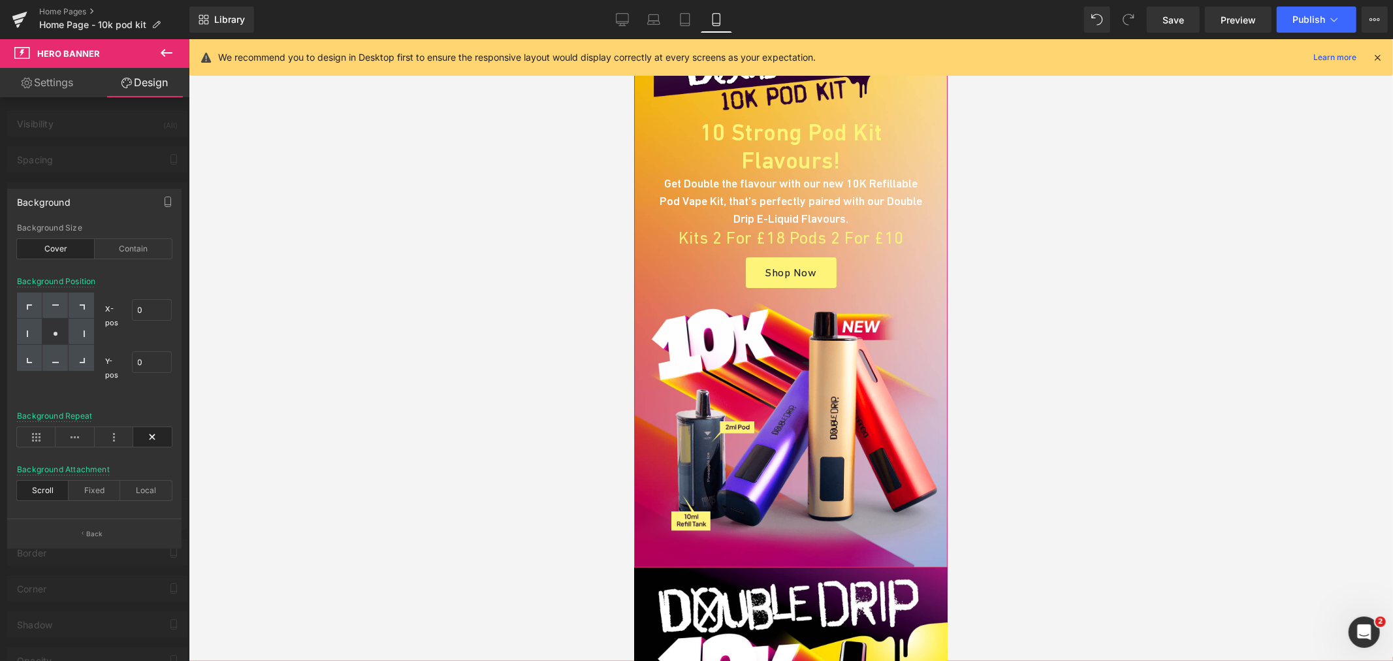
drag, startPoint x: 89, startPoint y: 484, endPoint x: 446, endPoint y: 374, distance: 373.9
click at [91, 483] on div "Fixed" at bounding box center [95, 491] width 52 height 20
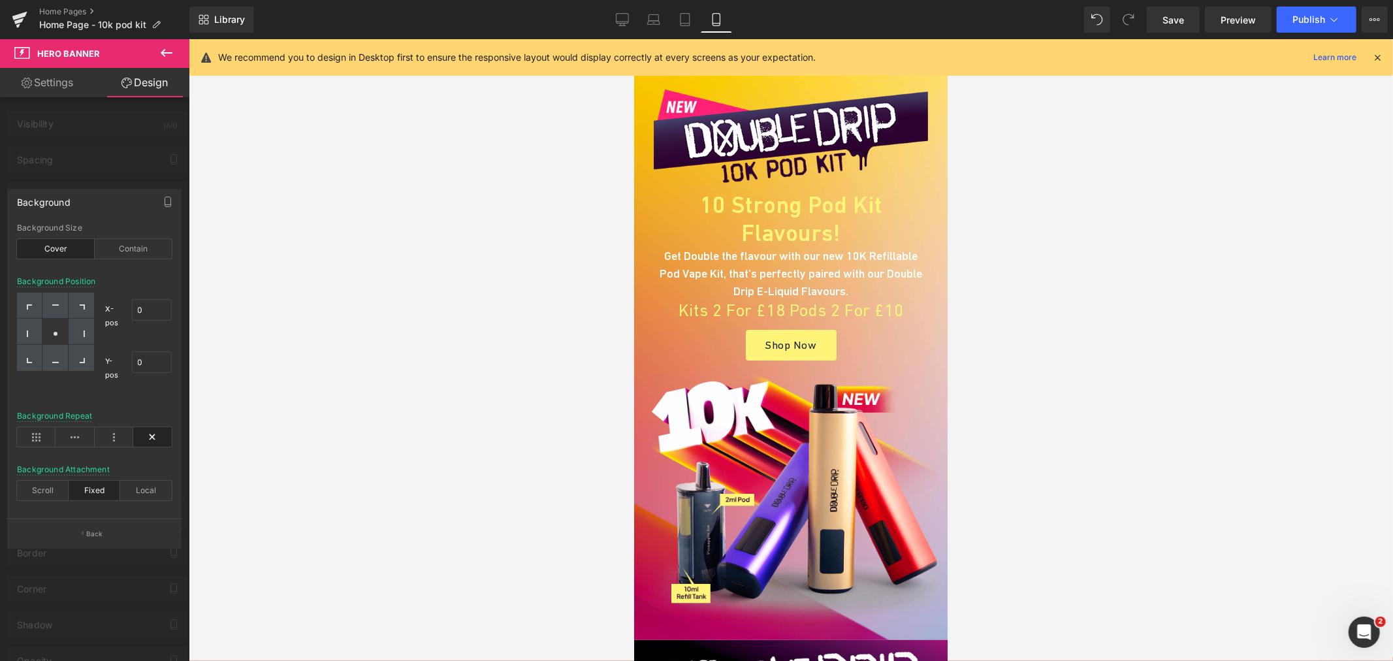
scroll to position [0, 0]
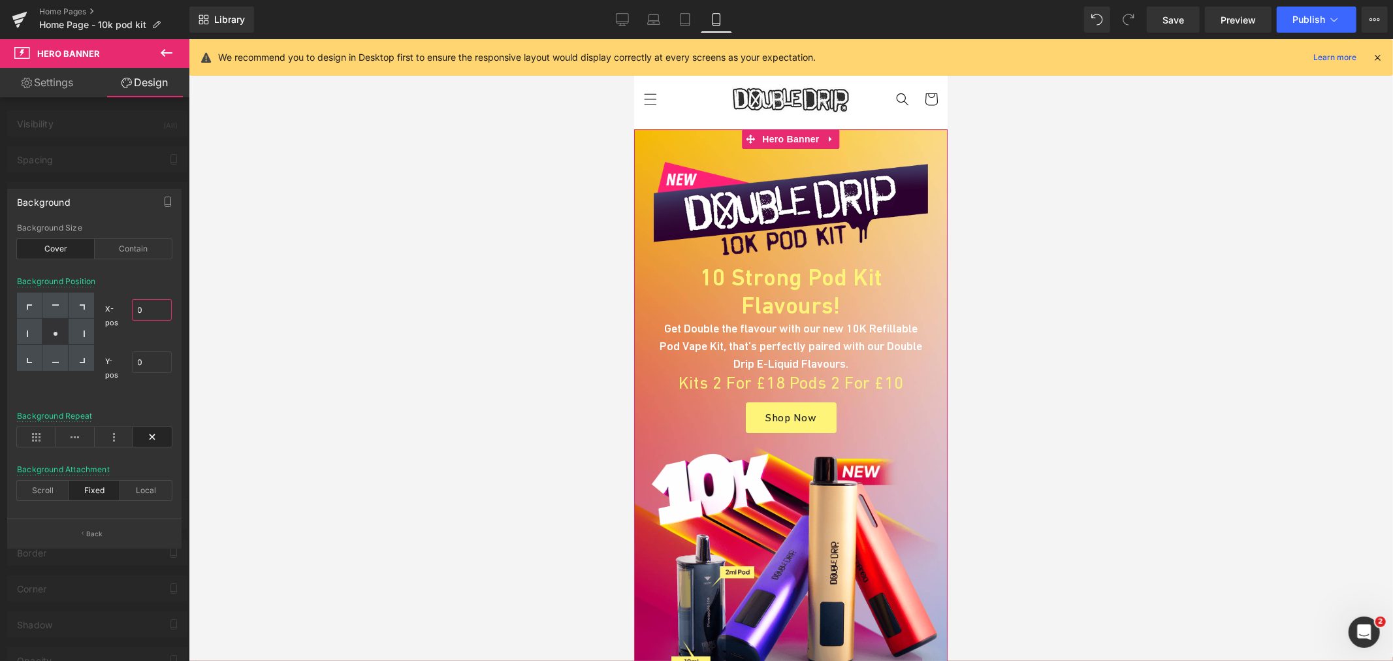
click at [153, 308] on input "0" at bounding box center [152, 310] width 40 height 22
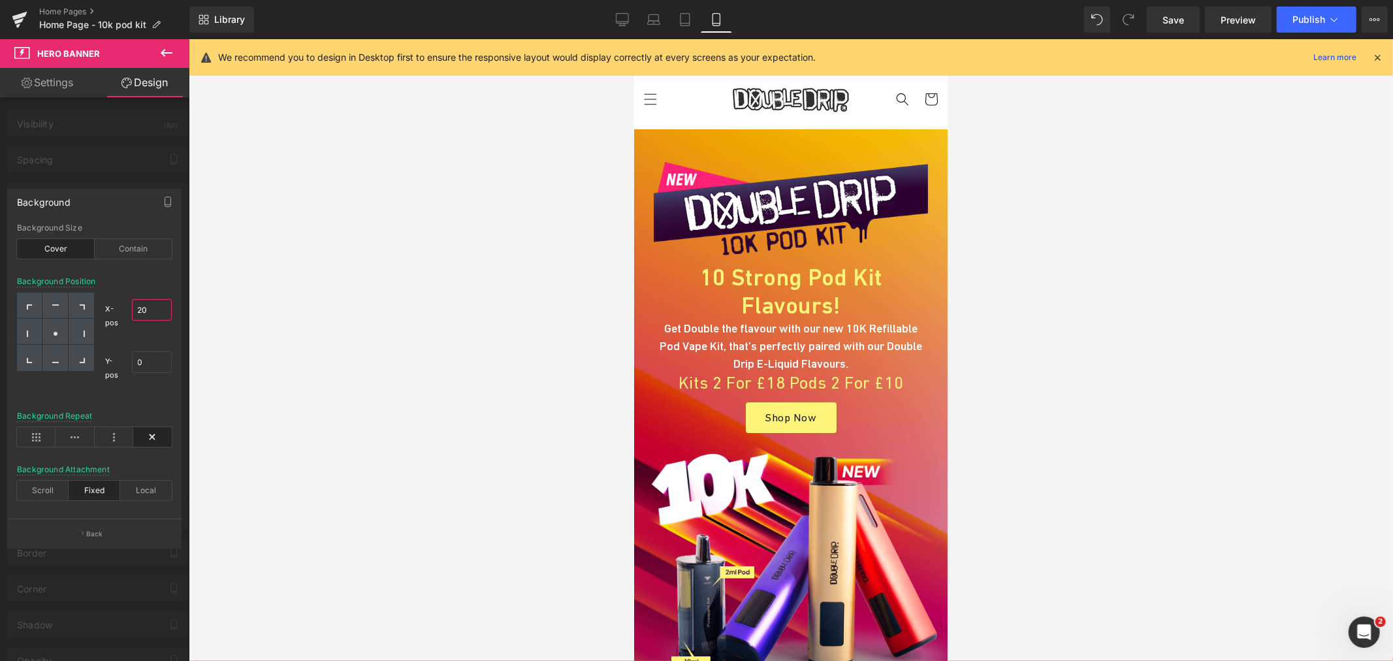
type input "21"
click at [63, 330] on div at bounding box center [54, 332] width 25 height 26
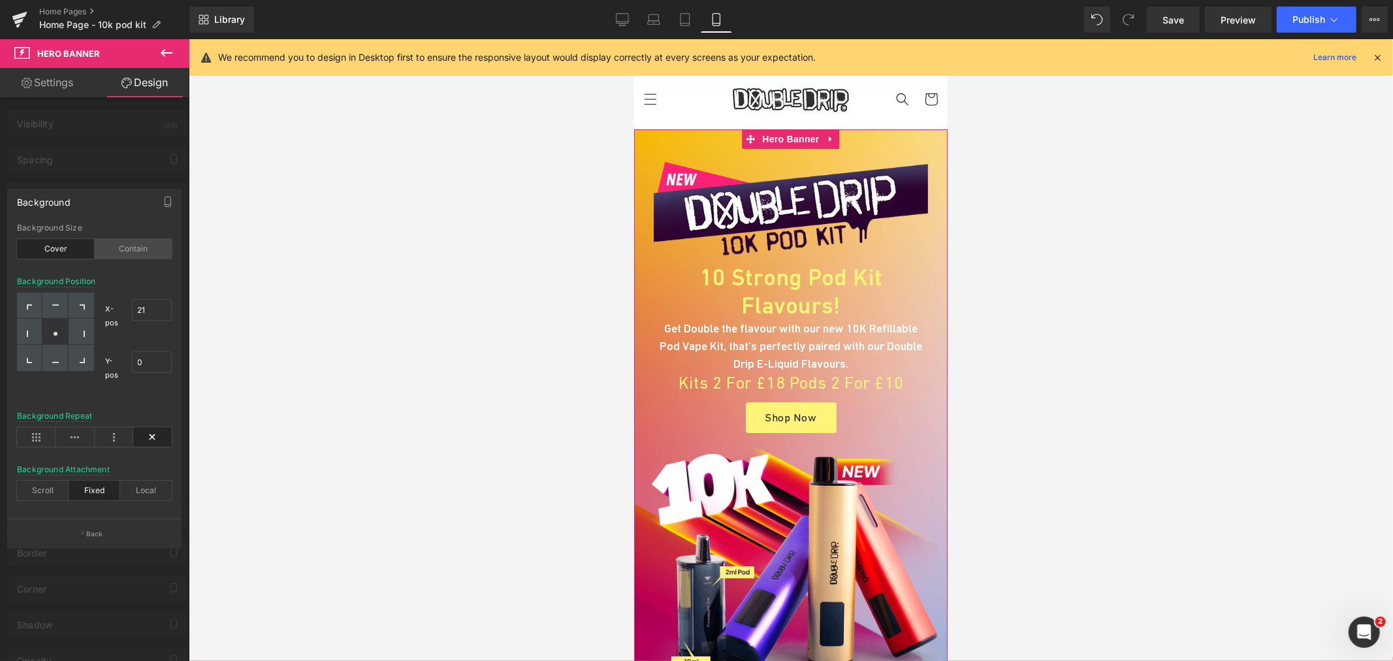
click at [120, 248] on div "Contain" at bounding box center [134, 249] width 78 height 20
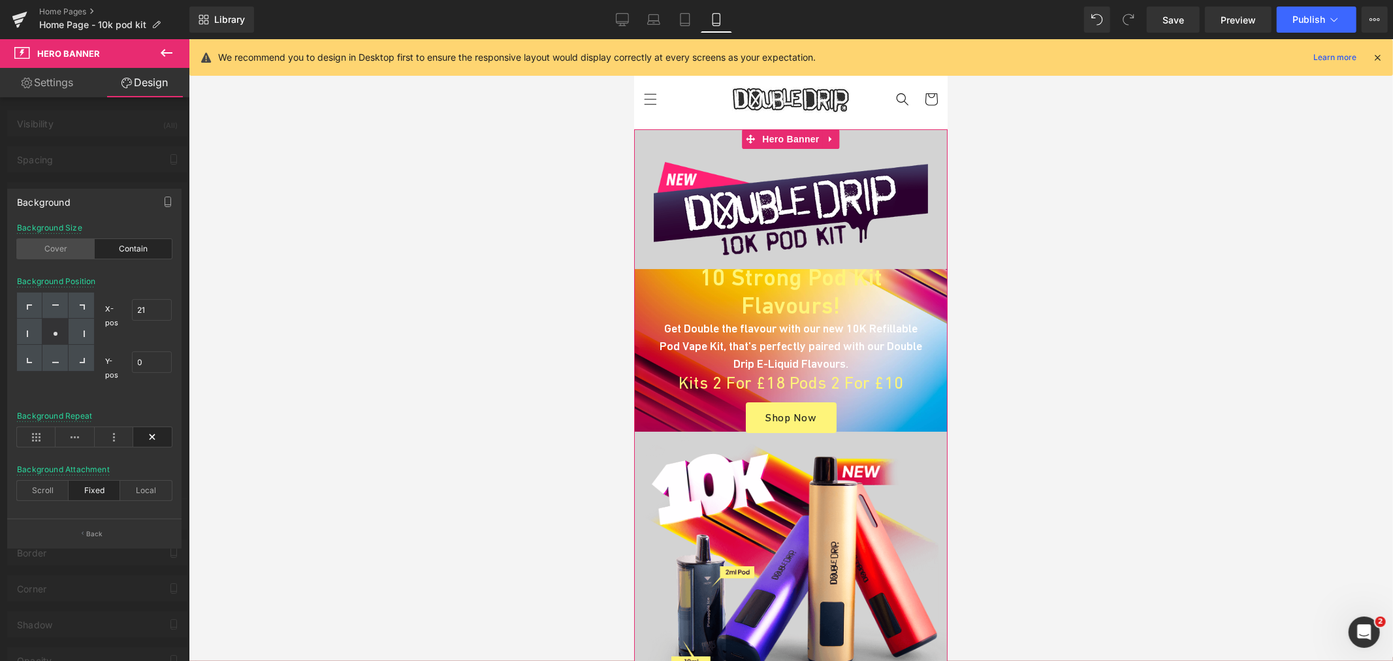
click at [56, 244] on div "Cover" at bounding box center [56, 249] width 78 height 20
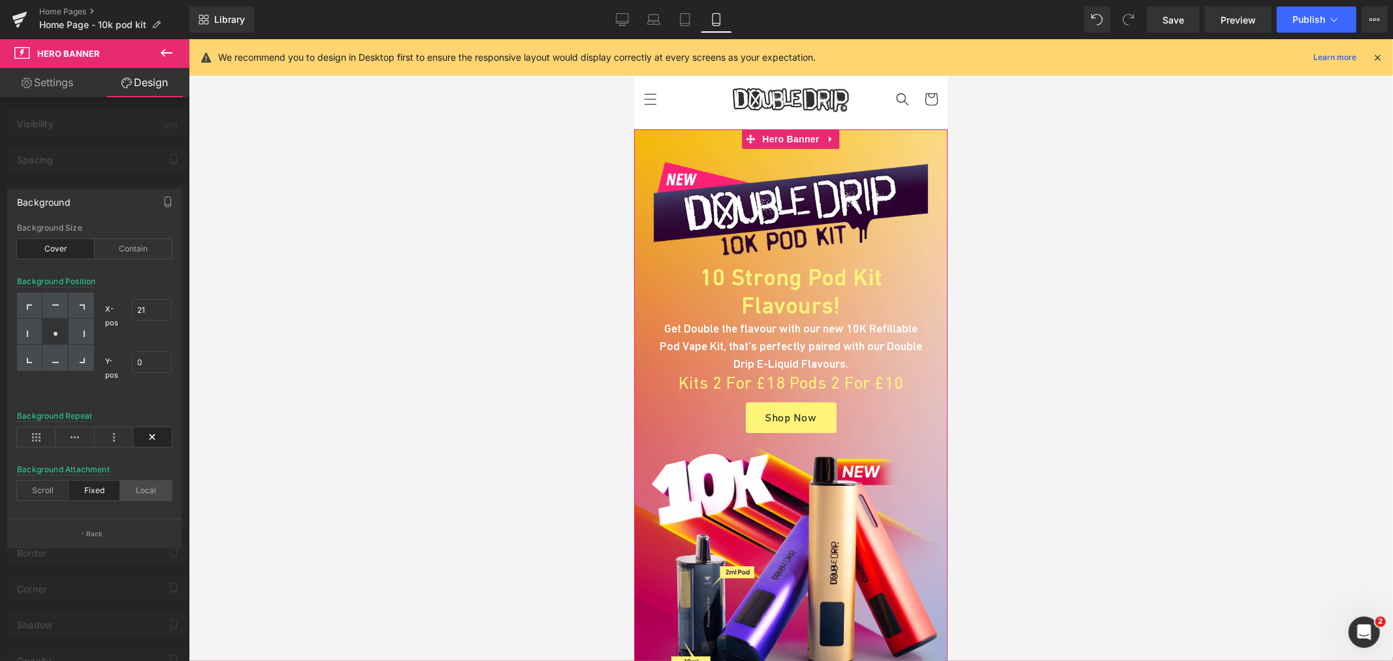
click at [151, 487] on div "Local" at bounding box center [146, 491] width 52 height 20
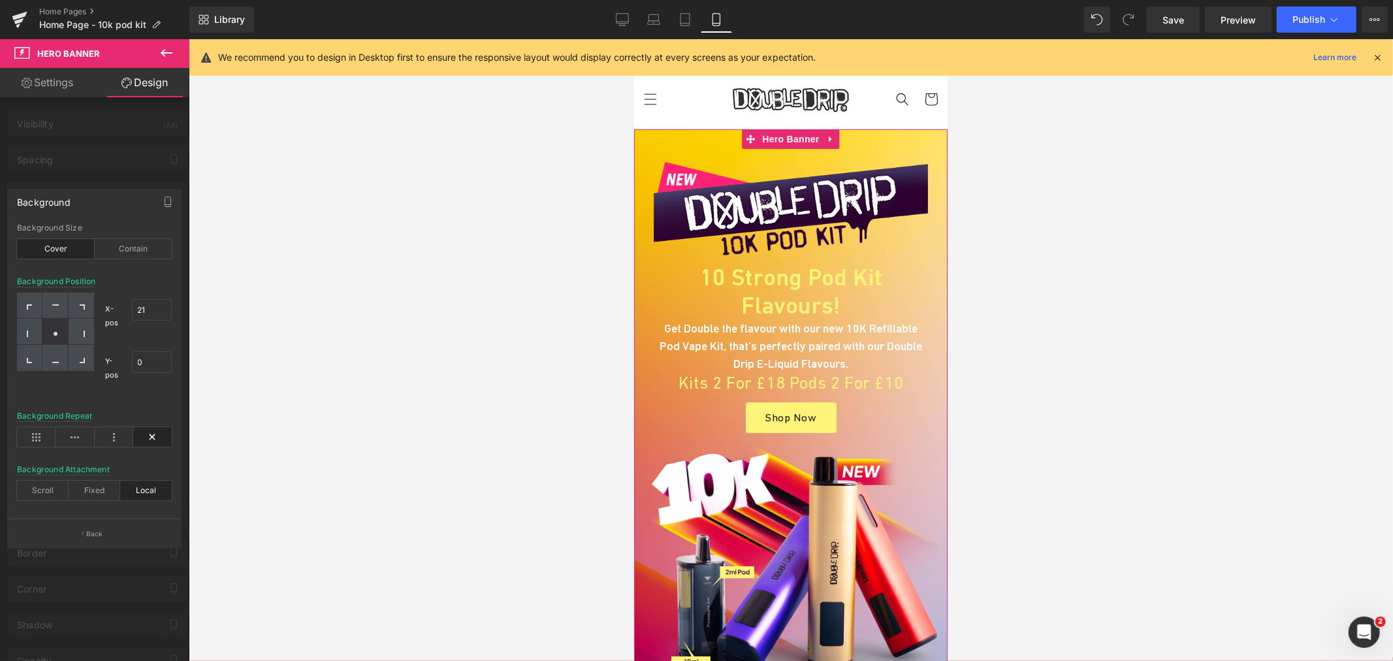
click at [91, 501] on div "Background Attachment Scroll Fixed Local" at bounding box center [94, 490] width 155 height 50
click at [41, 490] on div "Scroll" at bounding box center [43, 491] width 52 height 20
drag, startPoint x: 82, startPoint y: 488, endPoint x: 121, endPoint y: 469, distance: 42.9
click at [82, 489] on div "Fixed" at bounding box center [95, 491] width 52 height 20
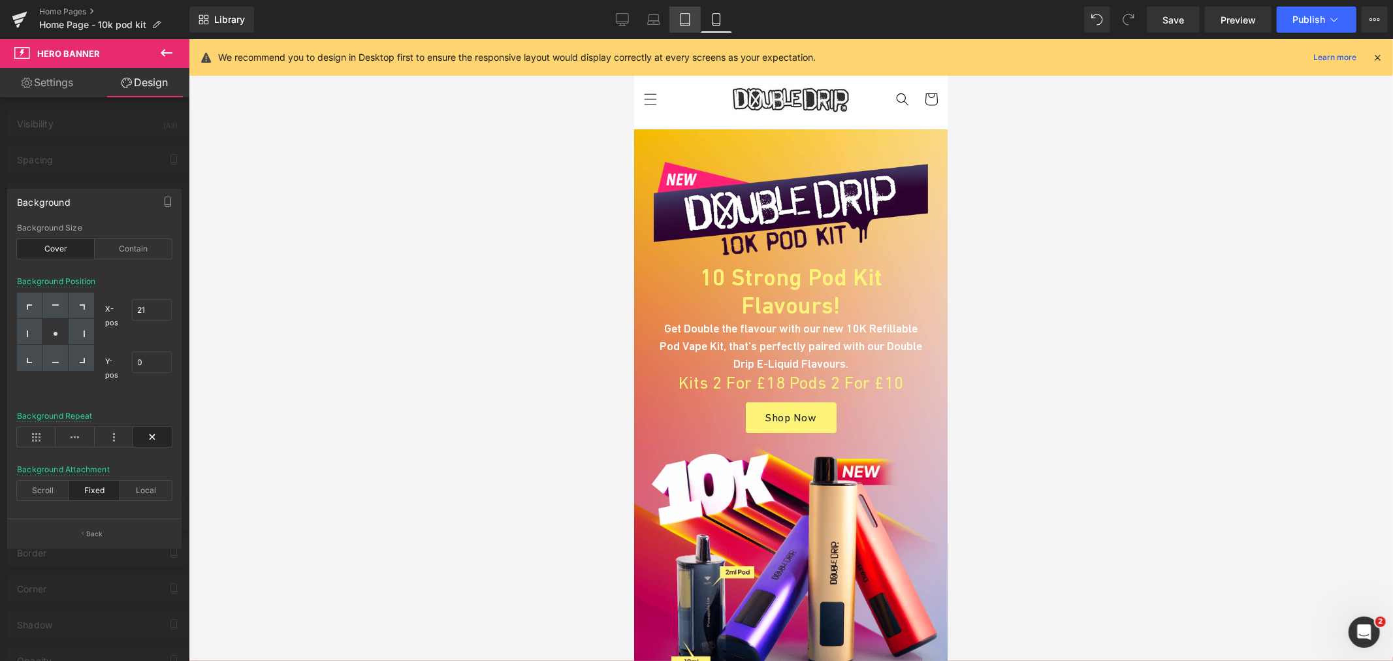
click at [684, 25] on icon at bounding box center [685, 20] width 9 height 12
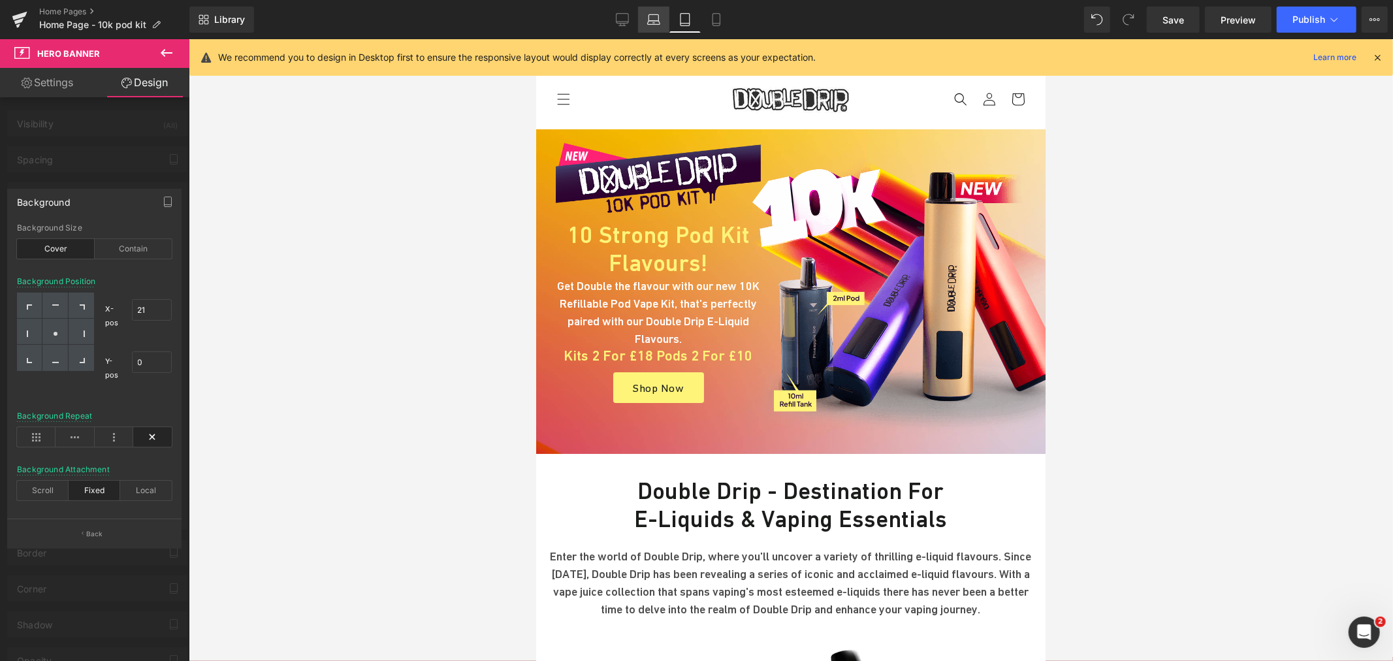
click at [649, 18] on icon at bounding box center [653, 19] width 13 height 13
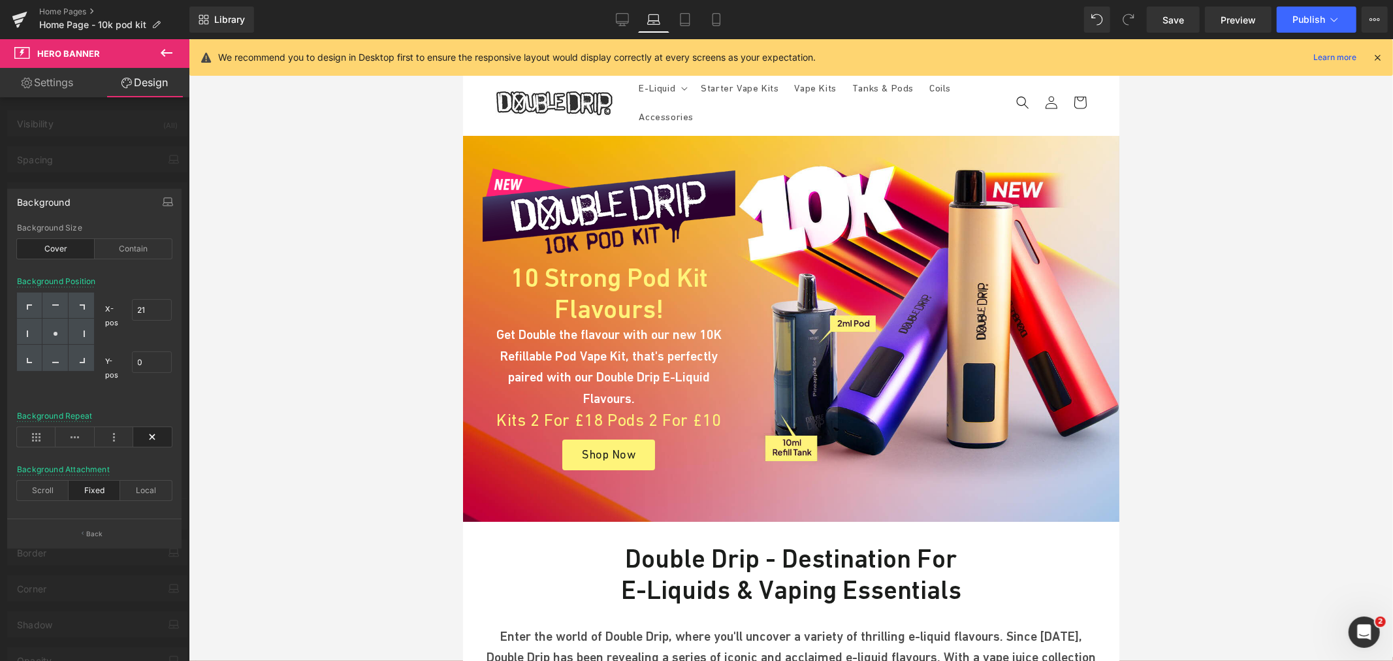
scroll to position [7, 0]
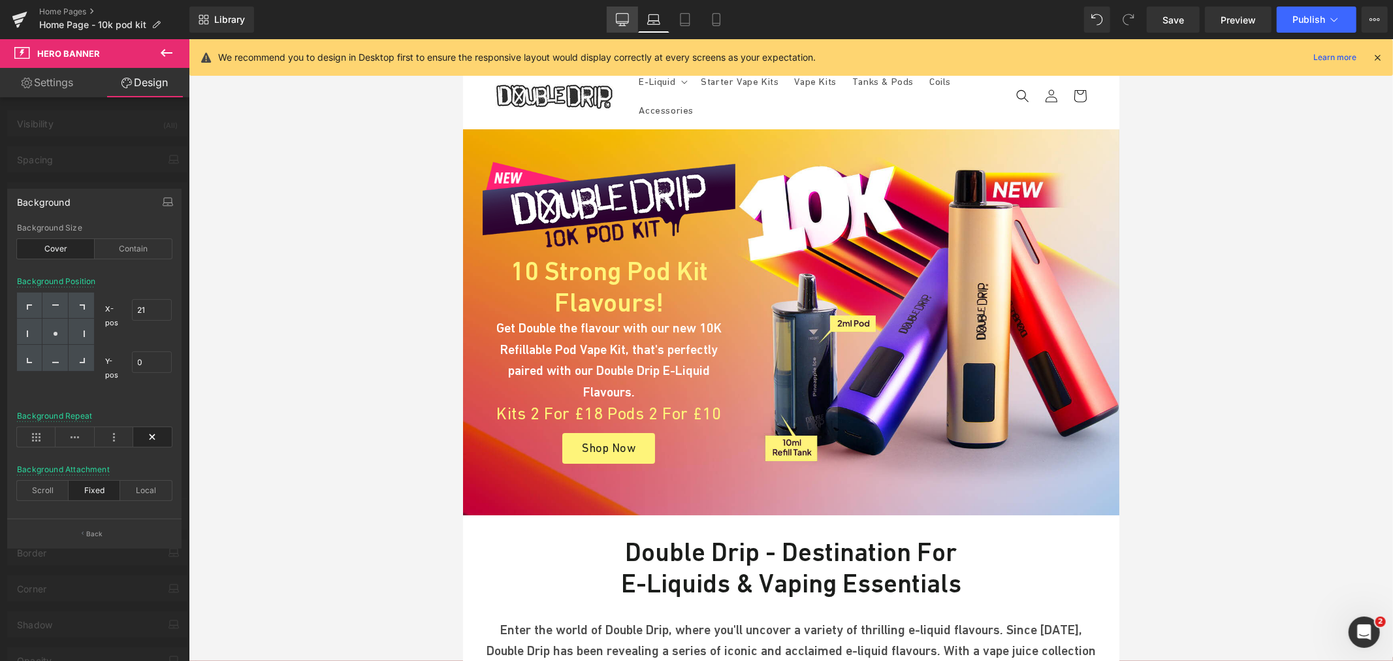
click at [632, 17] on link "Desktop" at bounding box center [622, 20] width 31 height 26
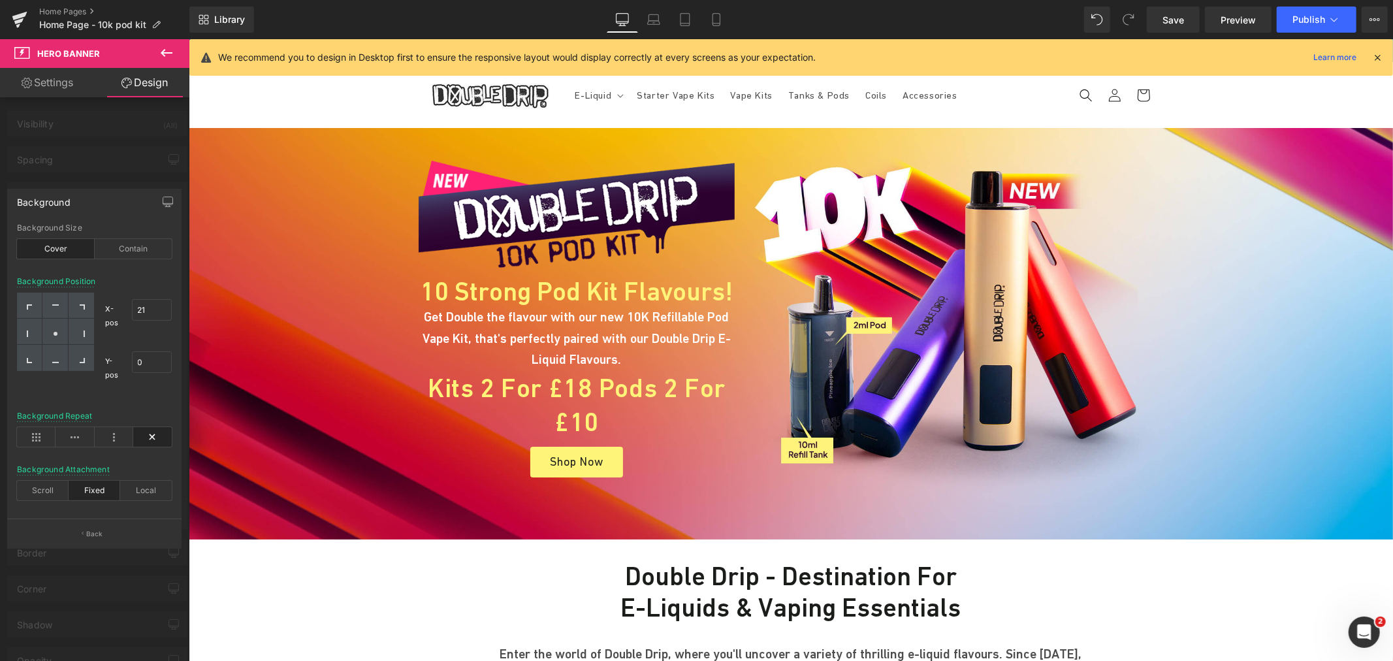
scroll to position [5, 0]
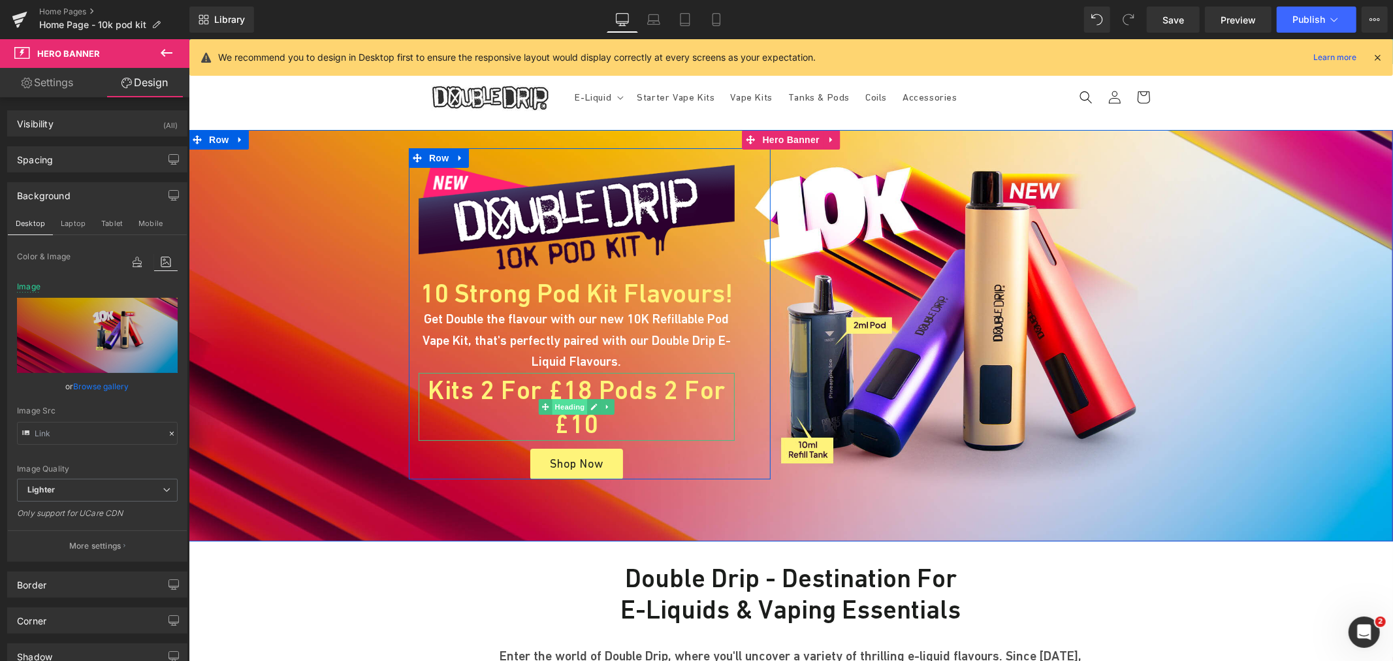
click at [554, 406] on span "Heading" at bounding box center [569, 406] width 35 height 16
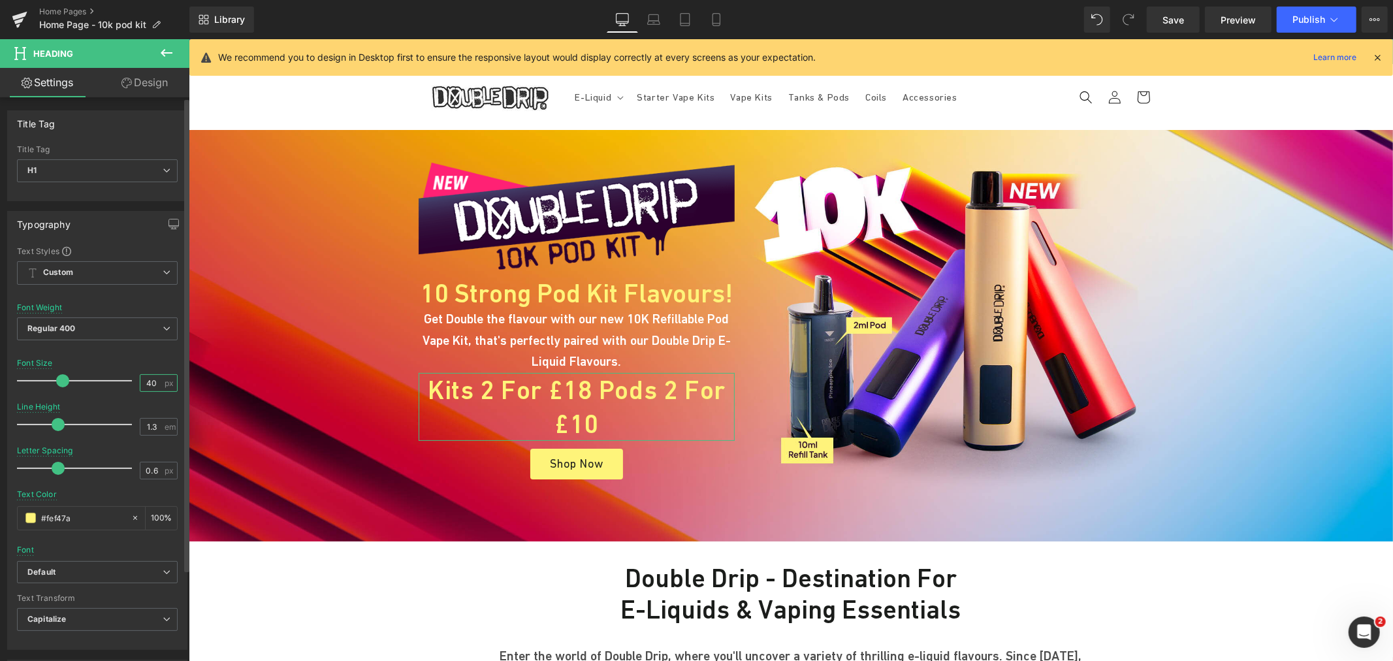
click at [157, 388] on input "40" at bounding box center [151, 383] width 23 height 16
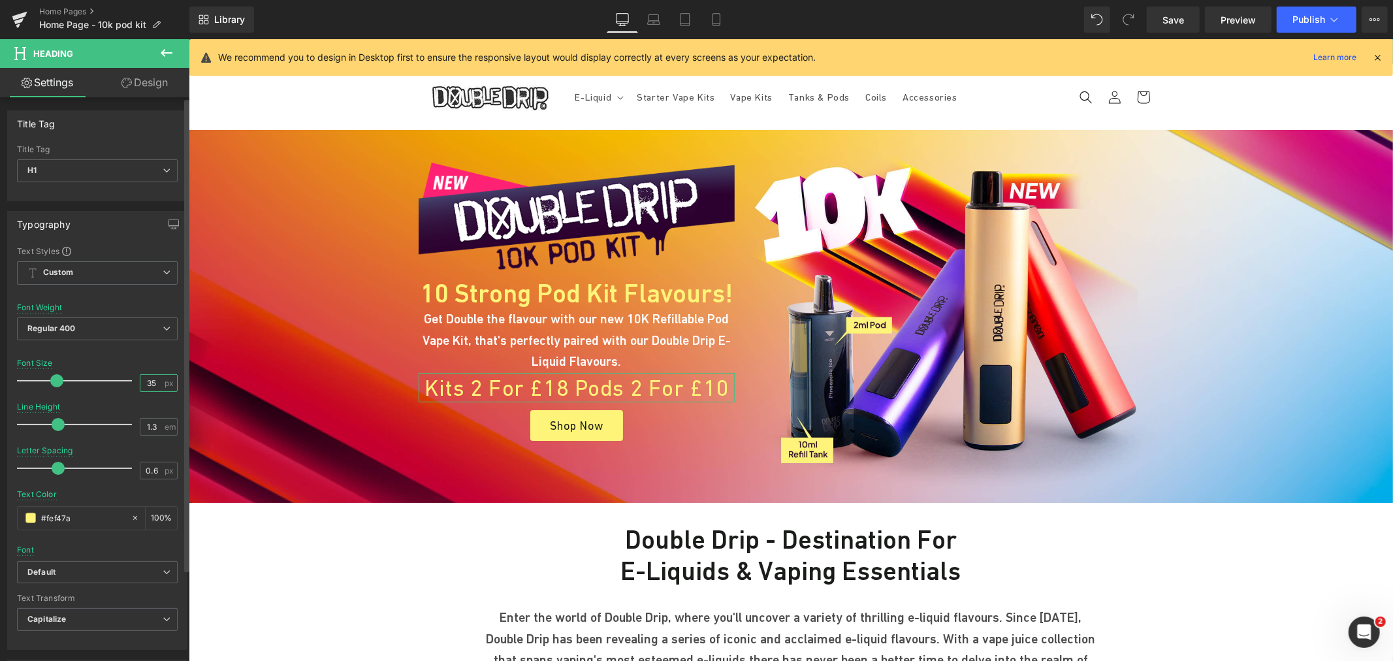
type input "34"
click at [660, 20] on icon at bounding box center [653, 19] width 13 height 13
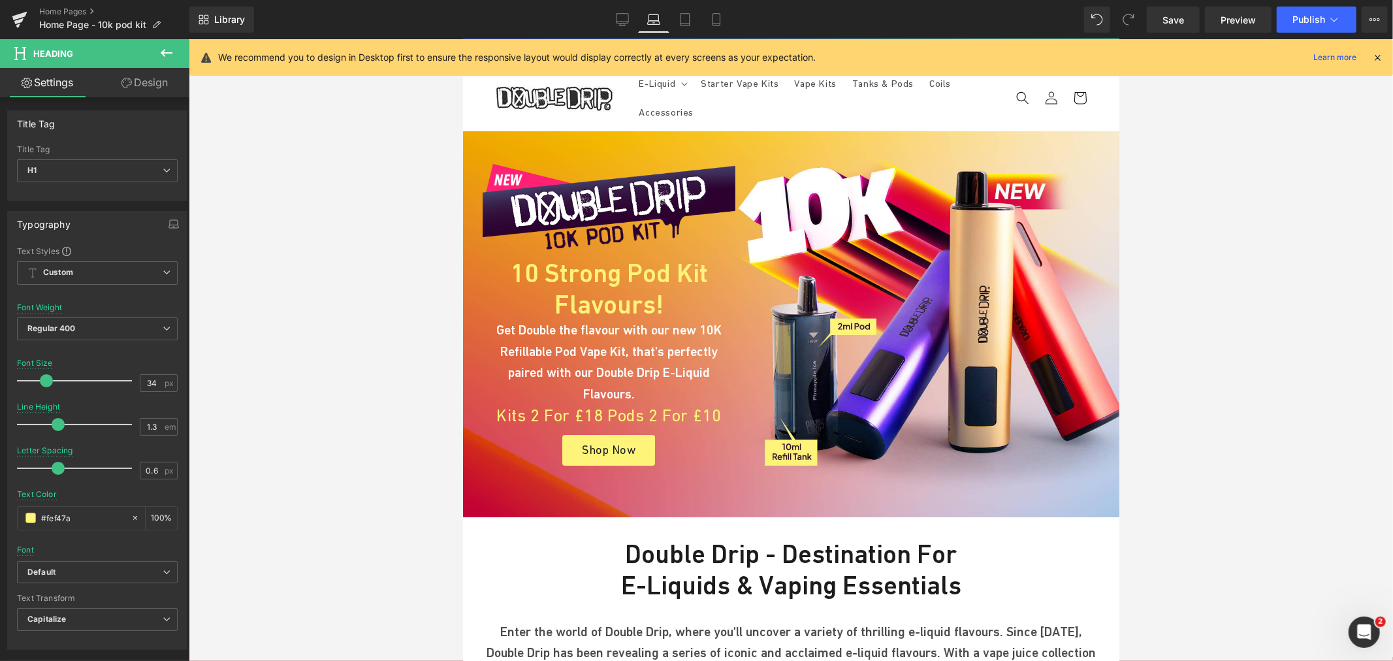
scroll to position [16, 0]
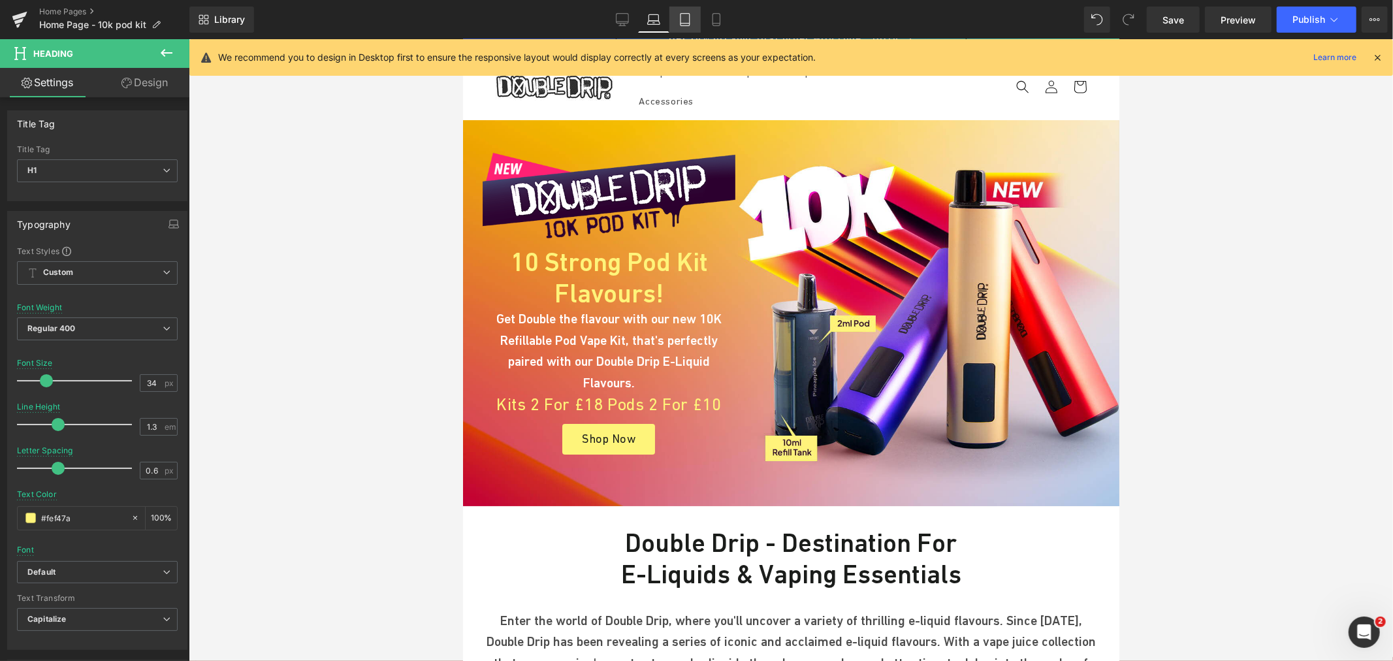
click at [679, 24] on icon at bounding box center [685, 19] width 13 height 13
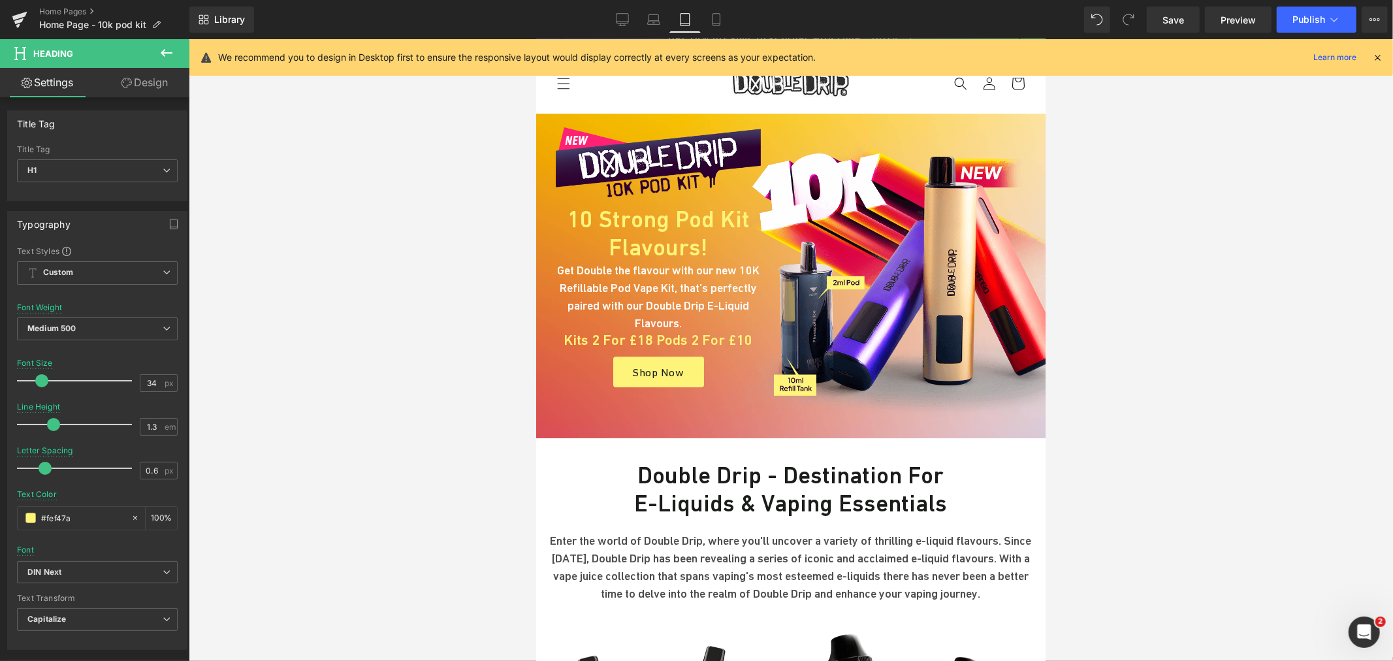
scroll to position [0, 0]
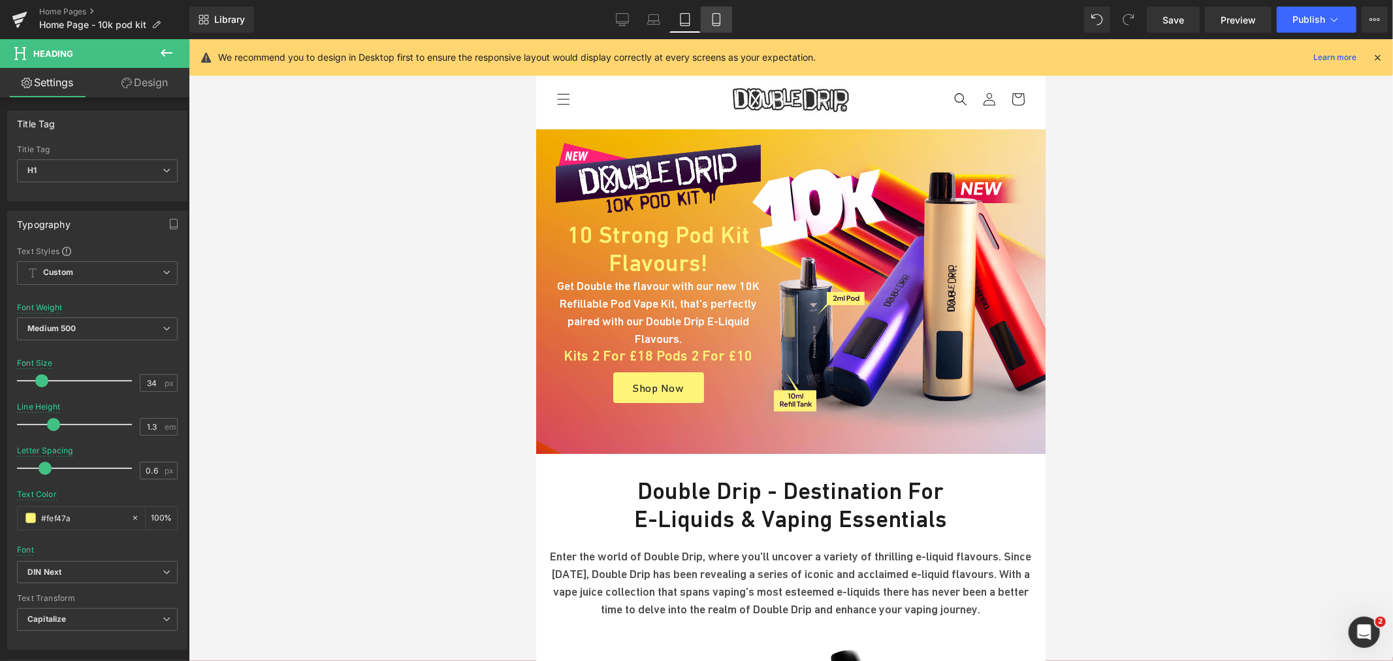
click at [710, 24] on icon at bounding box center [716, 19] width 13 height 13
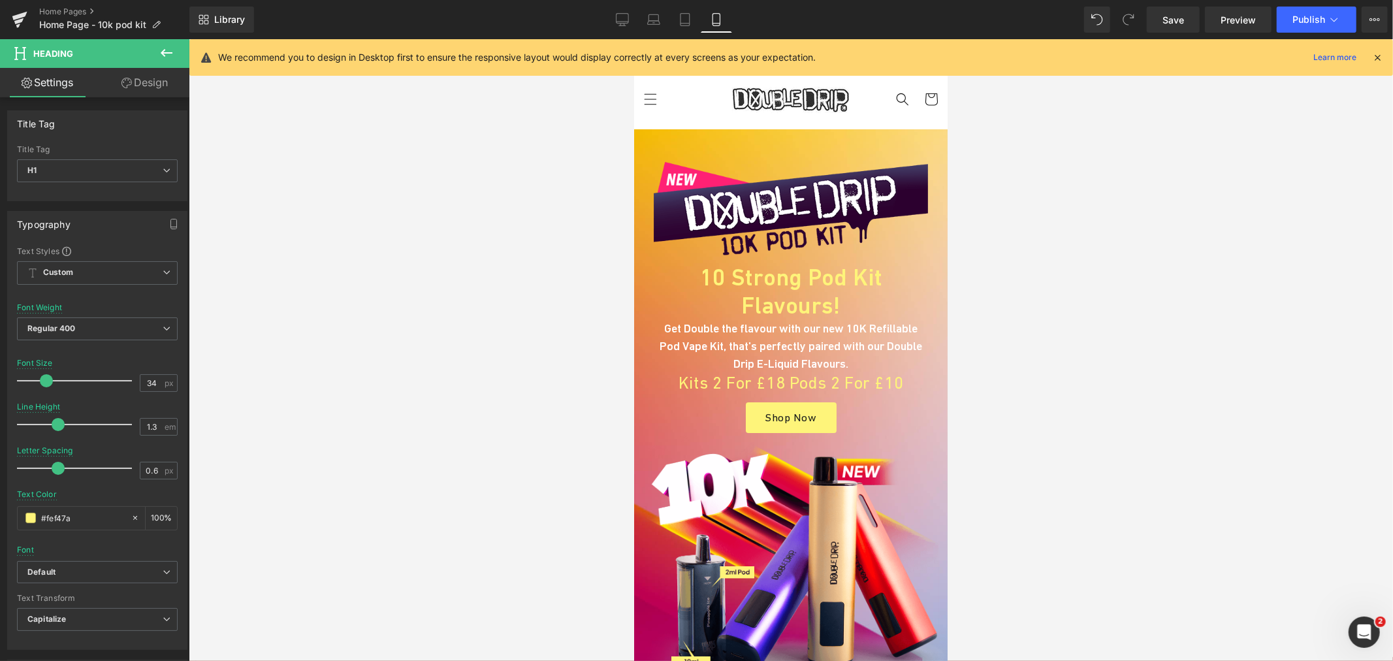
click at [788, 146] on span "Hero Banner" at bounding box center [790, 139] width 51 height 16
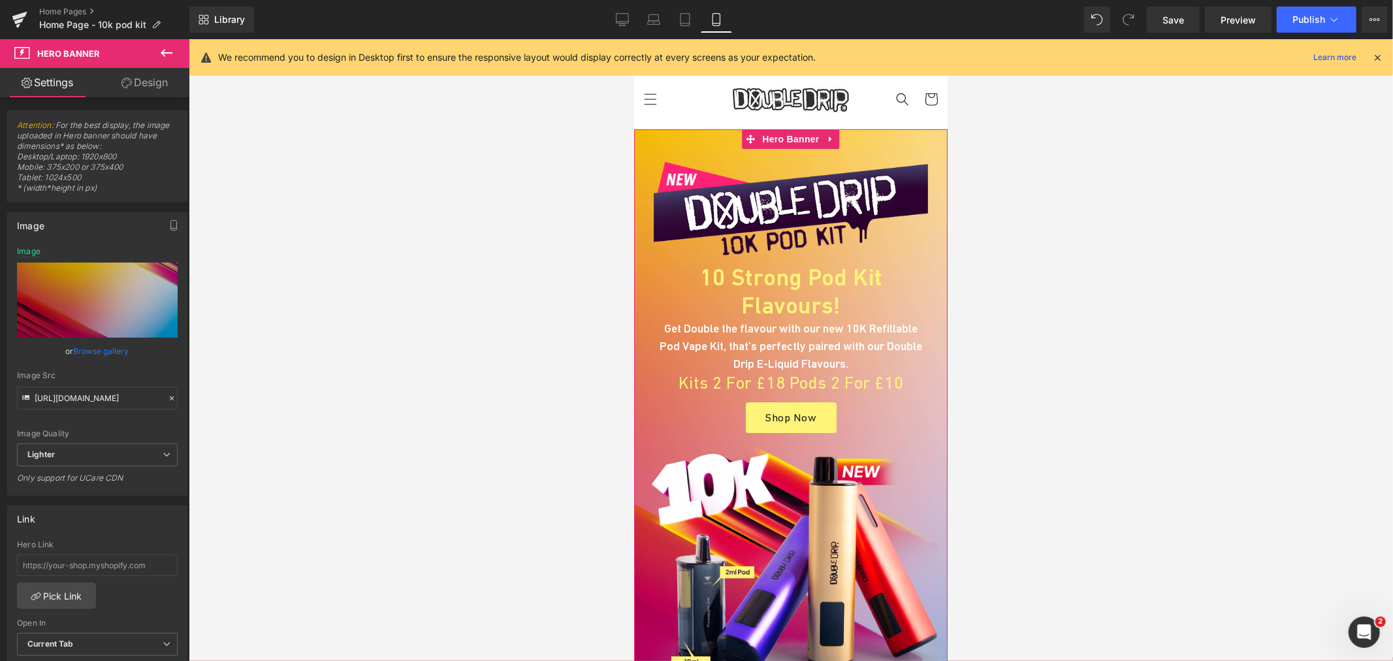
click at [101, 344] on link "Browse gallery" at bounding box center [102, 351] width 56 height 23
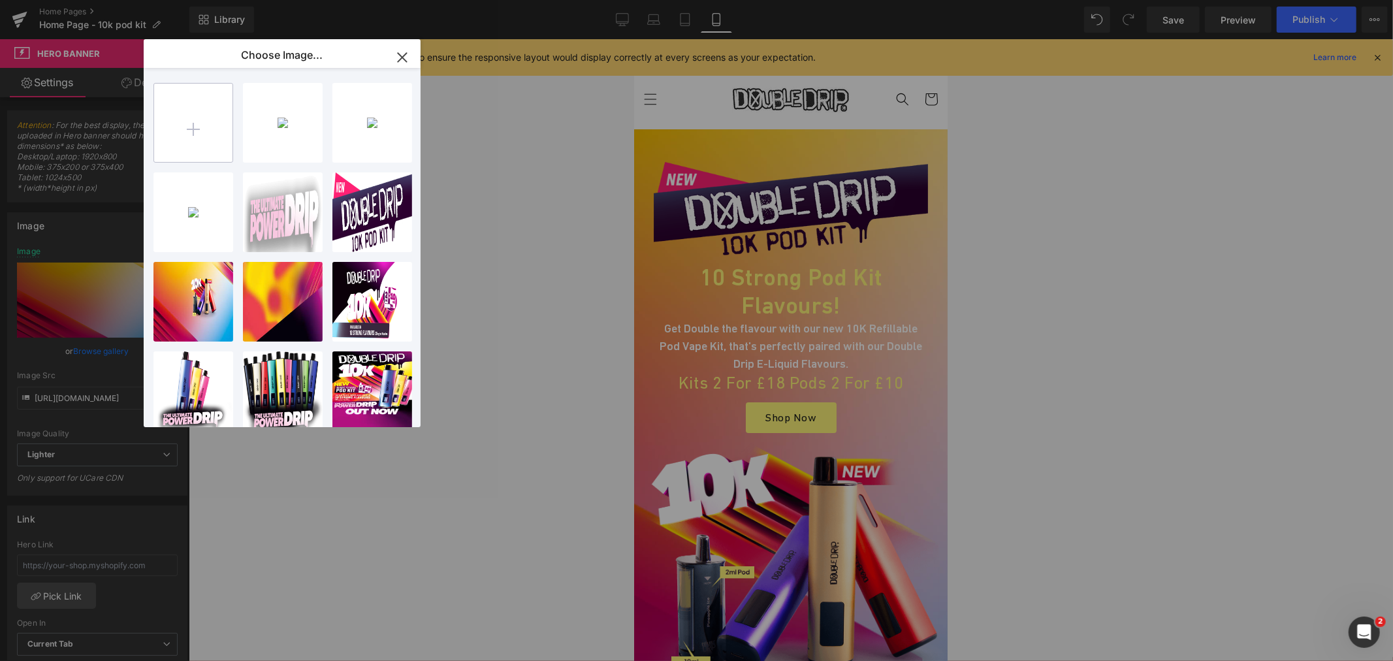
click at [185, 121] on input "file" at bounding box center [193, 123] width 78 height 78
click at [223, 145] on input "file" at bounding box center [193, 123] width 78 height 78
type input "C:\fakepath\Double-Drip-10k-vape-pod-kit-mbg.jpg"
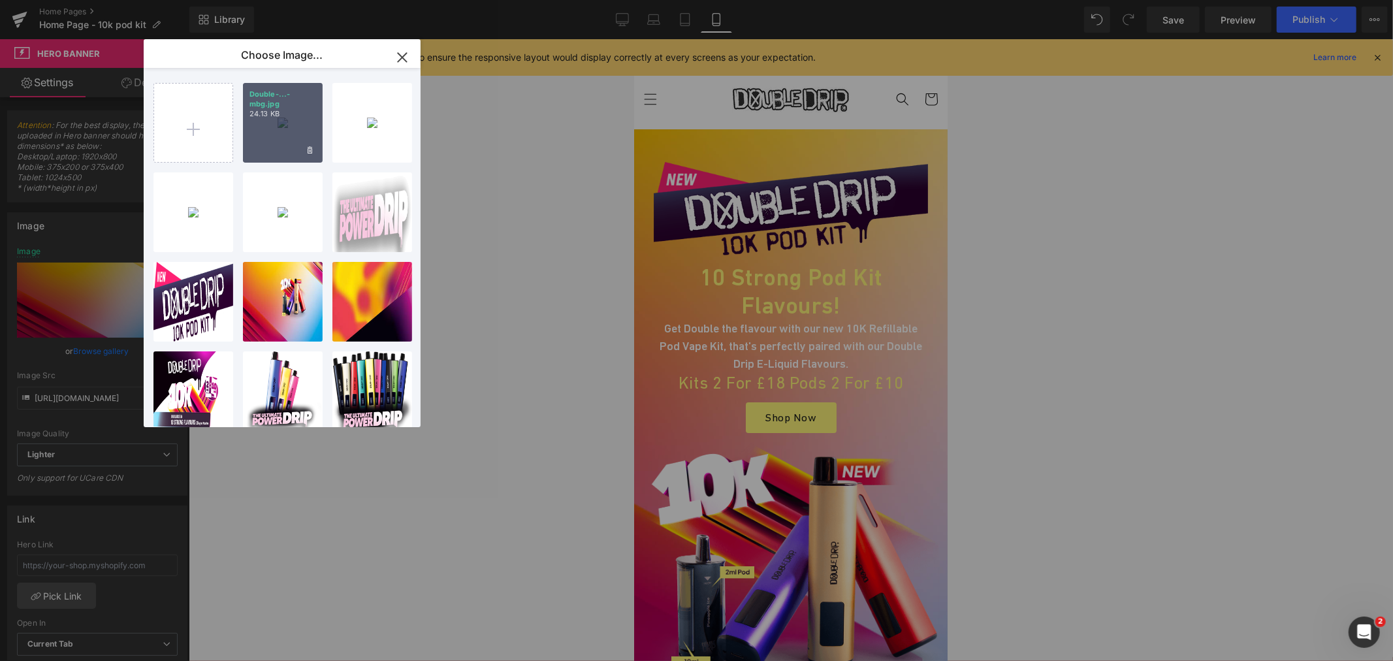
click at [278, 125] on div "Double-...-mbg.jpg 24.13 KB" at bounding box center [283, 123] width 80 height 80
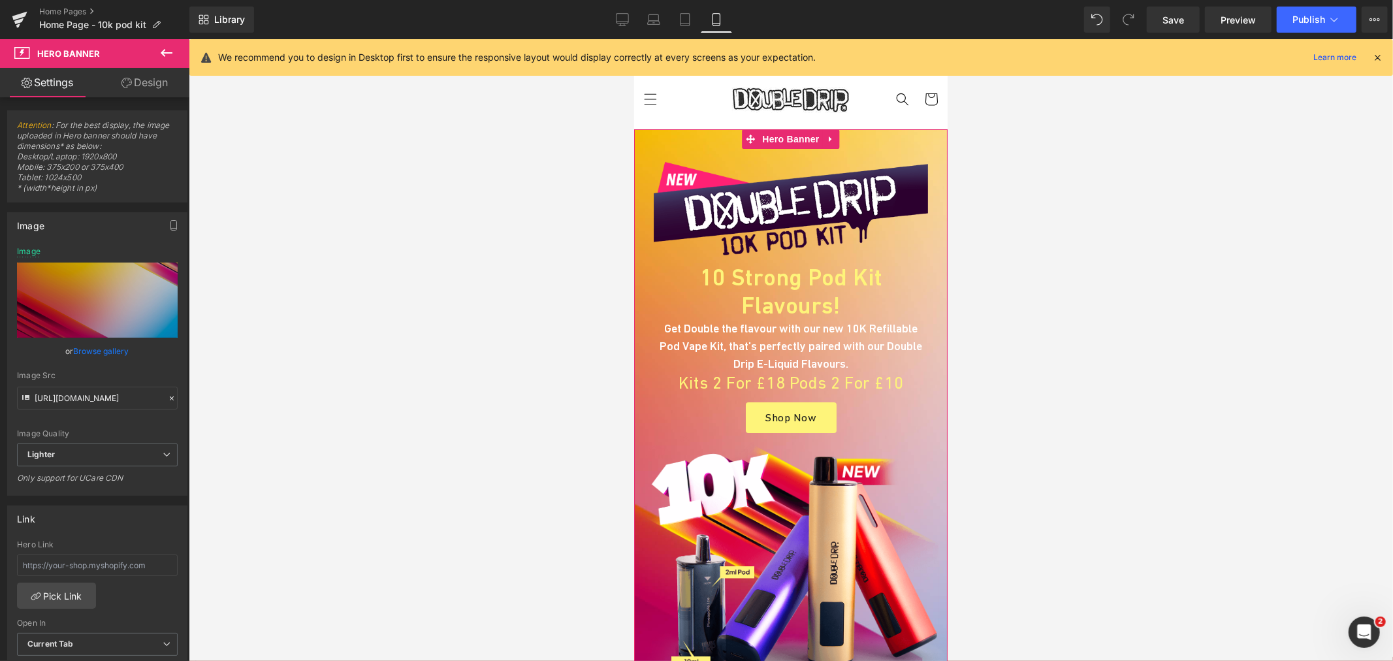
click at [103, 374] on div "Image Src" at bounding box center [97, 375] width 161 height 9
click at [103, 358] on link "Browse gallery" at bounding box center [102, 351] width 56 height 23
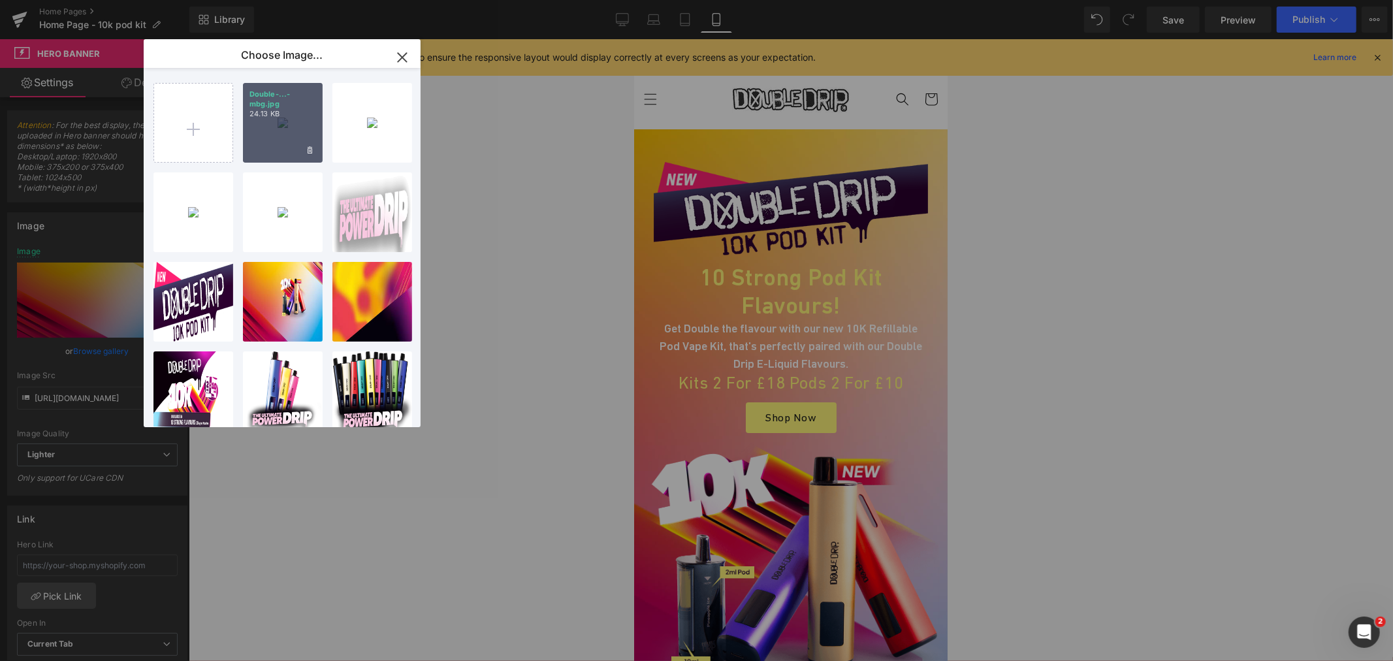
click at [286, 121] on div "Double-...-mbg.jpg 24.13 KB" at bounding box center [283, 123] width 80 height 80
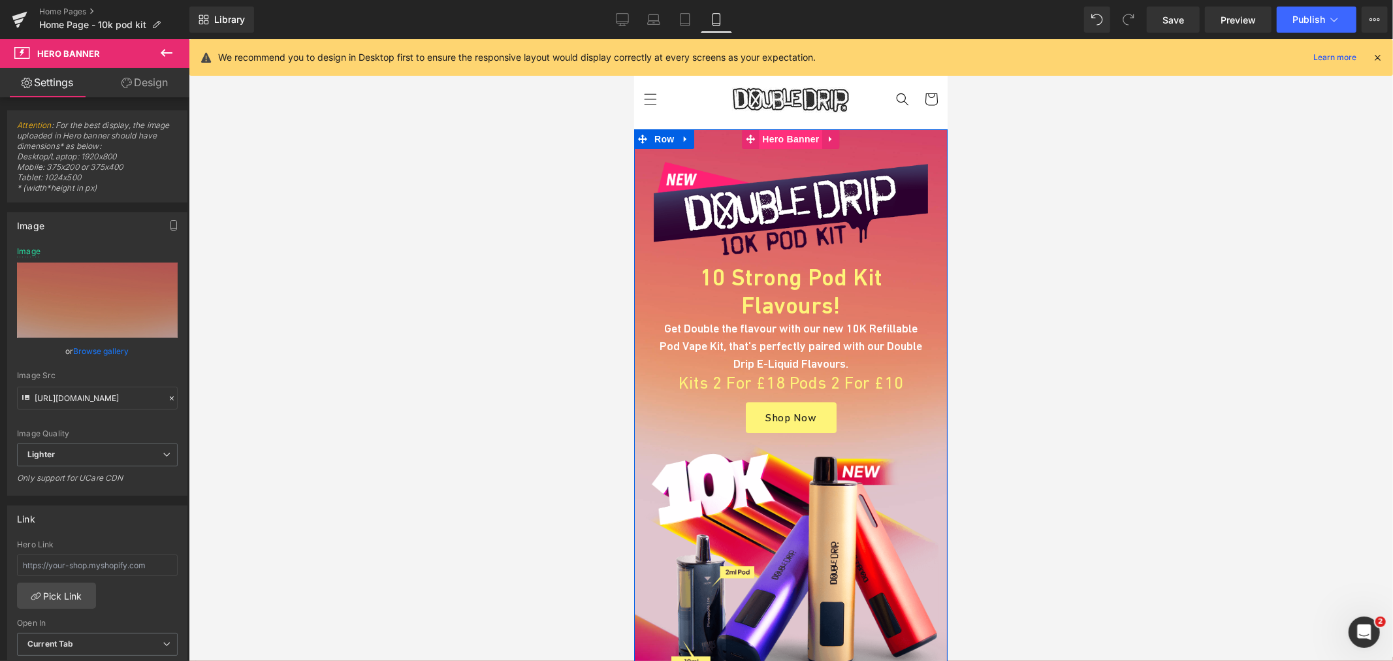
click at [768, 141] on span "Hero Banner" at bounding box center [789, 139] width 63 height 20
click at [155, 95] on link "Design" at bounding box center [144, 82] width 95 height 29
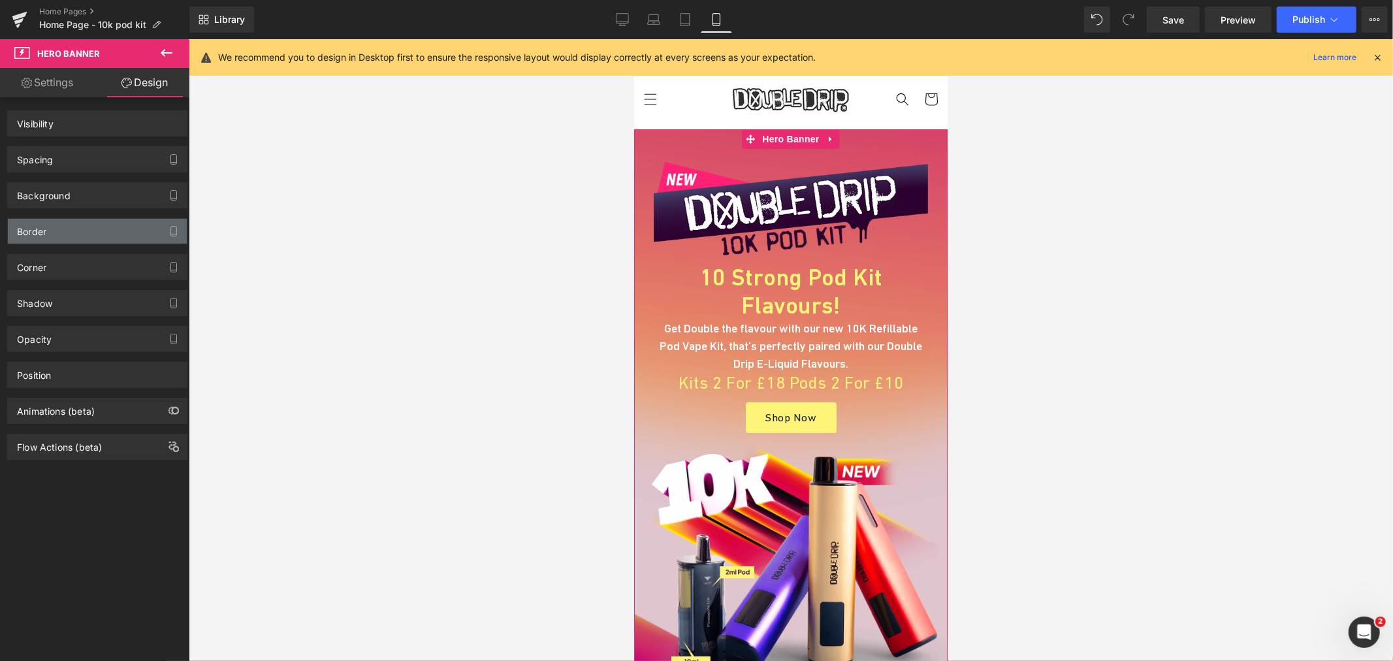
click at [59, 191] on div "Background" at bounding box center [44, 192] width 54 height 18
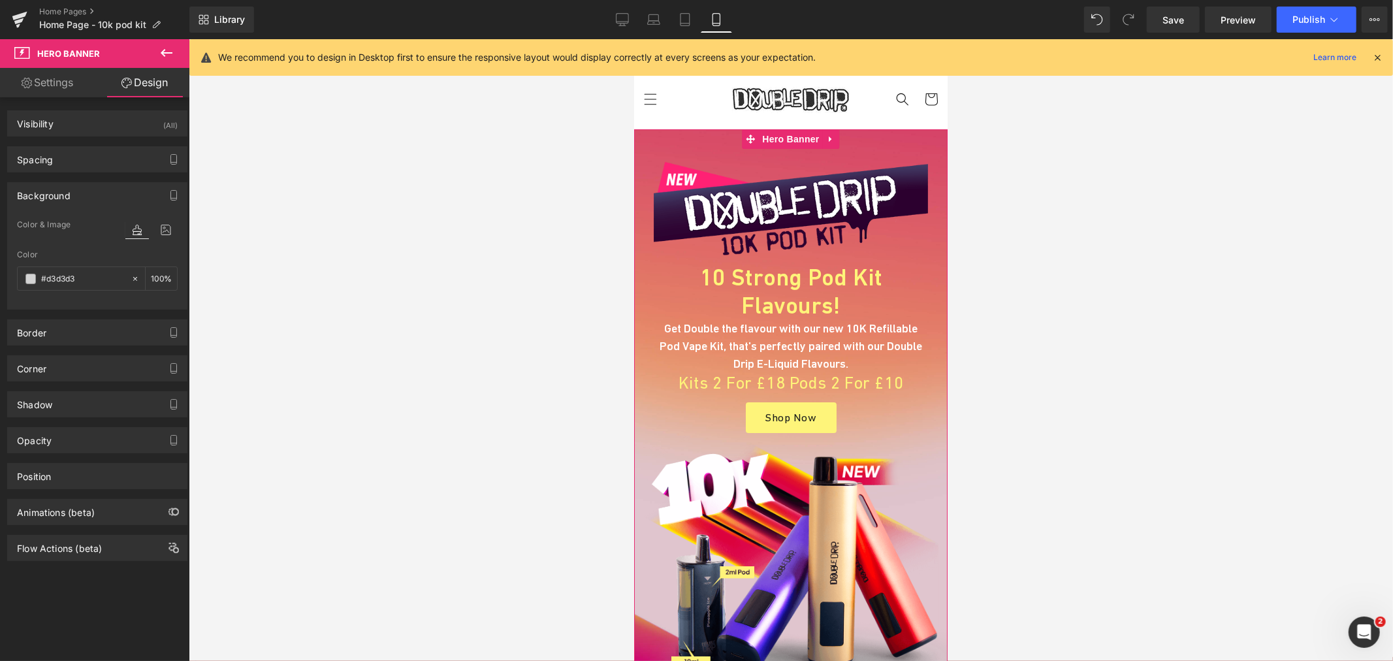
click at [163, 219] on div at bounding box center [151, 229] width 52 height 35
click at [161, 224] on icon at bounding box center [166, 229] width 24 height 17
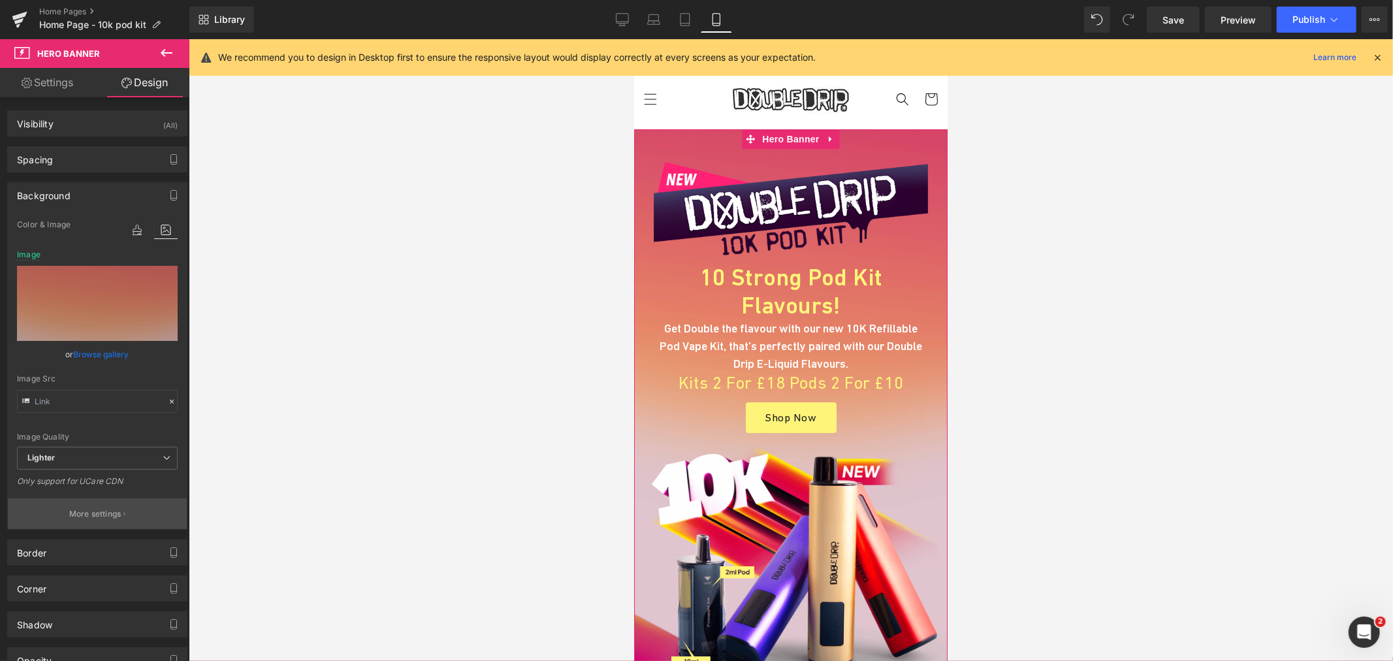
click at [103, 509] on p "More settings" at bounding box center [95, 514] width 52 height 12
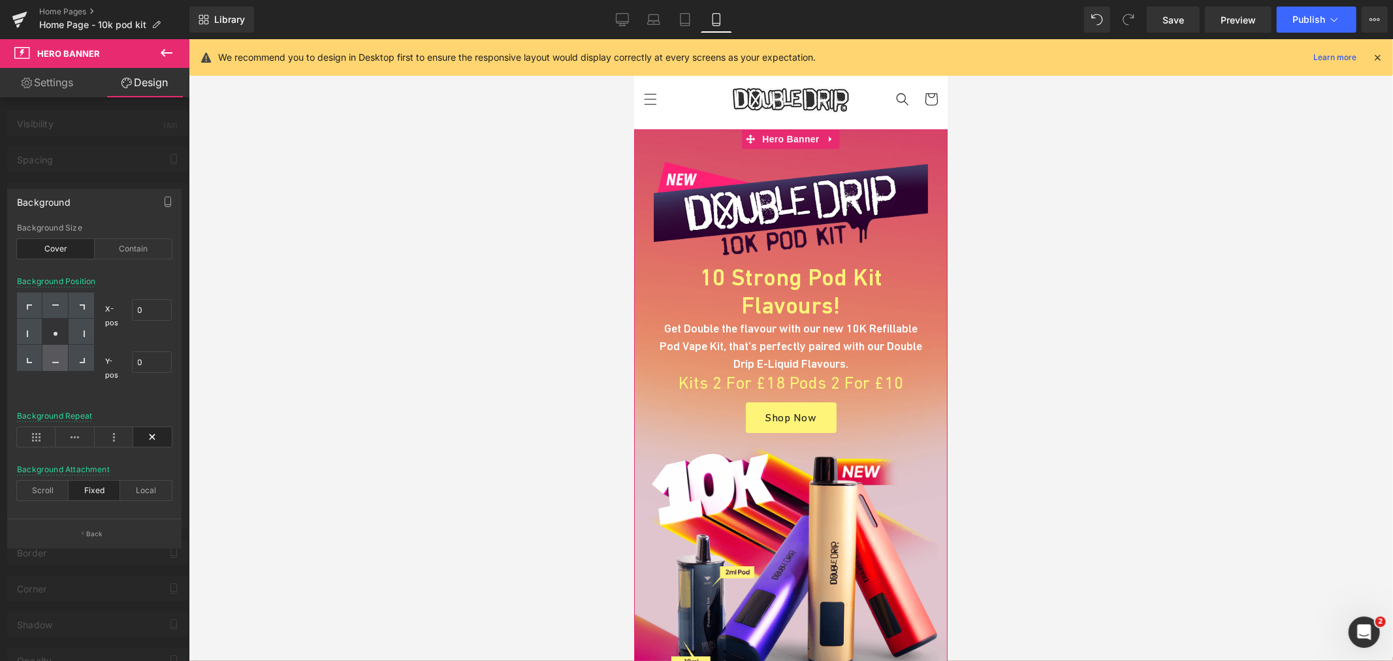
click at [55, 360] on icon at bounding box center [55, 360] width 7 height 7
click at [47, 309] on div at bounding box center [54, 306] width 25 height 26
click at [133, 246] on div "Contain" at bounding box center [134, 249] width 78 height 20
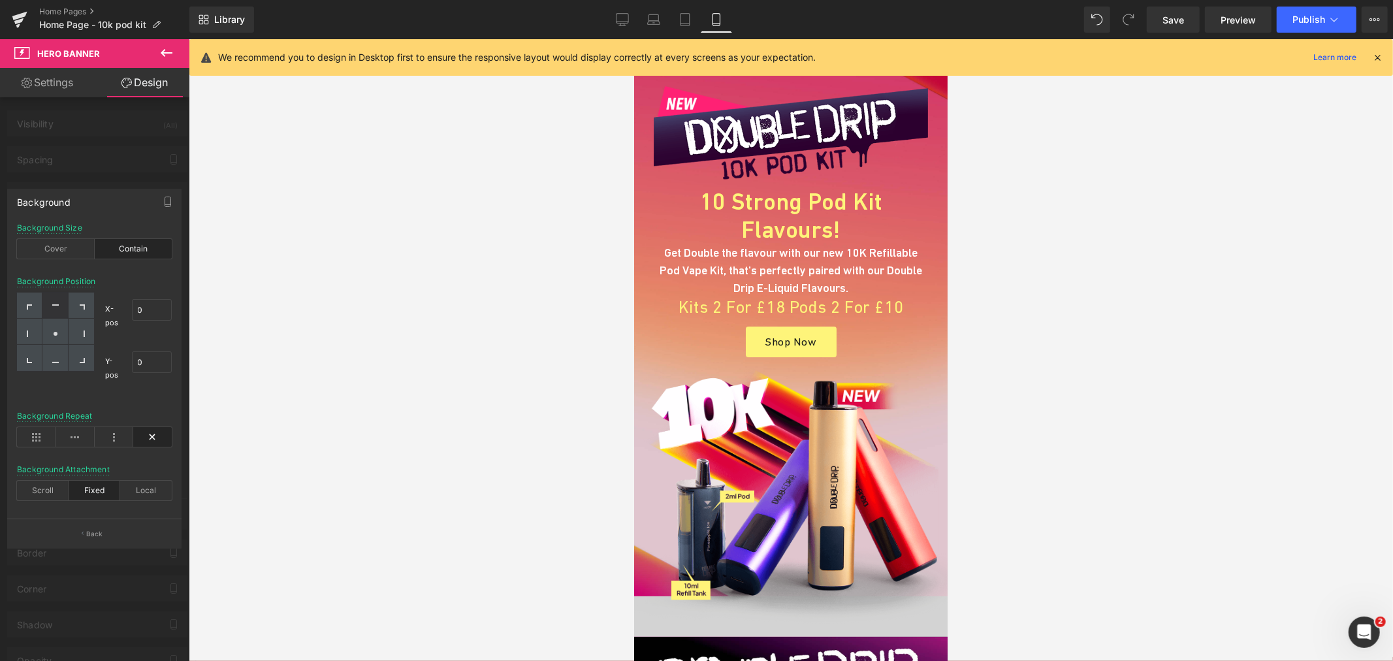
scroll to position [217, 0]
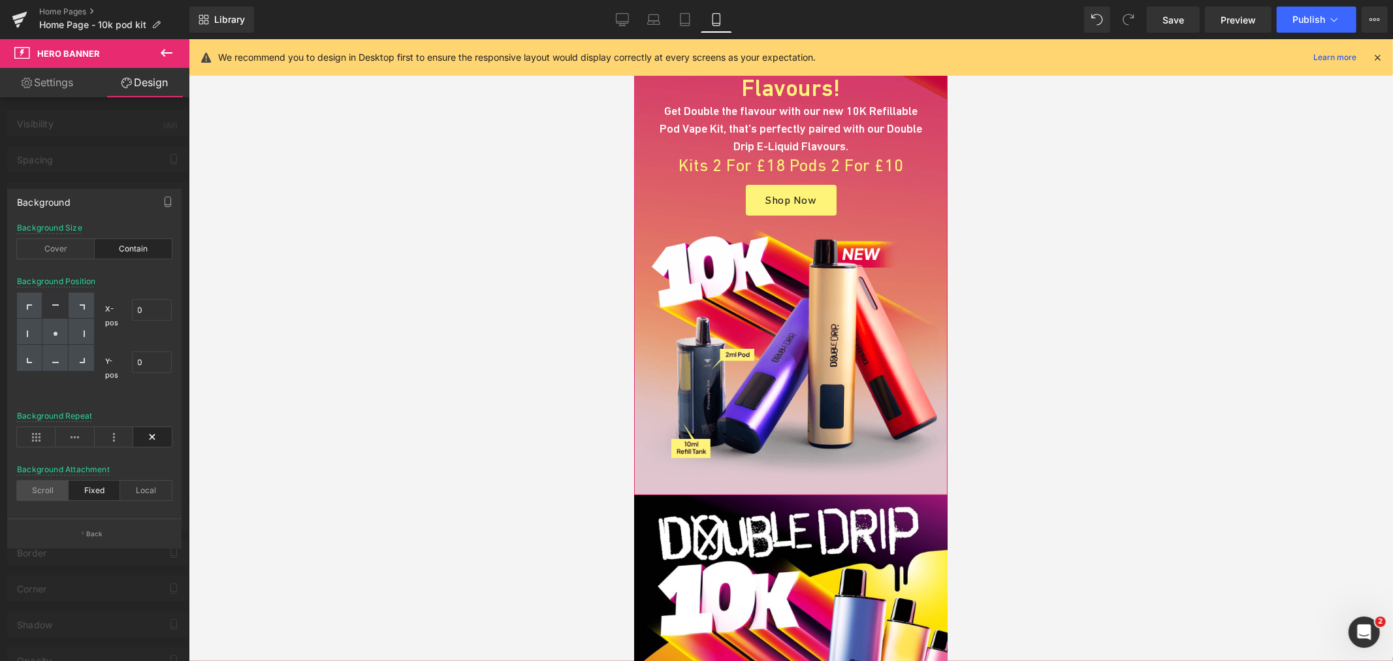
click at [49, 488] on div "Scroll" at bounding box center [43, 491] width 52 height 20
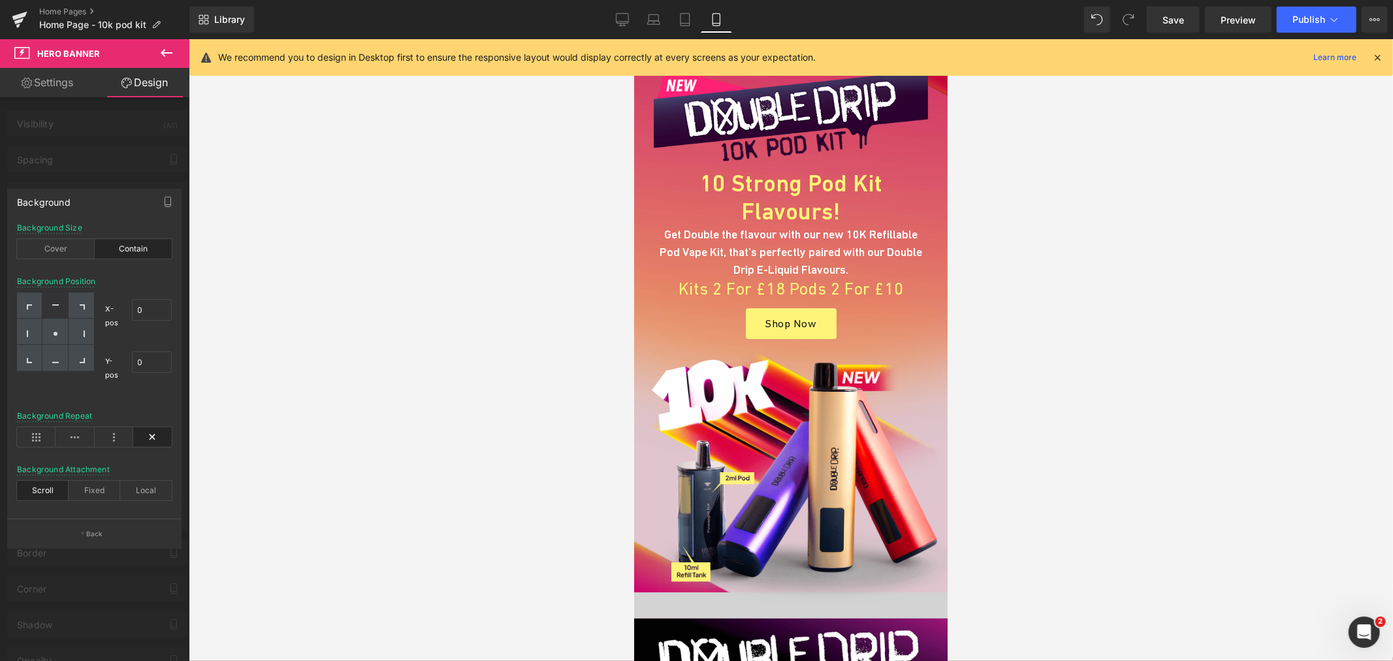
scroll to position [0, 0]
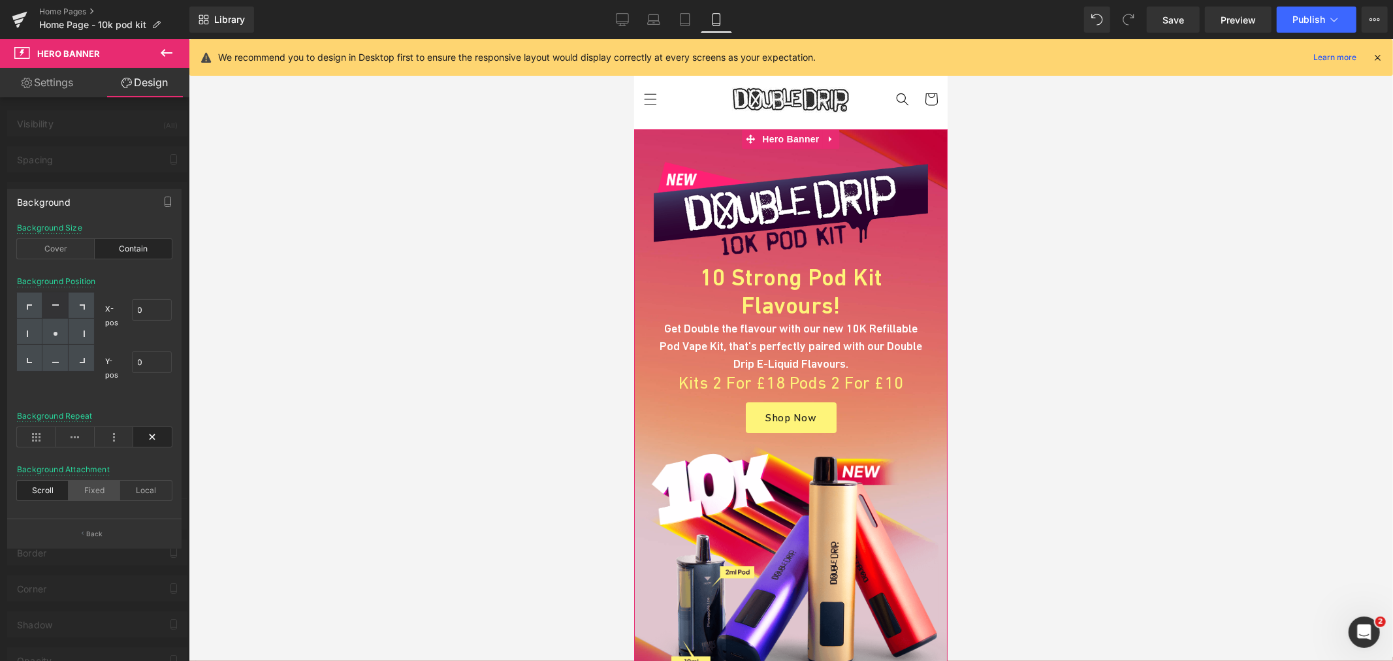
click at [93, 485] on div "Fixed" at bounding box center [95, 491] width 52 height 20
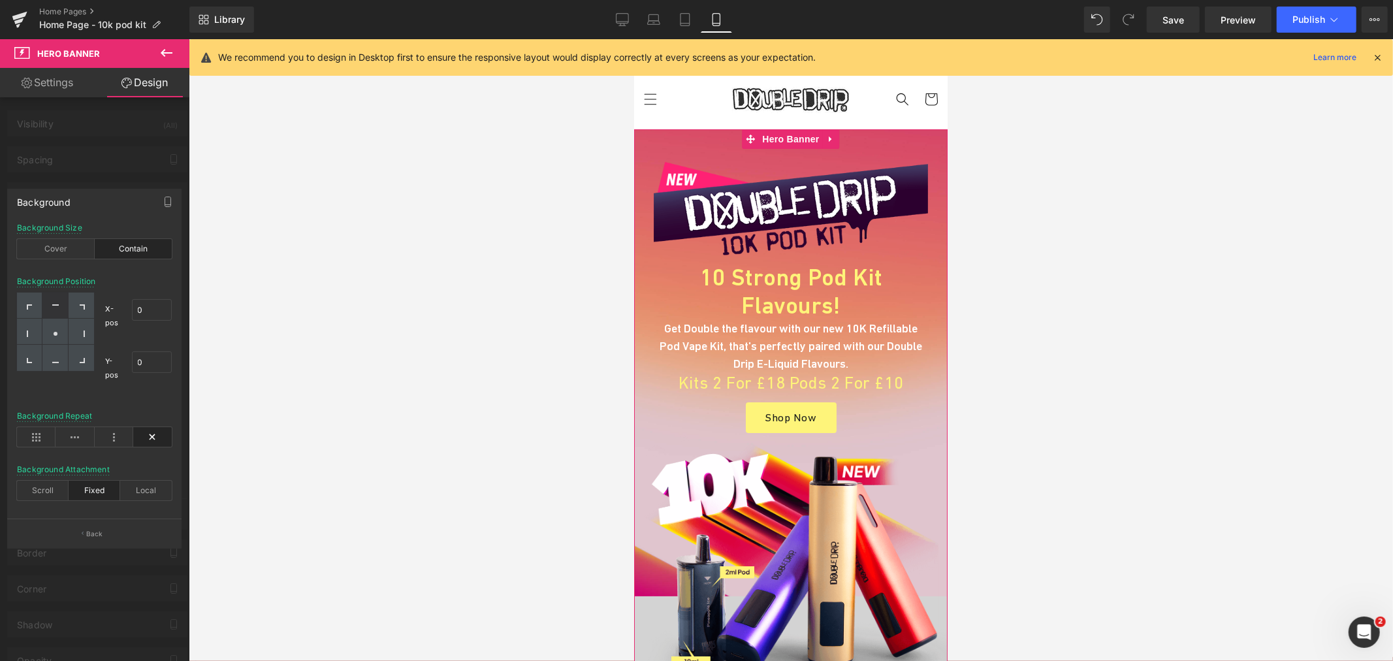
click at [65, 259] on div "Background Size Cover Contain" at bounding box center [94, 248] width 155 height 50
click at [66, 253] on div "Cover" at bounding box center [56, 249] width 78 height 20
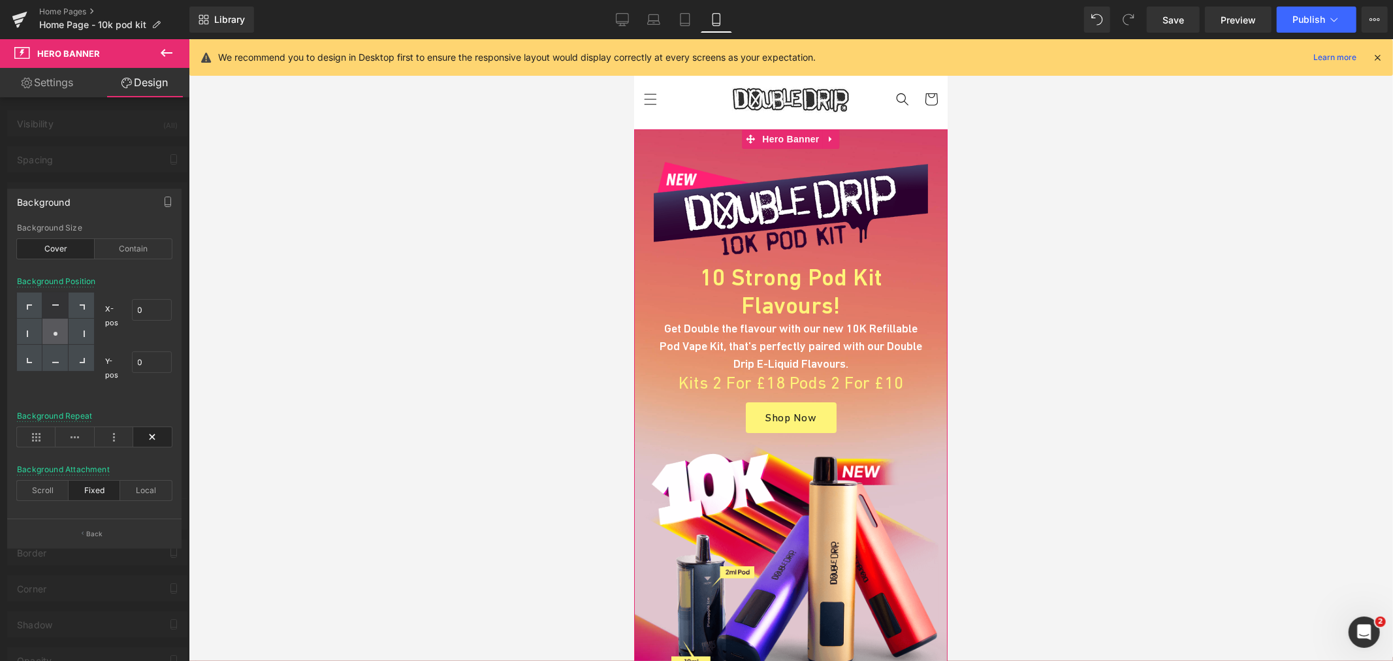
click at [61, 332] on div at bounding box center [54, 332] width 25 height 26
click at [88, 331] on div at bounding box center [81, 332] width 25 height 26
click at [35, 338] on div at bounding box center [29, 332] width 25 height 26
click at [79, 334] on div at bounding box center [81, 332] width 25 height 26
click at [63, 338] on div at bounding box center [54, 332] width 25 height 26
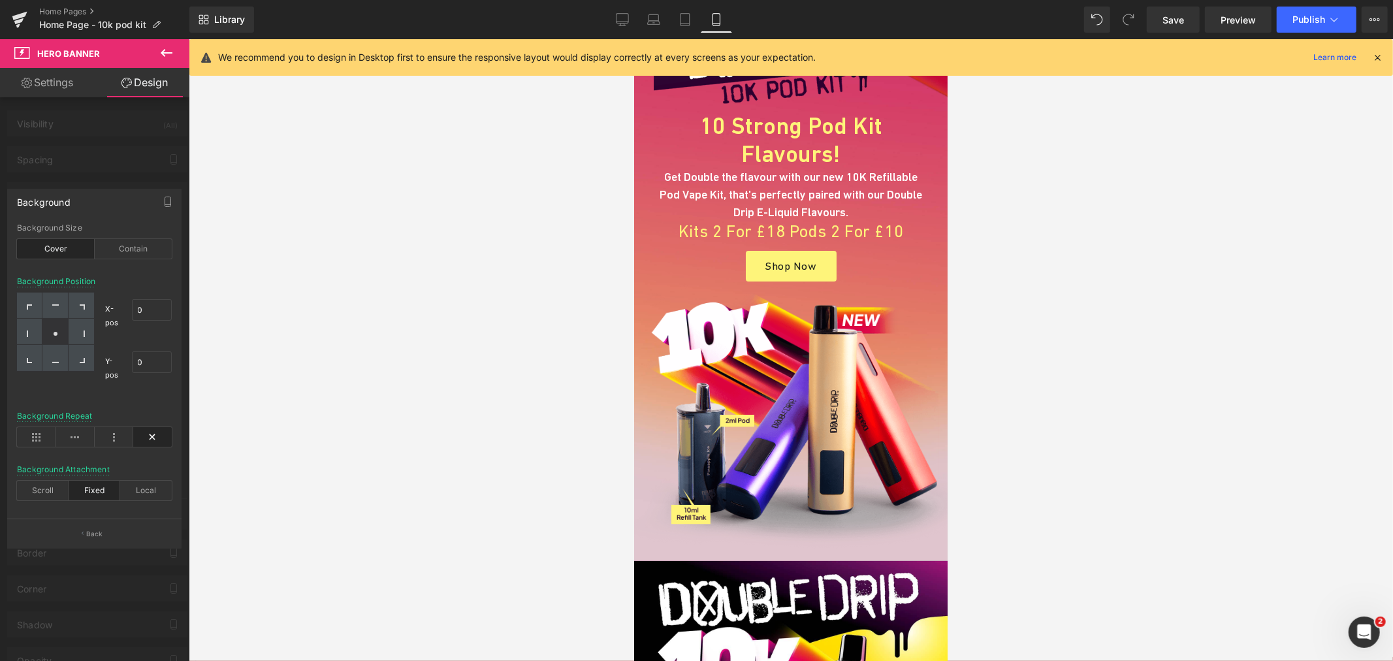
scroll to position [290, 0]
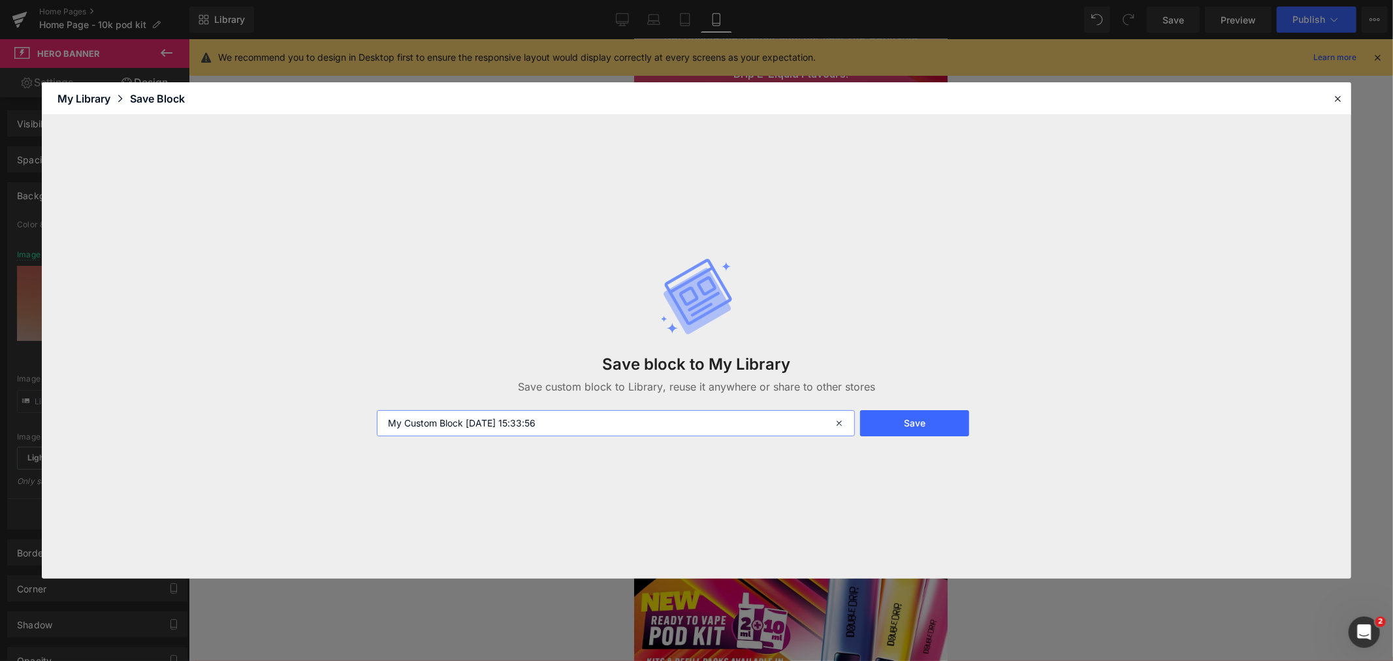
click at [529, 423] on input "My Custom Block 2025-08-14 15:33:56" at bounding box center [616, 423] width 478 height 26
type input "10k v2 mobile"
click at [942, 429] on button "Save" at bounding box center [914, 423] width 109 height 26
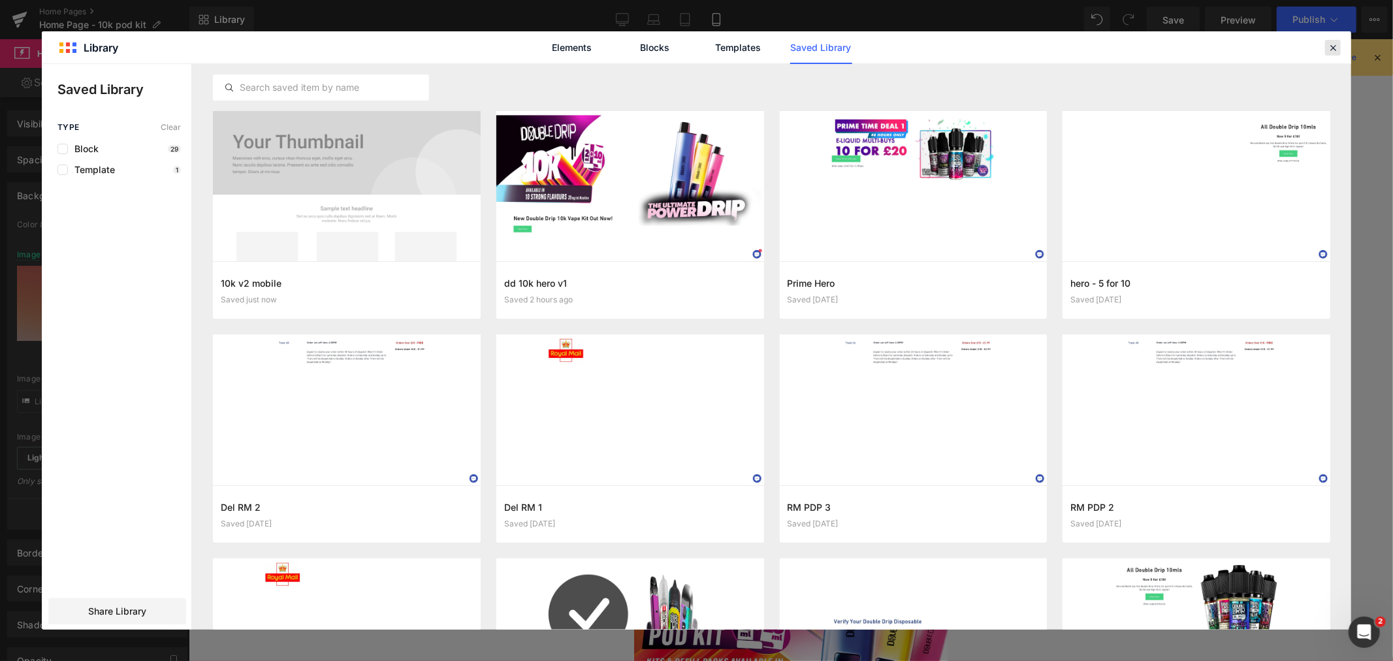
click at [1333, 42] on icon at bounding box center [1333, 48] width 12 height 12
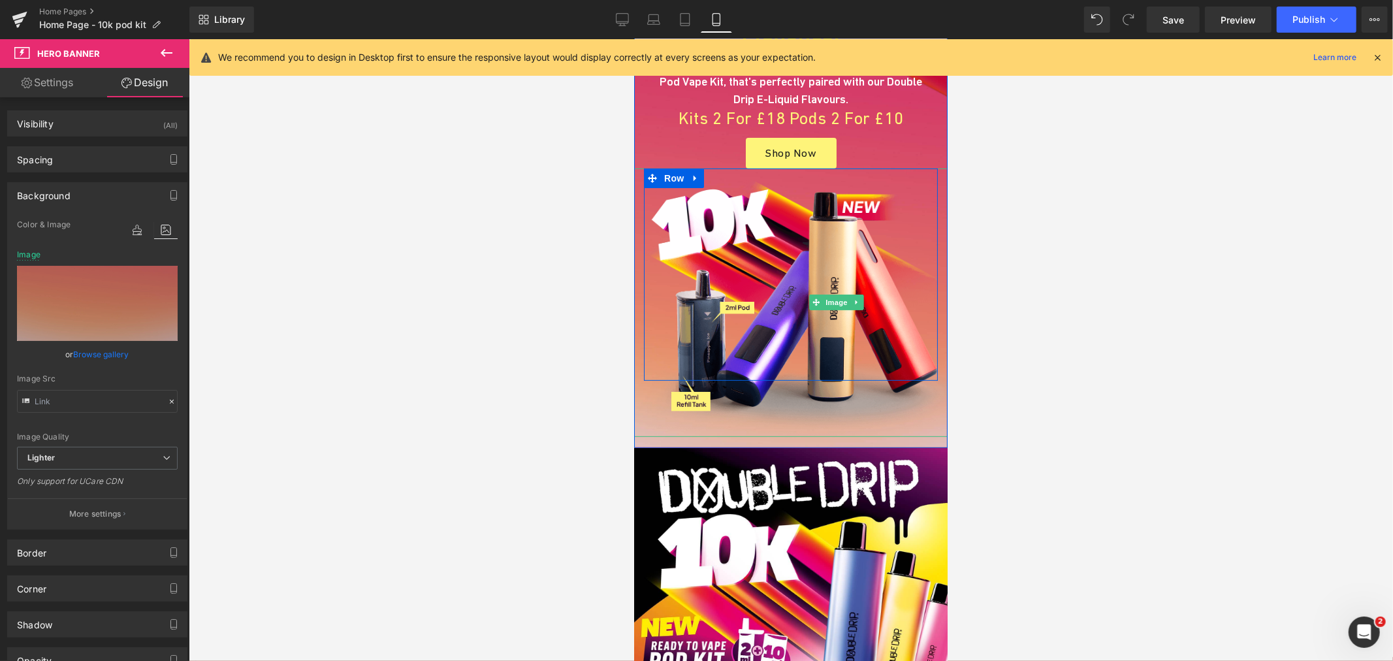
scroll to position [362, 0]
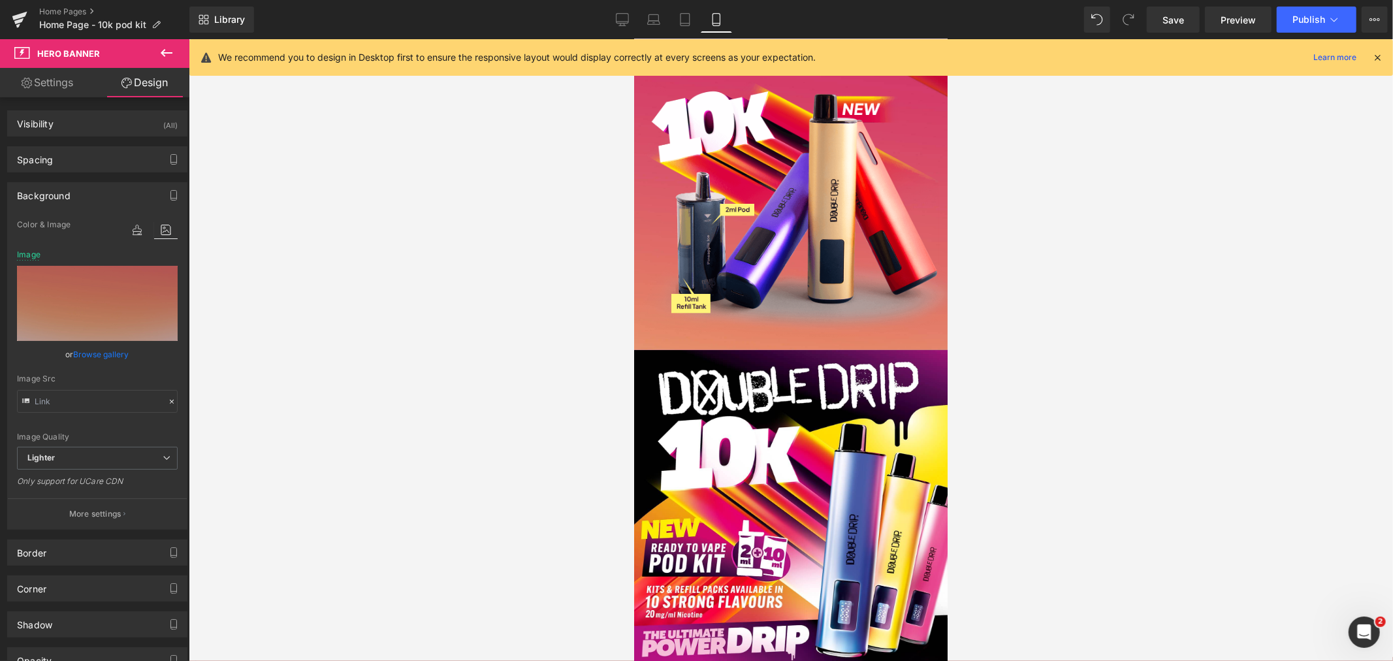
click at [786, 349] on div "New Double Drip 10k Vape Kit Out Now! Heading Shop Now Button Hero Banner" at bounding box center [790, 569] width 313 height 440
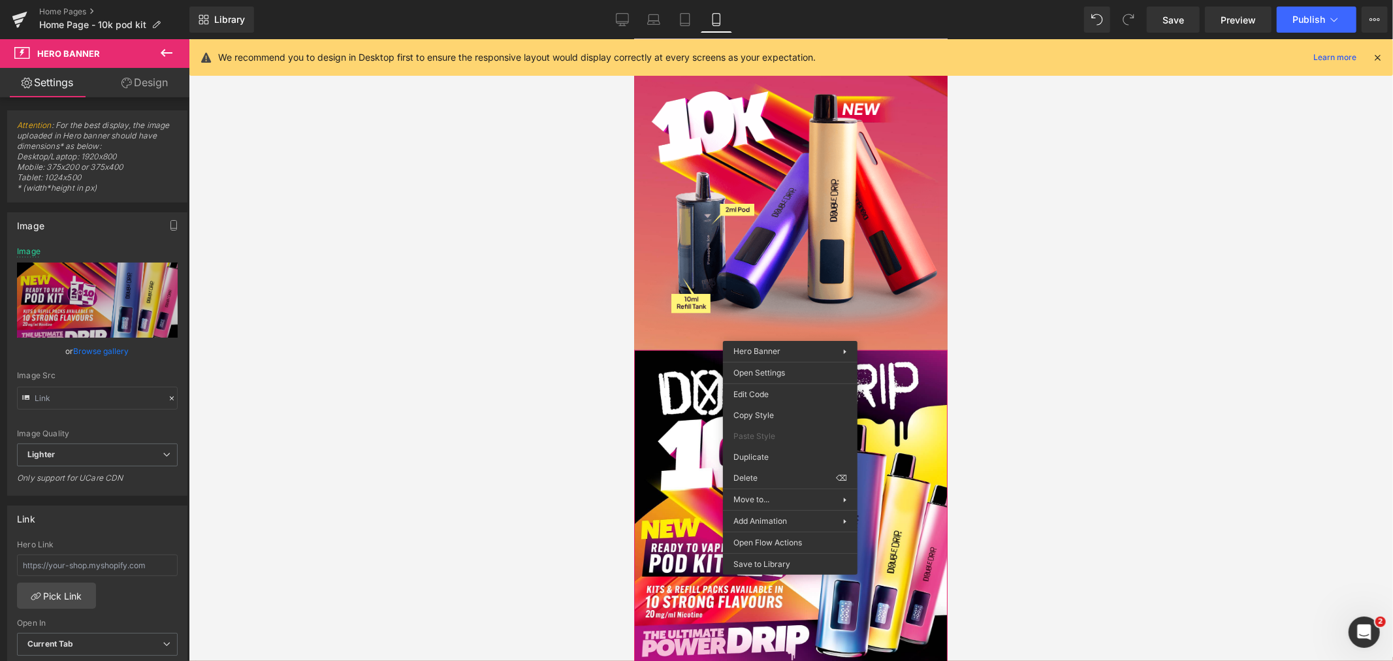
drag, startPoint x: 1392, startPoint y: 513, endPoint x: 758, endPoint y: 474, distance: 635.4
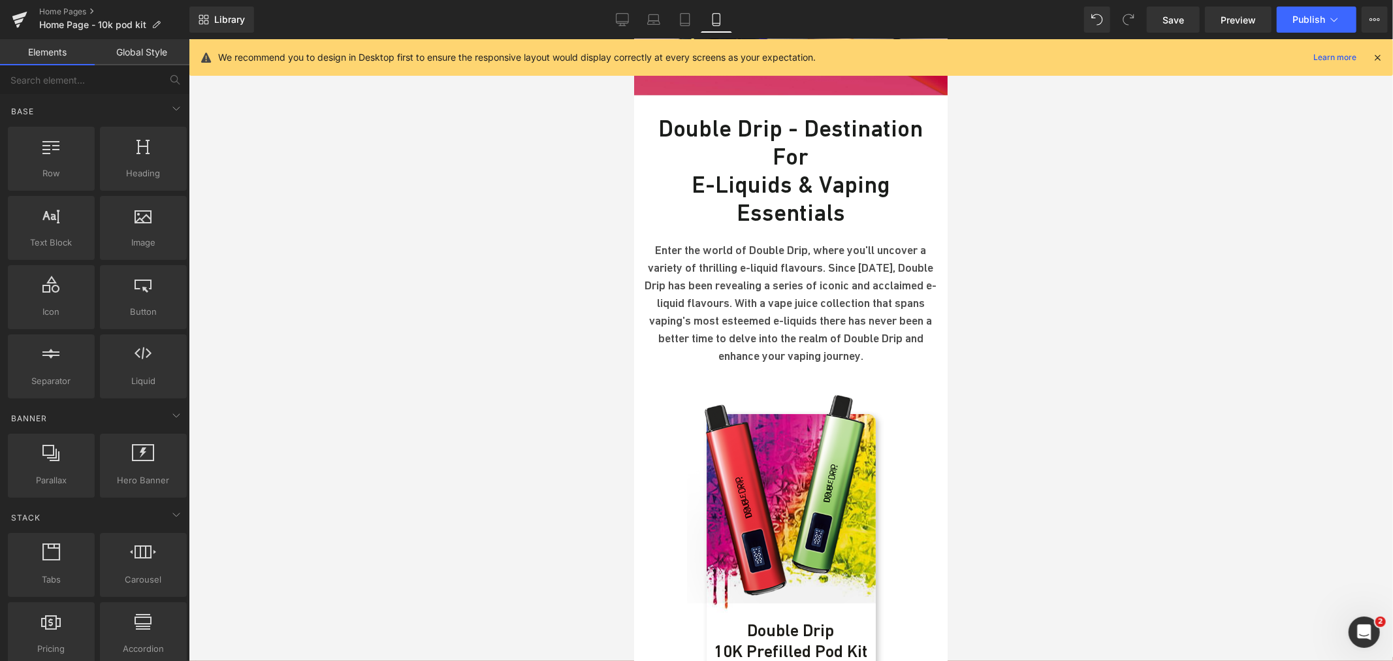
scroll to position [580, 0]
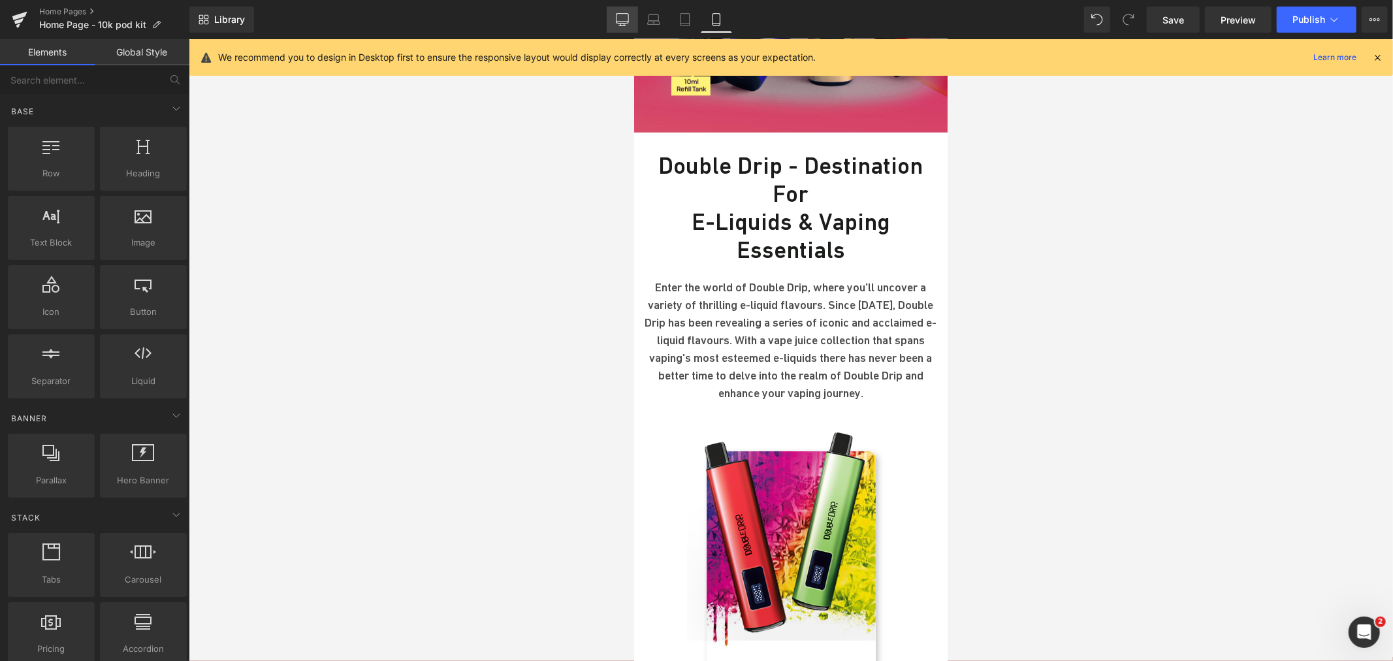
click at [630, 27] on link "Desktop" at bounding box center [622, 20] width 31 height 26
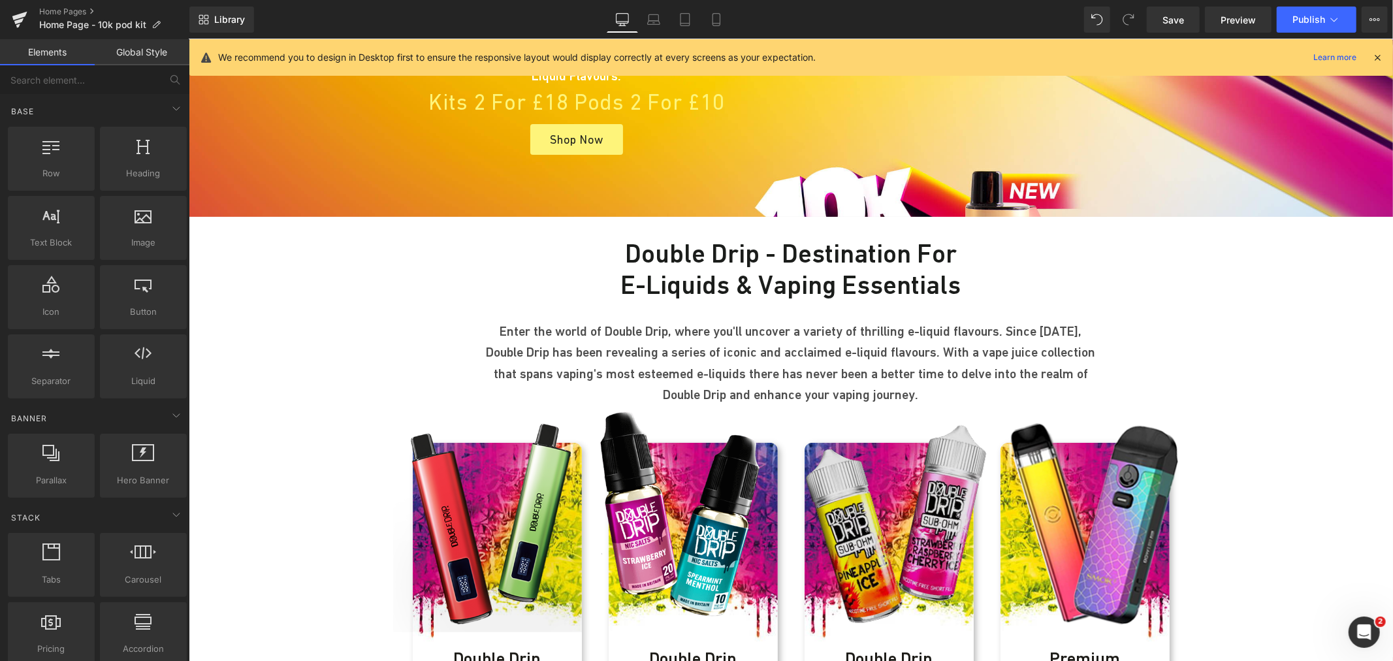
scroll to position [0, 0]
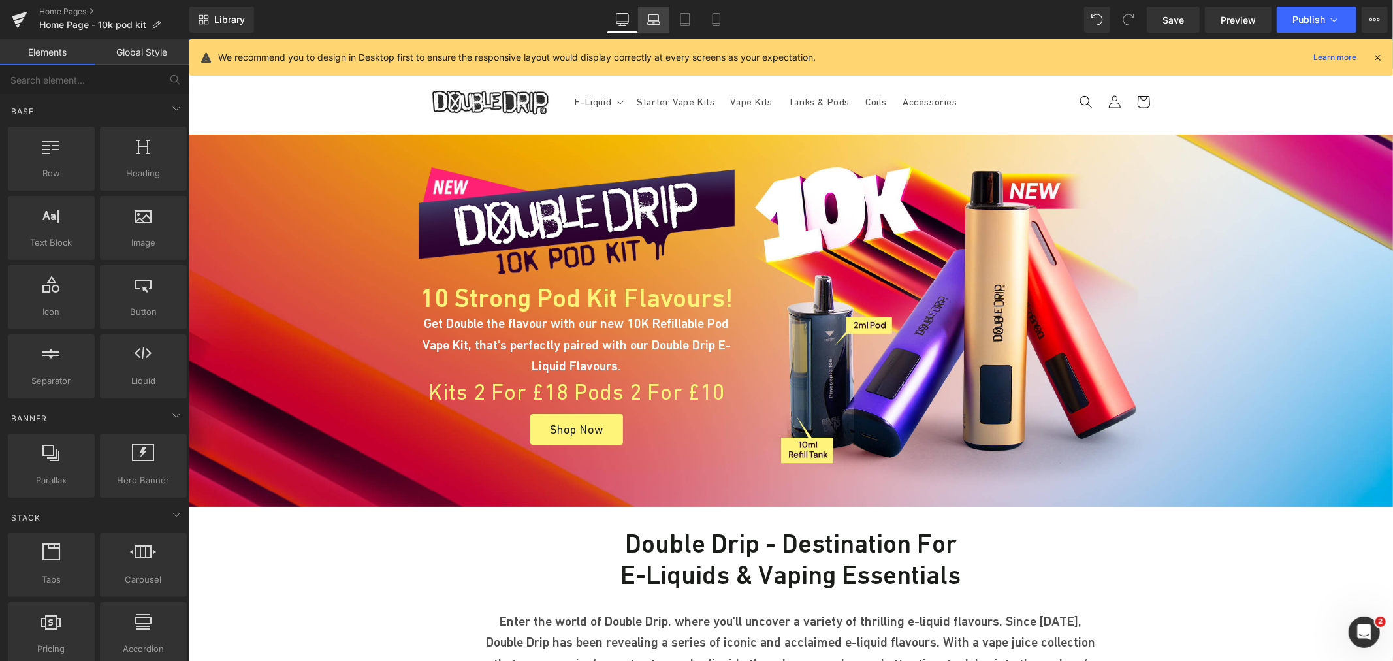
click at [664, 31] on link "Laptop" at bounding box center [653, 20] width 31 height 26
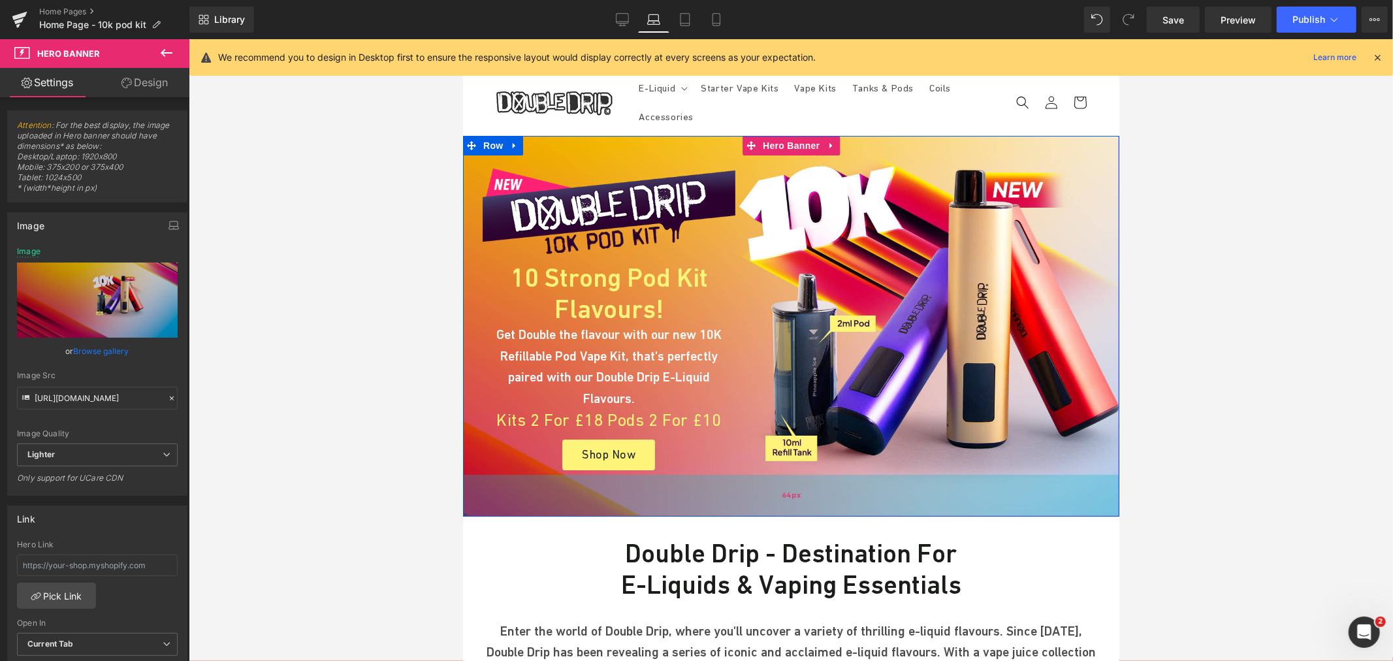
drag, startPoint x: 781, startPoint y: 485, endPoint x: 1587, endPoint y: 229, distance: 845.6
click at [782, 479] on div "64px" at bounding box center [790, 495] width 656 height 42
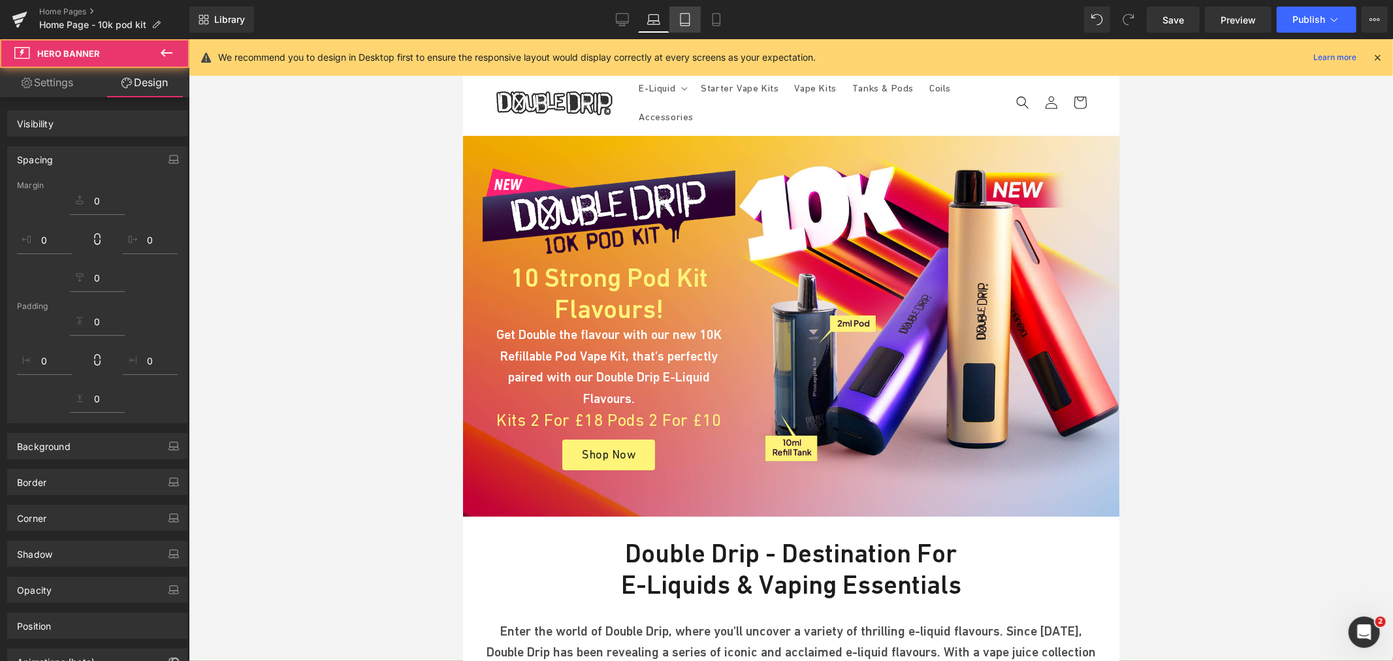
click at [679, 16] on icon at bounding box center [685, 19] width 13 height 13
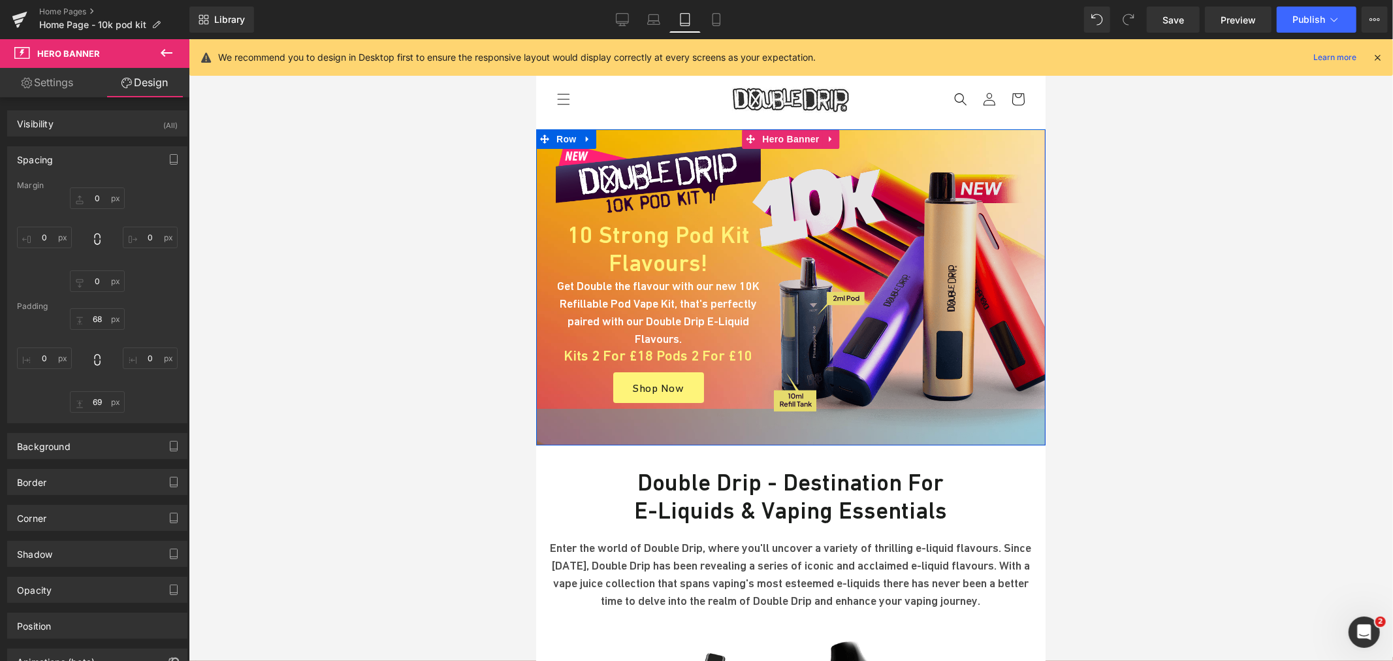
drag, startPoint x: 783, startPoint y: 441, endPoint x: 784, endPoint y: 432, distance: 8.5
click at [784, 432] on div "Image 10 Strong Pod Kit Flavours! Heading Get Double the flavour with our new 1…" at bounding box center [790, 287] width 509 height 316
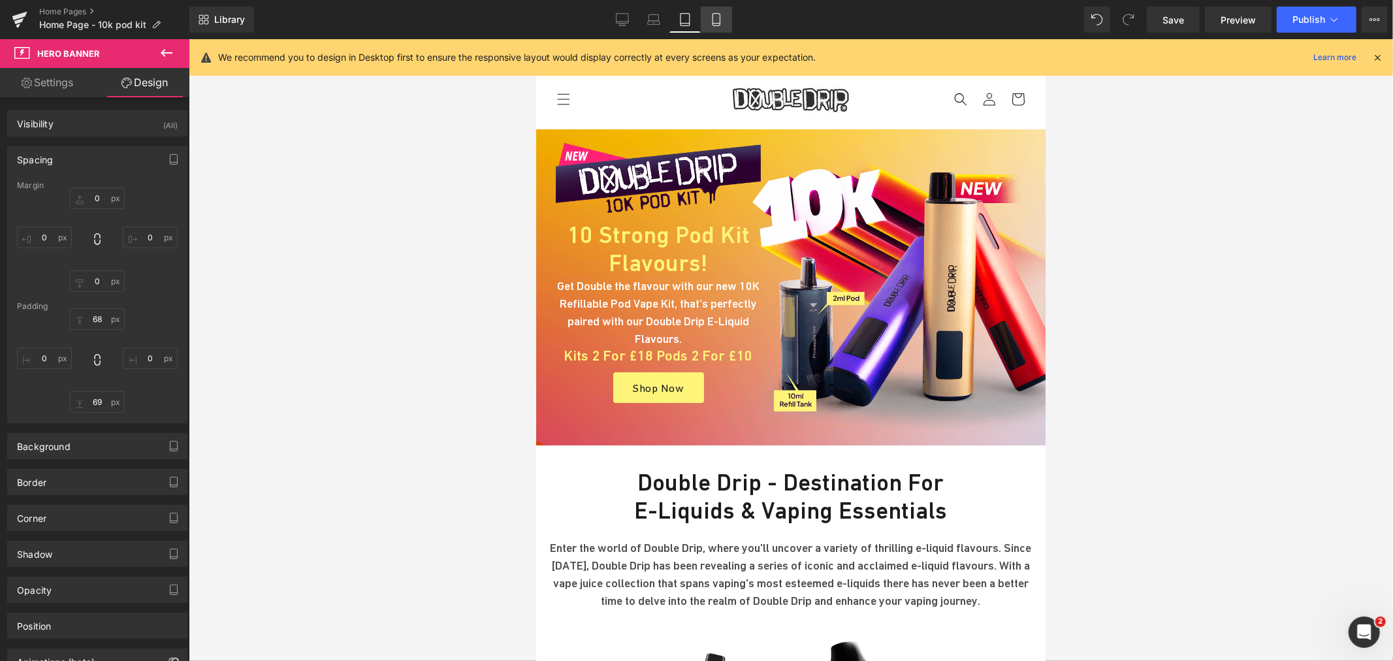
click at [714, 15] on icon at bounding box center [716, 19] width 13 height 13
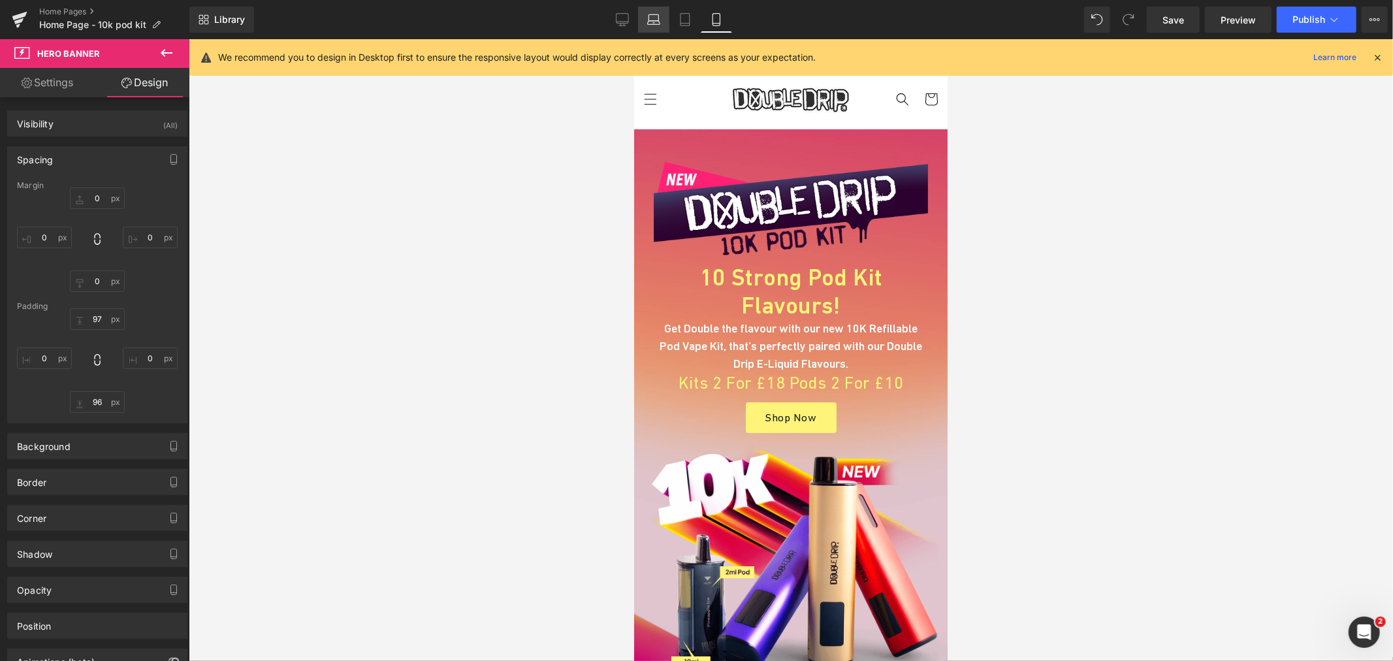
click at [650, 23] on icon at bounding box center [653, 19] width 13 height 13
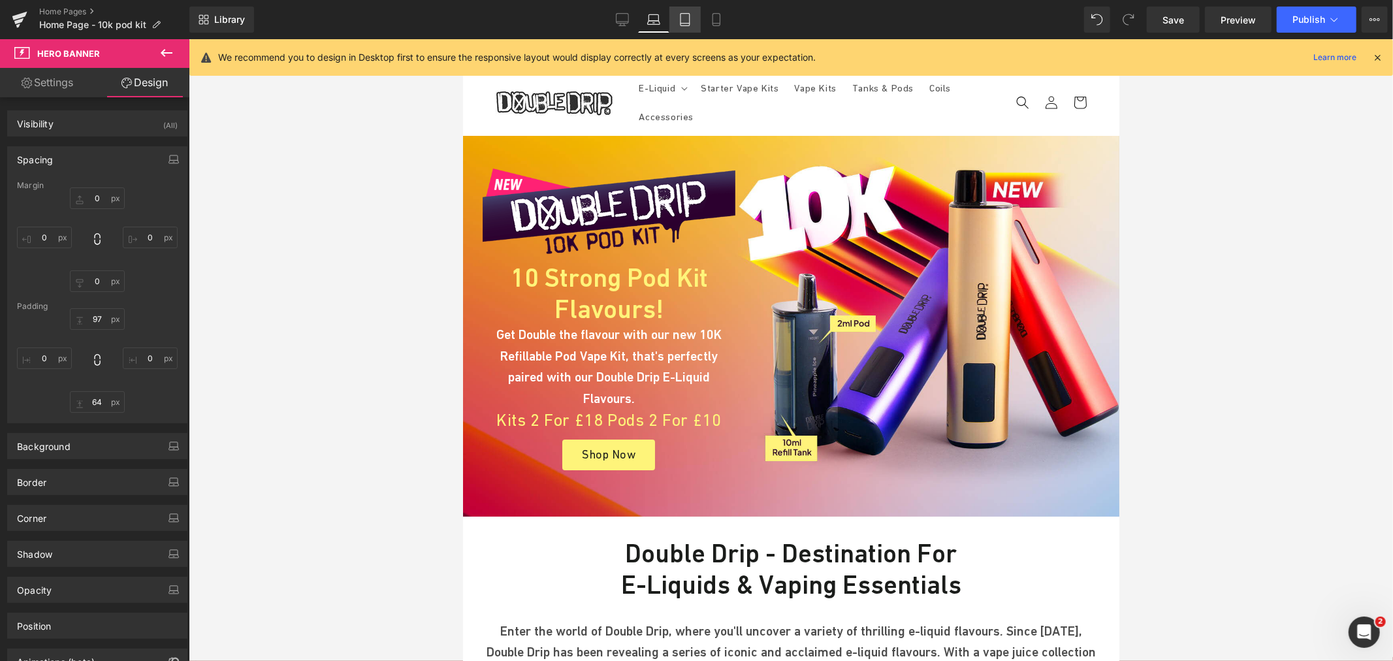
scroll to position [7, 0]
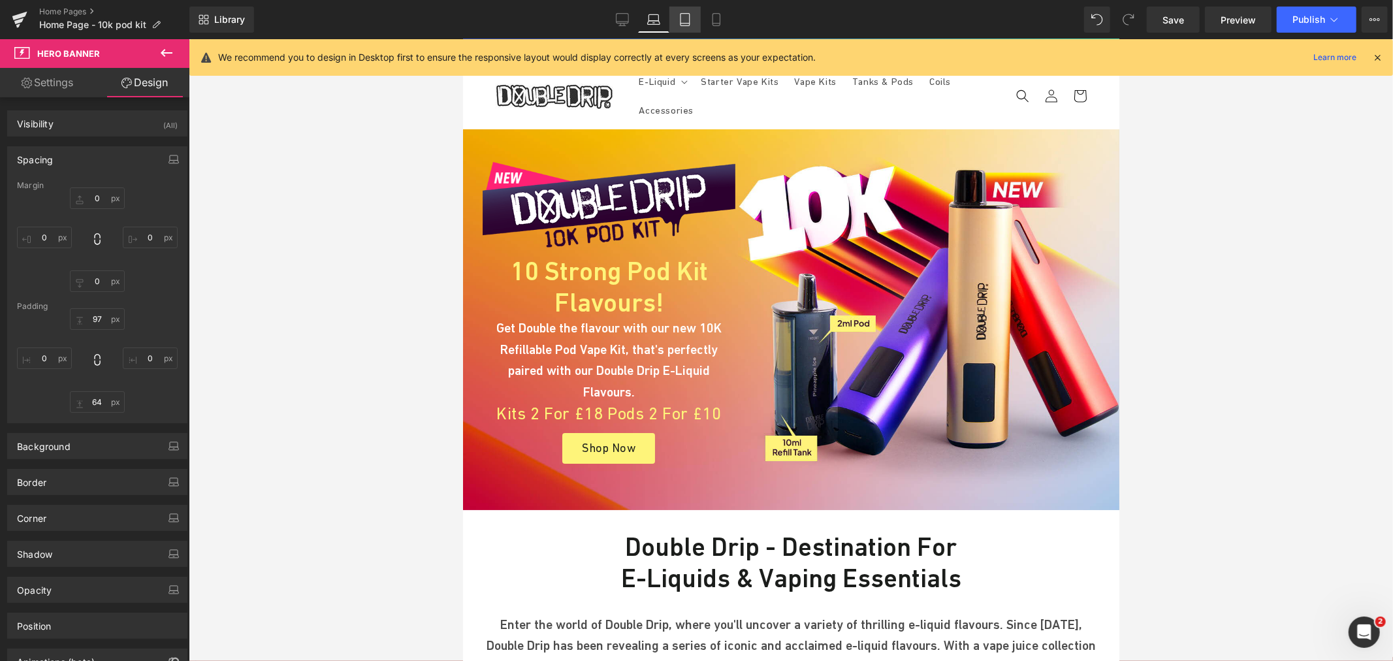
click at [684, 24] on icon at bounding box center [685, 24] width 9 height 0
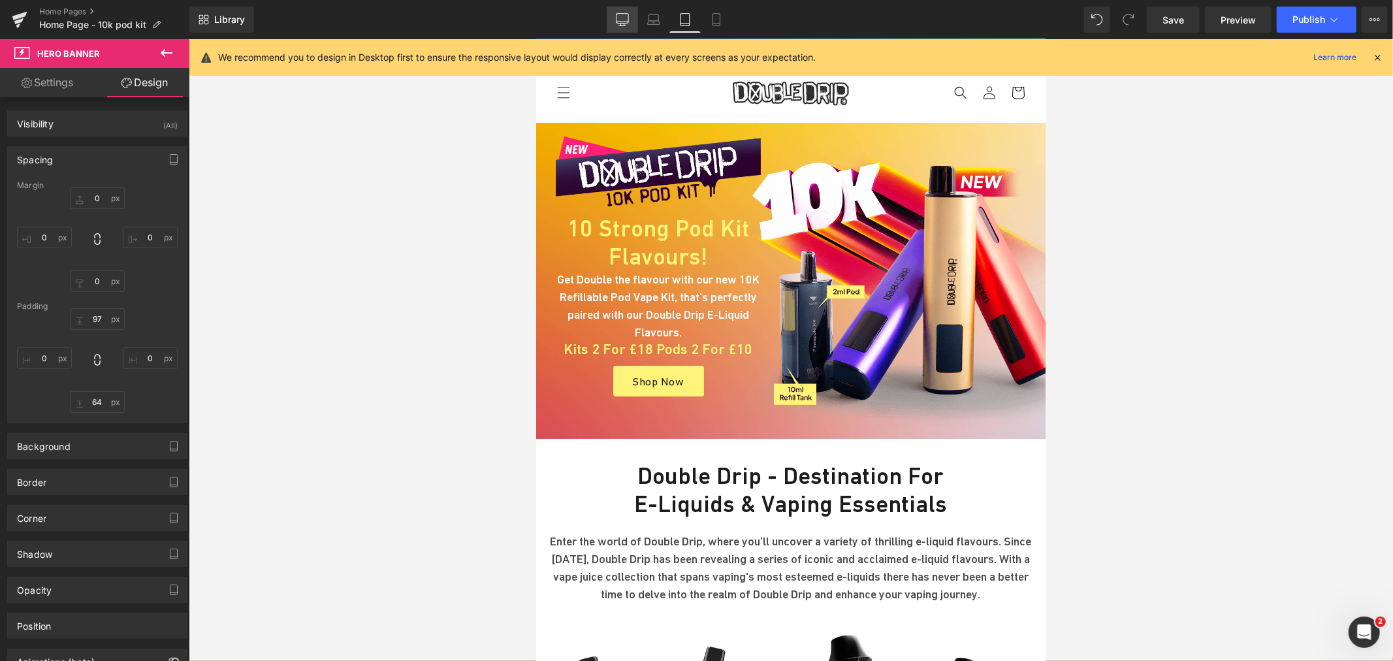
click at [635, 23] on link "Desktop" at bounding box center [622, 20] width 31 height 26
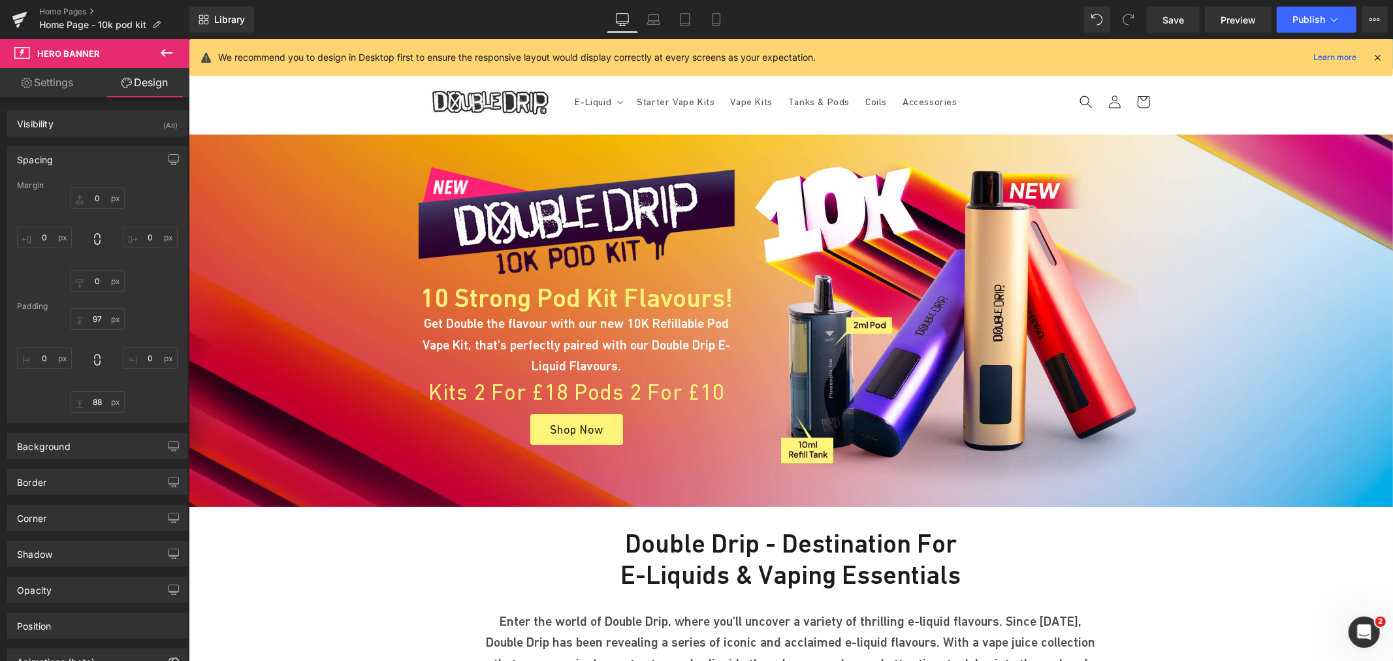
scroll to position [5, 0]
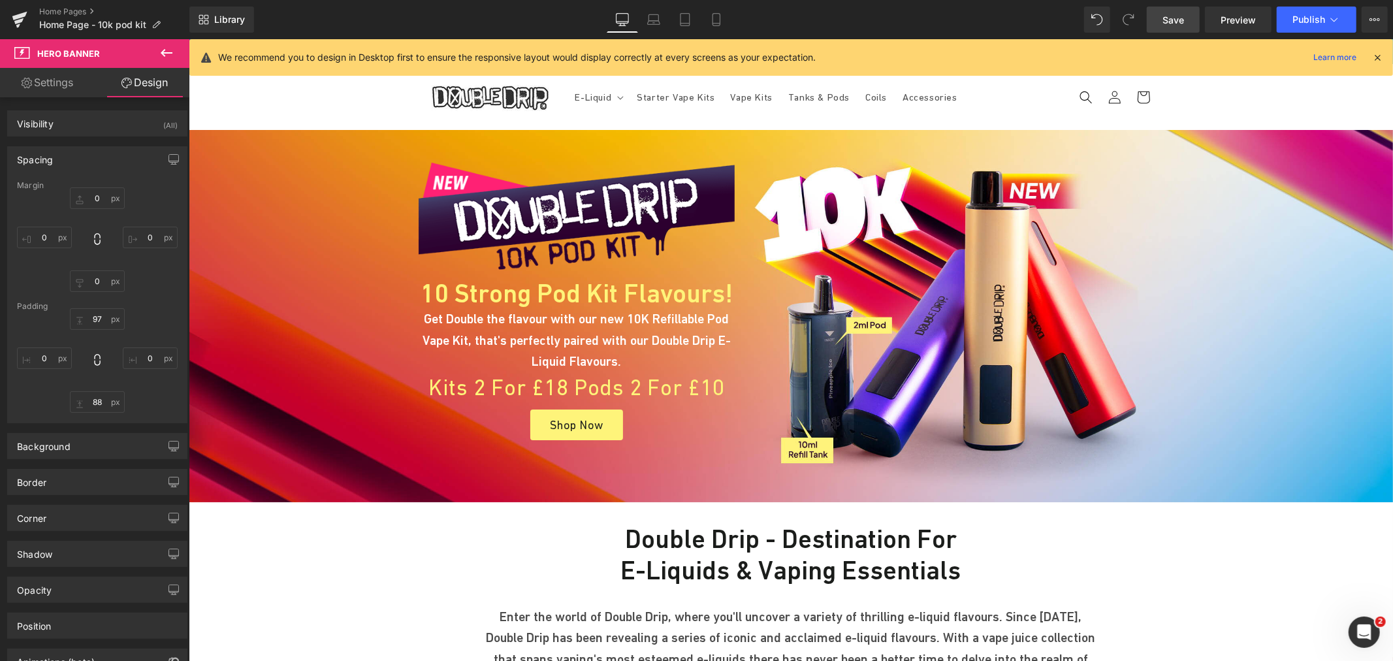
click at [1178, 20] on span "Save" at bounding box center [1174, 20] width 22 height 14
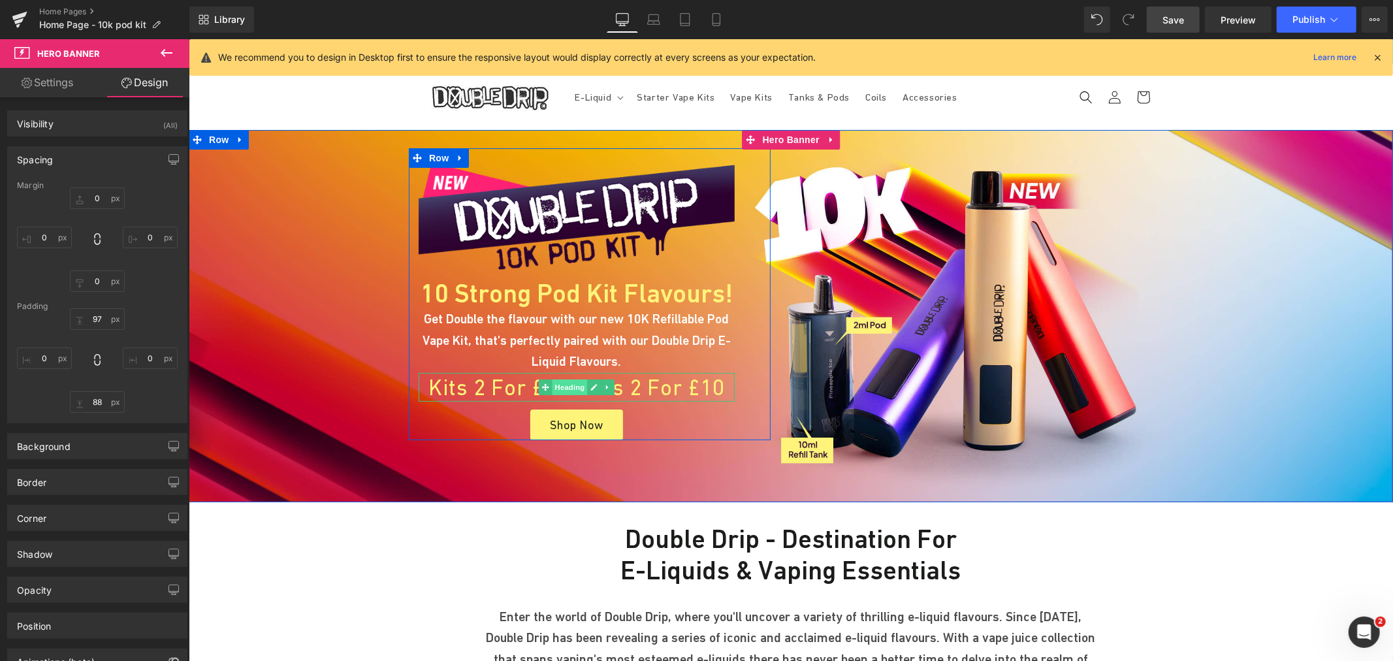
click at [565, 386] on span "Heading" at bounding box center [569, 387] width 35 height 16
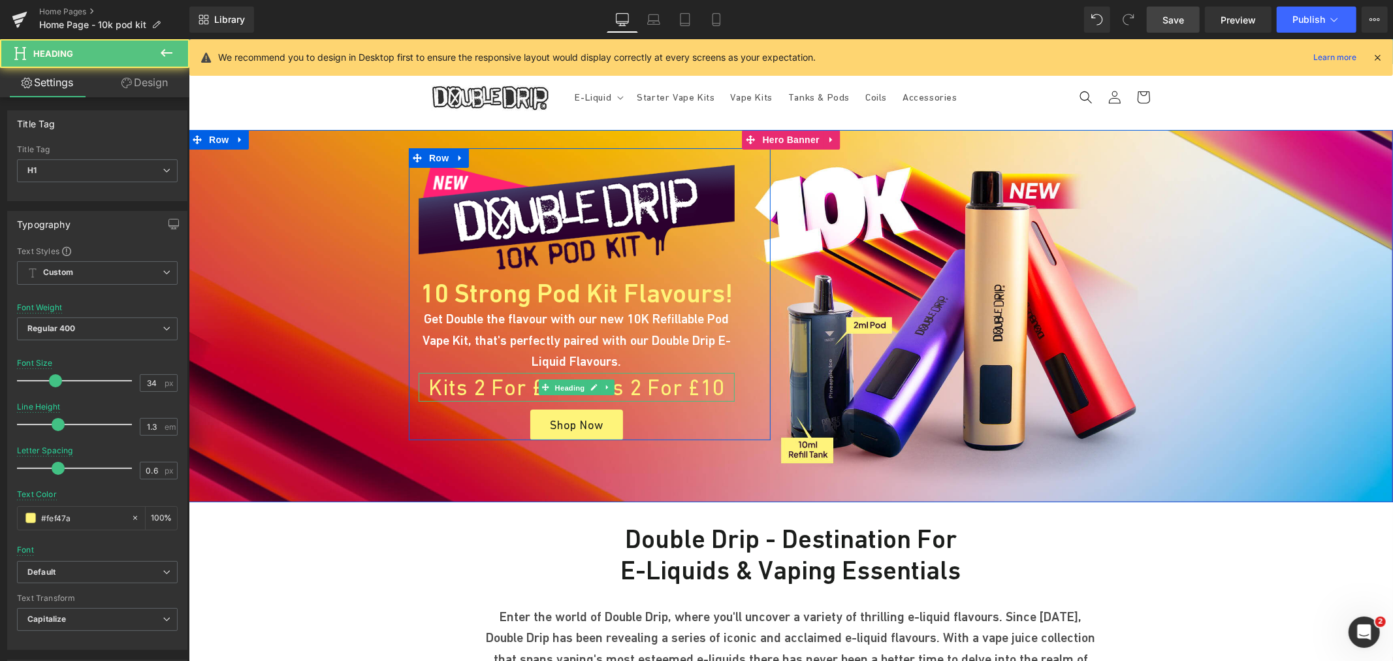
click at [643, 383] on h1 "Kits 2 for £18 Pods 2 for £10" at bounding box center [576, 386] width 316 height 29
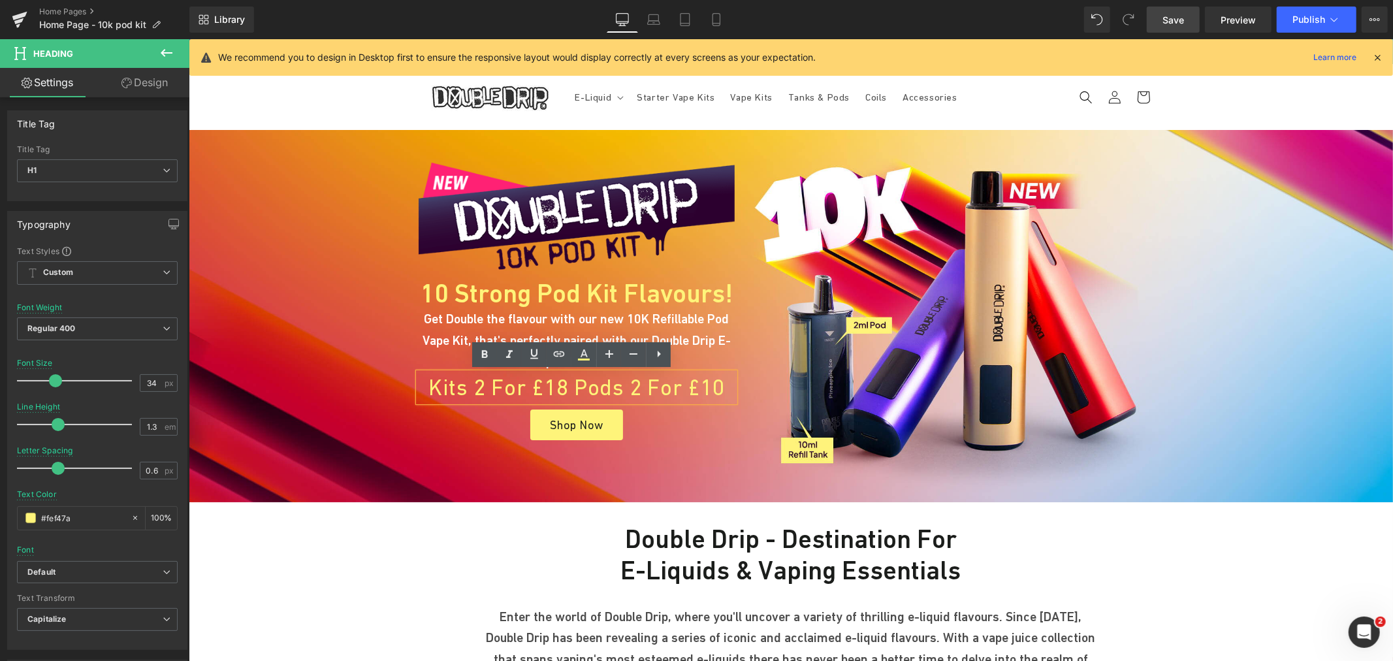
click at [559, 381] on h1 "Kits 2 for £18 Pods 2 for £10" at bounding box center [576, 386] width 316 height 29
click at [662, 20] on link "Laptop" at bounding box center [653, 20] width 31 height 26
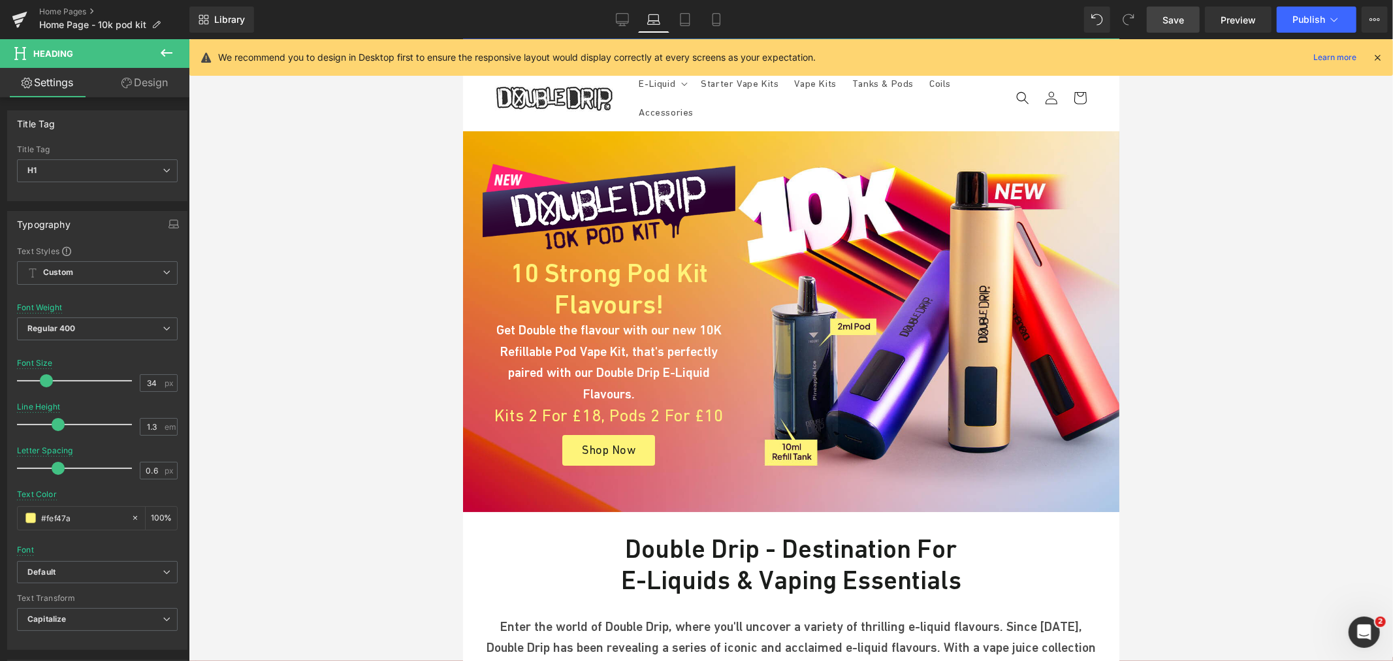
scroll to position [16, 0]
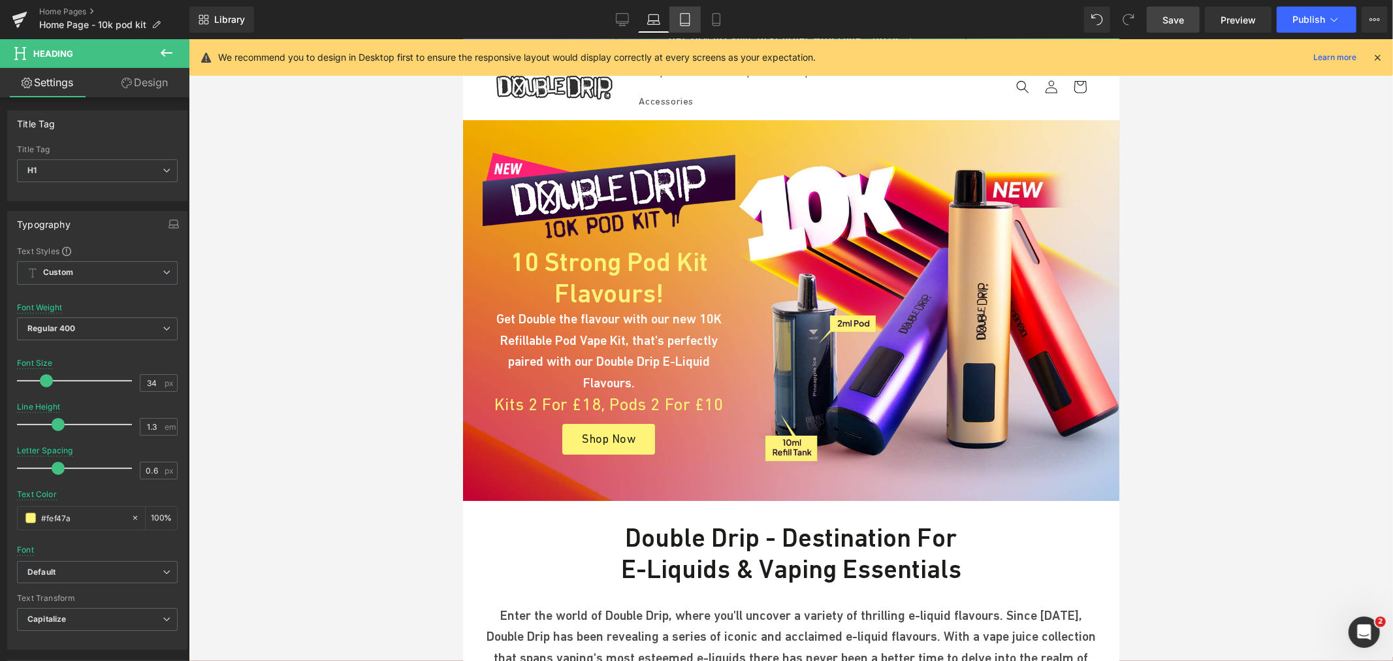
click at [693, 22] on link "Tablet" at bounding box center [684, 20] width 31 height 26
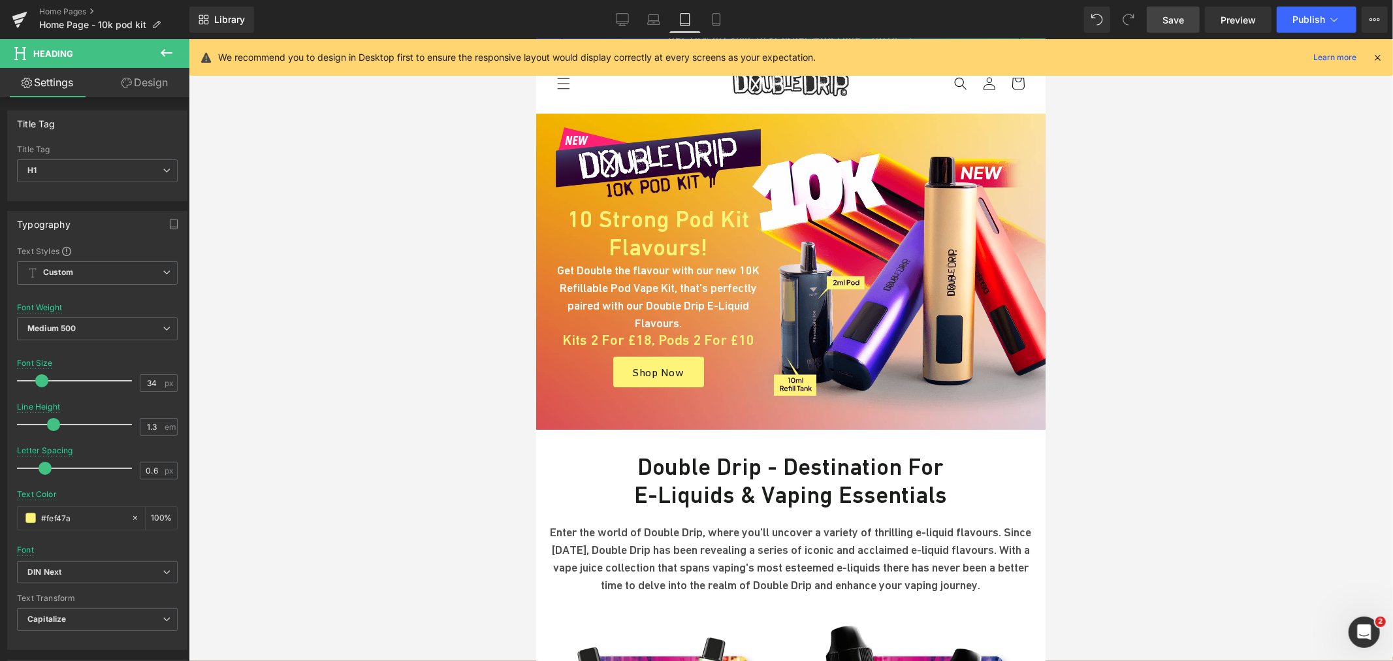
scroll to position [0, 0]
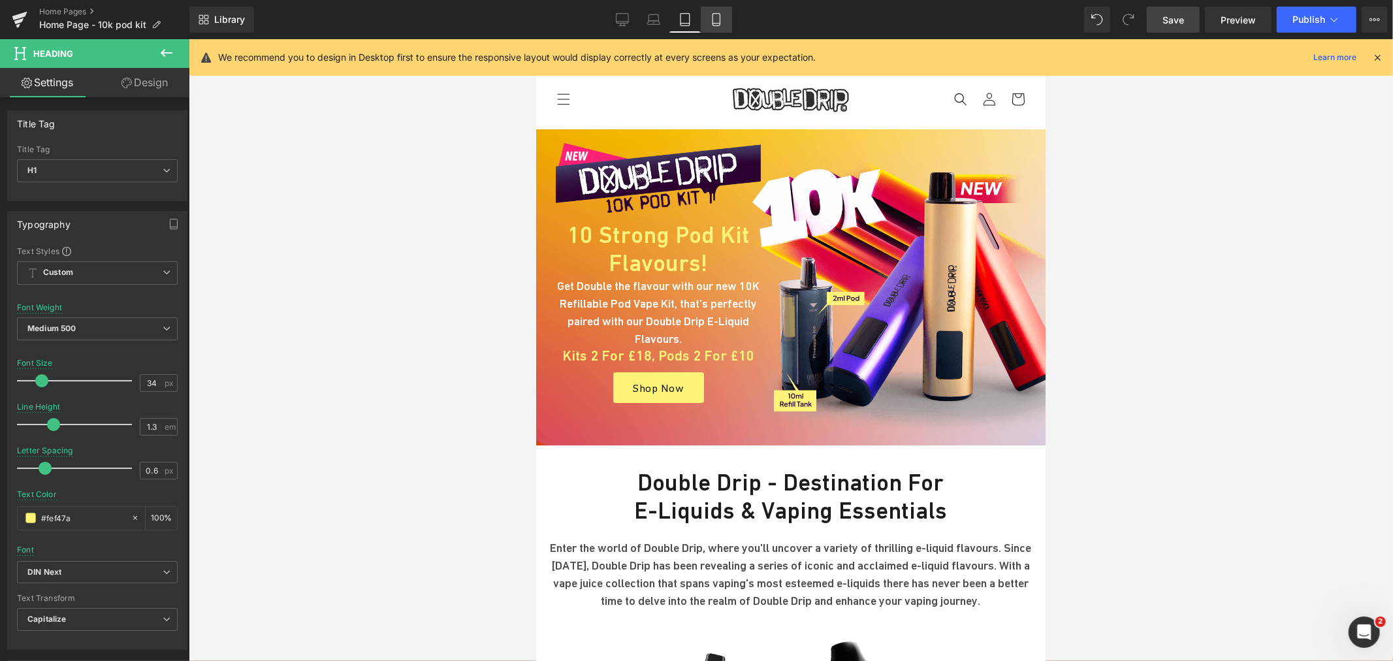
click at [714, 22] on icon at bounding box center [716, 19] width 13 height 13
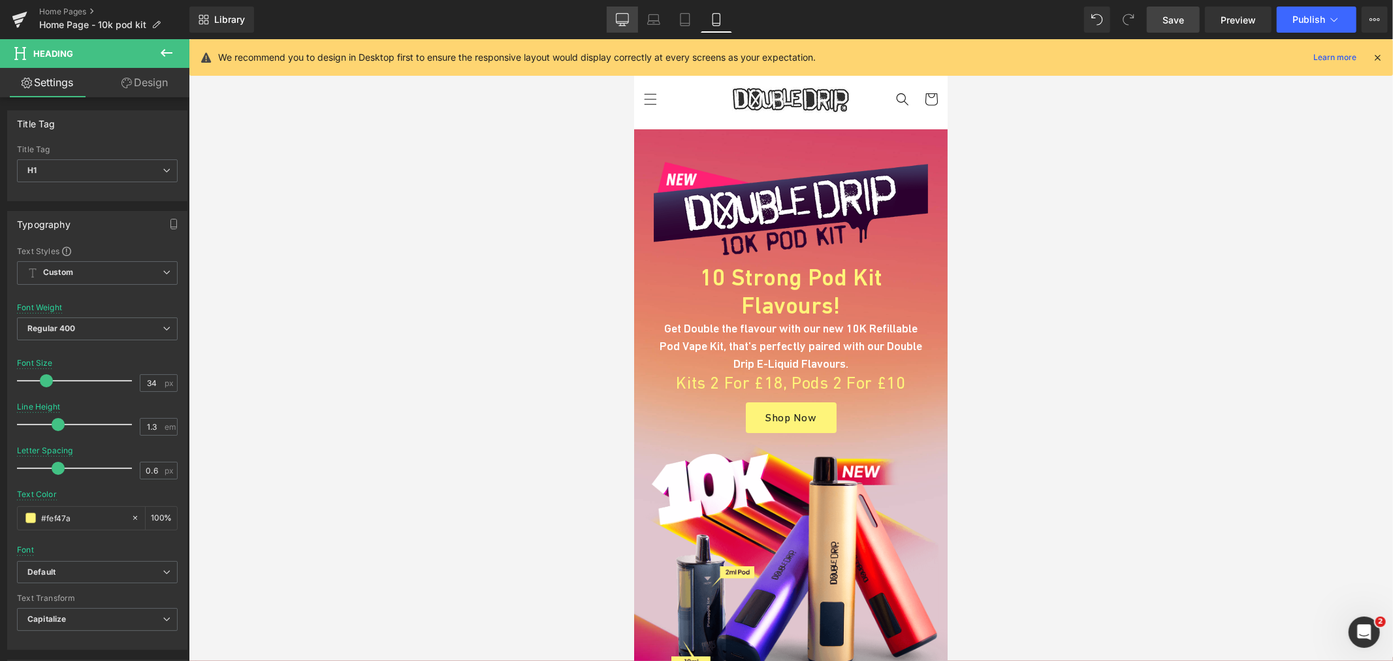
drag, startPoint x: 616, startPoint y: 27, endPoint x: 826, endPoint y: 308, distance: 350.8
click at [616, 27] on link "Desktop" at bounding box center [622, 20] width 31 height 26
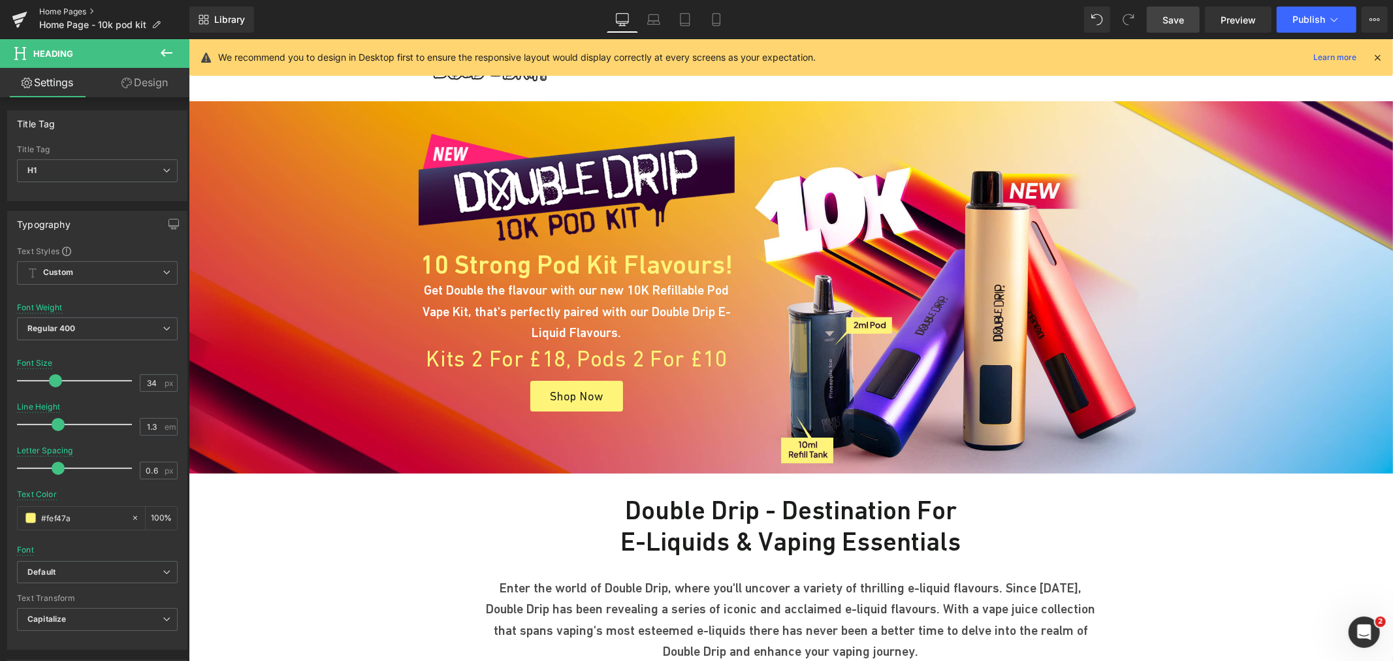
click at [65, 9] on link "Home Pages" at bounding box center [114, 12] width 150 height 10
click at [1181, 15] on span "Save" at bounding box center [1174, 20] width 22 height 14
click at [59, 17] on p "Home Page - 10k pod kit" at bounding box center [100, 25] width 132 height 16
click at [59, 9] on link "Home Pages" at bounding box center [114, 12] width 150 height 10
